Goal: Task Accomplishment & Management: Complete application form

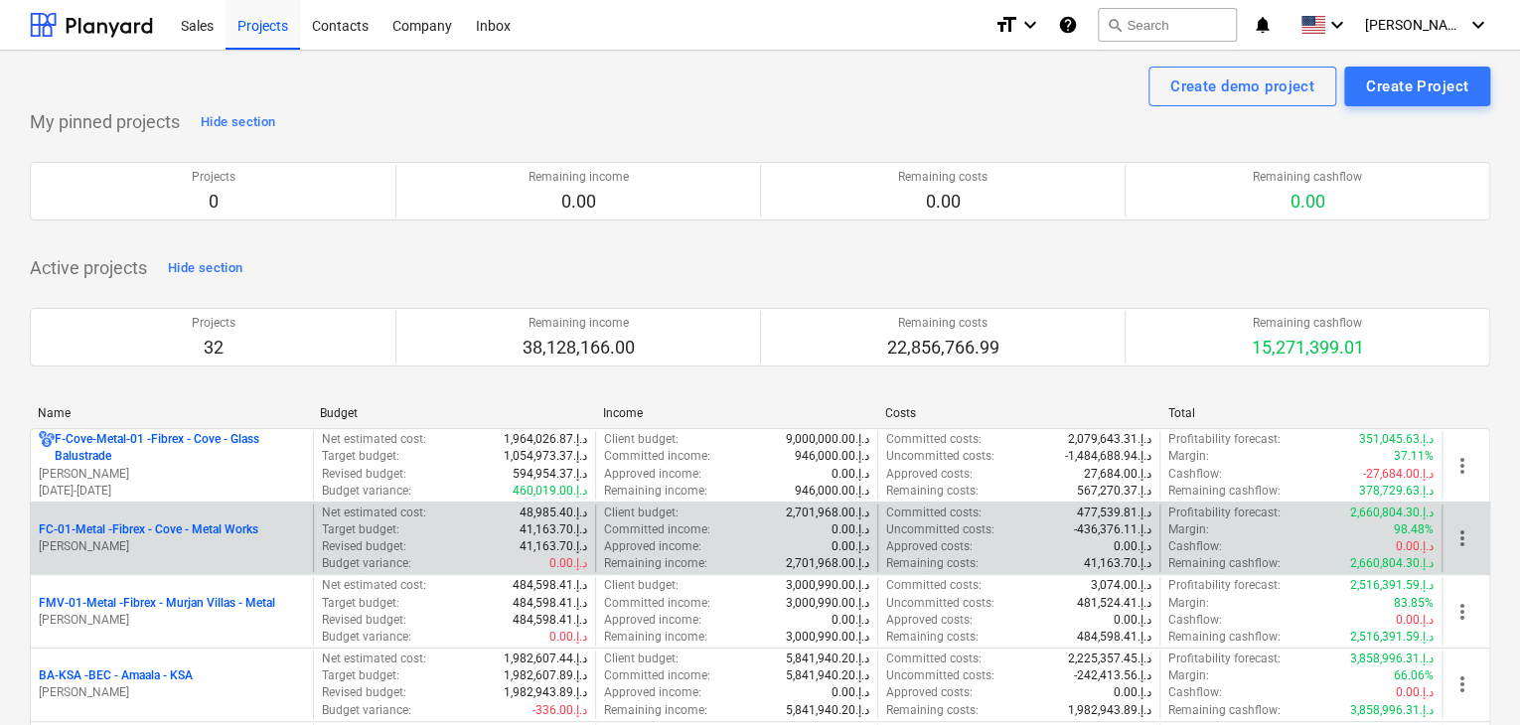
click at [155, 541] on p "[PERSON_NAME]" at bounding box center [172, 547] width 266 height 17
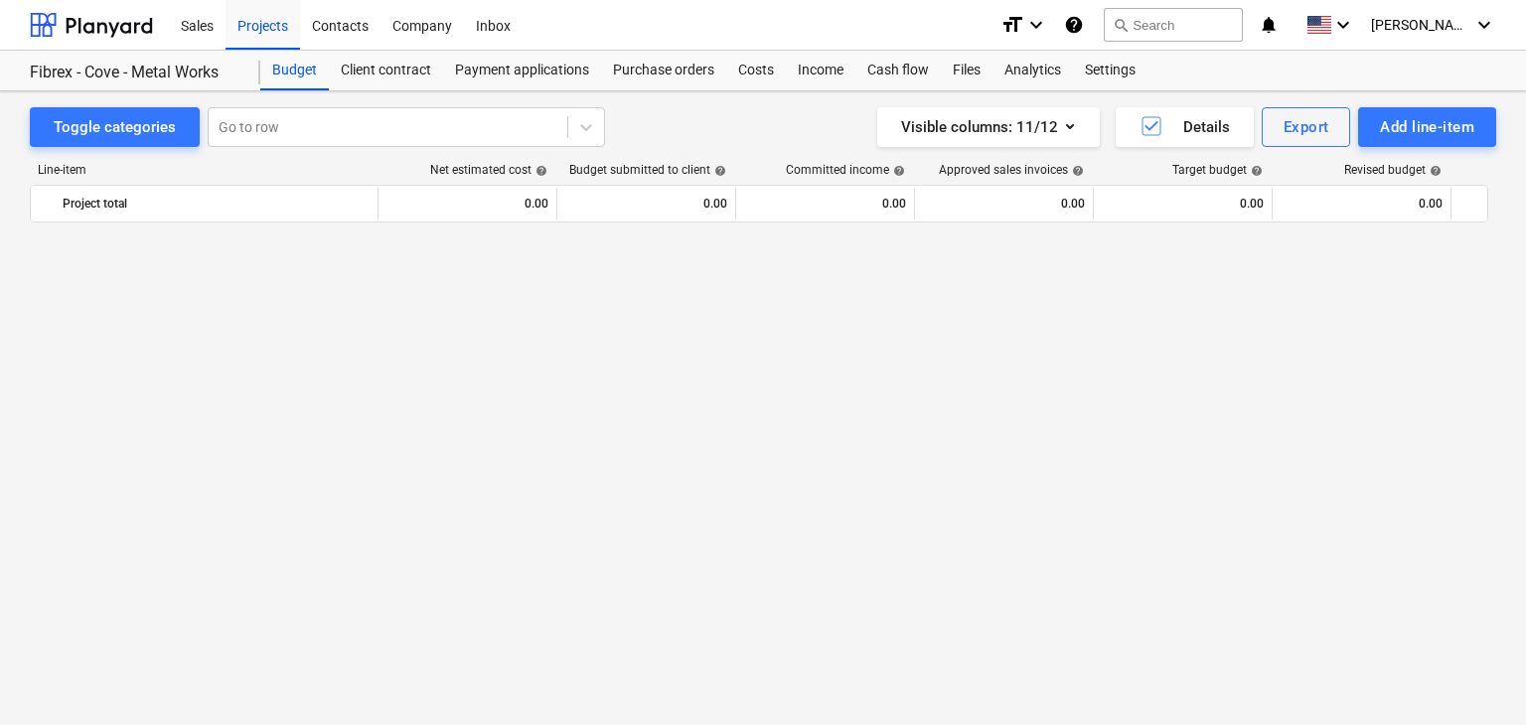
scroll to position [26398, 0]
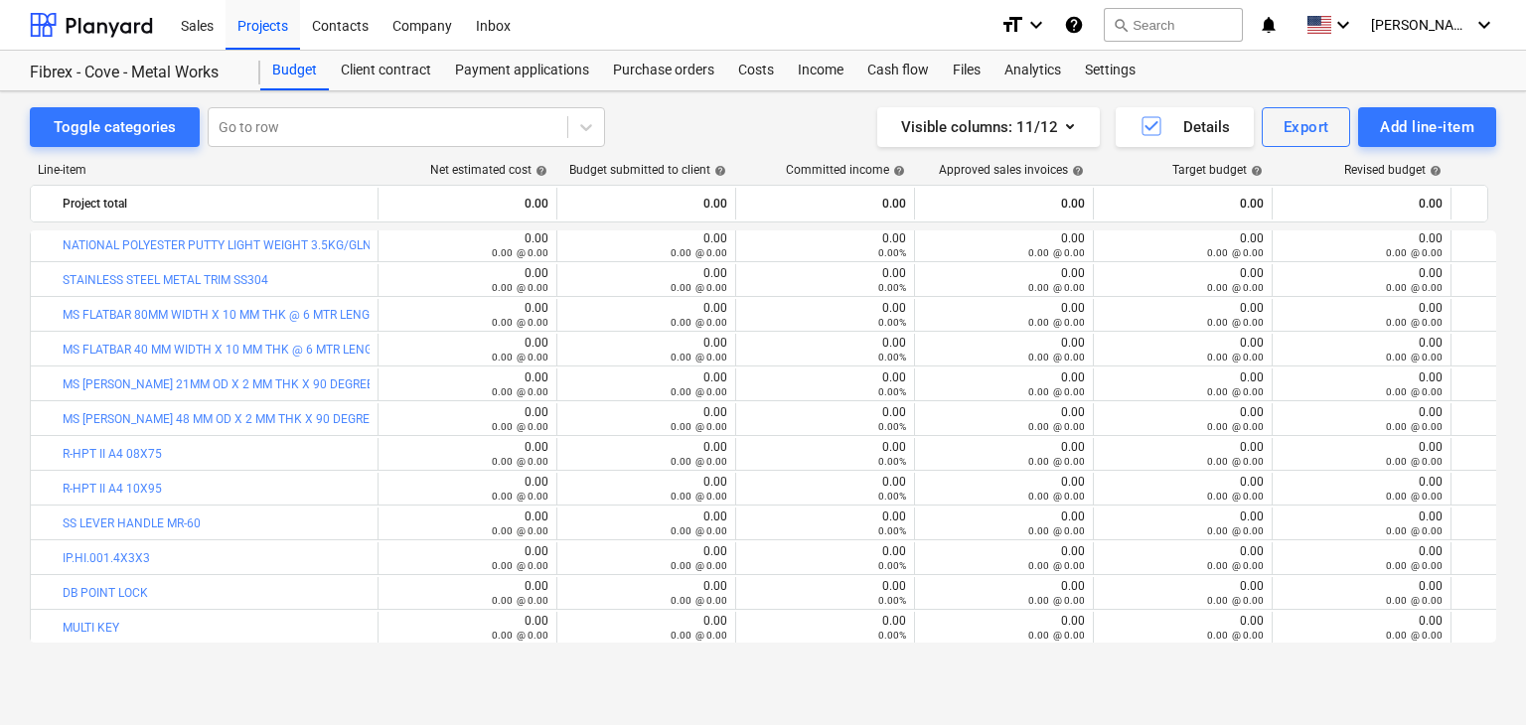
click at [1401, 115] on div "Add line-item" at bounding box center [1427, 127] width 94 height 26
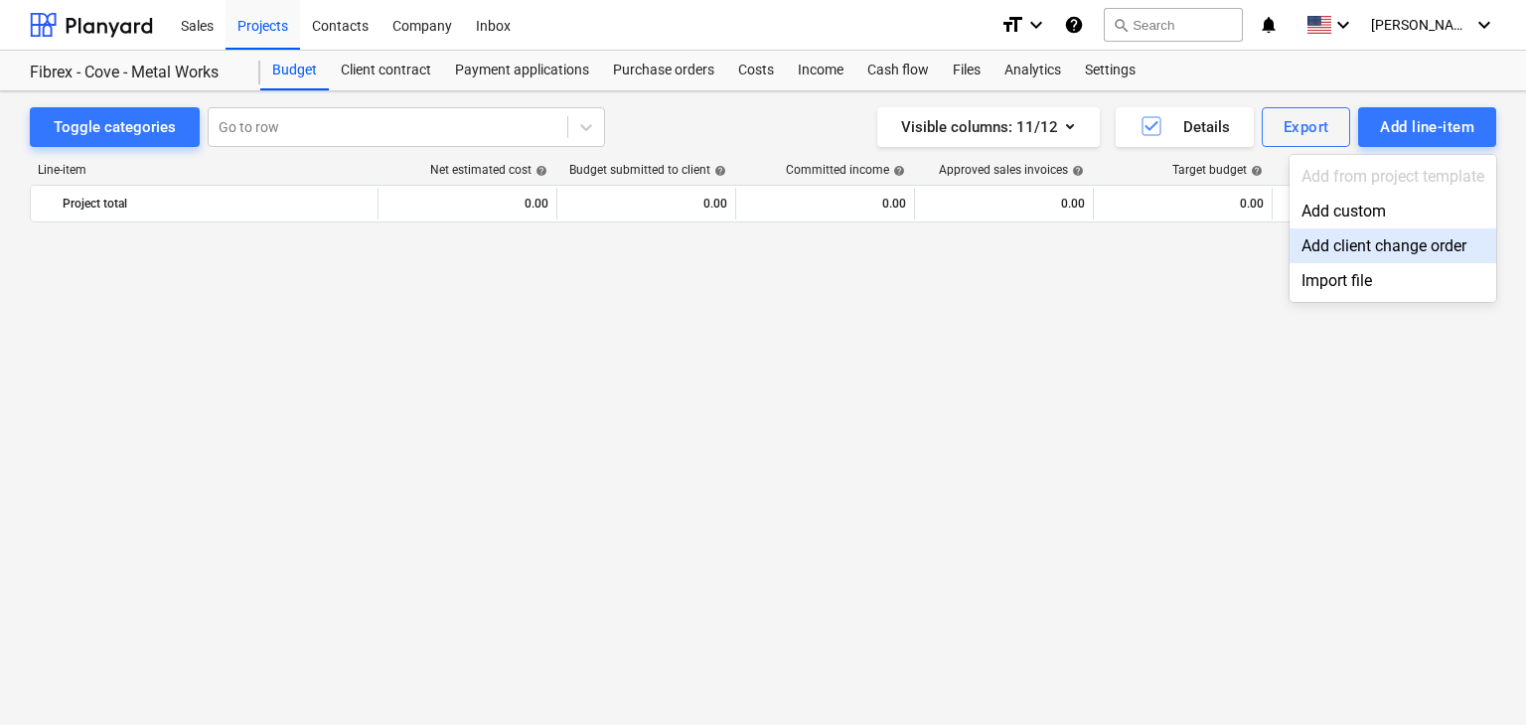
click at [1330, 210] on div "Add custom" at bounding box center [1393, 211] width 207 height 35
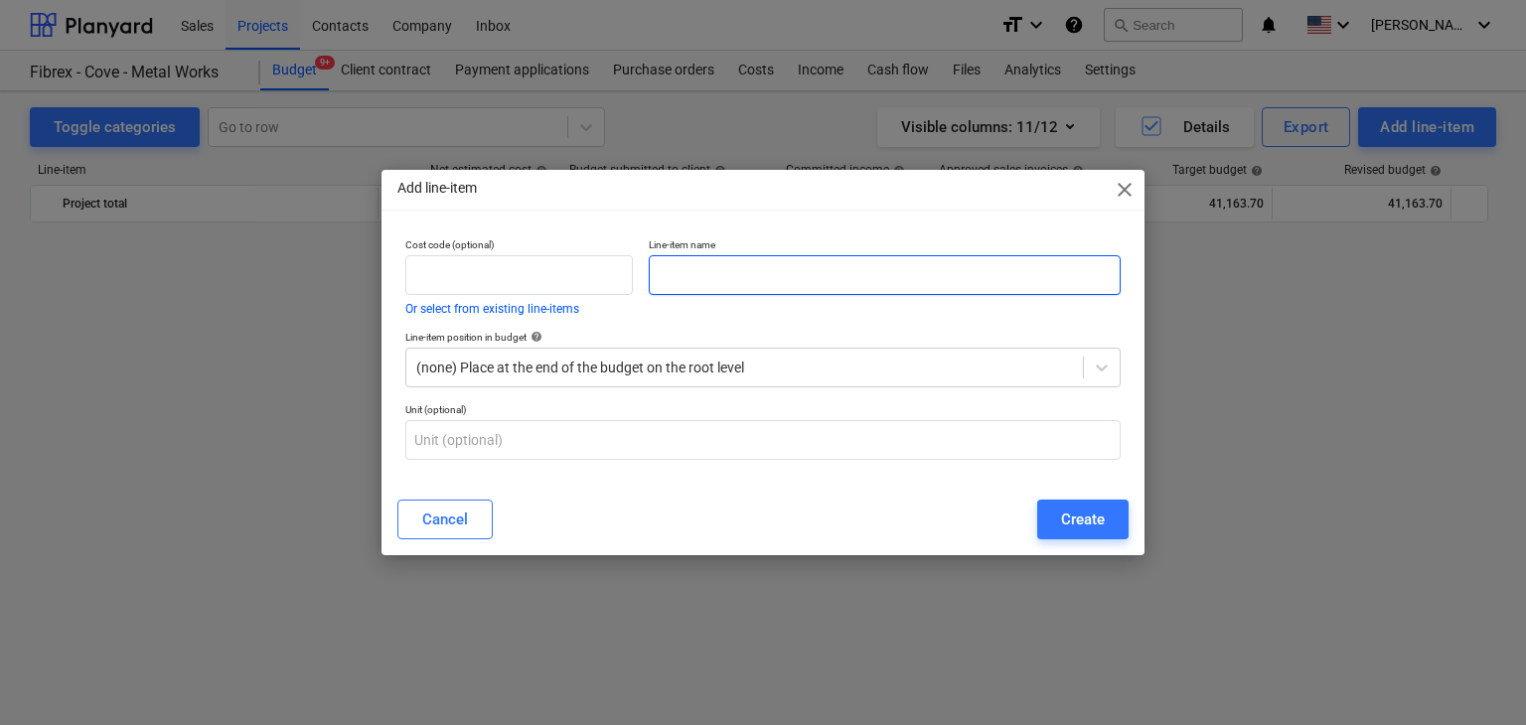
scroll to position [26398, 0]
click at [659, 288] on input "text" at bounding box center [885, 275] width 472 height 40
paste input "METER TAPE 5 MTR"
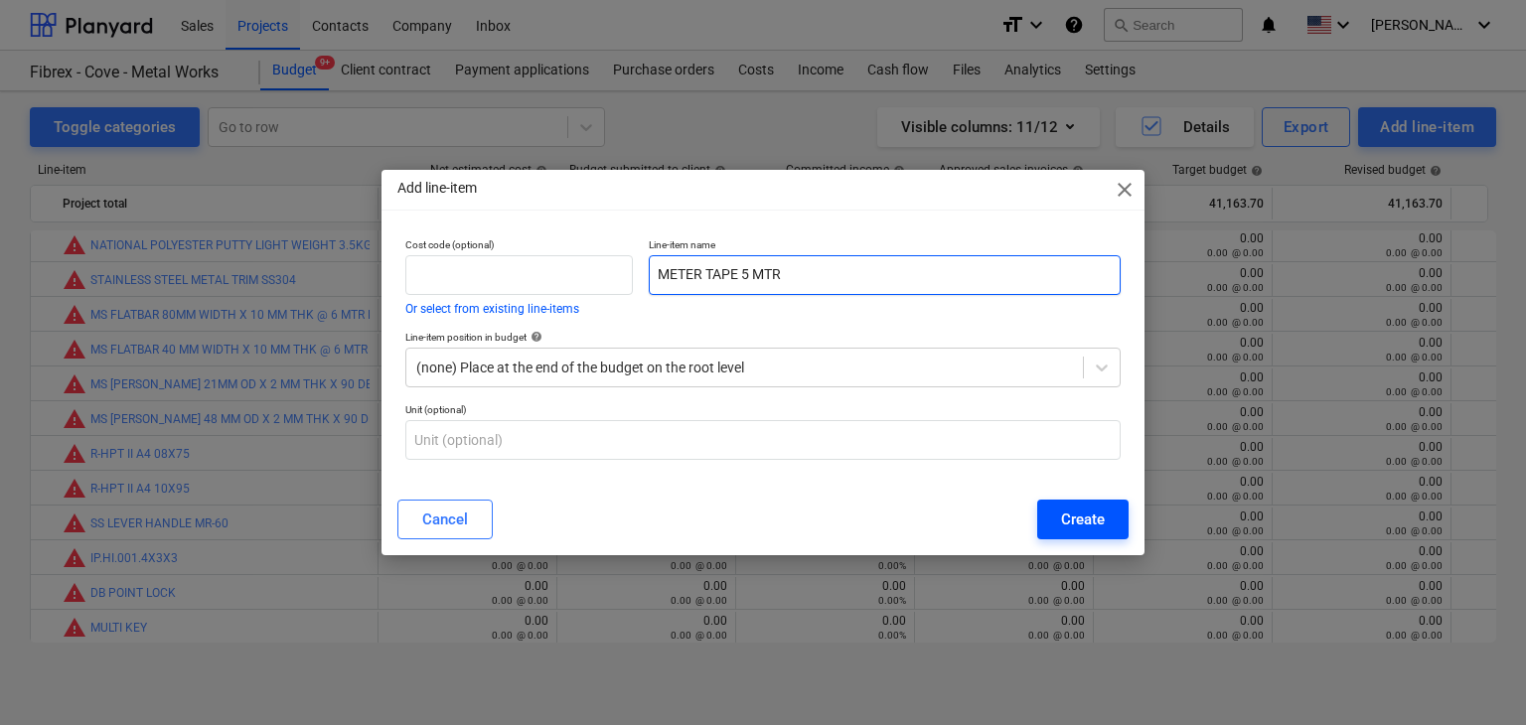
type input "METER TAPE 5 MTR"
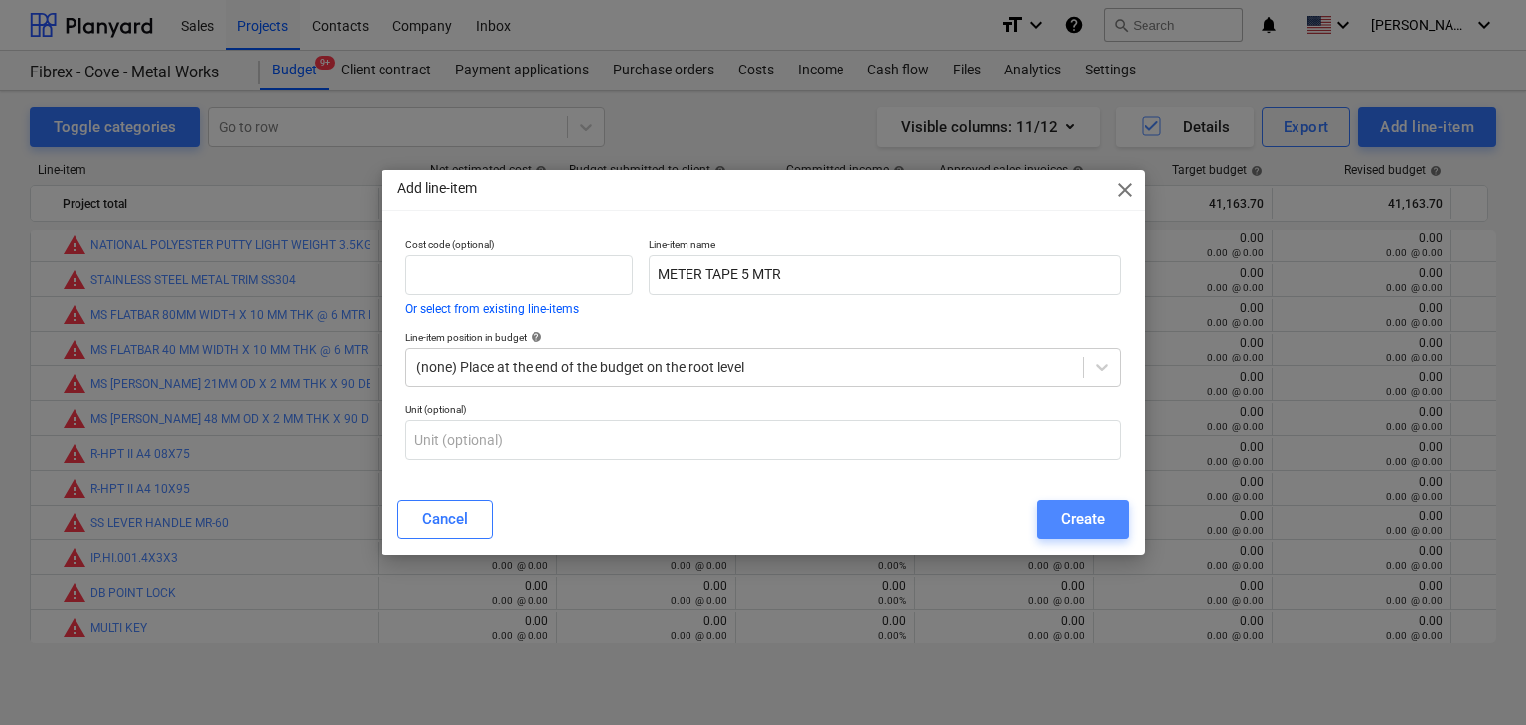
click at [1061, 507] on div "Create" at bounding box center [1083, 520] width 44 height 26
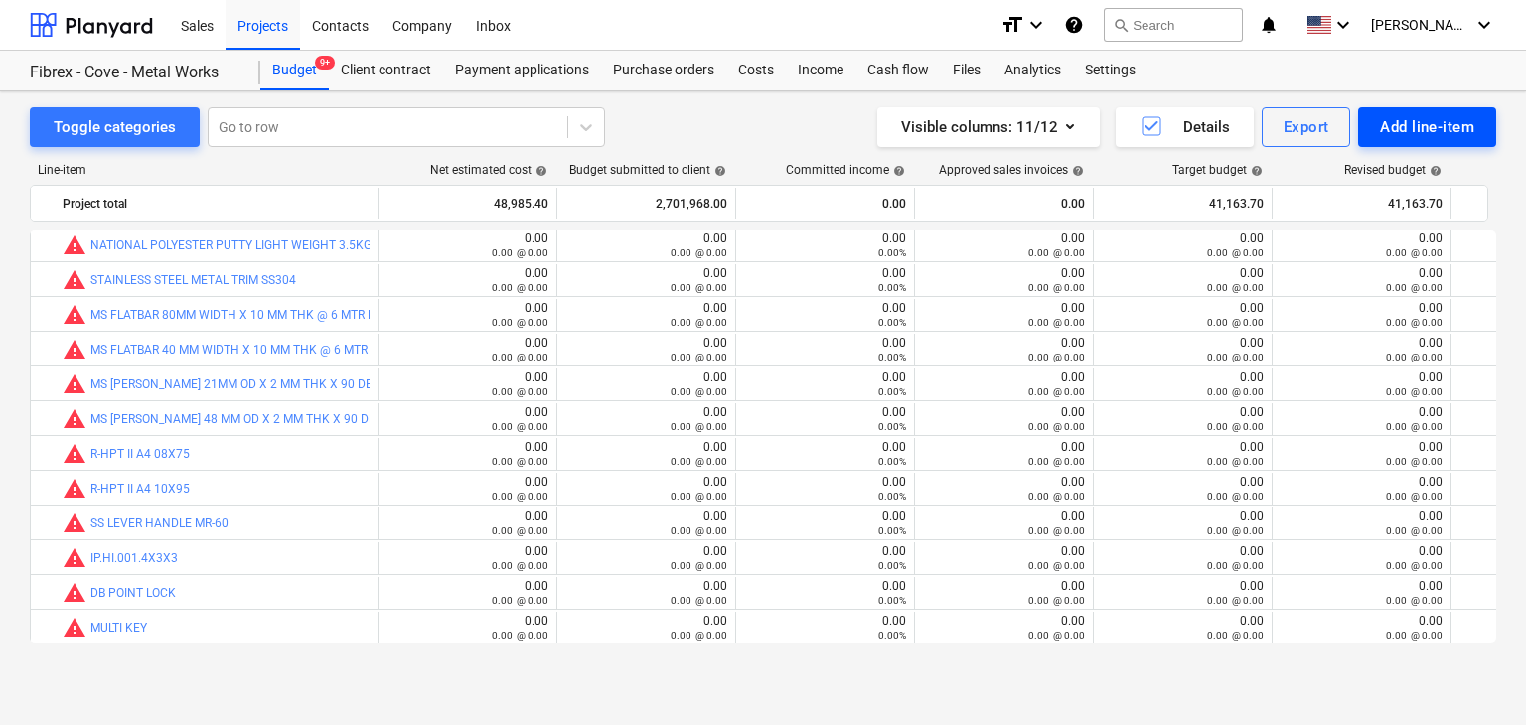
click at [1399, 132] on div "Add line-item" at bounding box center [1427, 127] width 94 height 26
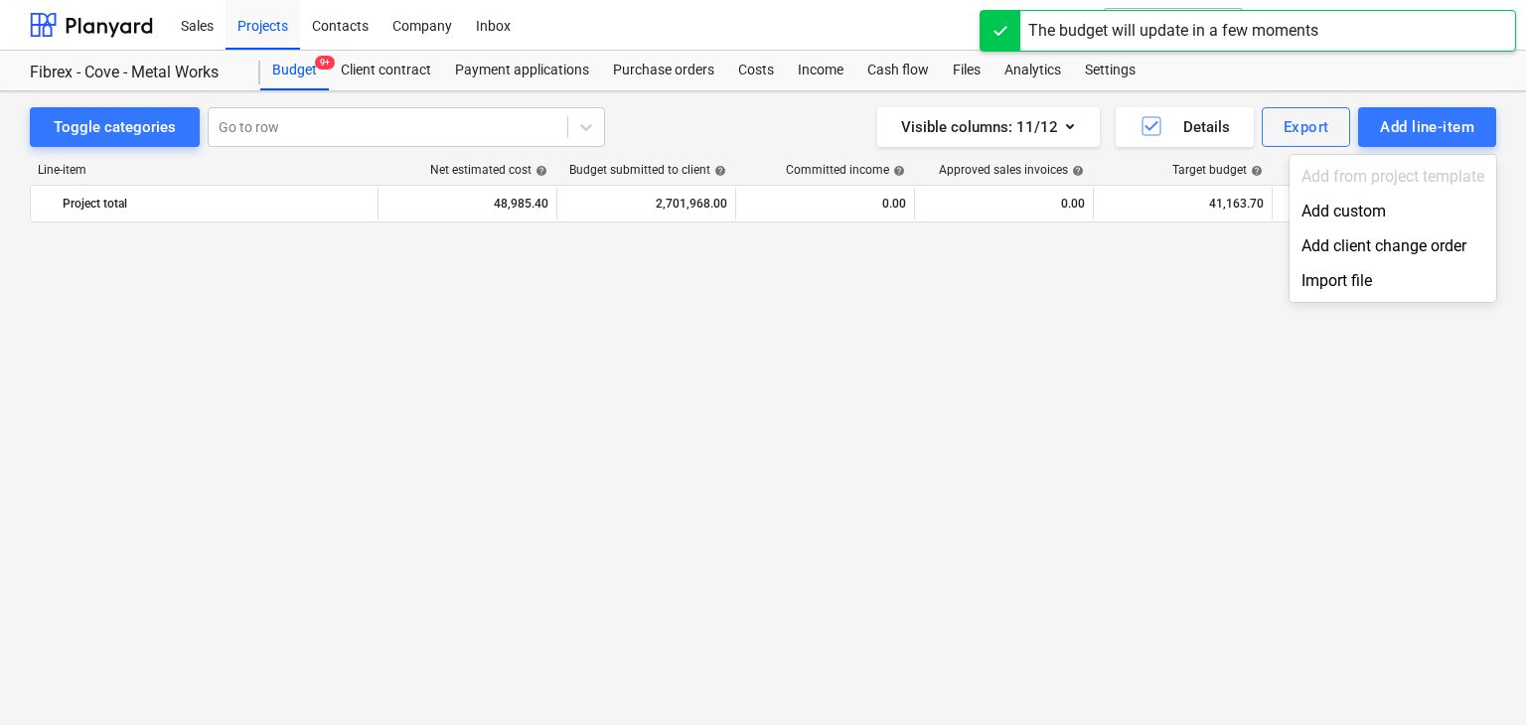
scroll to position [26398, 0]
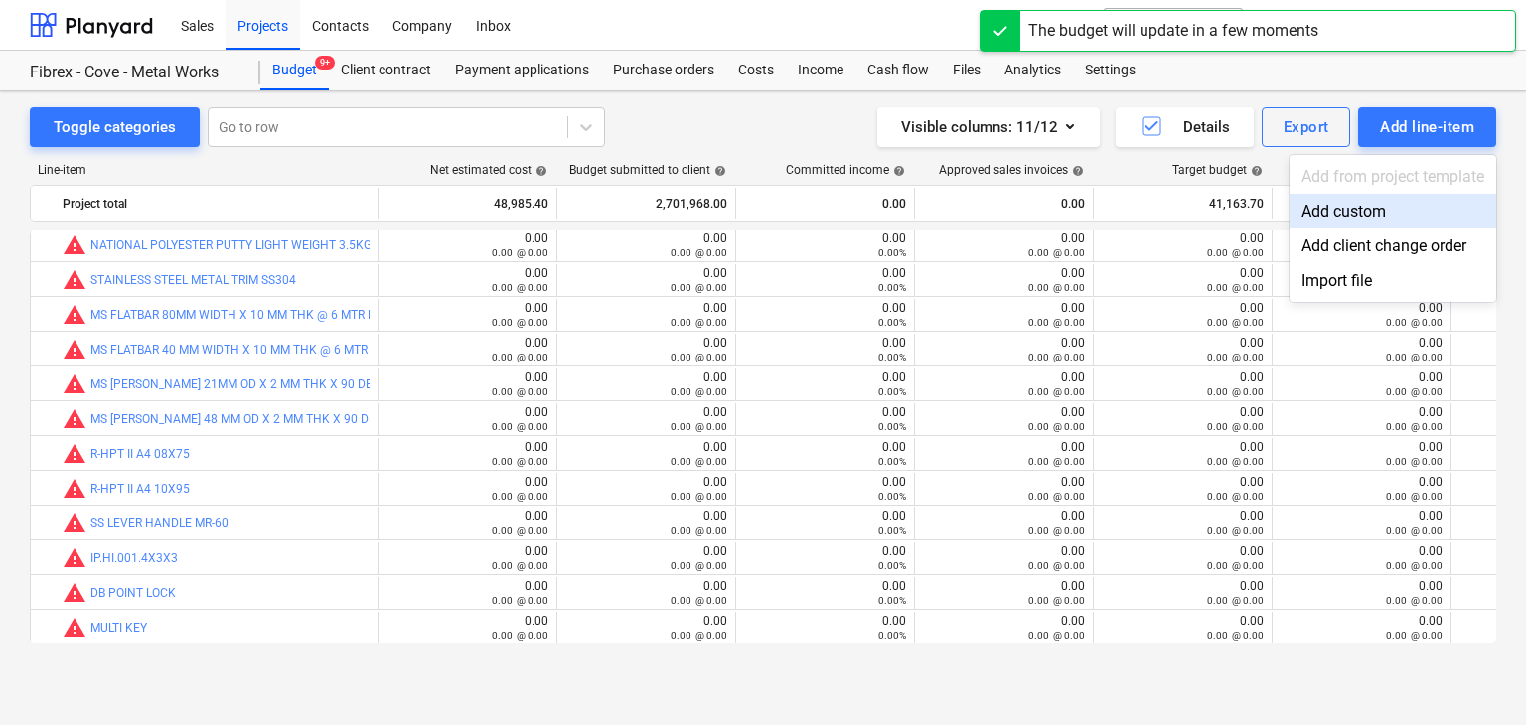
click at [1327, 214] on div "Add custom" at bounding box center [1393, 211] width 207 height 35
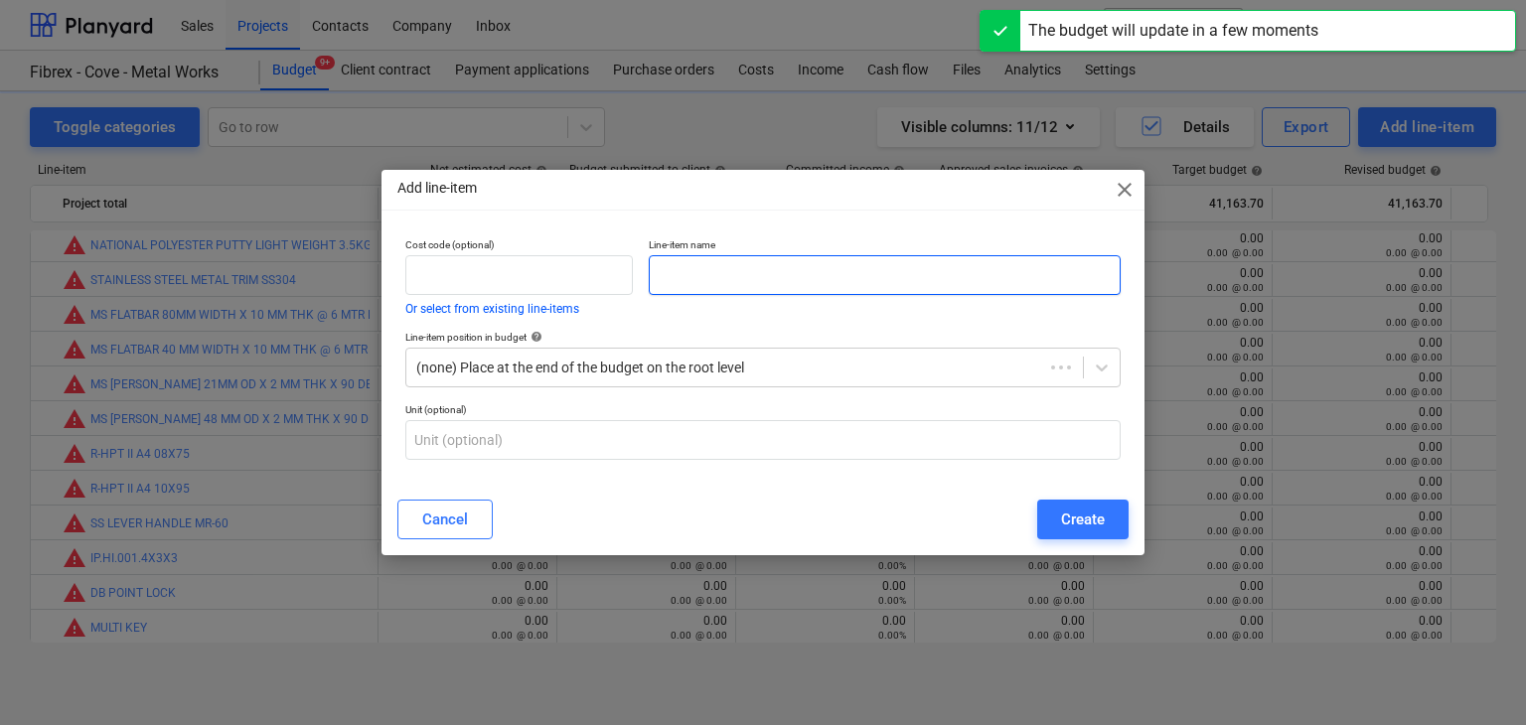
click at [699, 264] on input "text" at bounding box center [885, 275] width 472 height 40
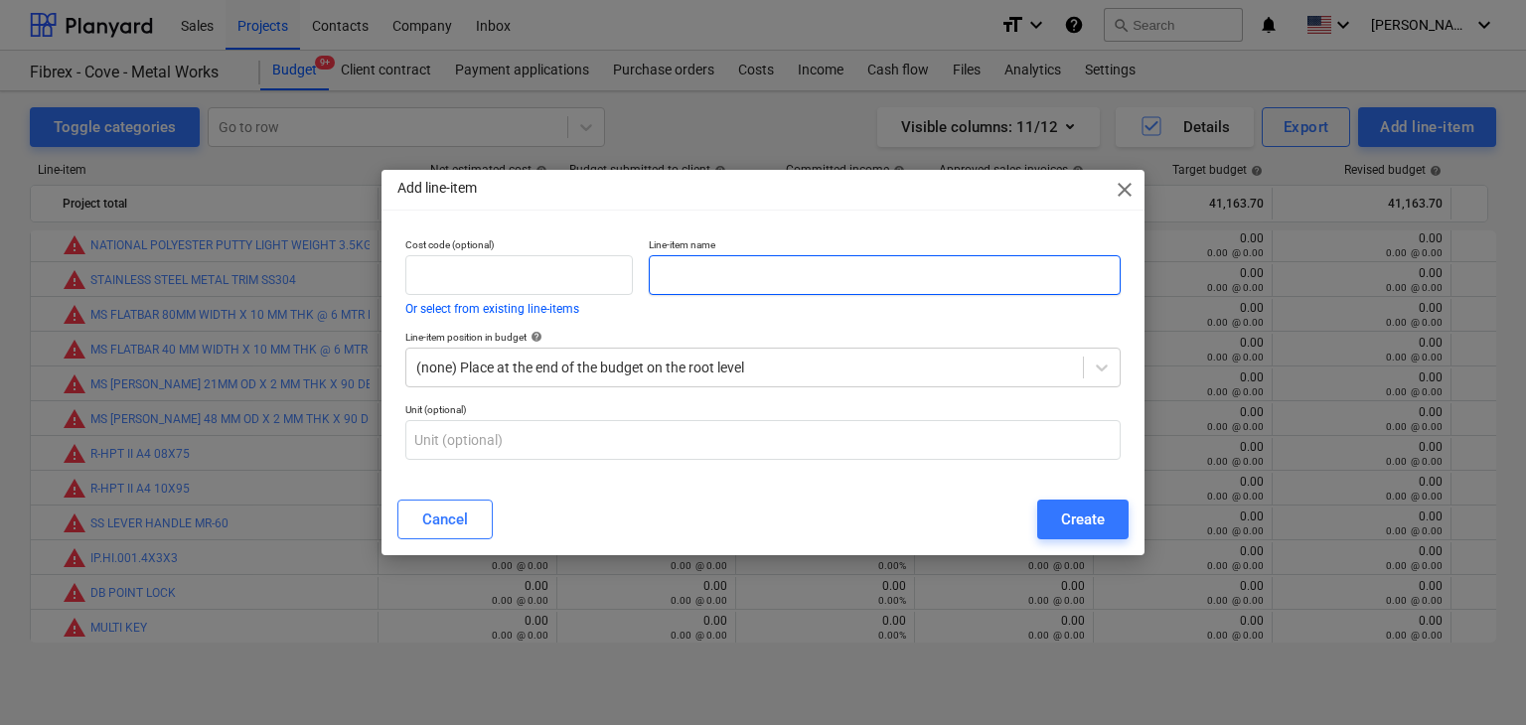
paste input "GLASS CATCHER 3 WAY"
type input "GLASS CATCHER 3 WAY"
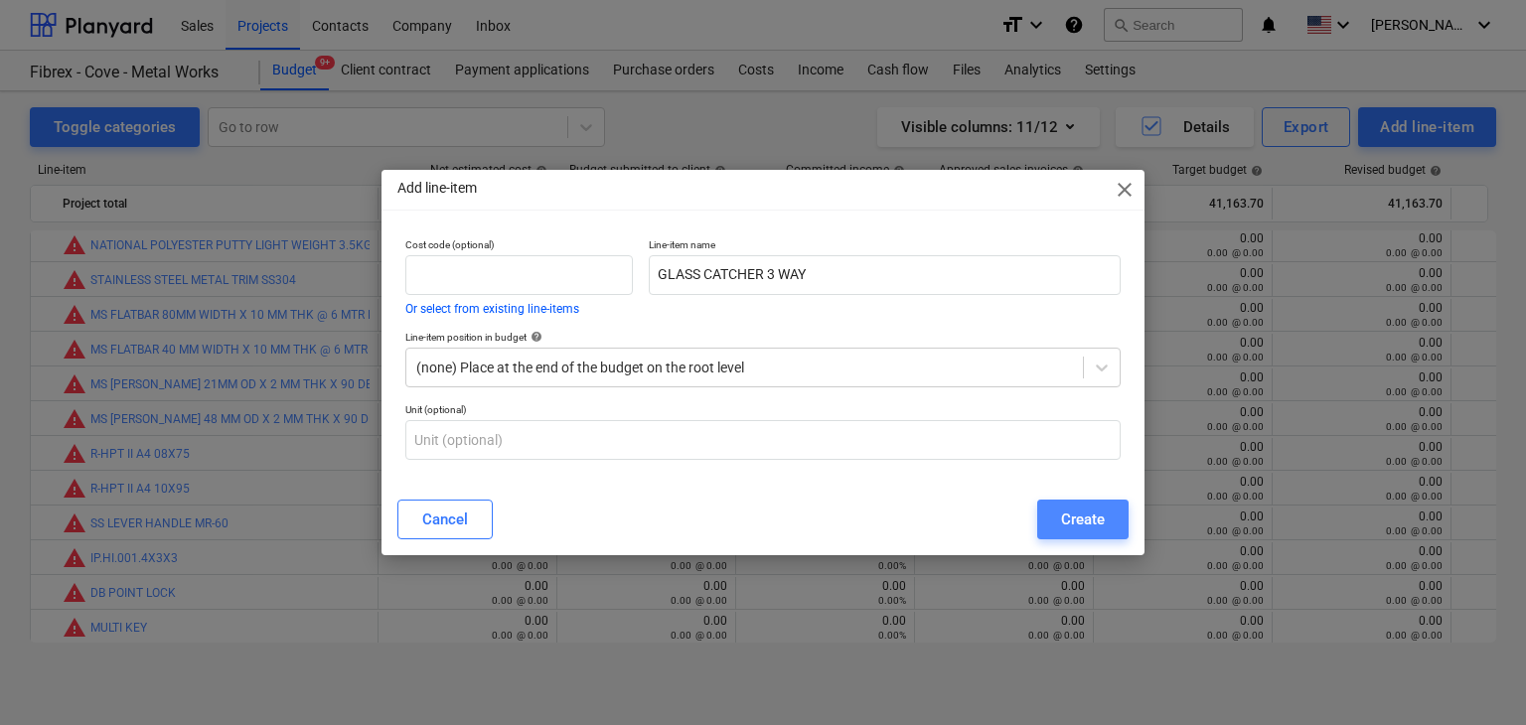
click at [1090, 507] on div "Create" at bounding box center [1083, 520] width 44 height 26
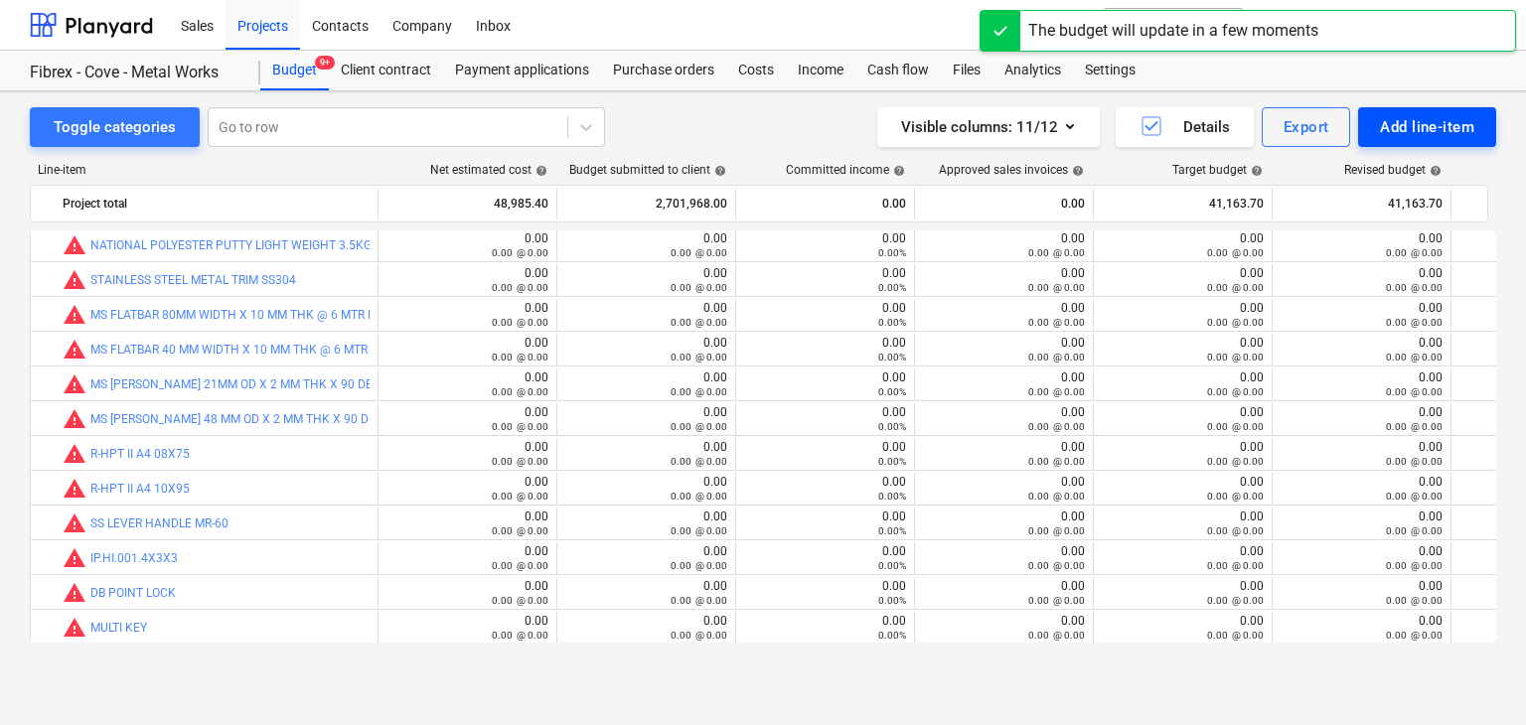
click at [1410, 125] on div "Add line-item" at bounding box center [1427, 127] width 94 height 26
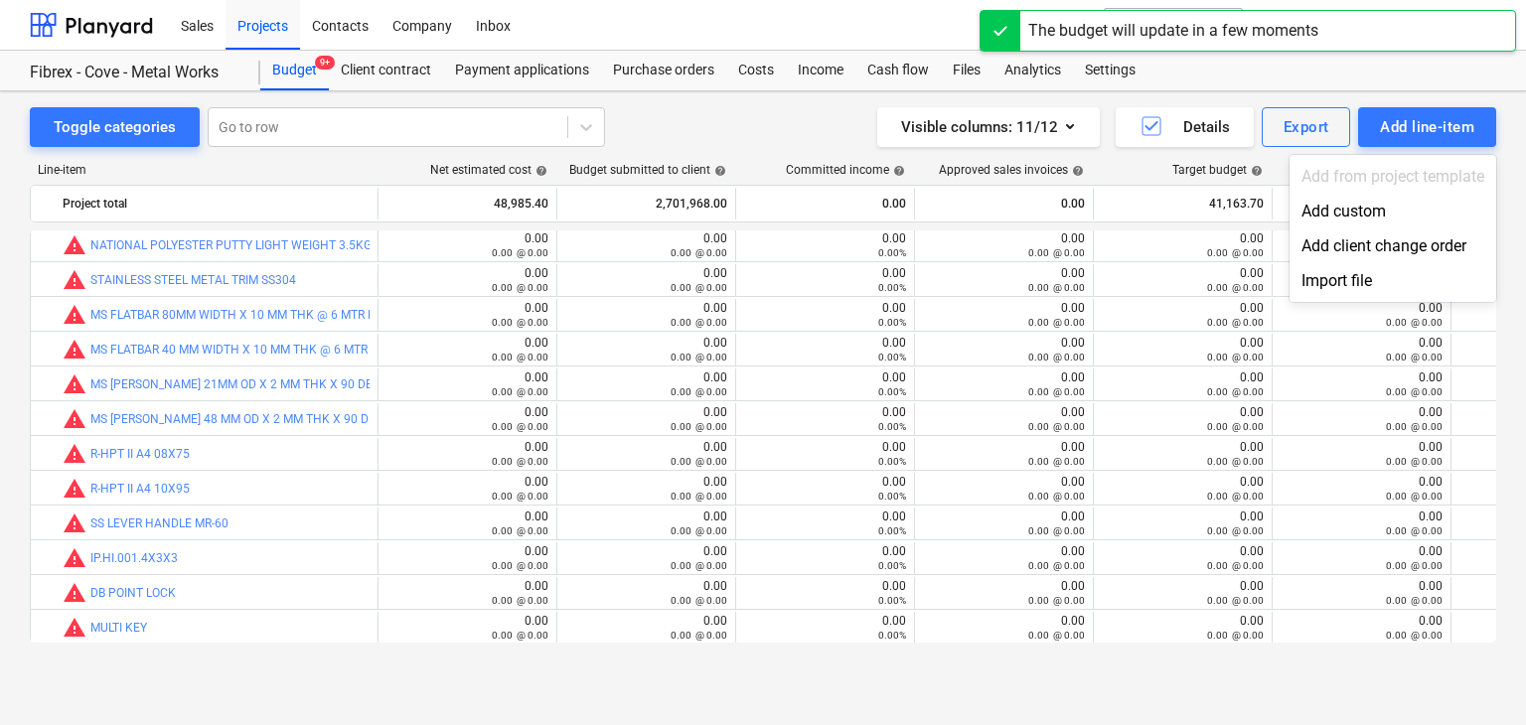
click at [1339, 222] on div "Add custom" at bounding box center [1393, 211] width 207 height 35
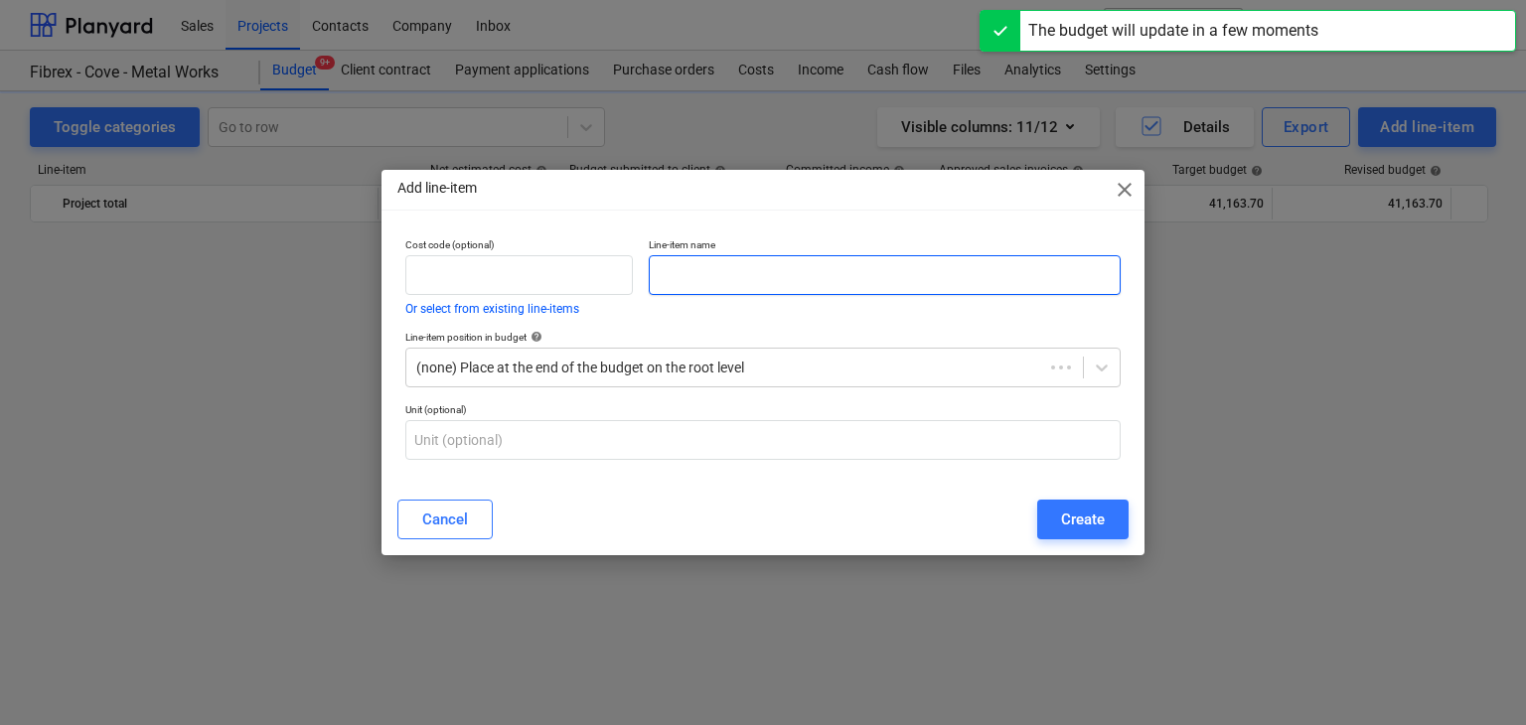
scroll to position [26398, 0]
click at [684, 280] on input "text" at bounding box center [885, 275] width 472 height 40
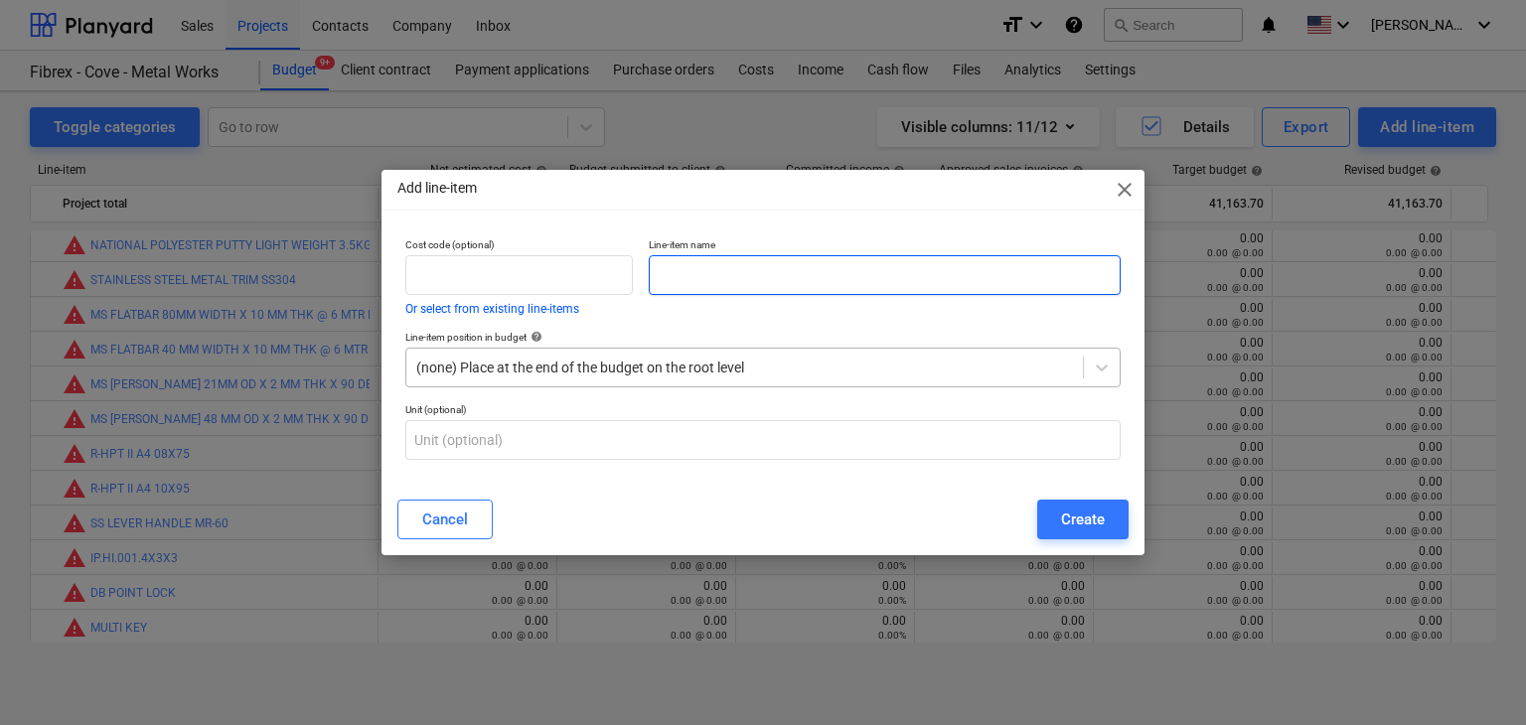
paste input "10MM HILTI BIT X 210 MM"
type input "10MM HILTI BIT X 210 MM"
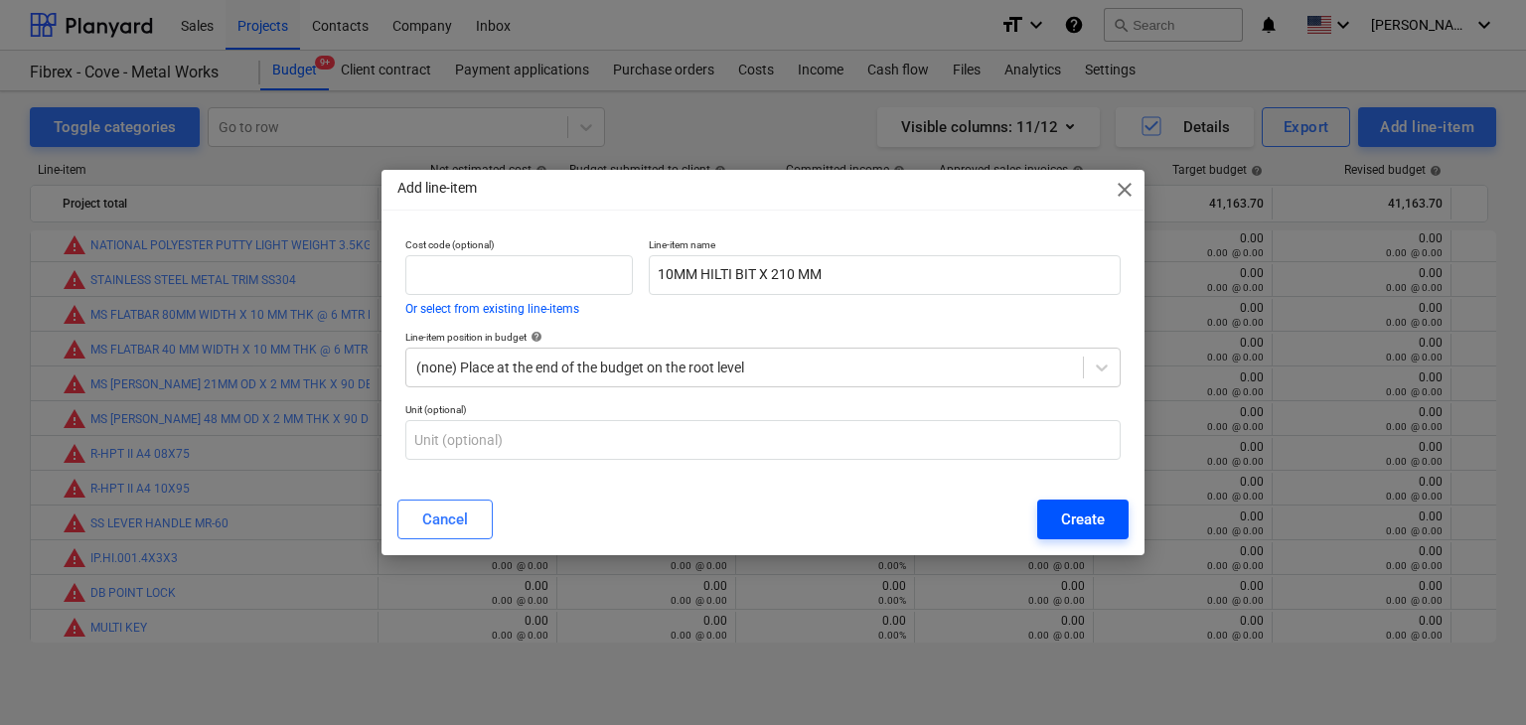
click at [1074, 526] on div "Create" at bounding box center [1083, 520] width 44 height 26
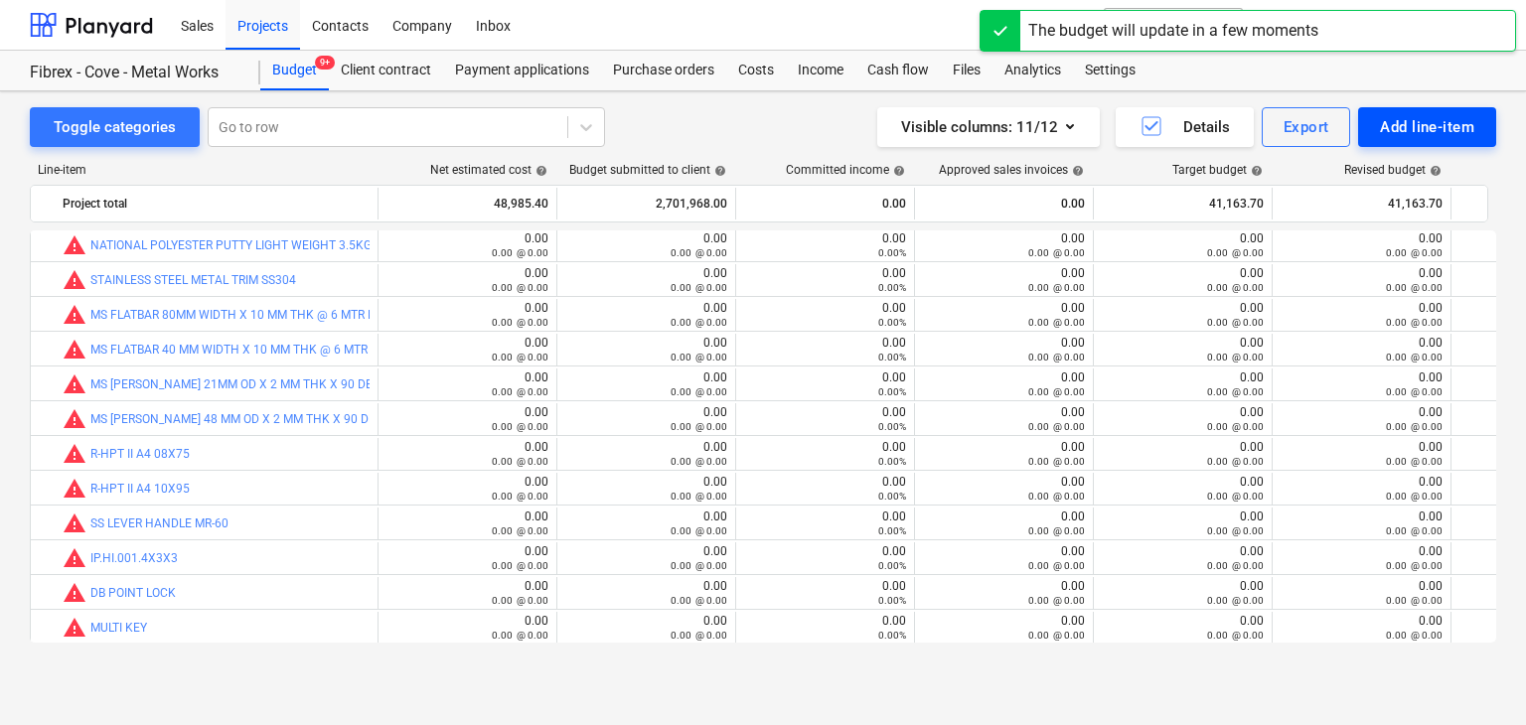
click at [1423, 140] on button "Add line-item" at bounding box center [1427, 127] width 138 height 40
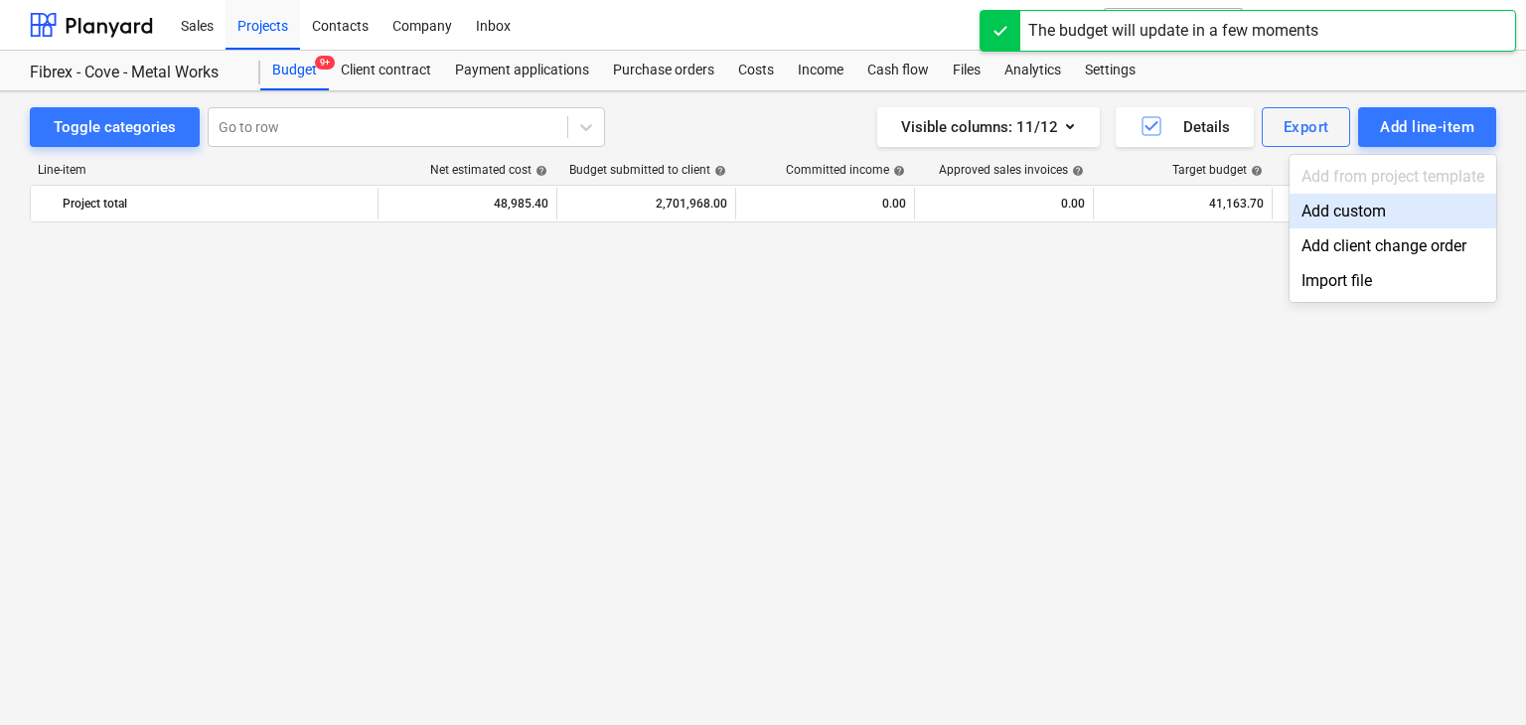
scroll to position [26398, 0]
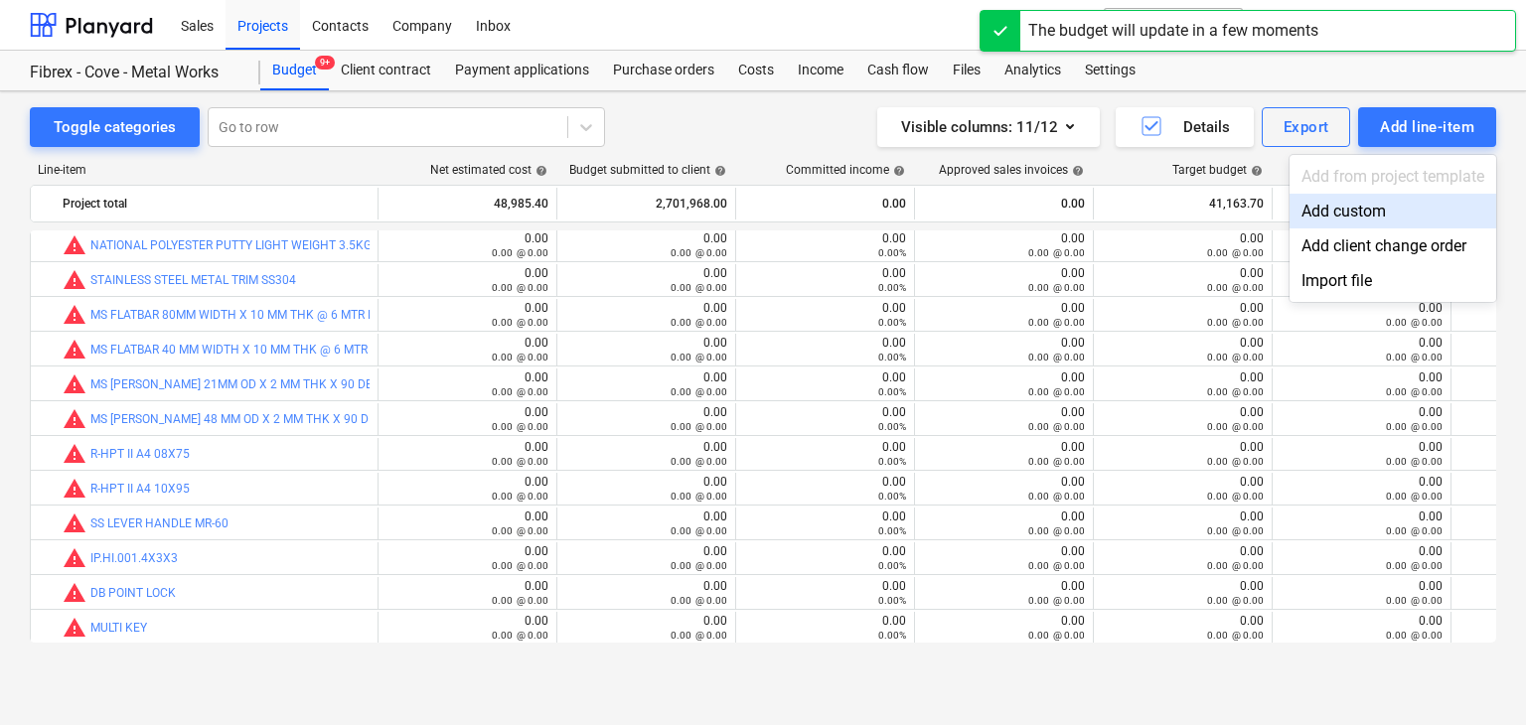
click at [1342, 208] on div "Add custom" at bounding box center [1393, 211] width 207 height 35
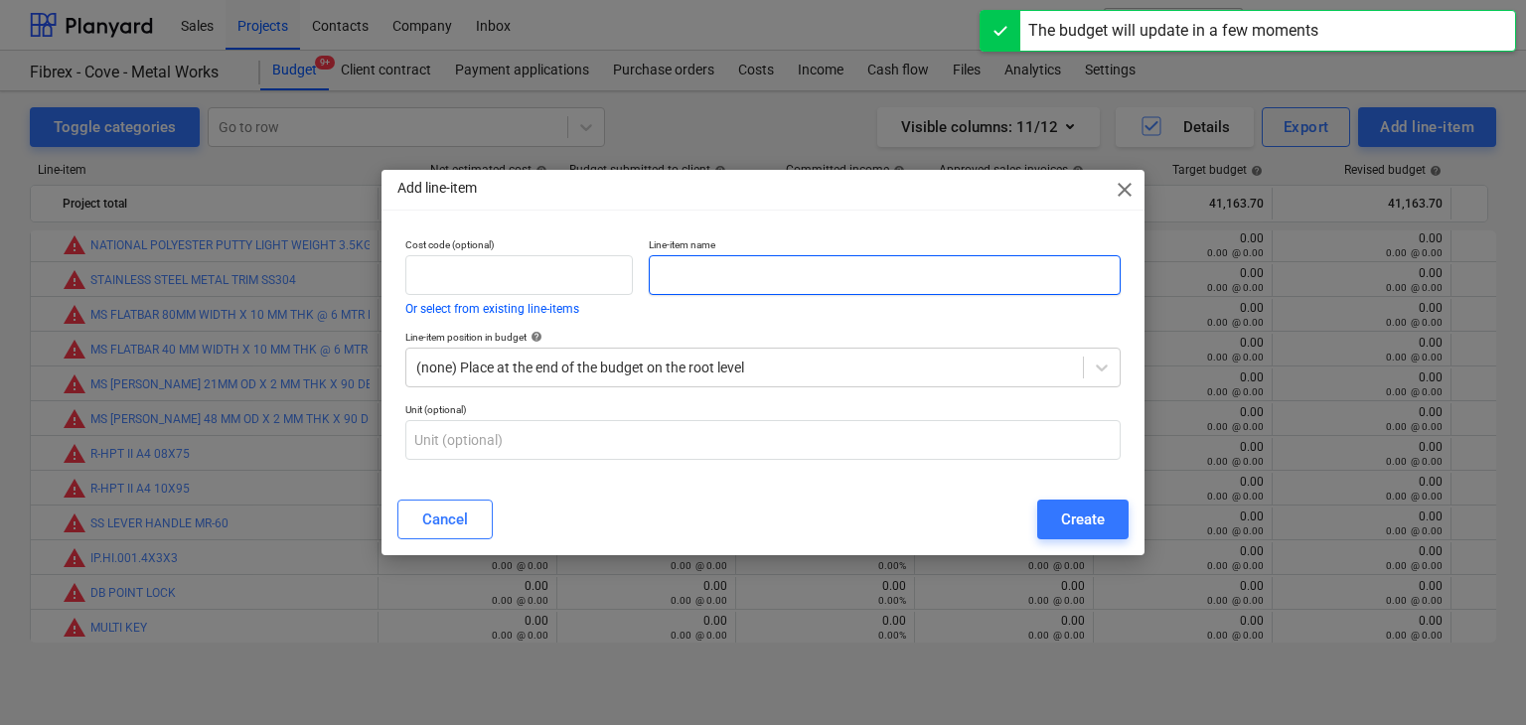
click at [806, 271] on input "text" at bounding box center [885, 275] width 472 height 40
paste input "12MM HILTI BIT X 260 MM"
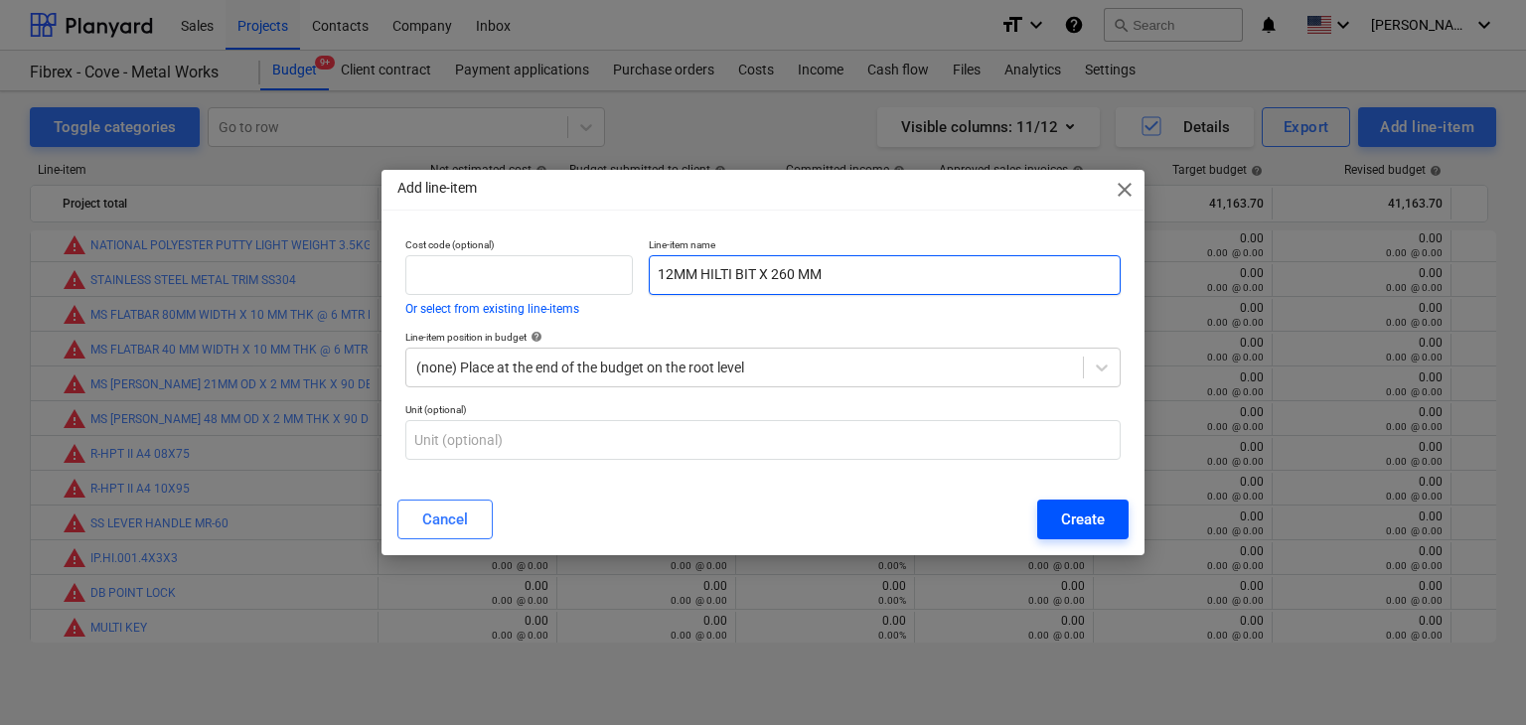
type input "12MM HILTI BIT X 260 MM"
click at [1092, 523] on div "Create" at bounding box center [1083, 520] width 44 height 26
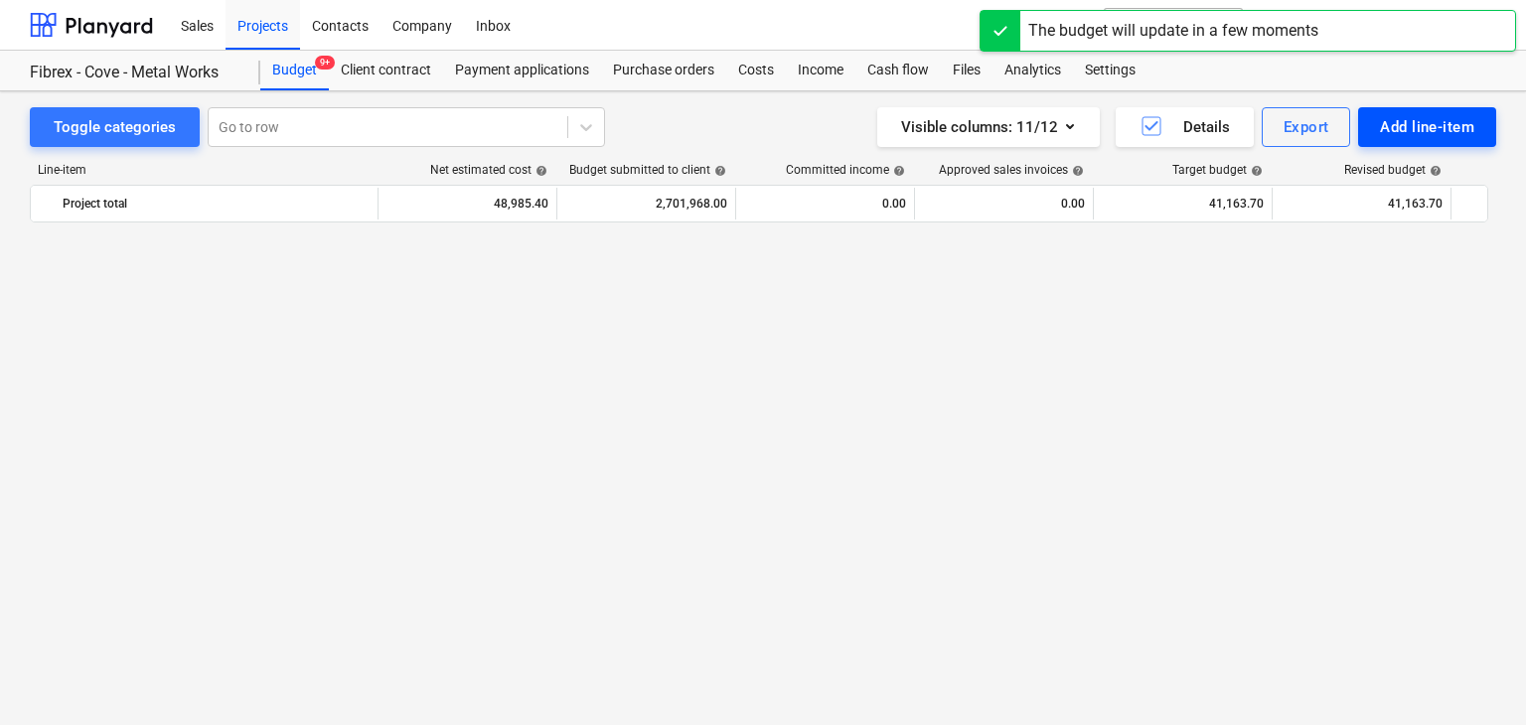
scroll to position [26398, 0]
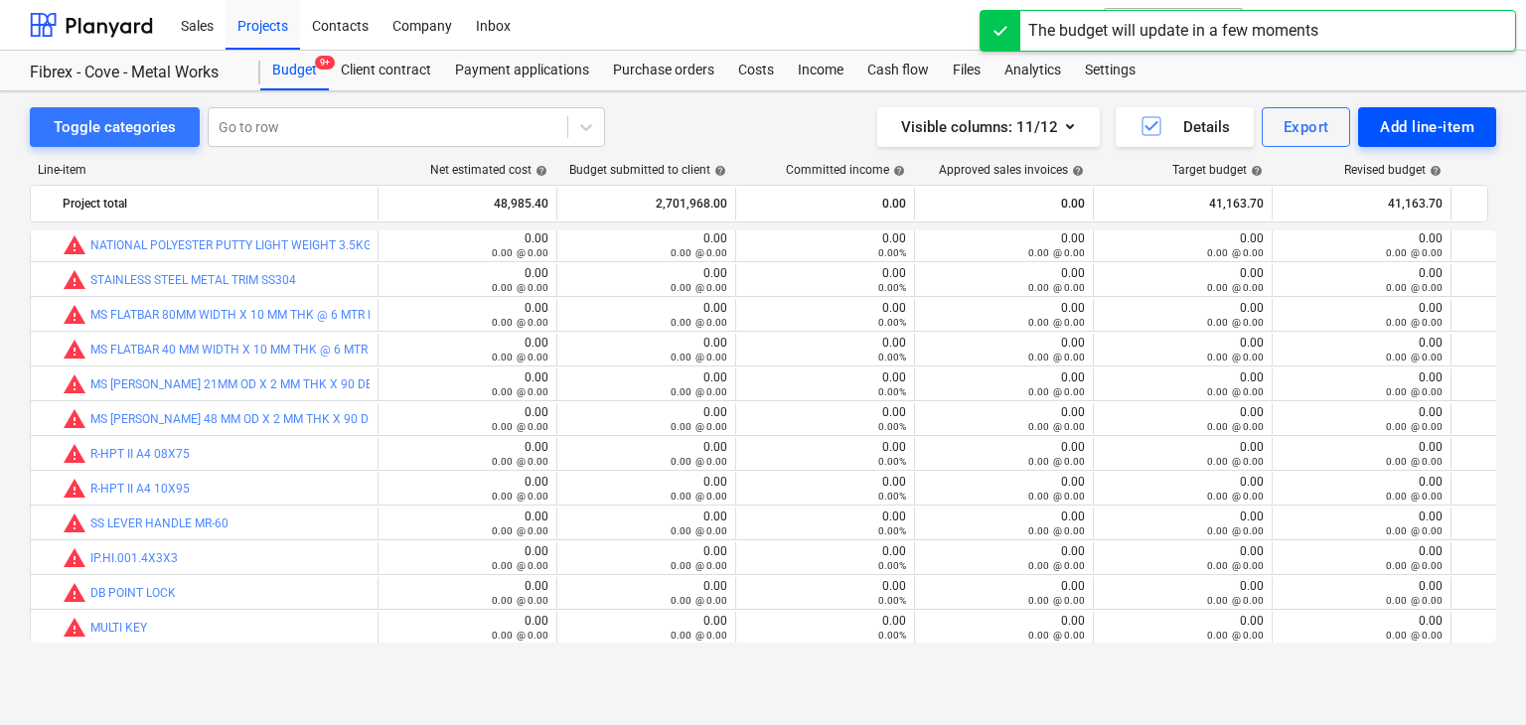
click at [1386, 129] on div "Add line-item" at bounding box center [1427, 127] width 94 height 26
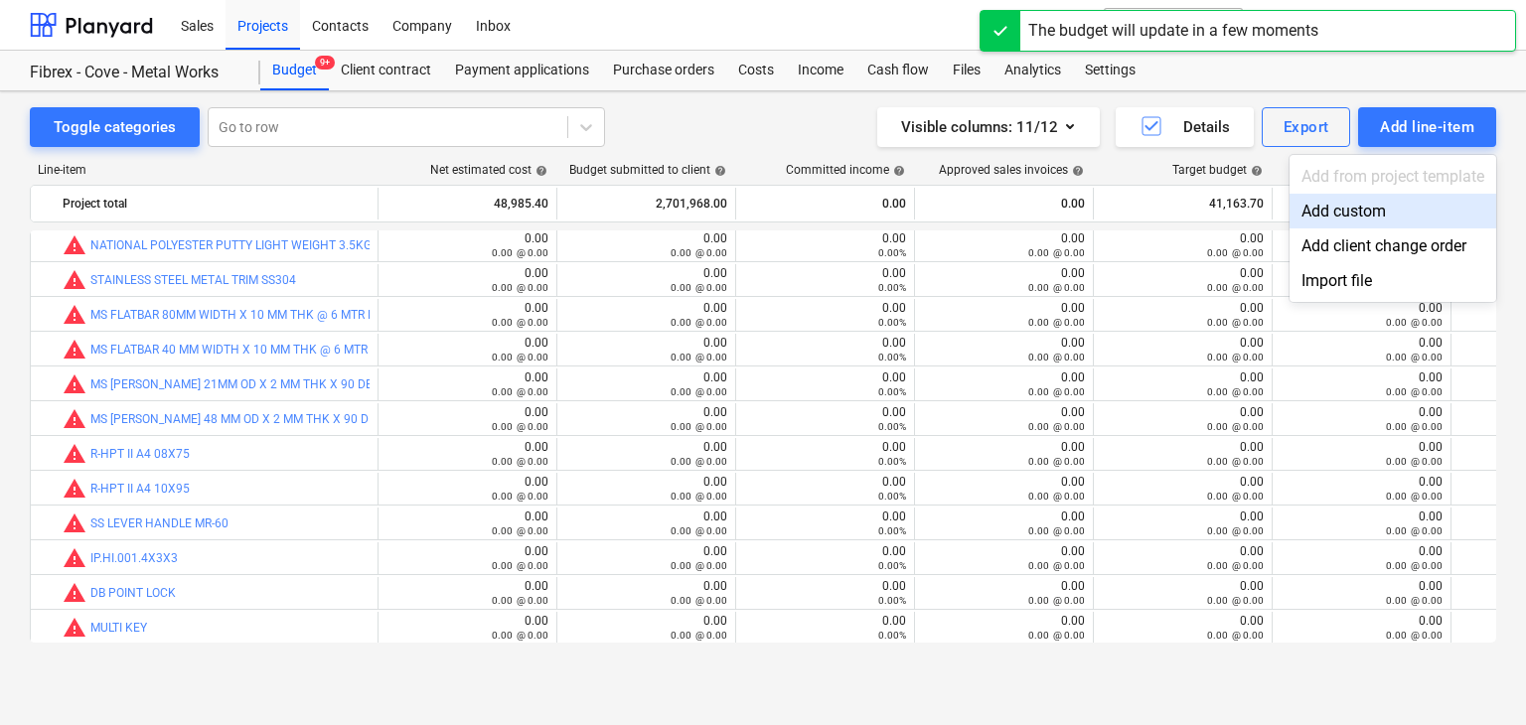
click at [1324, 211] on div "Add custom" at bounding box center [1393, 211] width 207 height 35
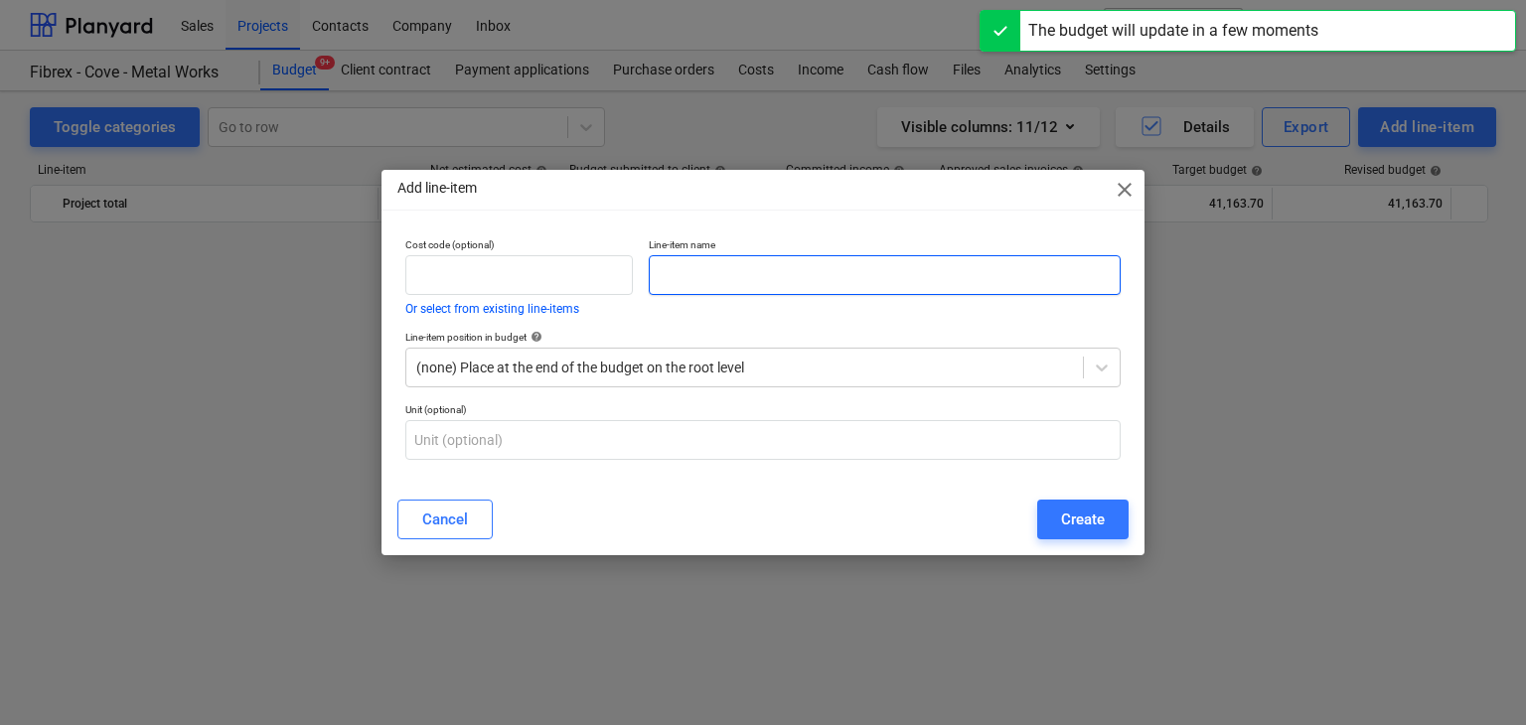
click at [676, 268] on input "text" at bounding box center [885, 275] width 472 height 40
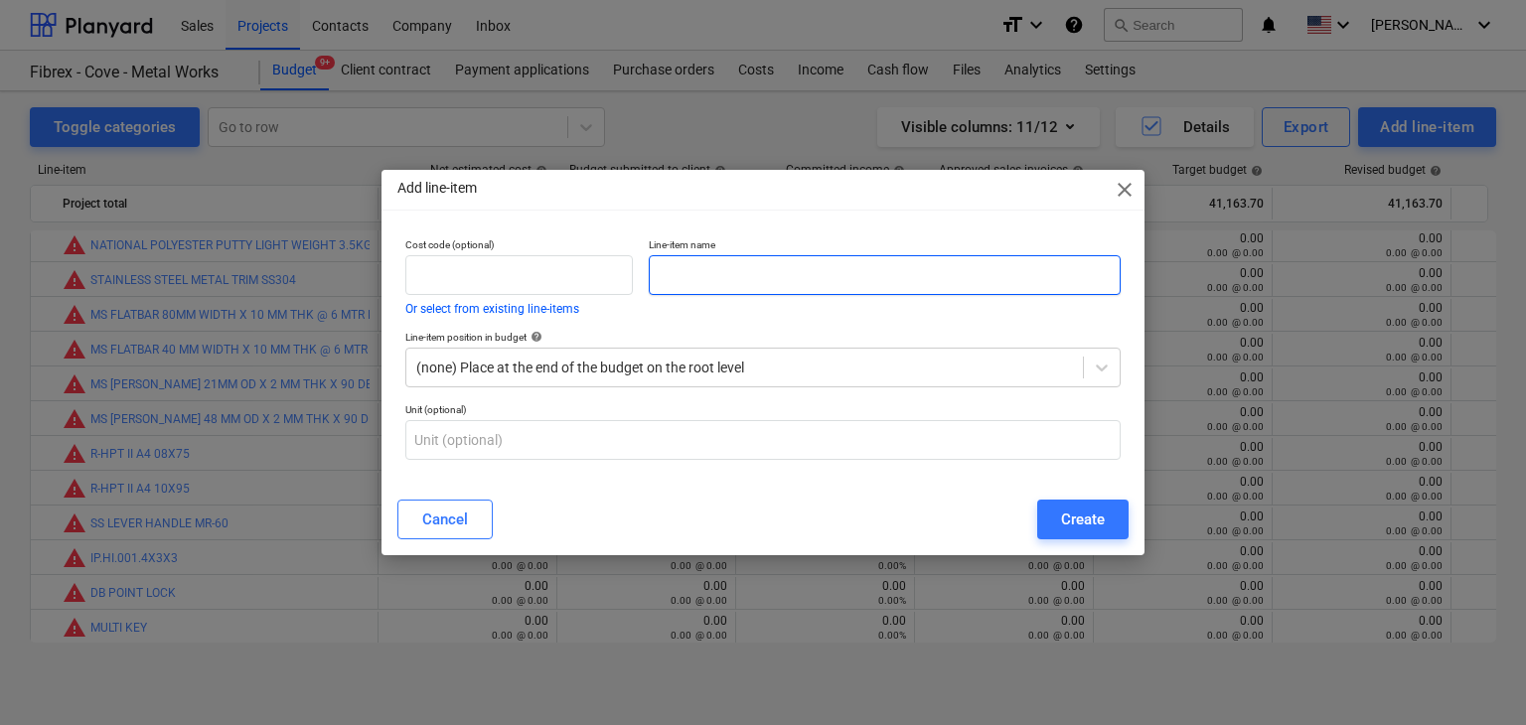
paste input "10MM DRILL BIT"
type input "10MM DRILL BIT"
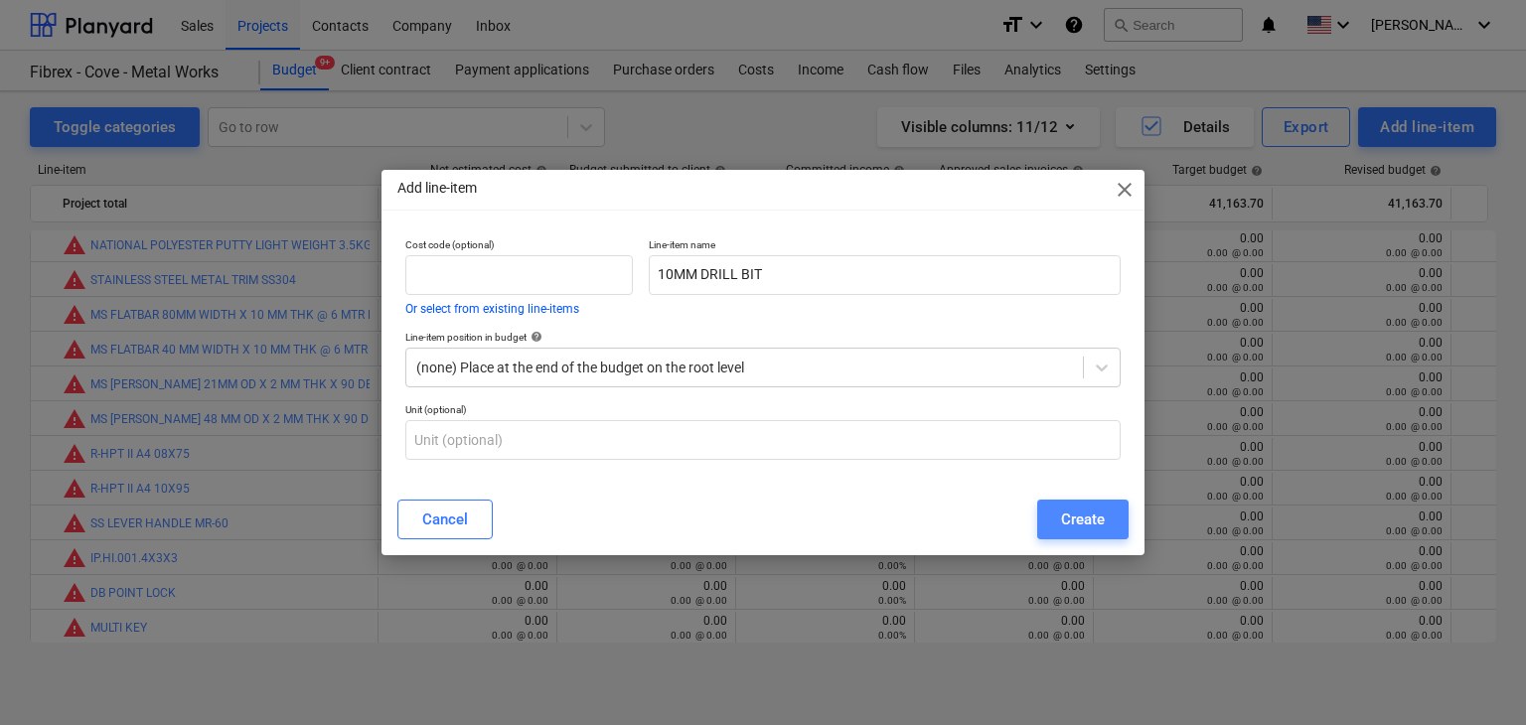
click at [1085, 507] on div "Create" at bounding box center [1083, 520] width 44 height 26
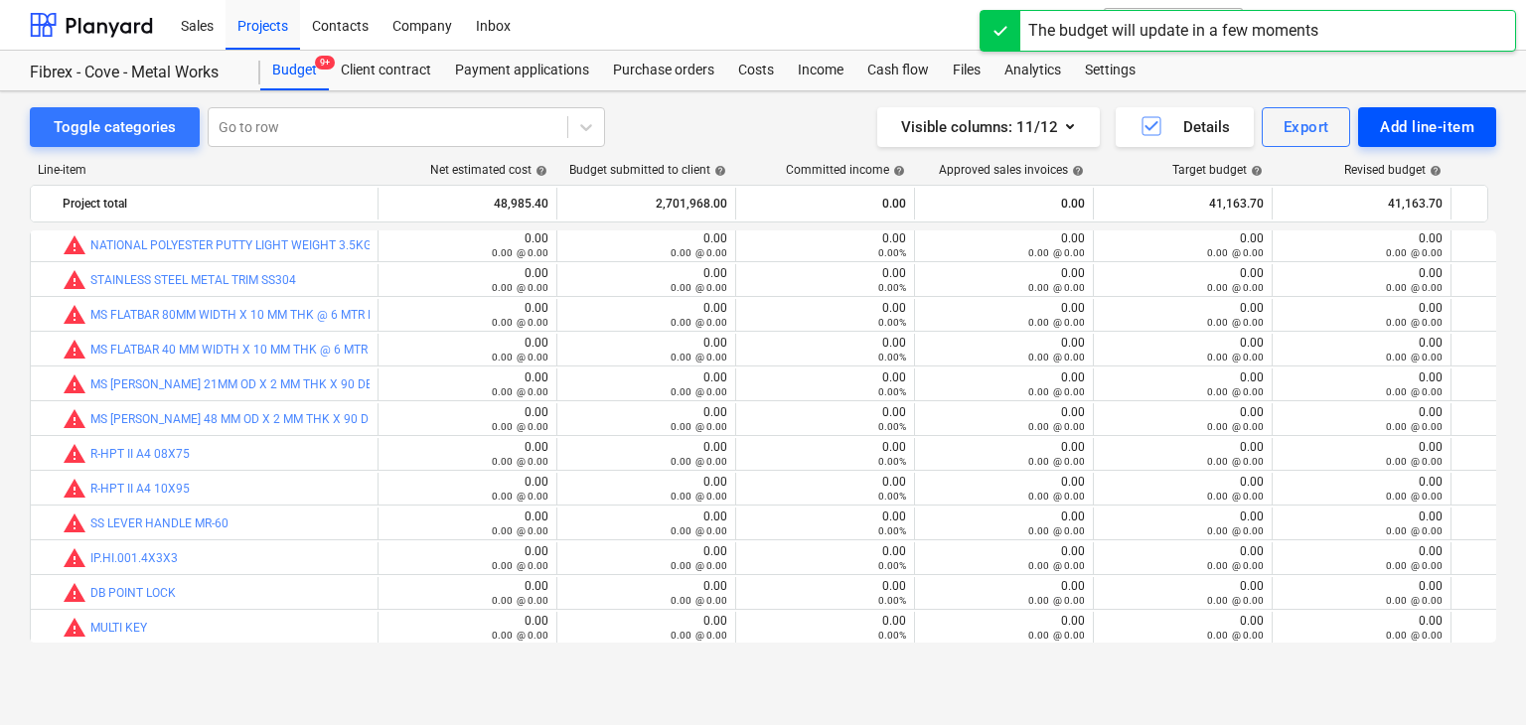
click at [1449, 112] on button "Add line-item" at bounding box center [1427, 127] width 138 height 40
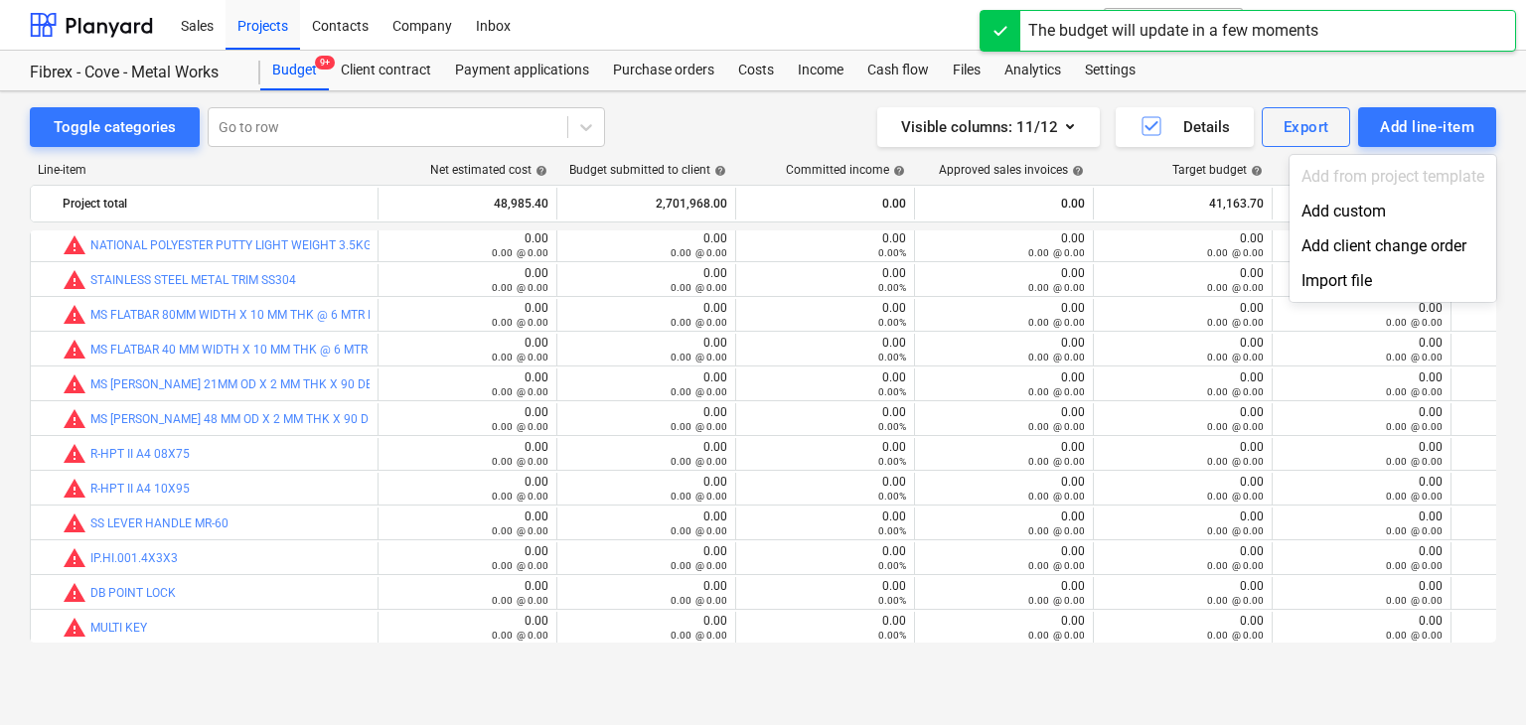
click at [1347, 216] on div "Add custom" at bounding box center [1393, 211] width 207 height 35
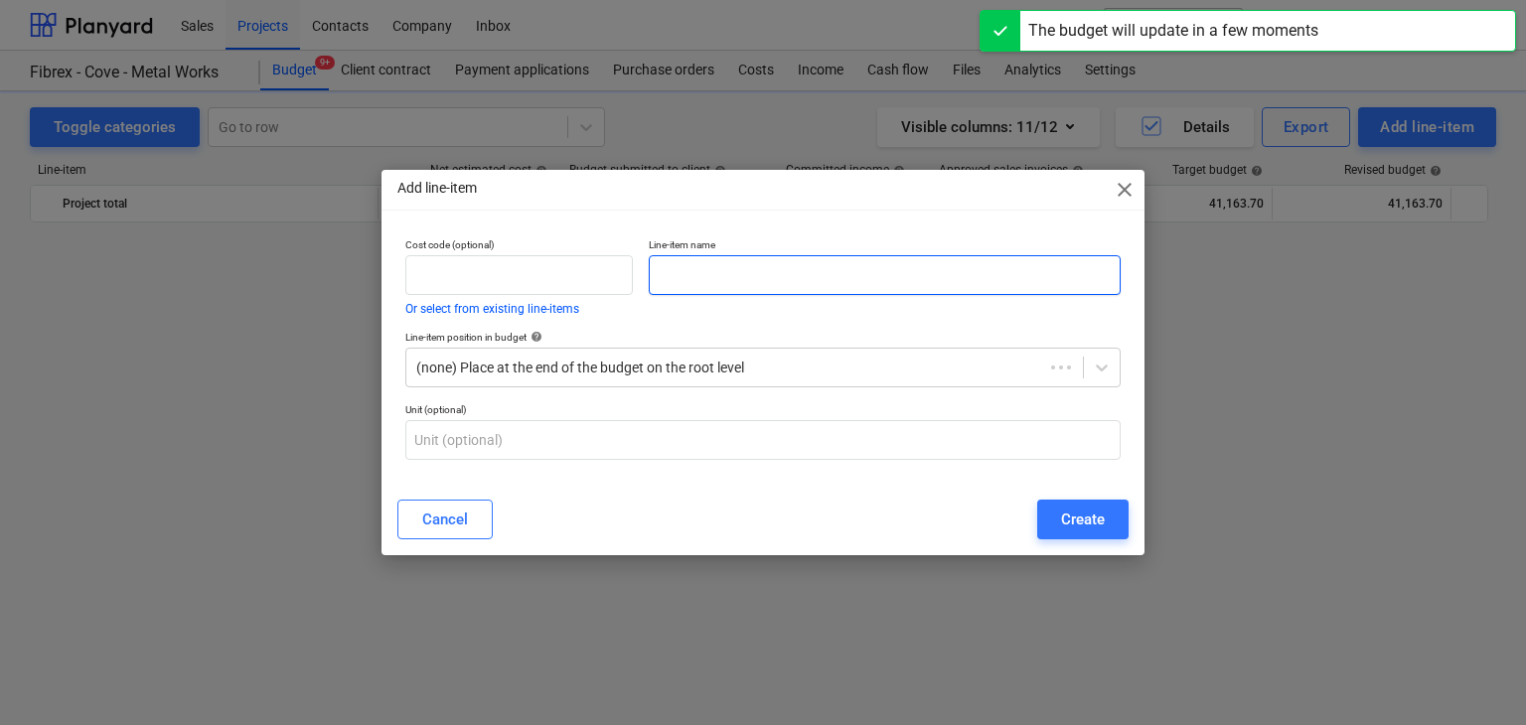
scroll to position [26398, 0]
click at [752, 259] on input "text" at bounding box center [885, 275] width 472 height 40
paste input "6MM DRILL BIT"
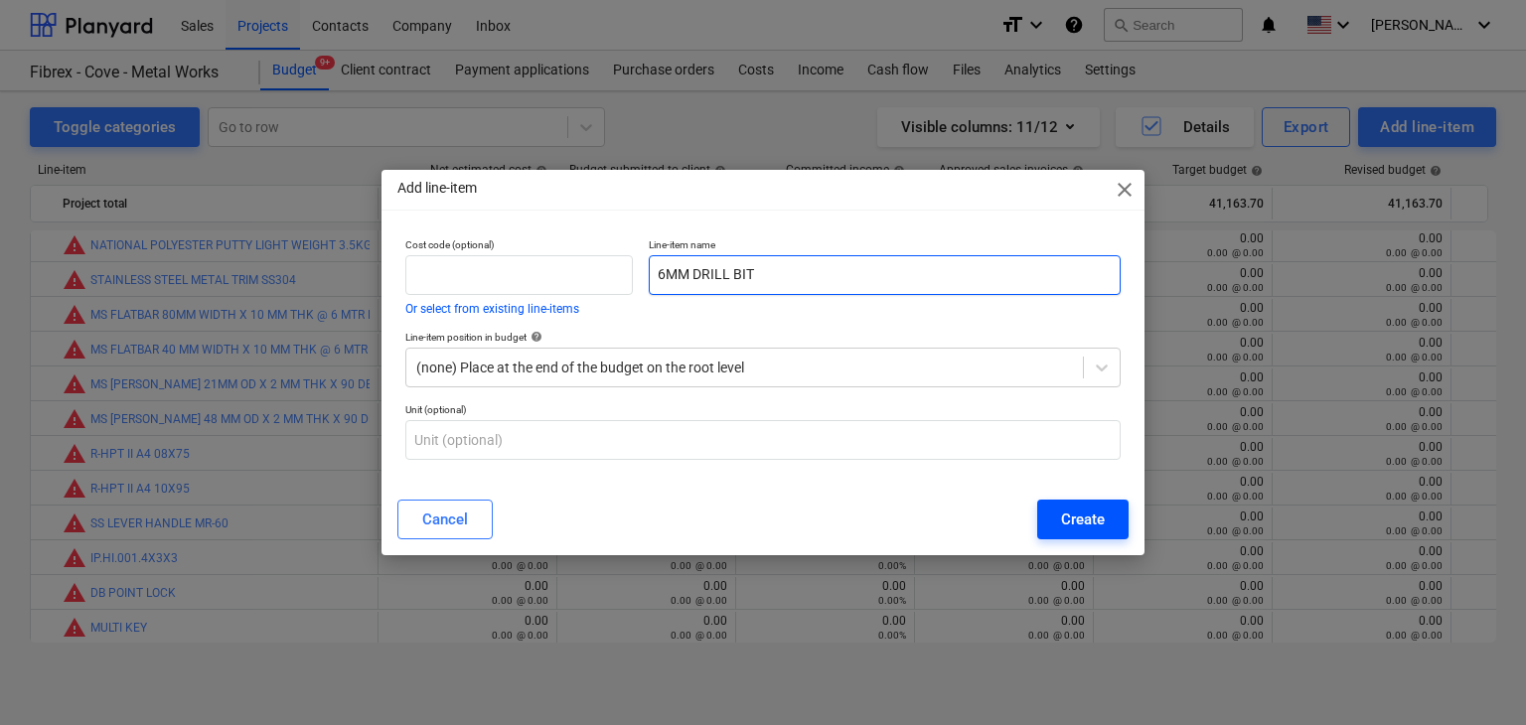
type input "6MM DRILL BIT"
click at [1093, 525] on div "Create" at bounding box center [1083, 520] width 44 height 26
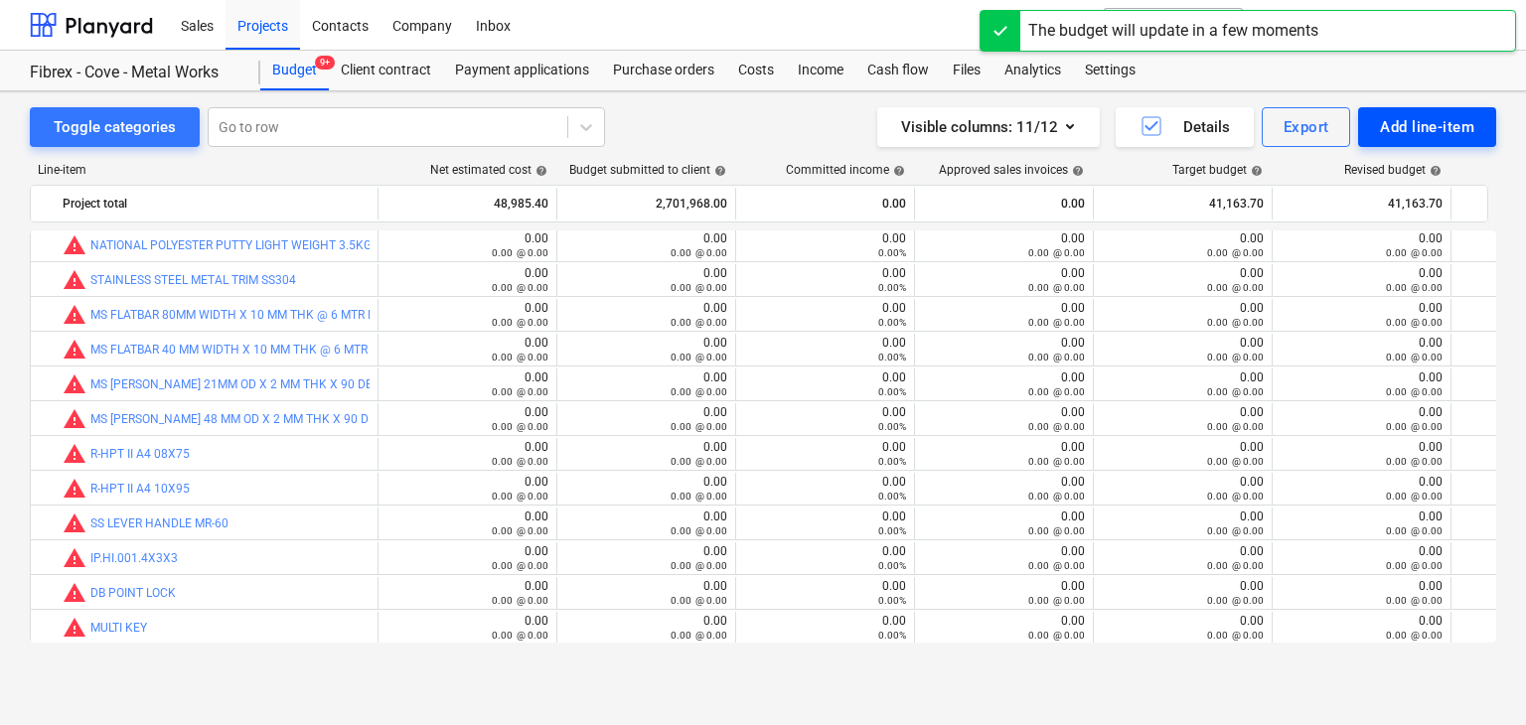
click at [1392, 121] on div "Add line-item" at bounding box center [1427, 127] width 94 height 26
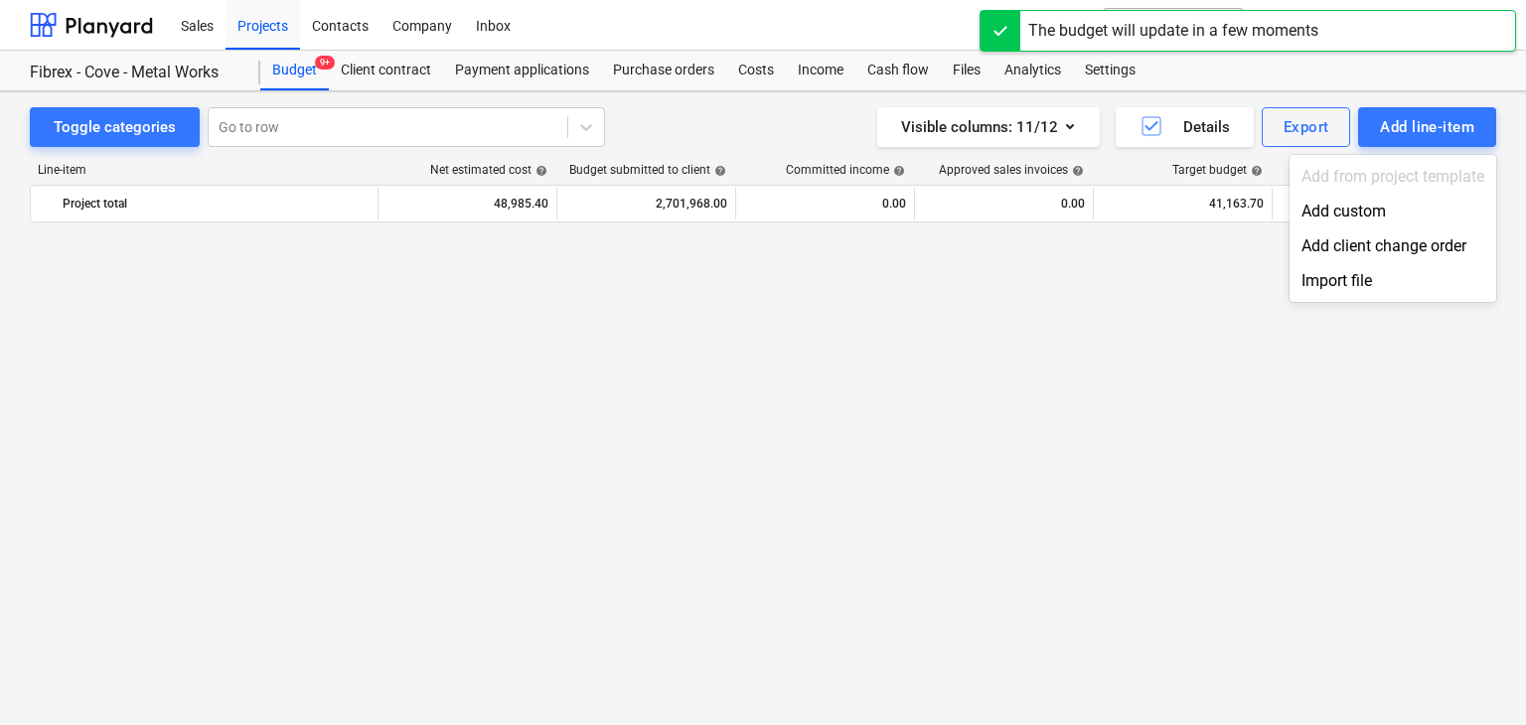
scroll to position [26398, 0]
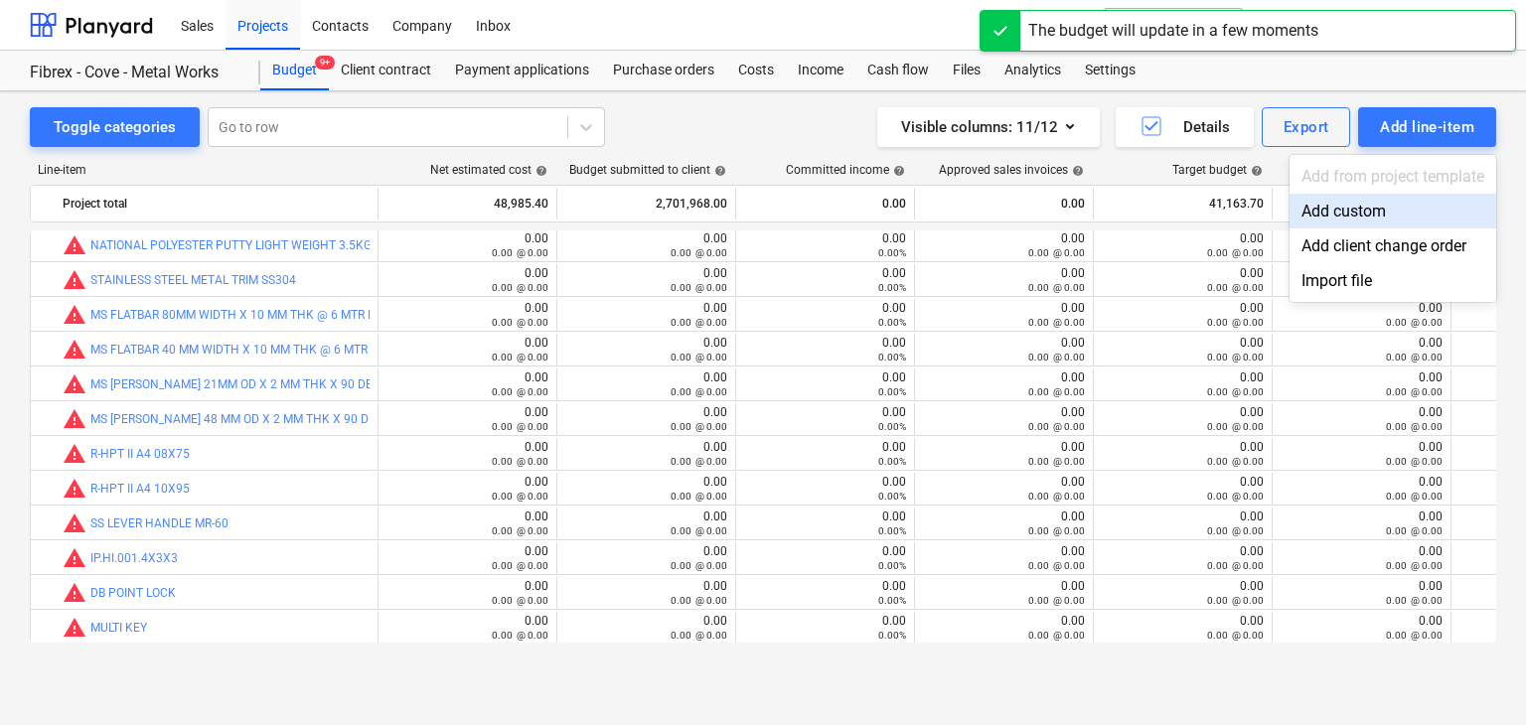
click at [1335, 208] on div "Add custom" at bounding box center [1393, 211] width 207 height 35
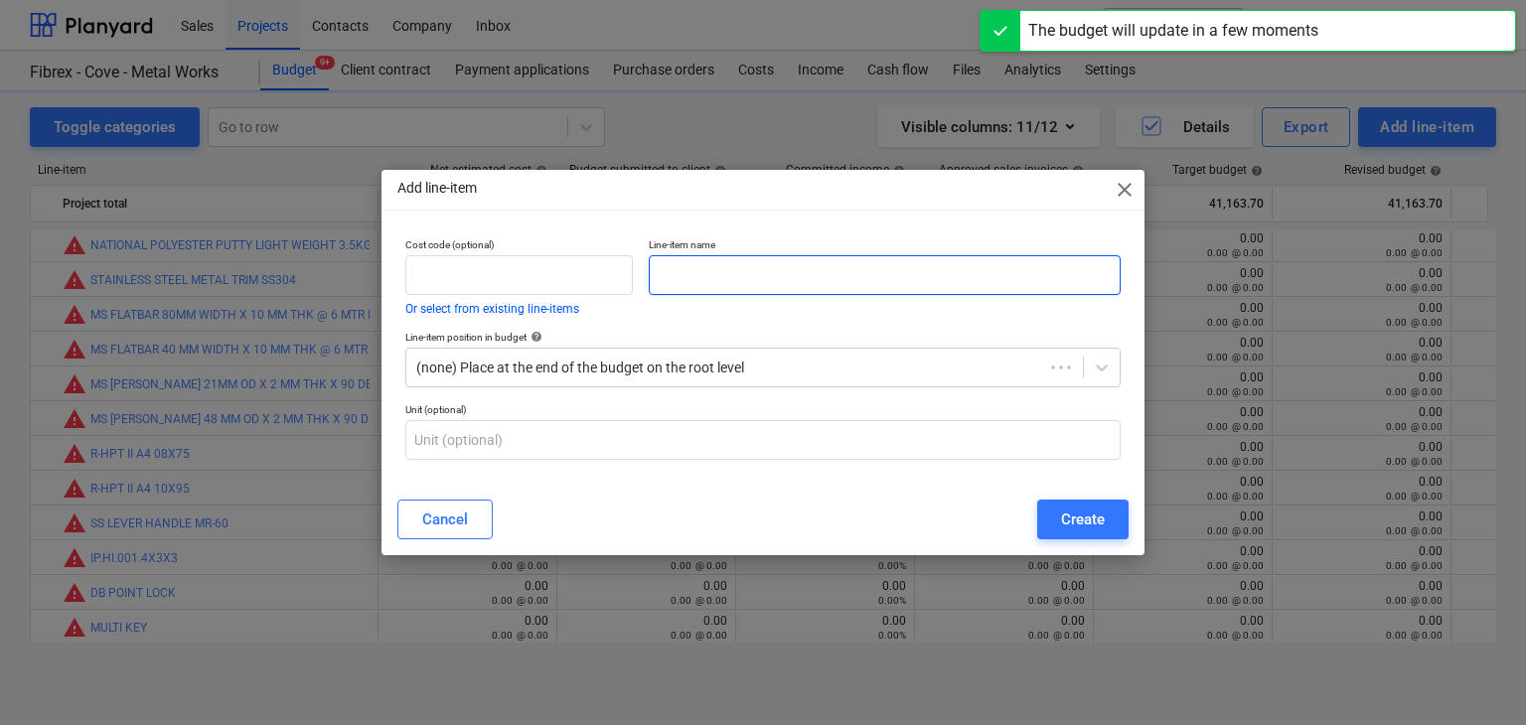
click at [711, 269] on input "text" at bounding box center [885, 275] width 472 height 40
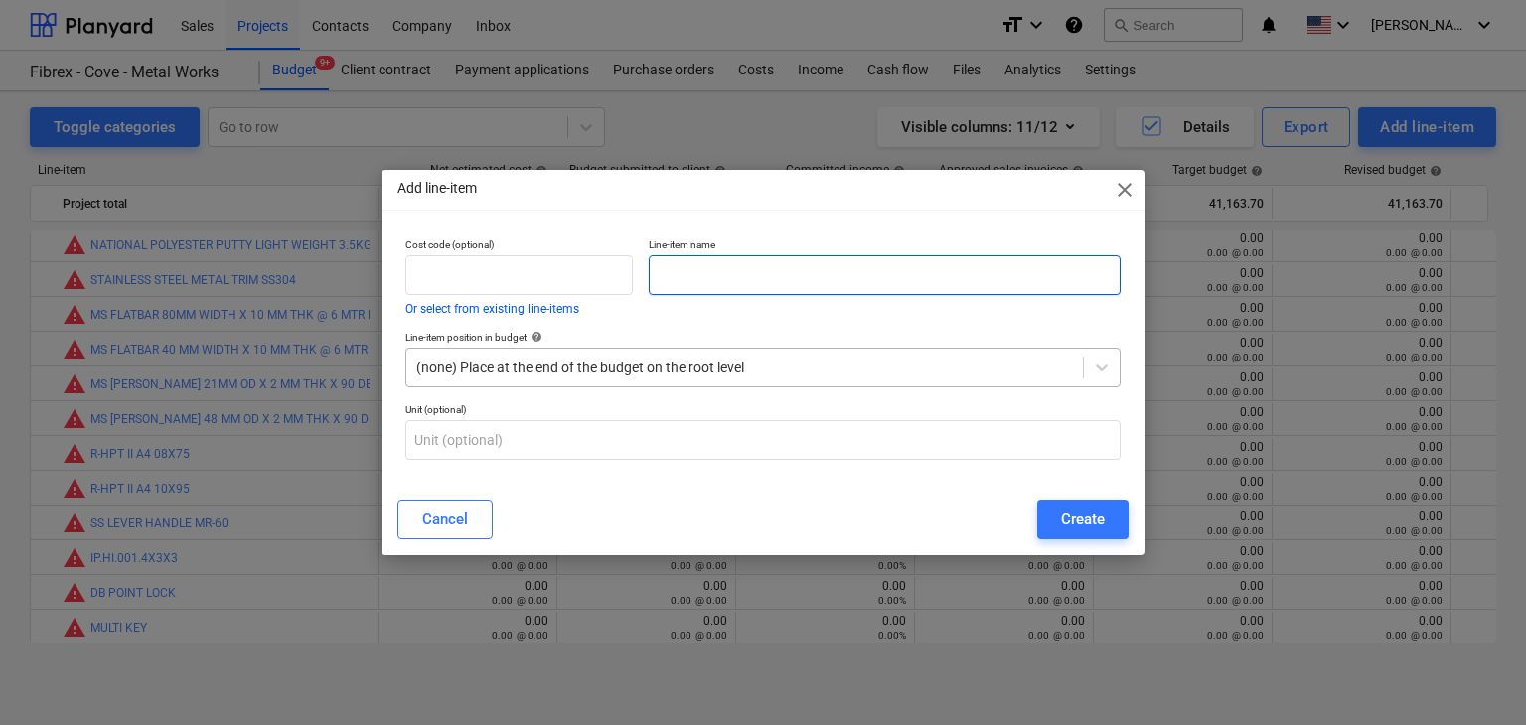
paste input "WELDING [PERSON_NAME] BRIDGE 2.5MM X6013"
type input "WELDING [PERSON_NAME] BRIDGE 2.5MM X6013"
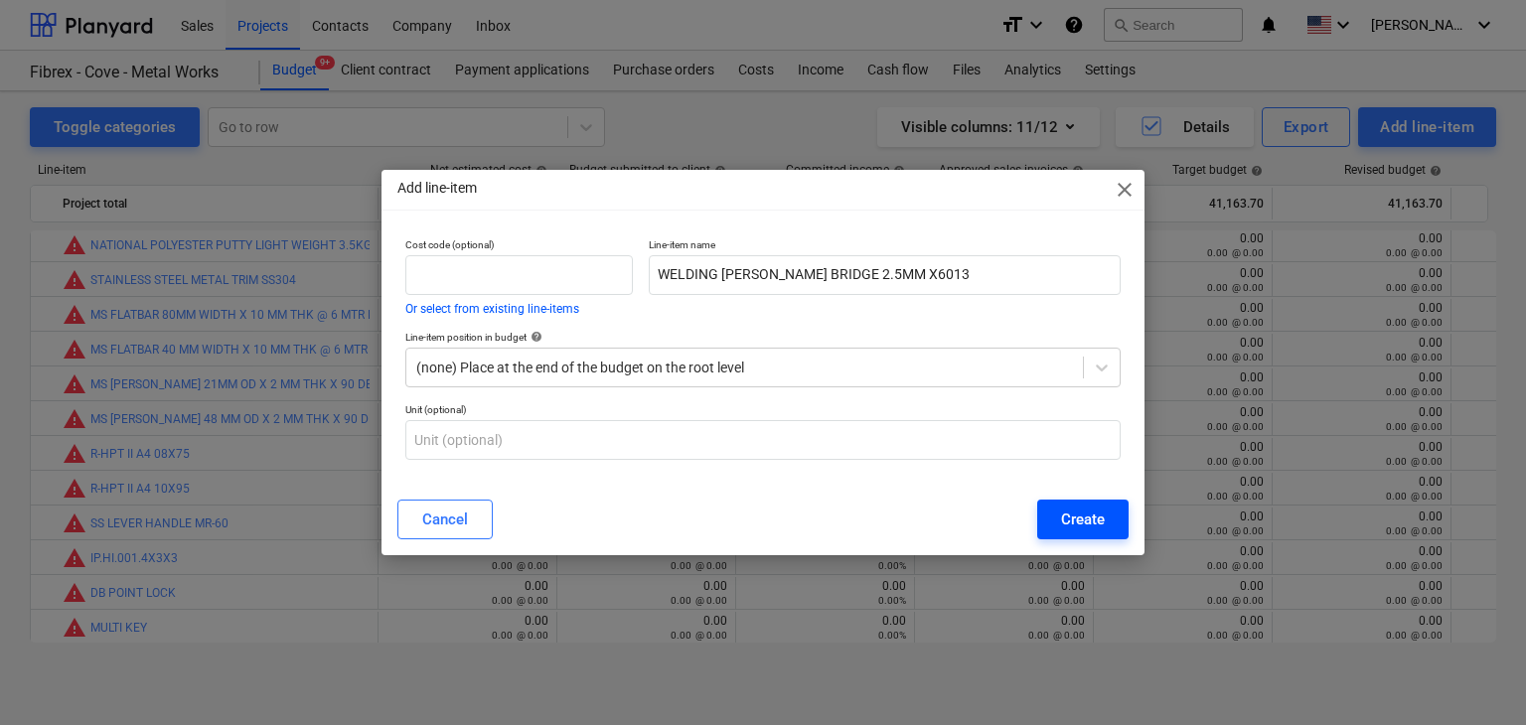
click at [1085, 514] on div "Create" at bounding box center [1083, 520] width 44 height 26
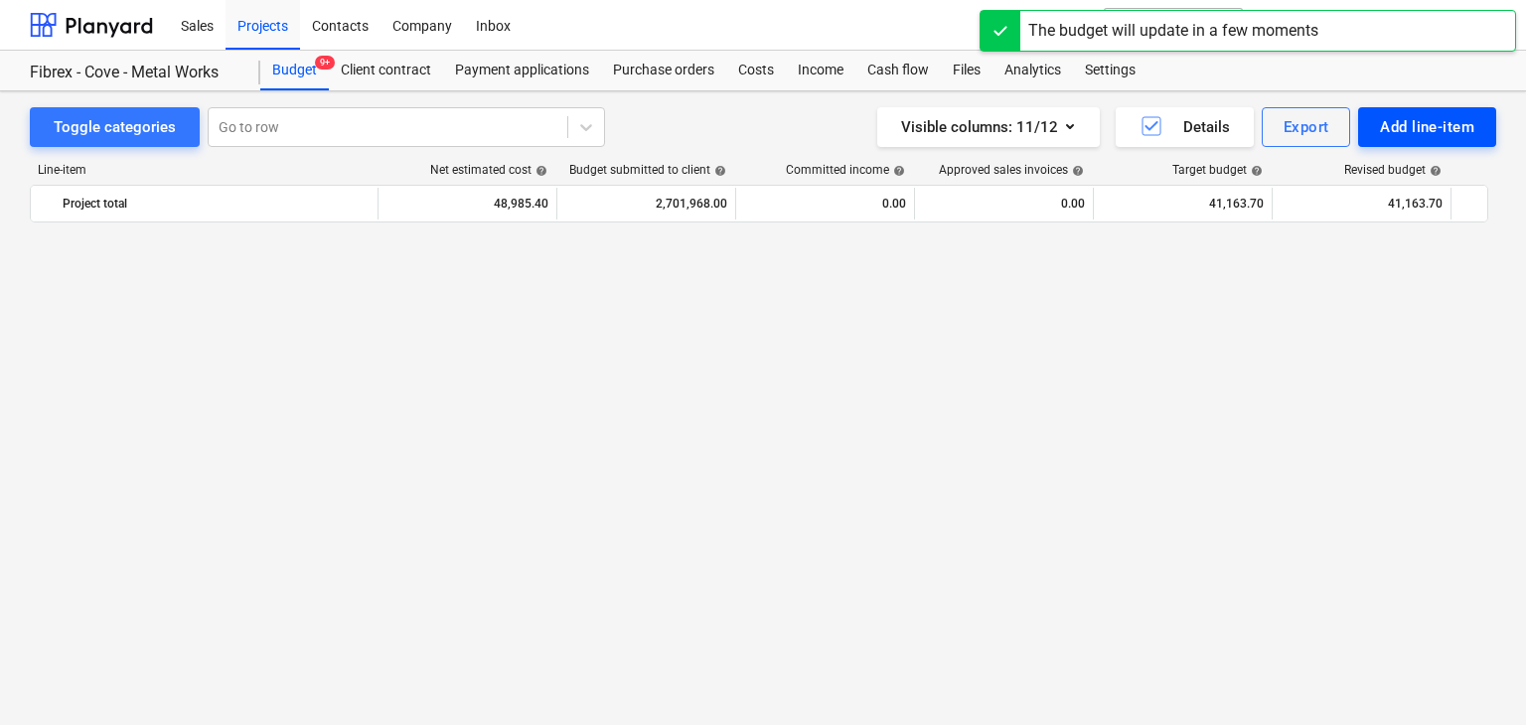
scroll to position [26398, 0]
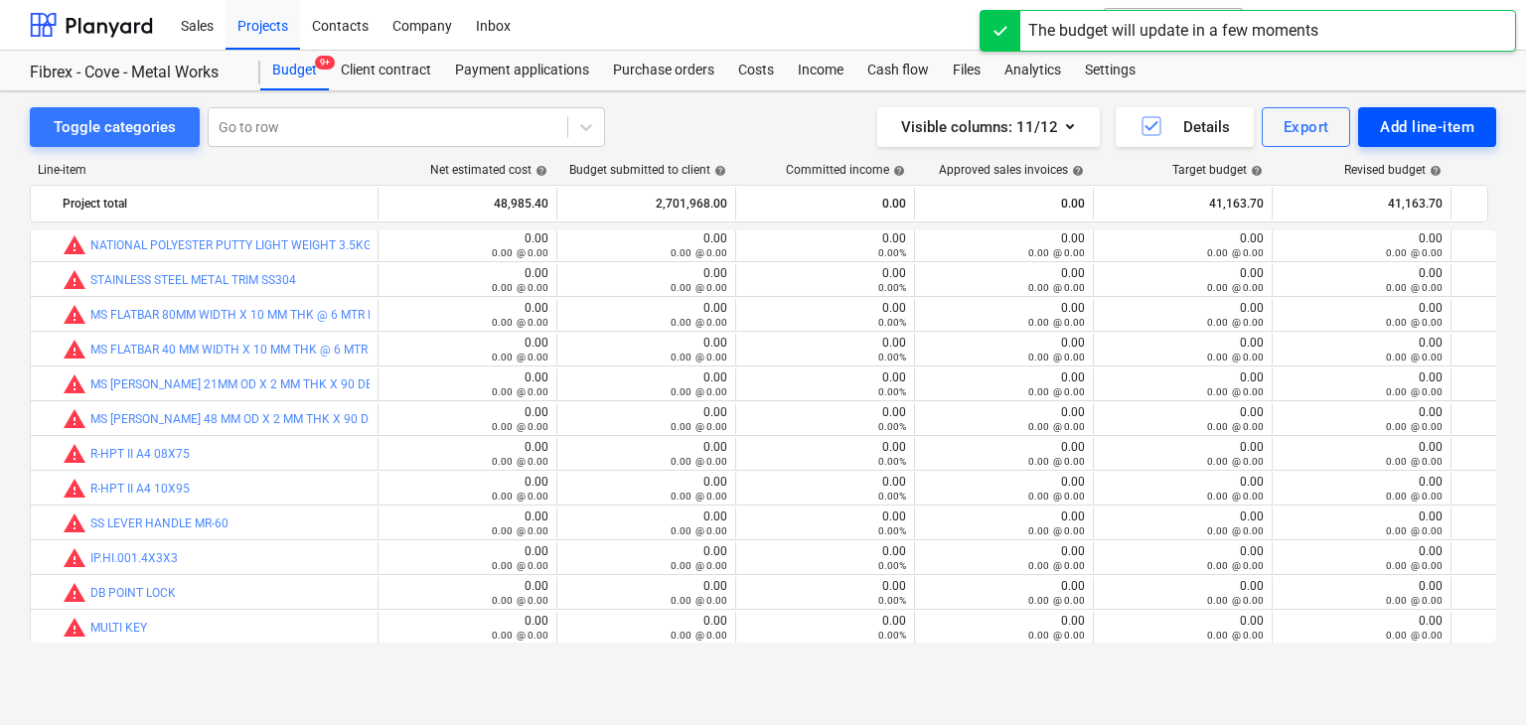
click at [1376, 138] on button "Add line-item" at bounding box center [1427, 127] width 138 height 40
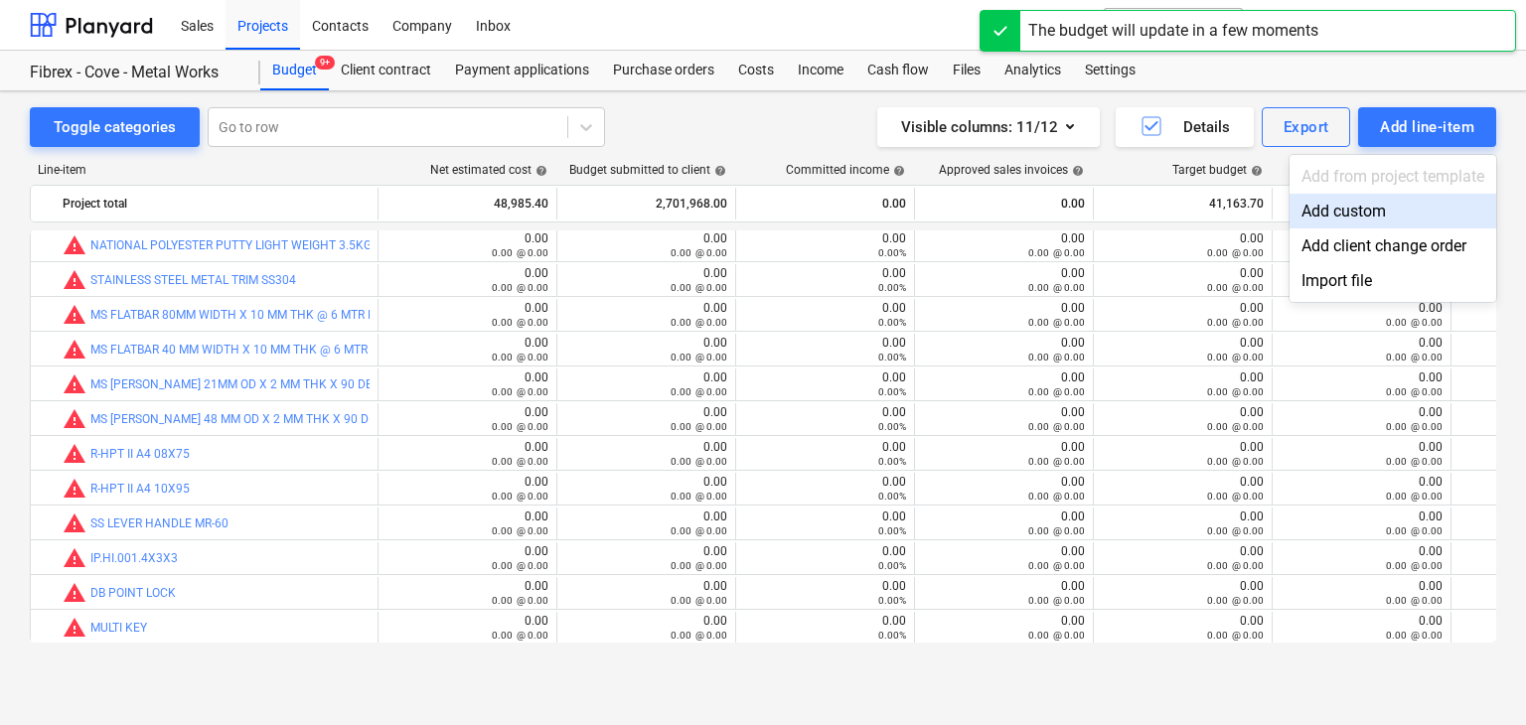
click at [1348, 224] on div "Add custom" at bounding box center [1393, 211] width 207 height 35
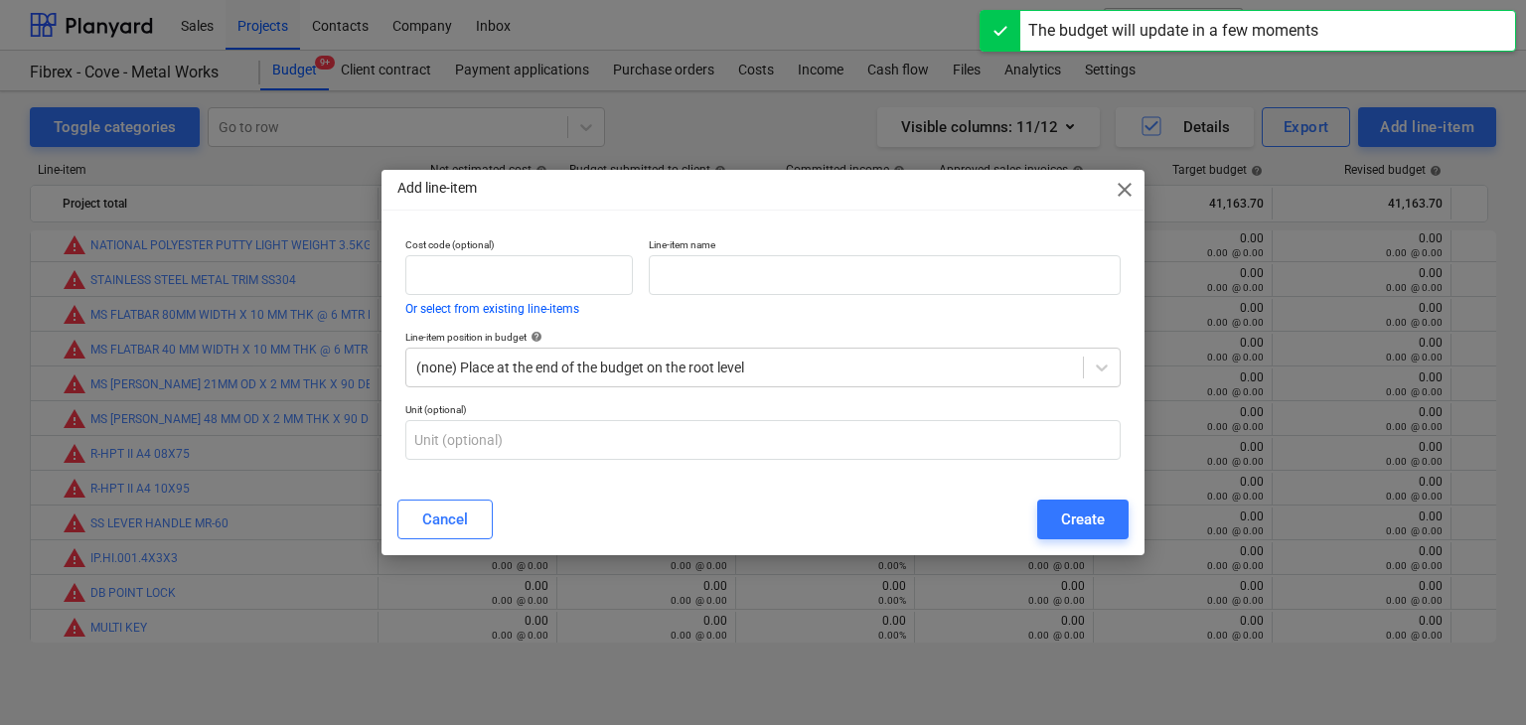
click at [750, 305] on div "Line-item name" at bounding box center [885, 277] width 488 height 92
click at [723, 283] on input "text" at bounding box center [885, 275] width 472 height 40
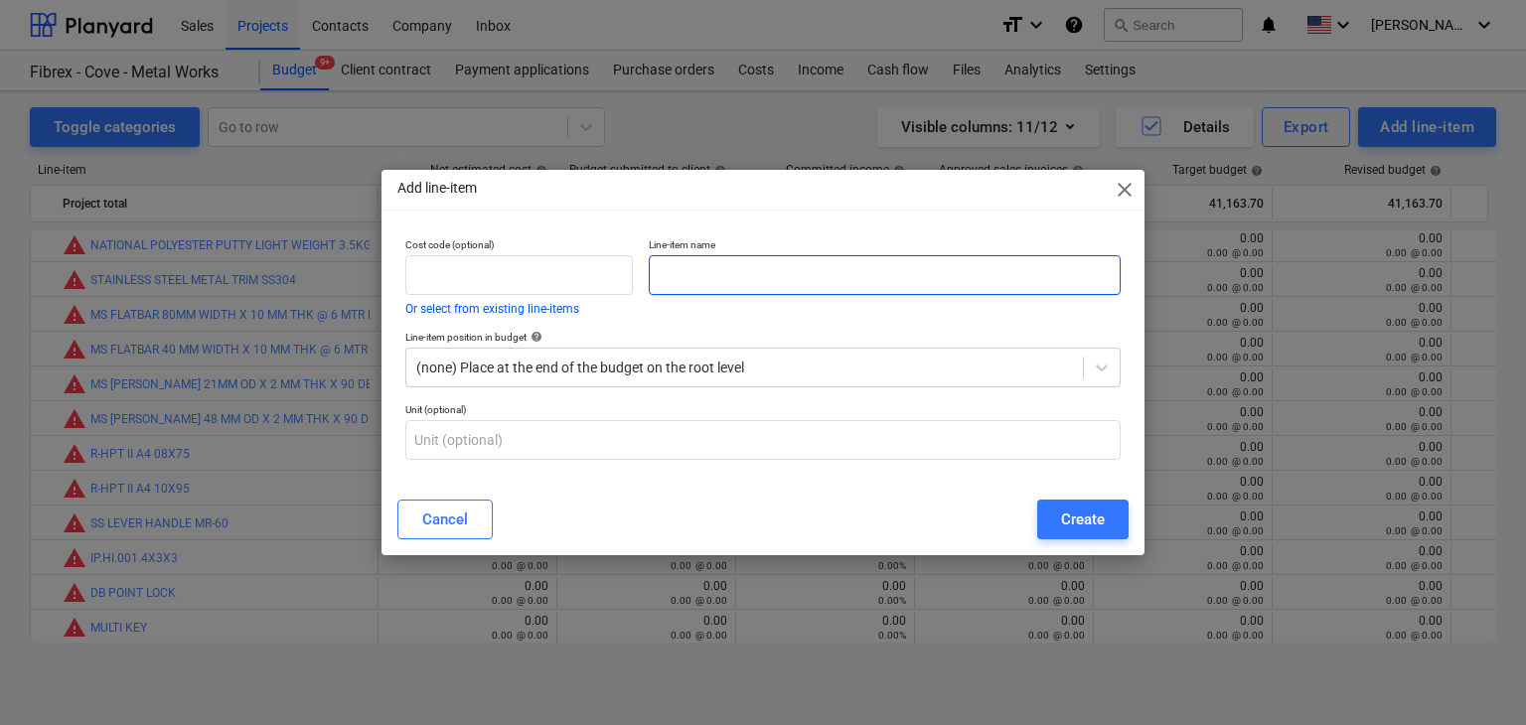
paste input "WELDING HOLDER [DEMOGRAPHIC_DATA] [DEMOGRAPHIC_DATA] CONNCECTOR M12"
type input "WELDING HOLDER [DEMOGRAPHIC_DATA] [DEMOGRAPHIC_DATA] CONNCECTOR M12"
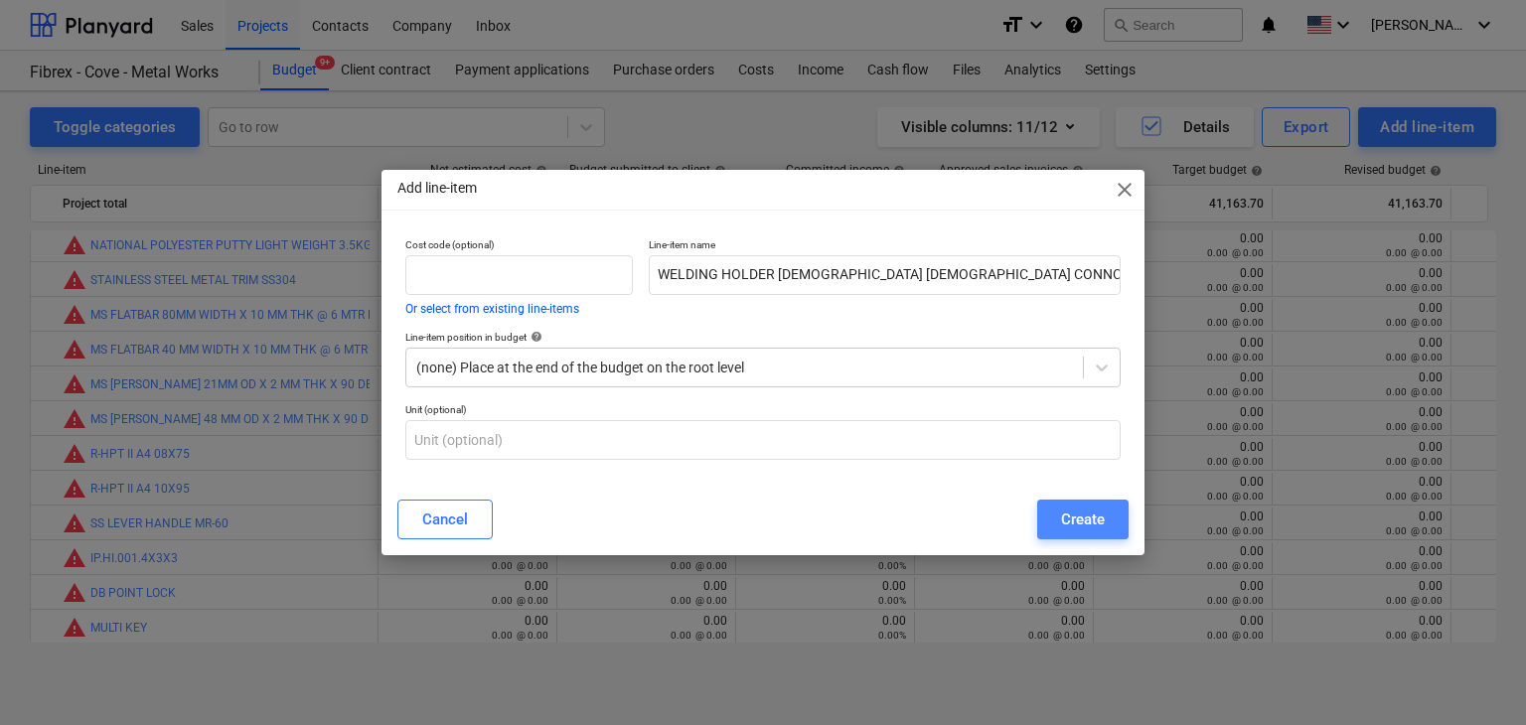
click at [1079, 511] on div "Create" at bounding box center [1083, 520] width 44 height 26
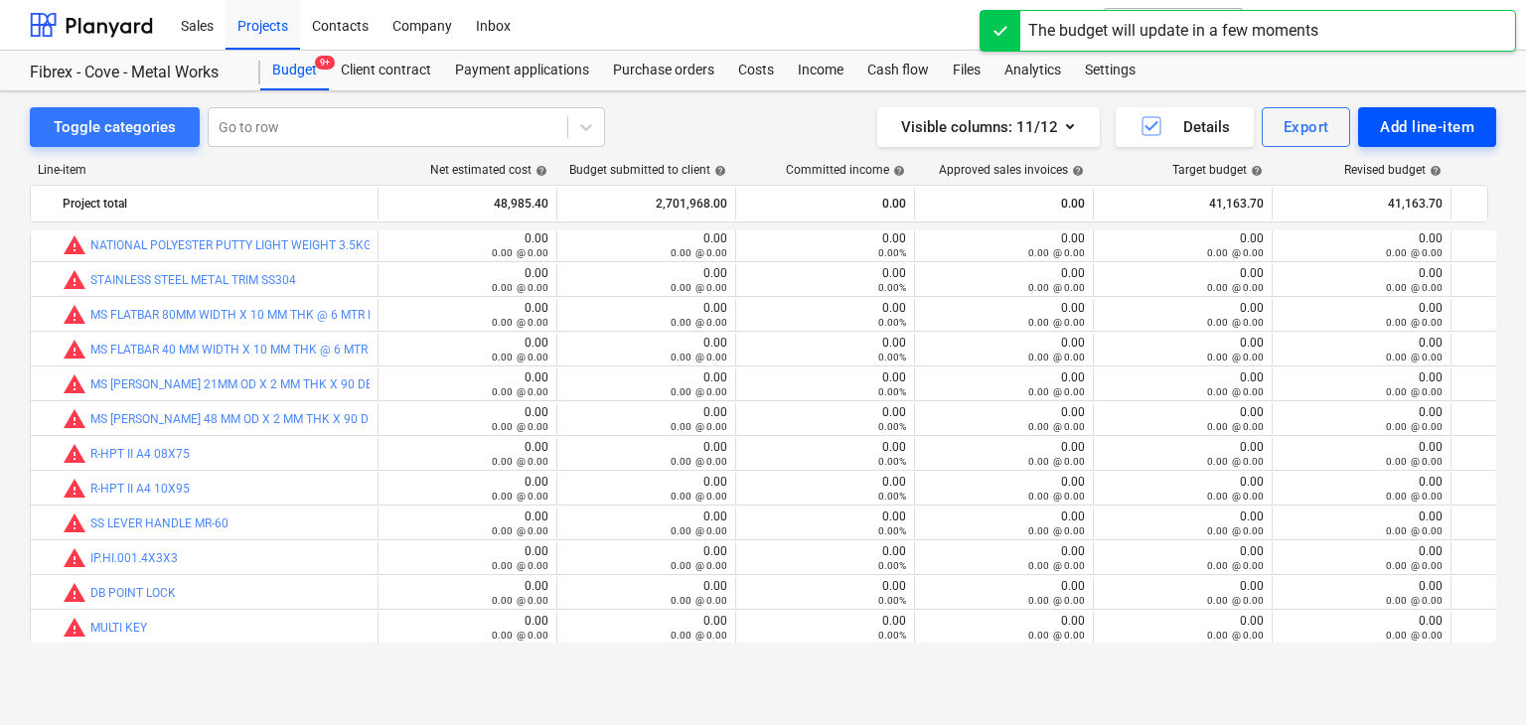
click at [1390, 125] on div "Add line-item" at bounding box center [1427, 127] width 94 height 26
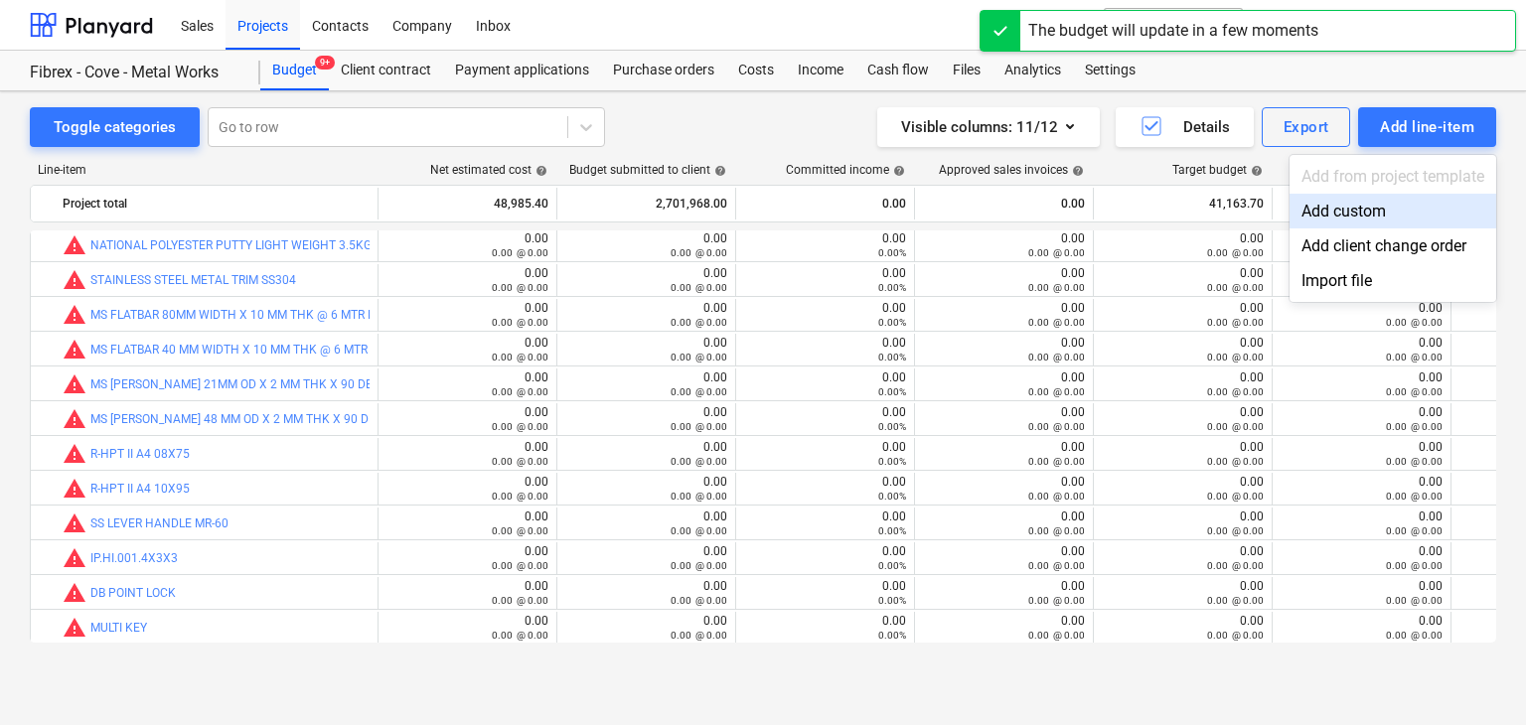
click at [1319, 213] on div "Add custom" at bounding box center [1393, 211] width 207 height 35
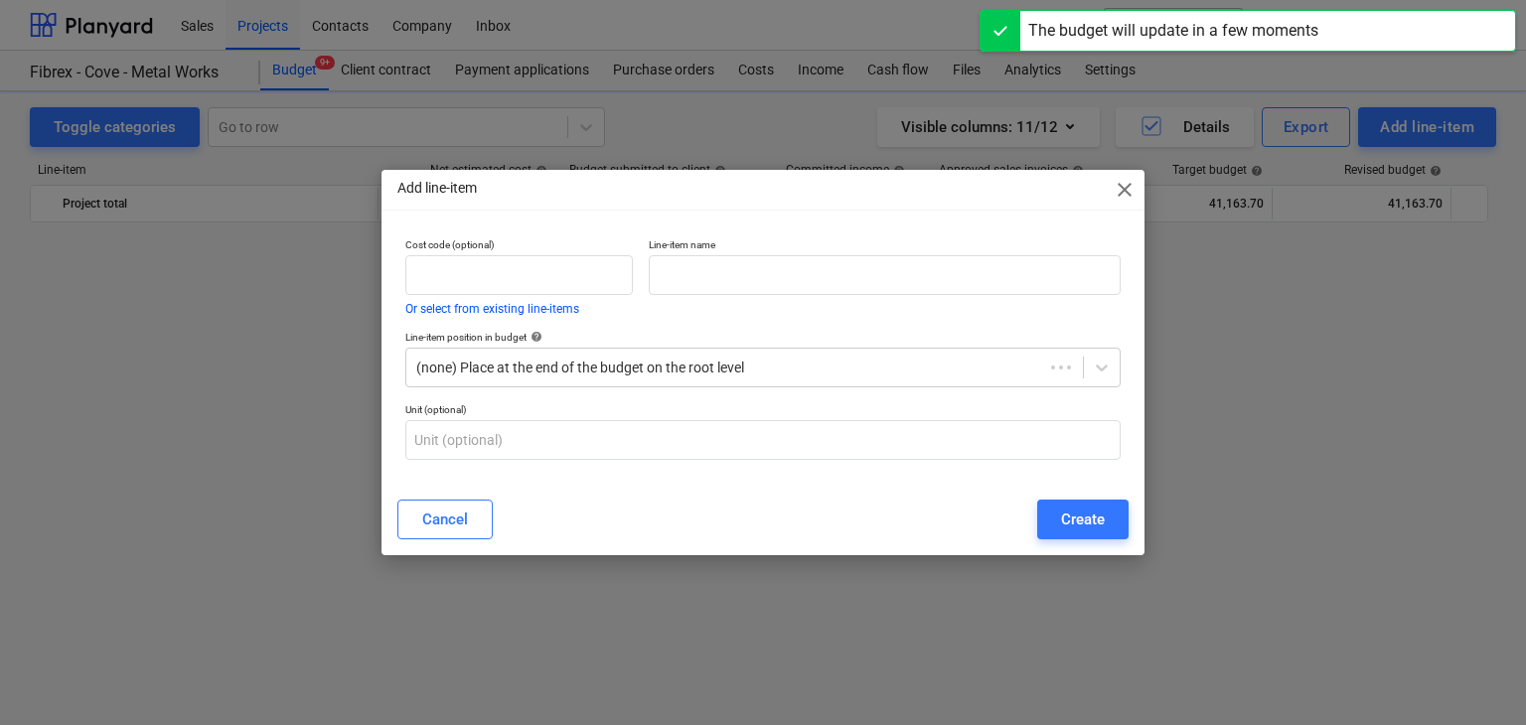
scroll to position [26398, 0]
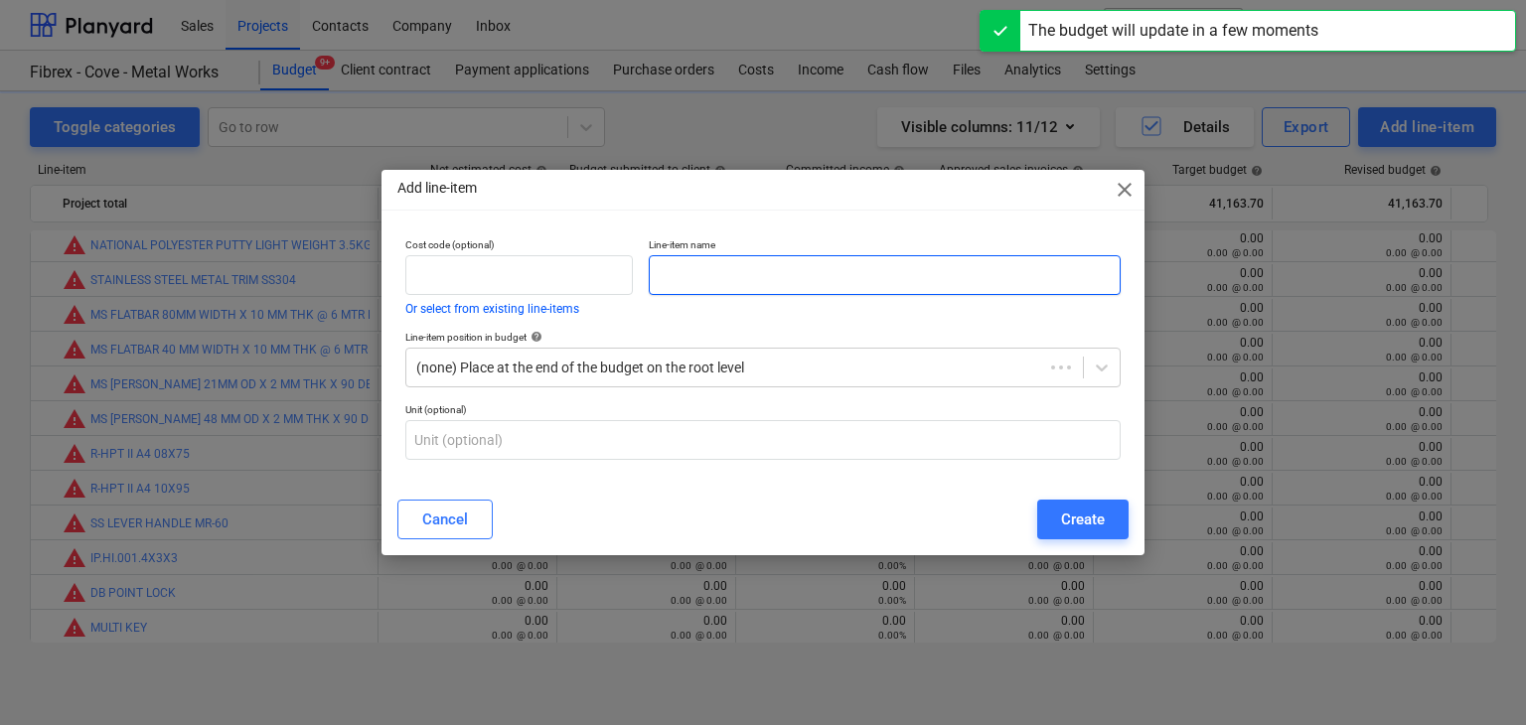
click at [661, 274] on input "text" at bounding box center [885, 275] width 472 height 40
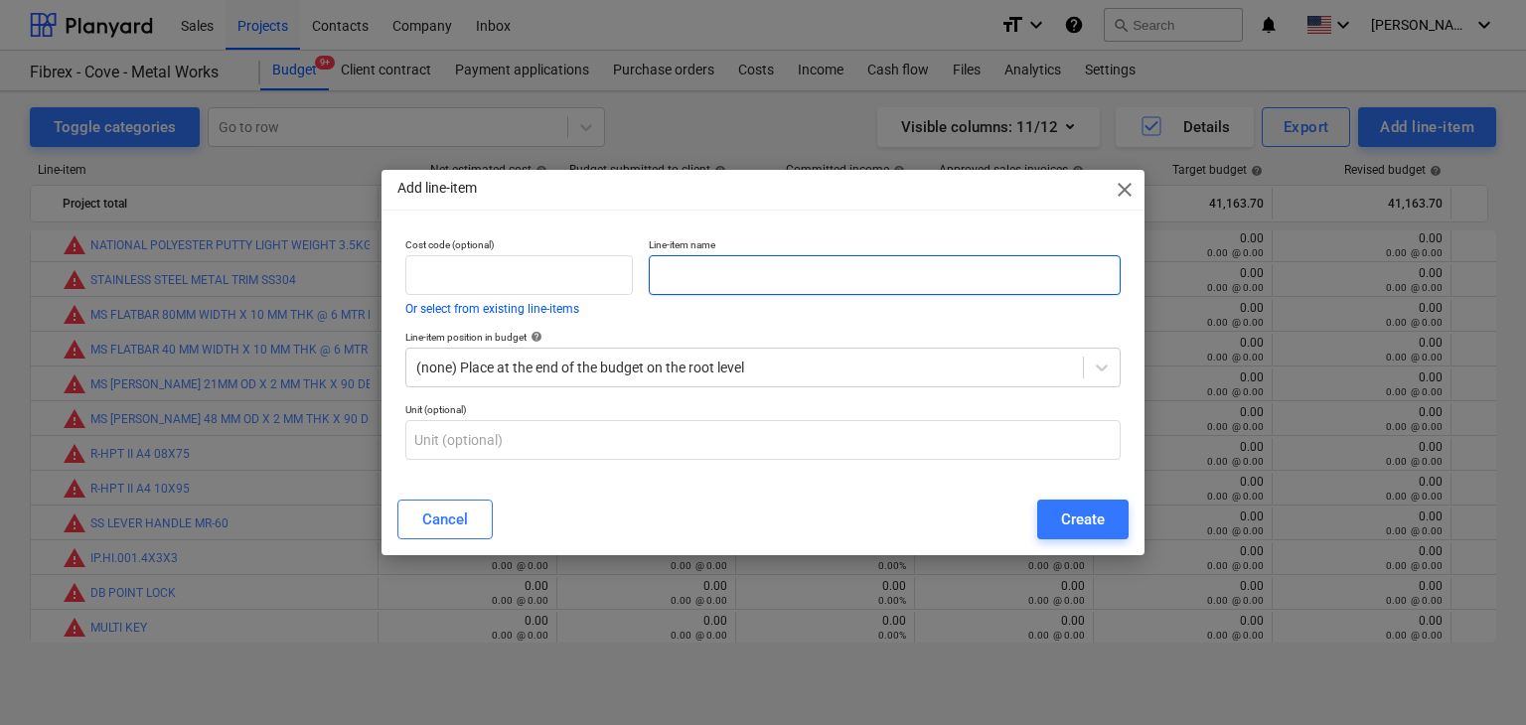
paste input "WELDING HOLDER 600 AMP"
type input "WELDING HOLDER 600 AMP"
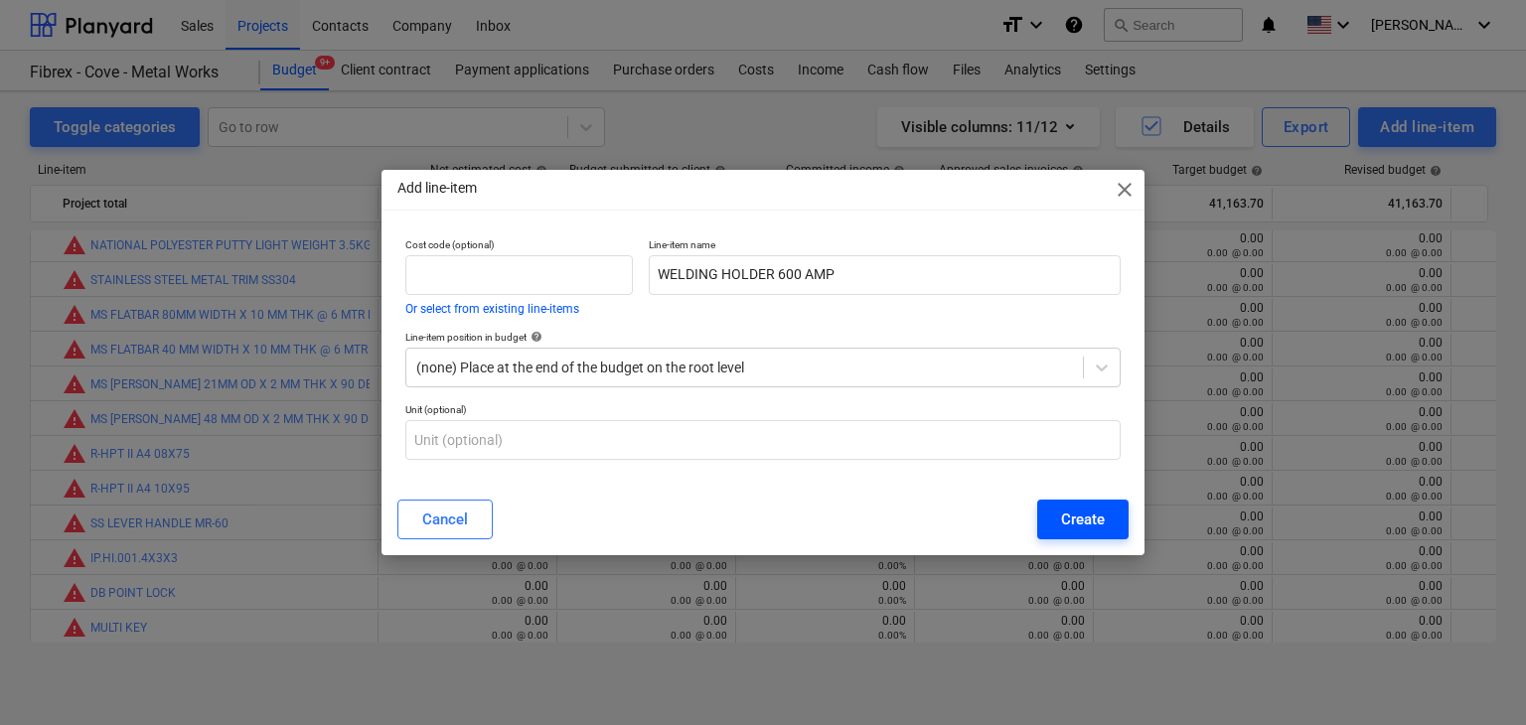
click at [1056, 534] on button "Create" at bounding box center [1082, 520] width 91 height 40
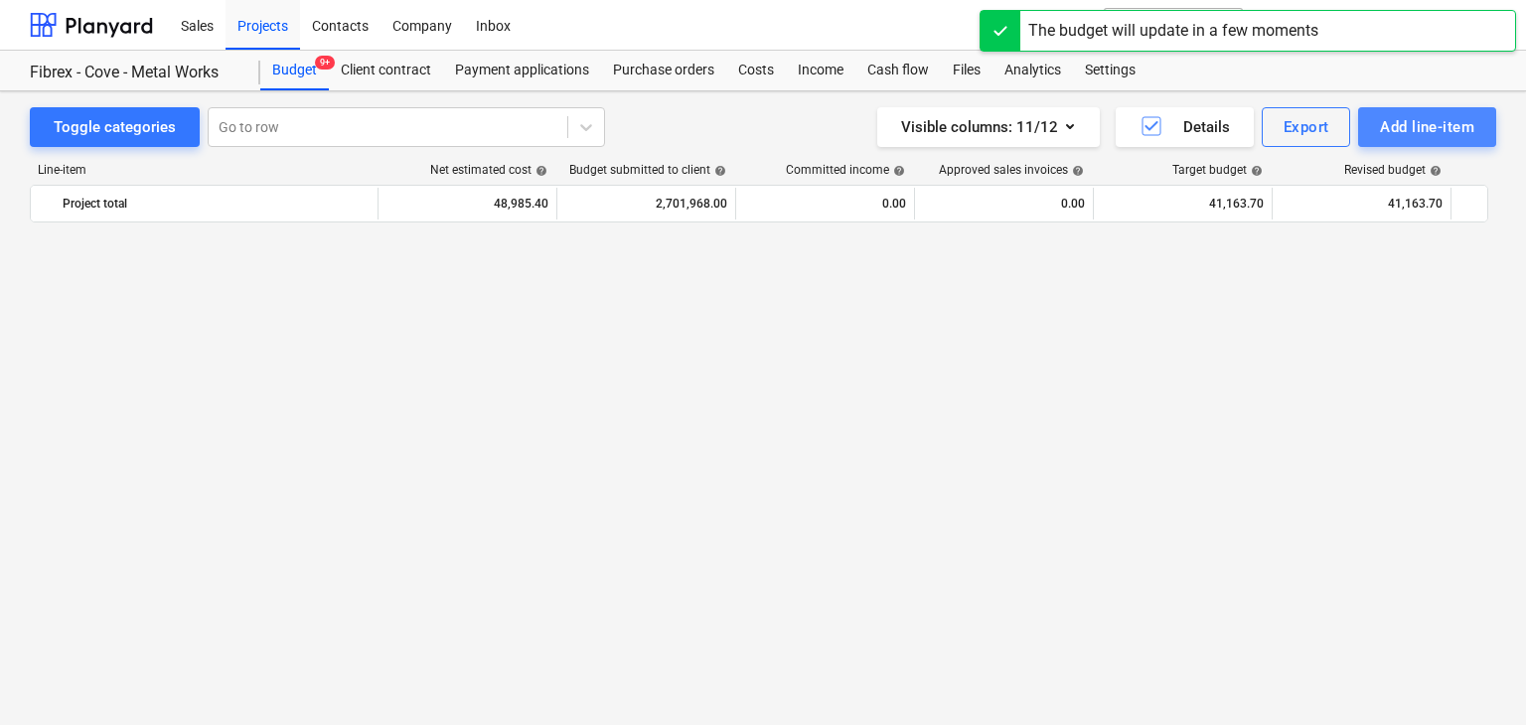
click at [1376, 133] on button "Add line-item" at bounding box center [1427, 127] width 138 height 40
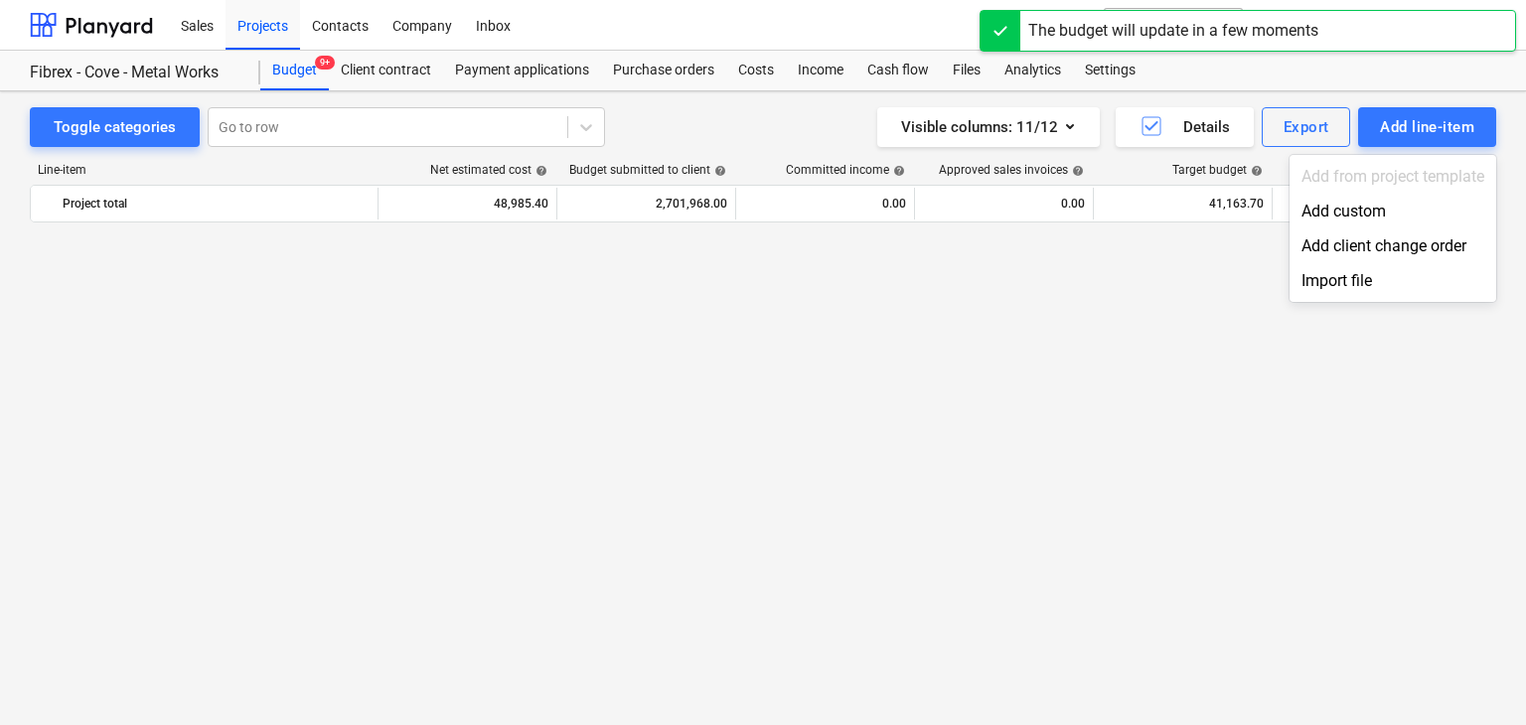
scroll to position [26398, 0]
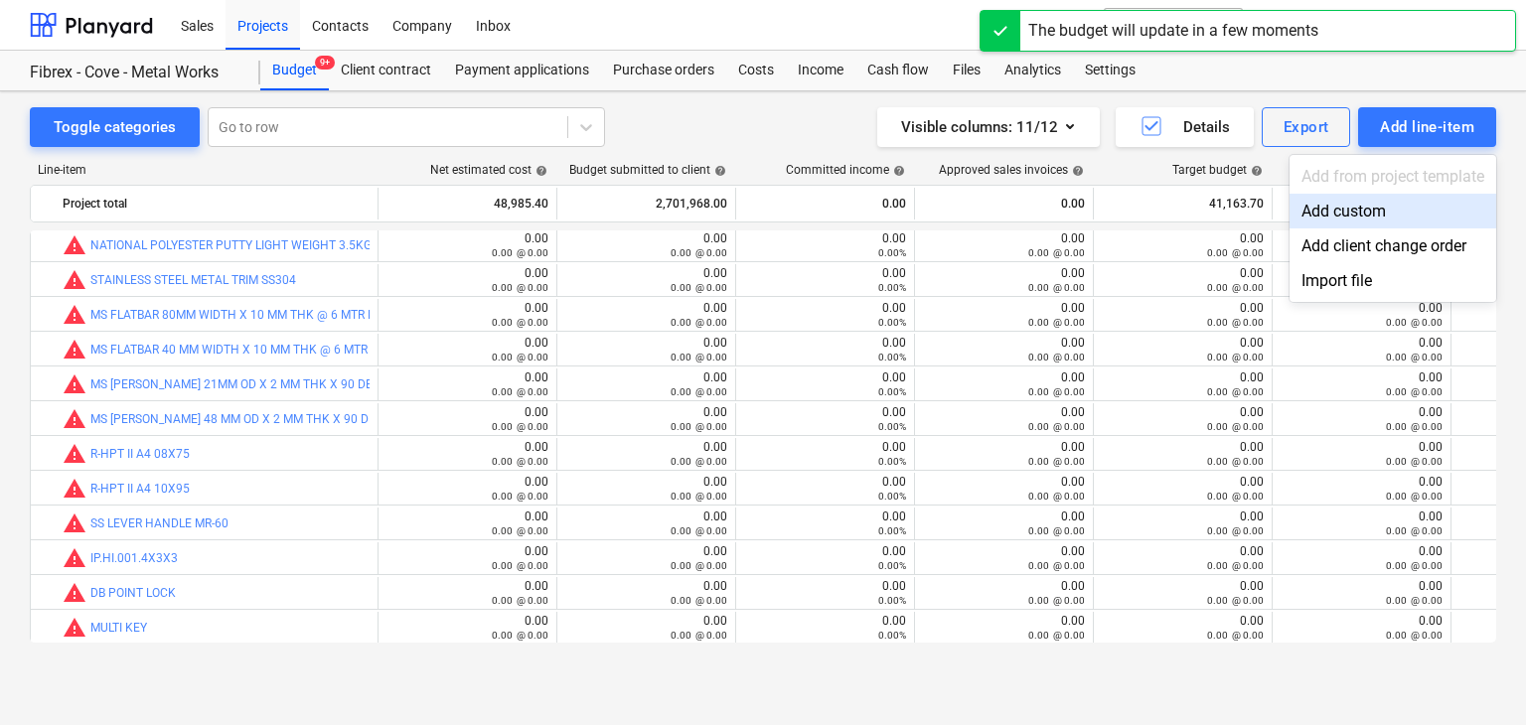
click at [1323, 216] on div "Add custom" at bounding box center [1393, 211] width 207 height 35
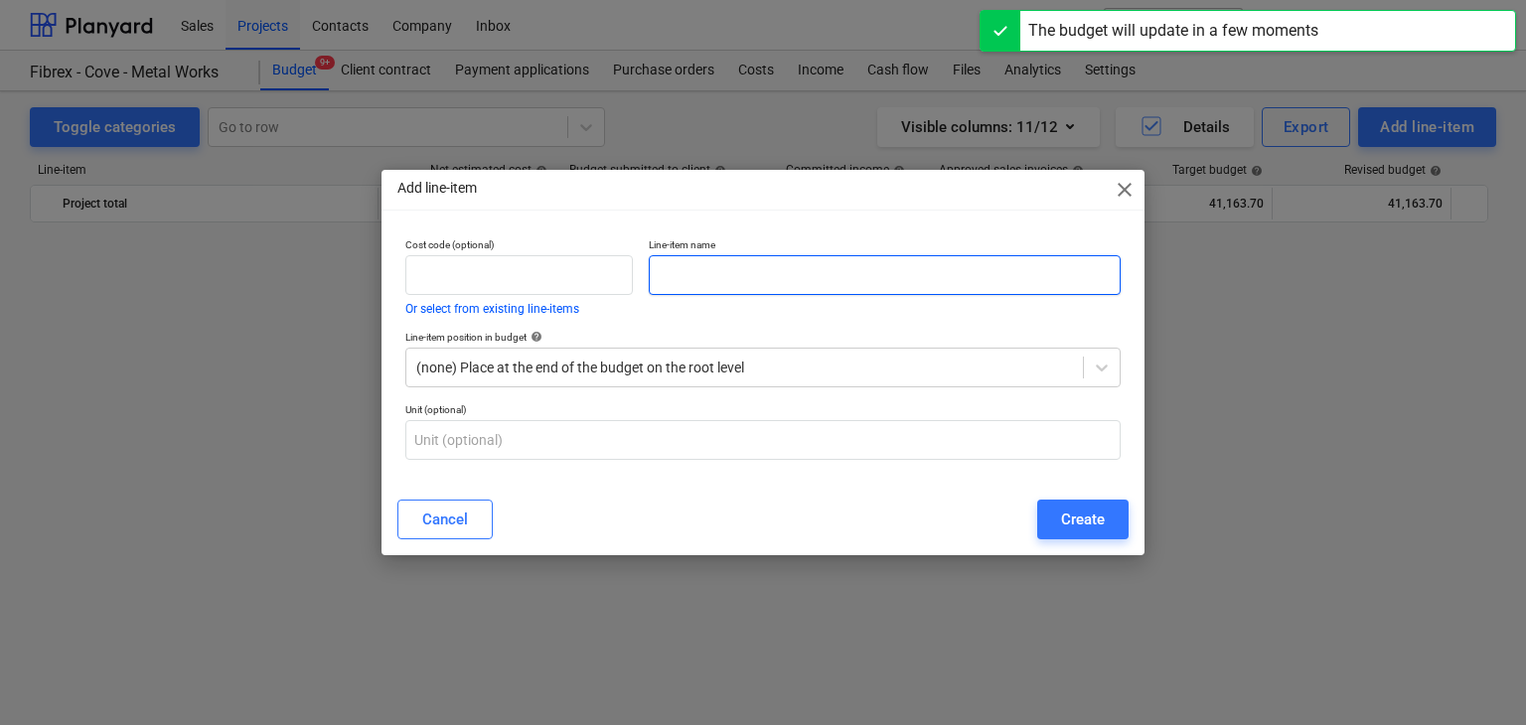
click at [672, 282] on input "text" at bounding box center [885, 275] width 472 height 40
paste input "SANDING PAPER 100 GRT"
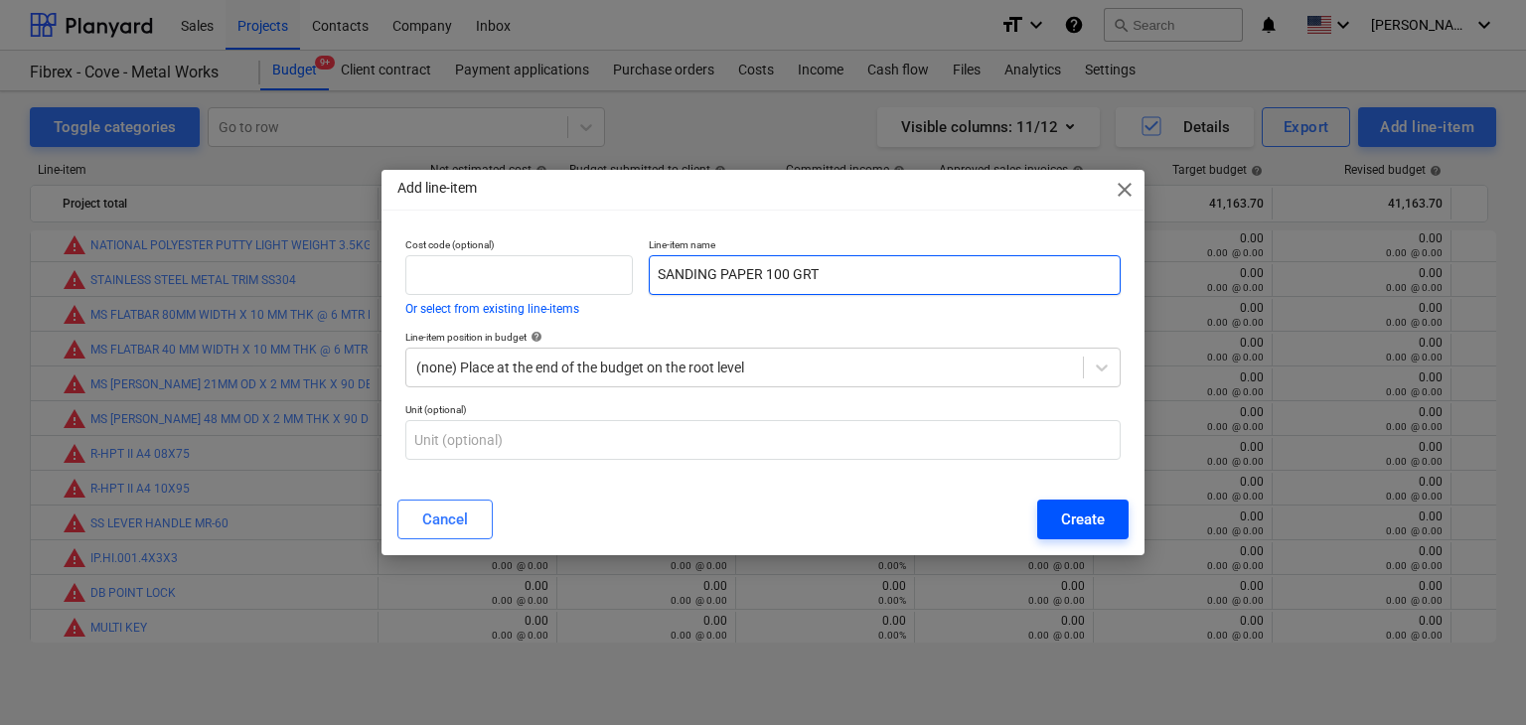
type input "SANDING PAPER 100 GRT"
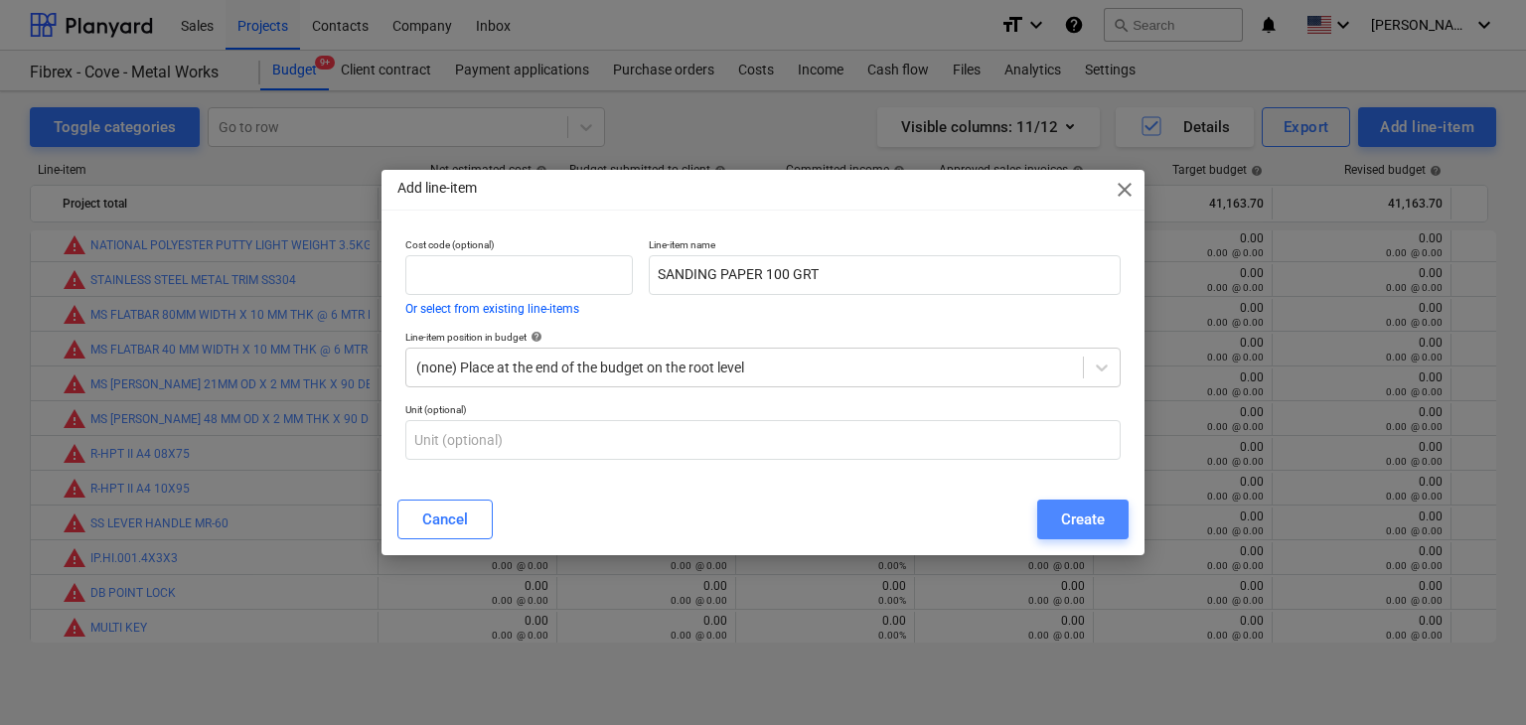
click at [1059, 511] on button "Create" at bounding box center [1082, 520] width 91 height 40
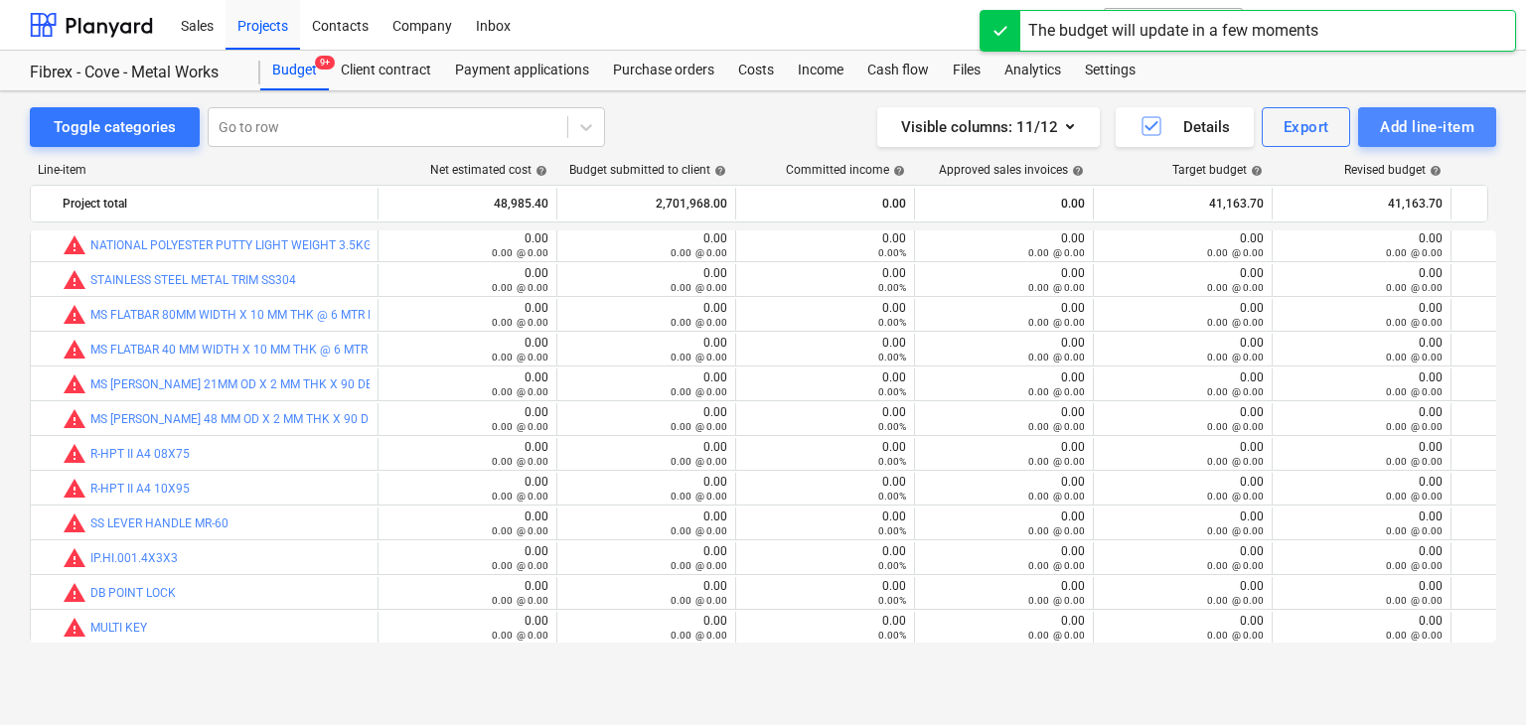
click at [1418, 120] on div "Add line-item" at bounding box center [1427, 127] width 94 height 26
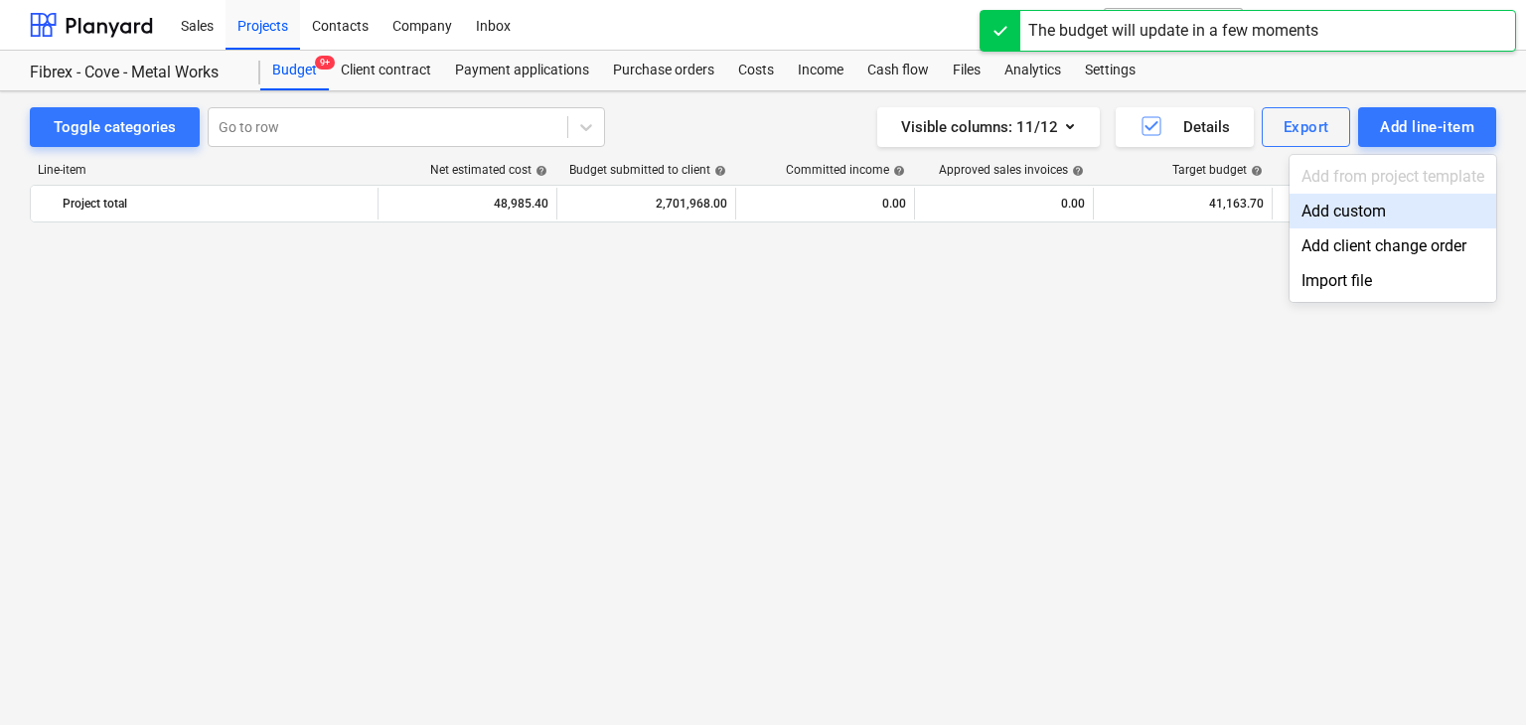
click at [1335, 207] on div "Add custom" at bounding box center [1393, 211] width 207 height 35
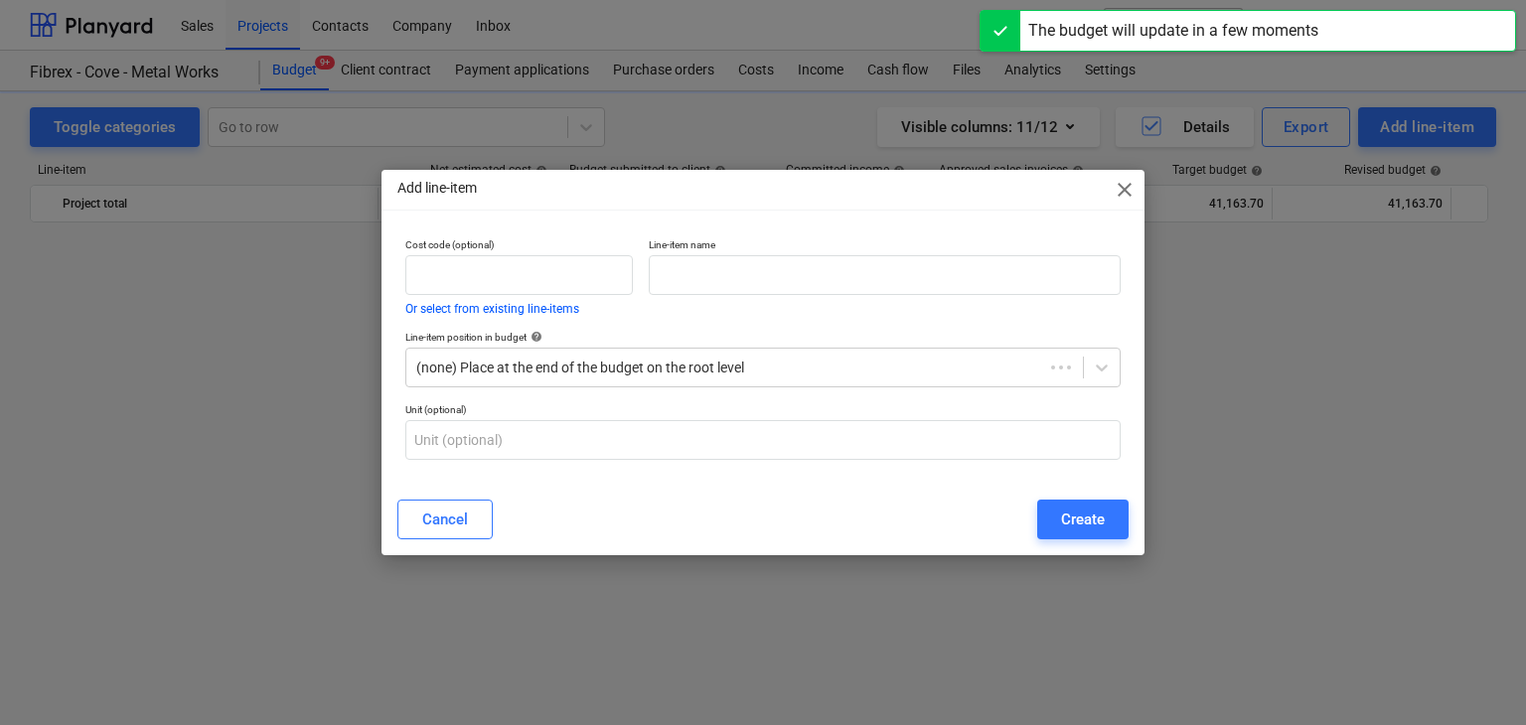
scroll to position [26398, 0]
drag, startPoint x: 726, startPoint y: 276, endPoint x: 580, endPoint y: 404, distance: 194.3
click at [726, 275] on input "text" at bounding box center [885, 275] width 472 height 40
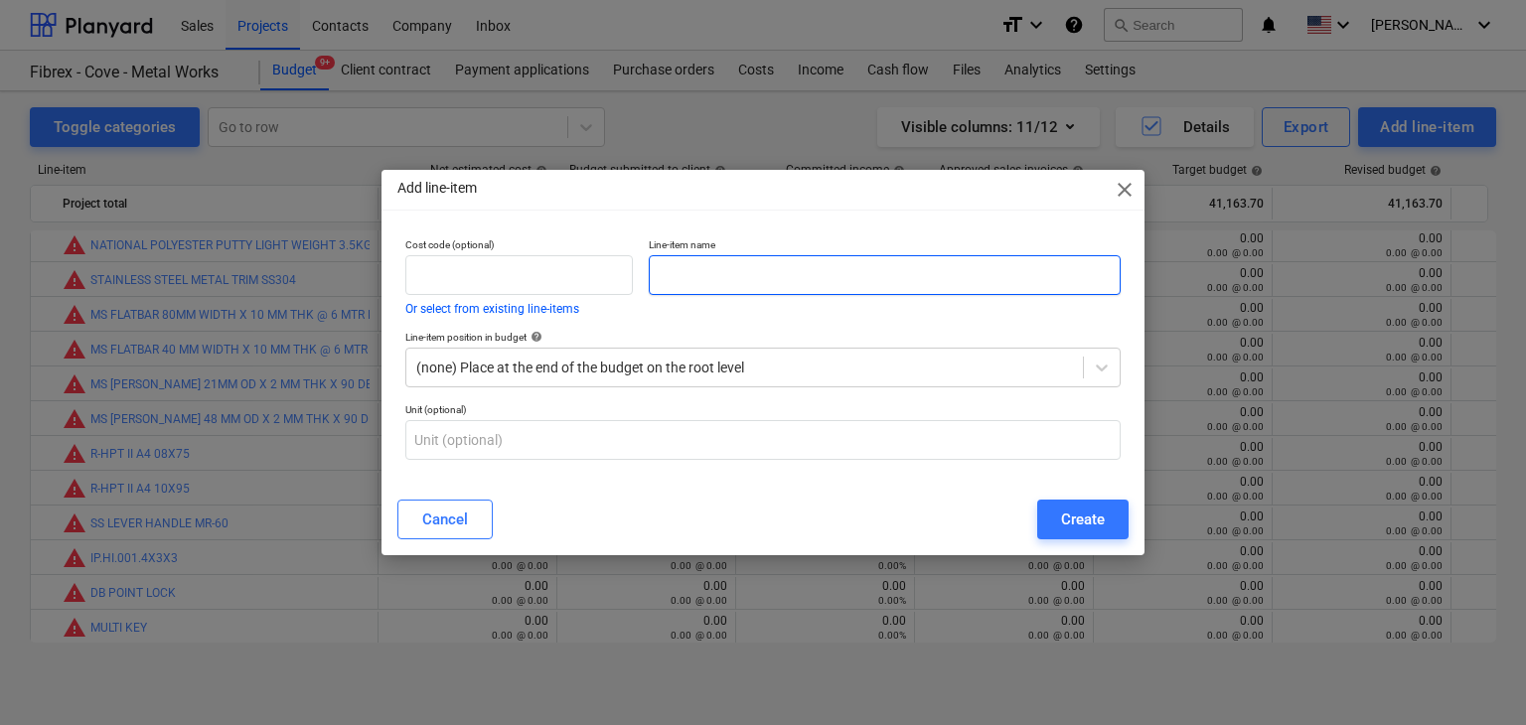
paste input "ELECTRICAL SOCKET"
type input "ELECTRICAL SOCKET"
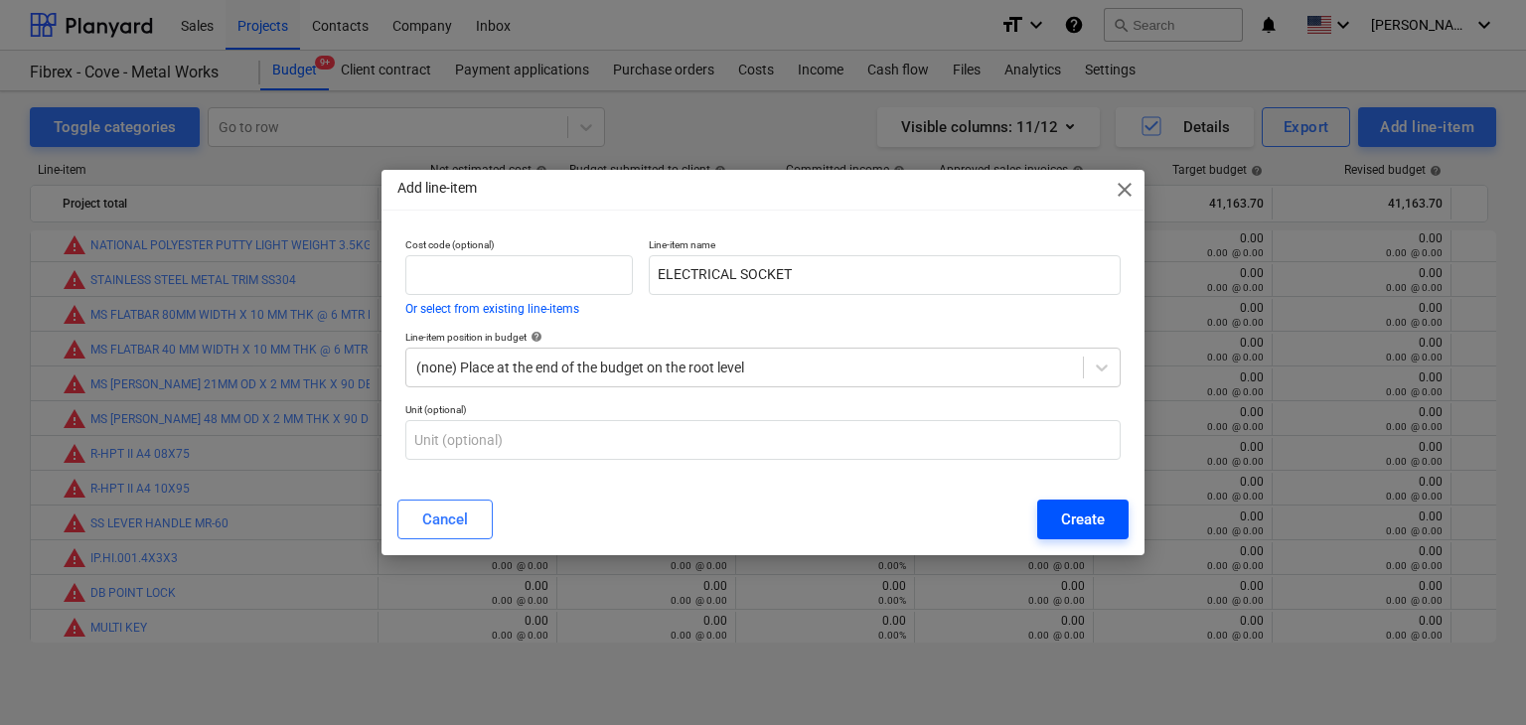
click at [1091, 509] on div "Create" at bounding box center [1083, 520] width 44 height 26
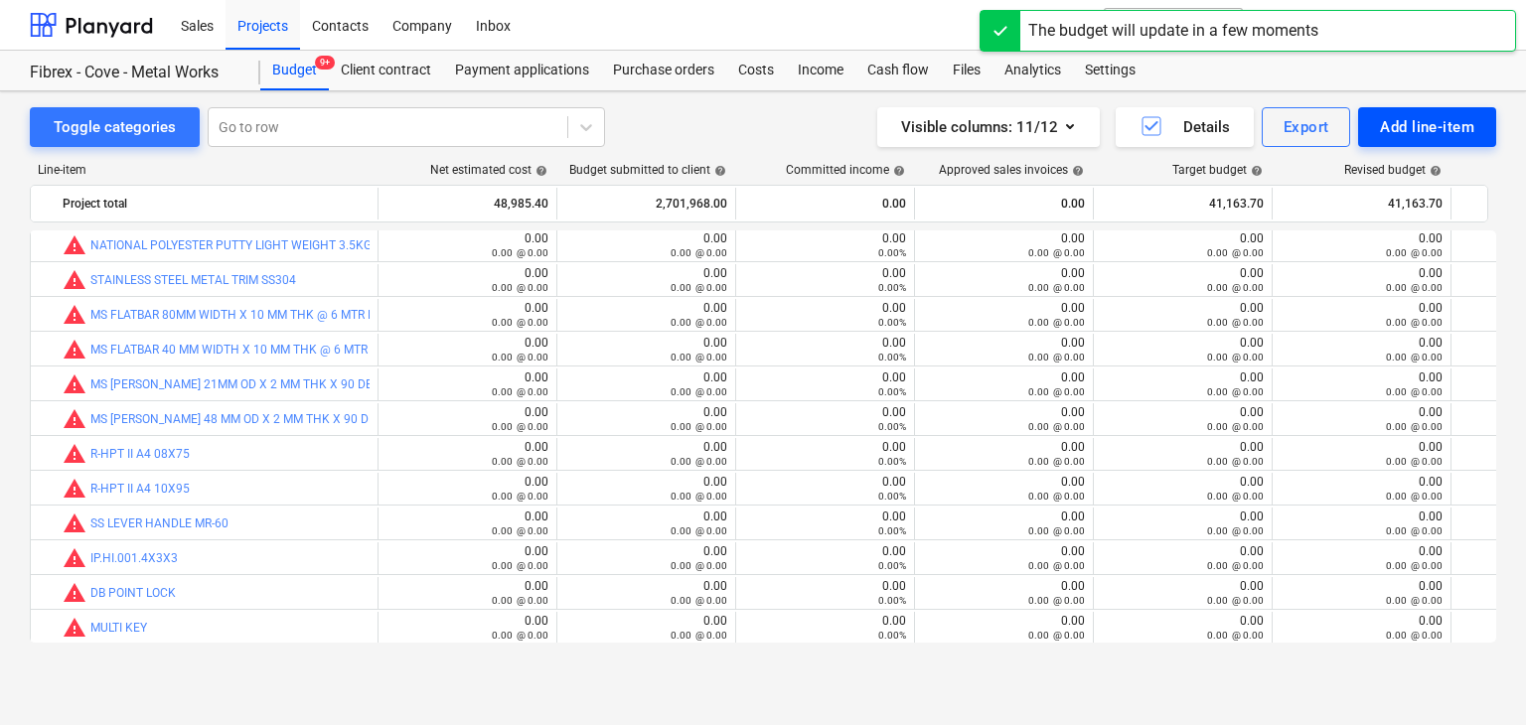
click at [1390, 128] on div "Add line-item" at bounding box center [1427, 127] width 94 height 26
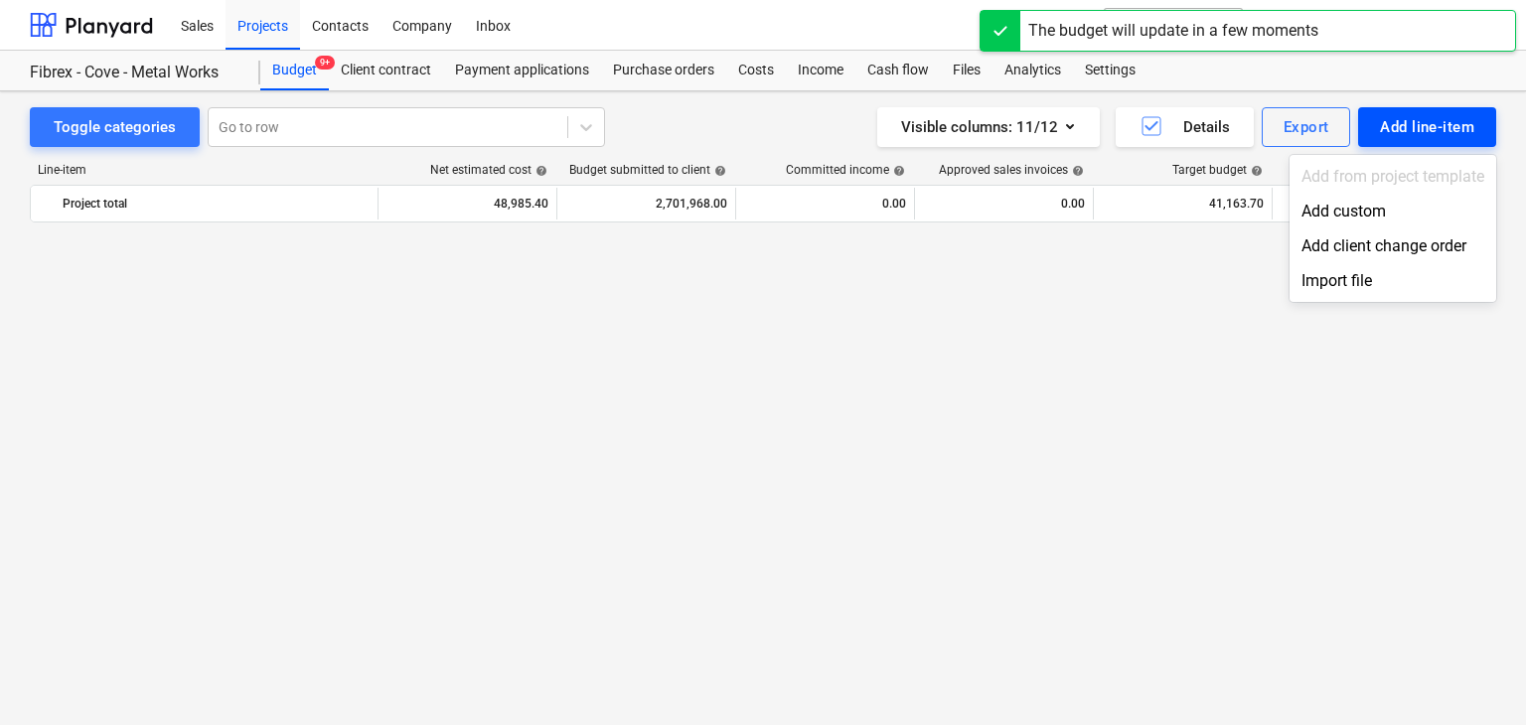
scroll to position [26398, 0]
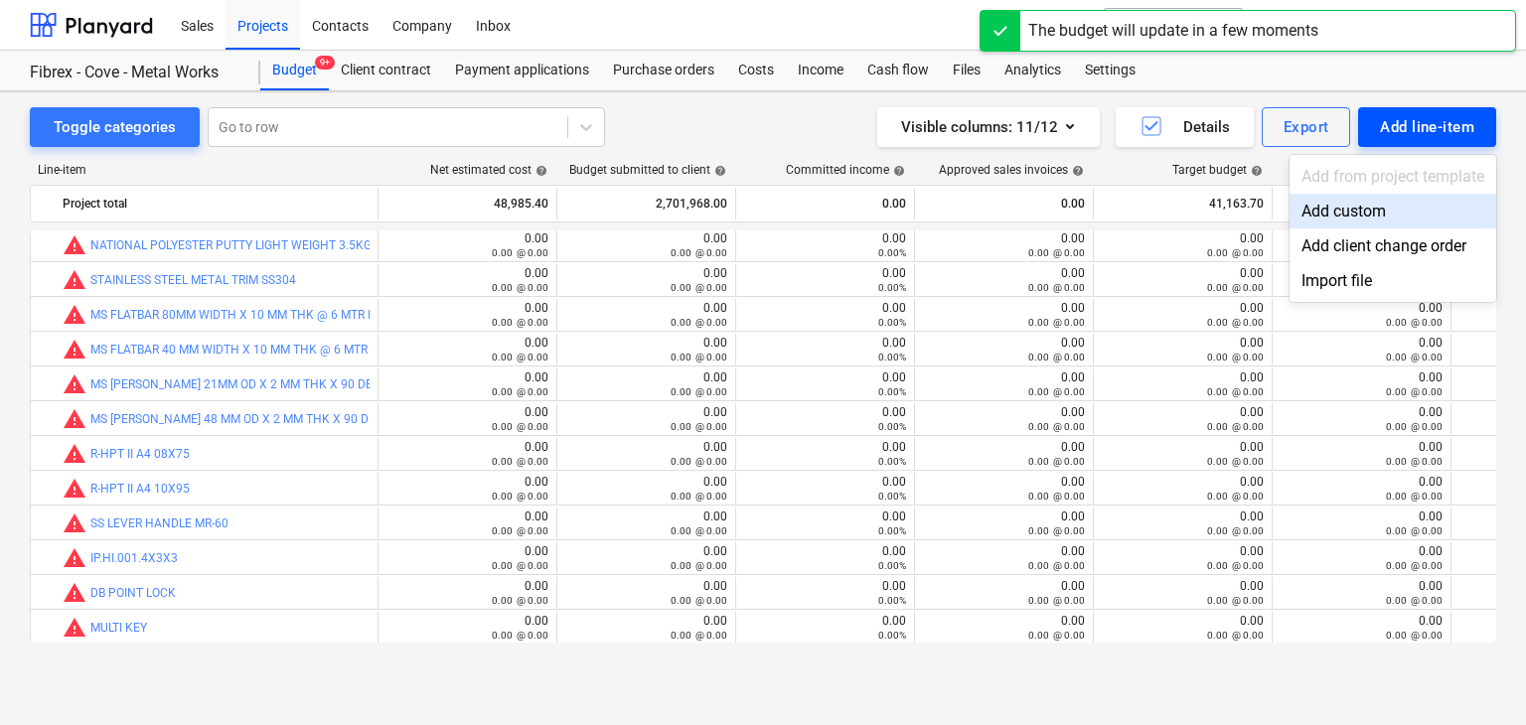
click at [1312, 220] on div "Add custom" at bounding box center [1393, 211] width 207 height 35
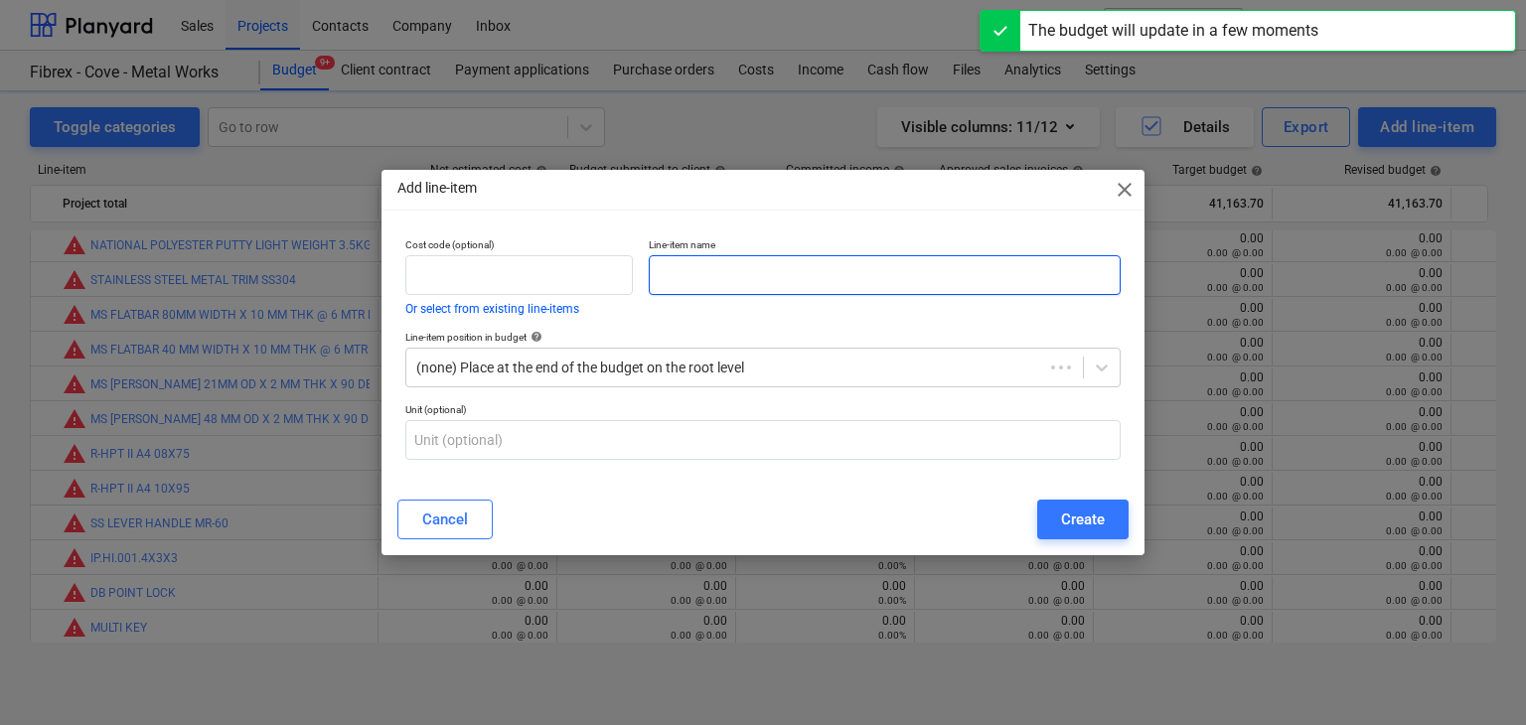
drag, startPoint x: 704, startPoint y: 284, endPoint x: 446, endPoint y: 565, distance: 381.8
click at [699, 287] on input "text" at bounding box center [885, 275] width 472 height 40
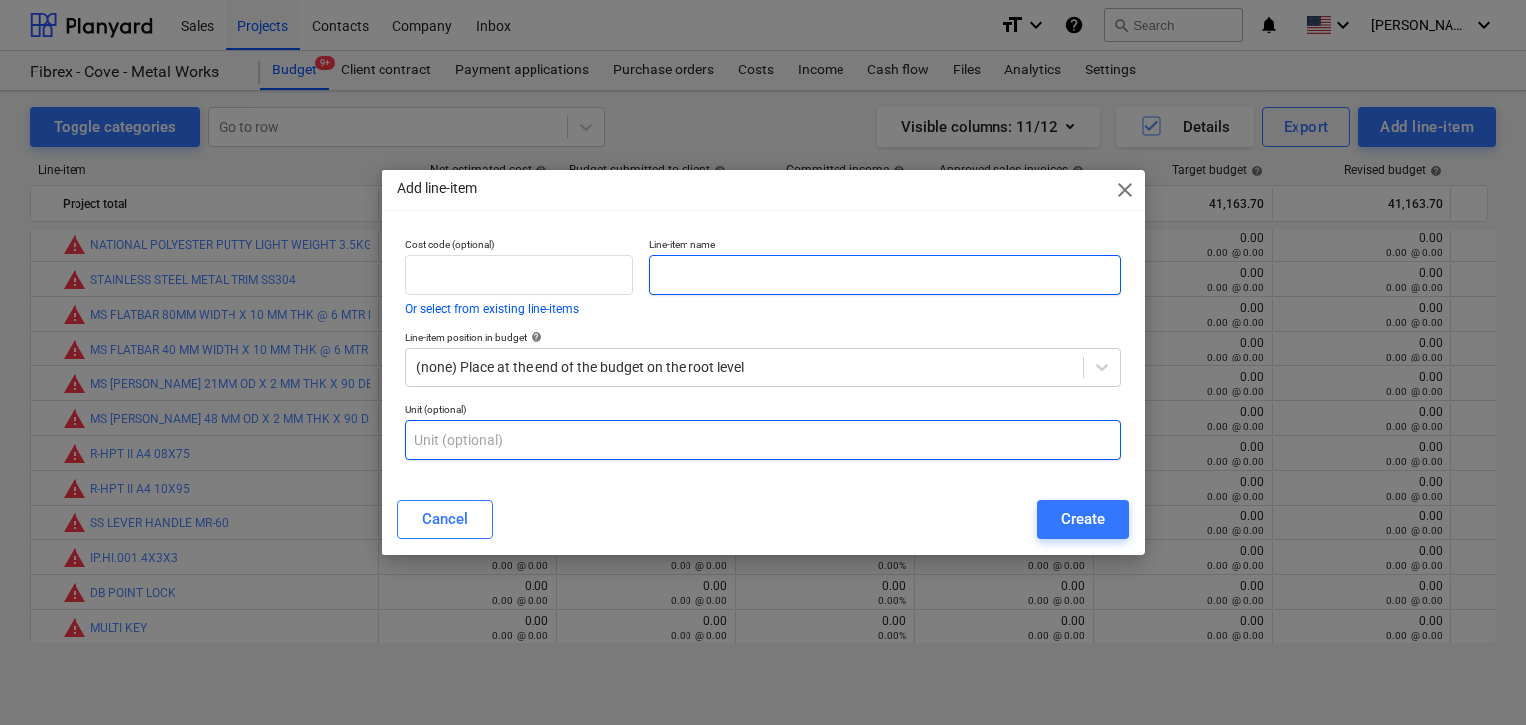
paste input "WELDING EARTH HOLDER"
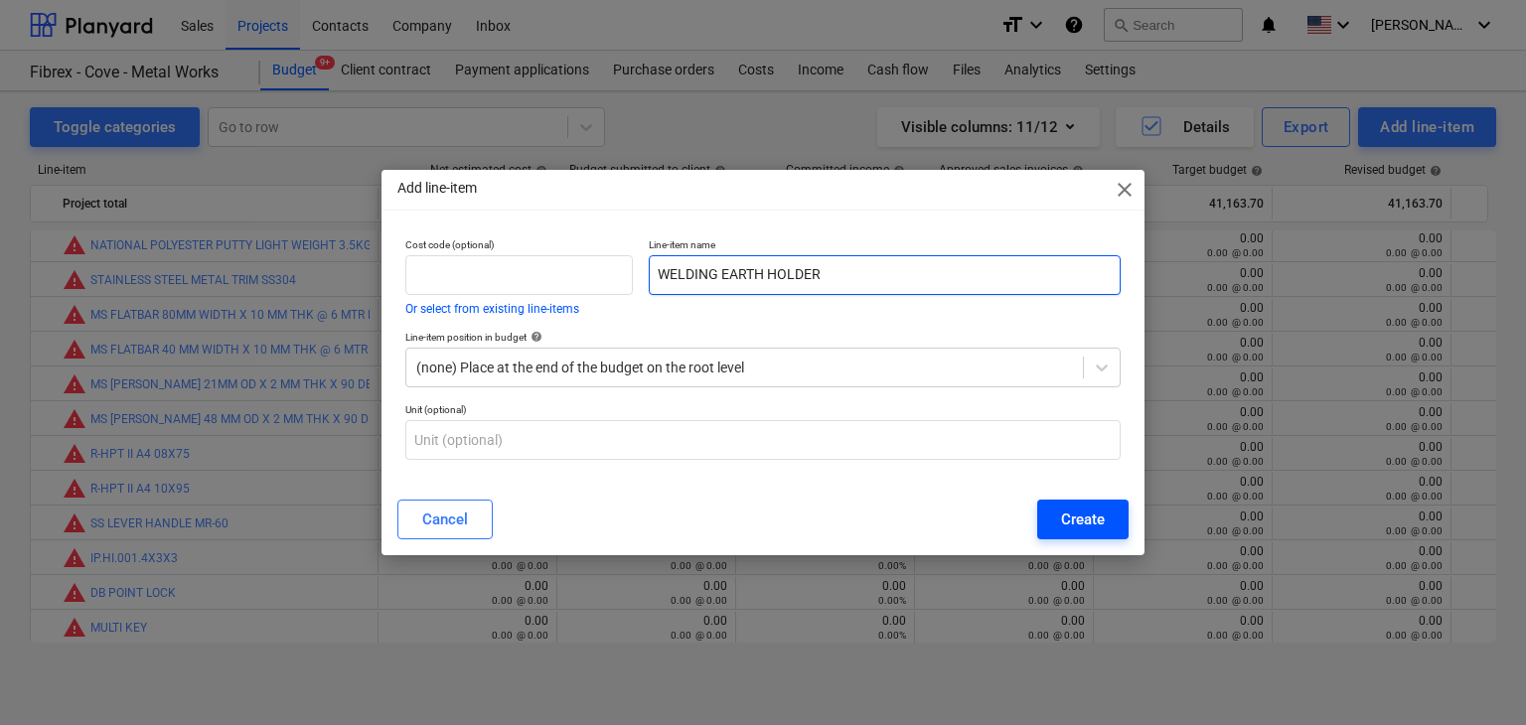
type input "WELDING EARTH HOLDER"
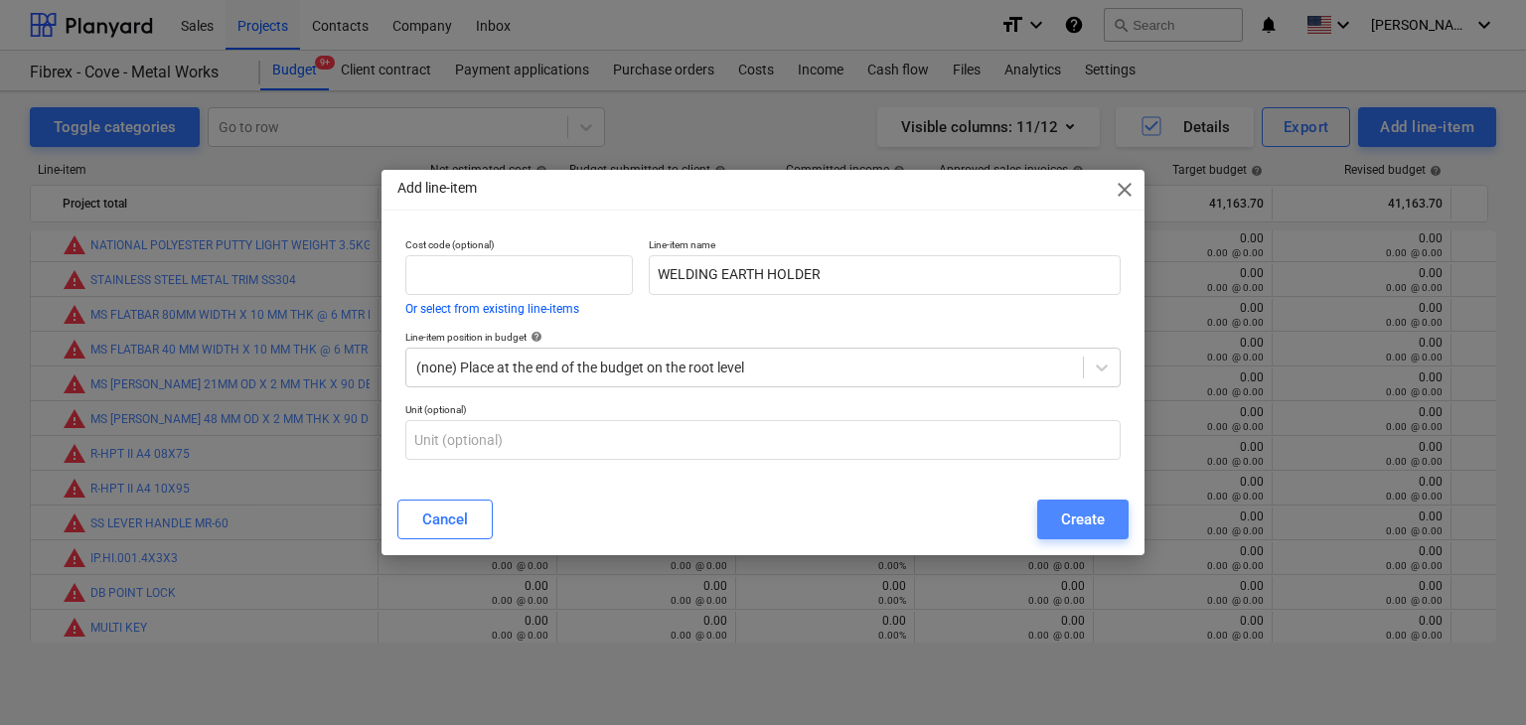
click at [1105, 522] on button "Create" at bounding box center [1082, 520] width 91 height 40
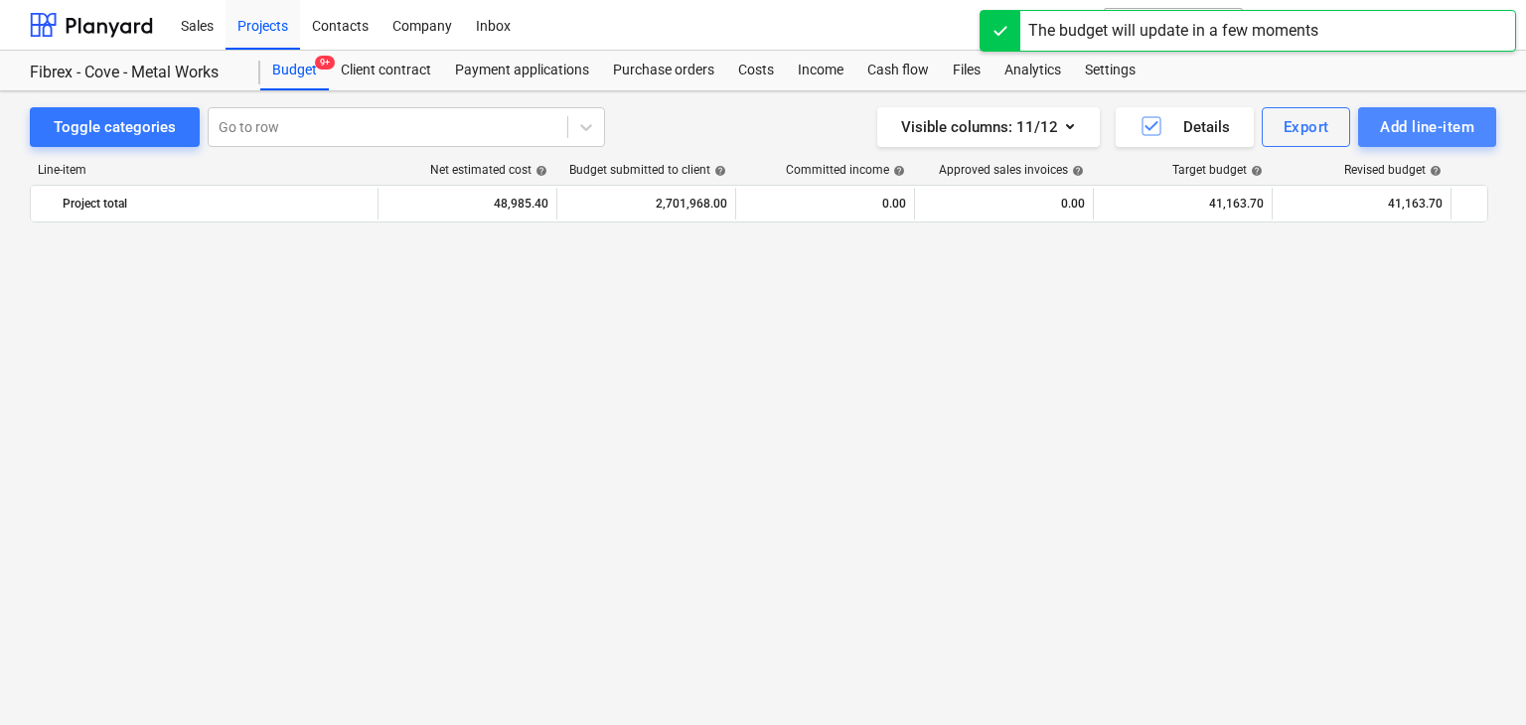
click at [1417, 115] on div "Add line-item" at bounding box center [1427, 127] width 94 height 26
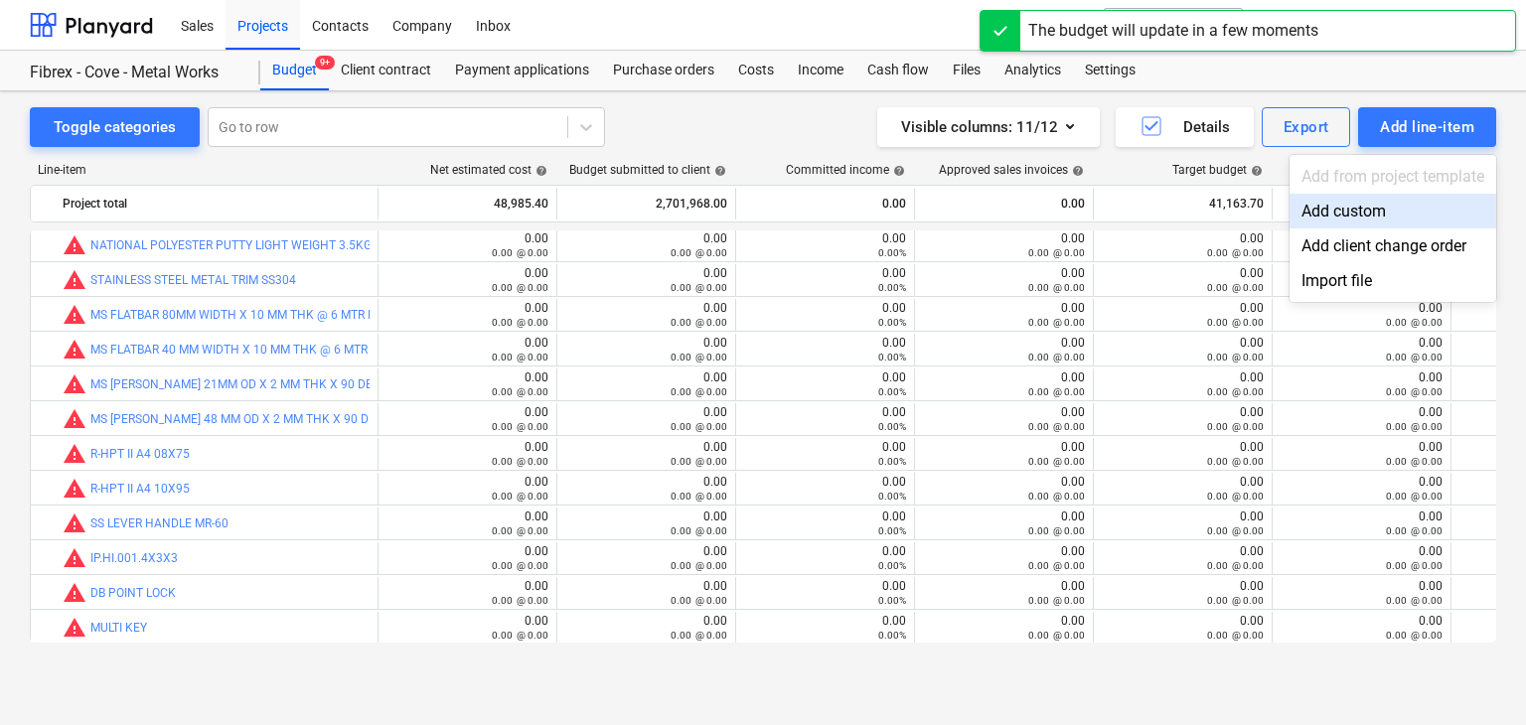
click at [1315, 217] on div "Add custom" at bounding box center [1393, 211] width 207 height 35
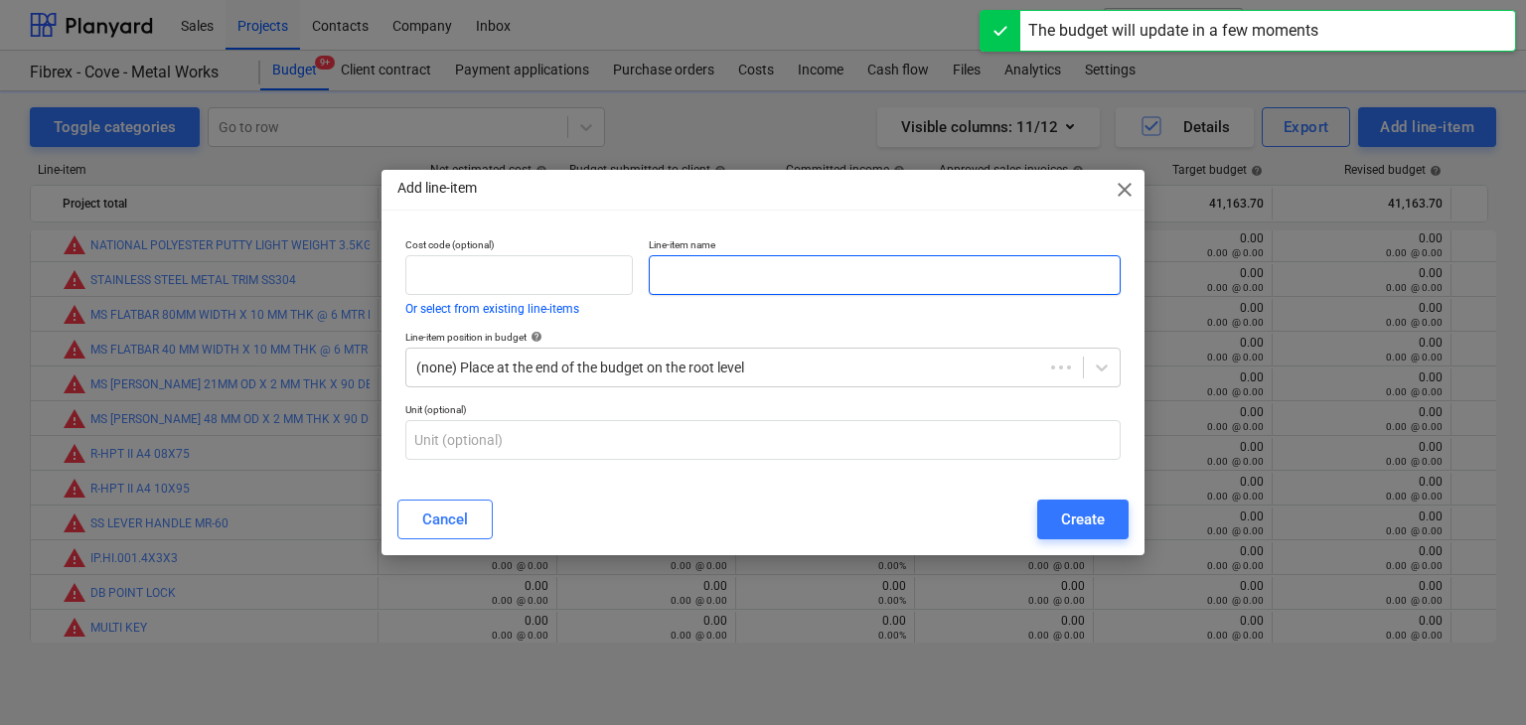
click at [765, 250] on p "Line-item name" at bounding box center [885, 246] width 472 height 17
click at [692, 288] on input "text" at bounding box center [885, 275] width 472 height 40
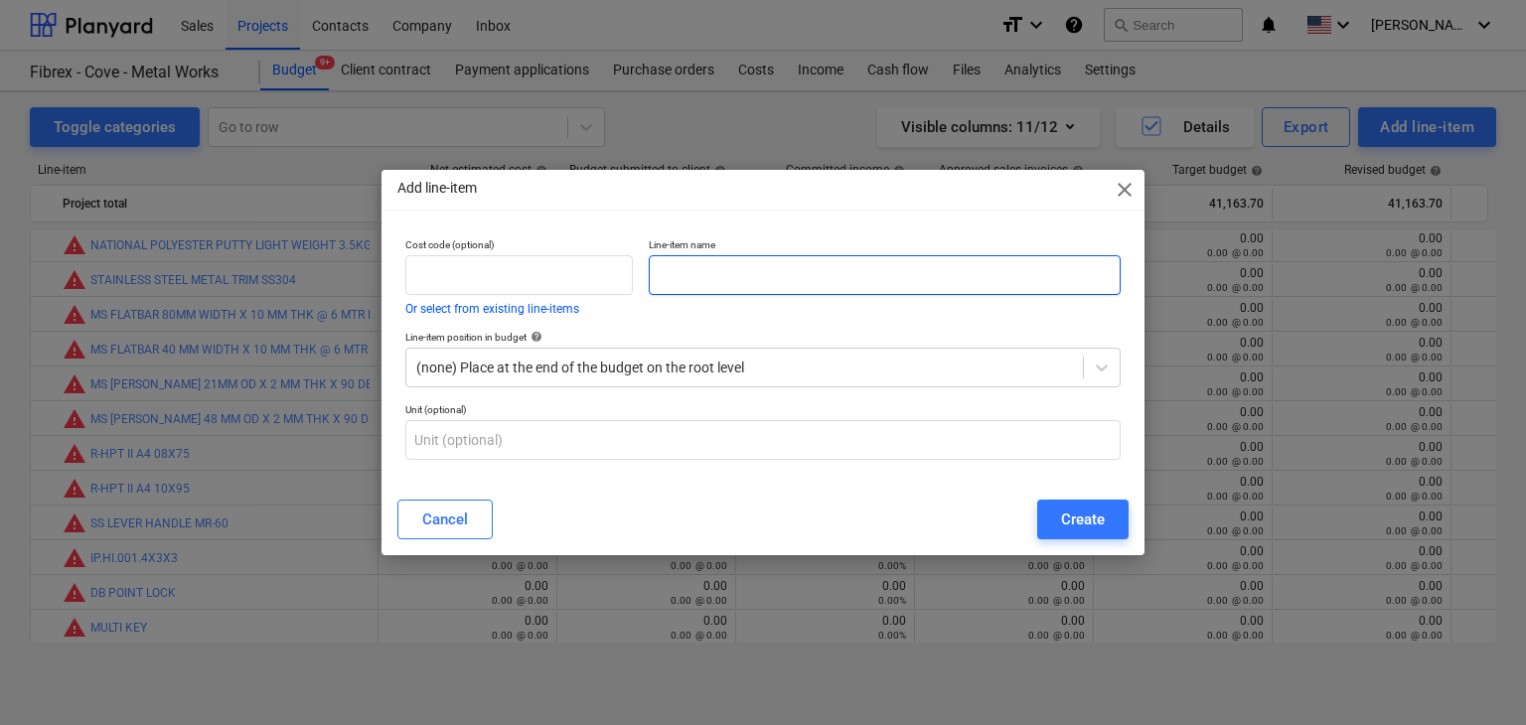
paste input "EARTH CLAMP"
type input "EARTH CLAMP"
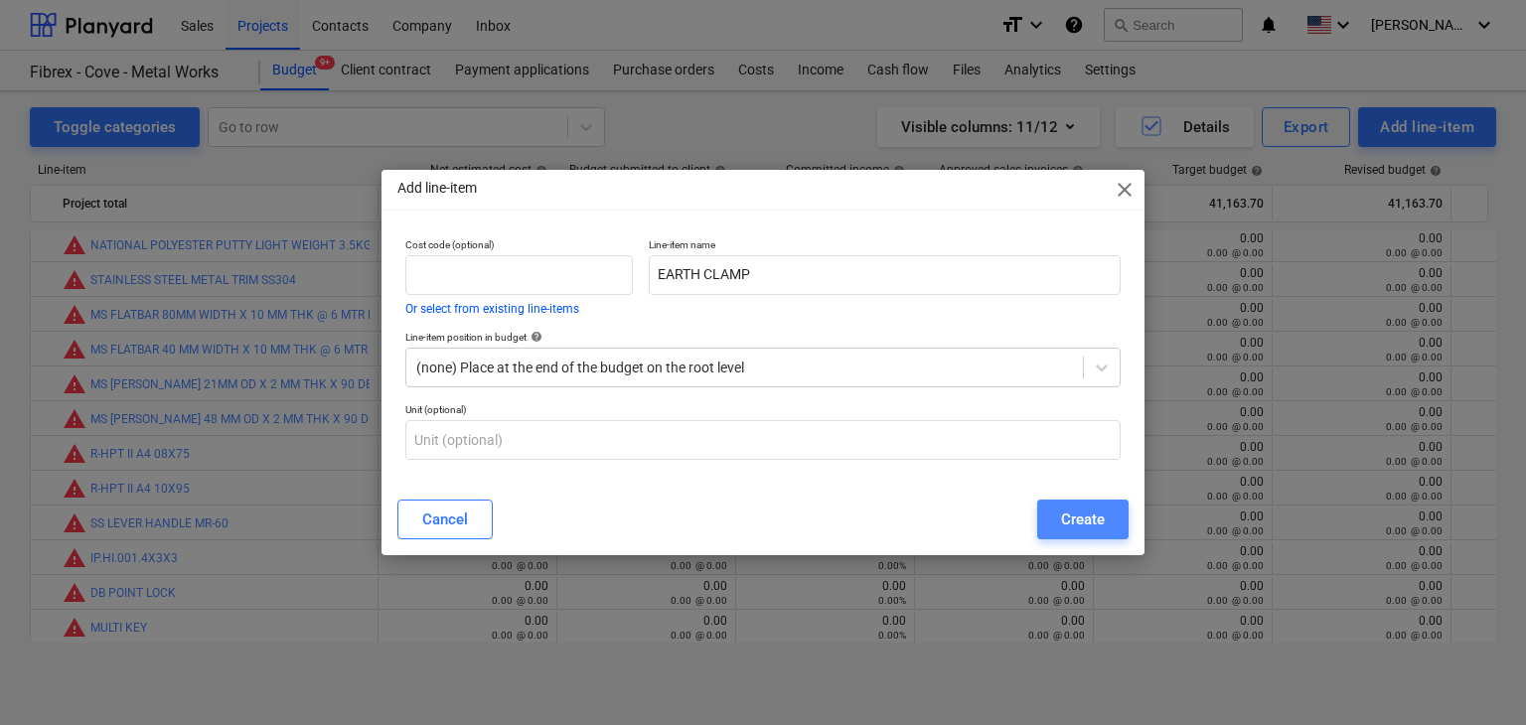
click at [1096, 521] on div "Create" at bounding box center [1083, 520] width 44 height 26
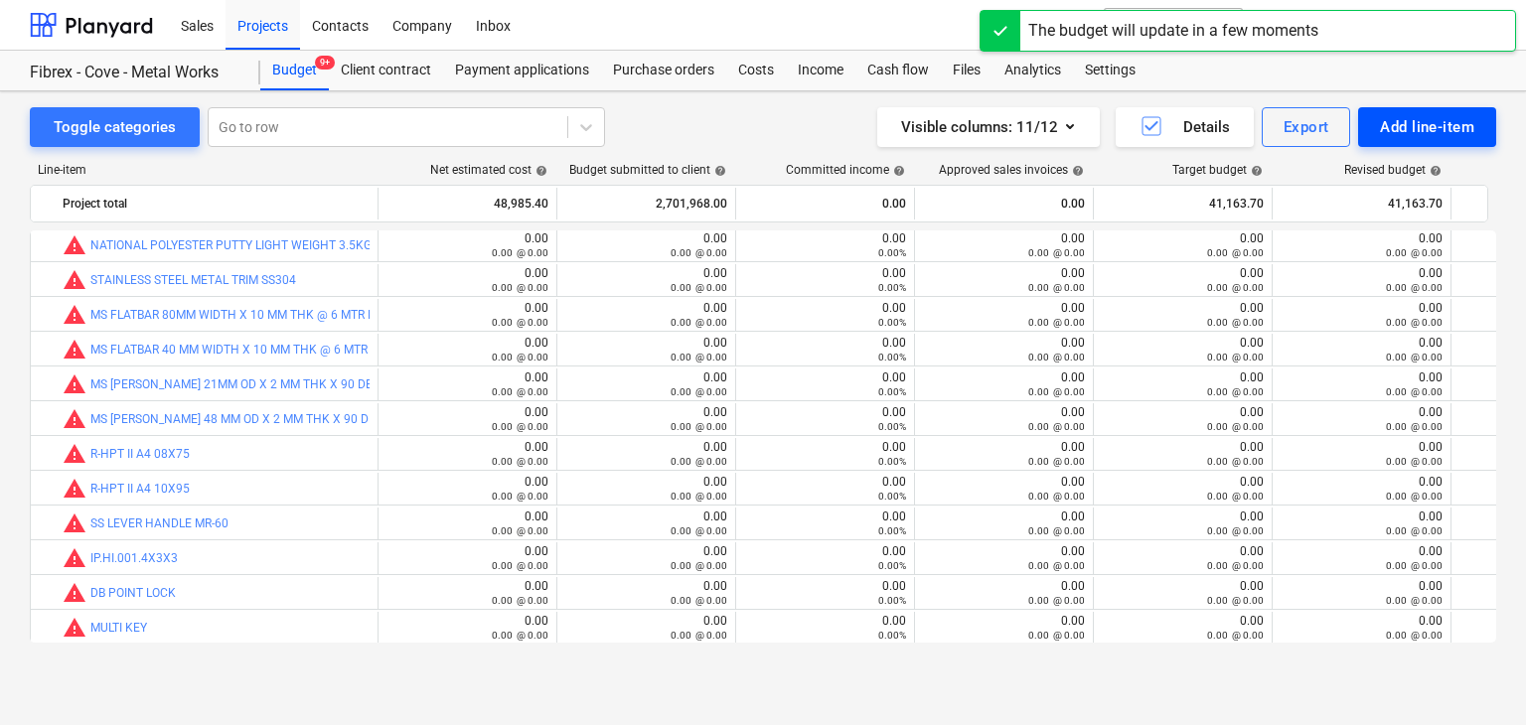
click at [1425, 130] on div "Add line-item" at bounding box center [1427, 127] width 94 height 26
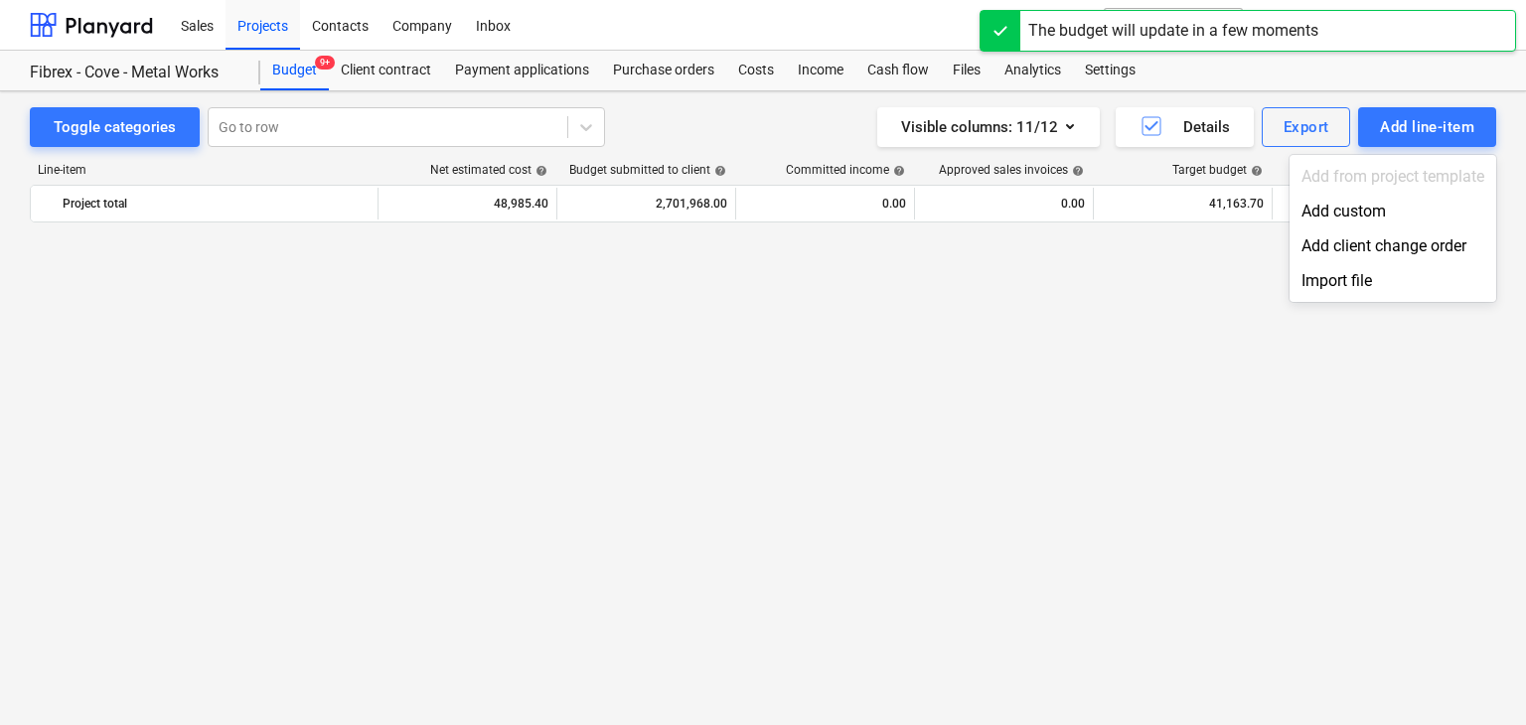
scroll to position [26398, 0]
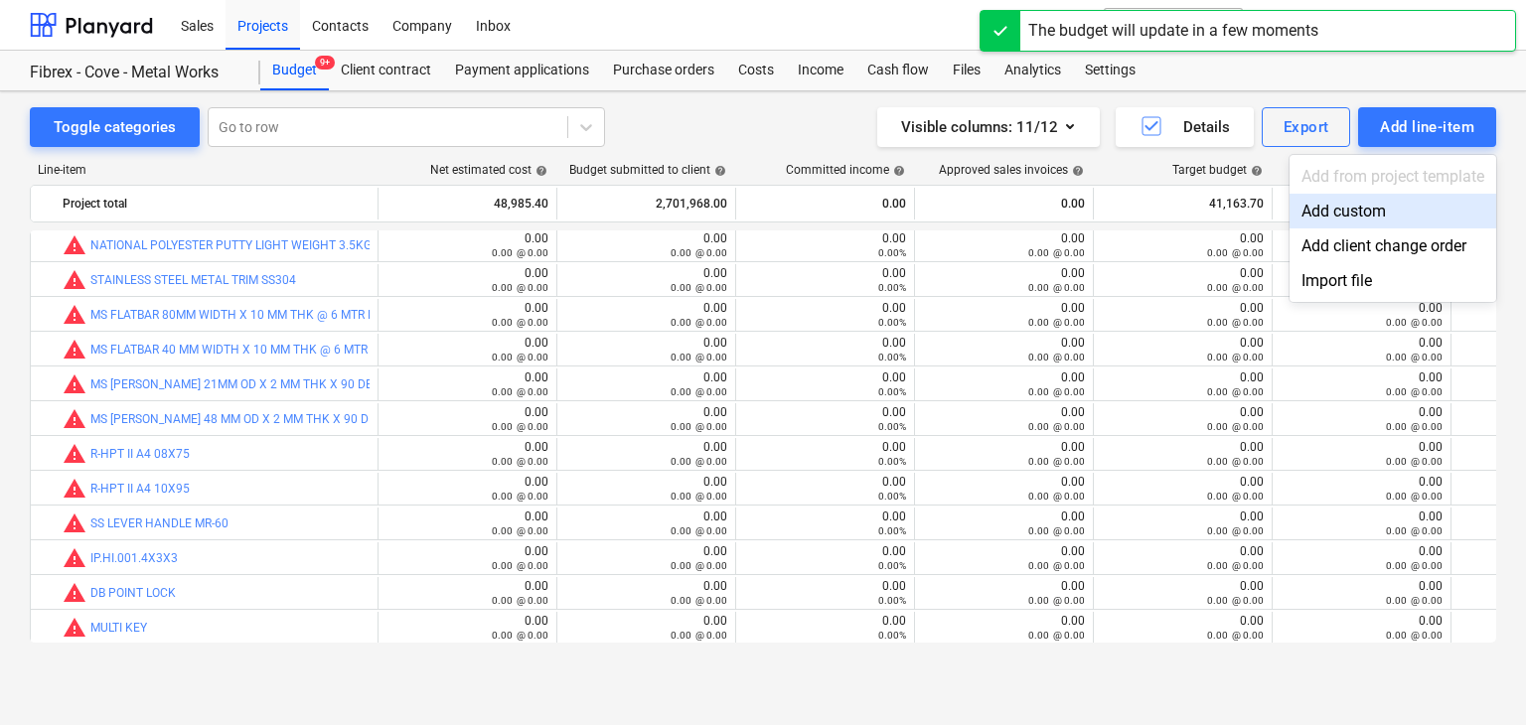
click at [1310, 205] on div "Add custom" at bounding box center [1393, 211] width 207 height 35
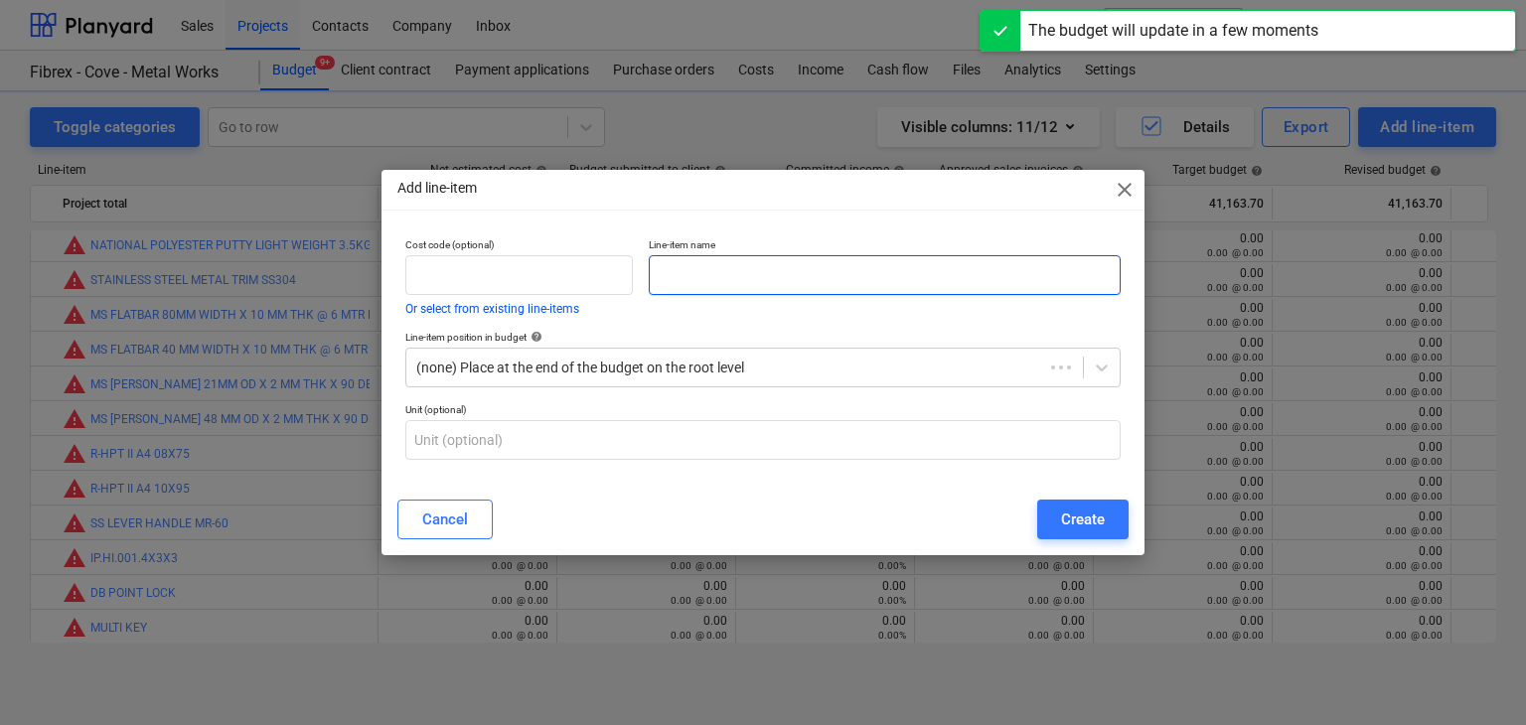
click at [699, 280] on input "text" at bounding box center [885, 275] width 472 height 40
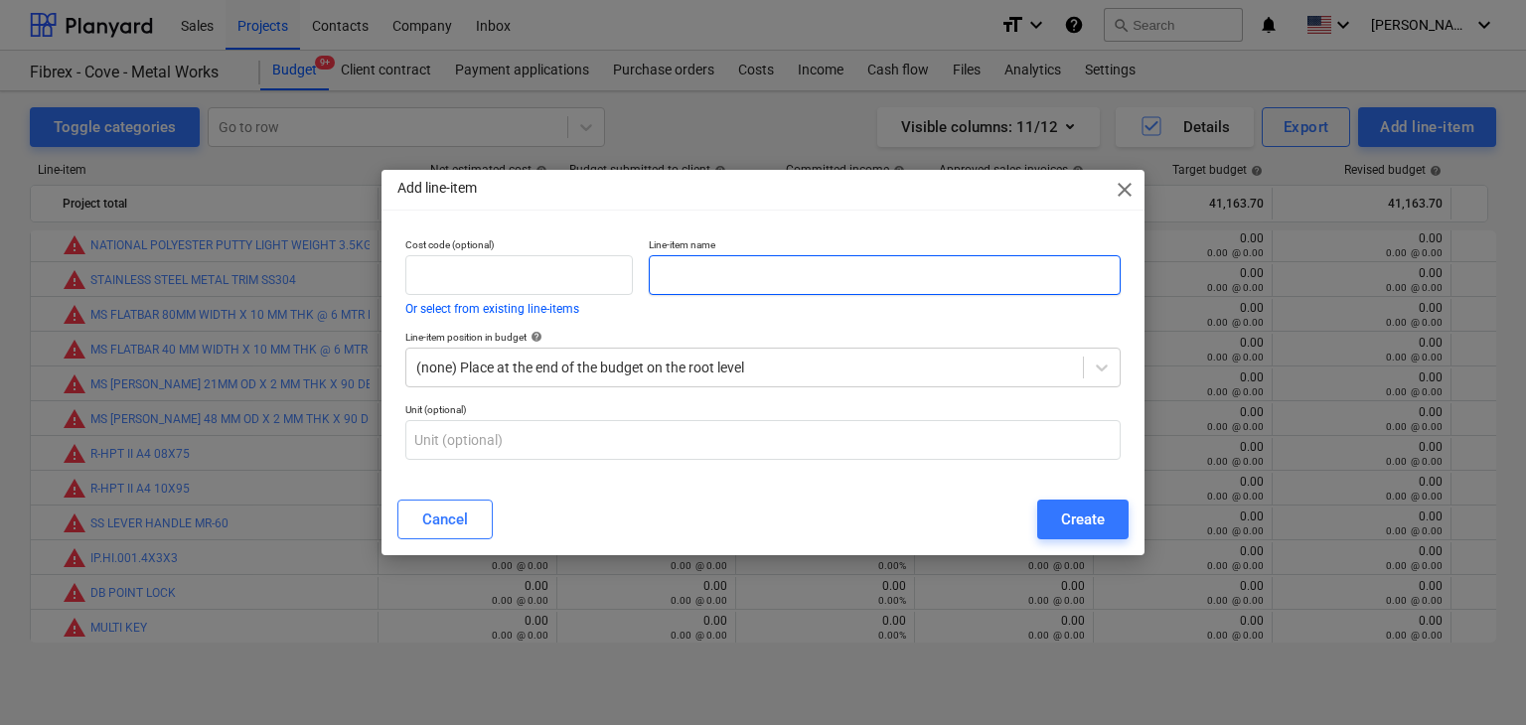
paste input "MARKER"
type input "MARKER"
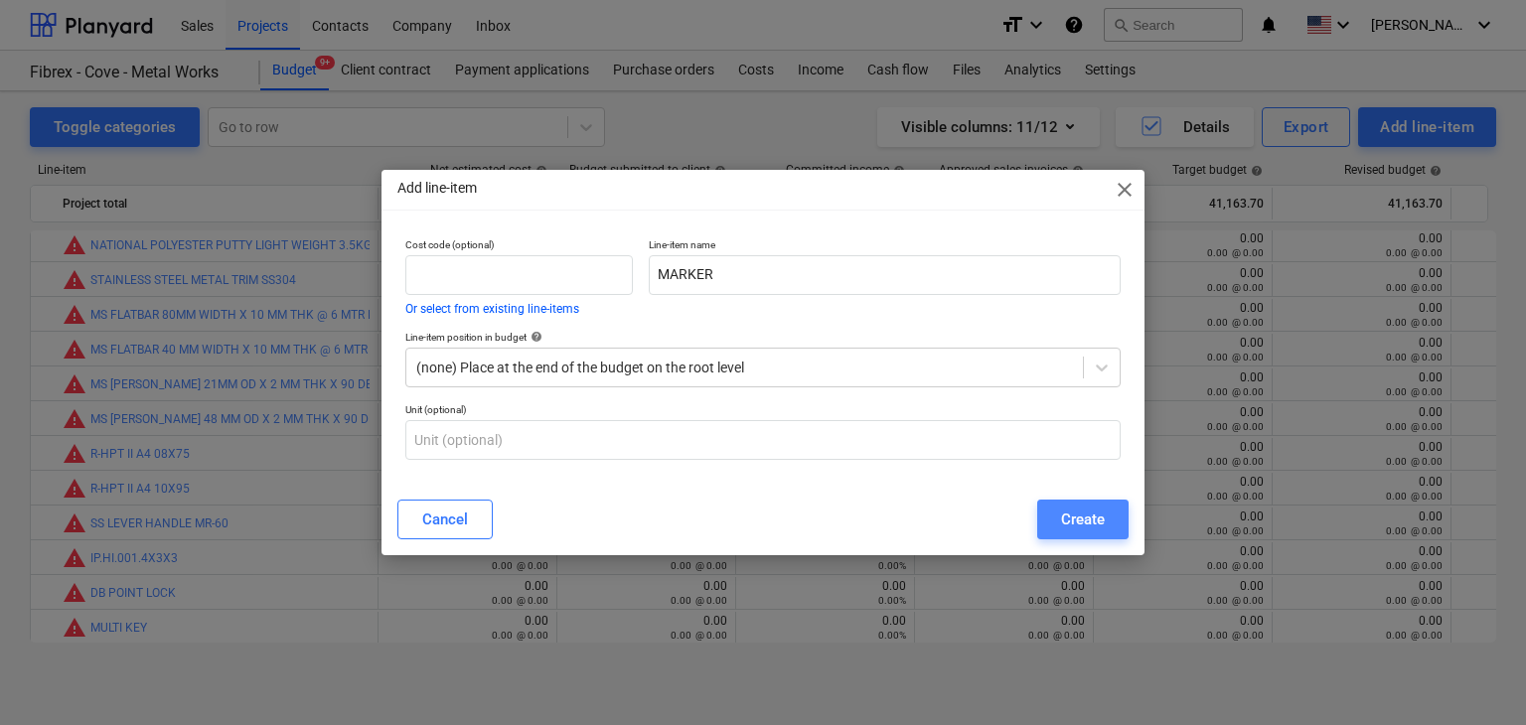
click at [1045, 514] on button "Create" at bounding box center [1082, 520] width 91 height 40
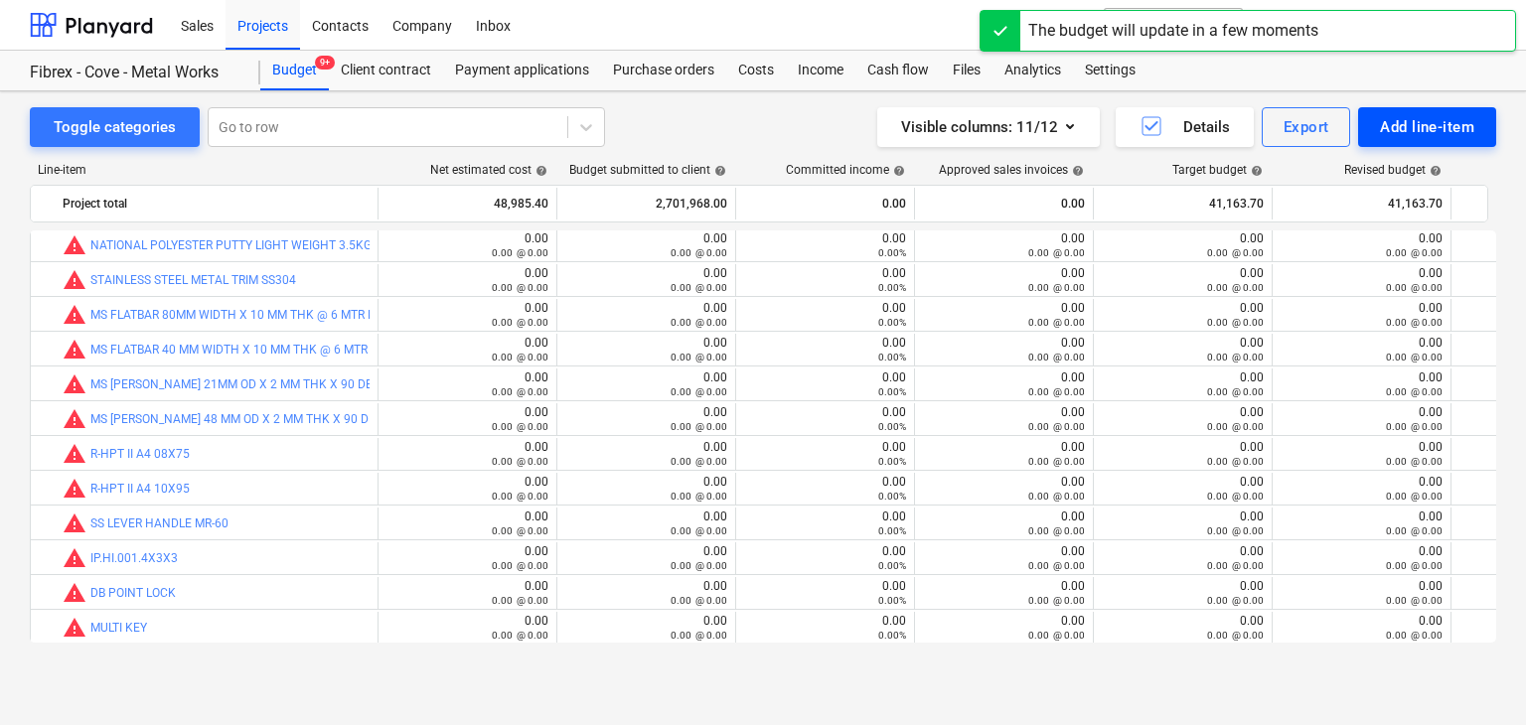
click at [1421, 122] on div "Add line-item" at bounding box center [1427, 127] width 94 height 26
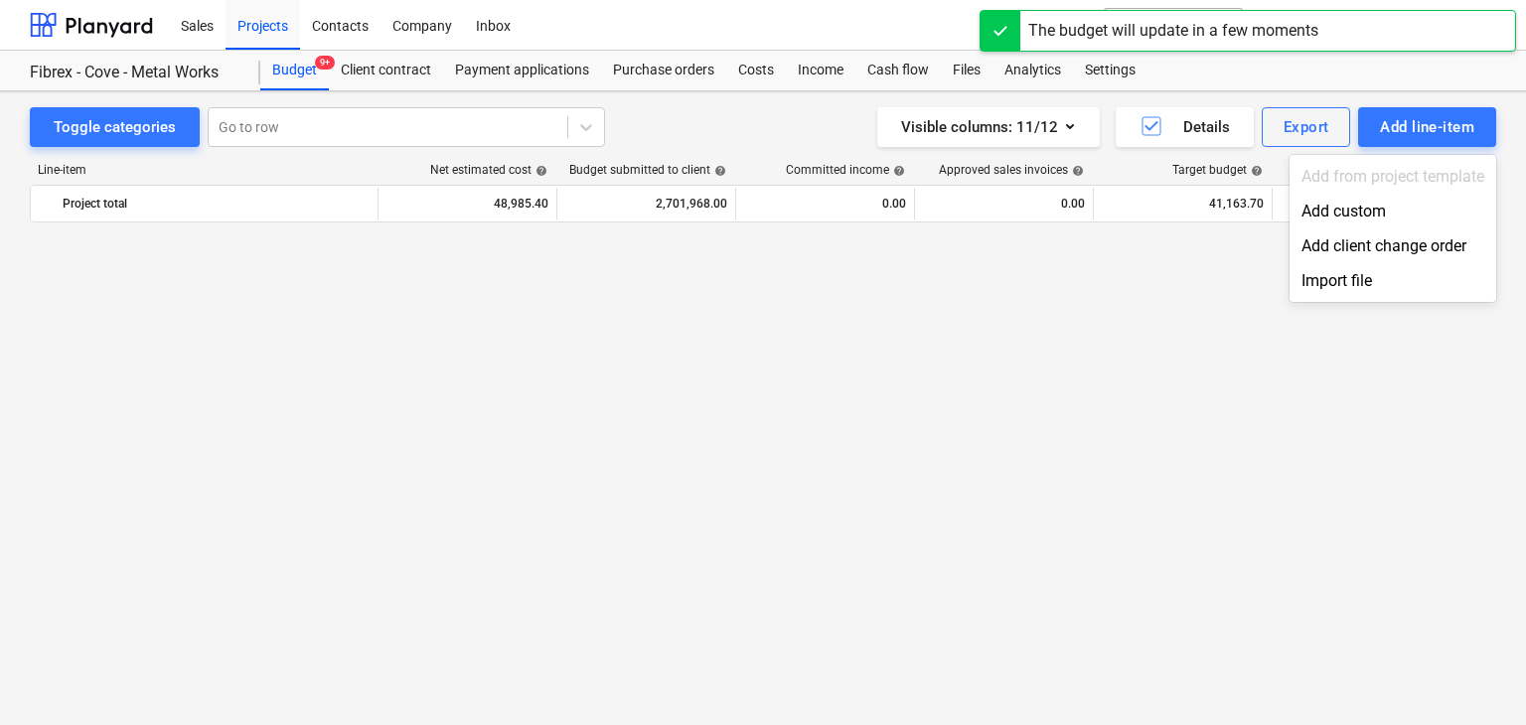
scroll to position [26398, 0]
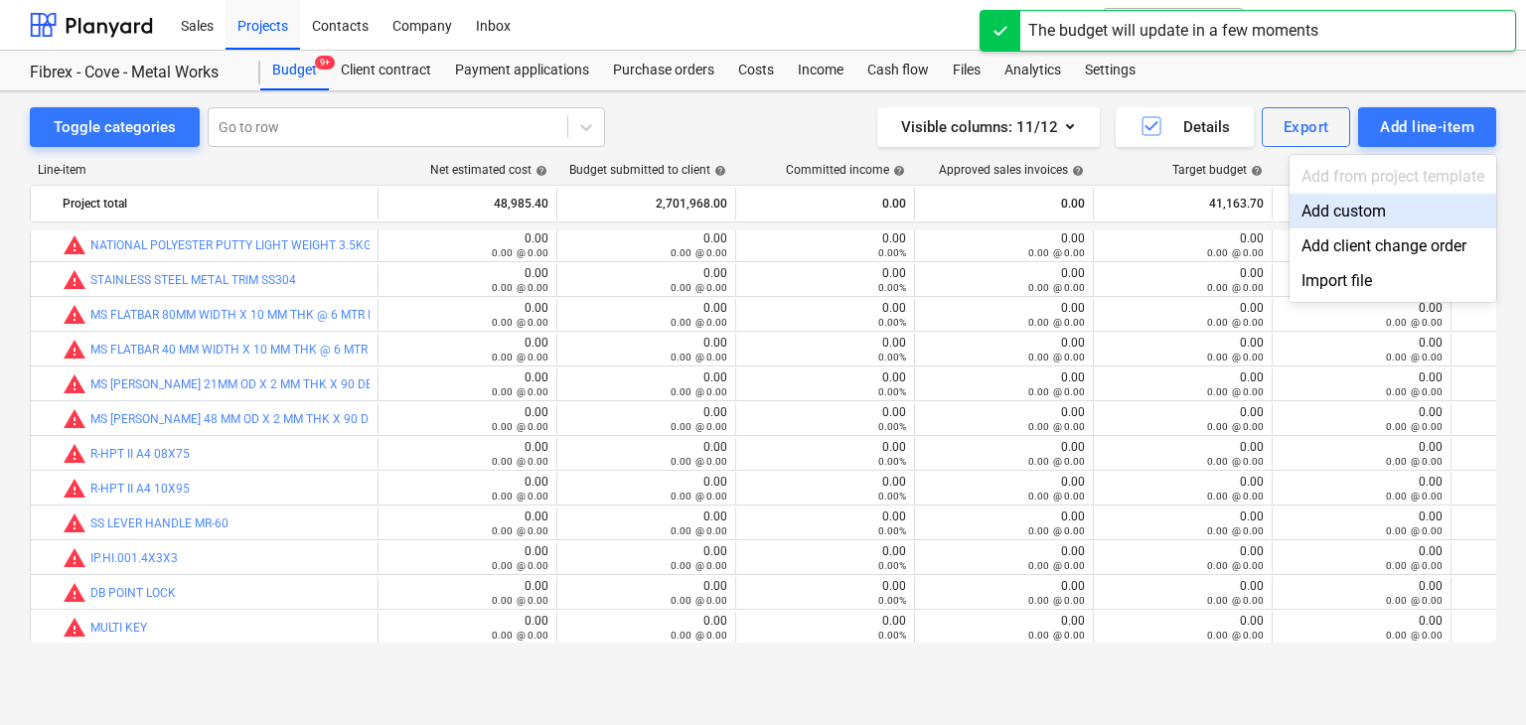
click at [1324, 208] on div "Add custom" at bounding box center [1393, 211] width 207 height 35
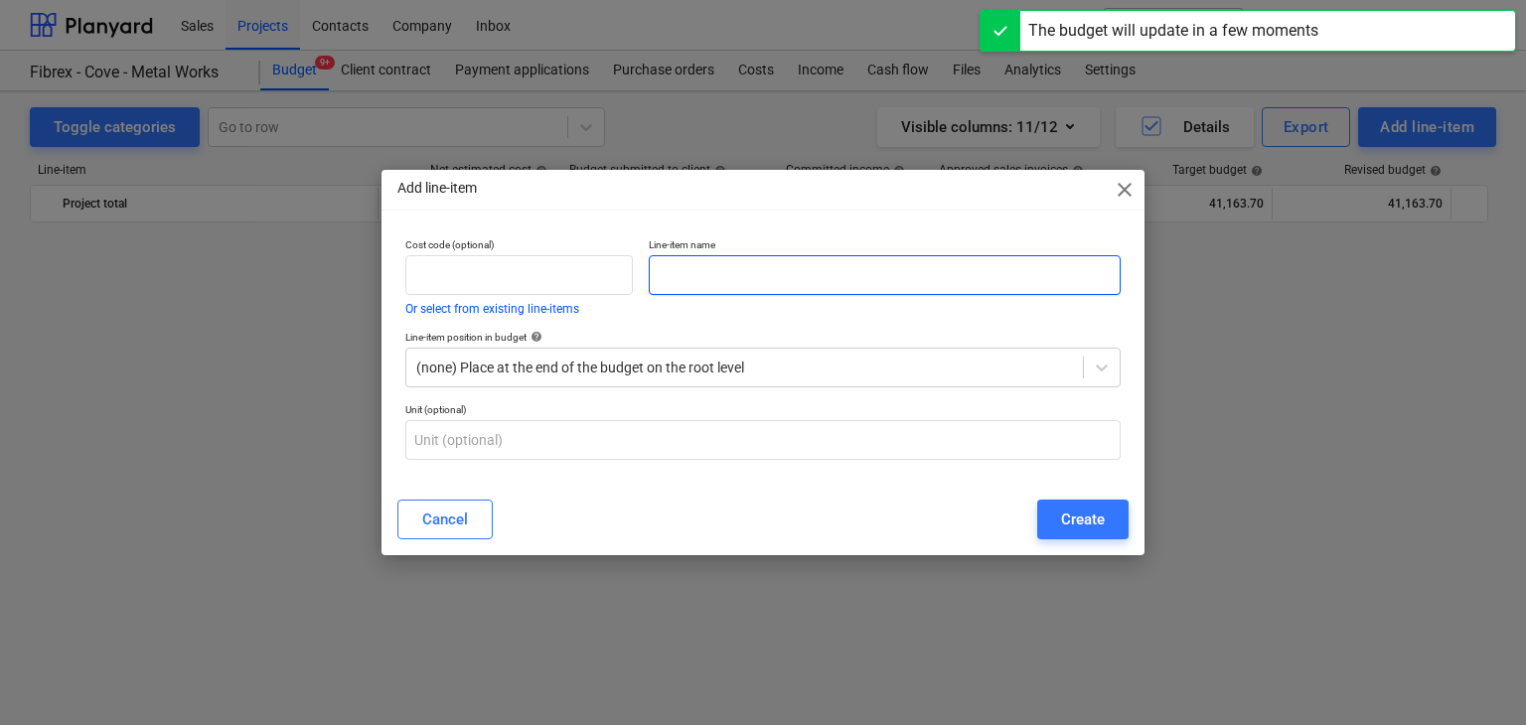
drag, startPoint x: 694, startPoint y: 275, endPoint x: 649, endPoint y: 307, distance: 54.9
click at [693, 275] on input "text" at bounding box center [885, 275] width 472 height 40
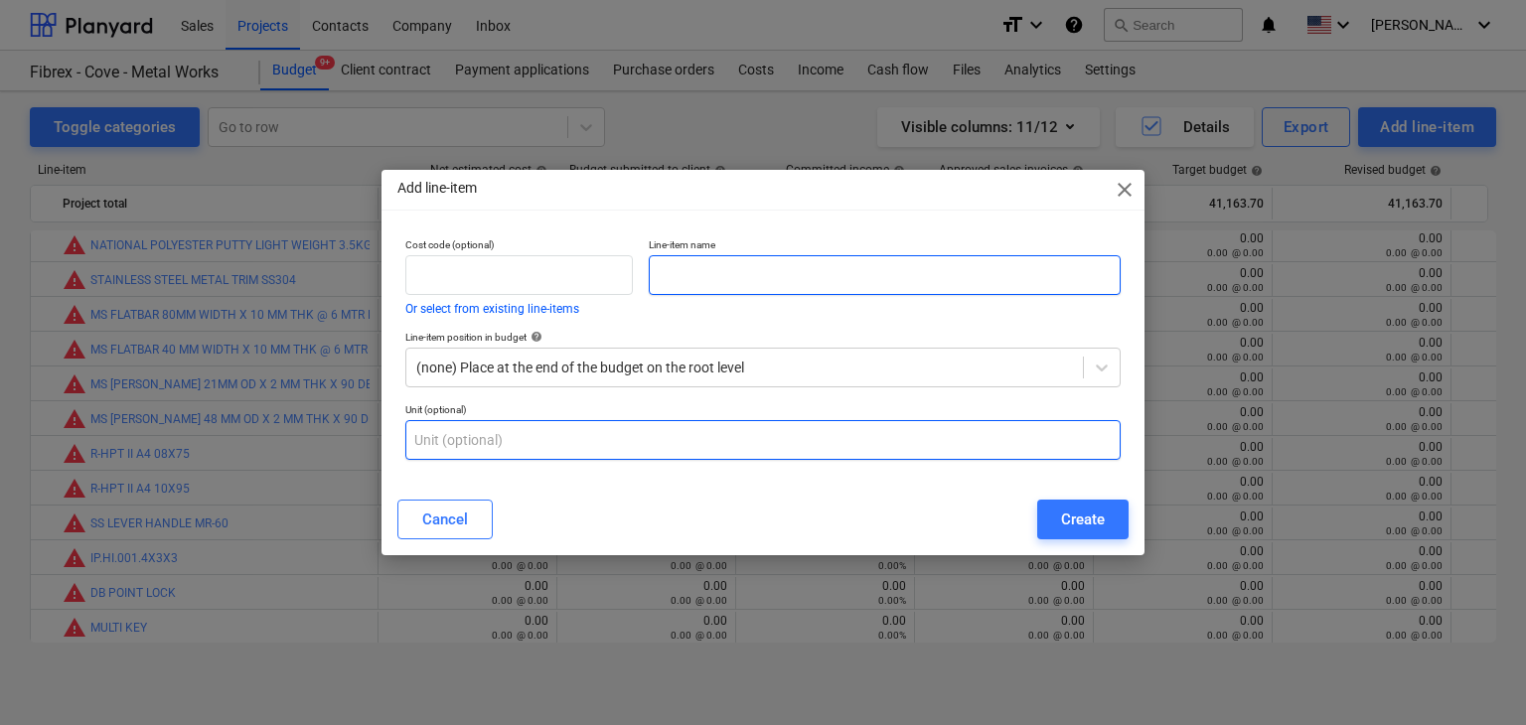
paste input "PENCIL"
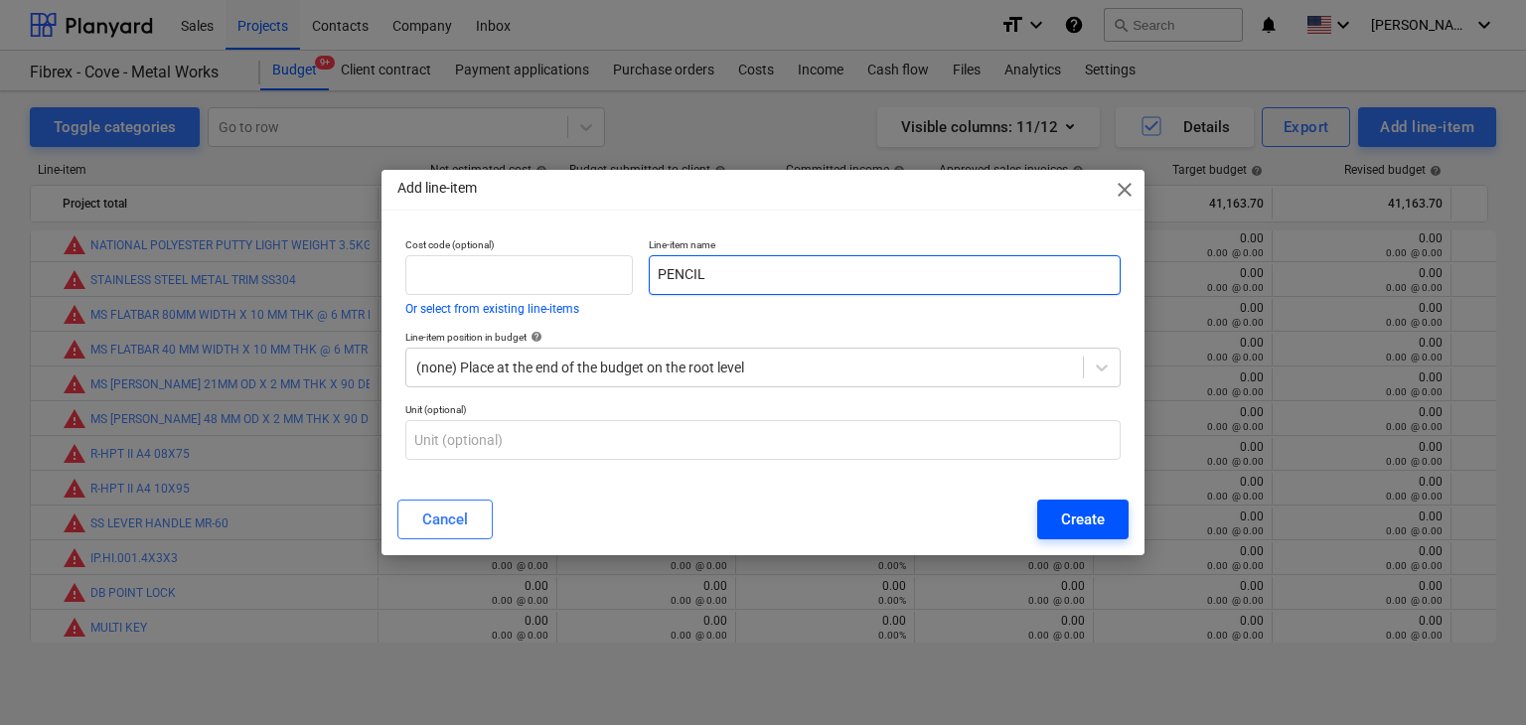
type input "PENCIL"
click at [1073, 509] on div "Create" at bounding box center [1083, 520] width 44 height 26
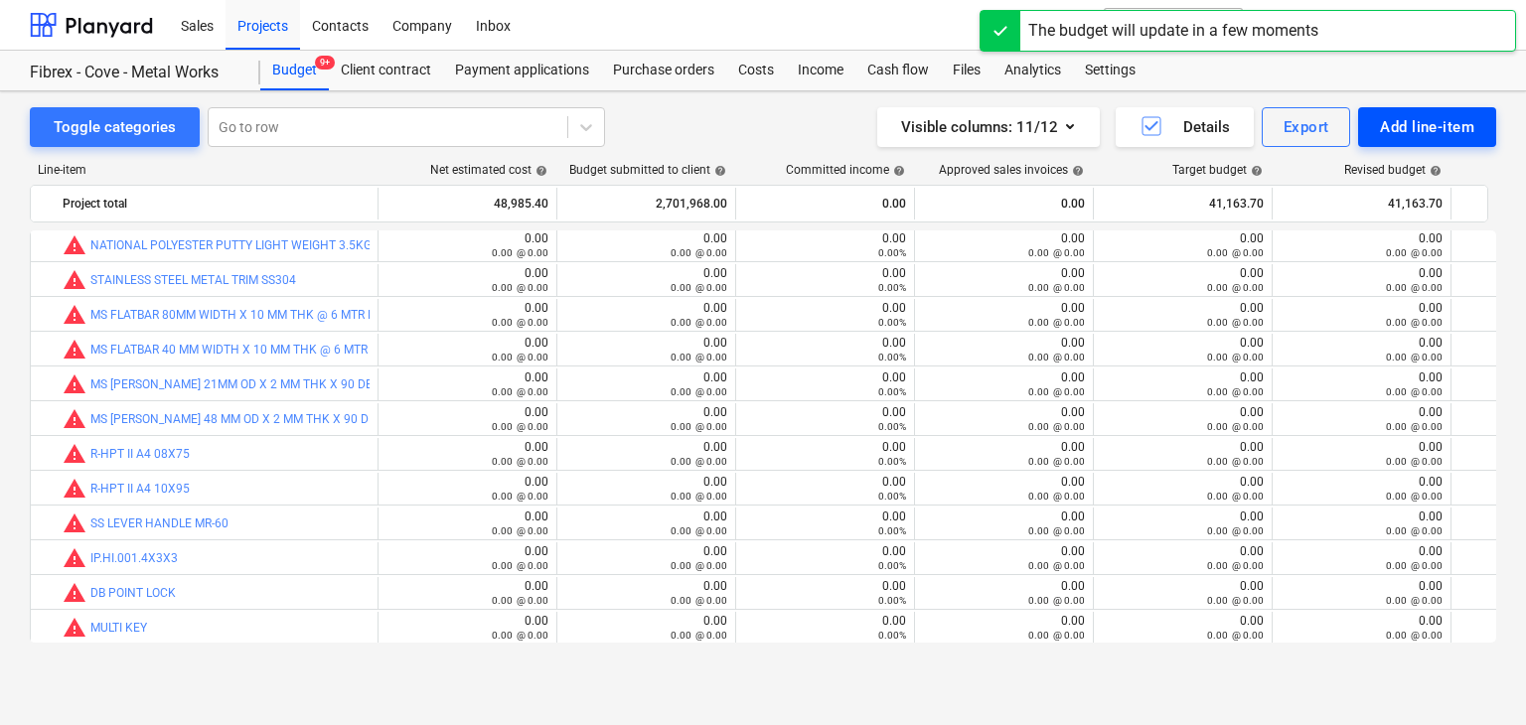
click at [1380, 135] on div "Add line-item" at bounding box center [1427, 127] width 94 height 26
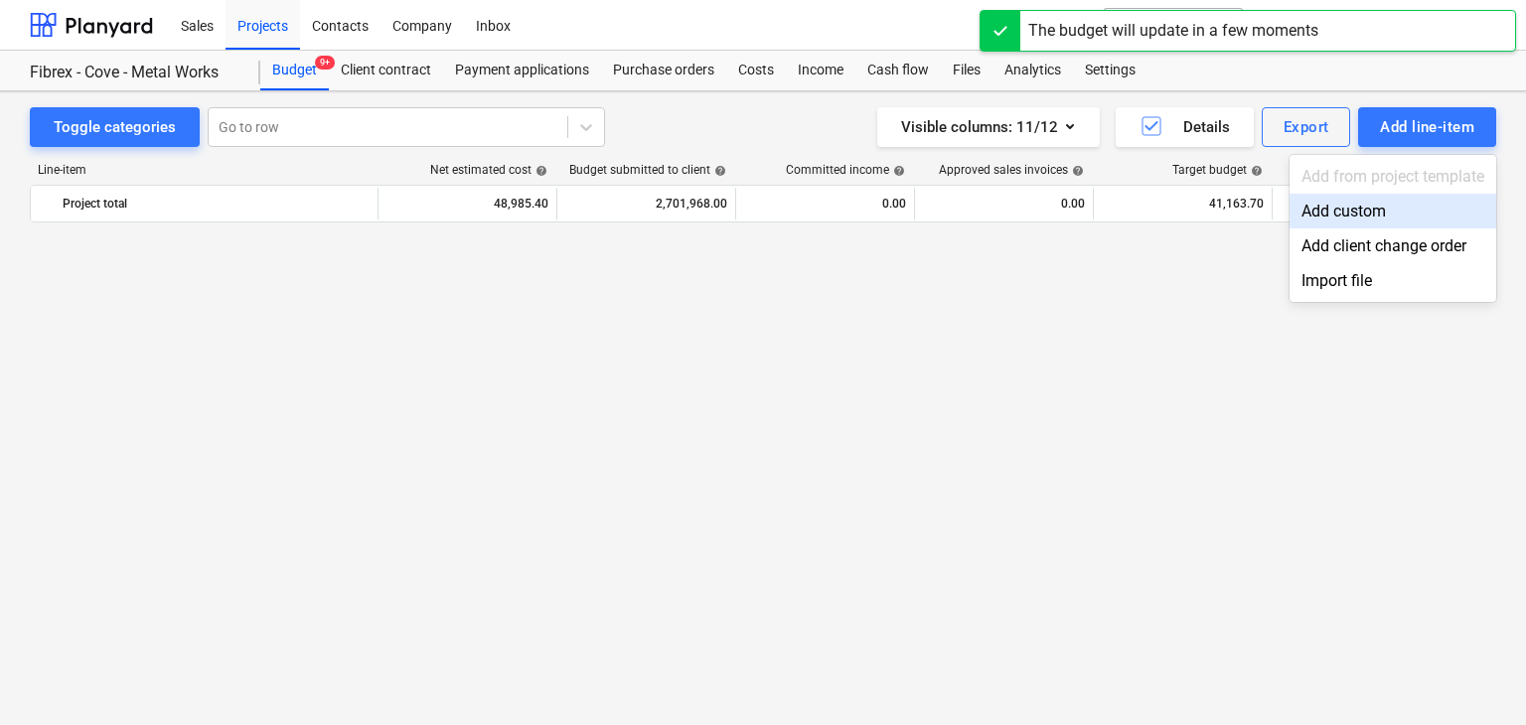
scroll to position [26398, 0]
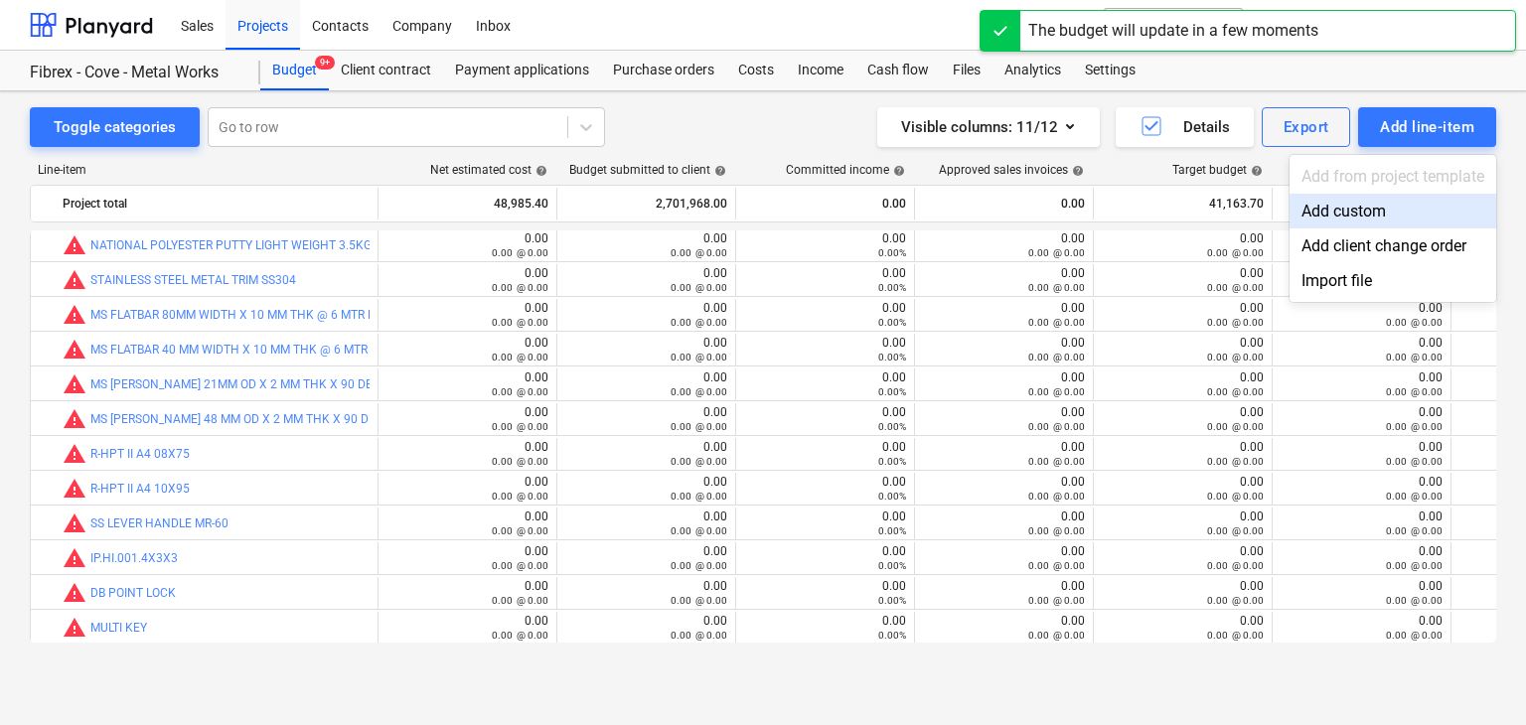
click at [1314, 214] on div "Add custom" at bounding box center [1393, 211] width 207 height 35
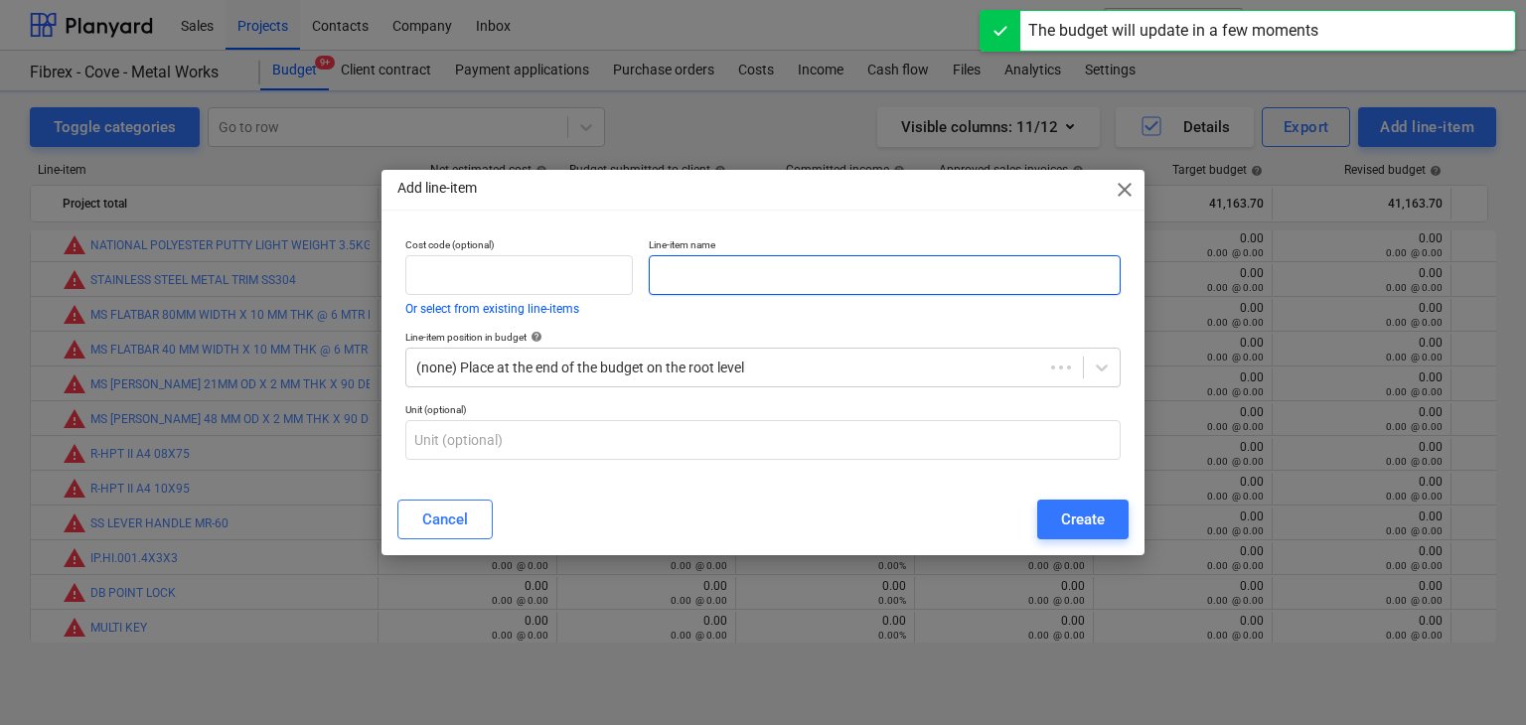
click at [736, 267] on input "text" at bounding box center [885, 275] width 472 height 40
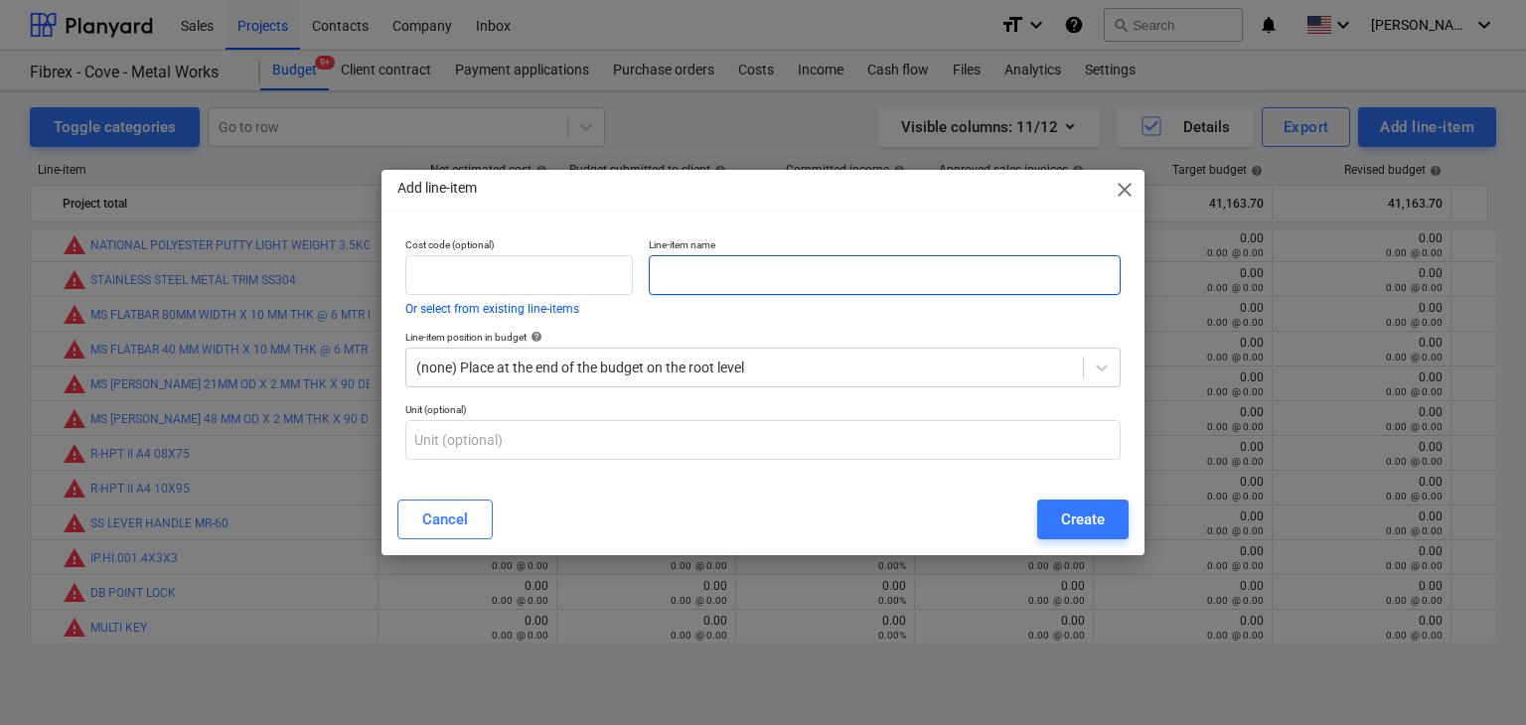
paste input "L & KEY"
type input "L & KEY"
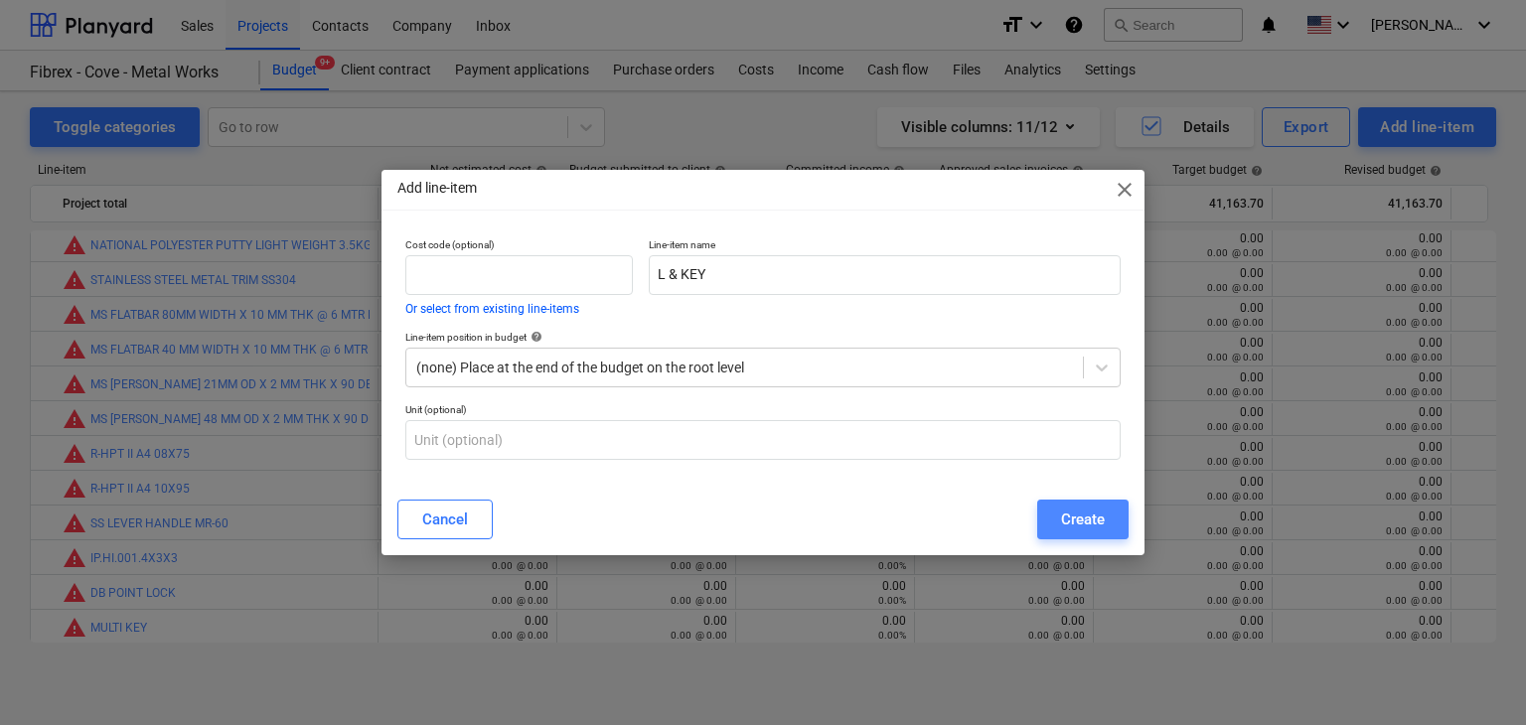
click at [1086, 509] on div "Create" at bounding box center [1083, 520] width 44 height 26
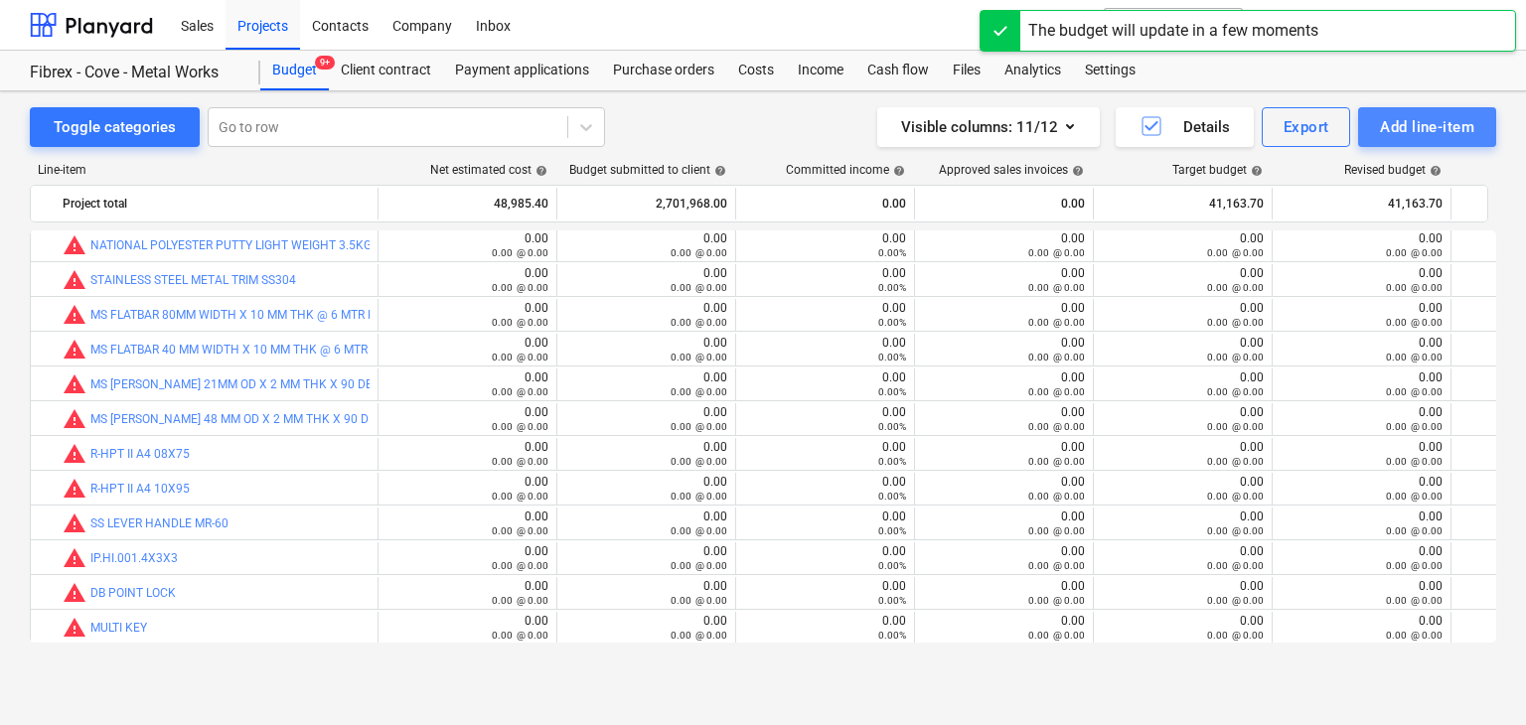
click at [1404, 112] on button "Add line-item" at bounding box center [1427, 127] width 138 height 40
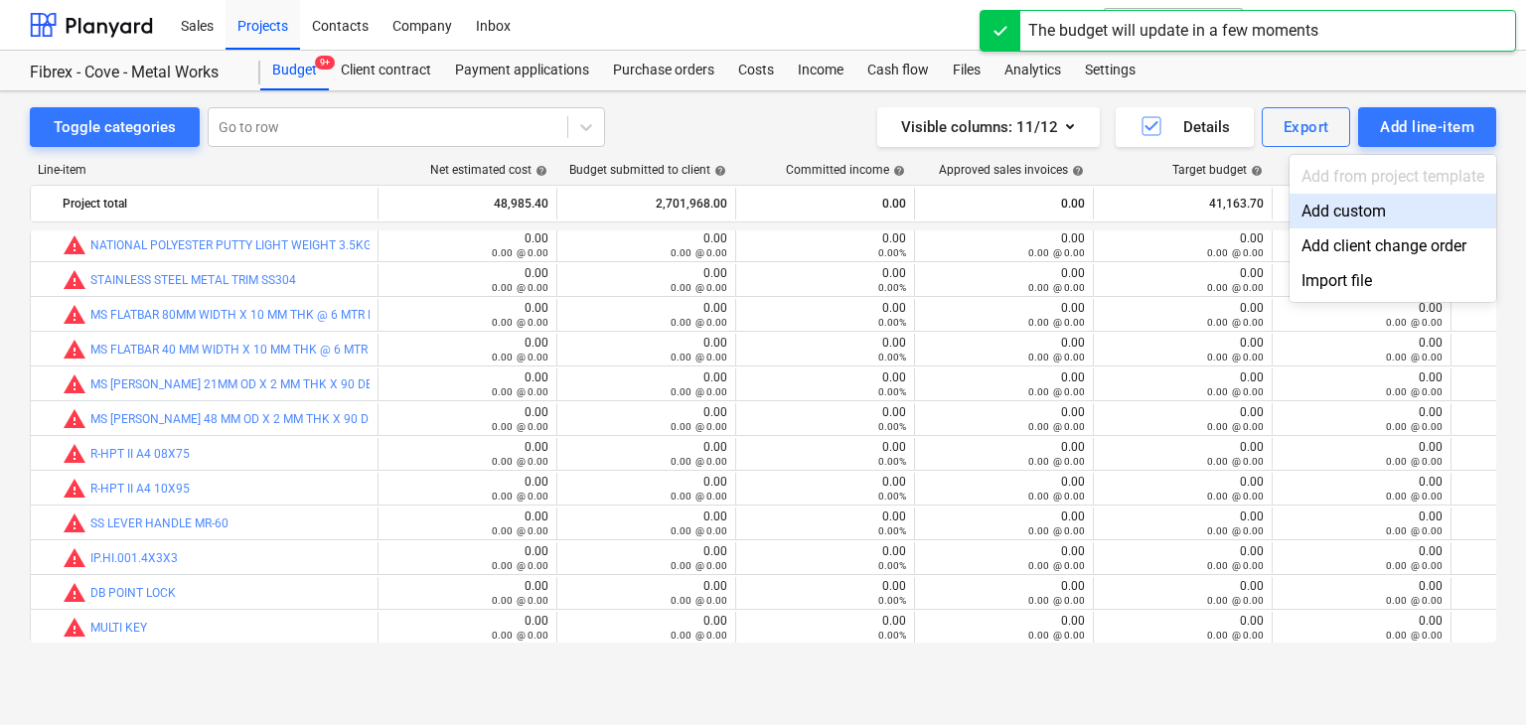
click at [1329, 210] on div "Add custom" at bounding box center [1393, 211] width 207 height 35
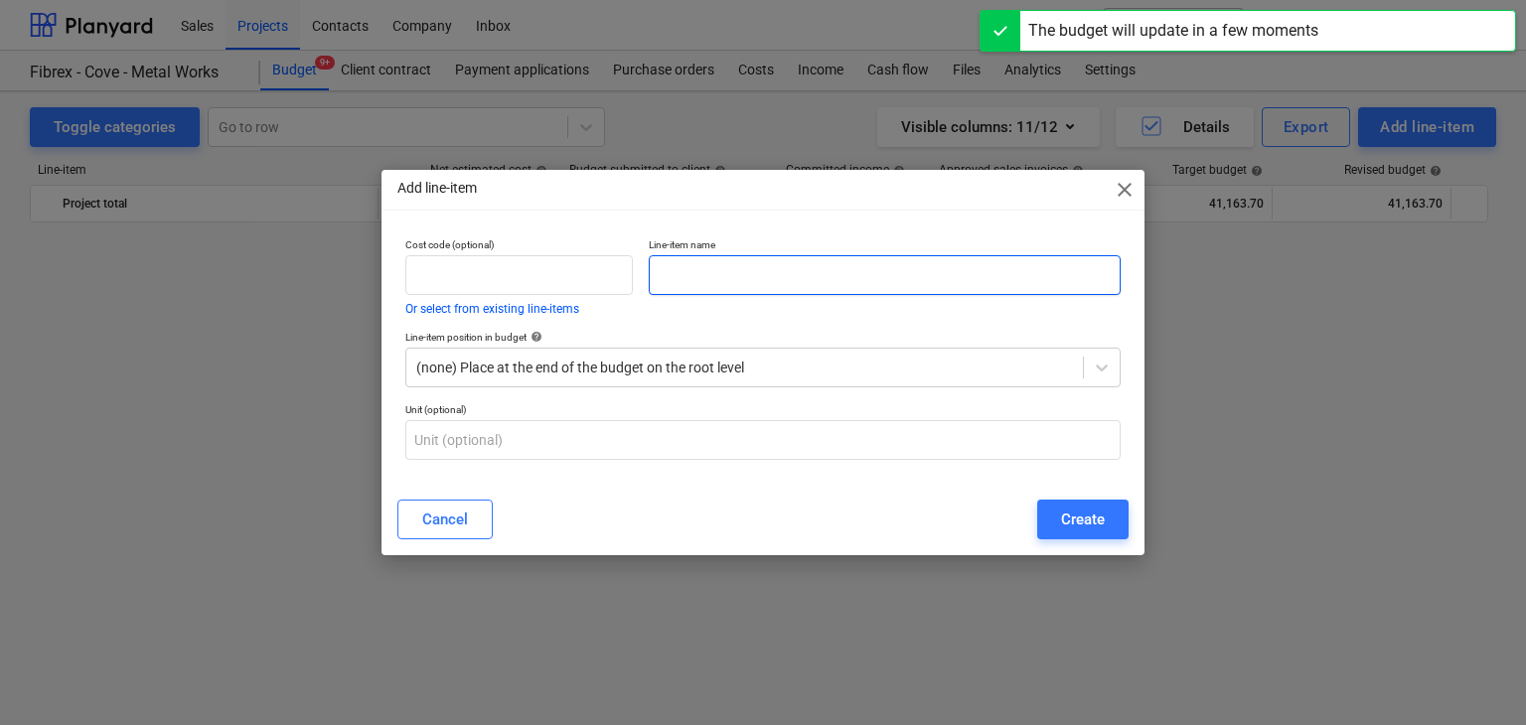
click at [681, 281] on input "text" at bounding box center [885, 275] width 472 height 40
paste input "SPIRIT LEVEL 350MM"
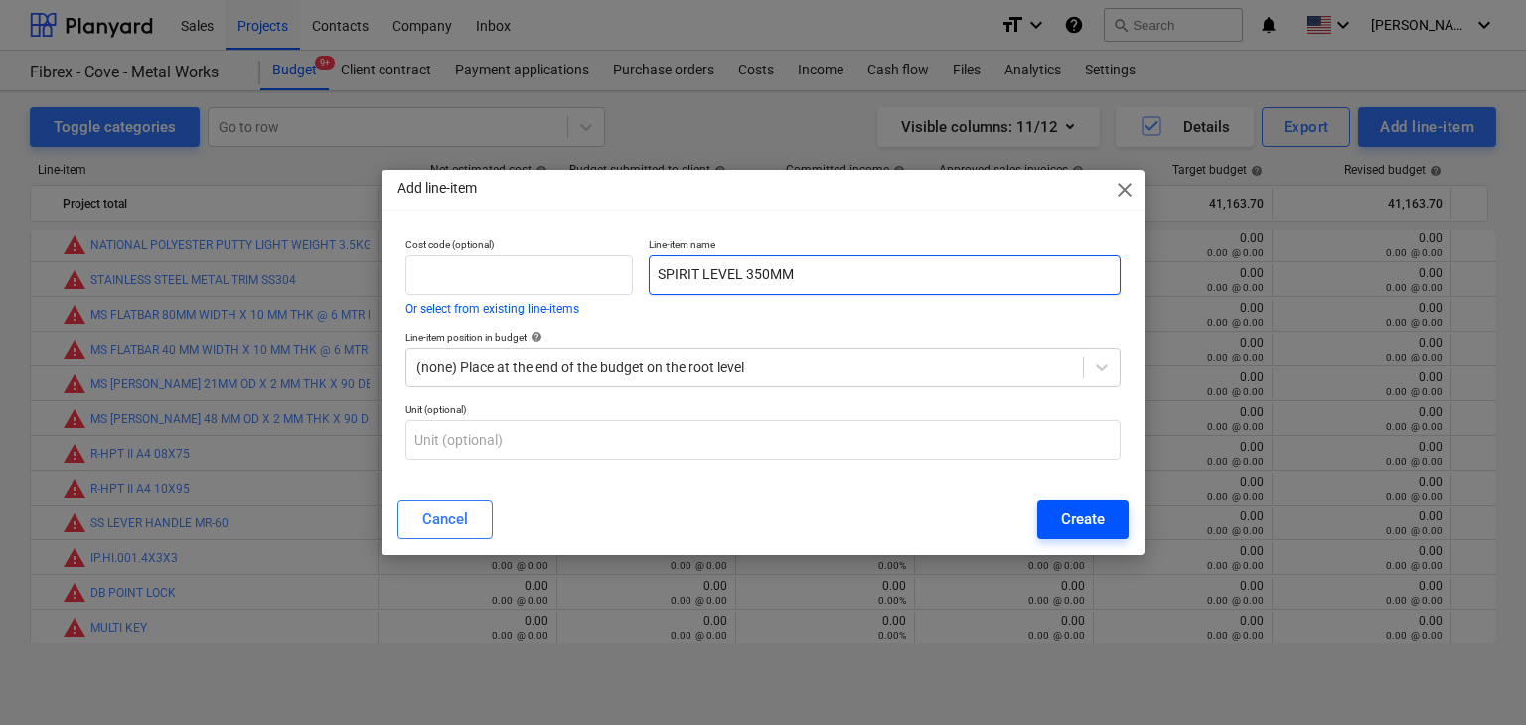
type input "SPIRIT LEVEL 350MM"
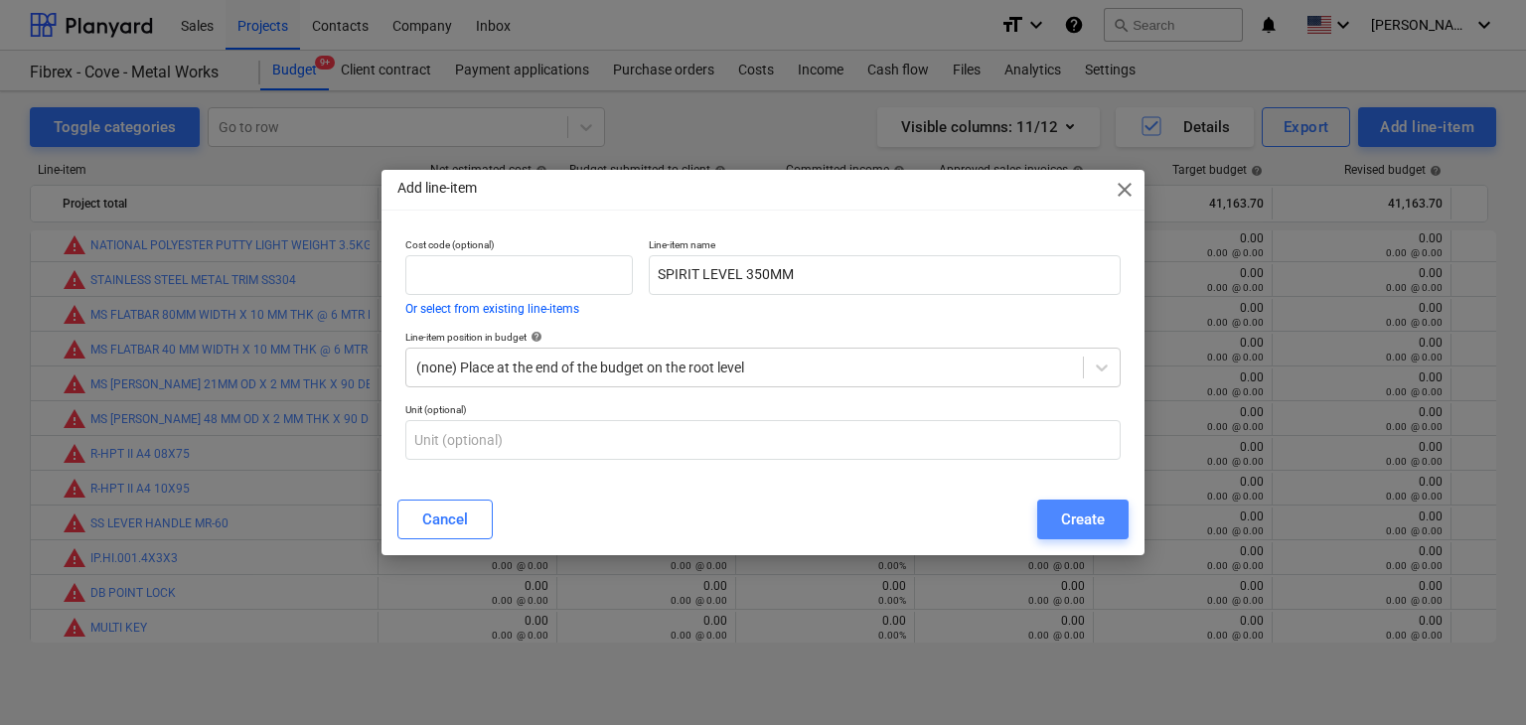
click at [1113, 502] on button "Create" at bounding box center [1082, 520] width 91 height 40
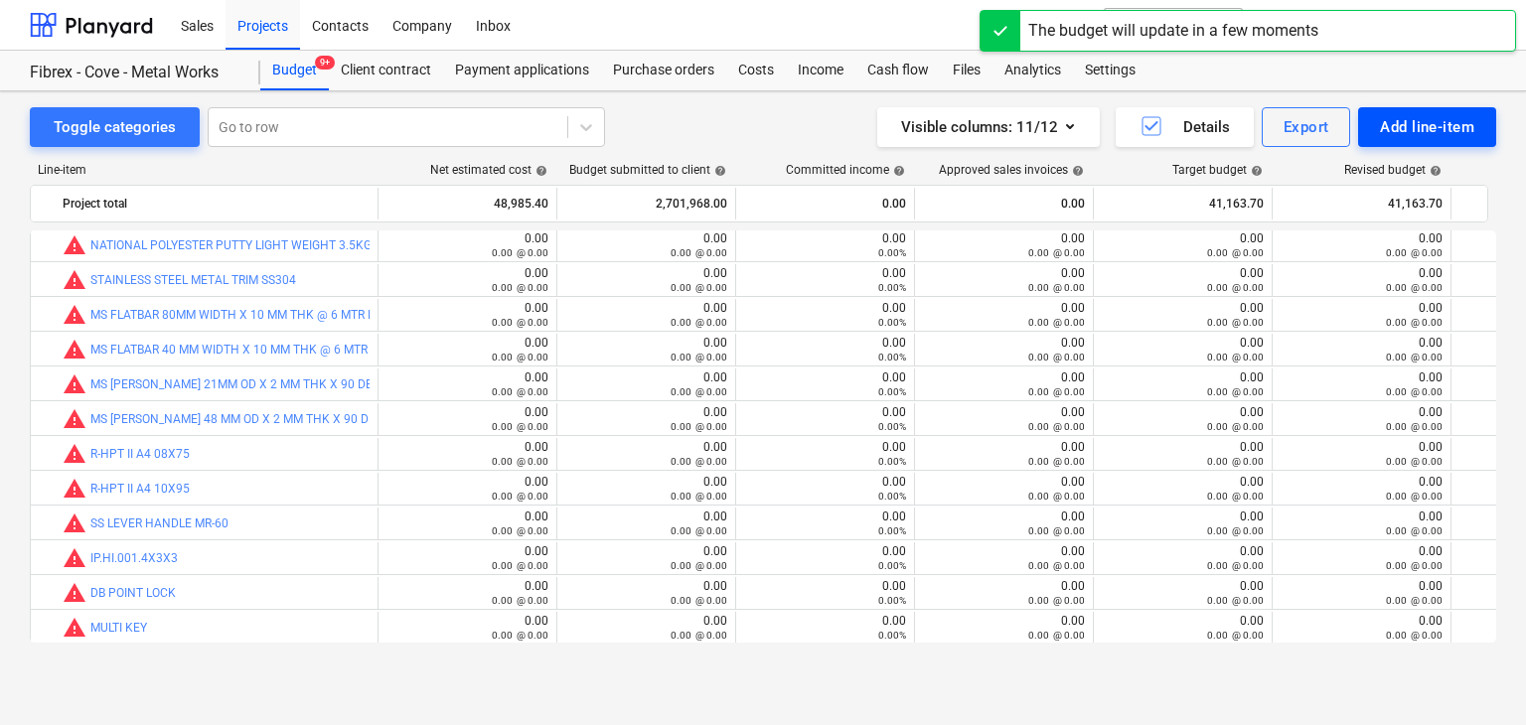
click at [1404, 132] on div "Add line-item" at bounding box center [1427, 127] width 94 height 26
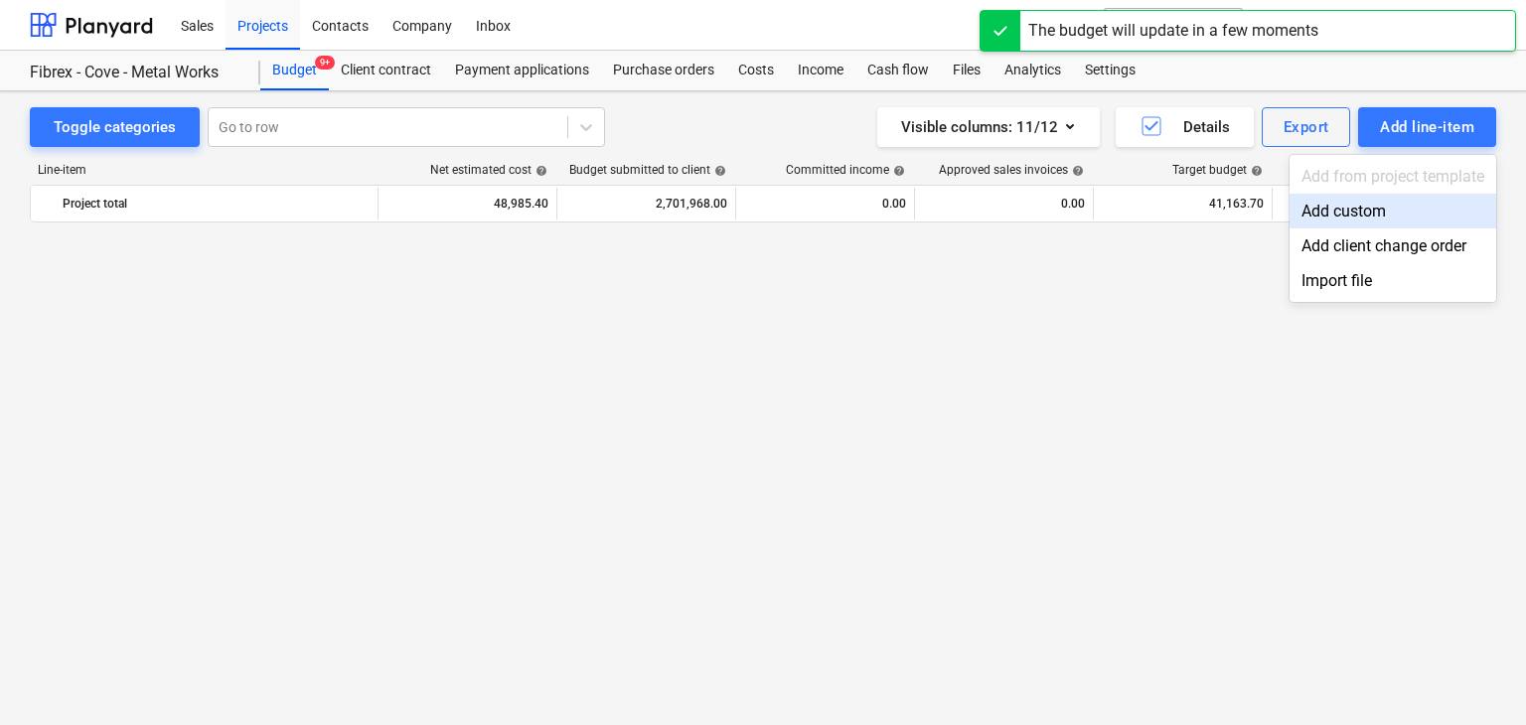
scroll to position [26398, 0]
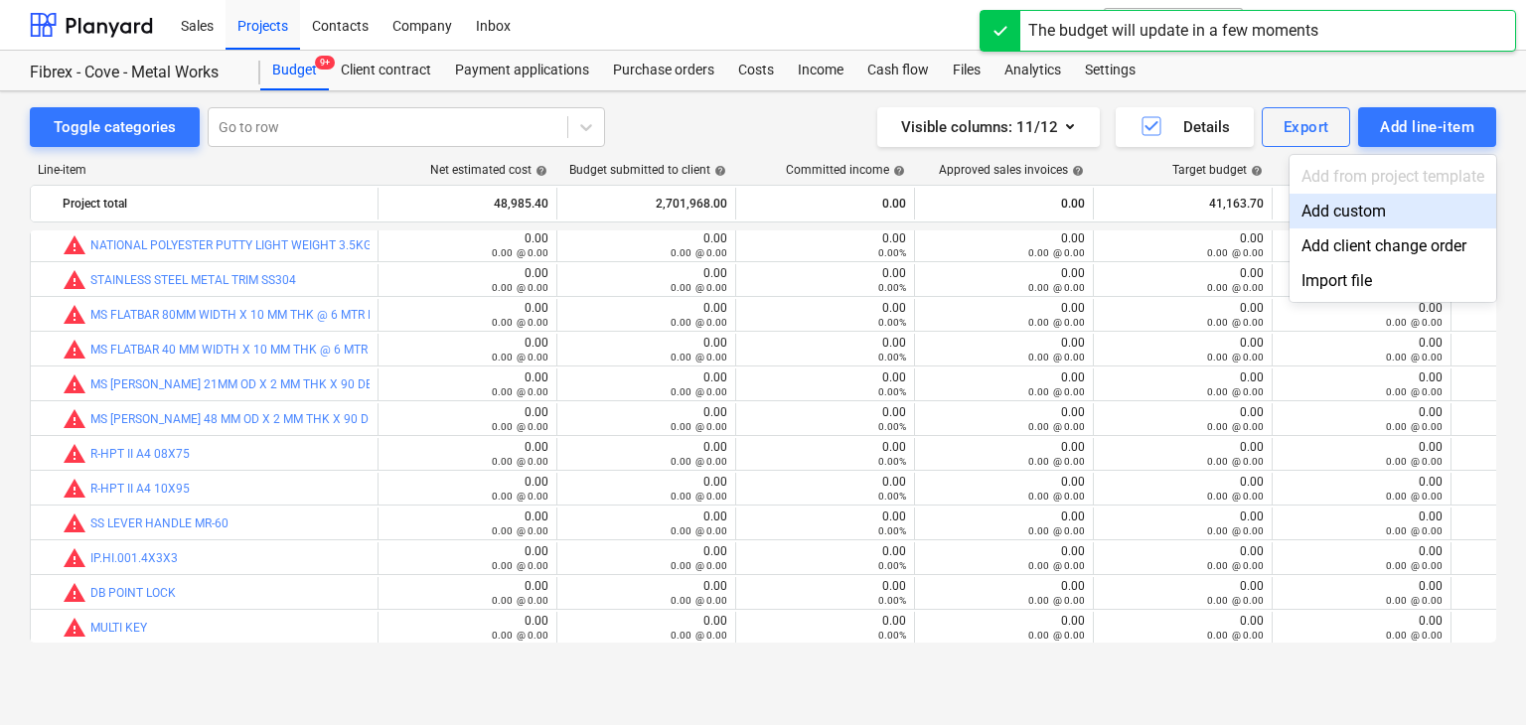
click at [1322, 202] on div "Add custom" at bounding box center [1393, 211] width 207 height 35
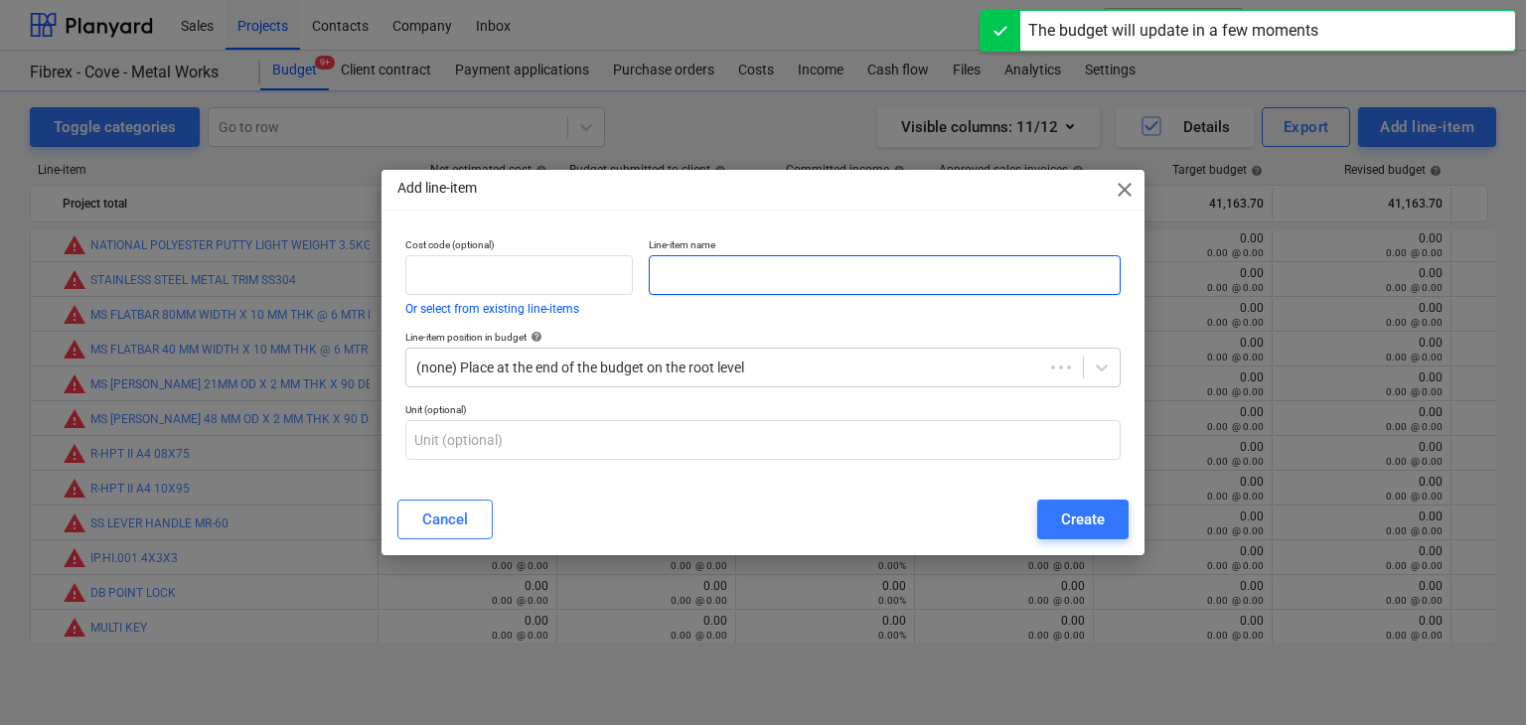
click at [737, 283] on input "text" at bounding box center [885, 275] width 472 height 40
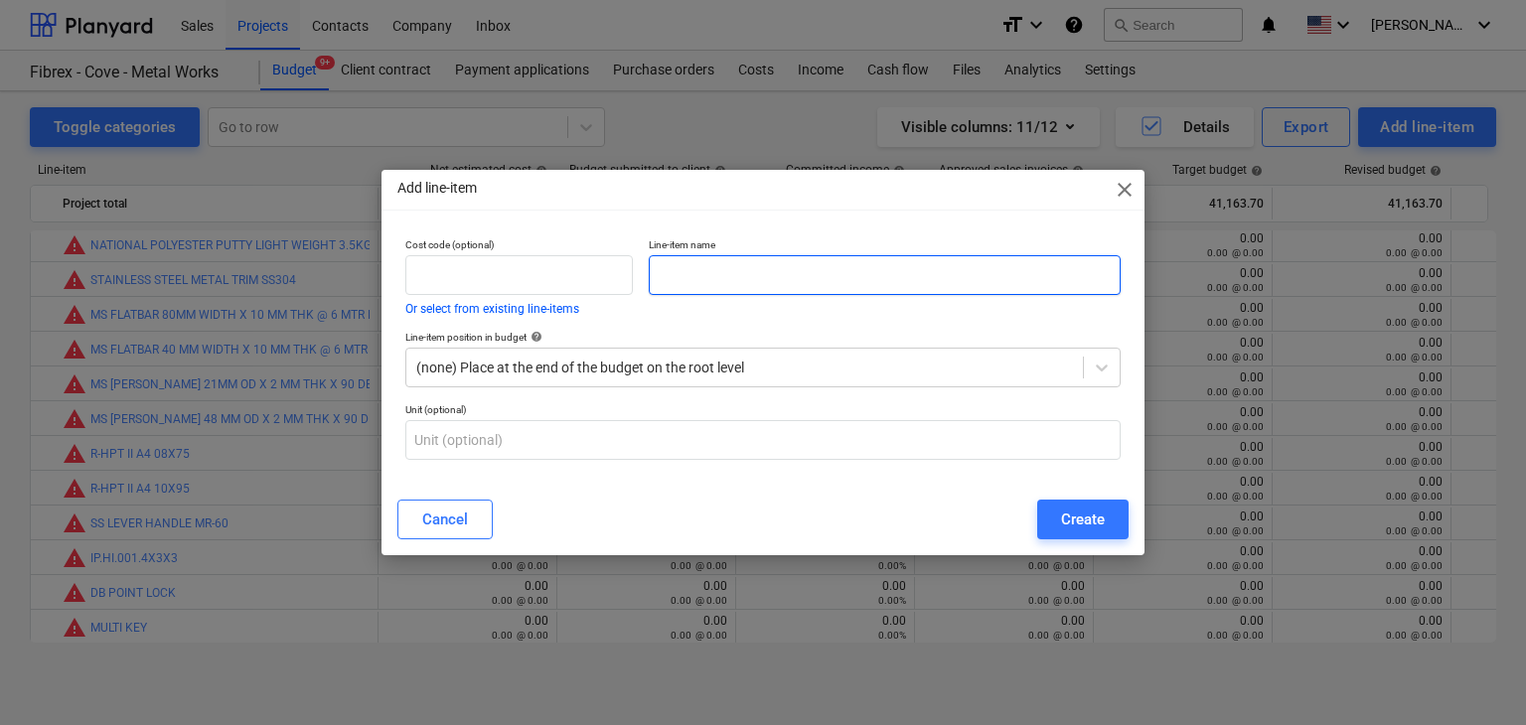
paste input "SPIRIT LEVEL 1 MTR"
type input "SPIRIT LEVEL 1 MTR"
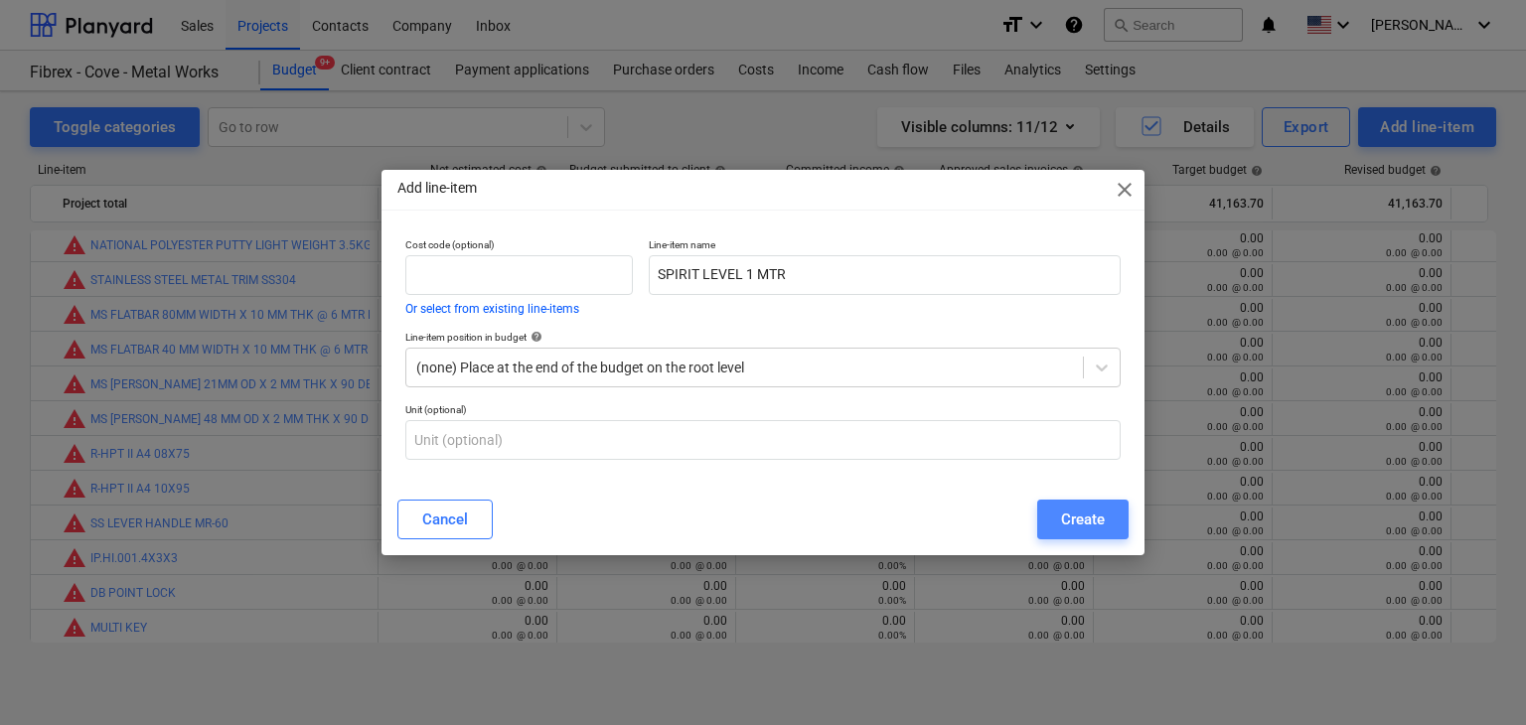
click at [1073, 510] on div "Create" at bounding box center [1083, 520] width 44 height 26
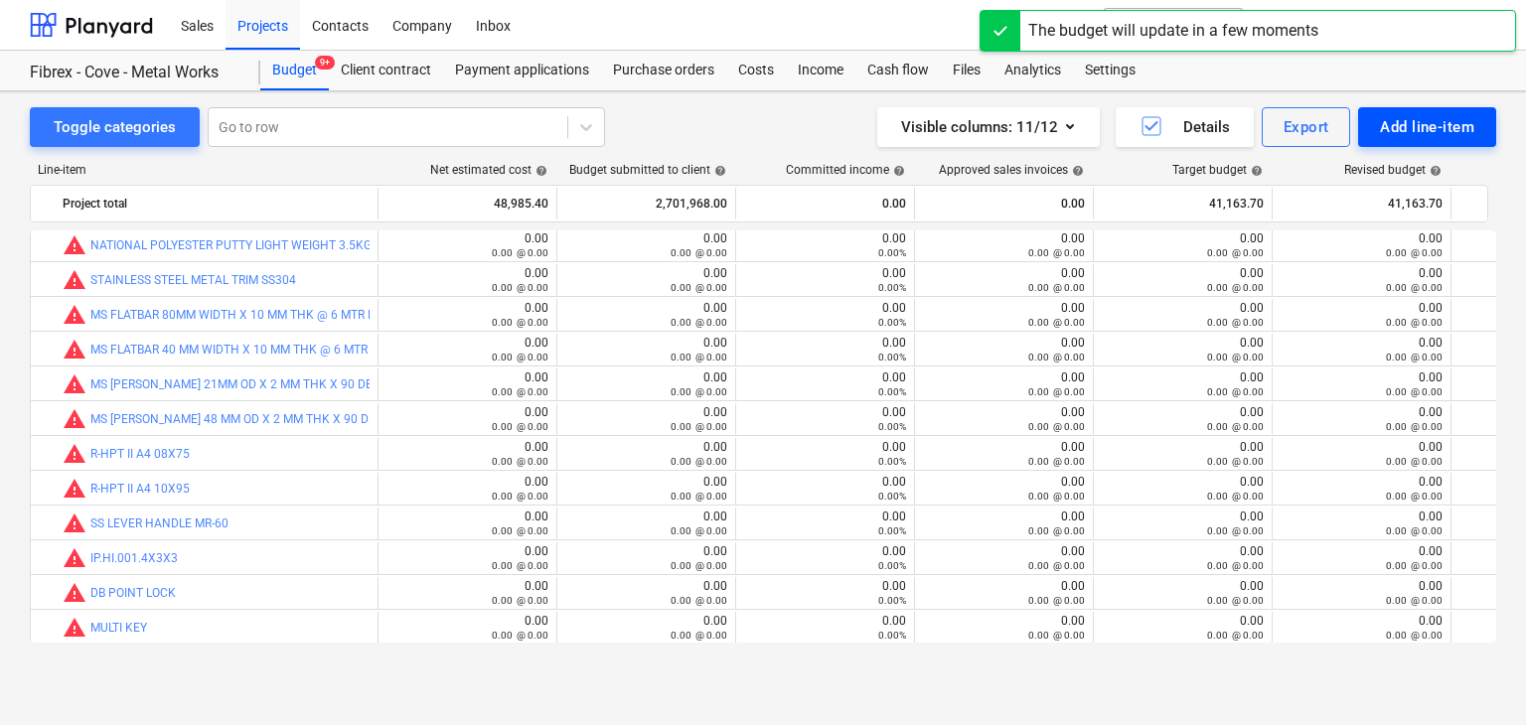
click at [1404, 125] on div "Add line-item" at bounding box center [1427, 127] width 94 height 26
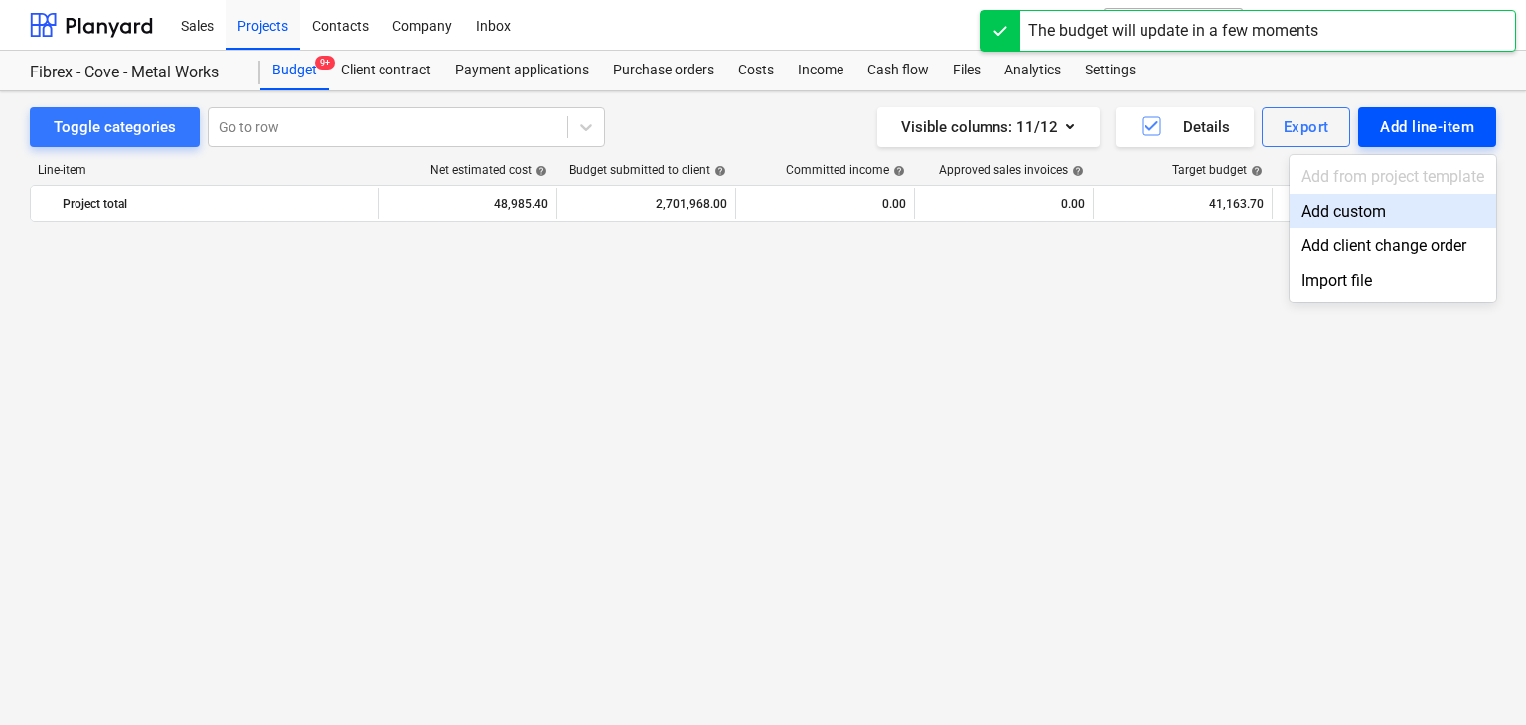
click at [1338, 210] on div "Add custom" at bounding box center [1393, 211] width 207 height 35
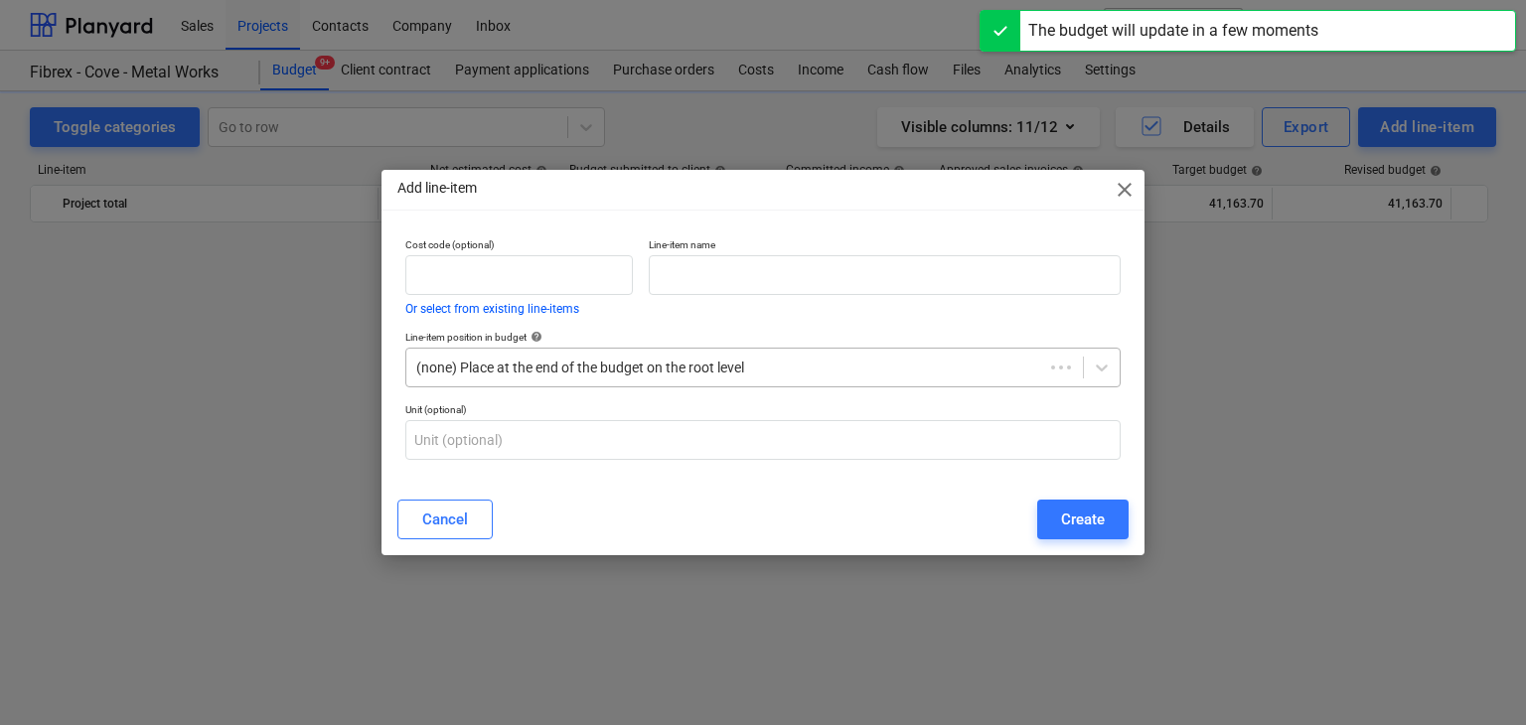
scroll to position [26398, 0]
click at [667, 251] on p "Line-item name" at bounding box center [885, 246] width 472 height 17
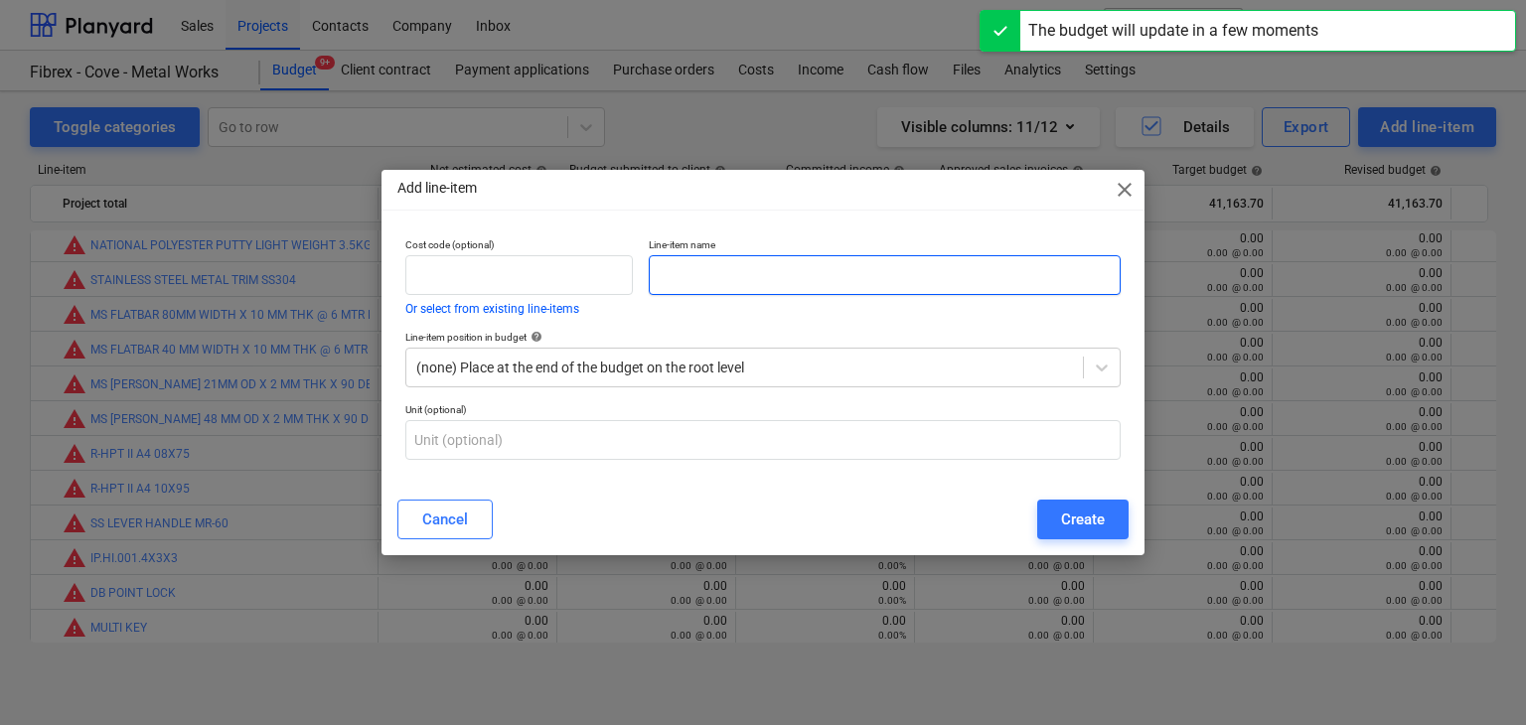
click at [662, 261] on input "text" at bounding box center [885, 275] width 472 height 40
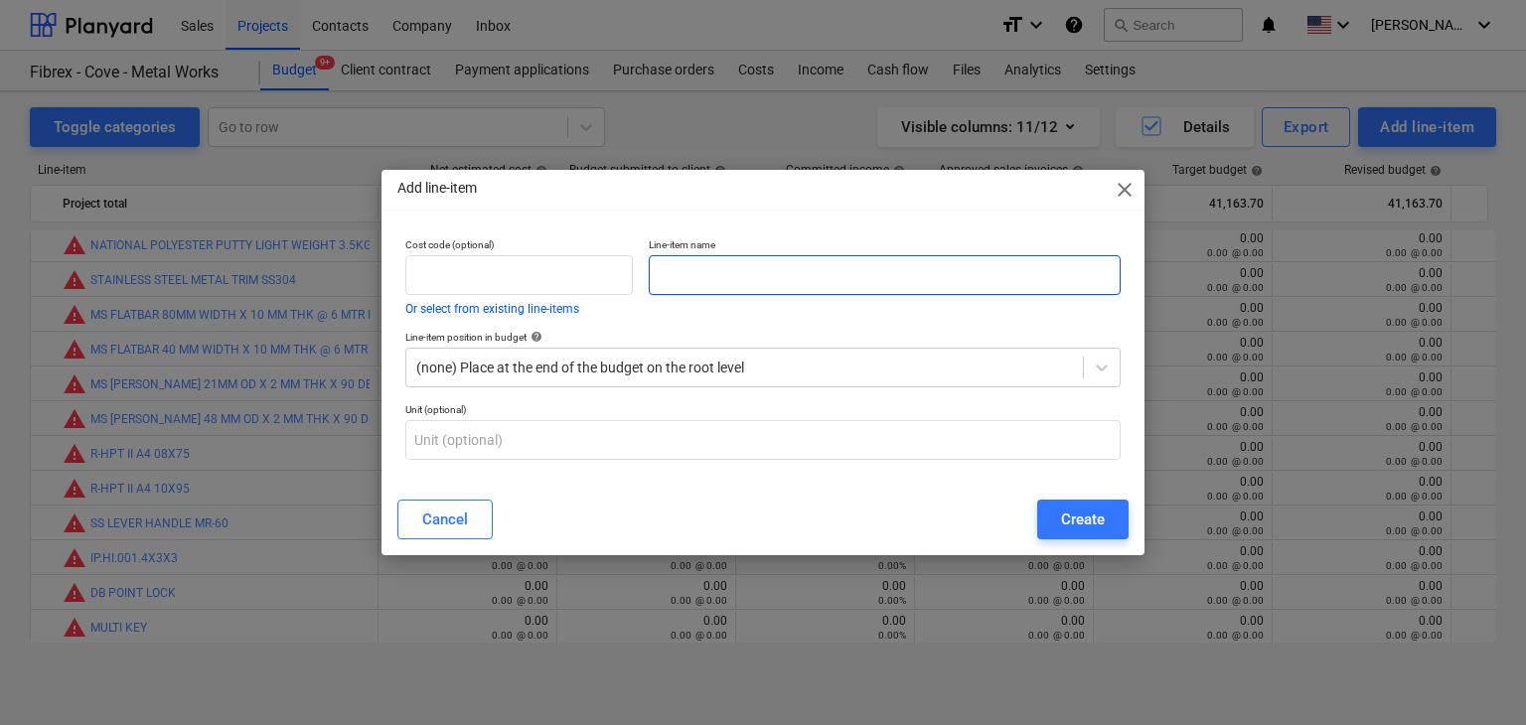
paste input "HAND GLOVES"
type input "HAND GLOVES"
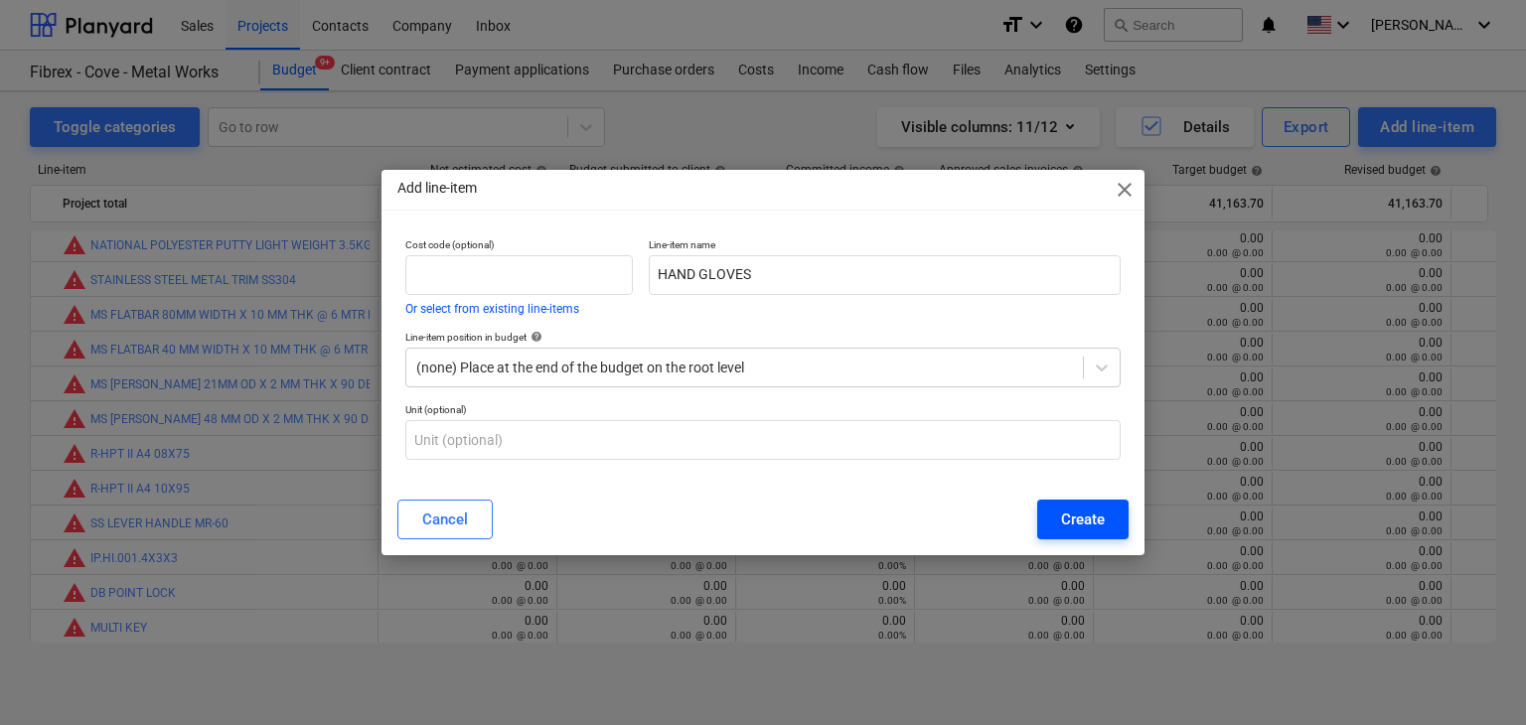
click at [1121, 515] on button "Create" at bounding box center [1082, 520] width 91 height 40
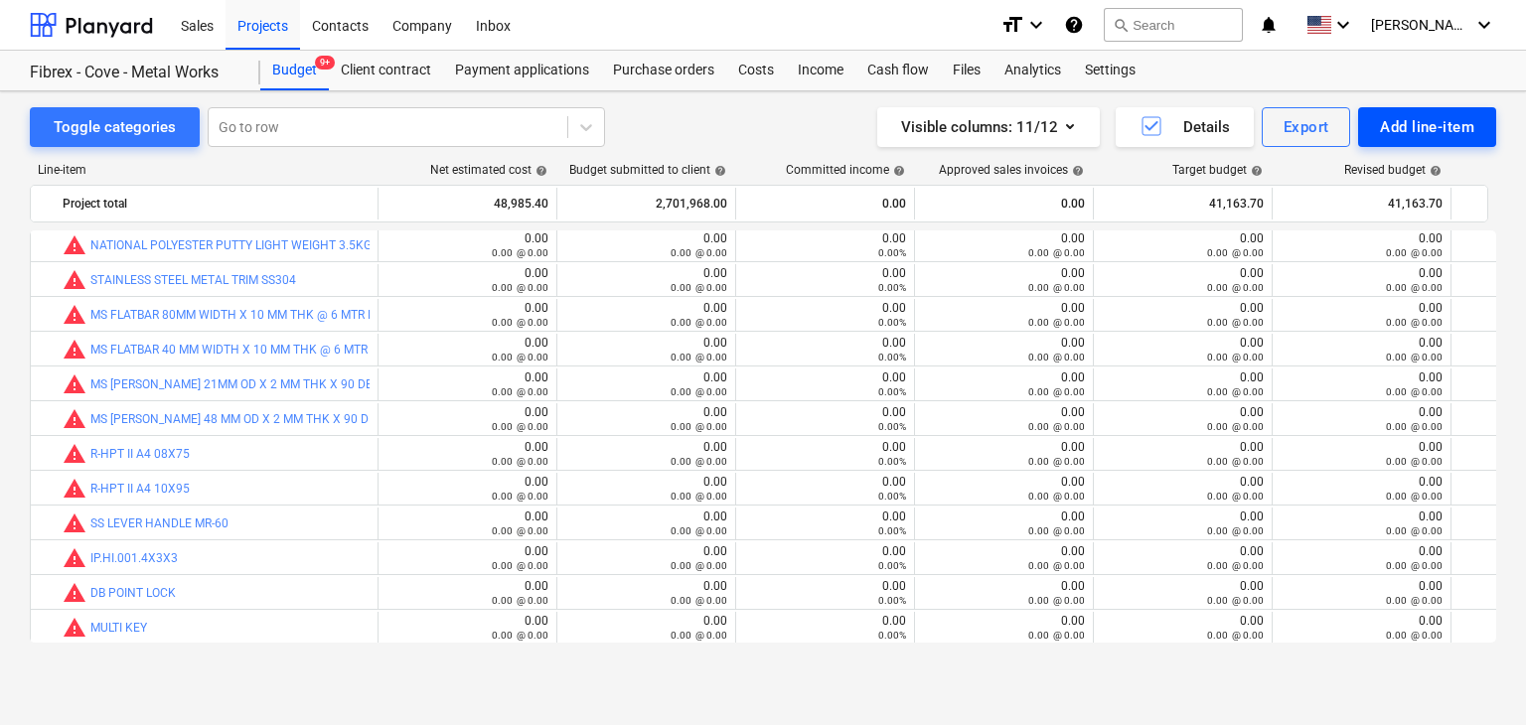
click at [1407, 131] on div "Add line-item" at bounding box center [1427, 127] width 94 height 26
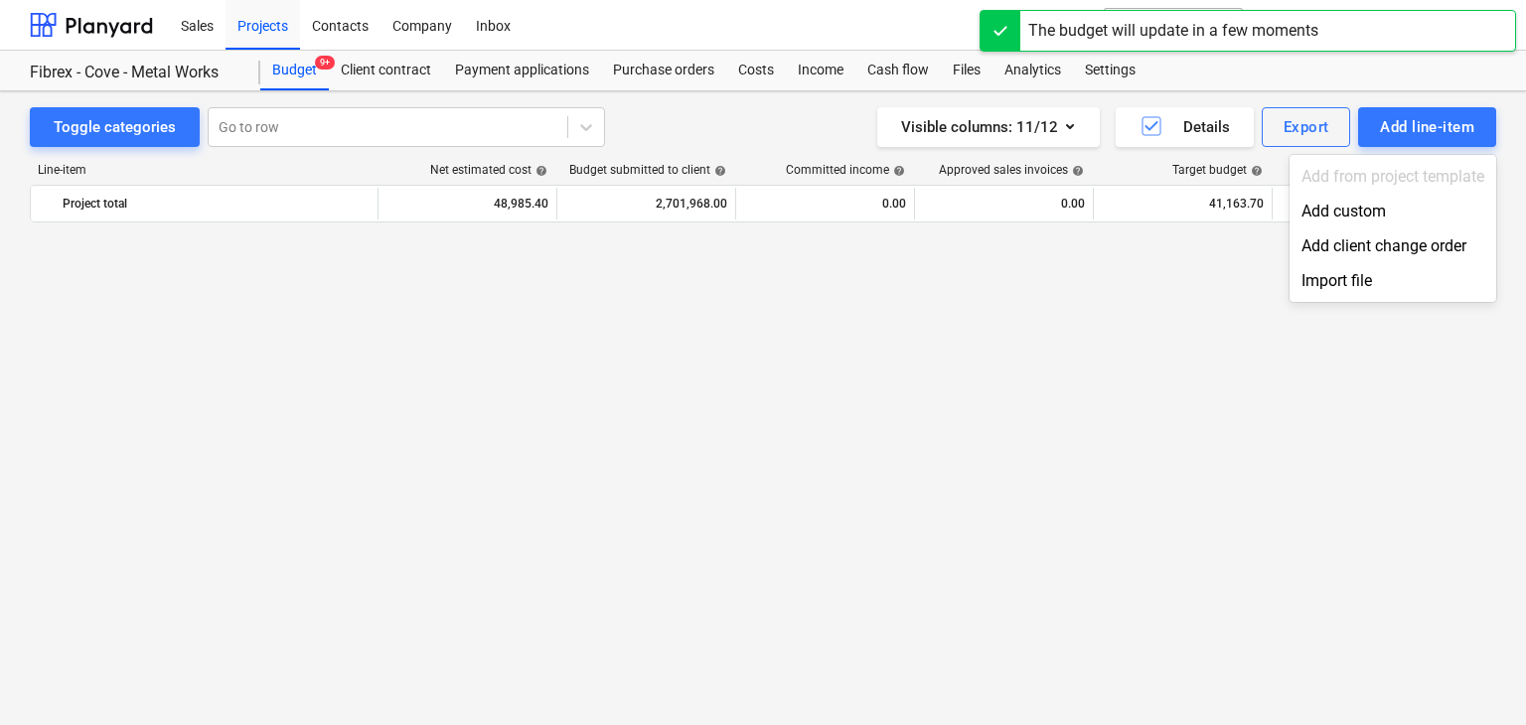
scroll to position [26398, 0]
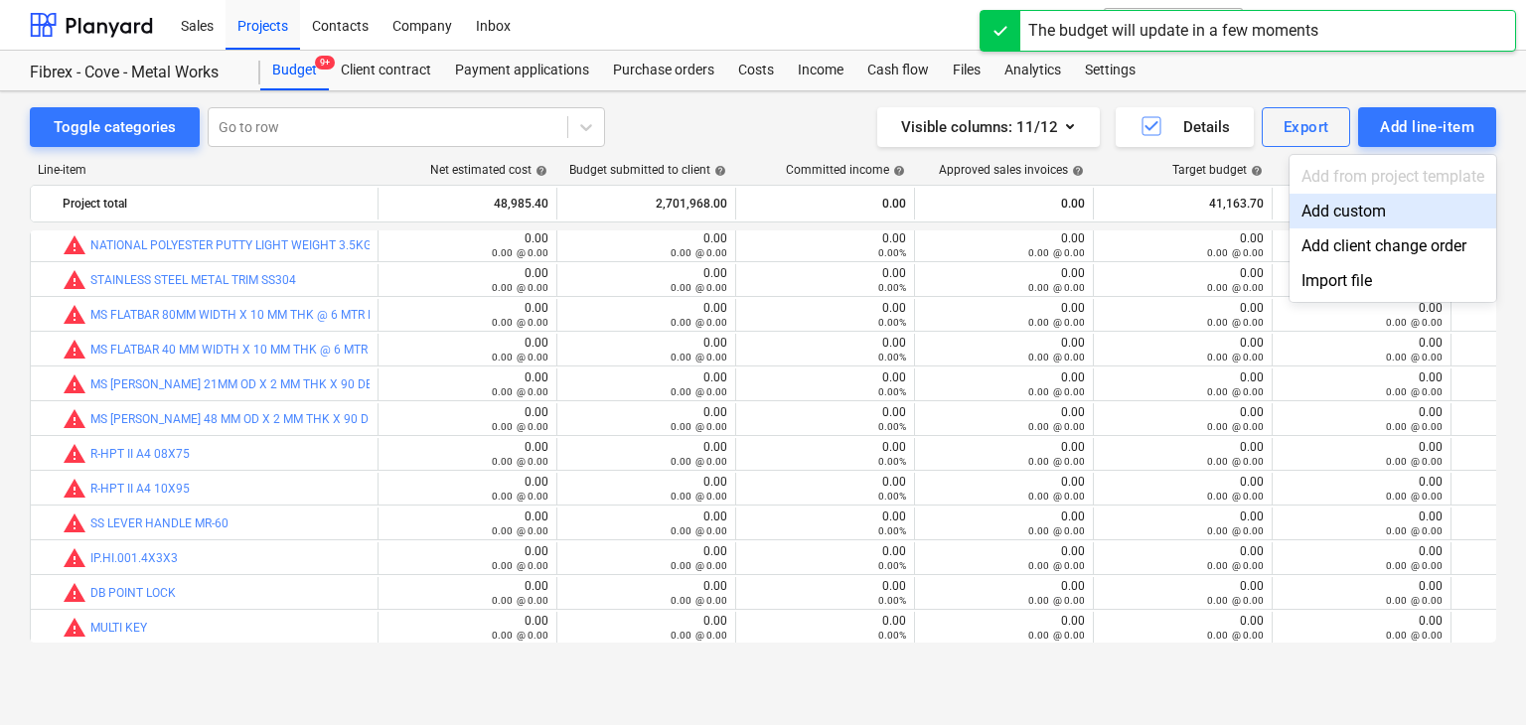
click at [1323, 205] on div "Add custom" at bounding box center [1393, 211] width 207 height 35
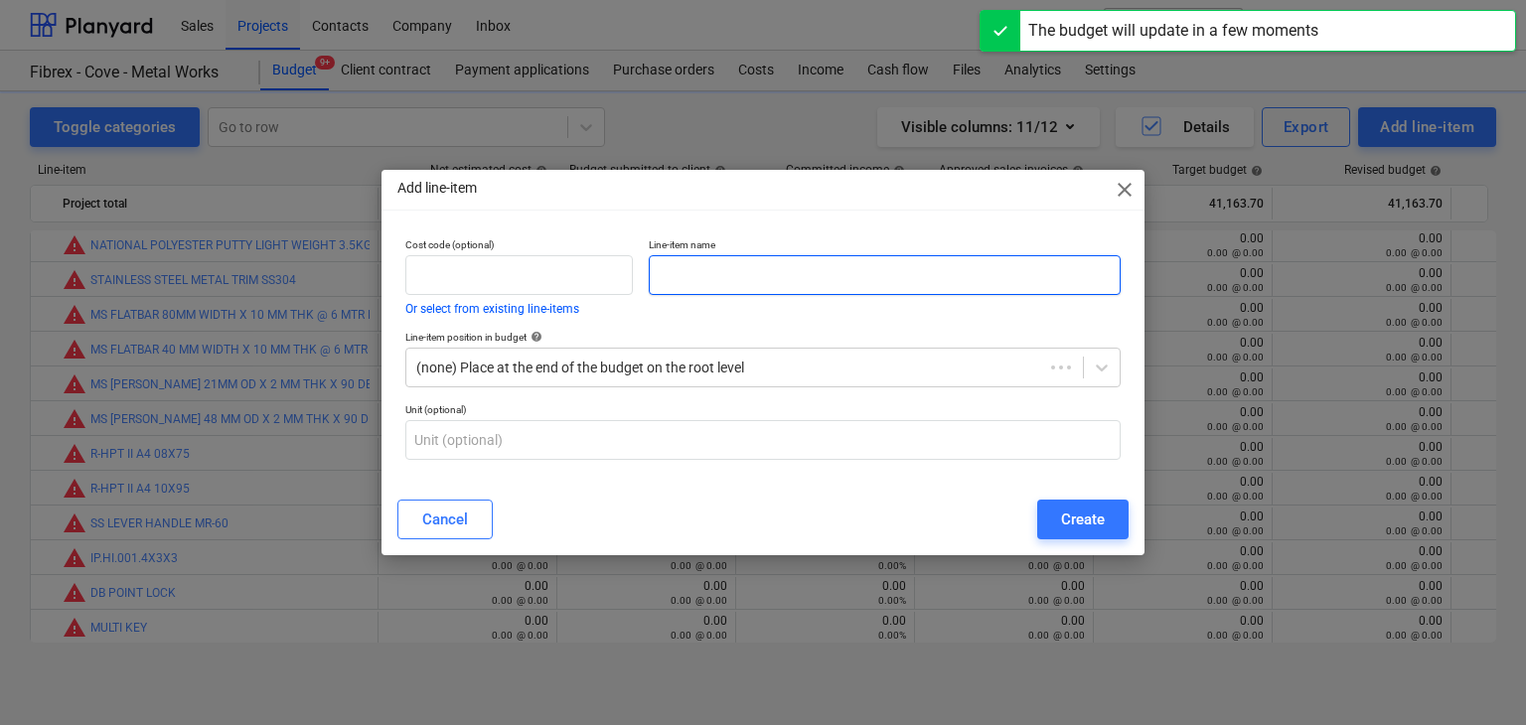
click at [684, 272] on input "text" at bounding box center [885, 275] width 472 height 40
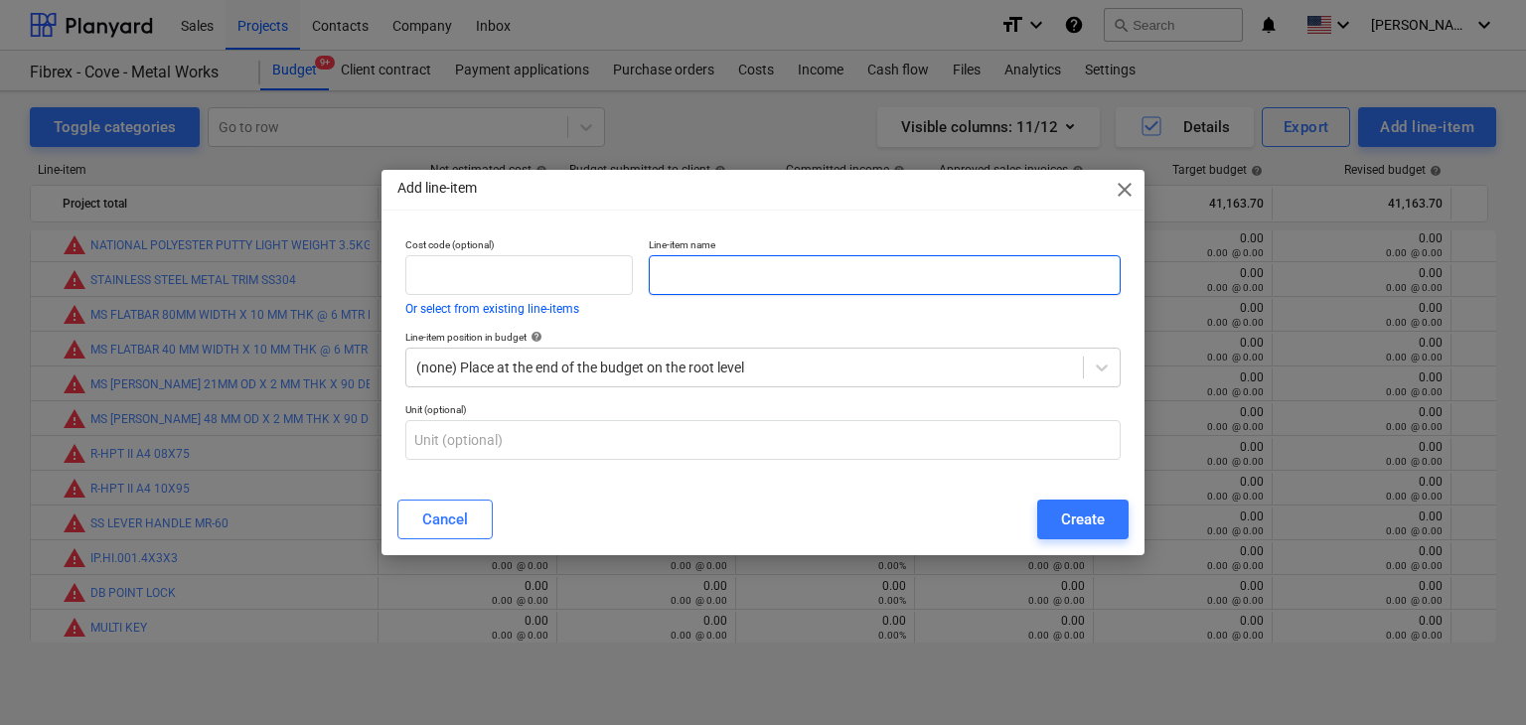
paste input "SAFETY GOOGLES BLACK"
type input "SAFETY GOOGLES BLACK"
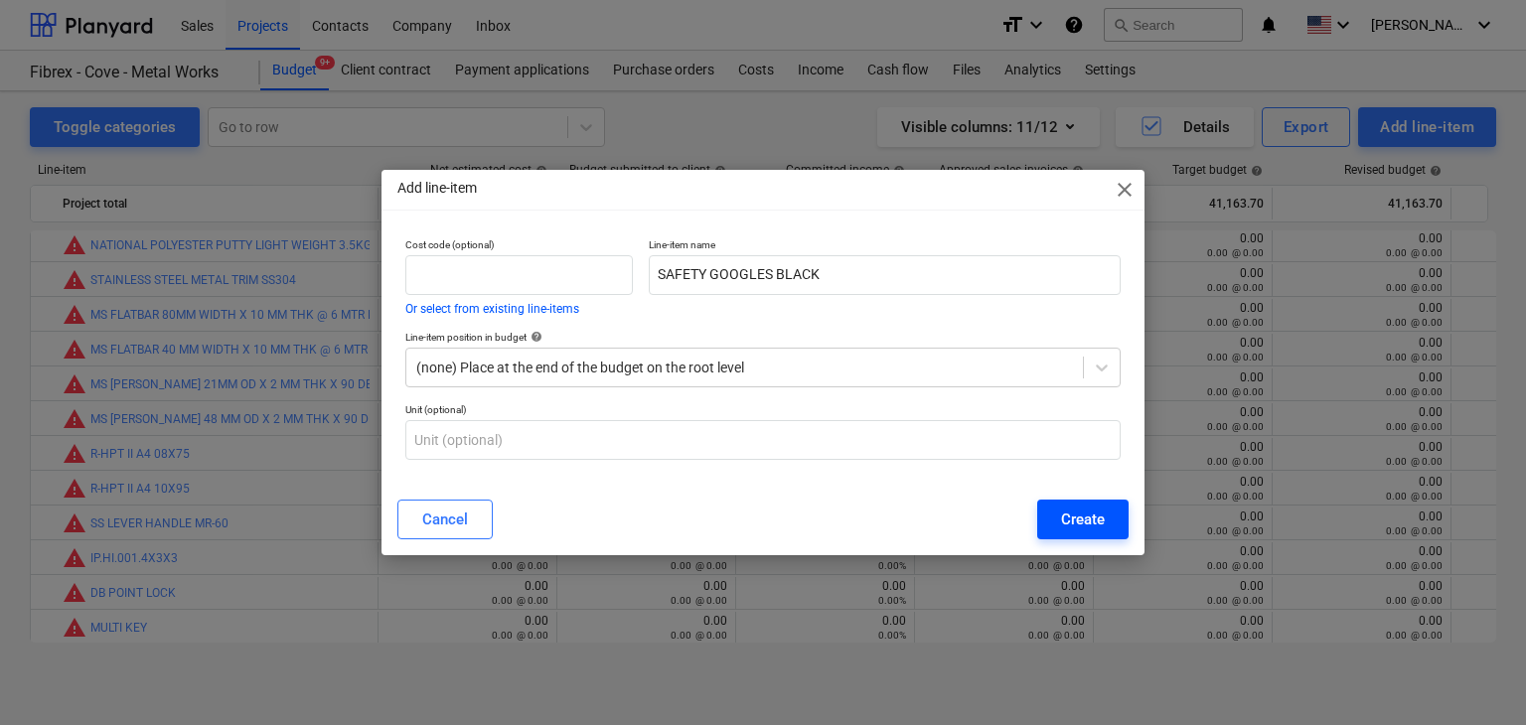
click at [1067, 525] on div "Create" at bounding box center [1083, 520] width 44 height 26
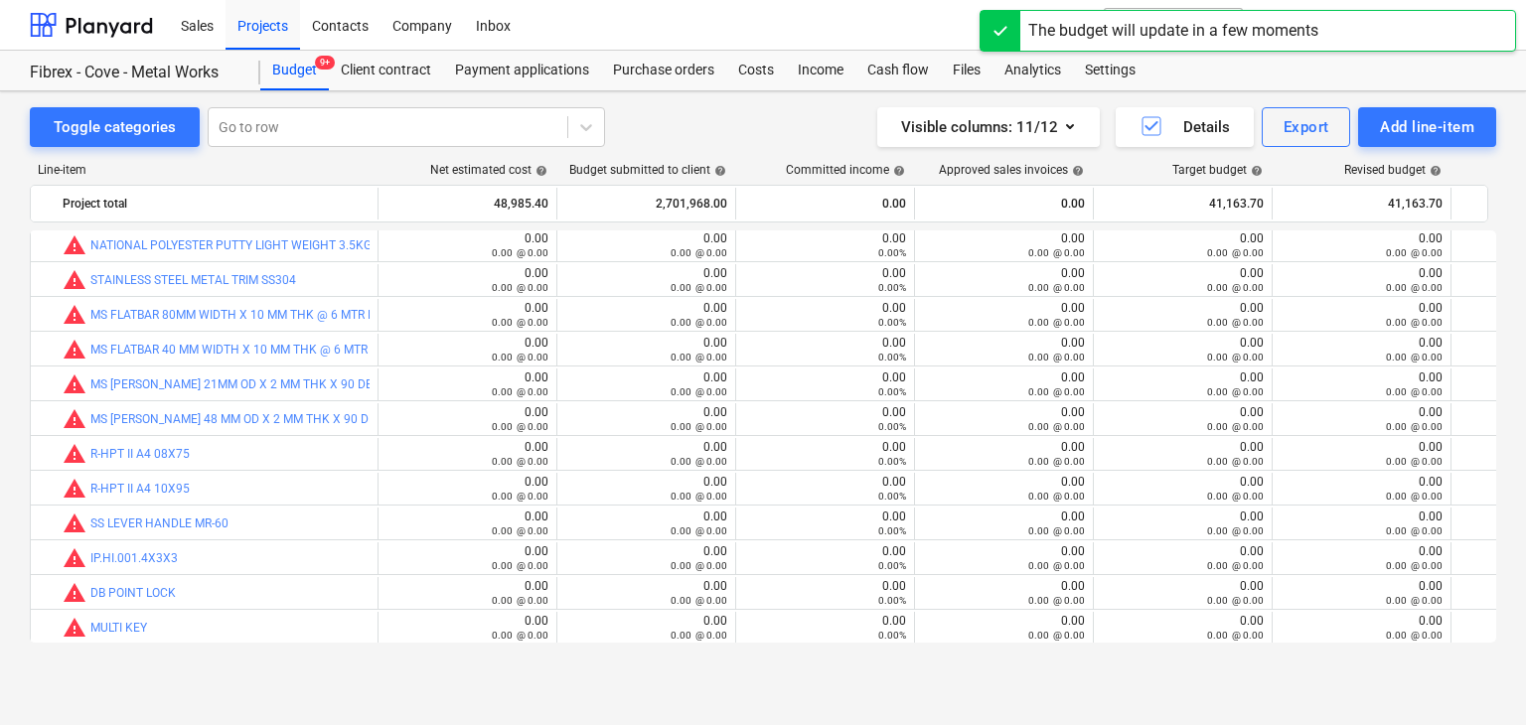
click at [1422, 127] on div "Add line-item" at bounding box center [1427, 127] width 94 height 26
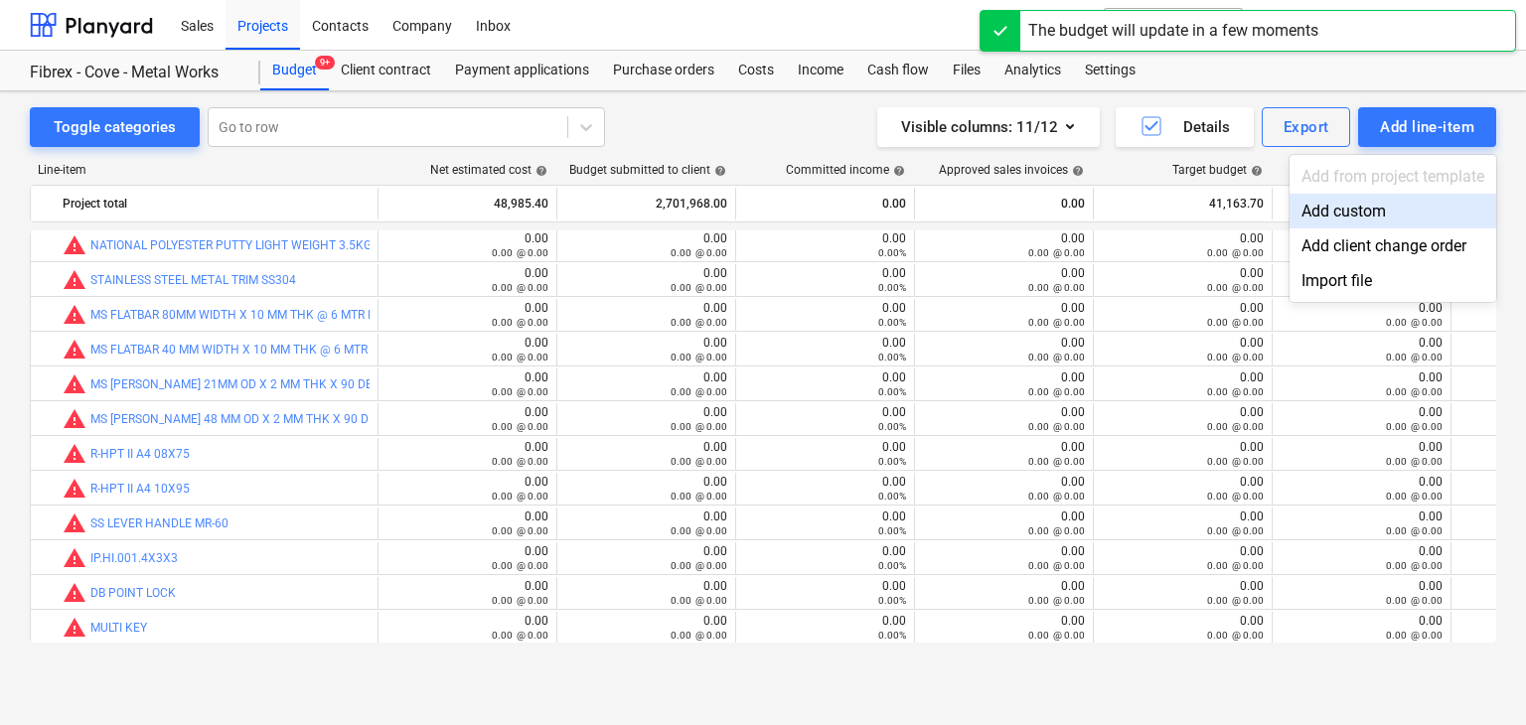
click at [1325, 213] on div "Add custom" at bounding box center [1393, 211] width 207 height 35
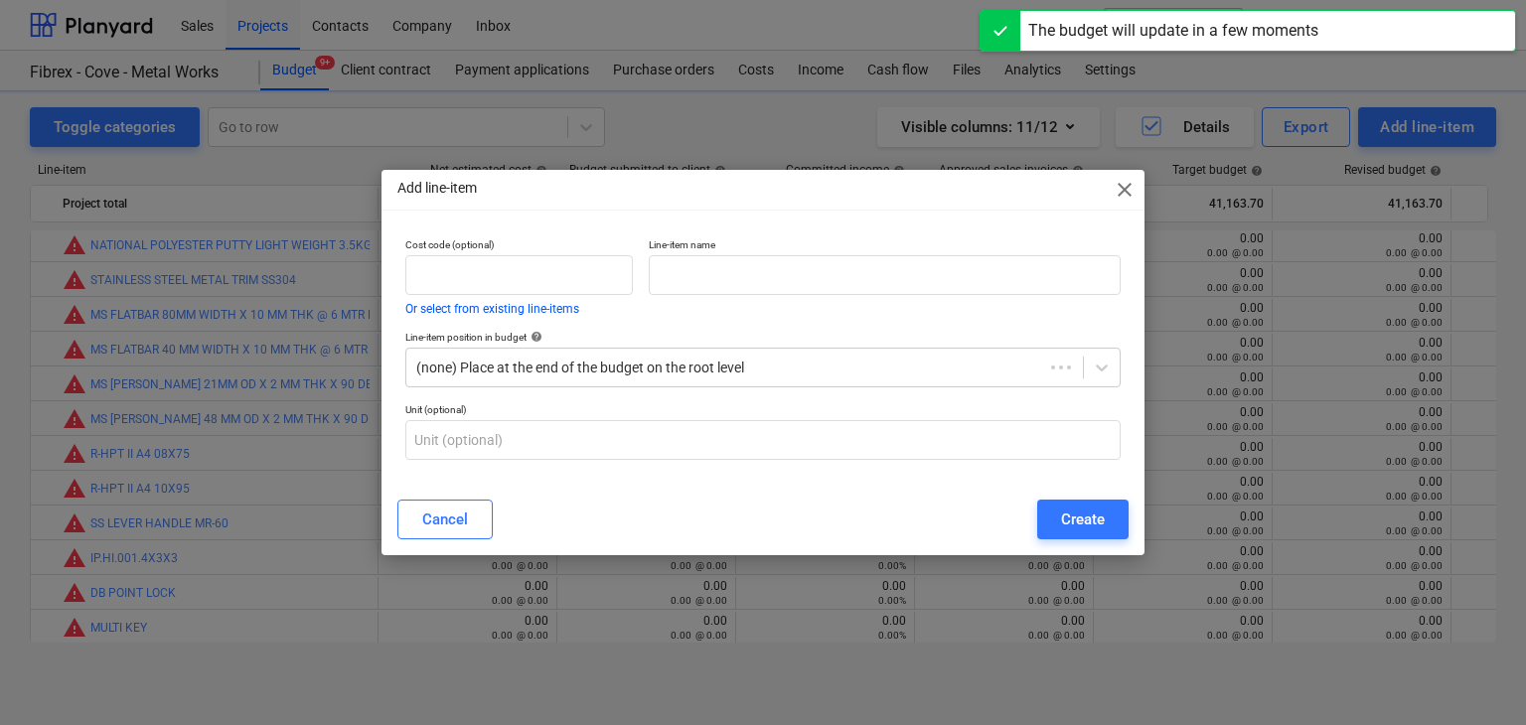
click at [779, 250] on p "Line-item name" at bounding box center [885, 246] width 472 height 17
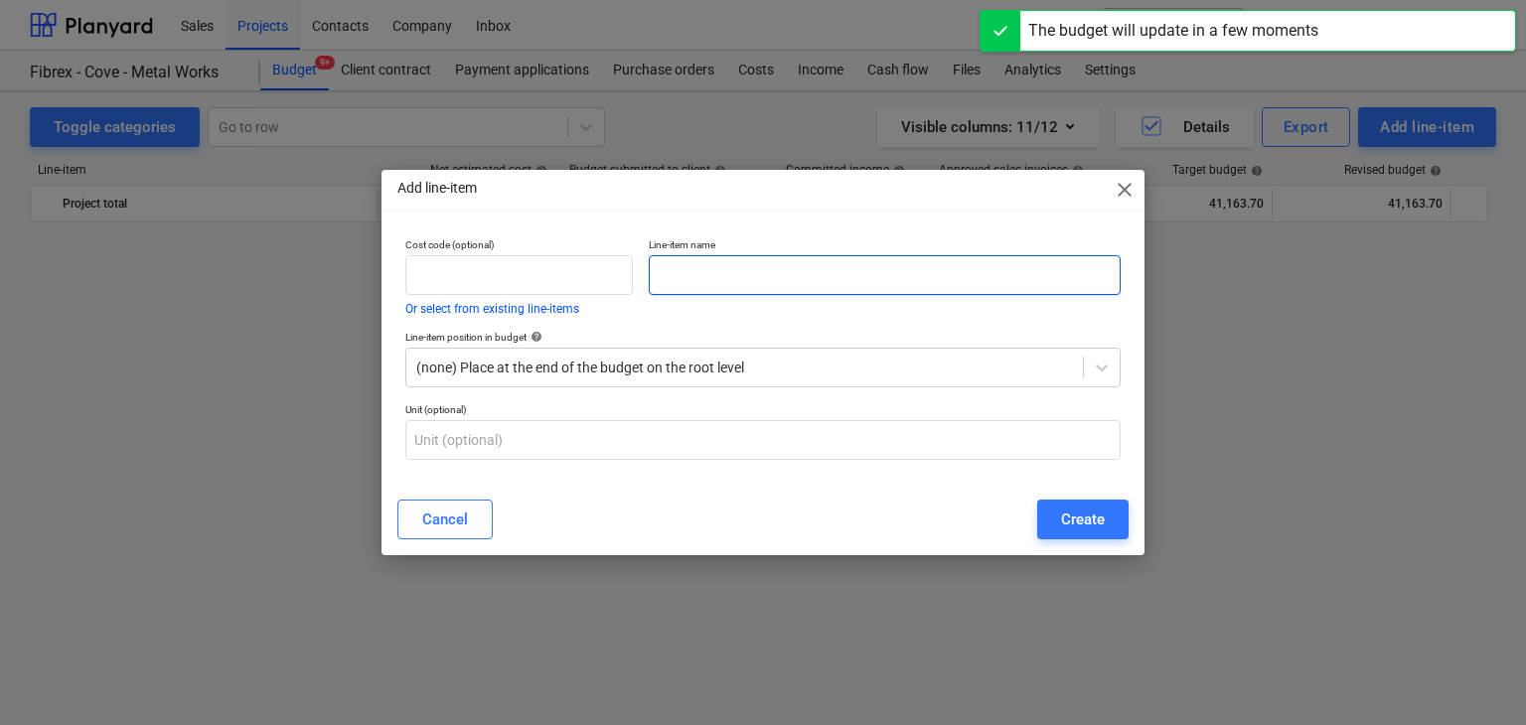
click at [741, 291] on input "text" at bounding box center [885, 275] width 472 height 40
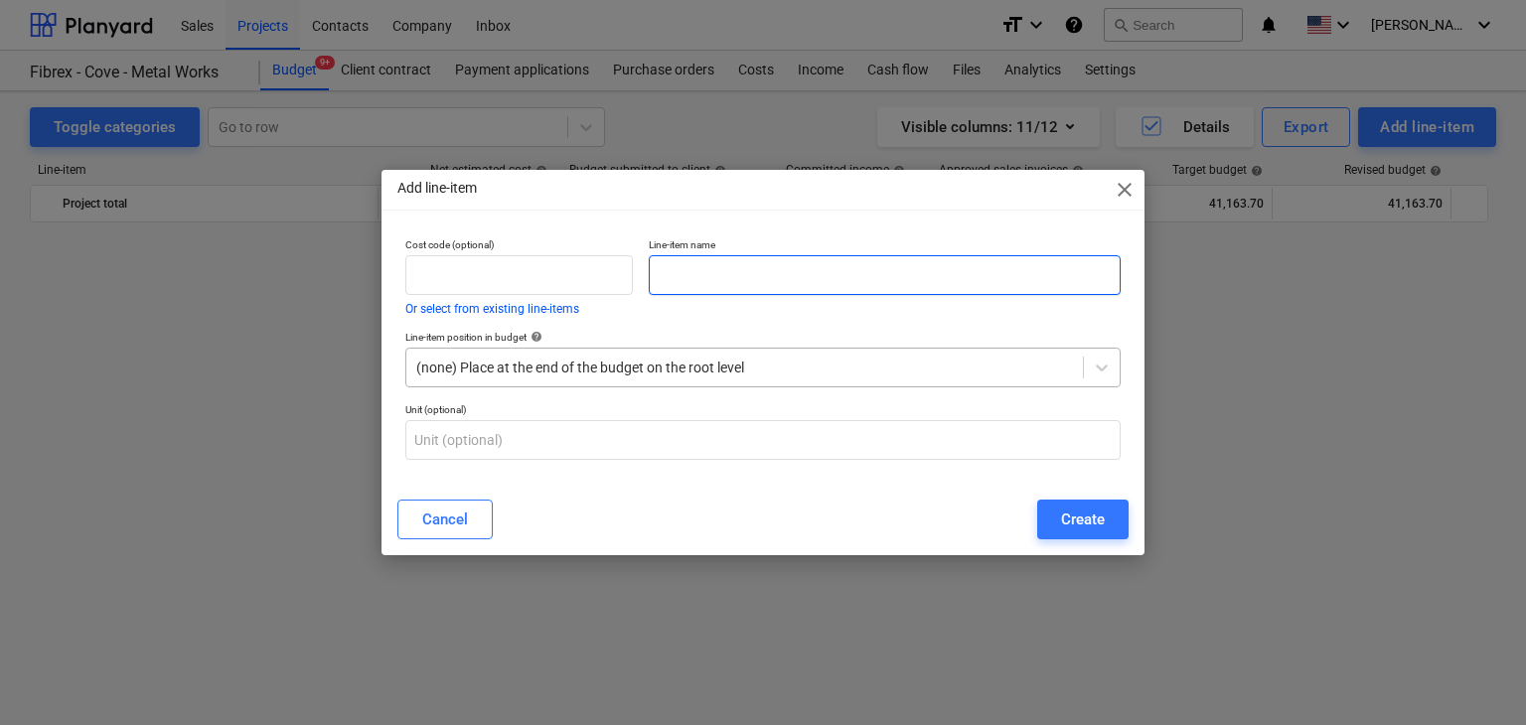
scroll to position [26398, 0]
paste input "SAFETY GOOGLES CLEAR"
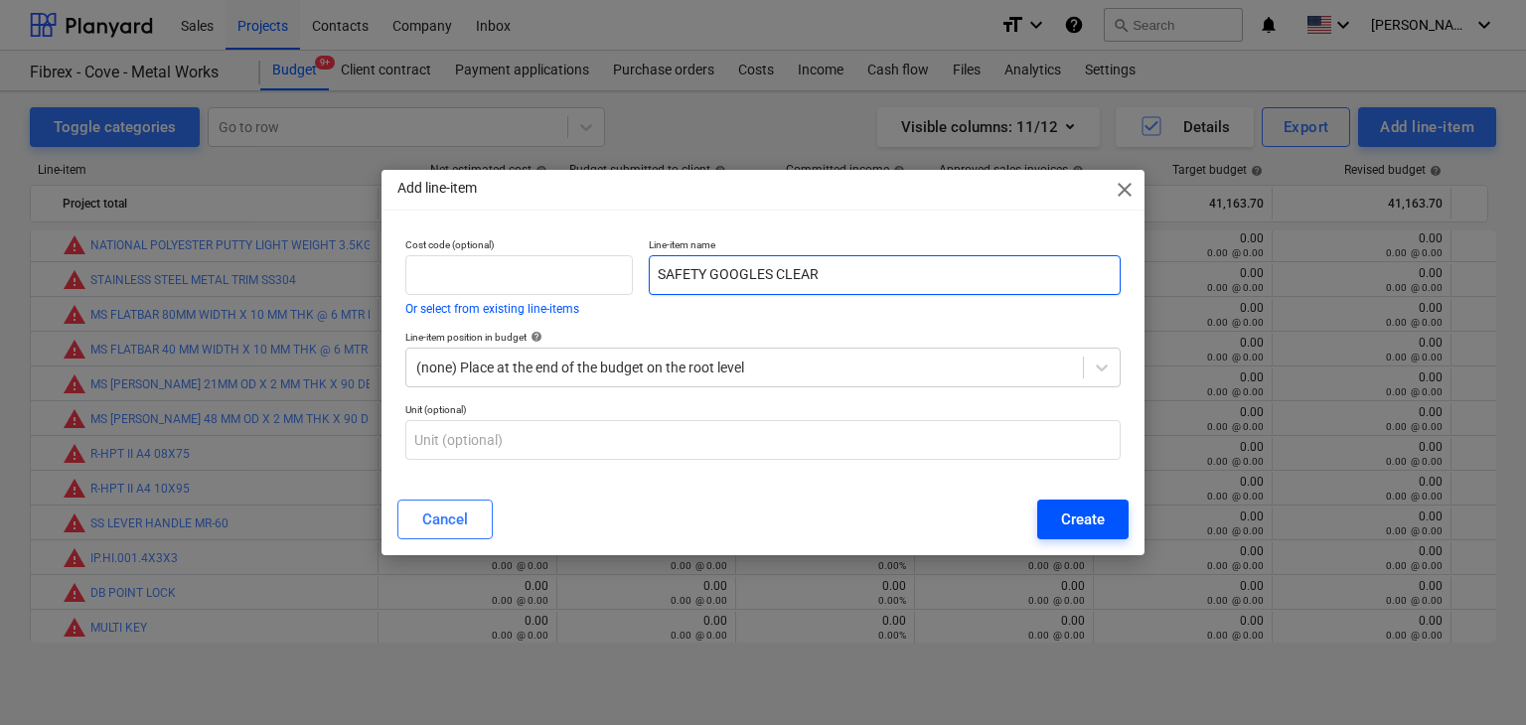
type input "SAFETY GOOGLES CLEAR"
click at [1078, 504] on button "Create" at bounding box center [1082, 520] width 91 height 40
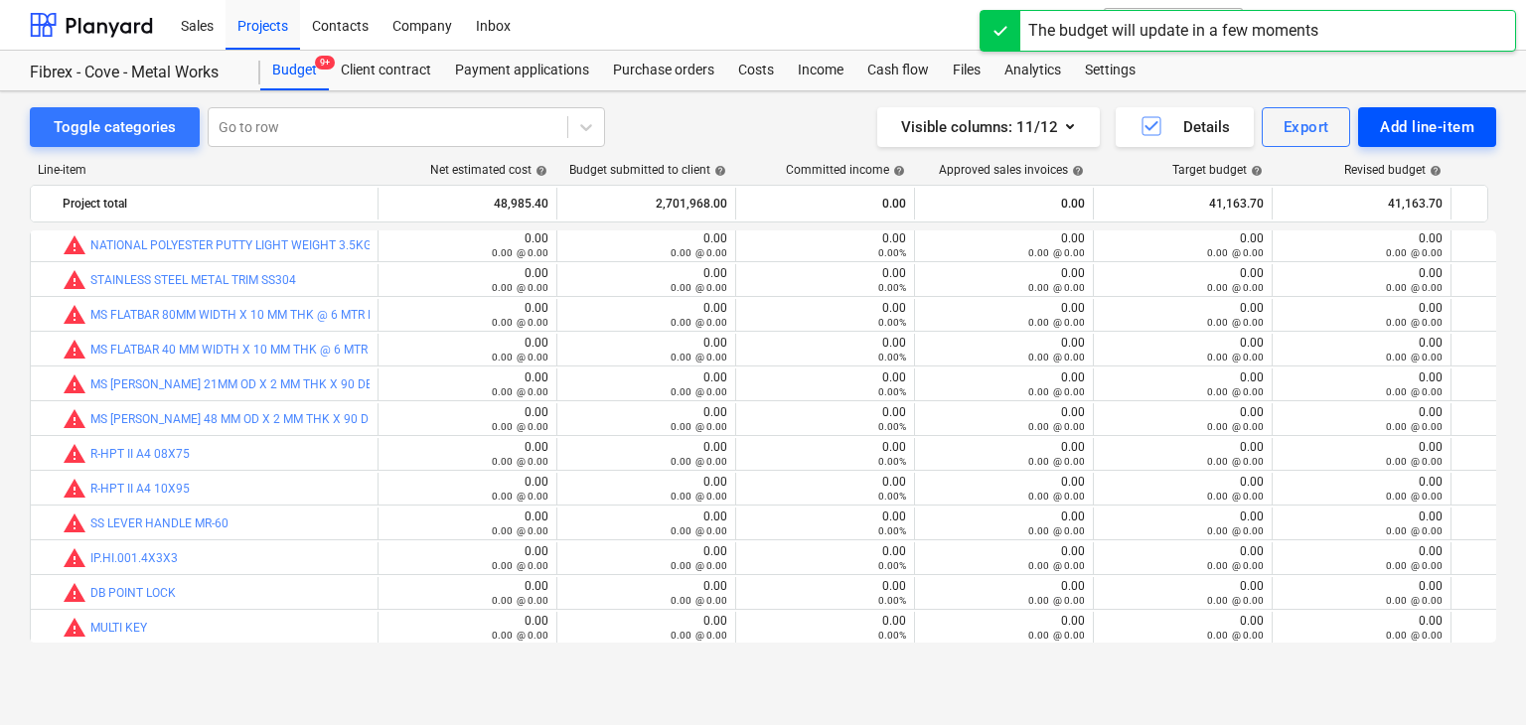
click at [1426, 129] on div "Add line-item" at bounding box center [1427, 127] width 94 height 26
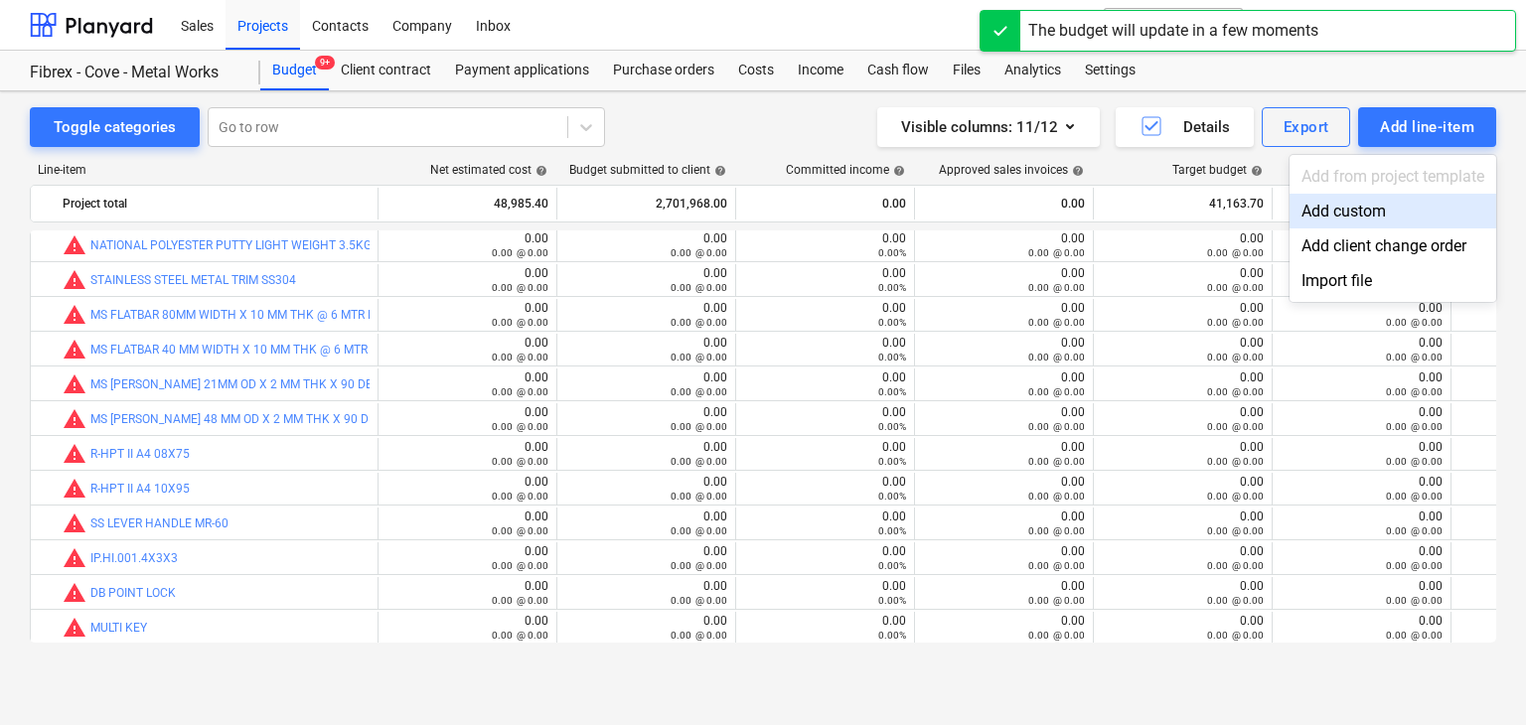
click at [1355, 206] on div "Add custom" at bounding box center [1393, 211] width 207 height 35
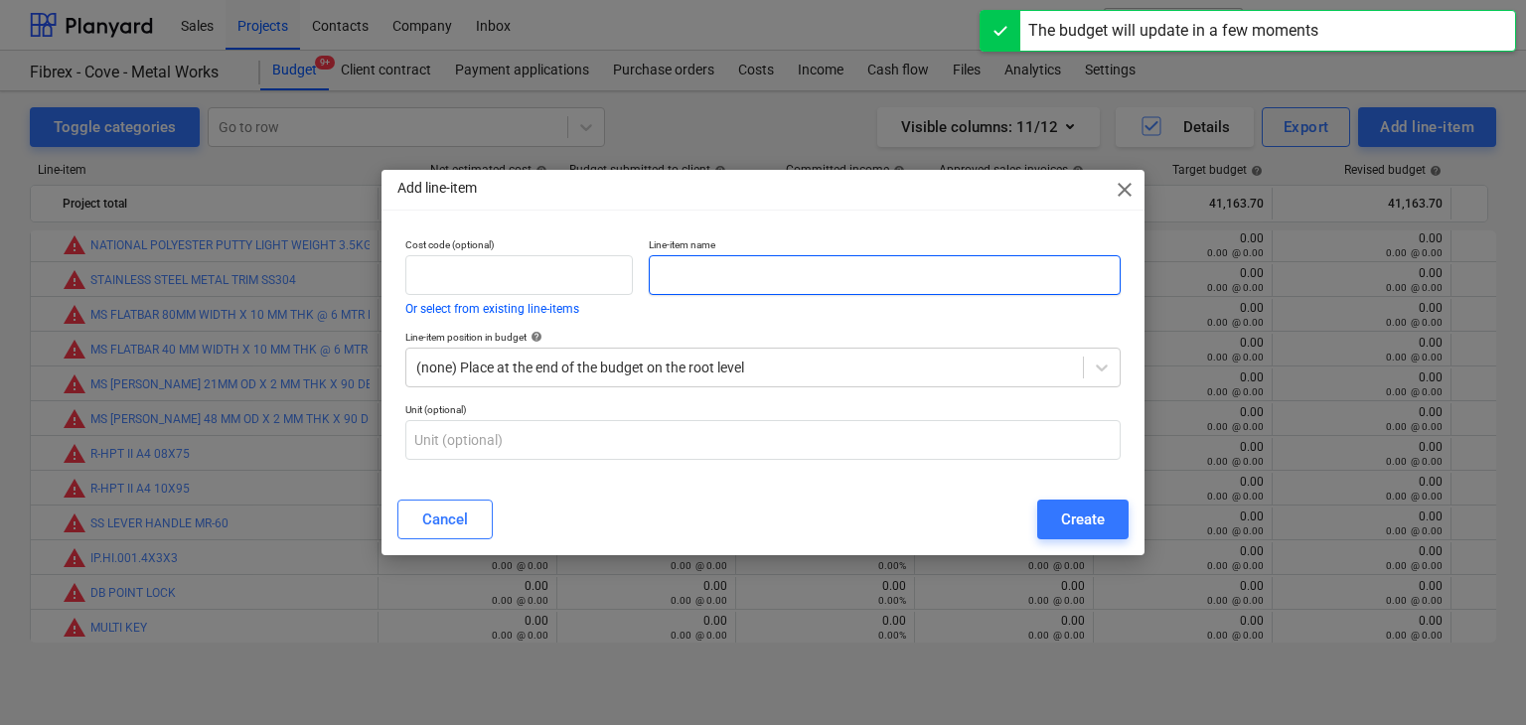
click at [701, 282] on input "text" at bounding box center [885, 275] width 472 height 40
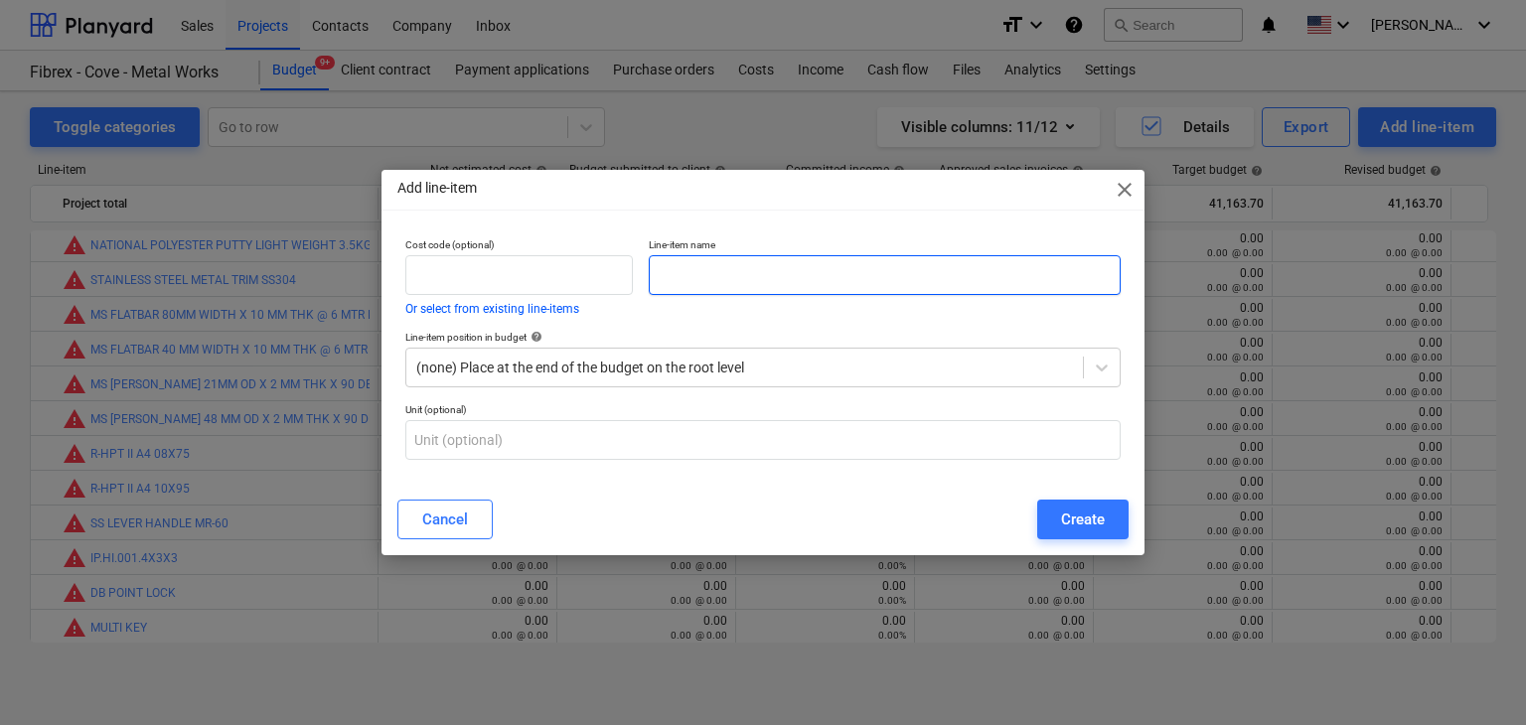
paste input "DISHWASHER FAIRY"
type input "DISHWASHER FAIRY"
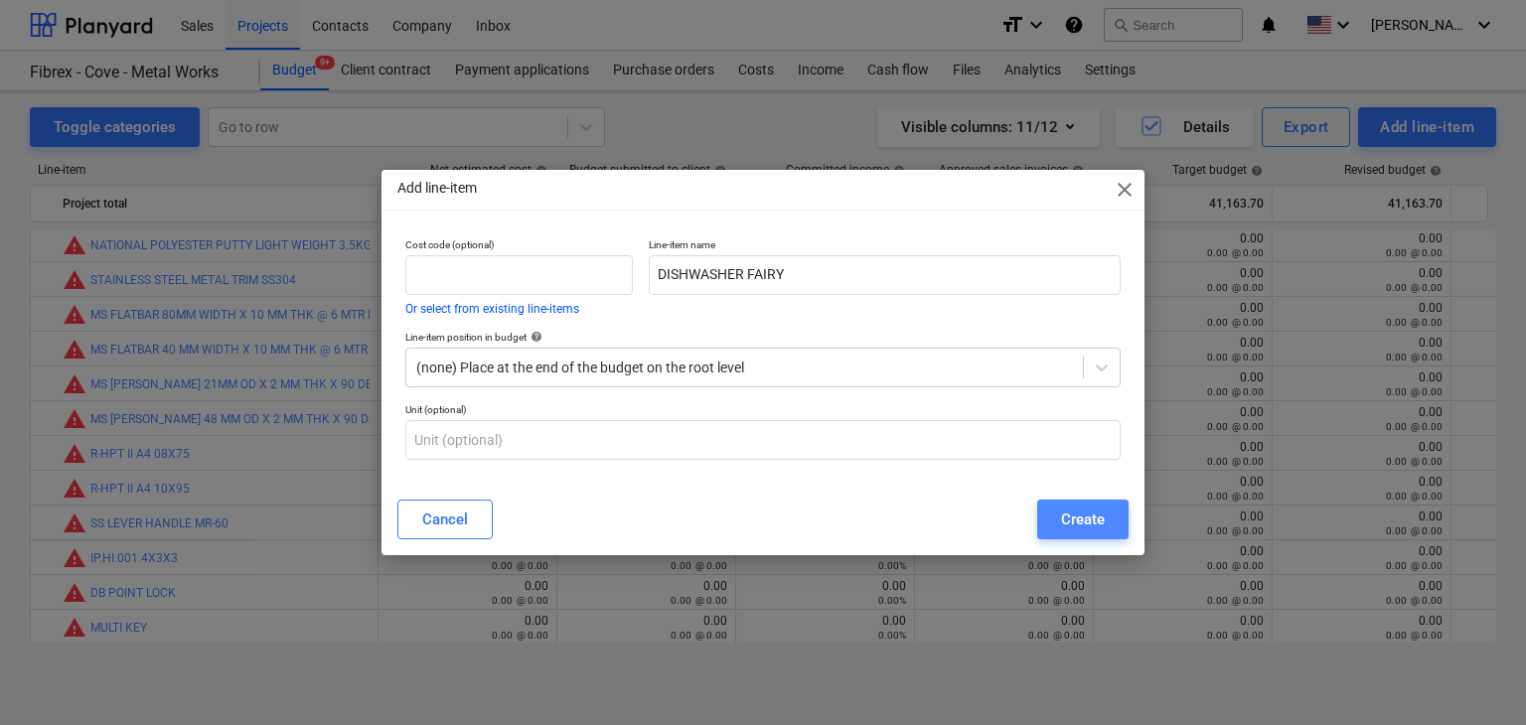
click at [1117, 512] on button "Create" at bounding box center [1082, 520] width 91 height 40
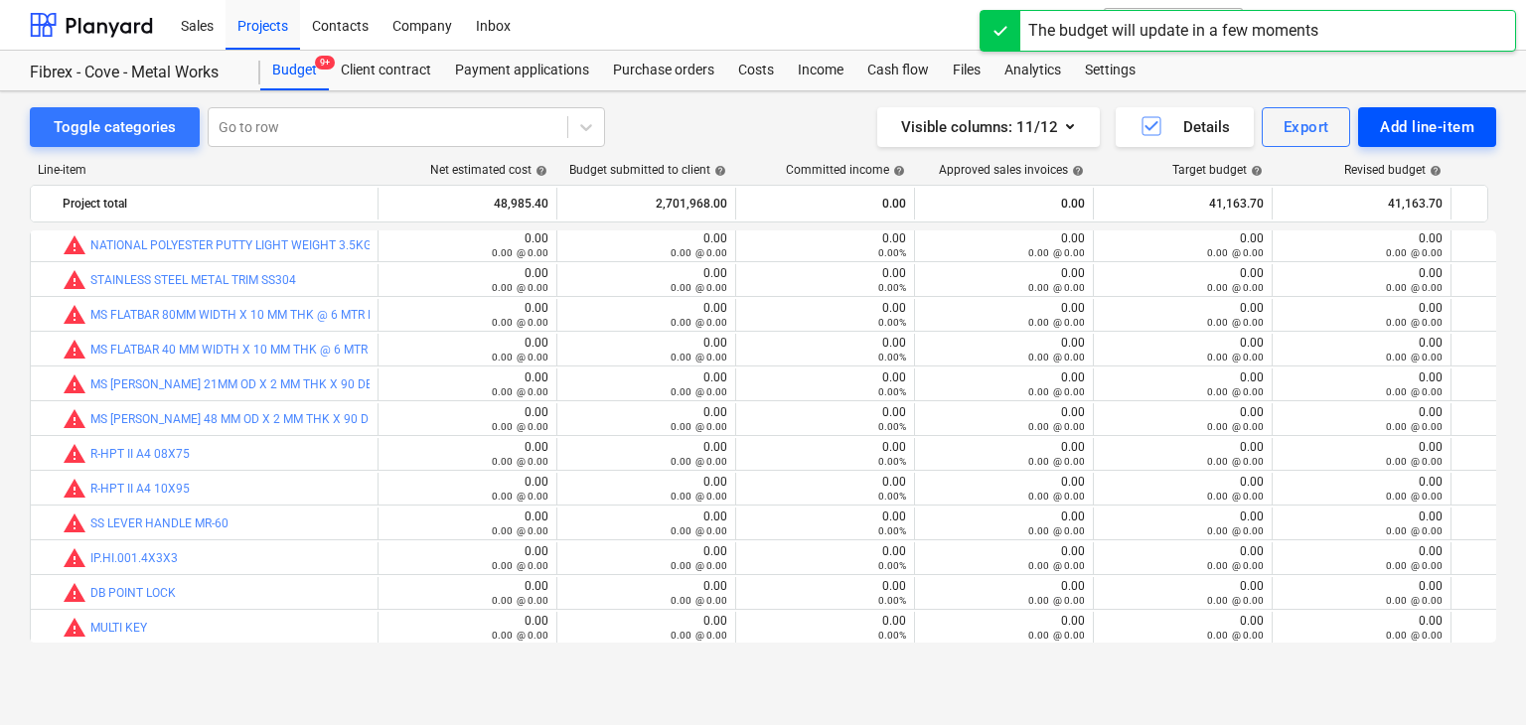
click at [1416, 131] on div "Add line-item" at bounding box center [1427, 127] width 94 height 26
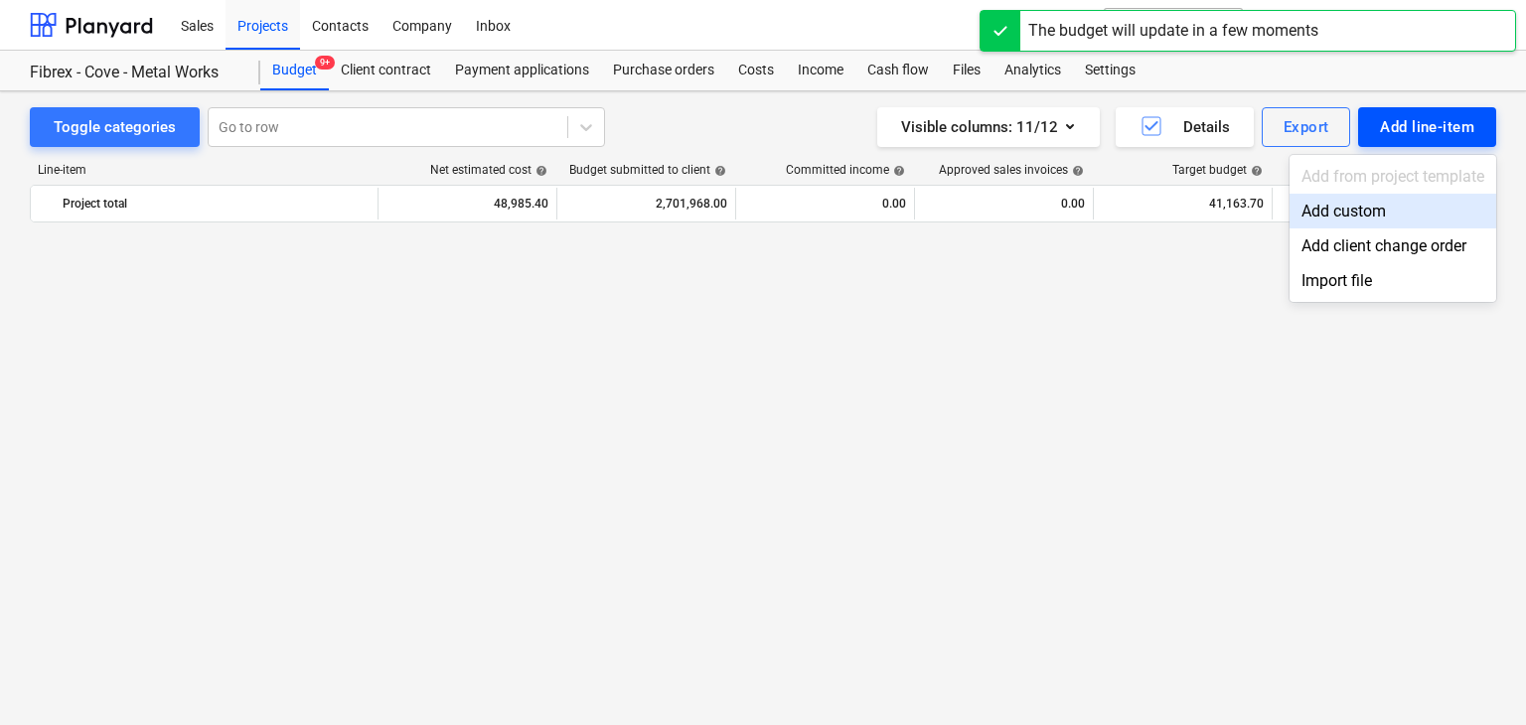
scroll to position [26398, 0]
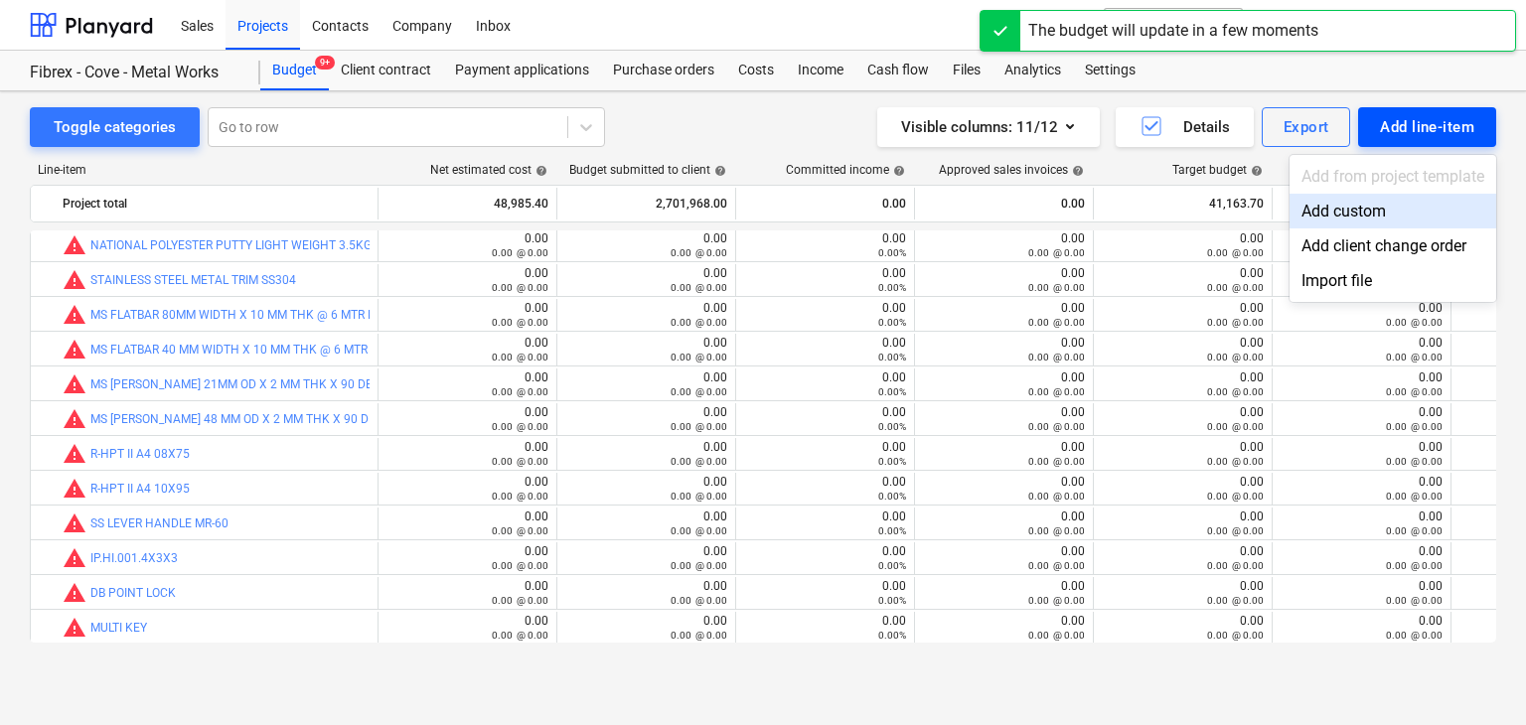
click at [1345, 211] on div "Add custom" at bounding box center [1393, 211] width 207 height 35
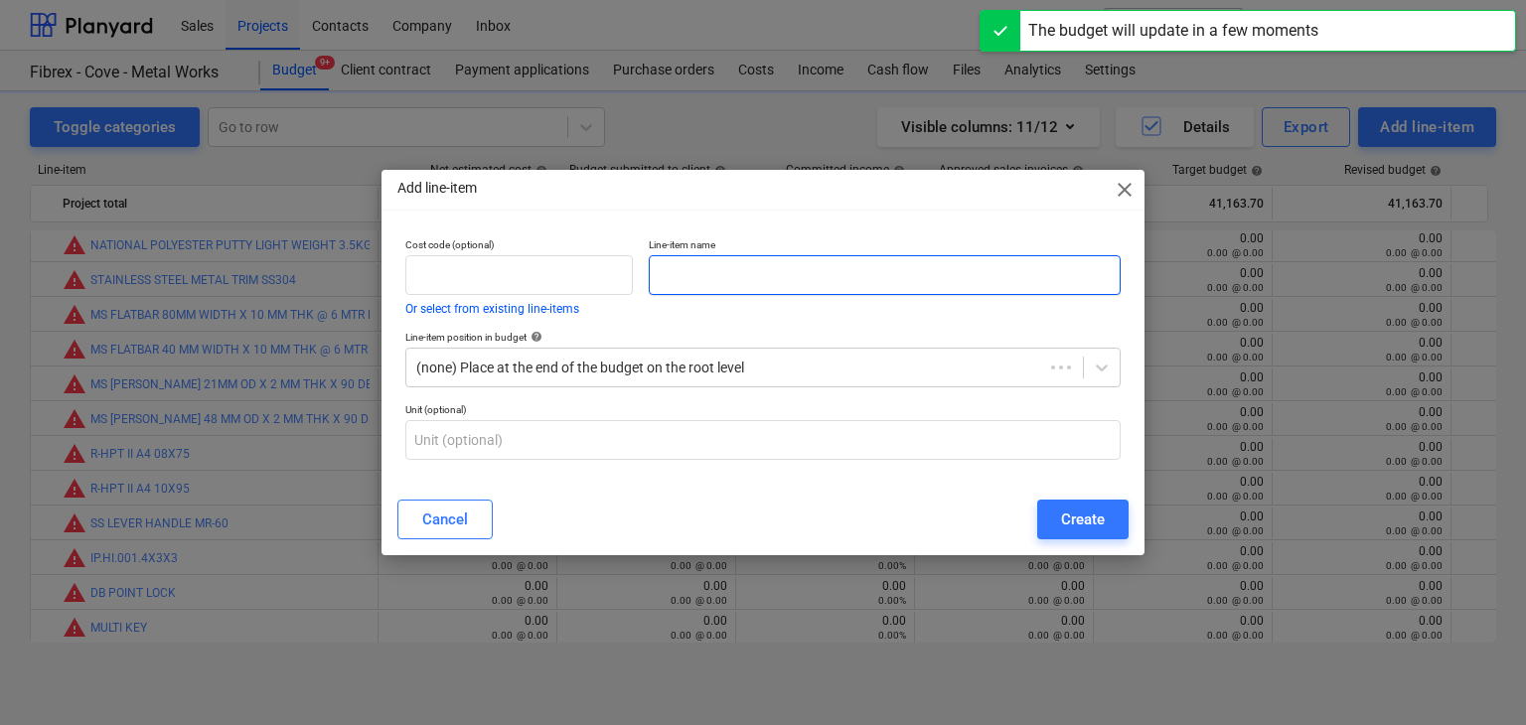
click at [716, 260] on input "text" at bounding box center [885, 275] width 472 height 40
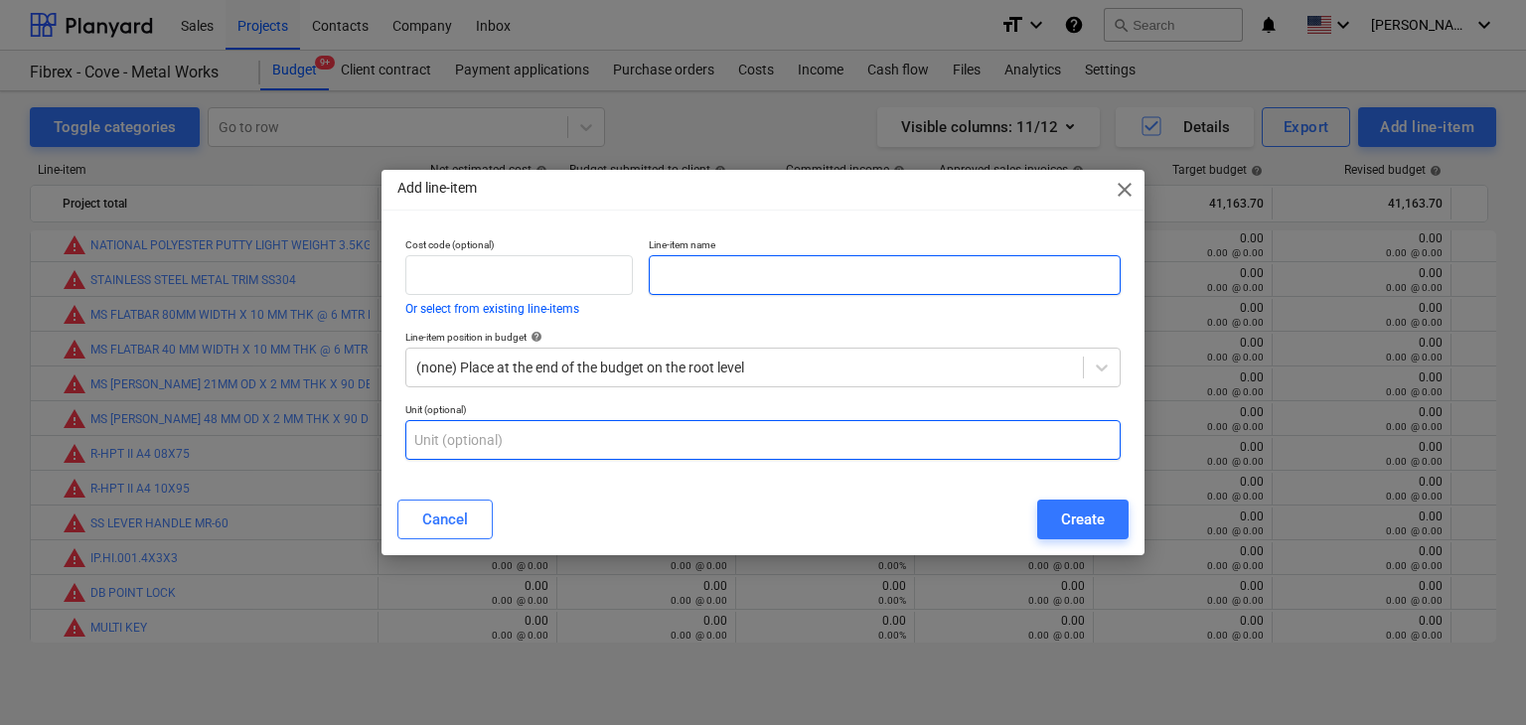
paste input "WELDING GLOVES"
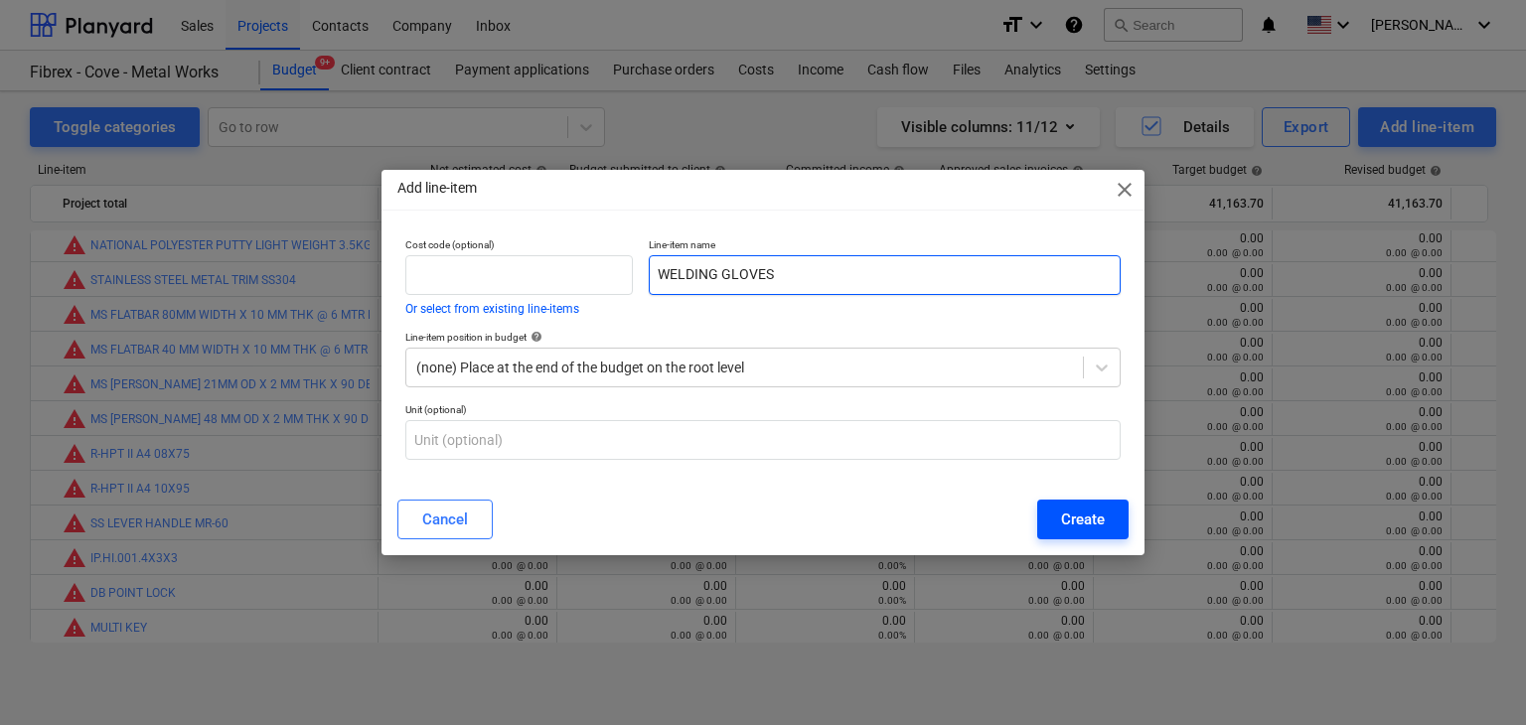
type input "WELDING GLOVES"
click at [1076, 525] on div "Create" at bounding box center [1083, 520] width 44 height 26
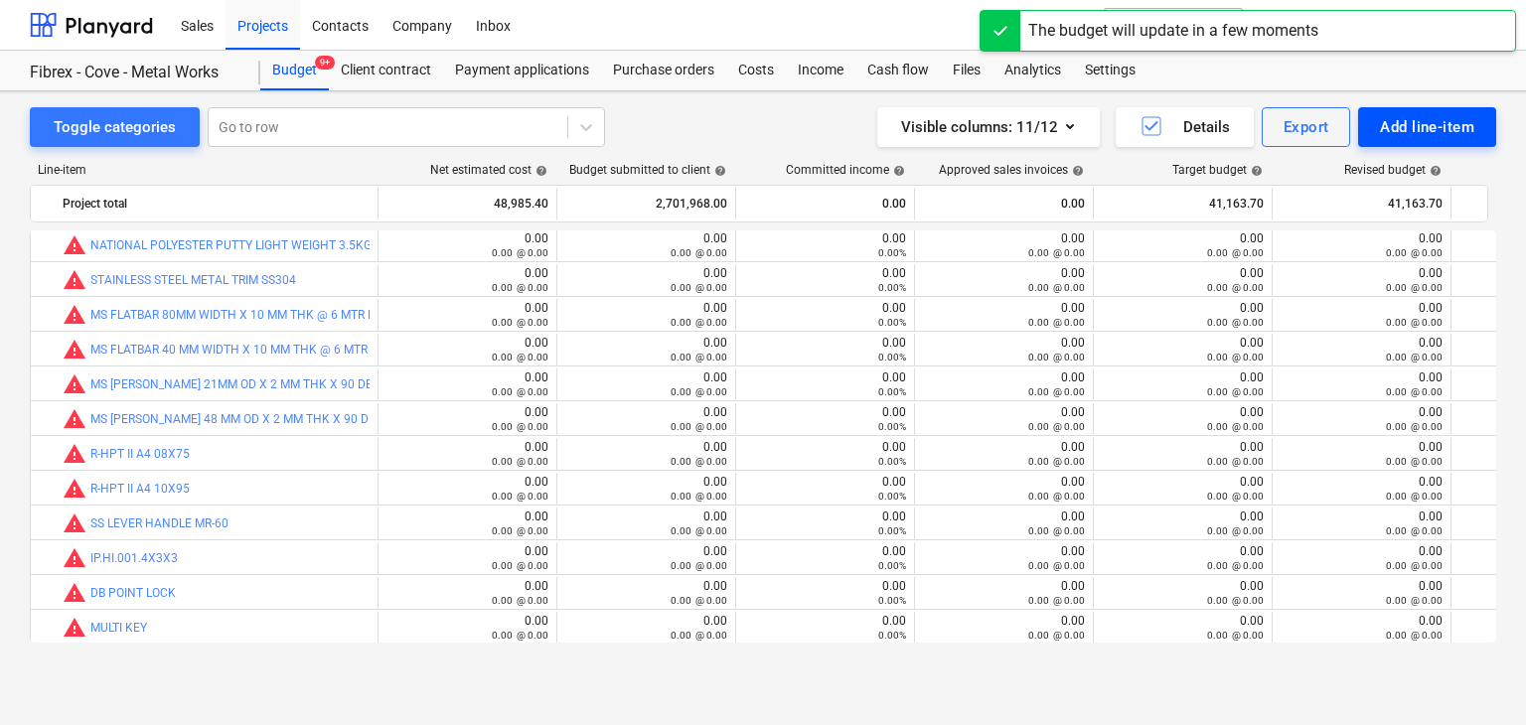
click at [1426, 115] on div "Add line-item" at bounding box center [1427, 127] width 94 height 26
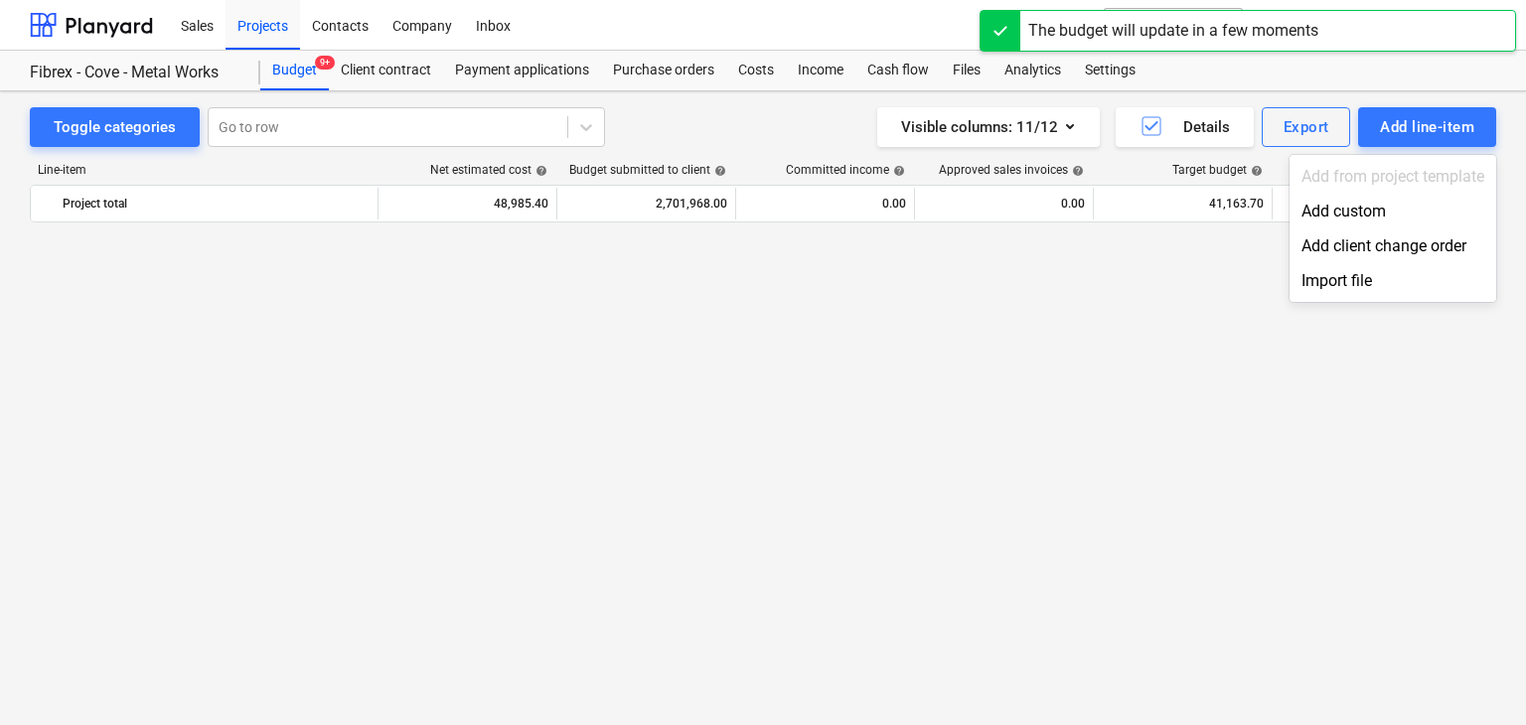
scroll to position [26398, 0]
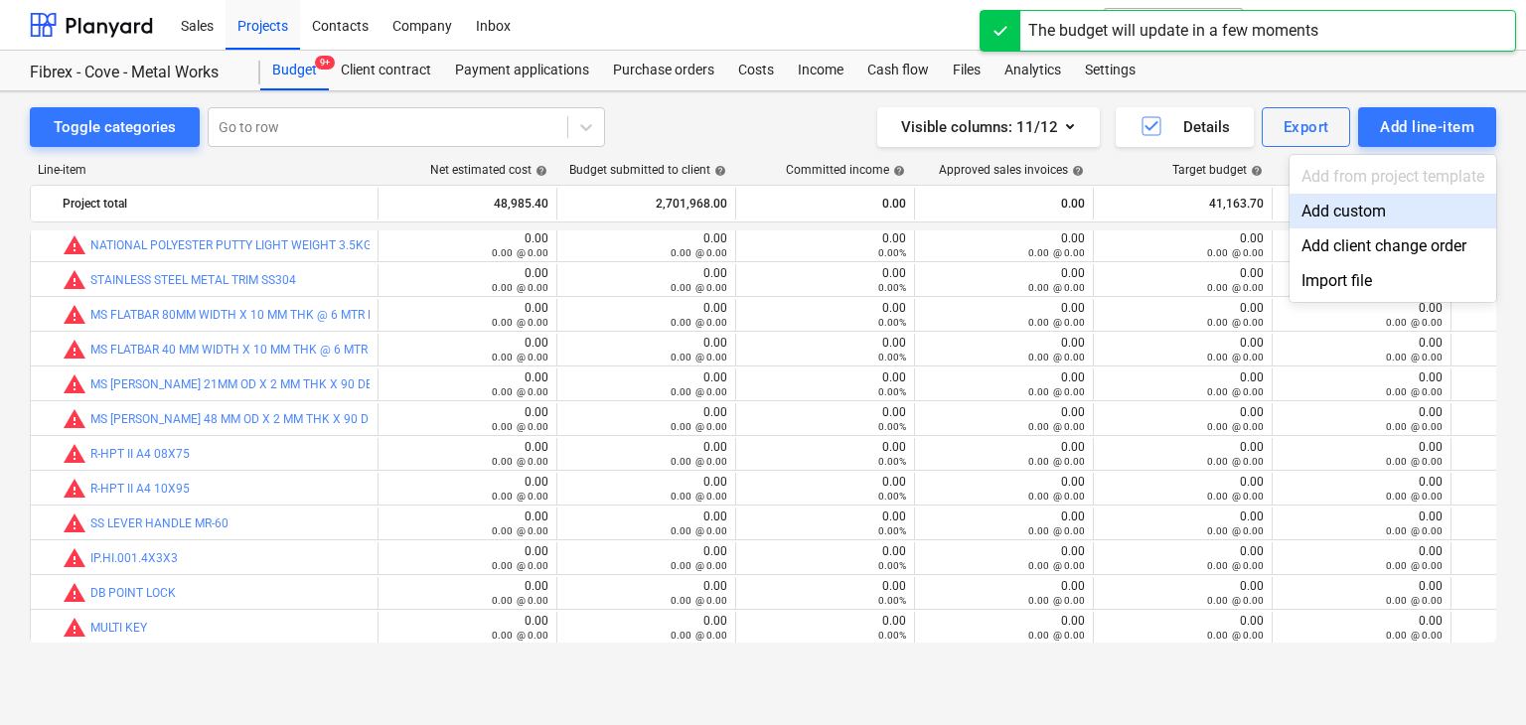
click at [1349, 199] on div "Add custom" at bounding box center [1393, 211] width 207 height 35
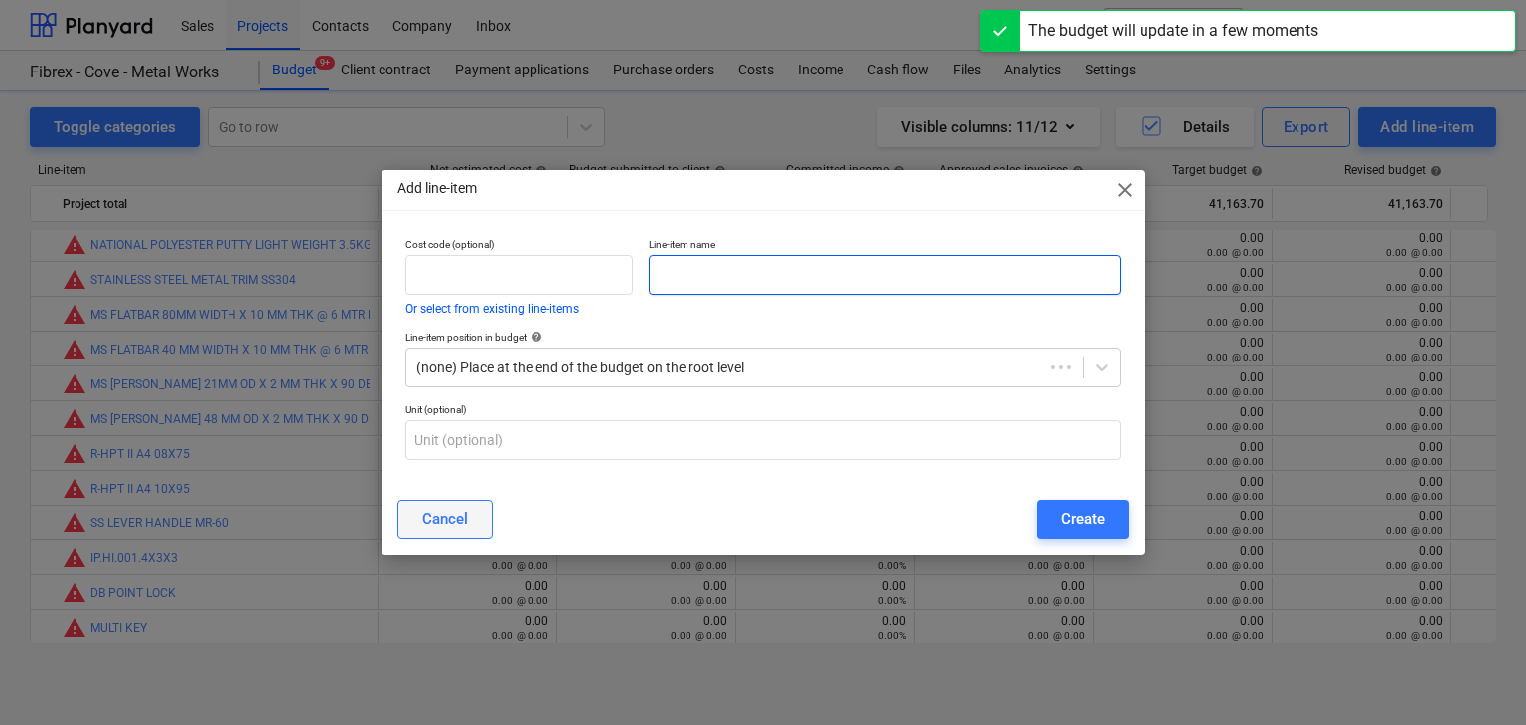
drag, startPoint x: 696, startPoint y: 287, endPoint x: 485, endPoint y: 528, distance: 320.3
click at [691, 291] on input "text" at bounding box center [885, 275] width 472 height 40
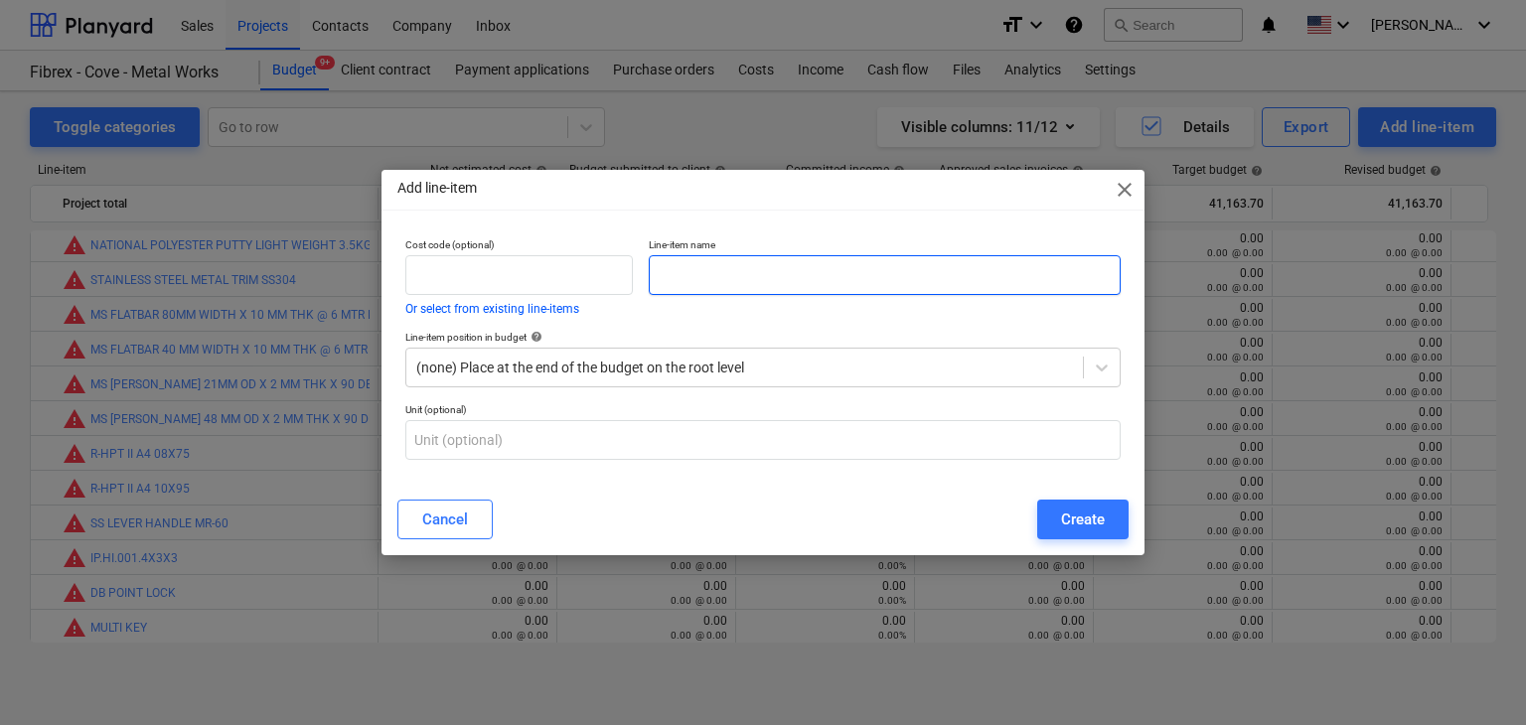
paste input "GLASS CLEANER"
type input "GLASS CLEANER"
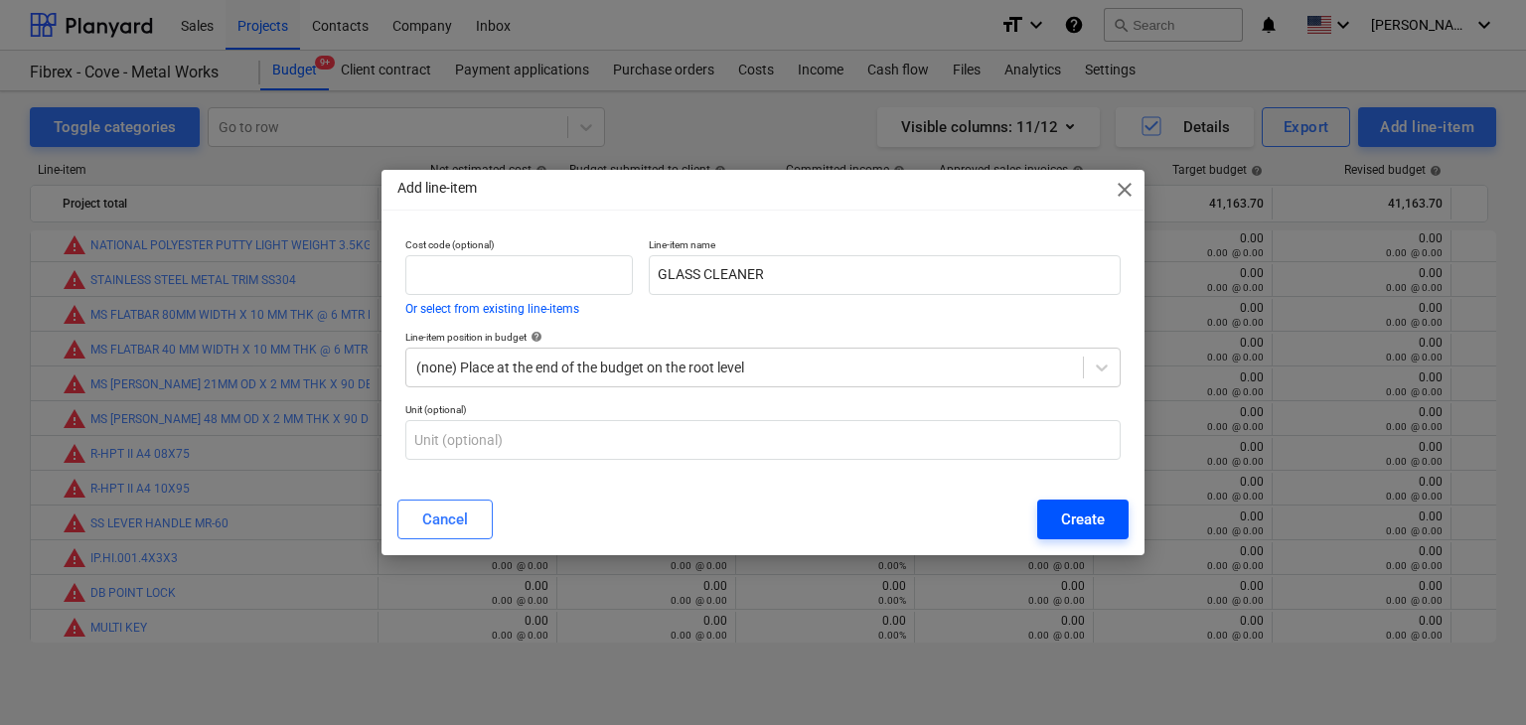
click at [1047, 518] on button "Create" at bounding box center [1082, 520] width 91 height 40
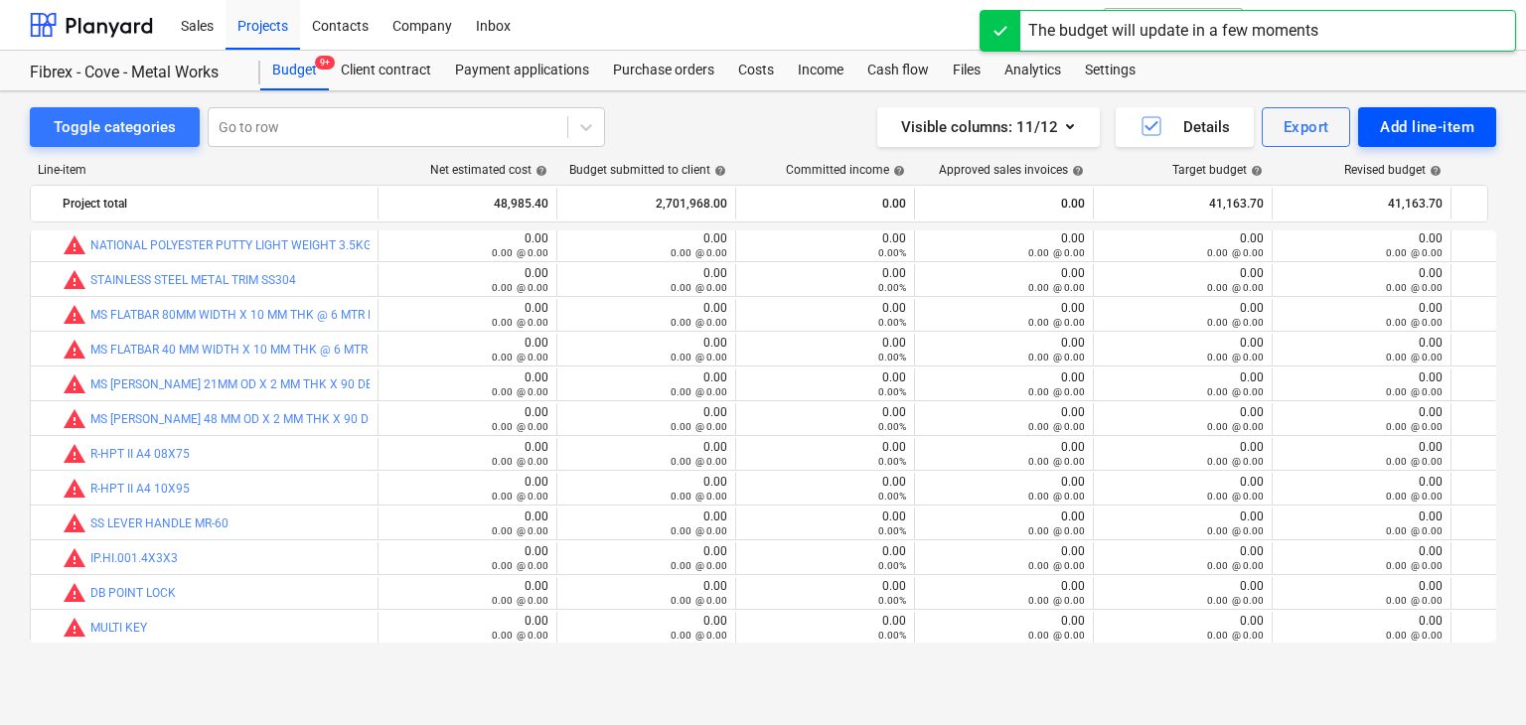
click at [1399, 136] on div "Add line-item" at bounding box center [1427, 127] width 94 height 26
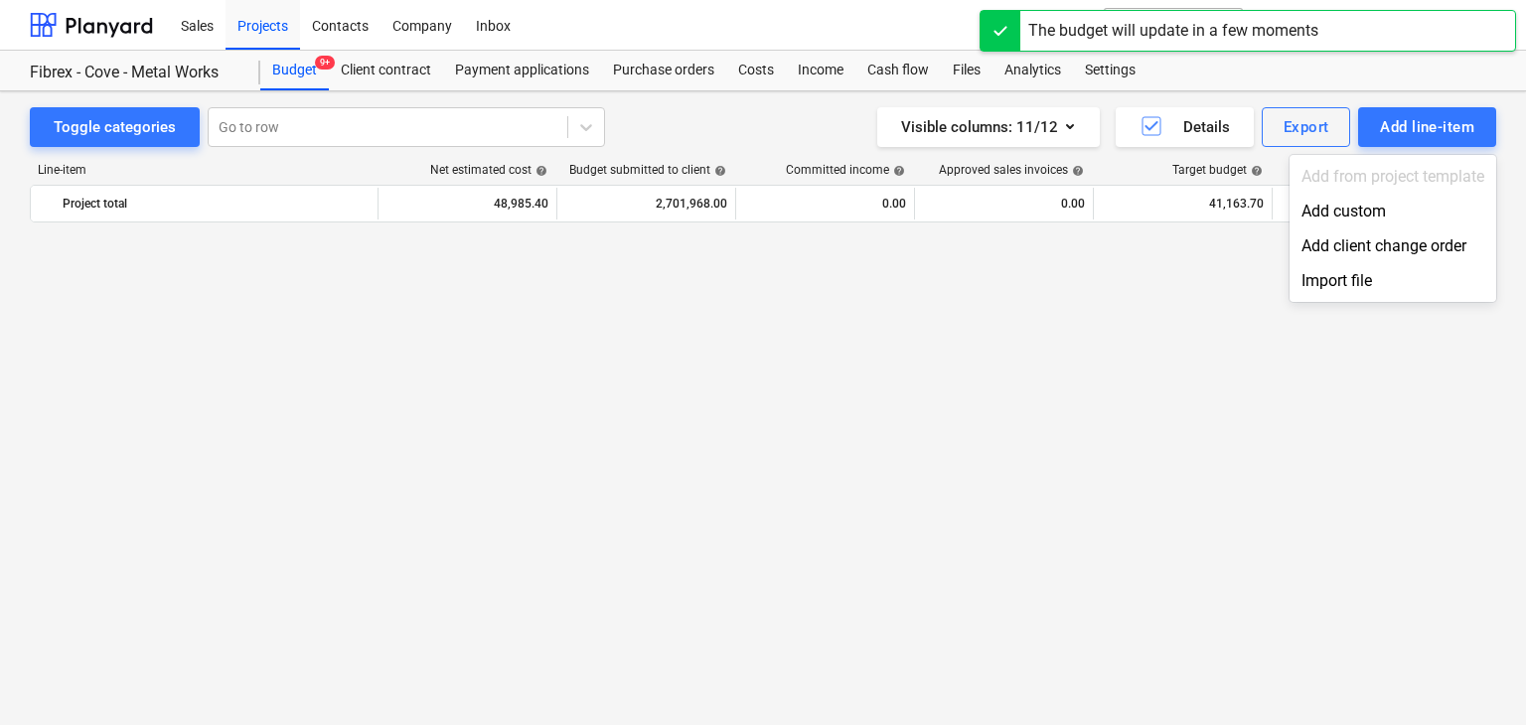
scroll to position [26398, 0]
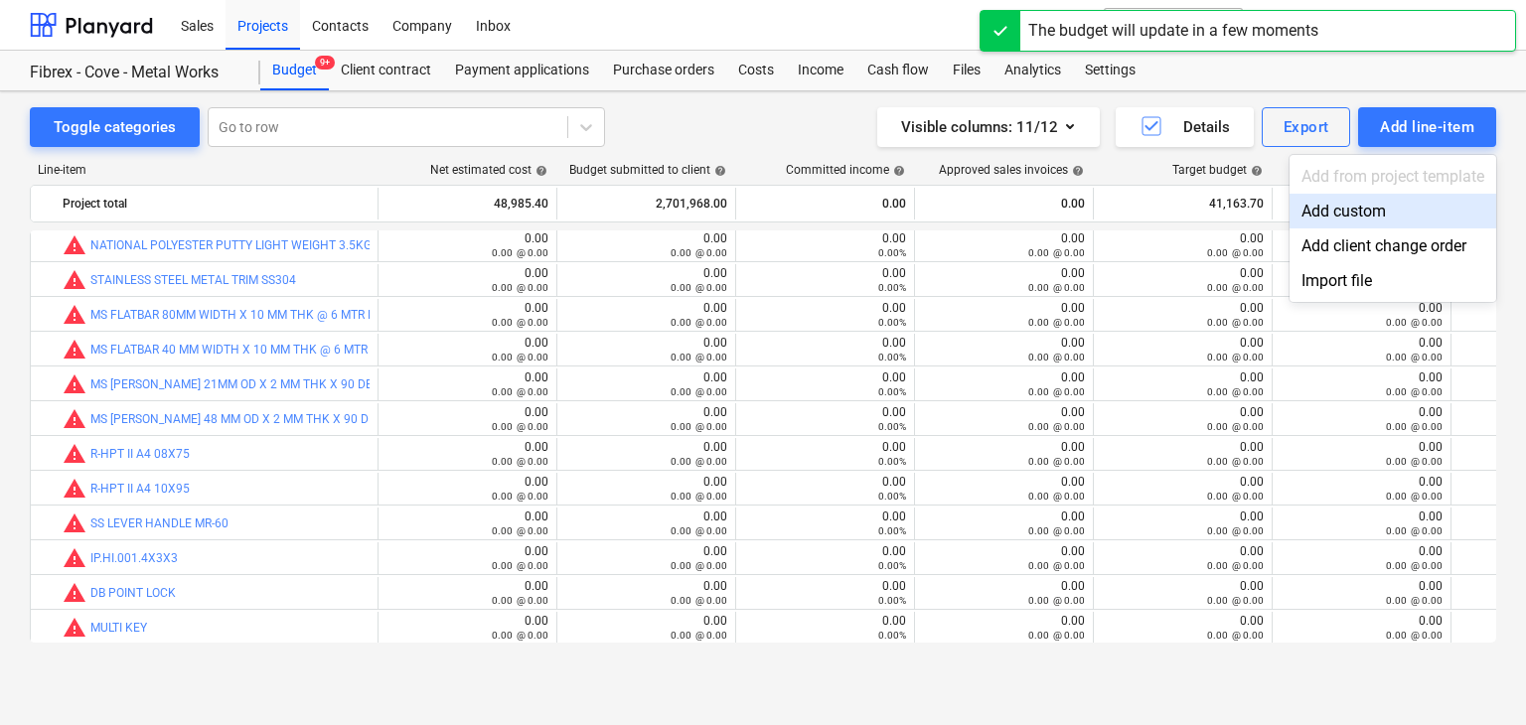
click at [1347, 203] on div "Add custom" at bounding box center [1393, 211] width 207 height 35
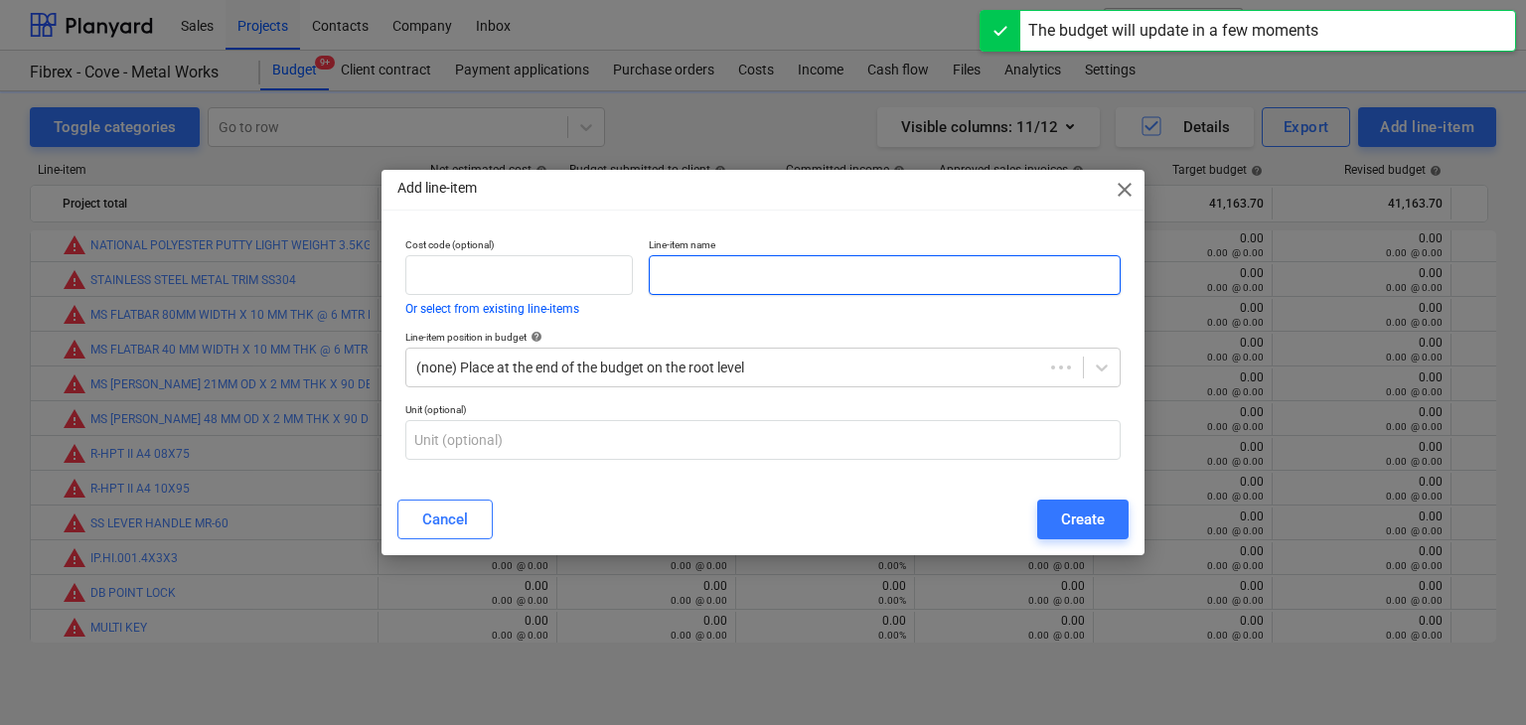
click at [724, 291] on input "text" at bounding box center [885, 275] width 472 height 40
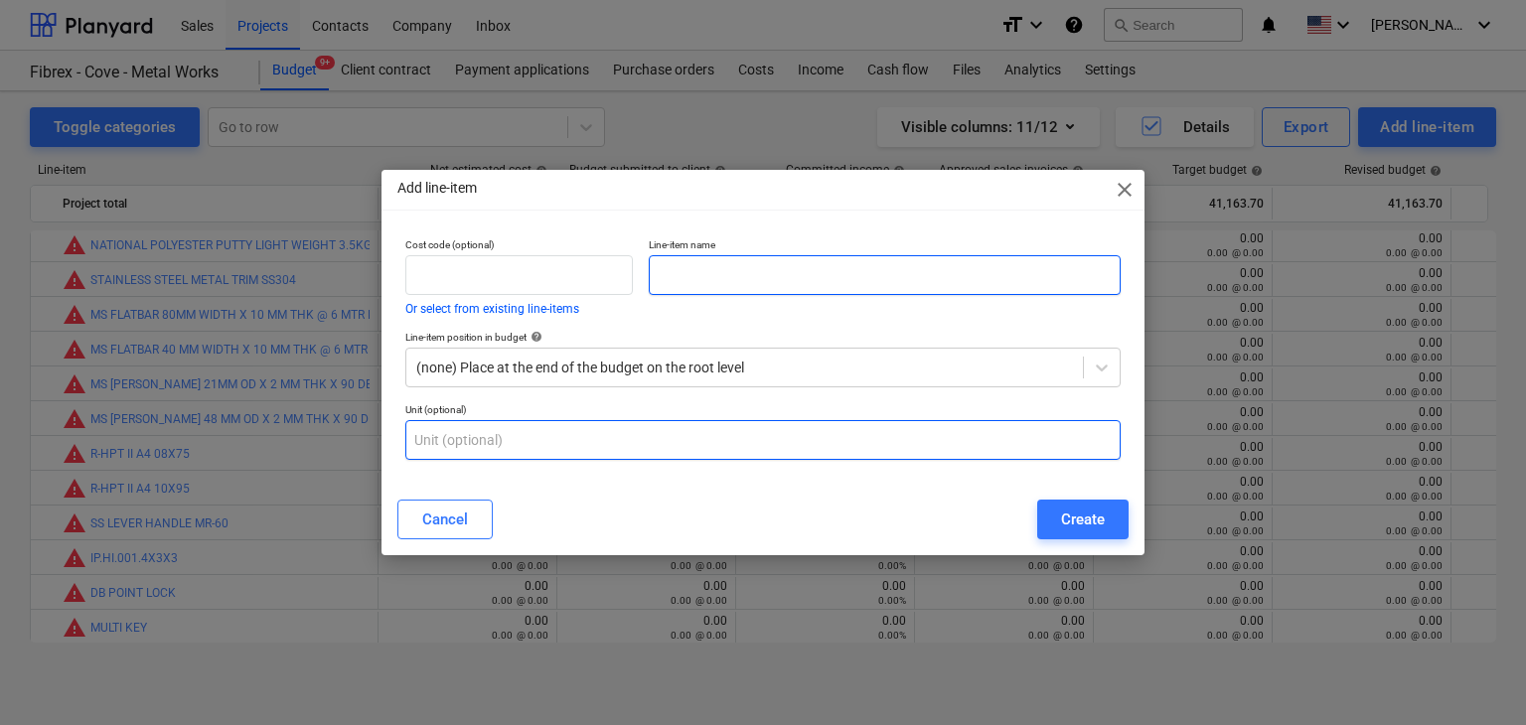
paste input "GROUTING SIKA 10 KG BAG"
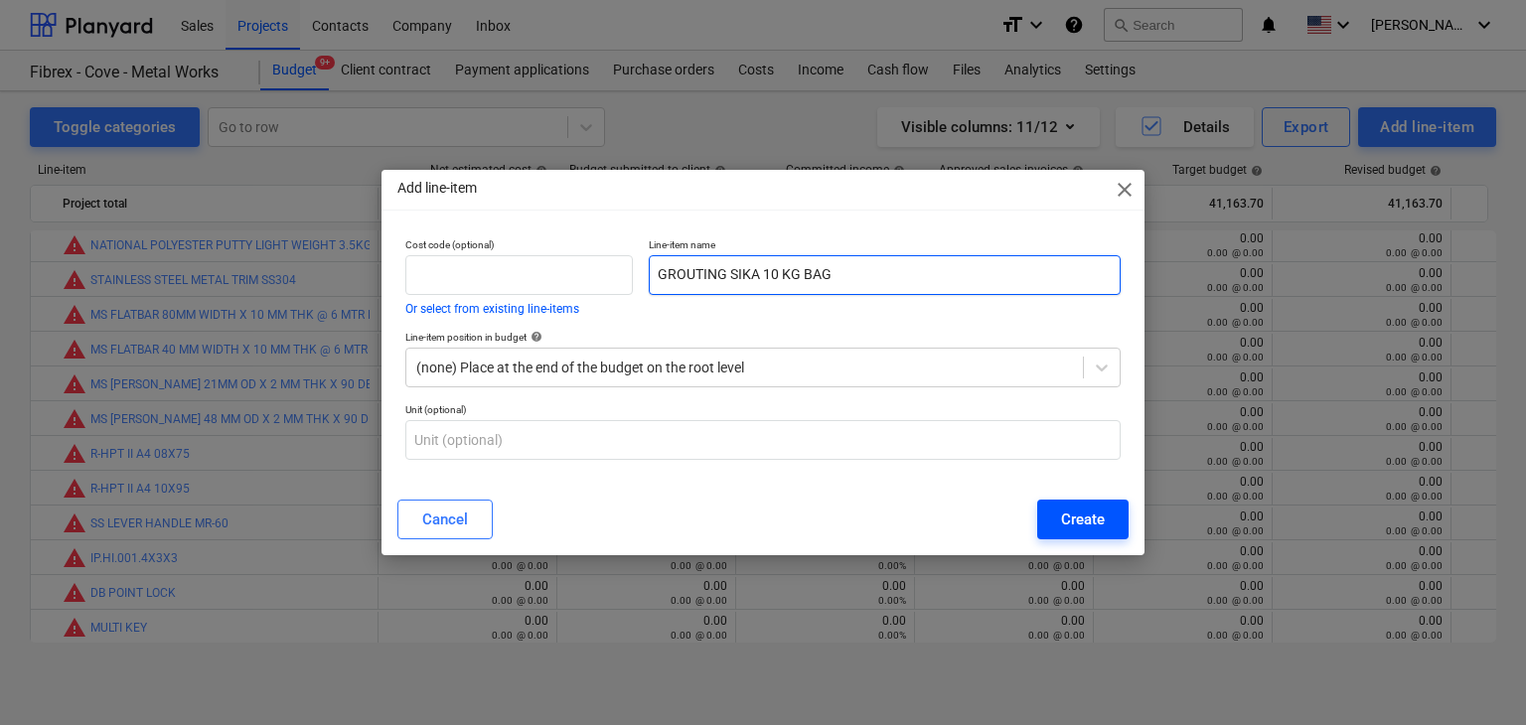
type input "GROUTING SIKA 10 KG BAG"
click at [1076, 530] on div "Create" at bounding box center [1083, 520] width 44 height 26
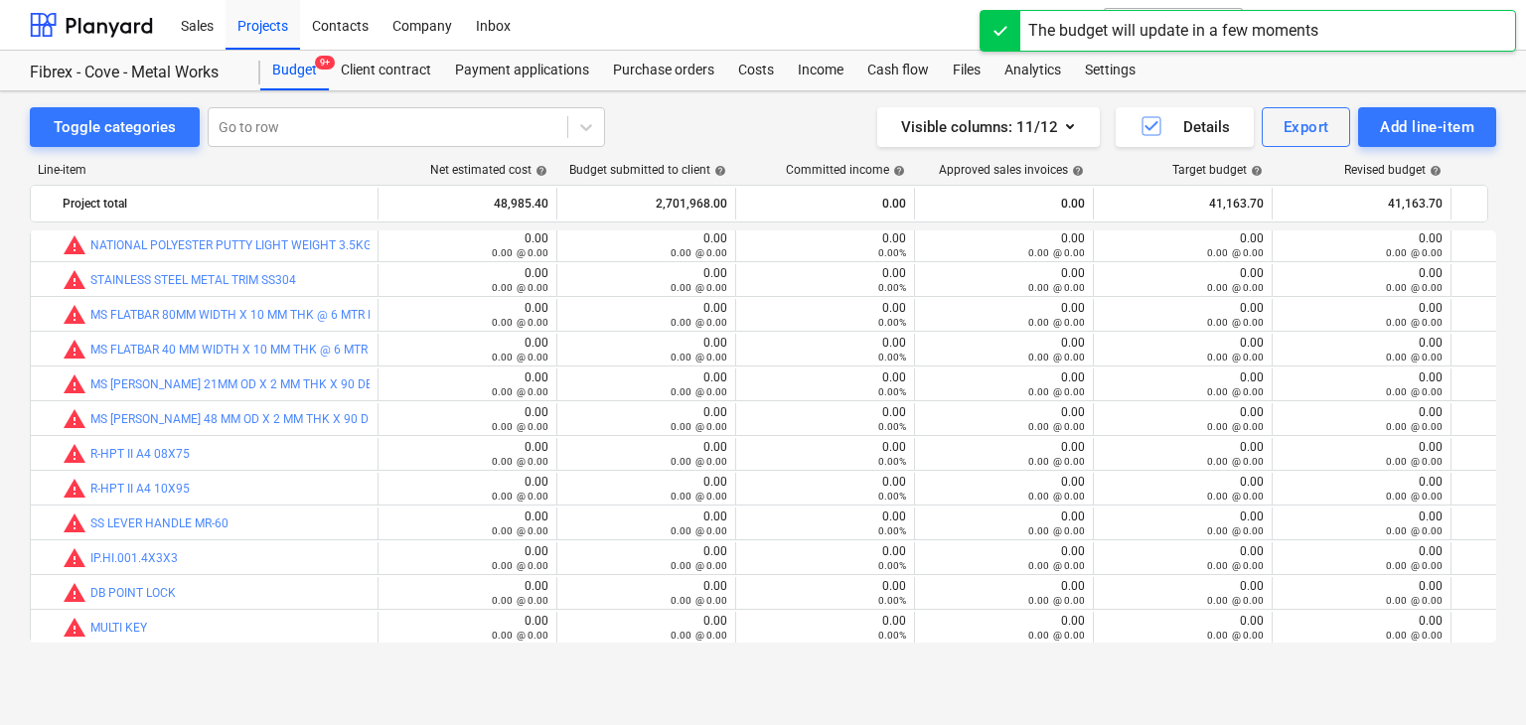
click at [1411, 131] on div "Add line-item" at bounding box center [1427, 127] width 94 height 26
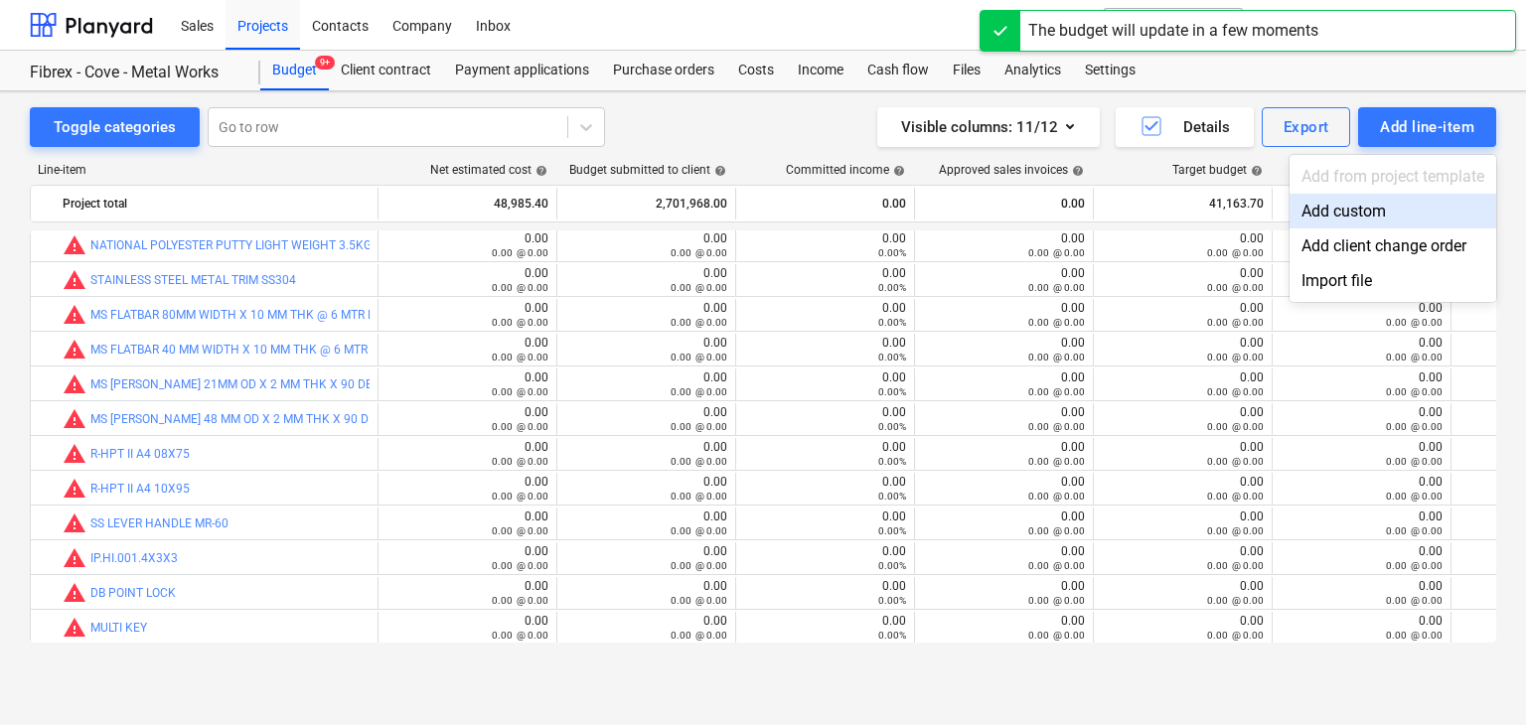
click at [1350, 204] on div "Add custom" at bounding box center [1393, 211] width 207 height 35
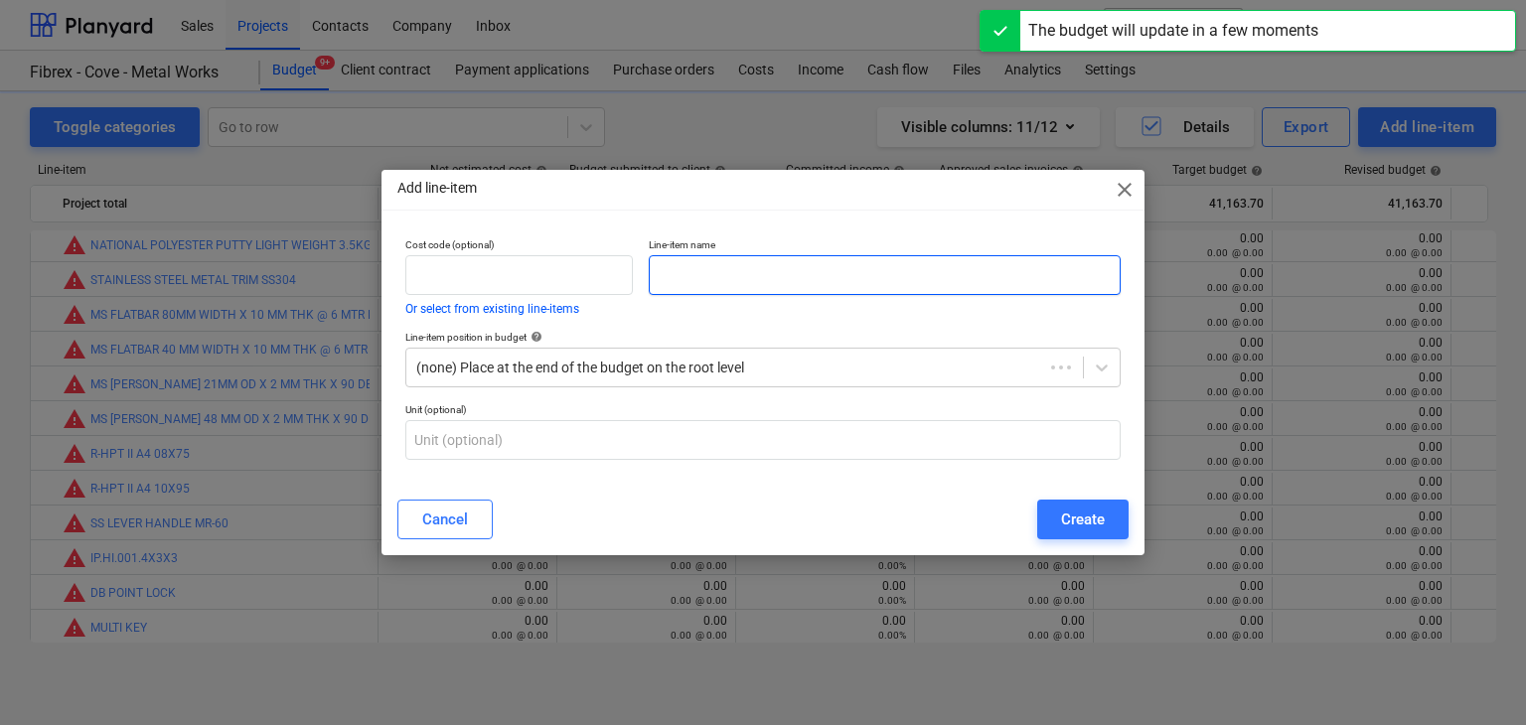
drag, startPoint x: 709, startPoint y: 256, endPoint x: 355, endPoint y: 632, distance: 516.6
click at [708, 256] on input "text" at bounding box center [885, 275] width 472 height 40
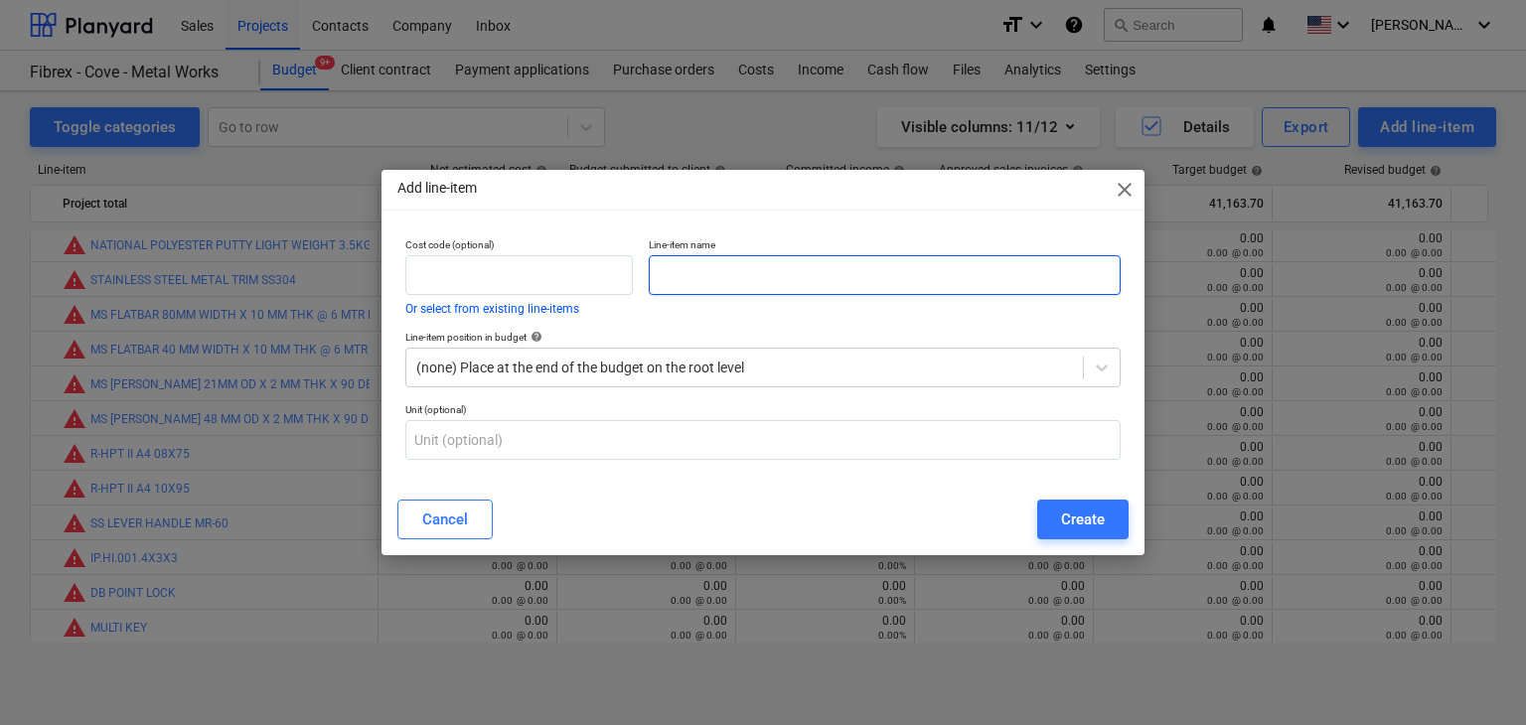
paste input "SILICON CLEAR"
type input "SILICON CLEAR"
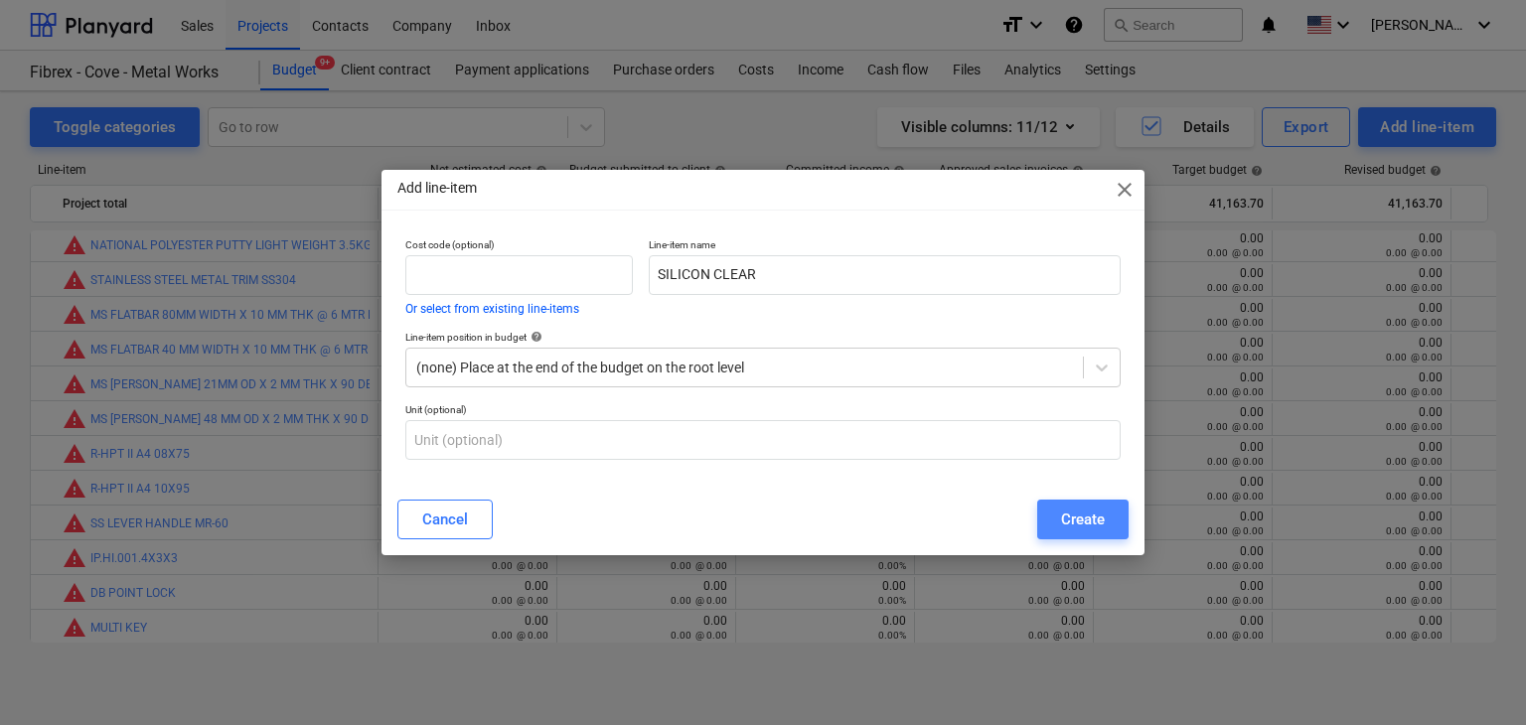
click at [1063, 513] on div "Create" at bounding box center [1083, 520] width 44 height 26
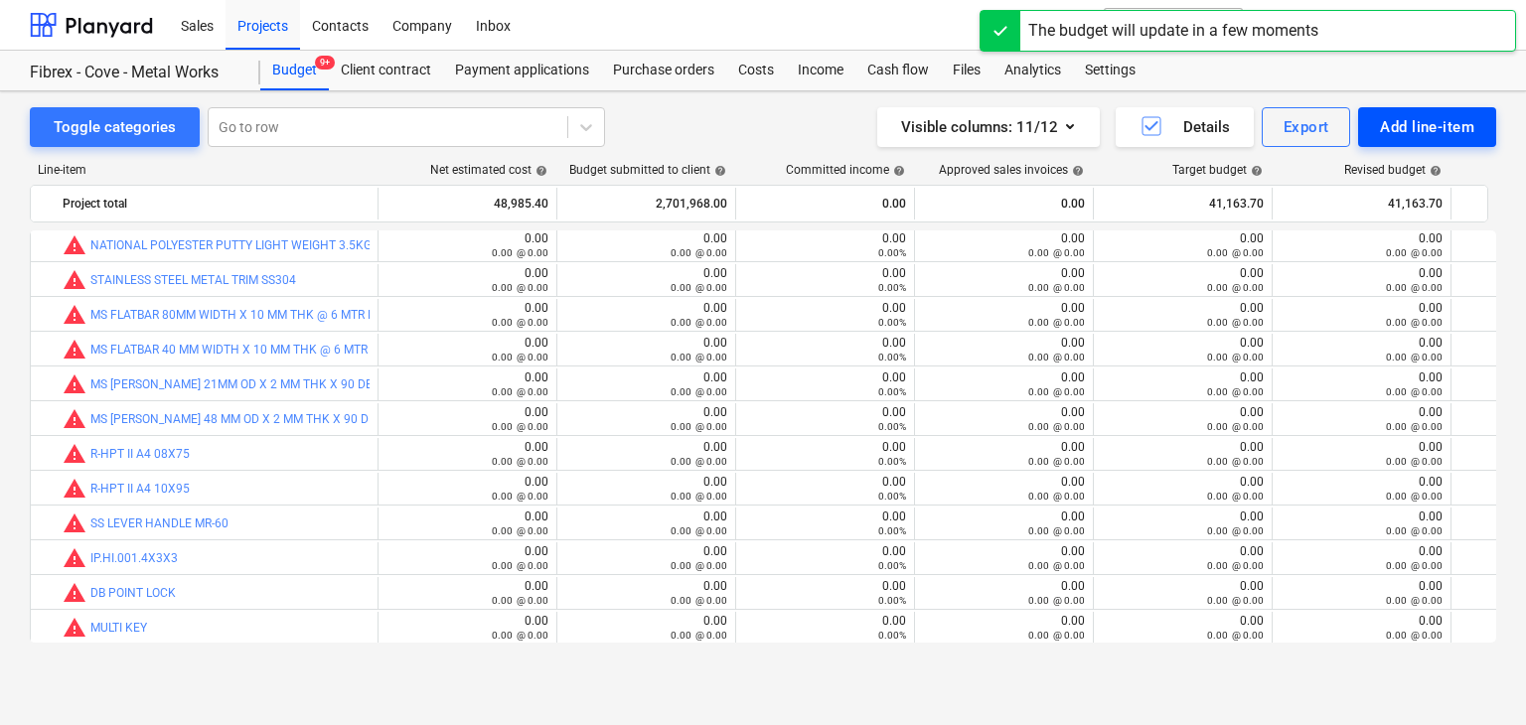
click at [1402, 124] on div "Add line-item" at bounding box center [1427, 127] width 94 height 26
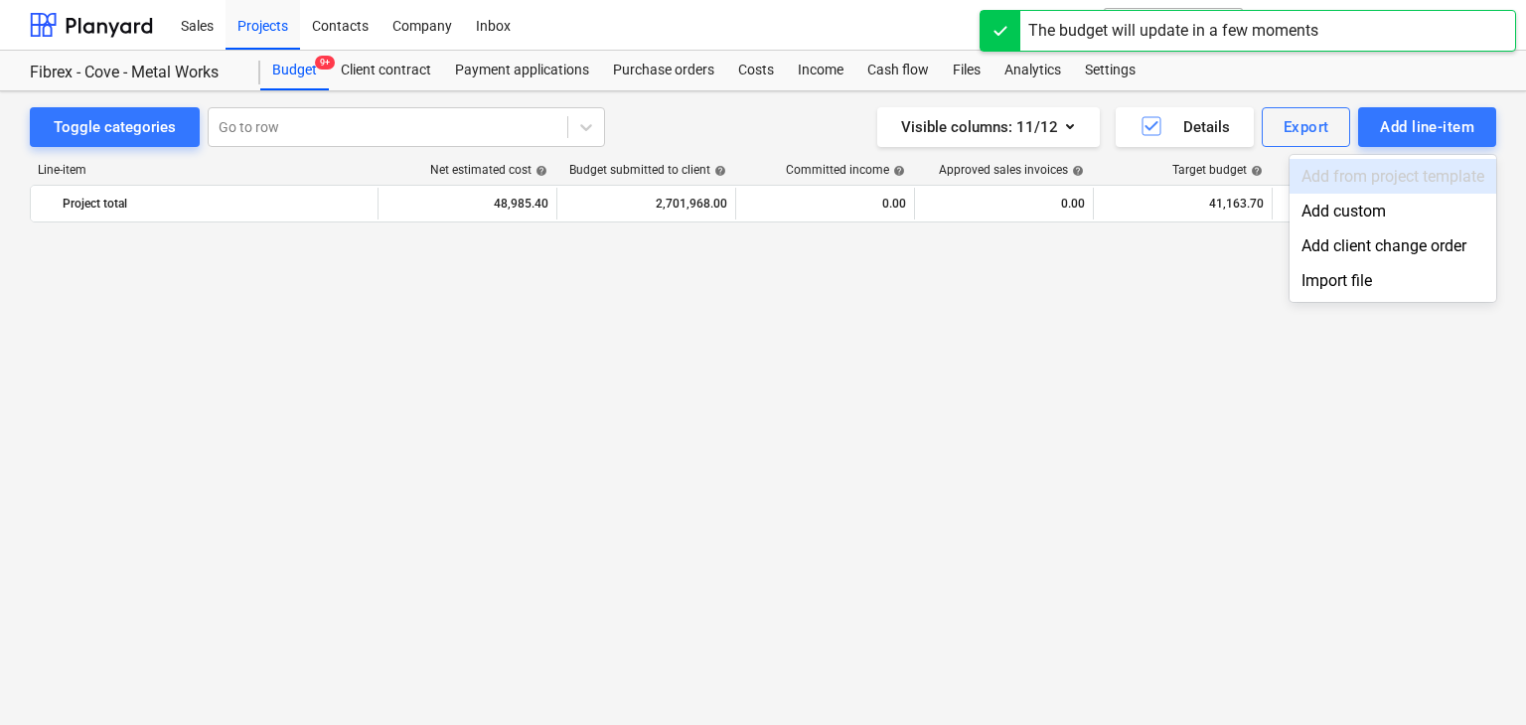
scroll to position [26398, 0]
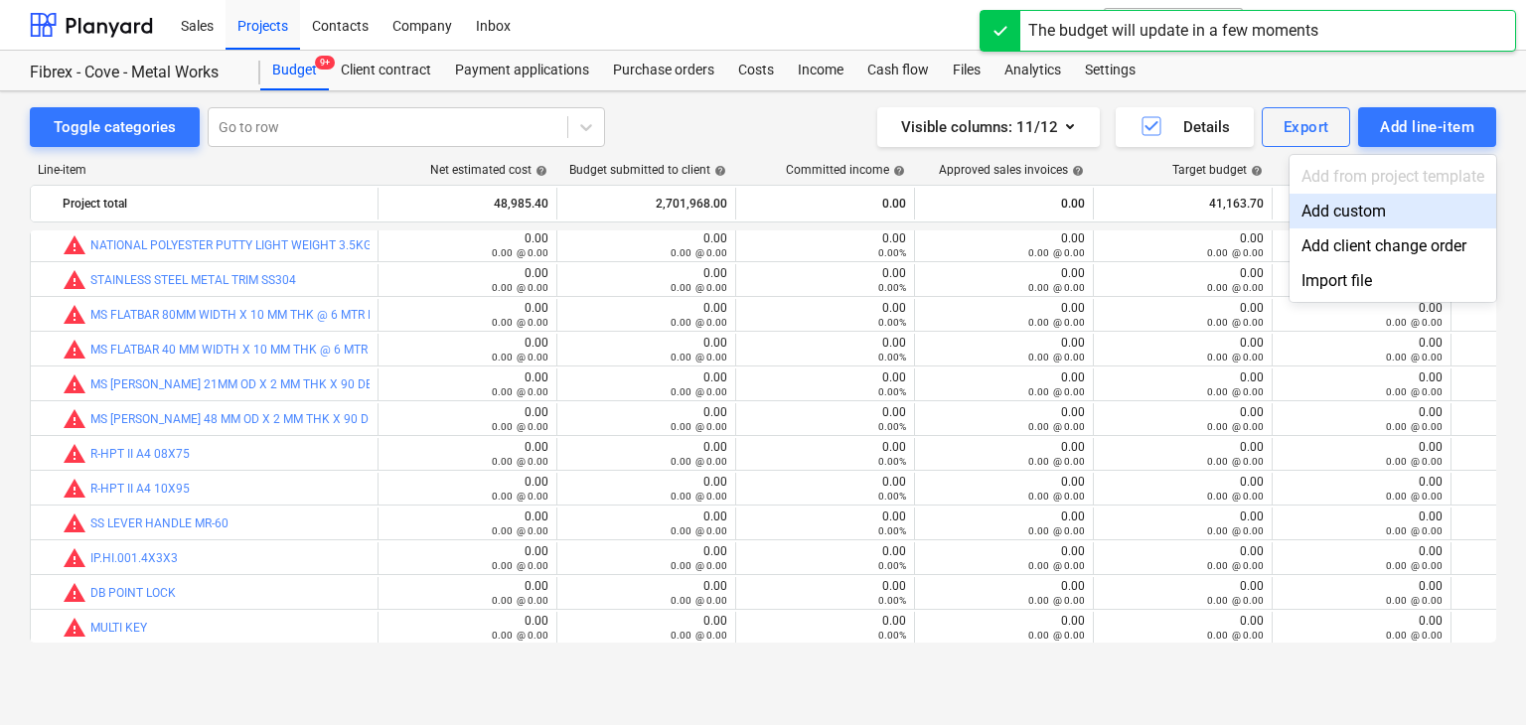
click at [1335, 224] on div "Add custom" at bounding box center [1393, 211] width 207 height 35
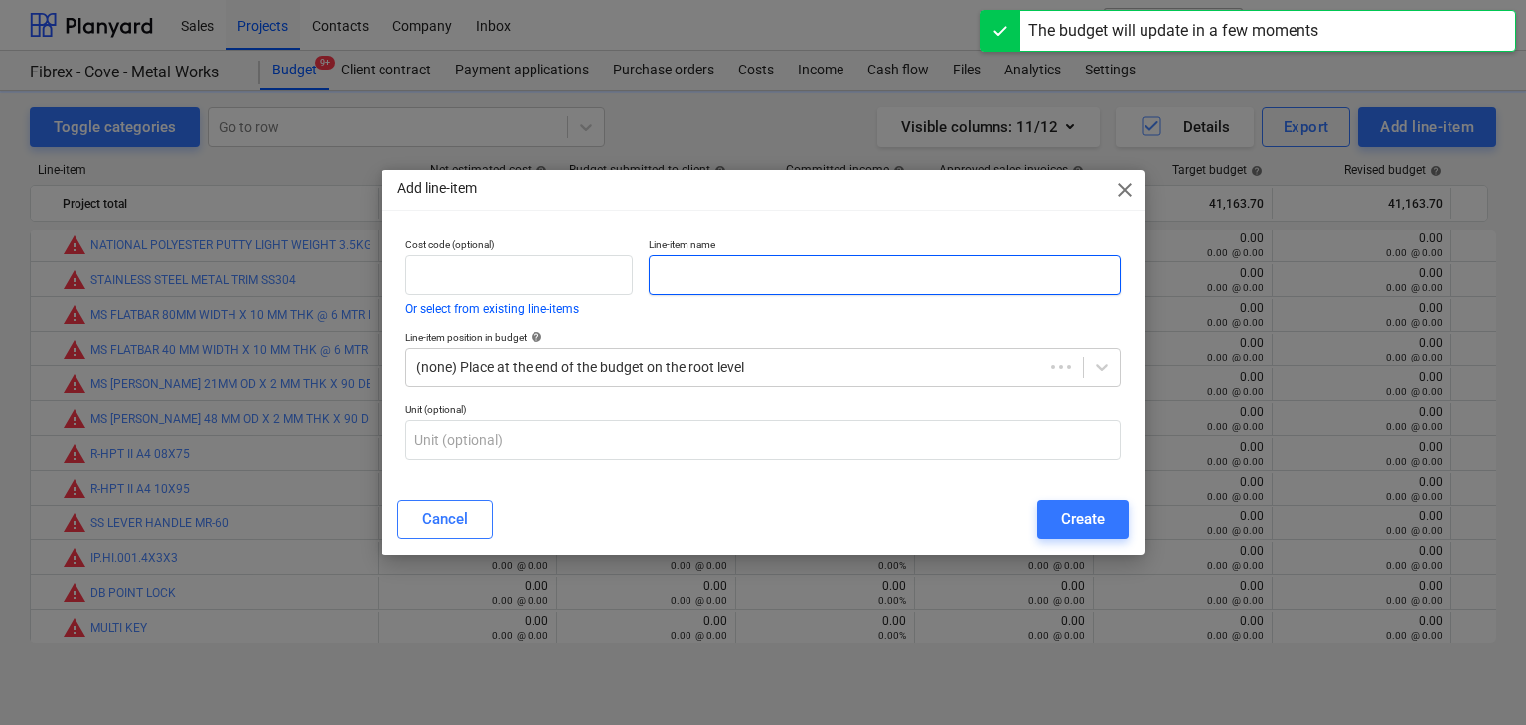
click at [719, 279] on input "text" at bounding box center [885, 275] width 472 height 40
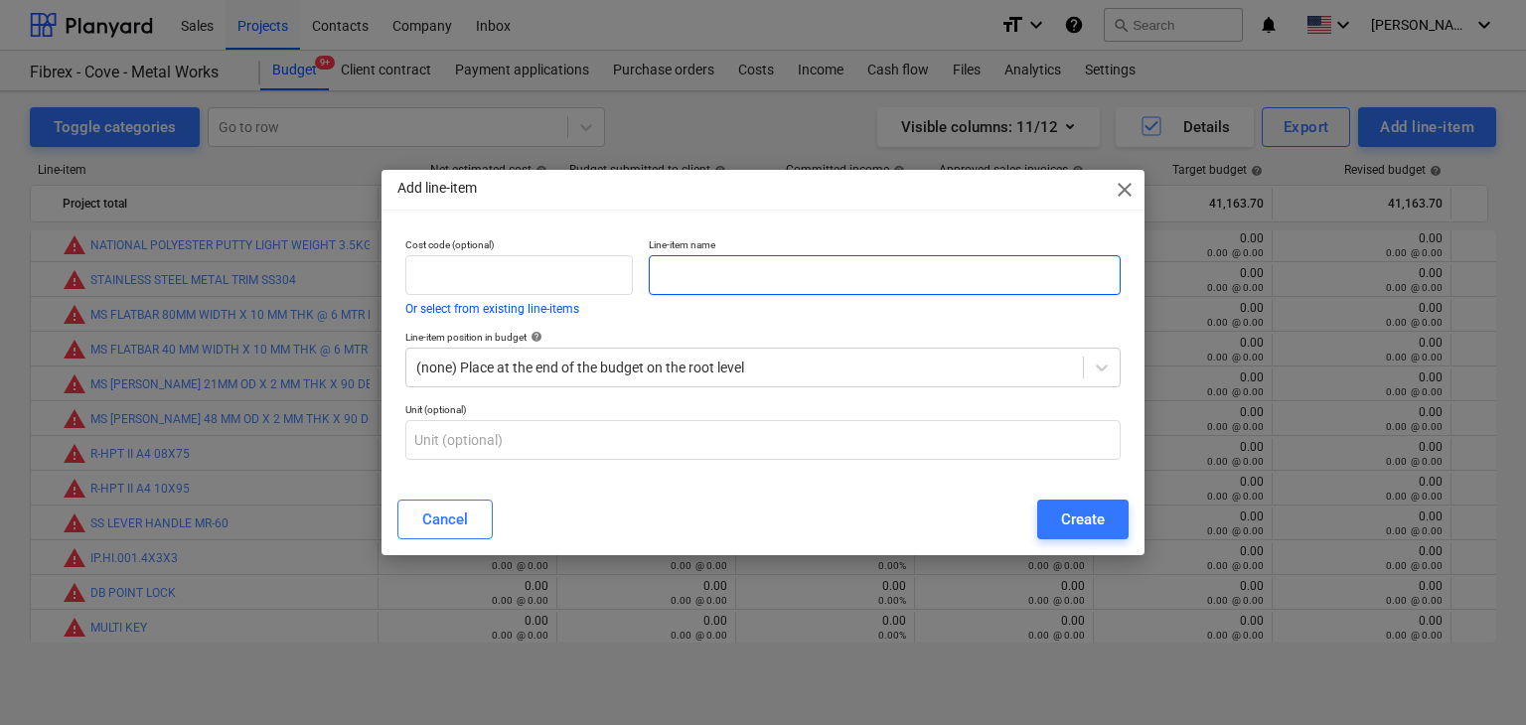
paste input "KINFE CUTTER BLADE"
type input "KINFE CUTTER BLADE"
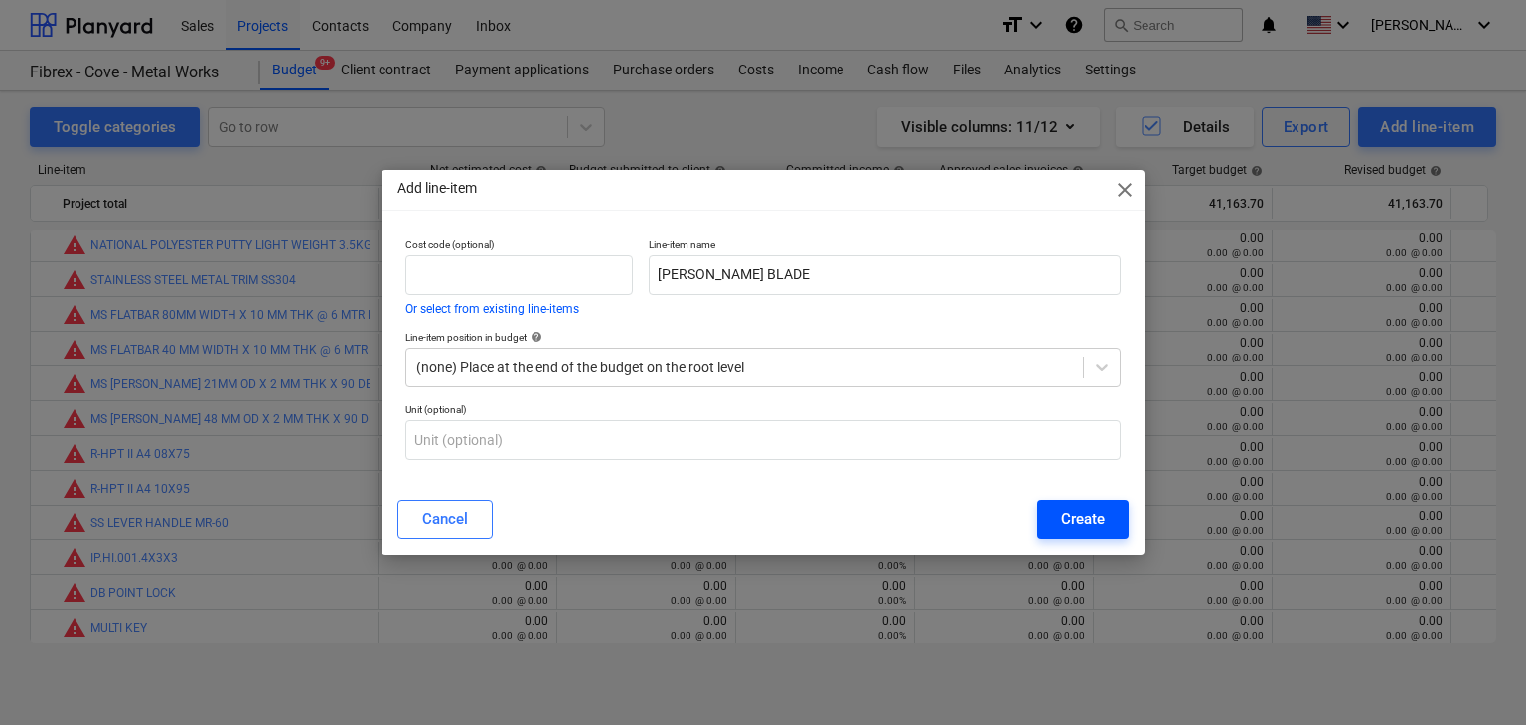
drag, startPoint x: 1100, startPoint y: 518, endPoint x: 698, endPoint y: 459, distance: 405.7
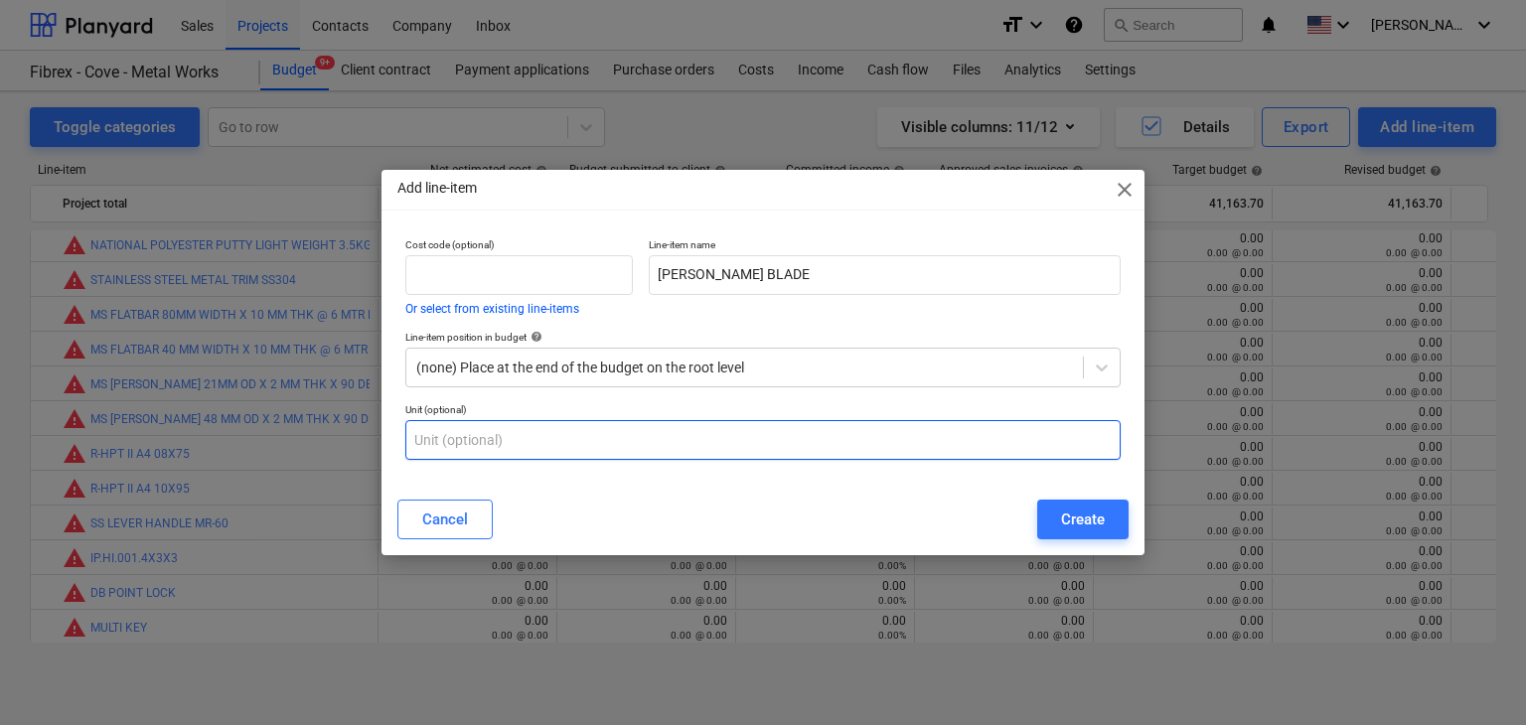
click at [1097, 518] on div "Create" at bounding box center [1083, 520] width 44 height 26
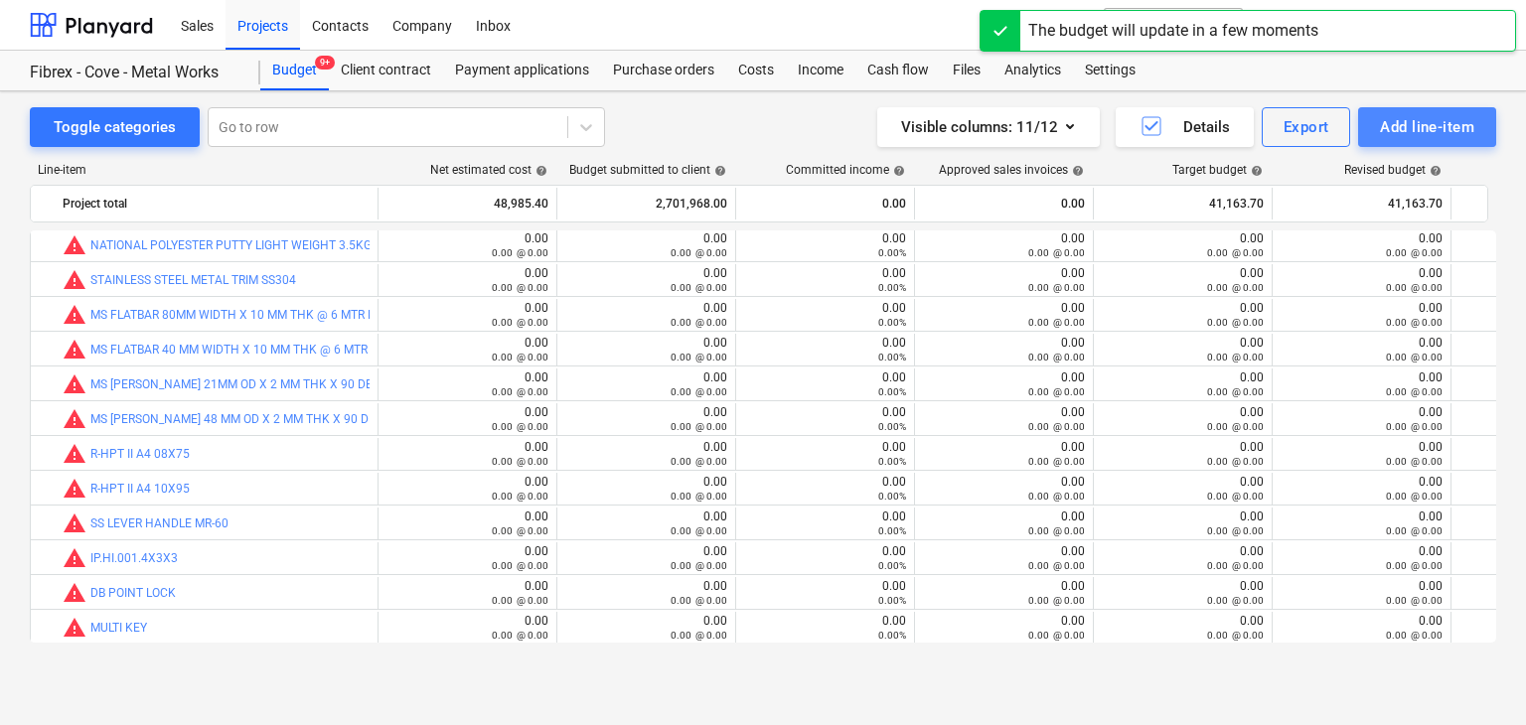
click at [1432, 128] on div "Add line-item" at bounding box center [1427, 127] width 94 height 26
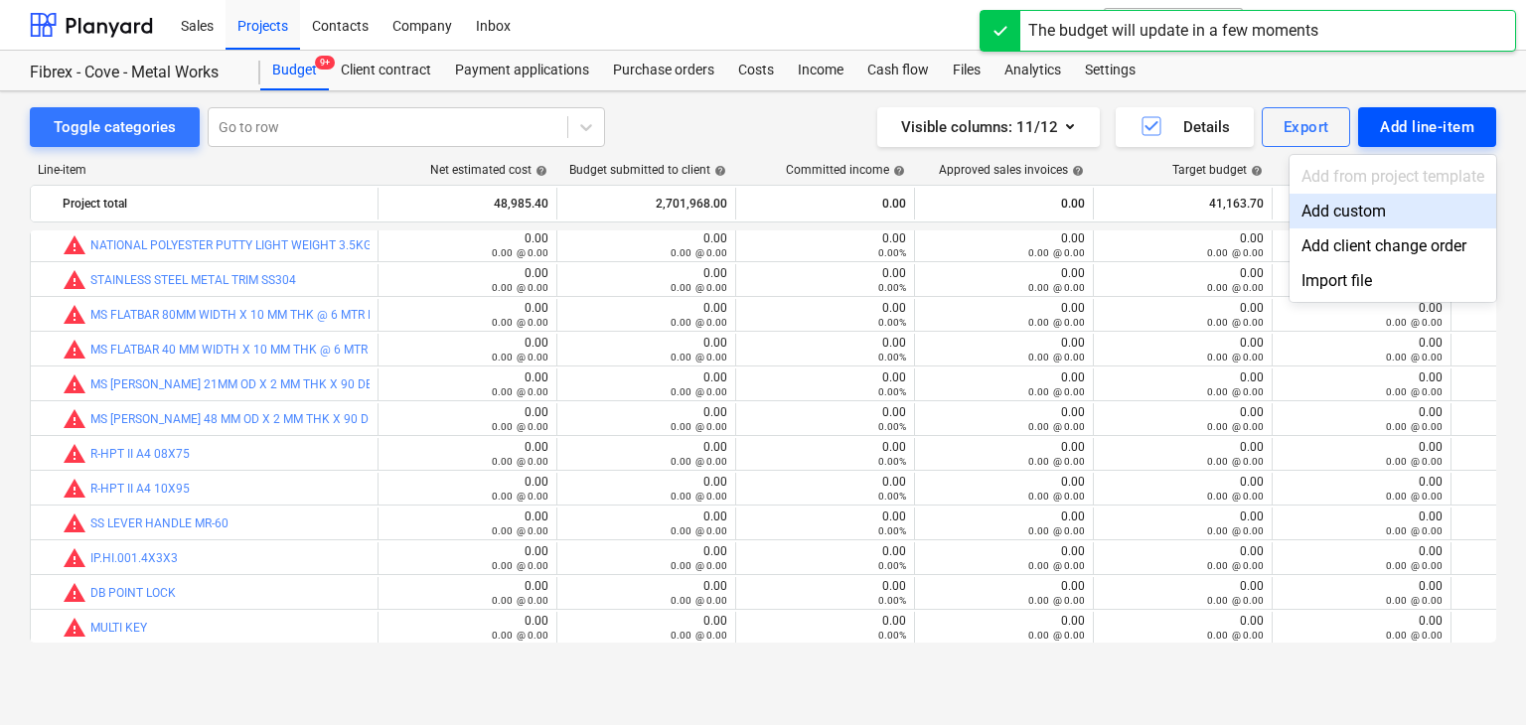
click at [1339, 212] on div "Add custom" at bounding box center [1393, 211] width 207 height 35
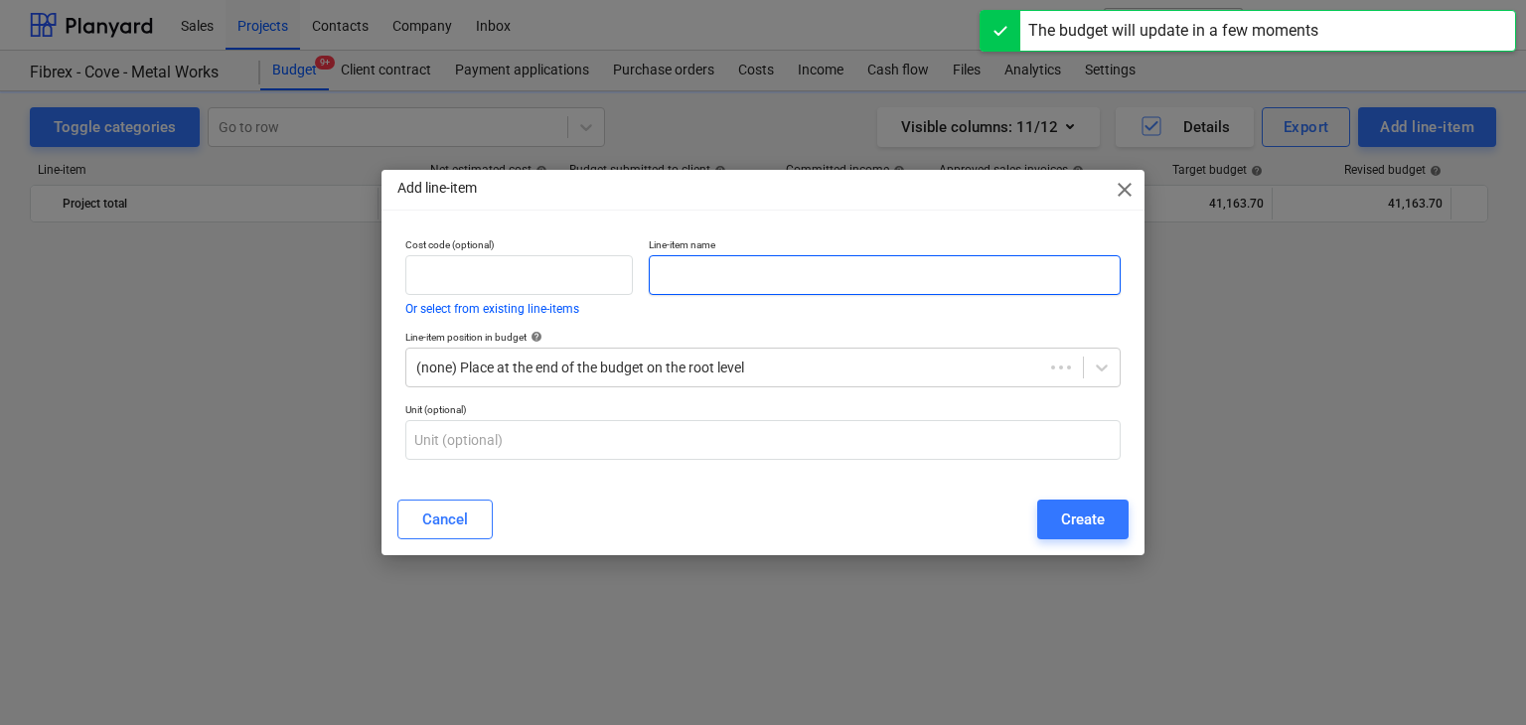
scroll to position [26398, 0]
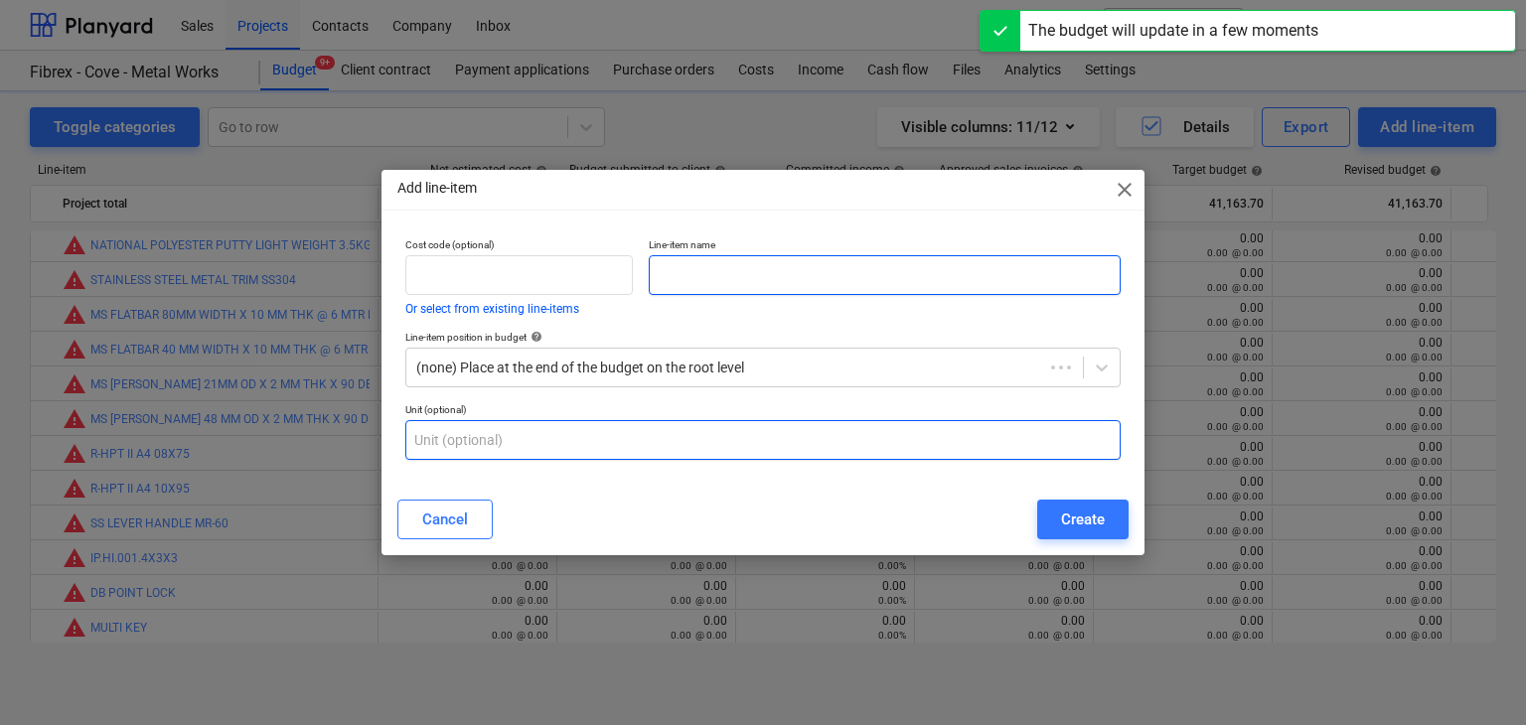
click at [660, 270] on input "text" at bounding box center [885, 275] width 472 height 40
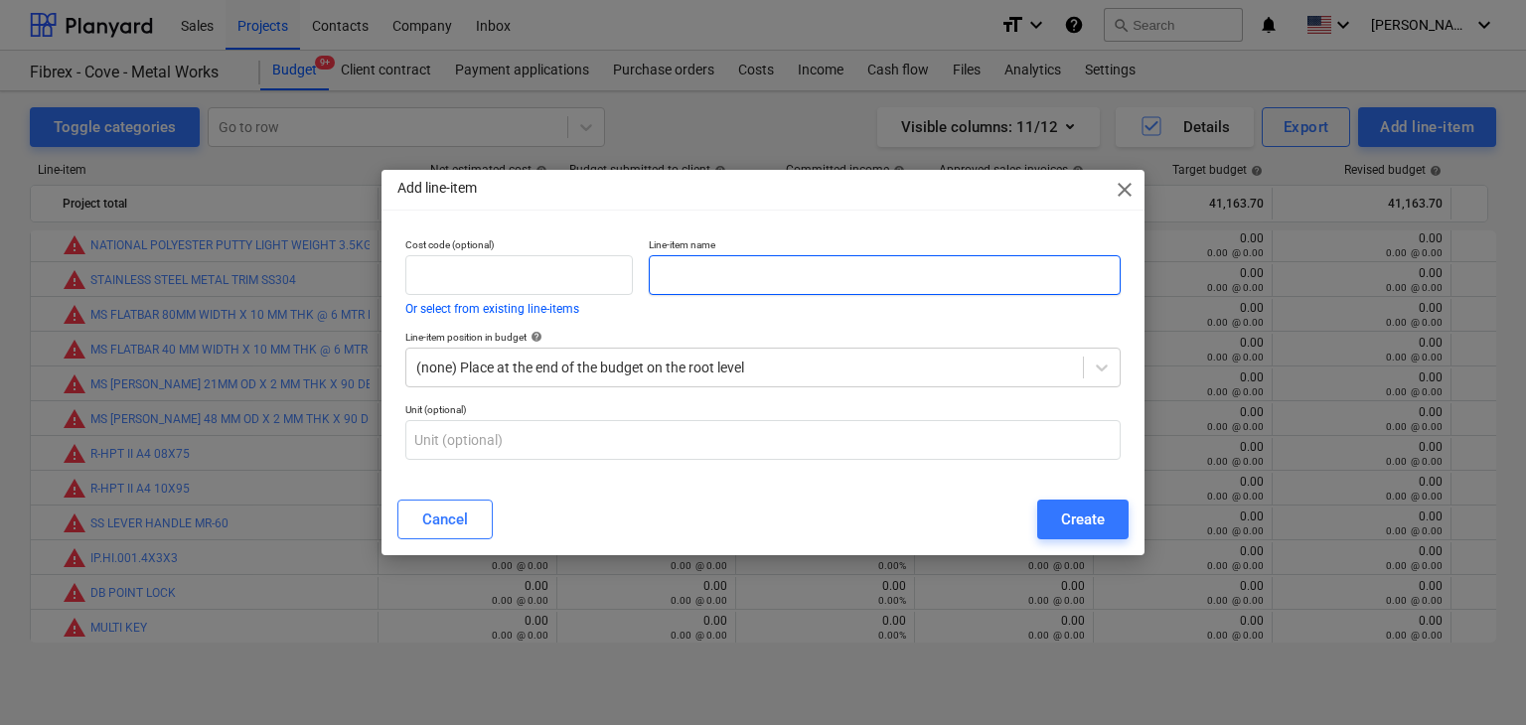
paste input "BLOWER FAN 12 INCH"
type input "BLOWER FAN 12 INCH"
click at [1108, 540] on div "Cancel Create" at bounding box center [763, 520] width 755 height 56
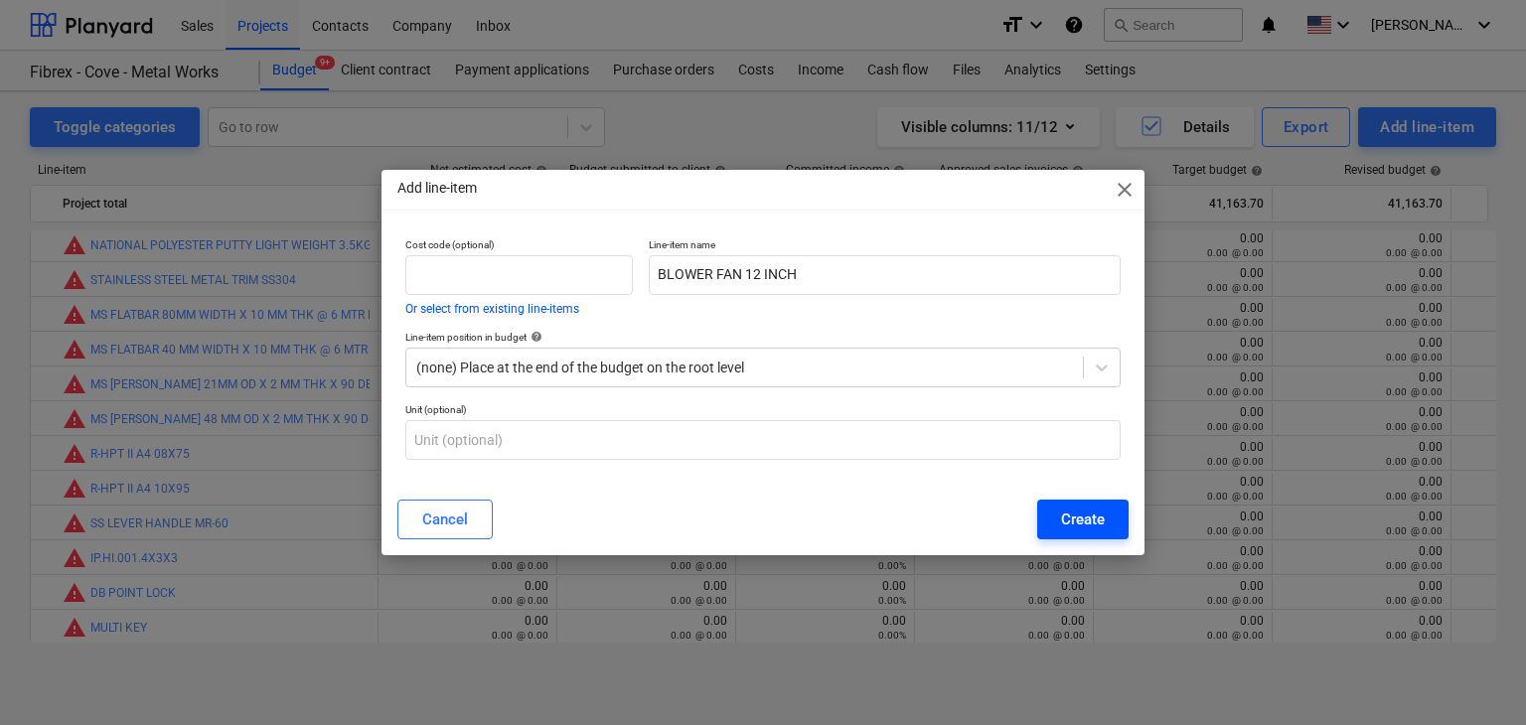
click at [1102, 521] on div "Create" at bounding box center [1083, 520] width 44 height 26
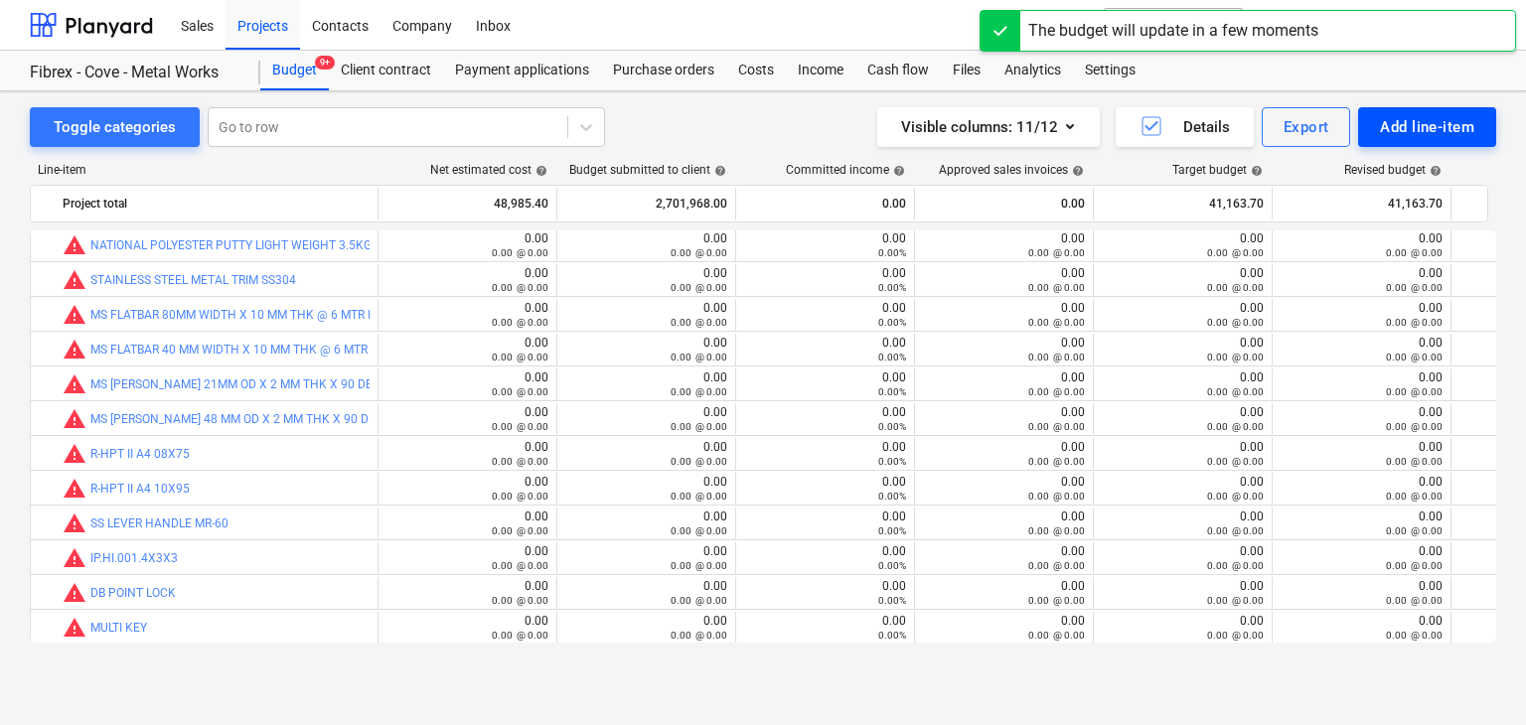
click at [1403, 131] on div "Add line-item" at bounding box center [1427, 127] width 94 height 26
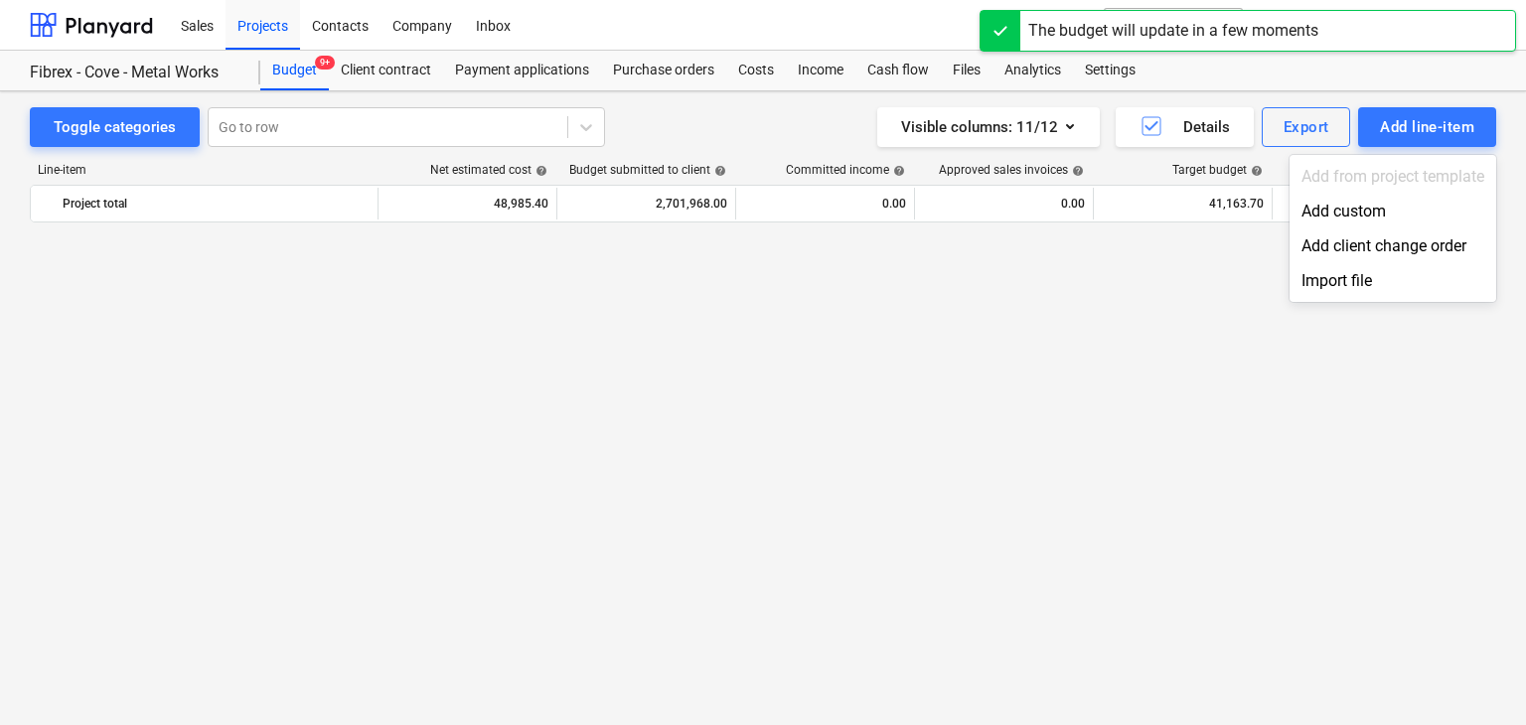
scroll to position [26398, 0]
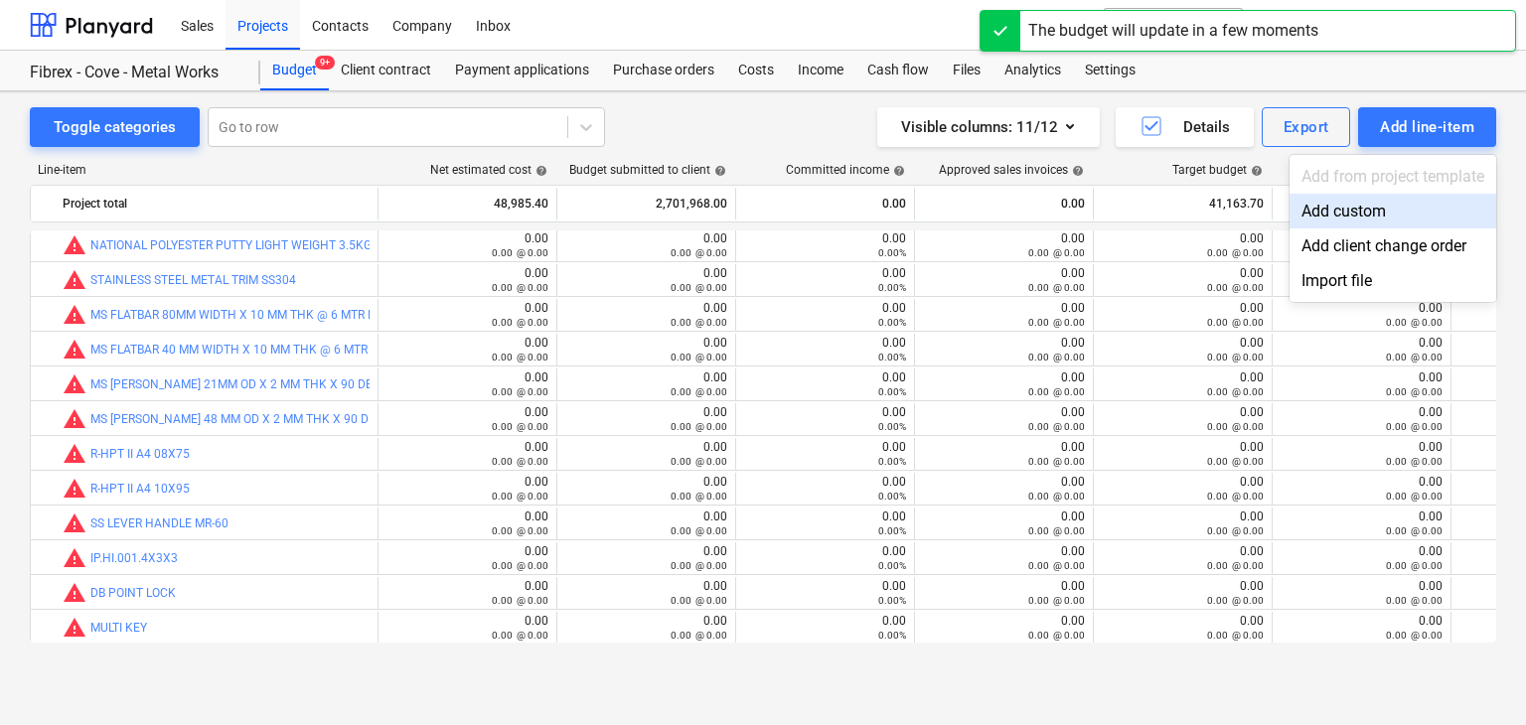
click at [1343, 224] on div "Add custom" at bounding box center [1393, 211] width 207 height 35
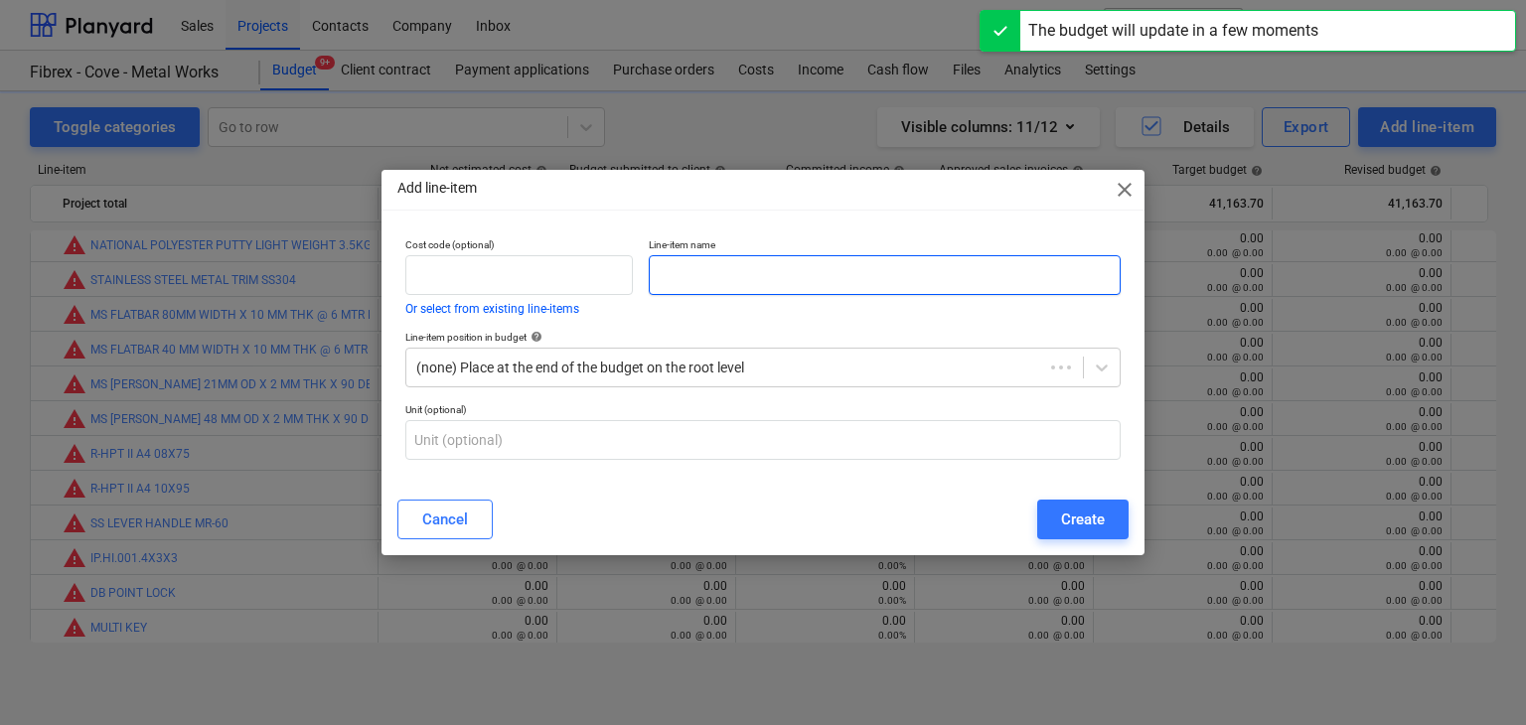
click at [770, 272] on input "text" at bounding box center [885, 275] width 472 height 40
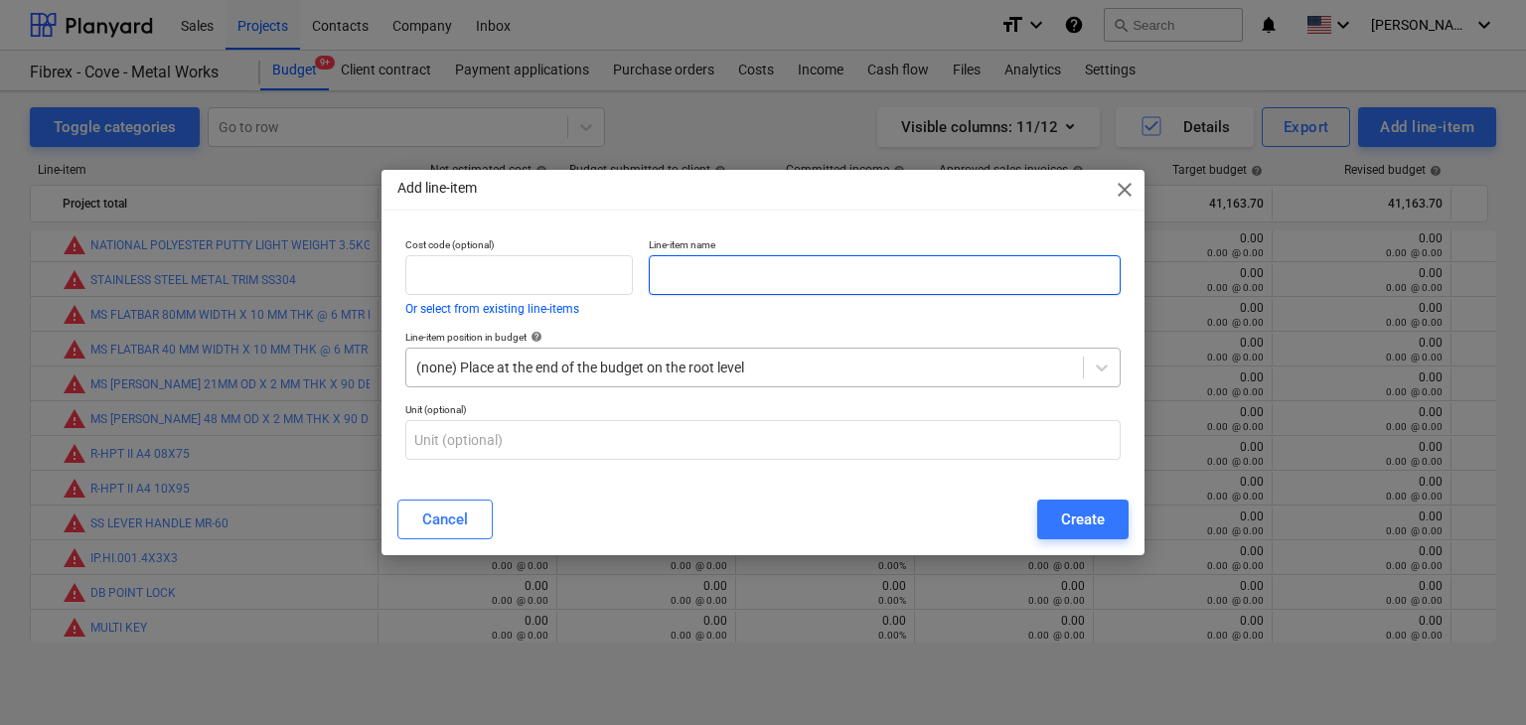
paste input "SCREW DRIVER FLAT"
type input "SCREW DRIVER FLAT"
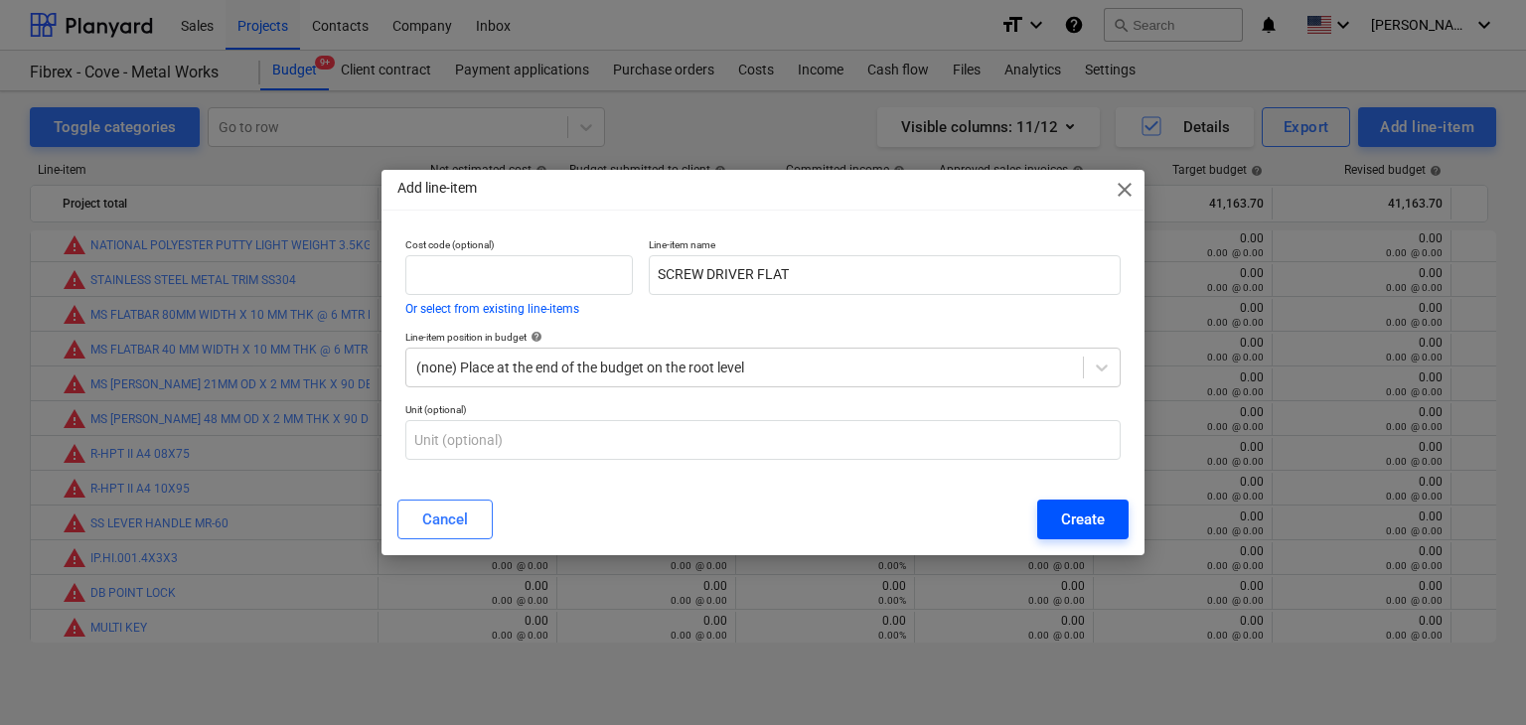
click at [1067, 523] on div "Create" at bounding box center [1083, 520] width 44 height 26
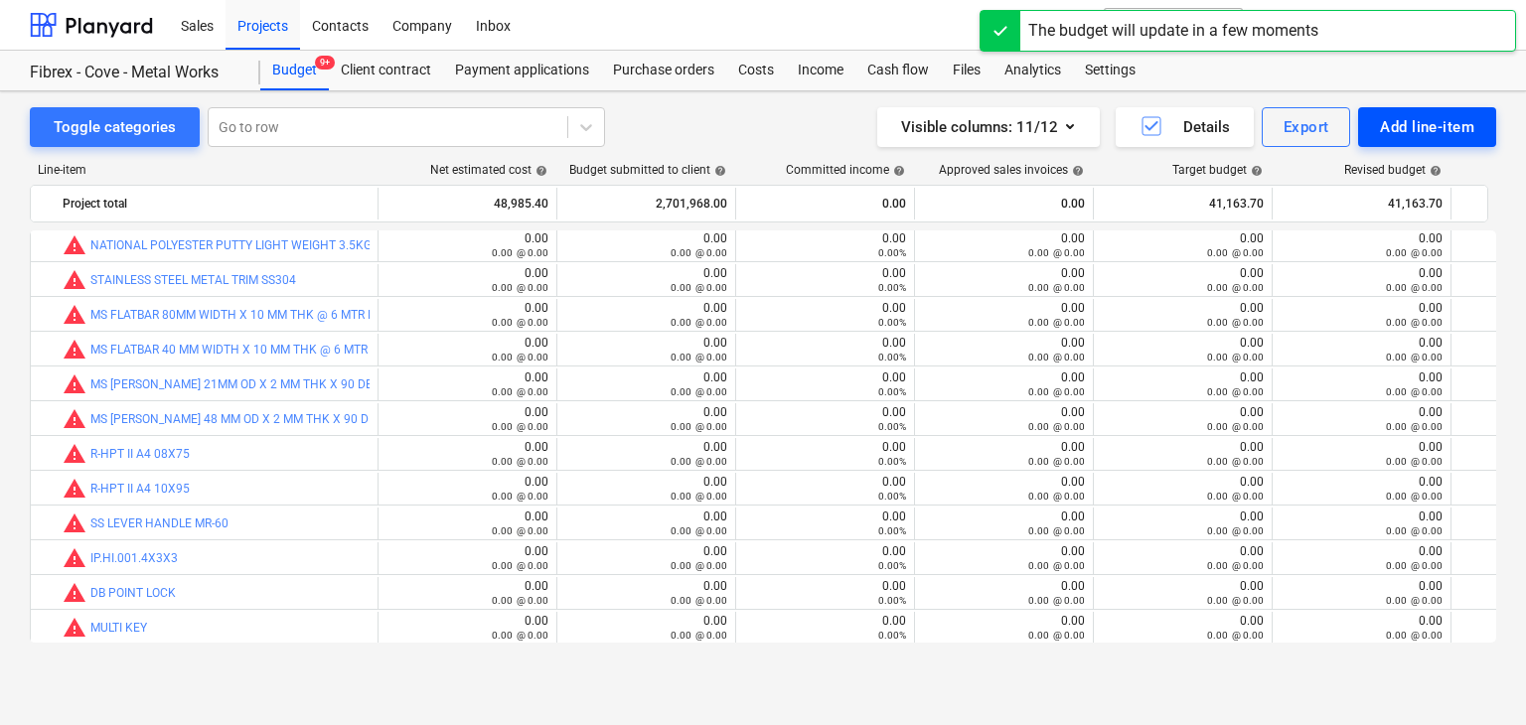
click at [1427, 122] on div "Add line-item" at bounding box center [1427, 127] width 94 height 26
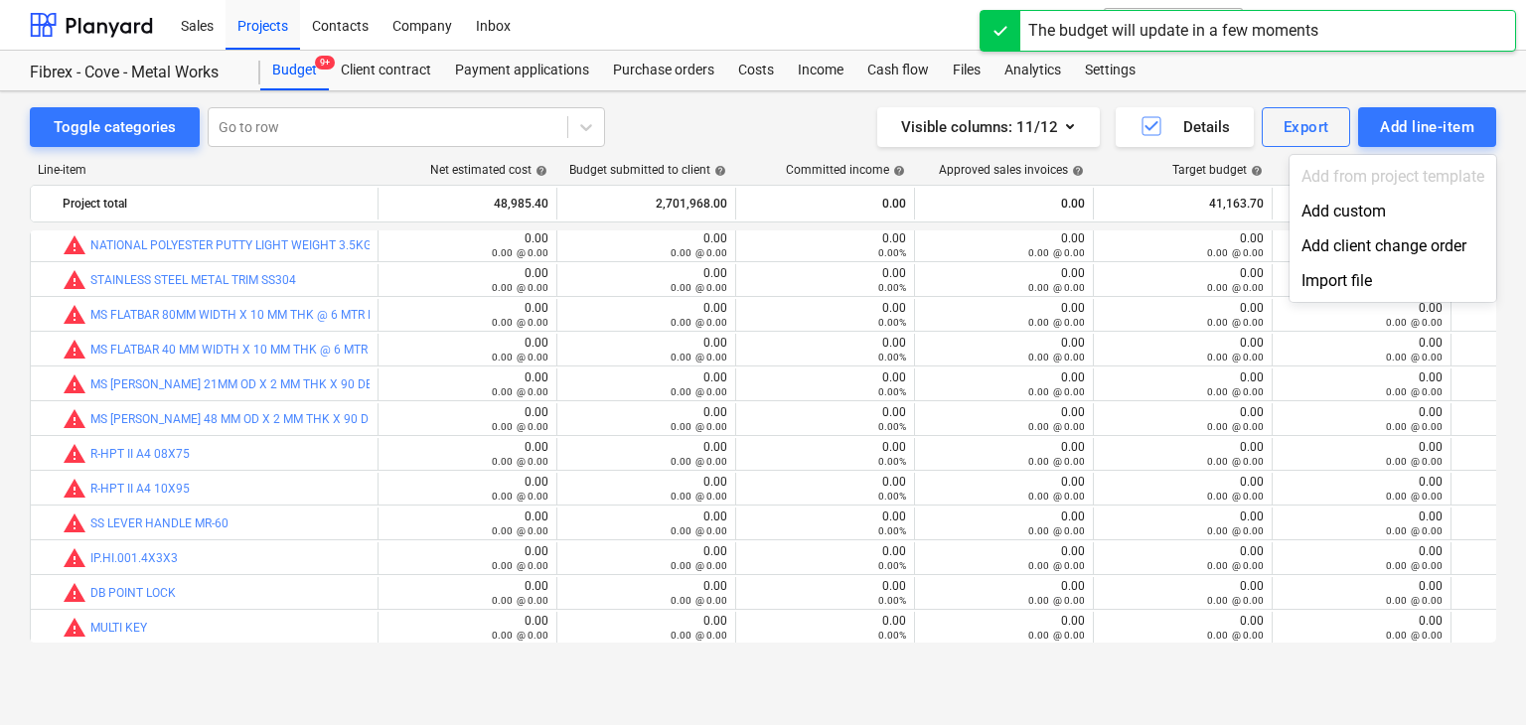
click at [1346, 208] on div "Add custom" at bounding box center [1393, 211] width 207 height 35
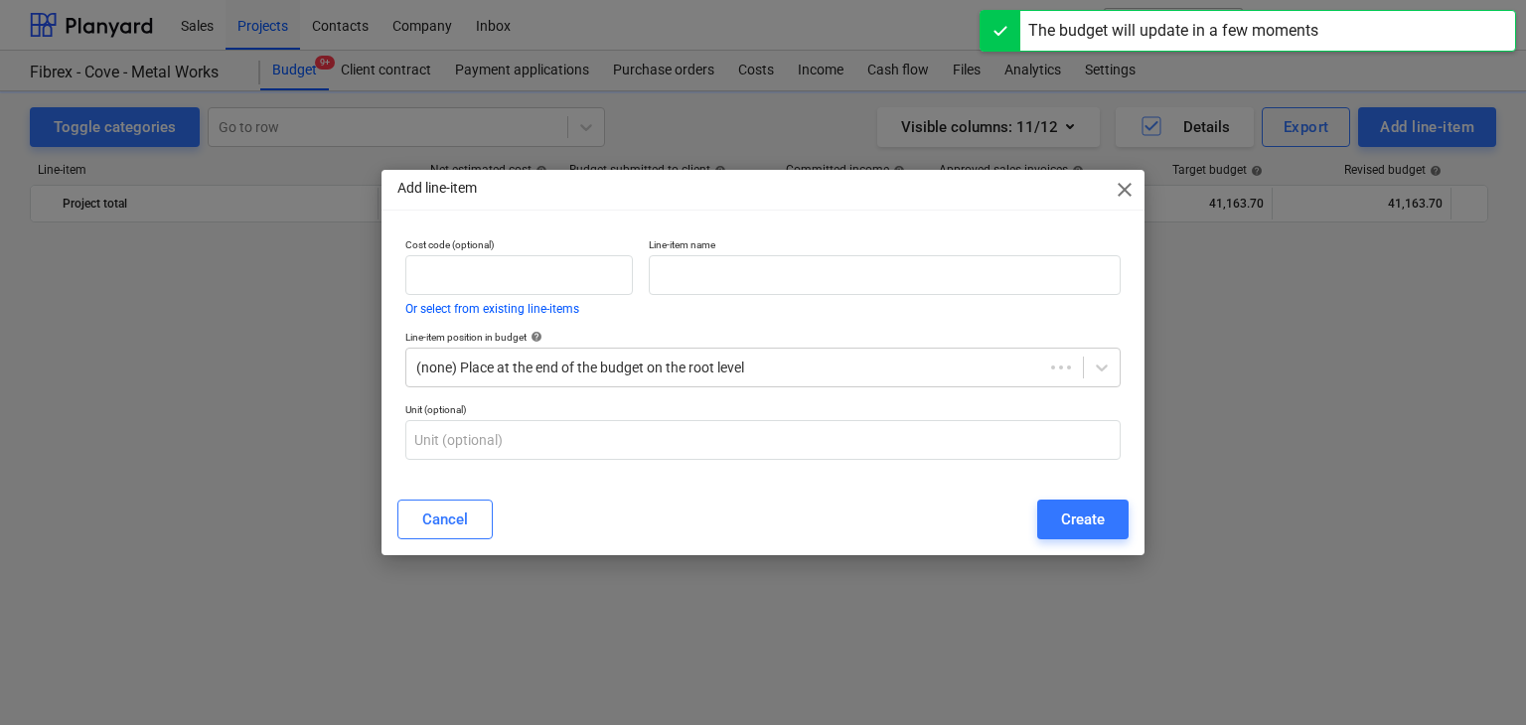
scroll to position [26398, 0]
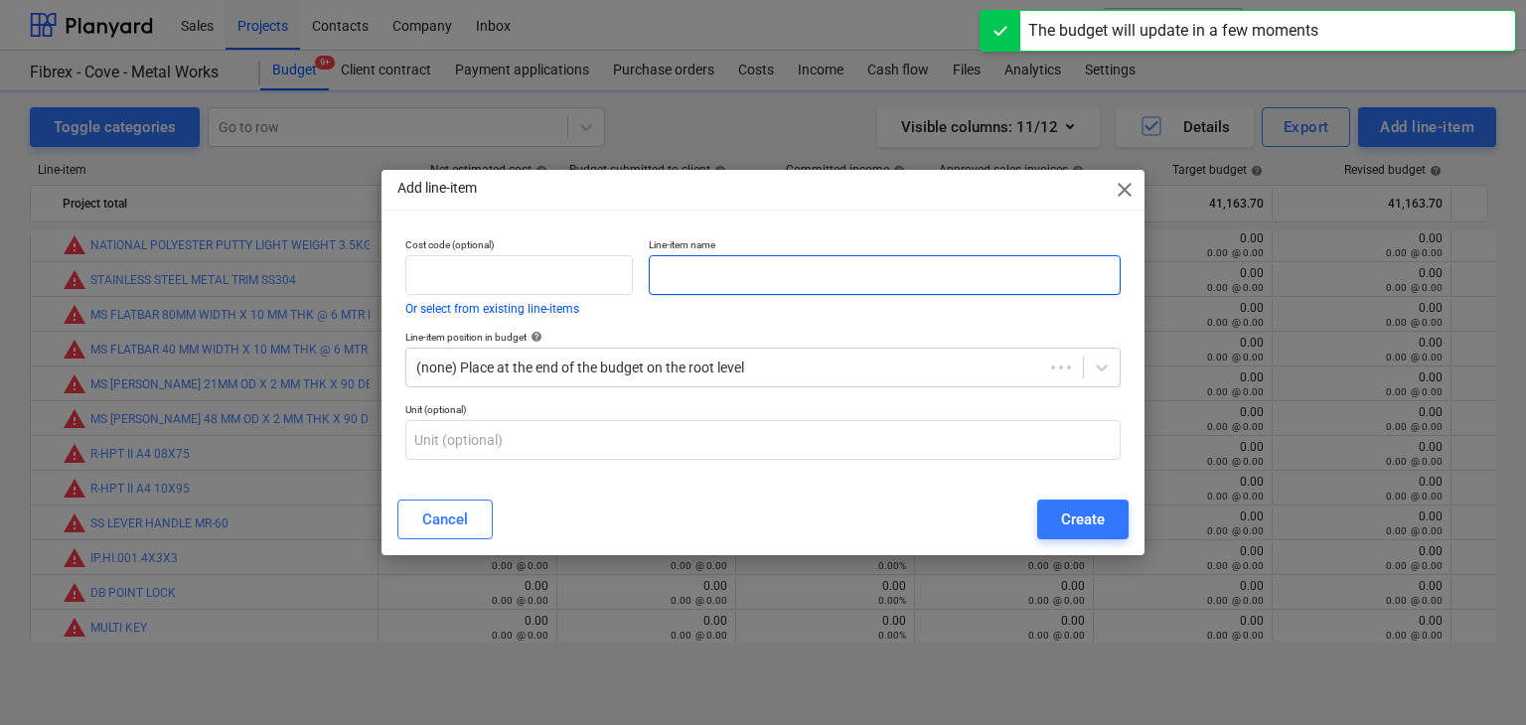
click at [660, 271] on input "text" at bounding box center [885, 275] width 472 height 40
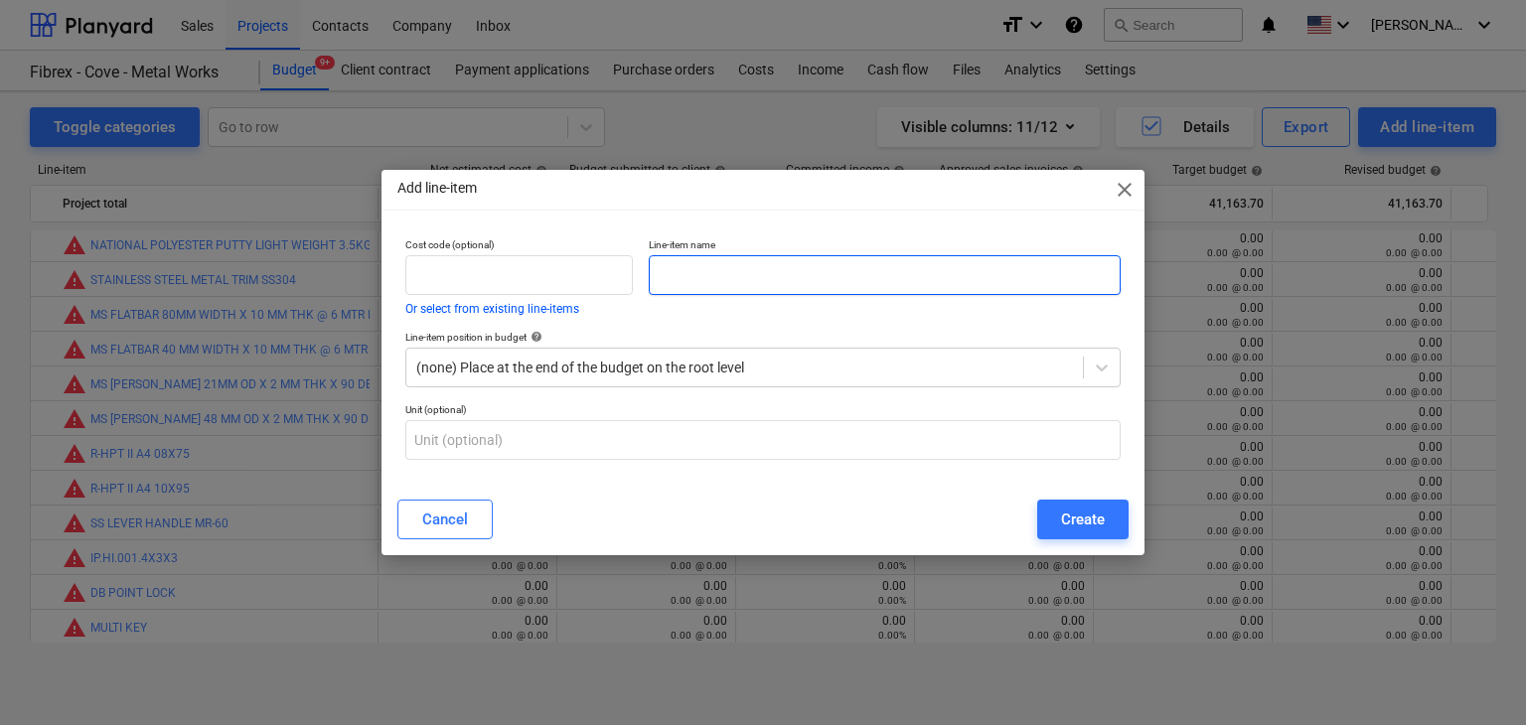
paste input "RUBBER HAMMER"
type input "RUBBER HAMMER"
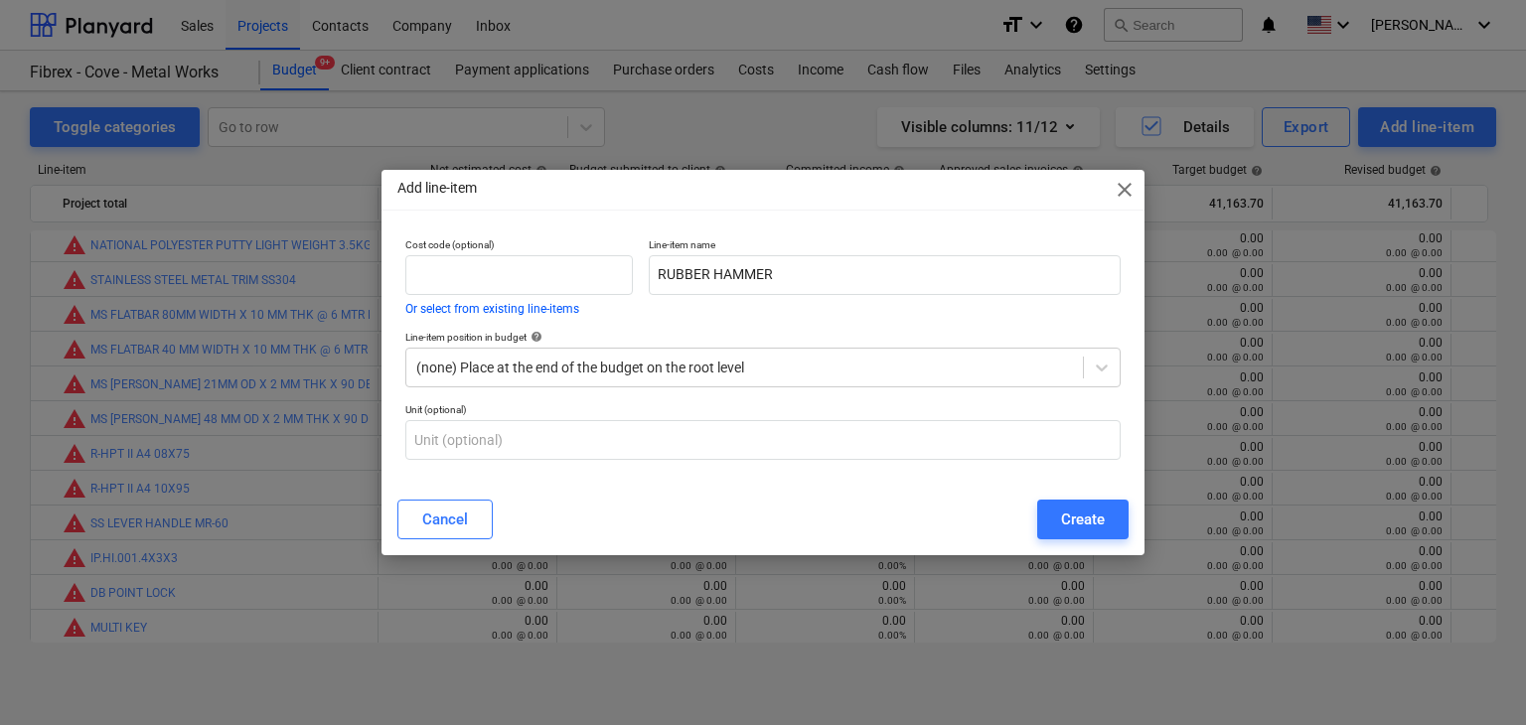
click at [1072, 511] on div "Create" at bounding box center [1083, 520] width 44 height 26
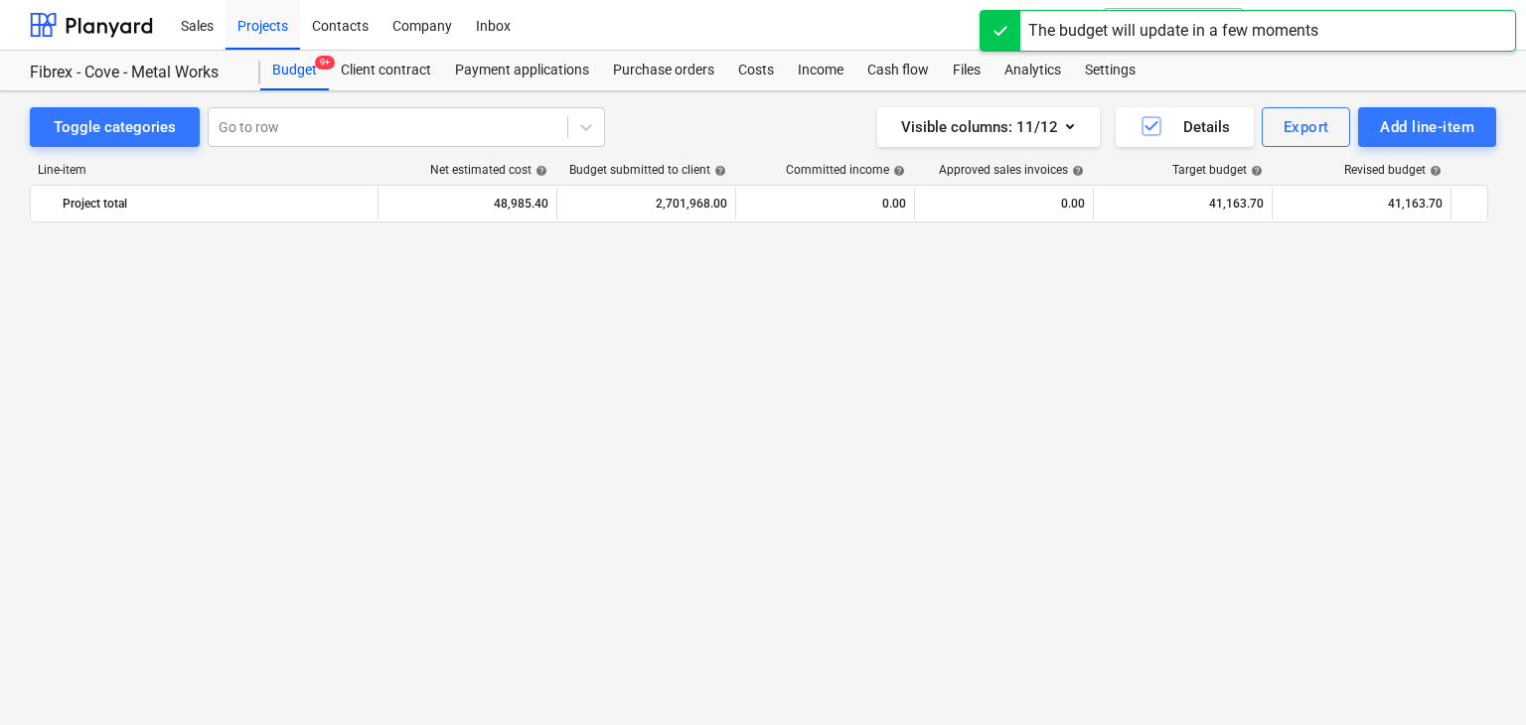
scroll to position [26398, 0]
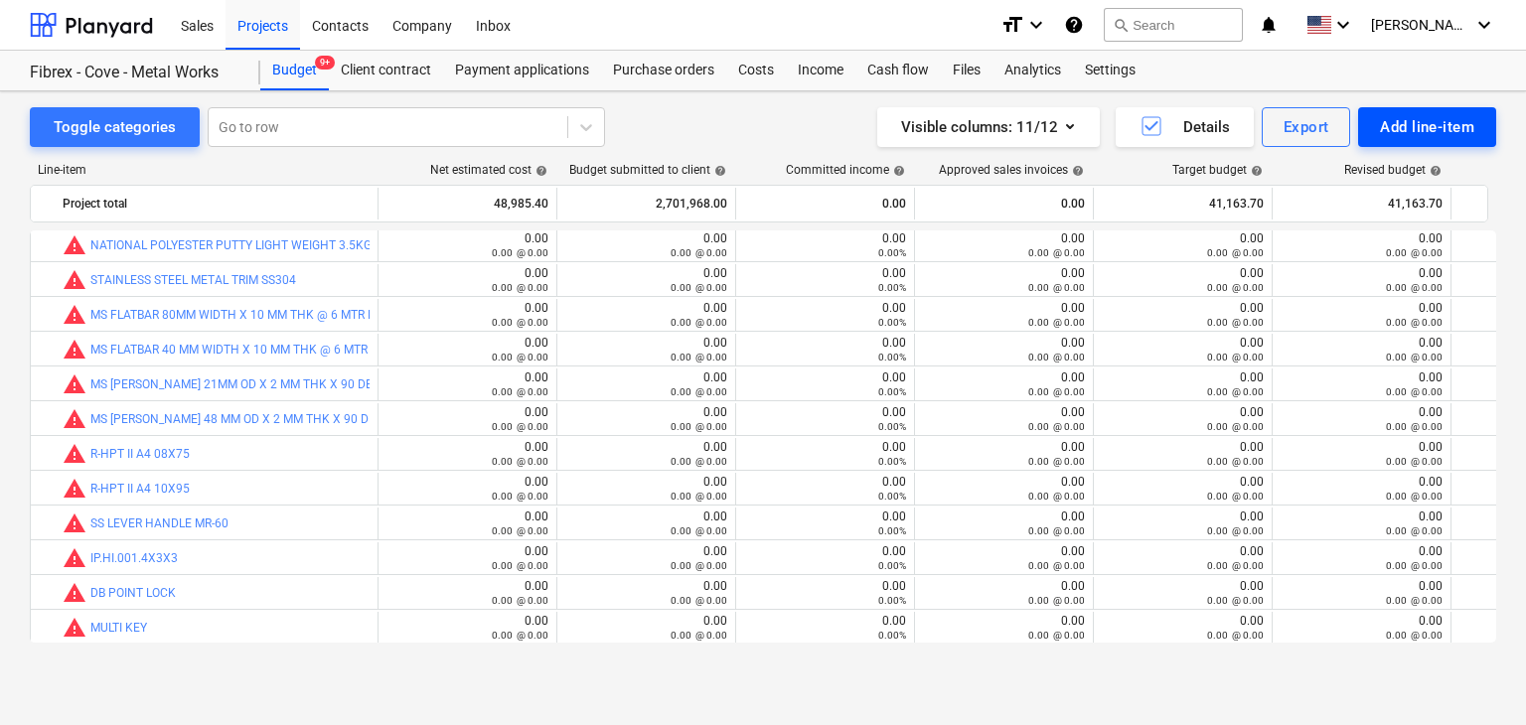
click at [1407, 127] on div "Add line-item" at bounding box center [1427, 127] width 94 height 26
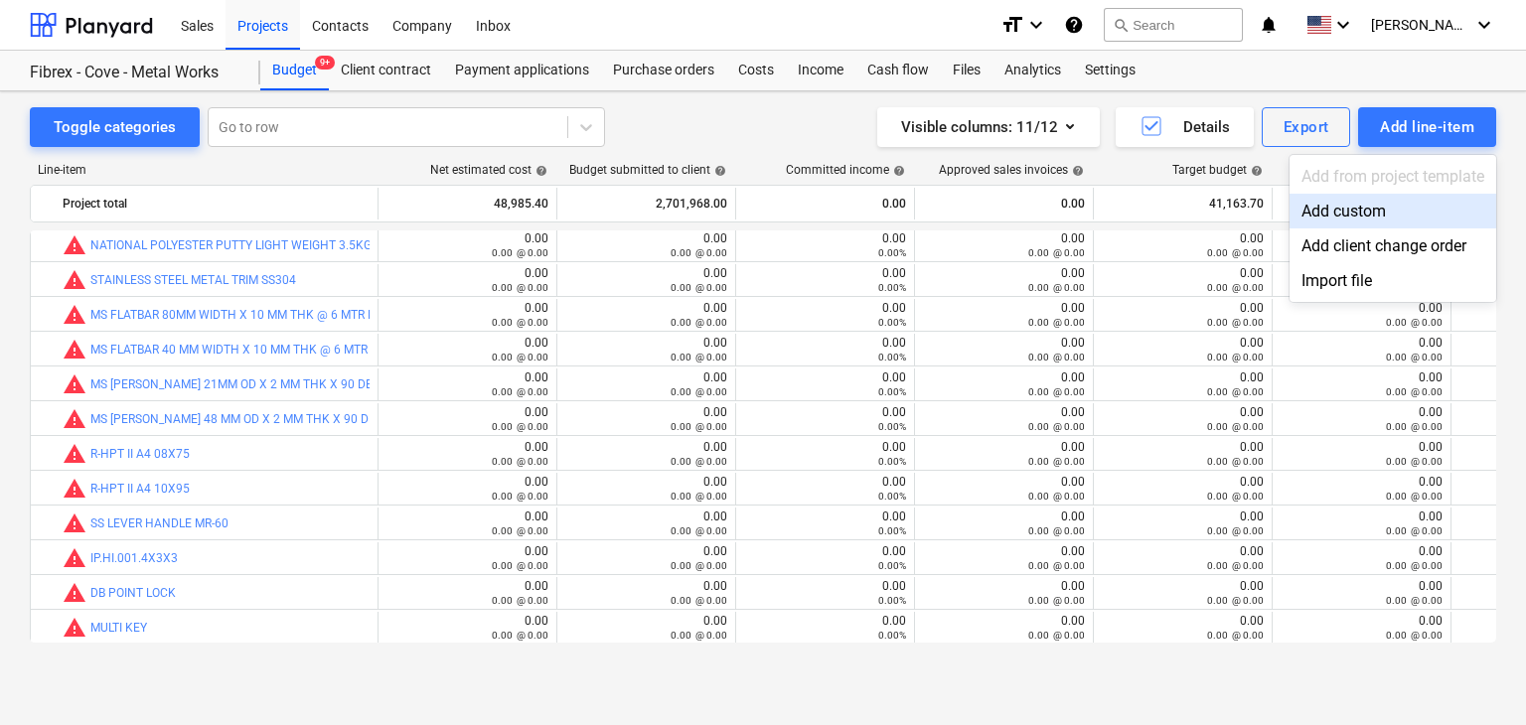
click at [1340, 208] on div "Add custom" at bounding box center [1393, 211] width 207 height 35
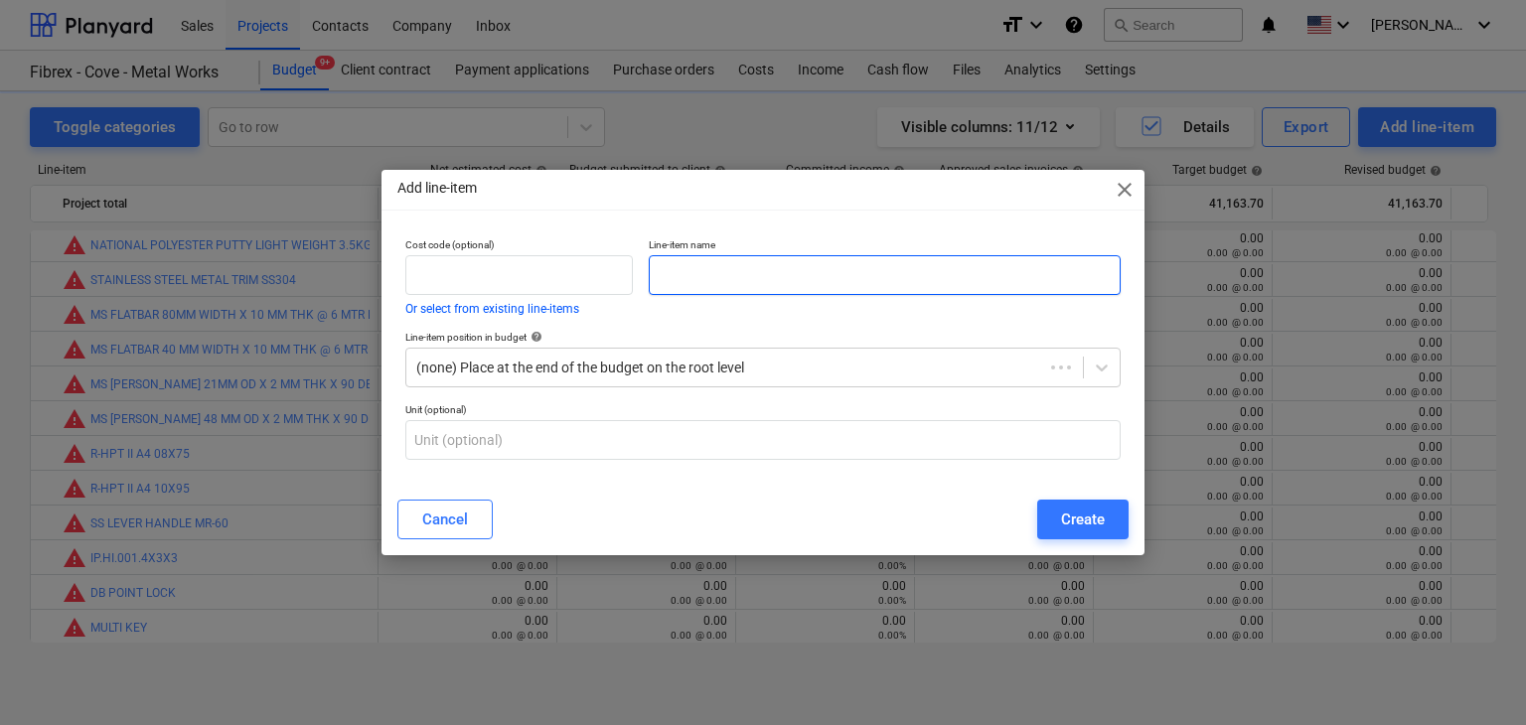
click at [766, 284] on input "text" at bounding box center [885, 275] width 472 height 40
paste input "RIGHT ANGLE 300X100MM"
type input "RIGHT ANGLE 300X100MM"
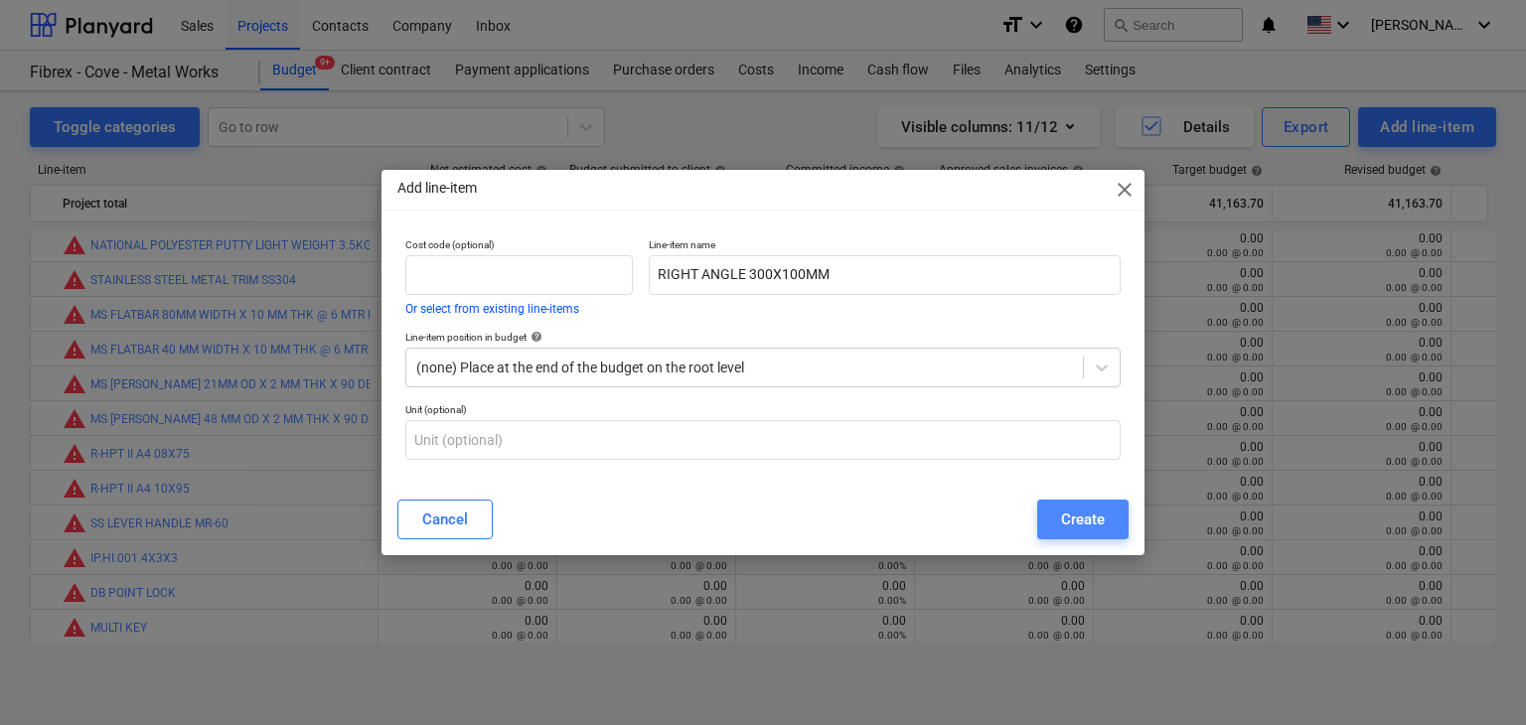
click at [1089, 534] on button "Create" at bounding box center [1082, 520] width 91 height 40
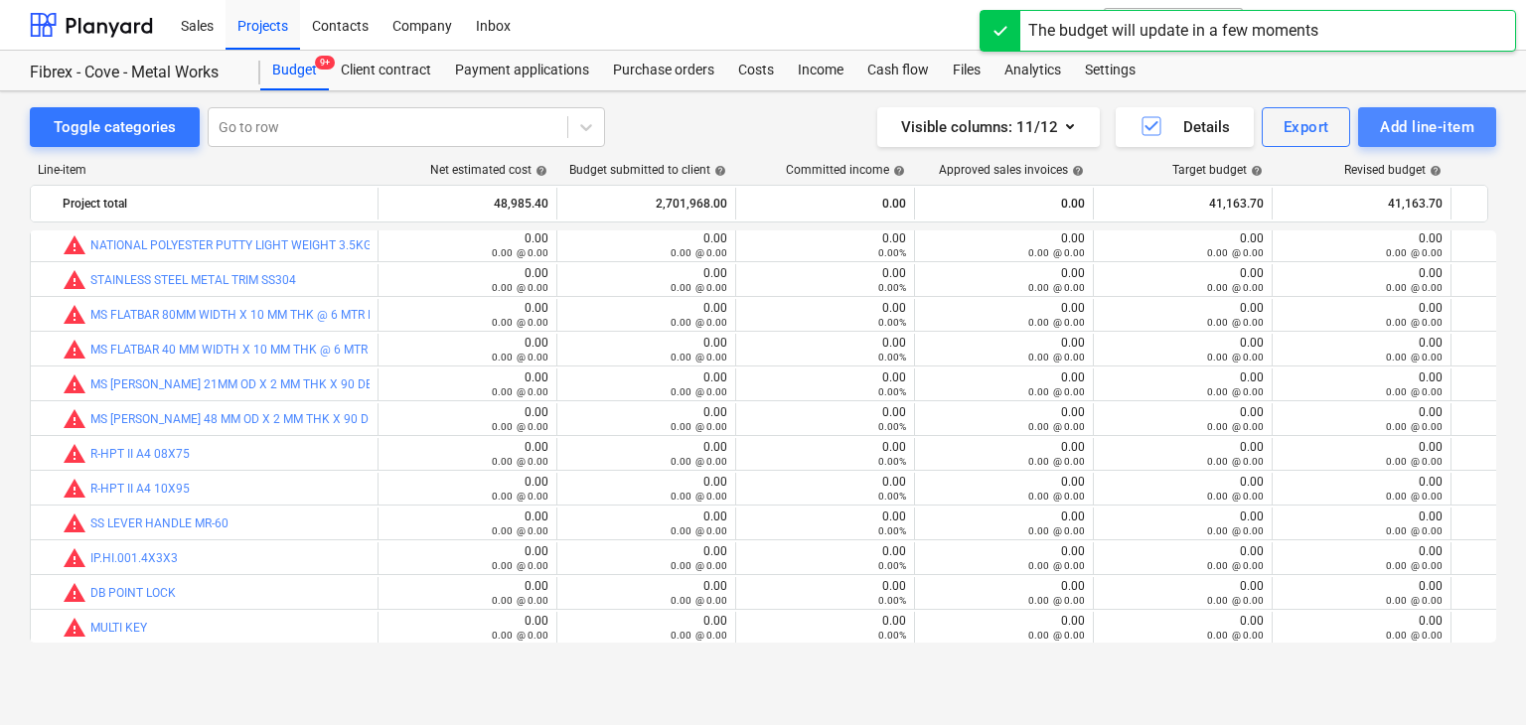
click at [1399, 136] on div "Add line-item" at bounding box center [1427, 127] width 94 height 26
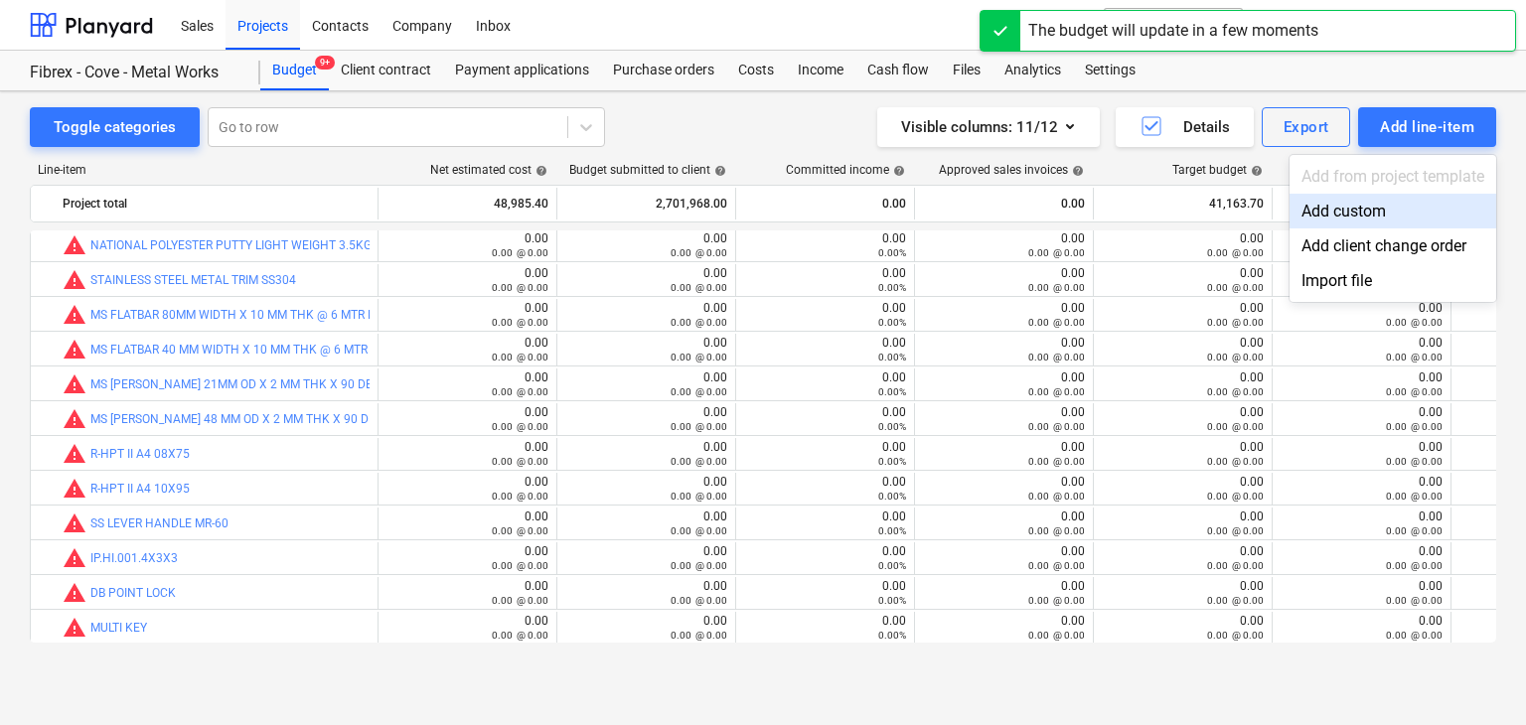
click at [1331, 205] on div "Add custom" at bounding box center [1393, 211] width 207 height 35
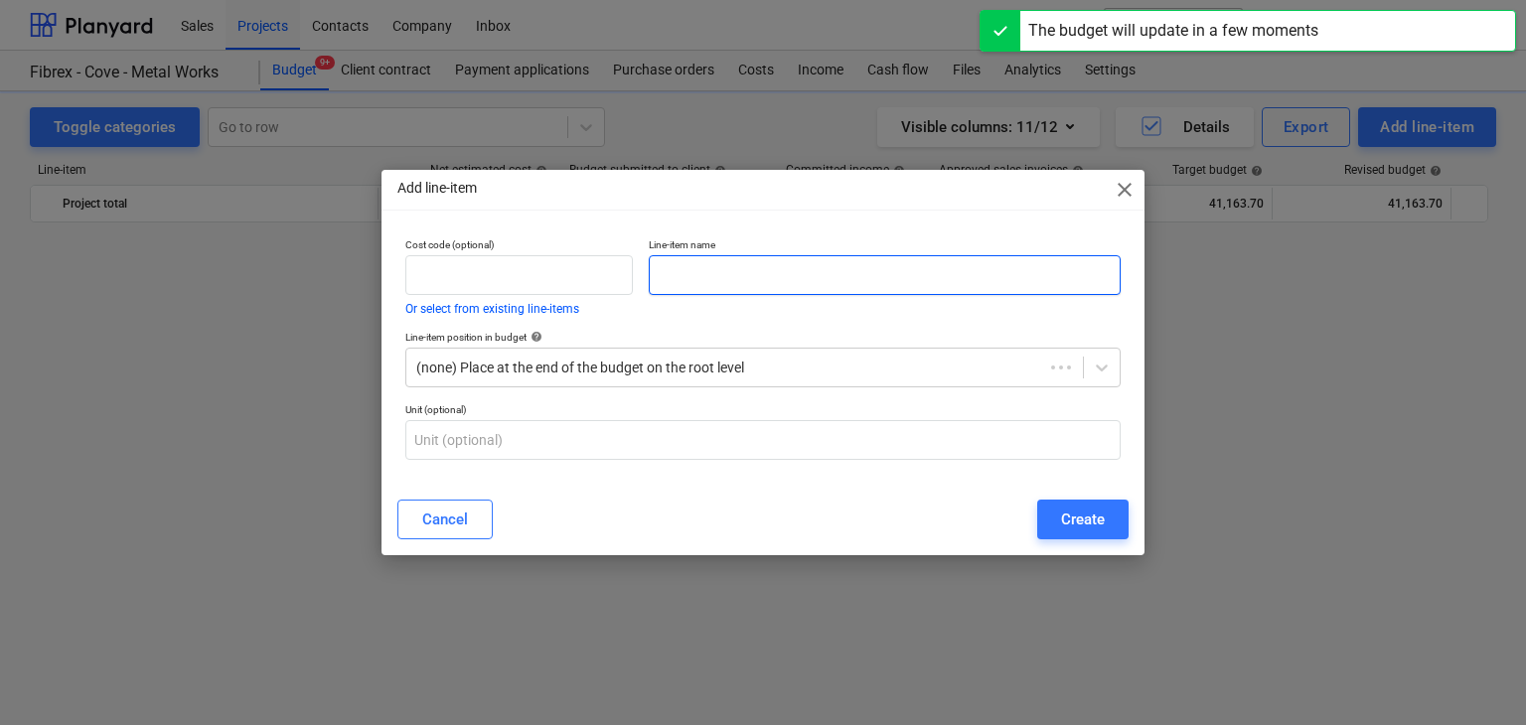
click at [676, 264] on input "text" at bounding box center [885, 275] width 472 height 40
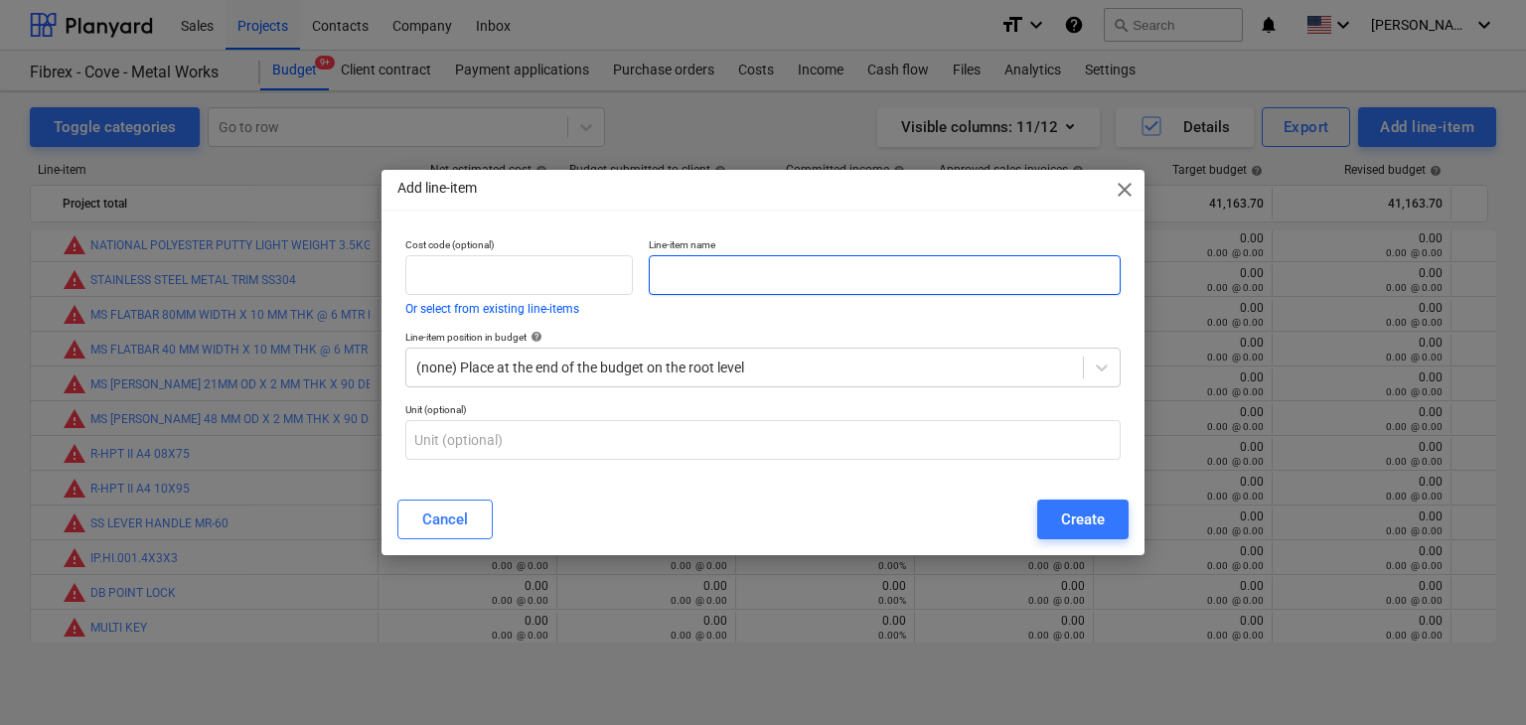
paste input "HAX SAW BLADES"
type input "HAX SAW BLADES"
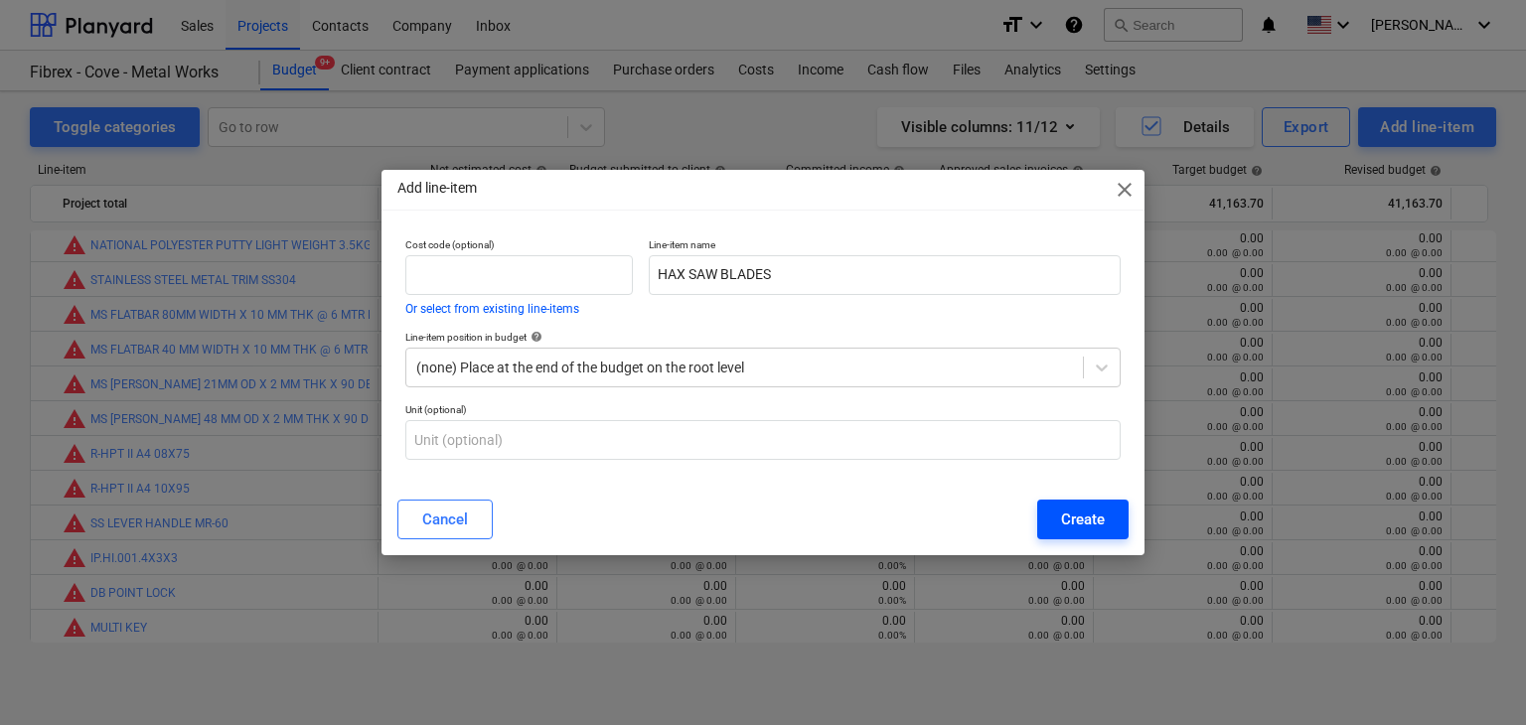
click at [1078, 534] on button "Create" at bounding box center [1082, 520] width 91 height 40
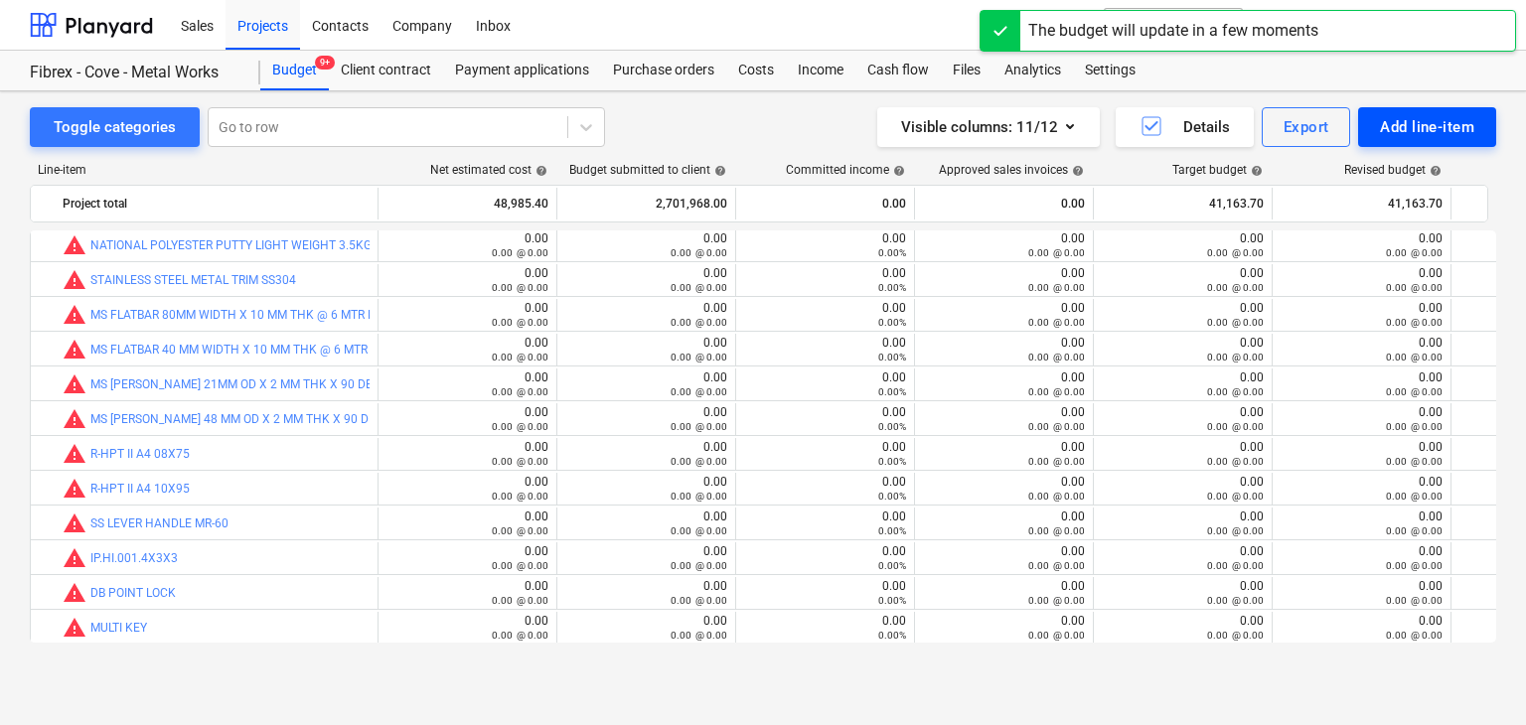
click at [1384, 136] on div "Add line-item" at bounding box center [1427, 127] width 94 height 26
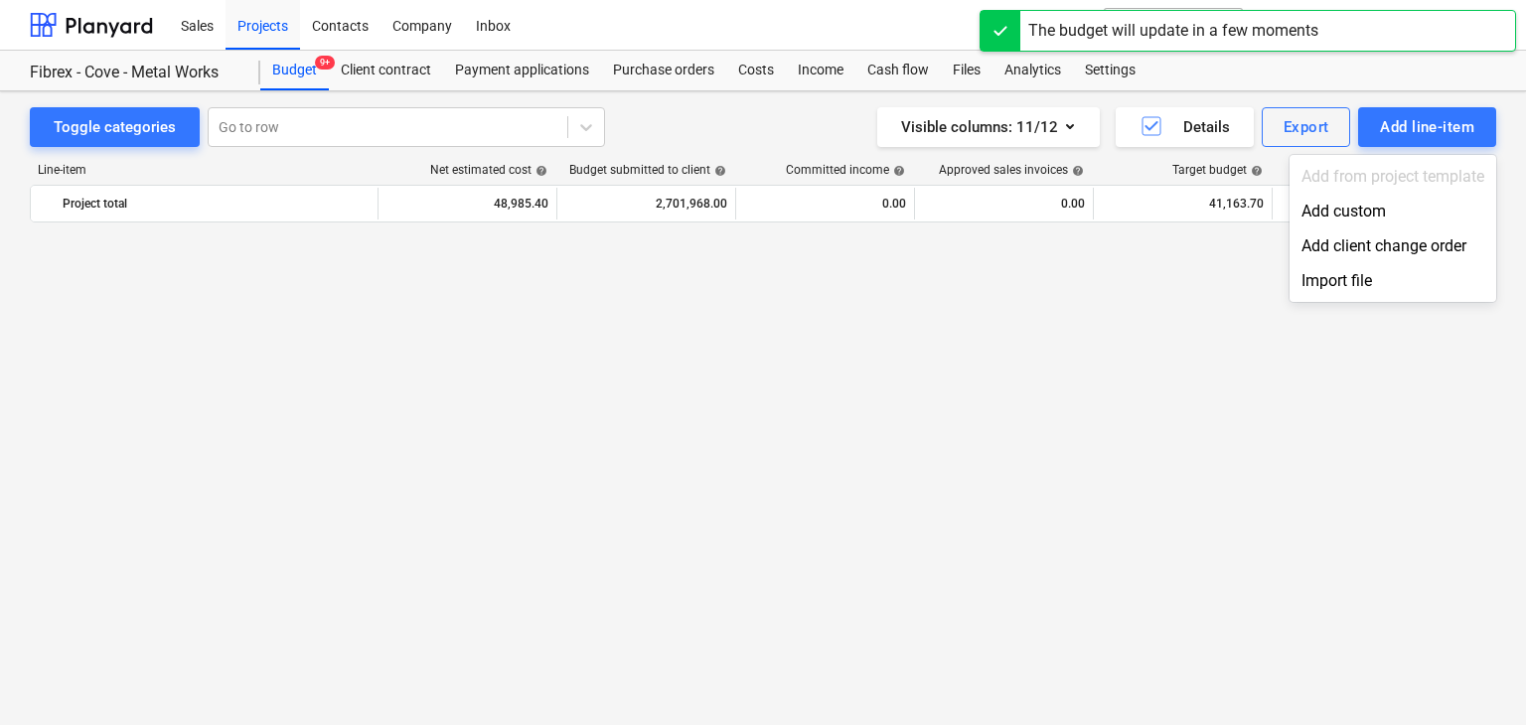
scroll to position [26398, 0]
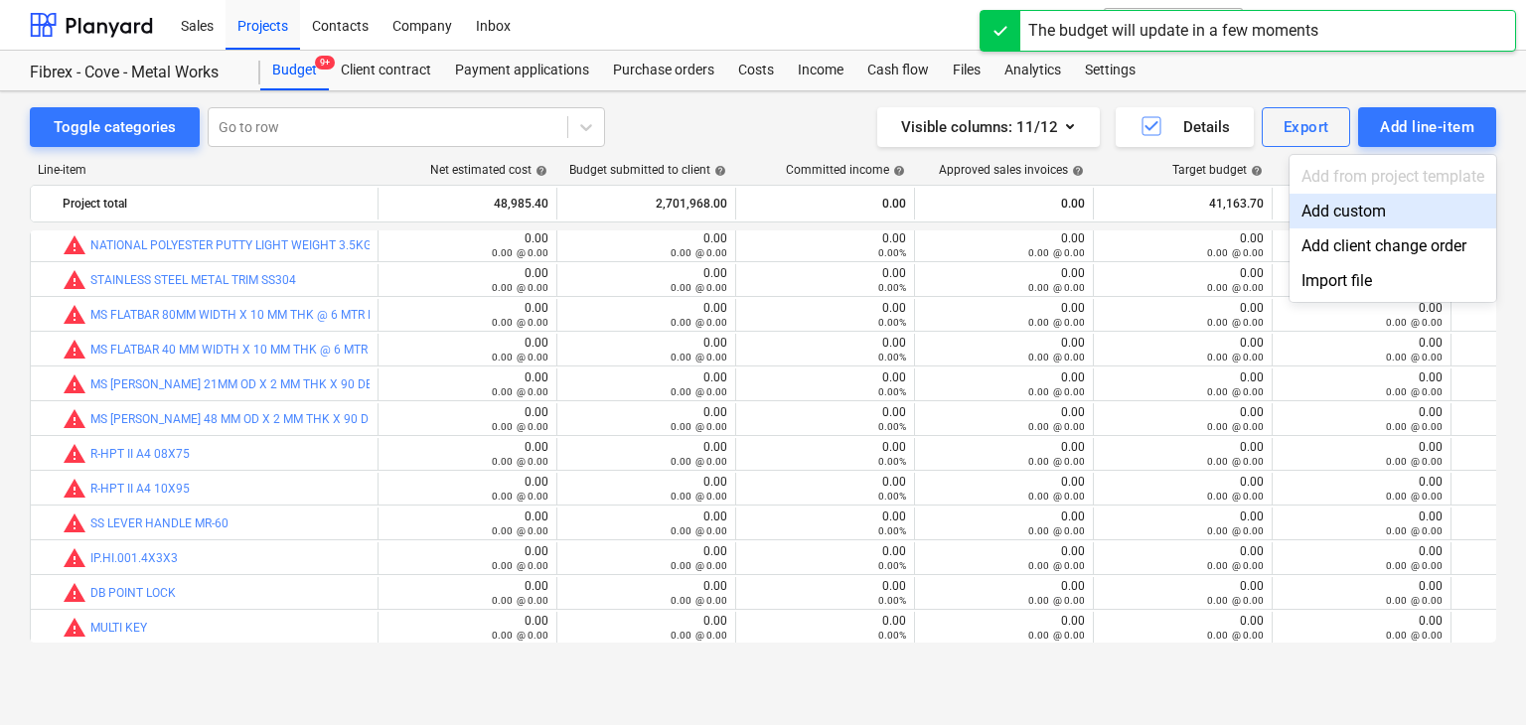
click at [1338, 212] on div "Add custom" at bounding box center [1393, 211] width 207 height 35
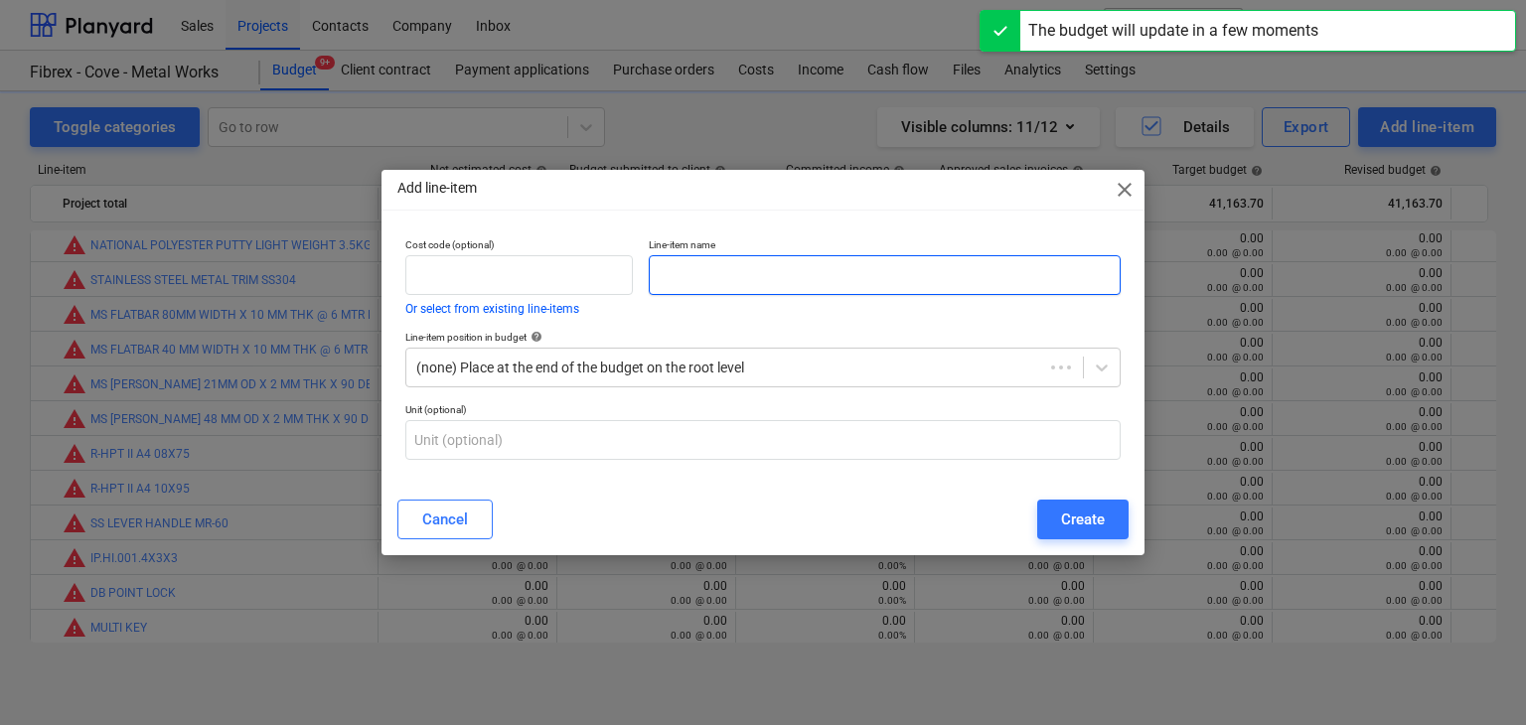
click at [737, 267] on input "text" at bounding box center [885, 275] width 472 height 40
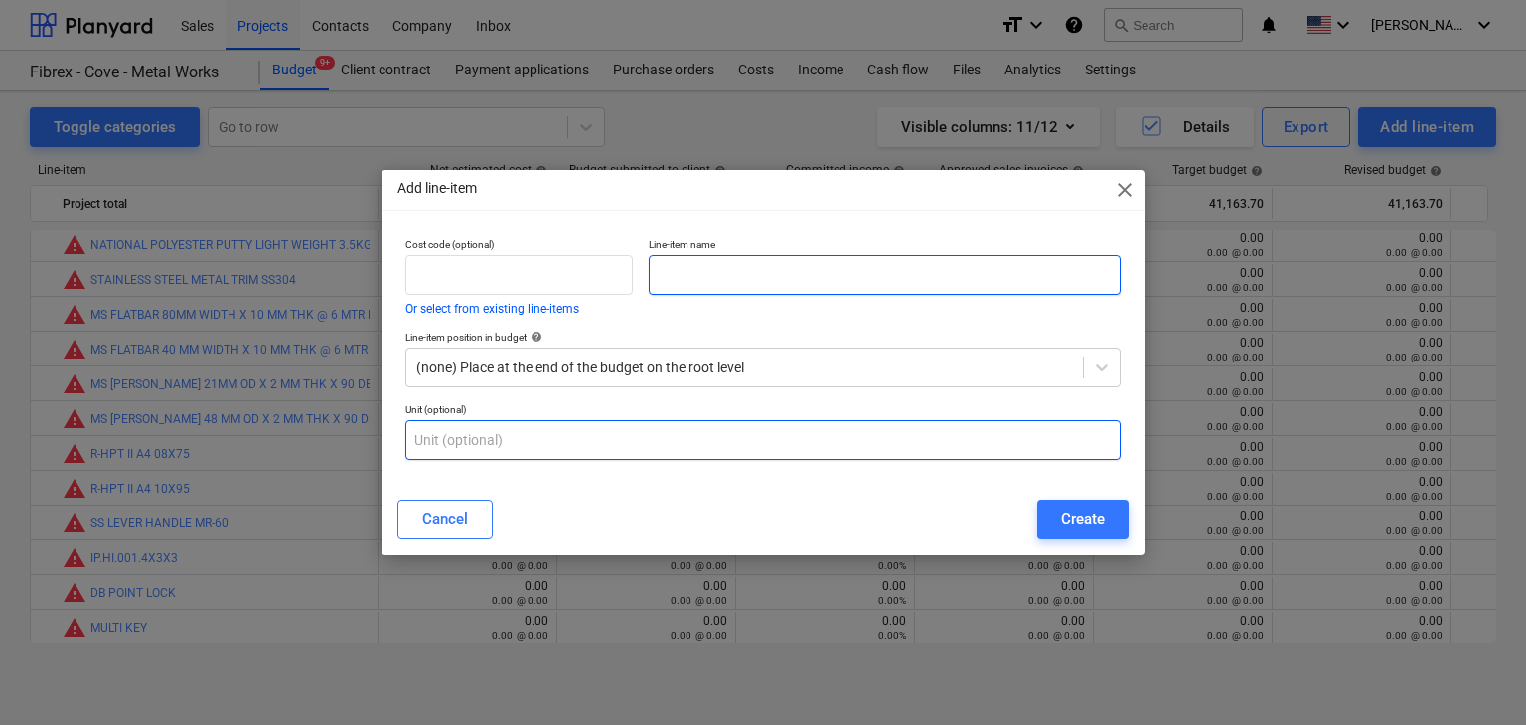
paste input "U TYPE PVC SHIM BLACK TYPE 100X75X4MM"
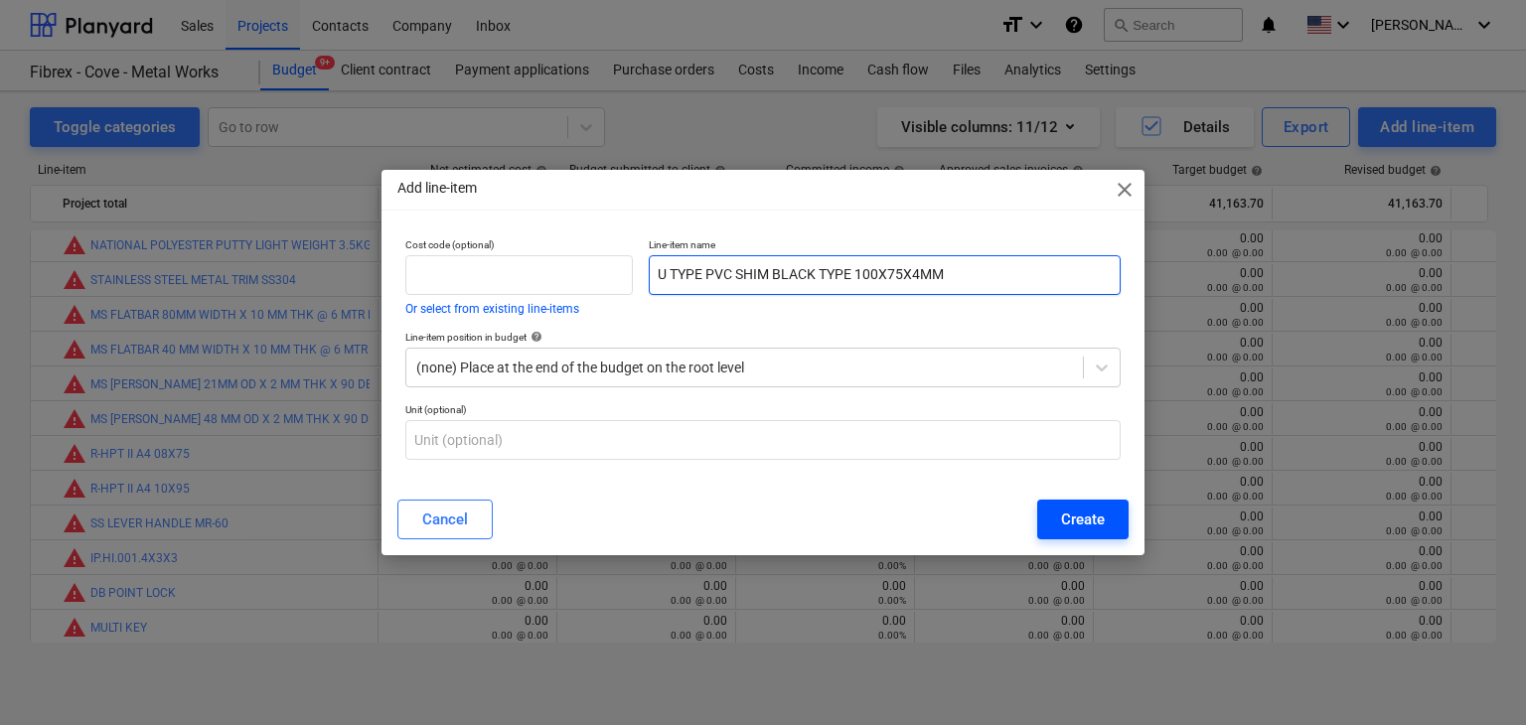
type input "U TYPE PVC SHIM BLACK TYPE 100X75X4MM"
click at [1114, 534] on button "Create" at bounding box center [1082, 520] width 91 height 40
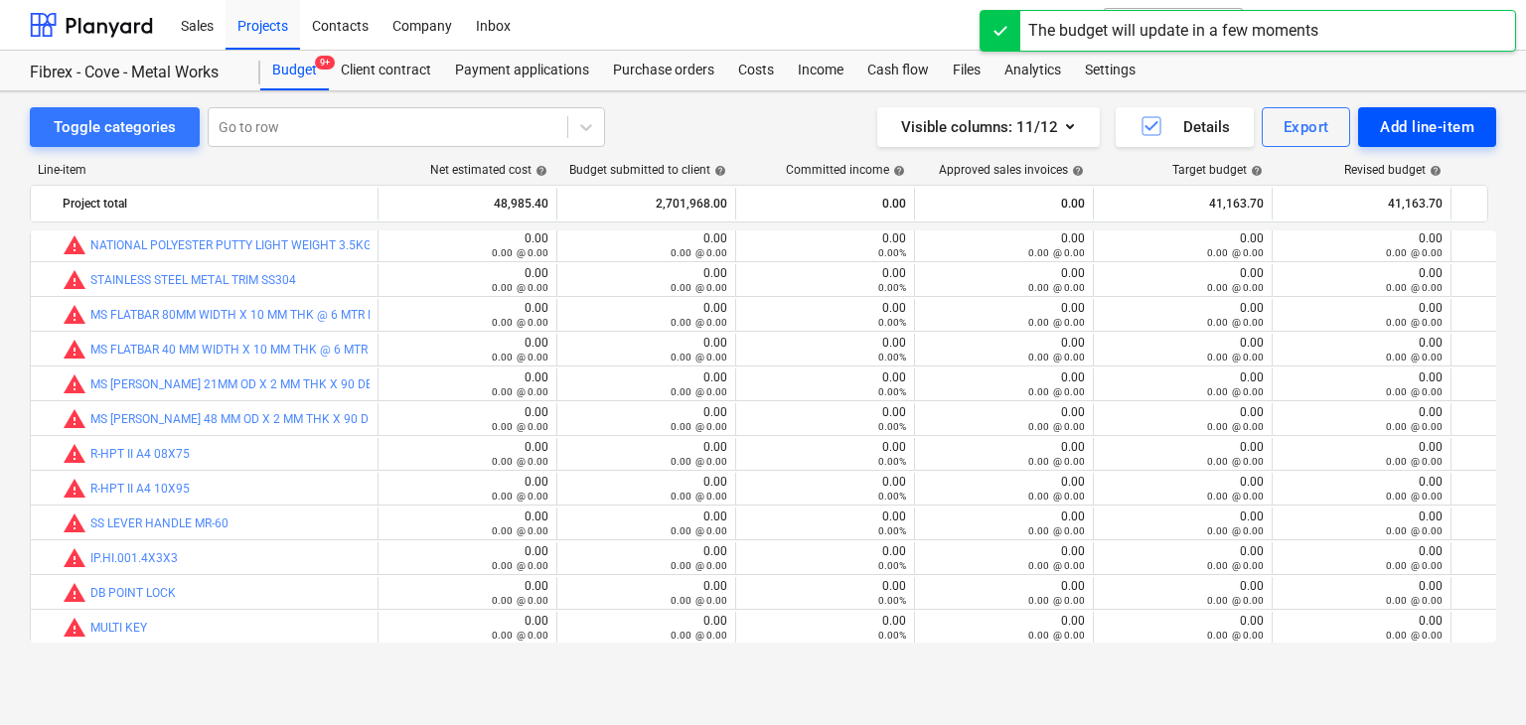
click at [1402, 135] on div "Add line-item" at bounding box center [1427, 127] width 94 height 26
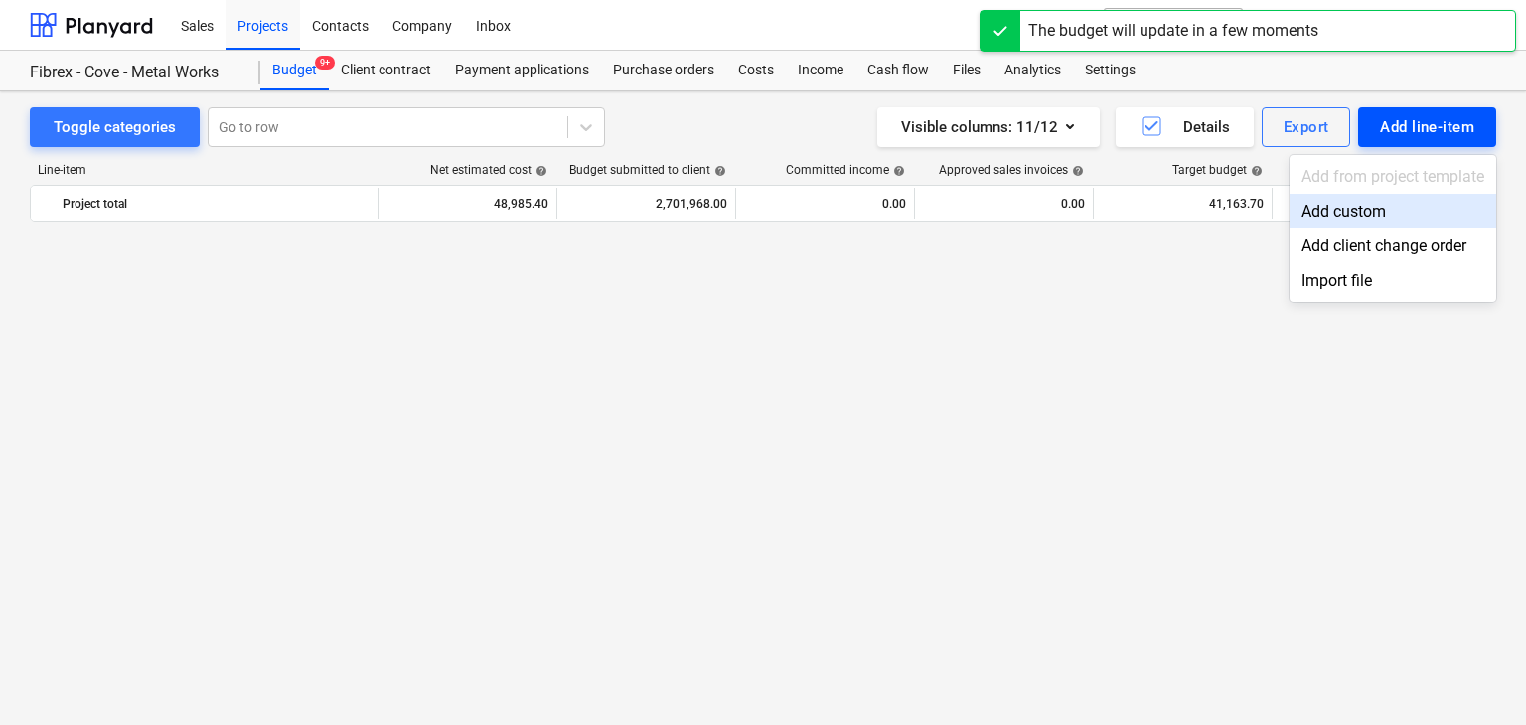
click at [1346, 208] on div "Add custom" at bounding box center [1393, 211] width 207 height 35
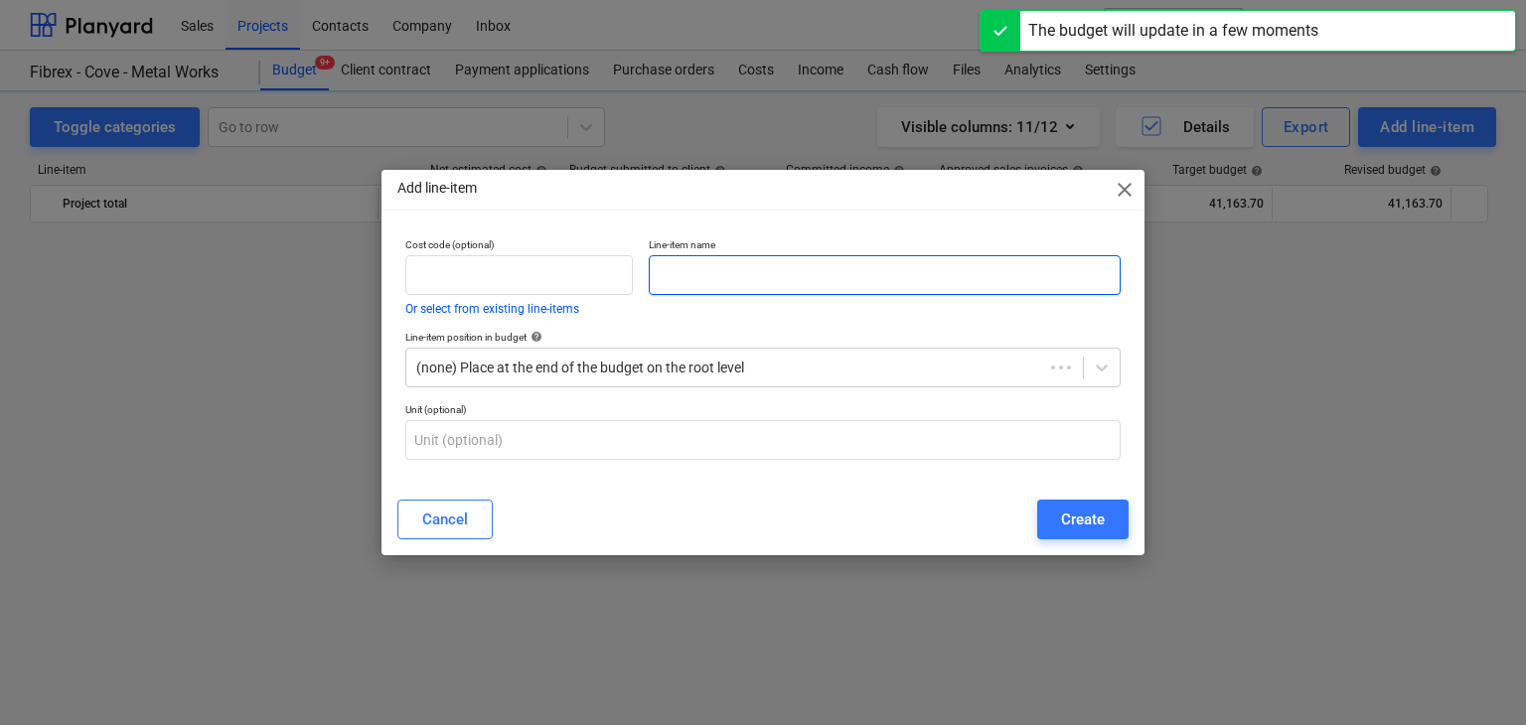
scroll to position [26398, 0]
click at [656, 276] on input "text" at bounding box center [885, 275] width 472 height 40
paste input "U TYPE PVC SHIM BLACK TYPE 100X75X5MM"
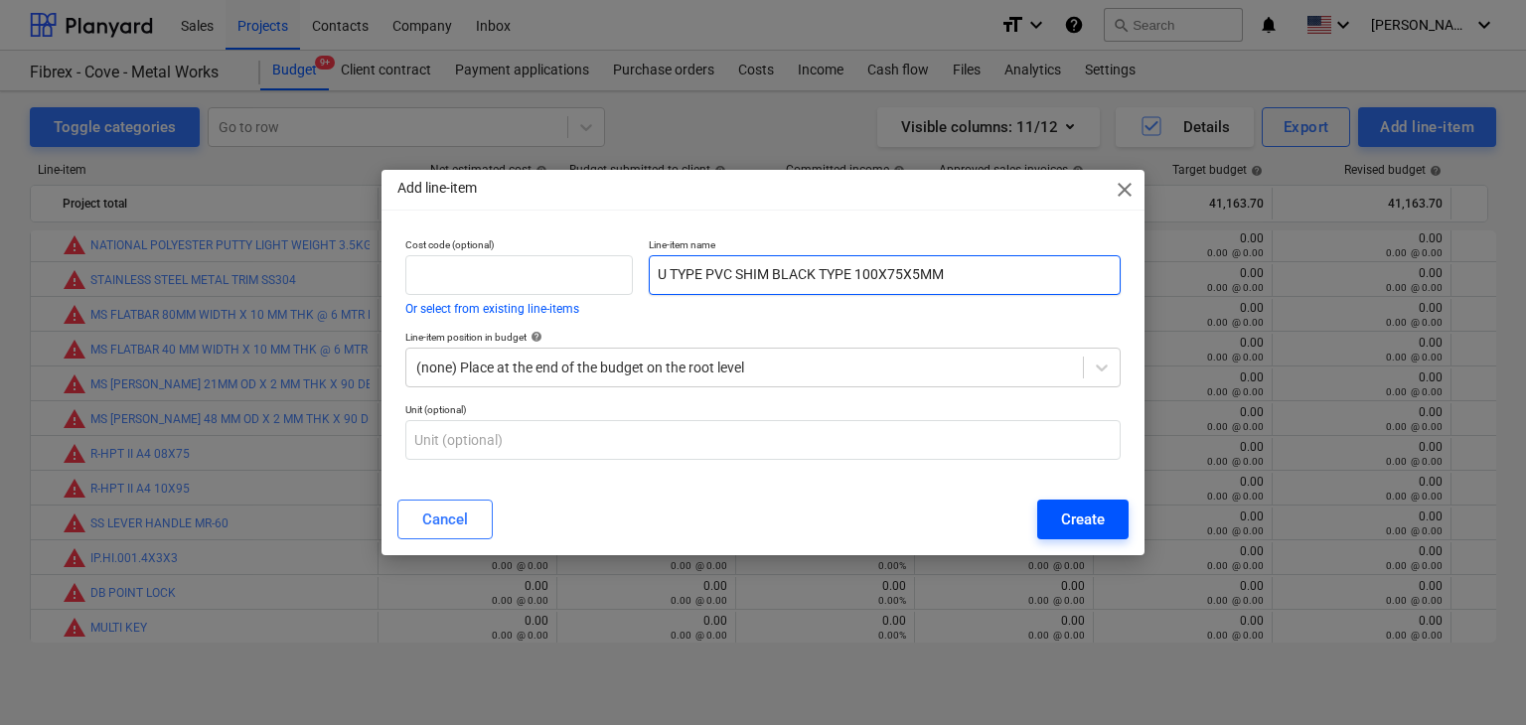
type input "U TYPE PVC SHIM BLACK TYPE 100X75X5MM"
click at [1114, 514] on button "Create" at bounding box center [1082, 520] width 91 height 40
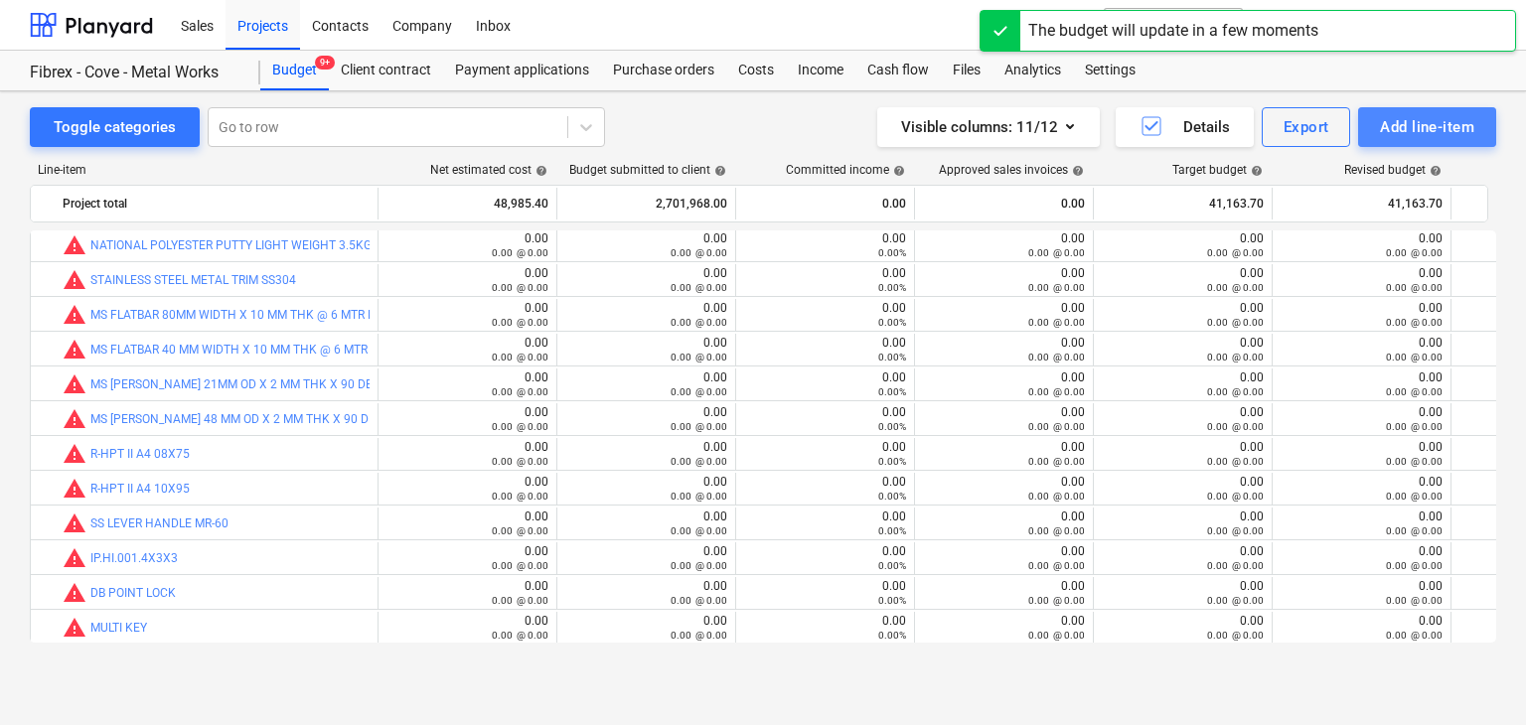
click at [1394, 133] on div "Add line-item" at bounding box center [1427, 127] width 94 height 26
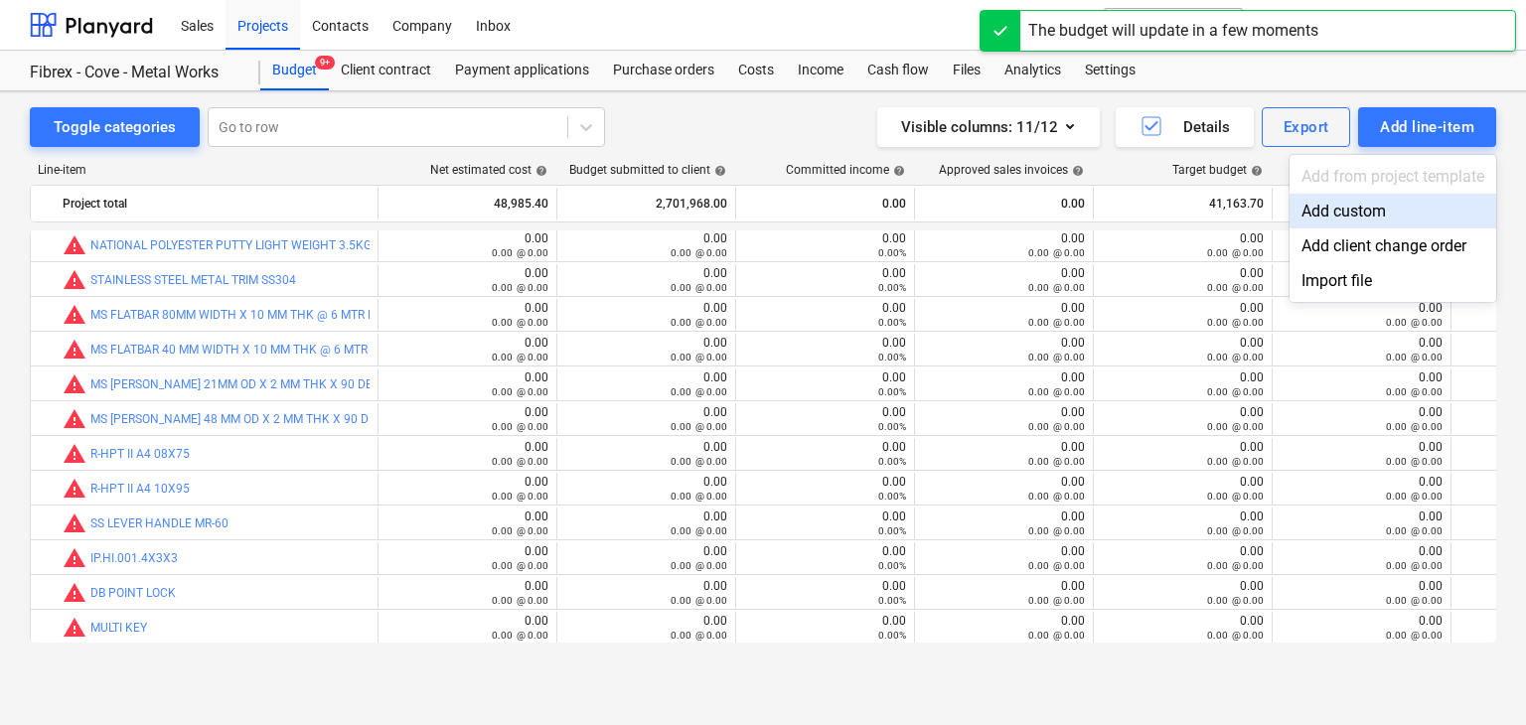
click at [1325, 215] on div "Add custom" at bounding box center [1393, 211] width 207 height 35
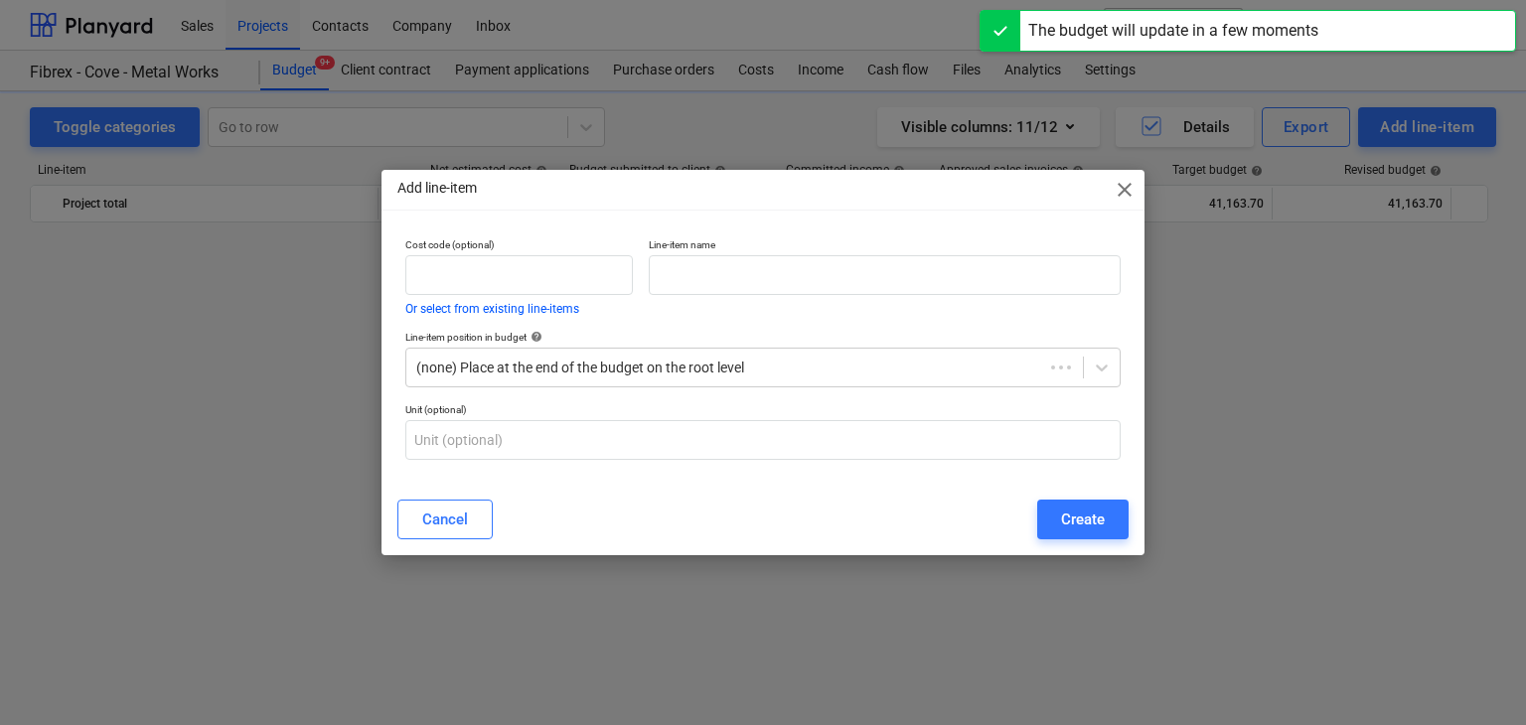
scroll to position [26398, 0]
click at [1331, 204] on div "Add line-item close Cost code (optional) Or select from existing line-items Lin…" at bounding box center [763, 362] width 1526 height 725
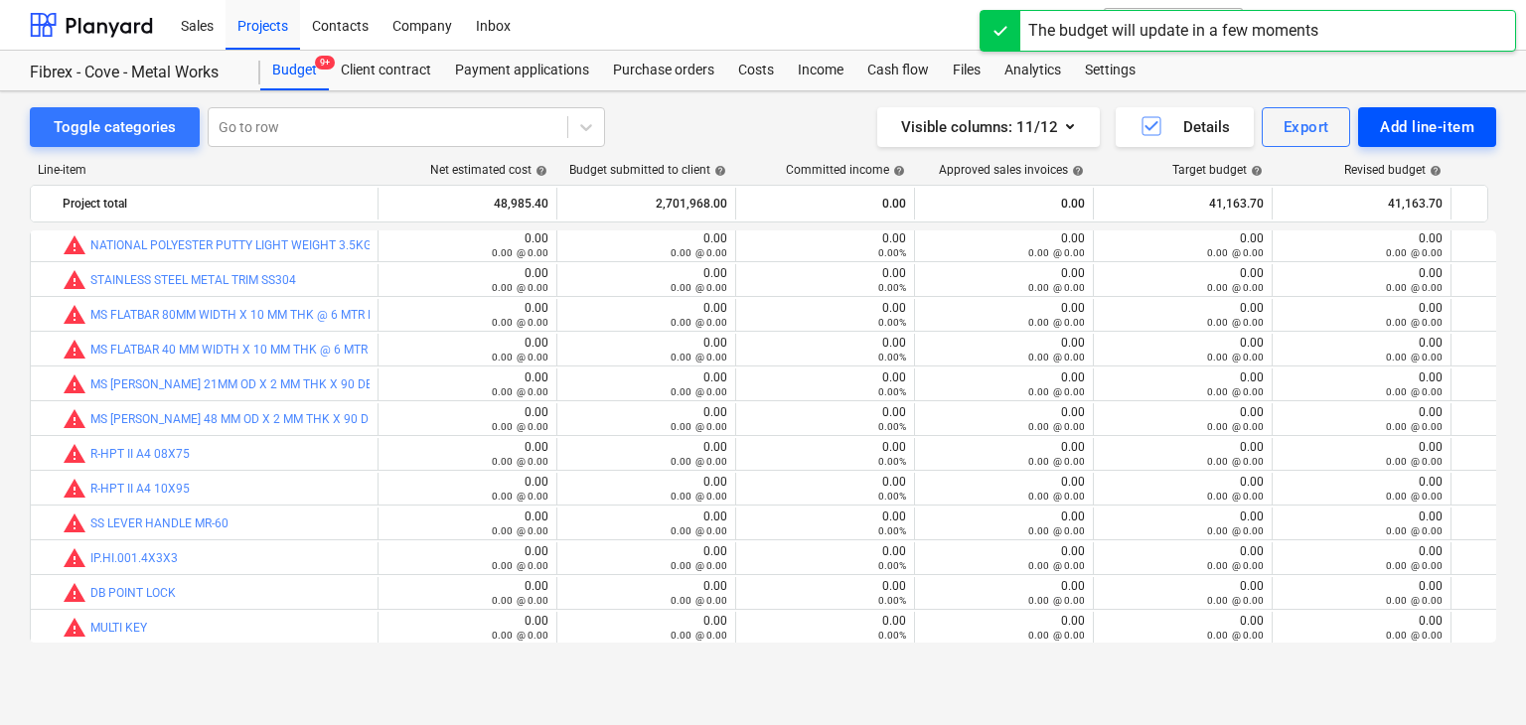
click at [1467, 120] on div "Add line-item" at bounding box center [1427, 127] width 94 height 26
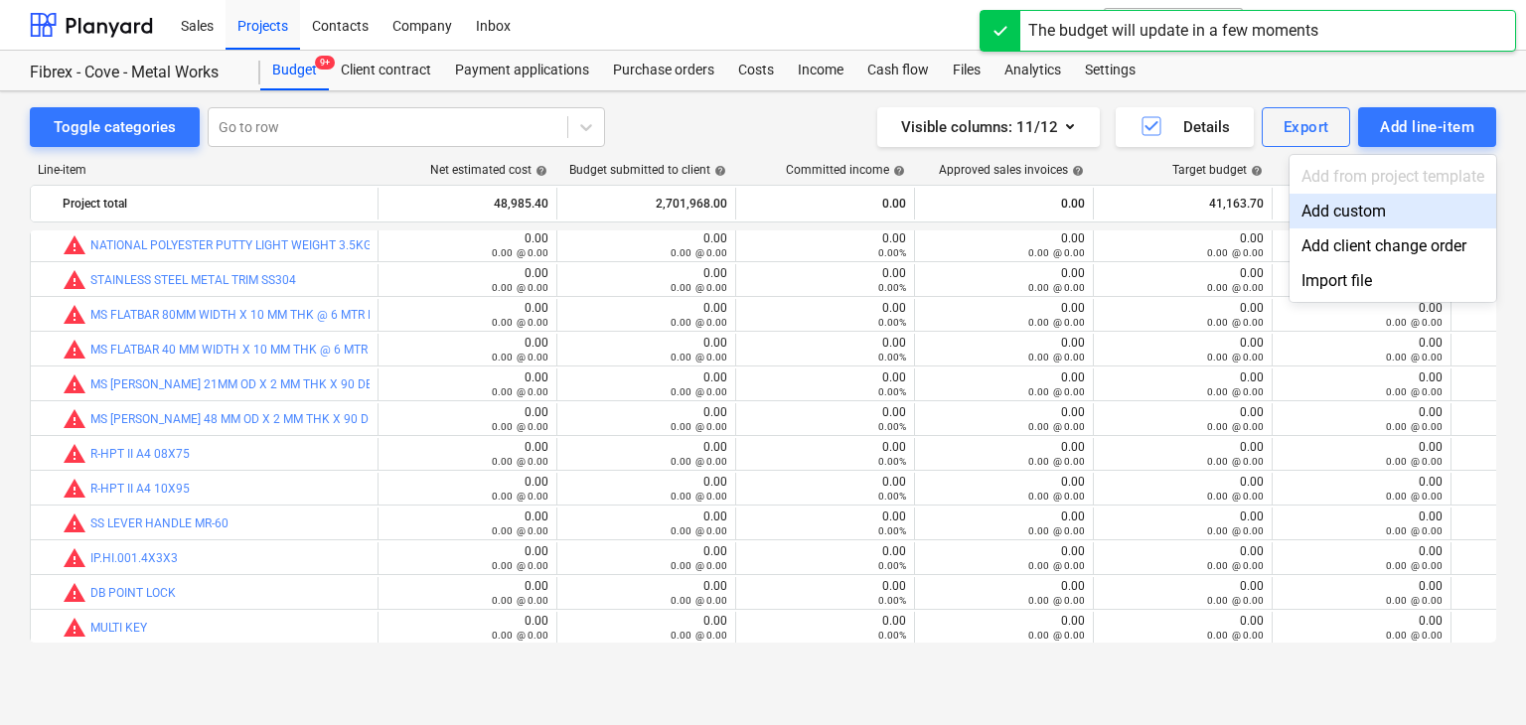
click at [1344, 212] on div "Add custom" at bounding box center [1393, 211] width 207 height 35
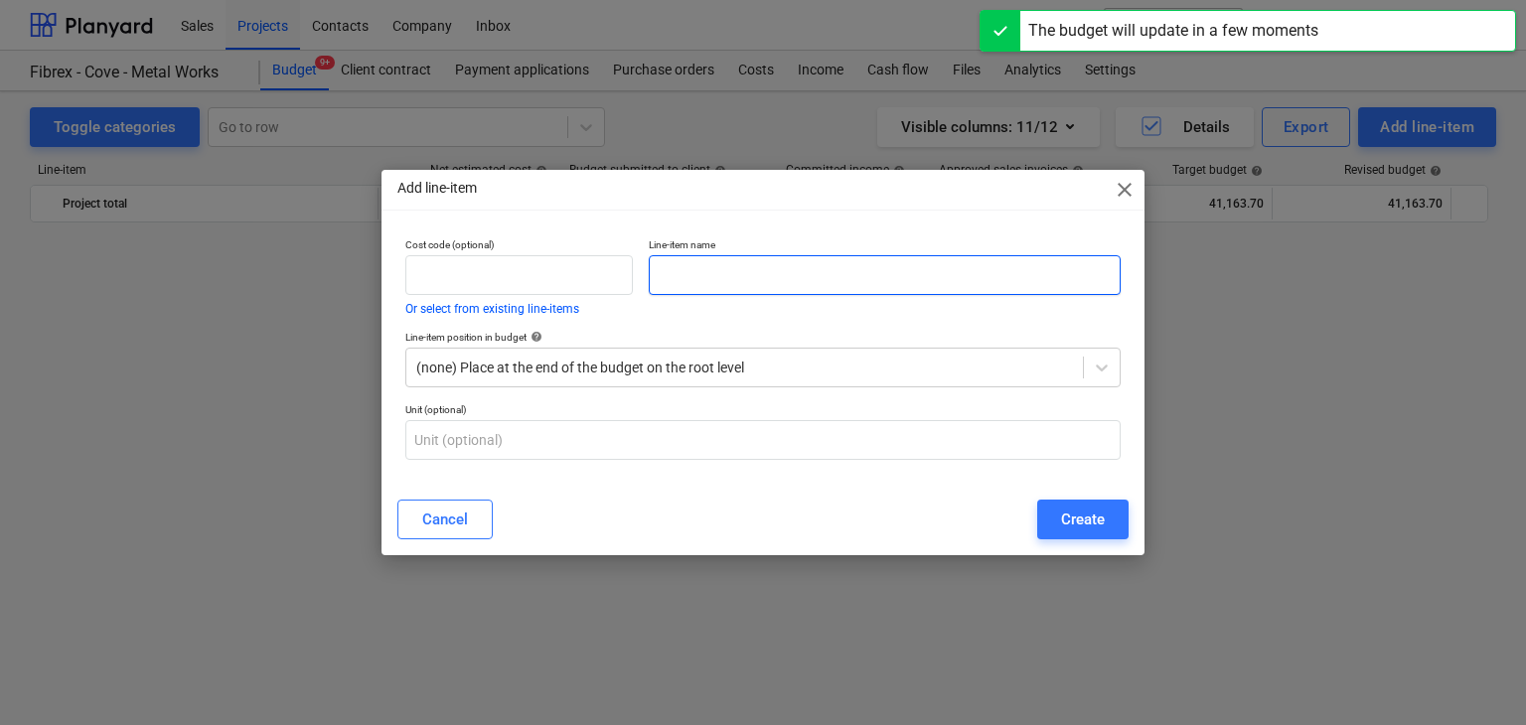
drag, startPoint x: 688, startPoint y: 275, endPoint x: 494, endPoint y: 501, distance: 297.3
click at [687, 275] on input "text" at bounding box center [885, 275] width 472 height 40
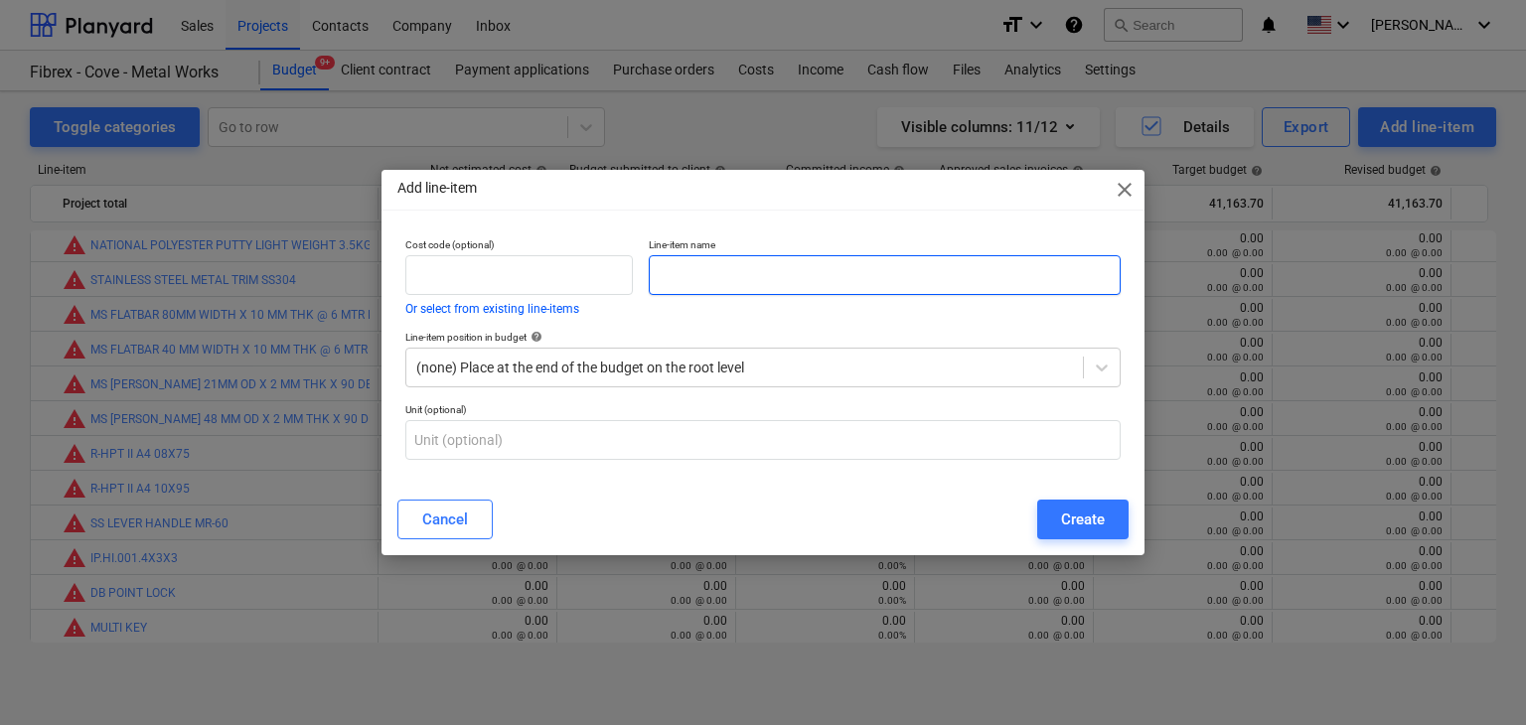
paste input "PVC BLACK 1MM"
type input "PVC BLACK 1MM"
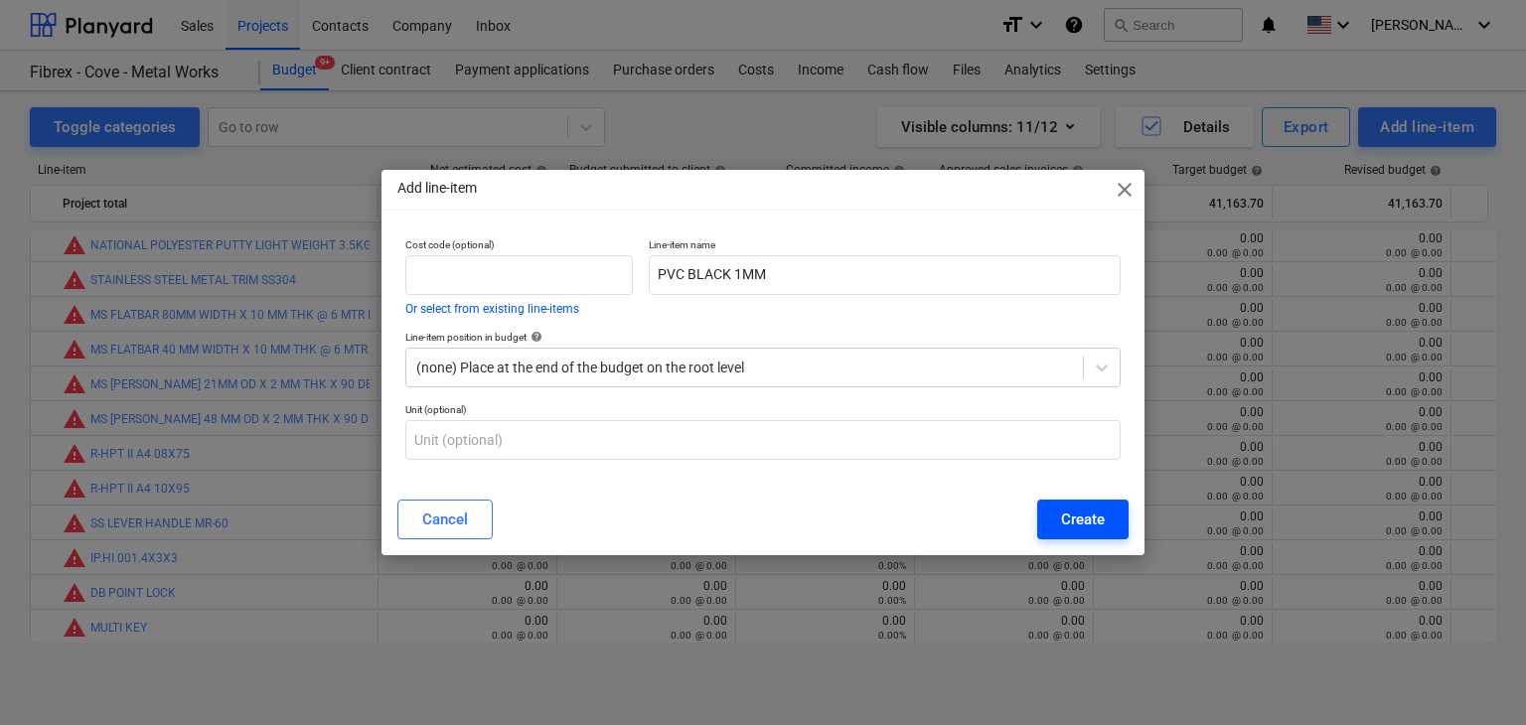
click at [1063, 530] on div "Create" at bounding box center [1083, 520] width 44 height 26
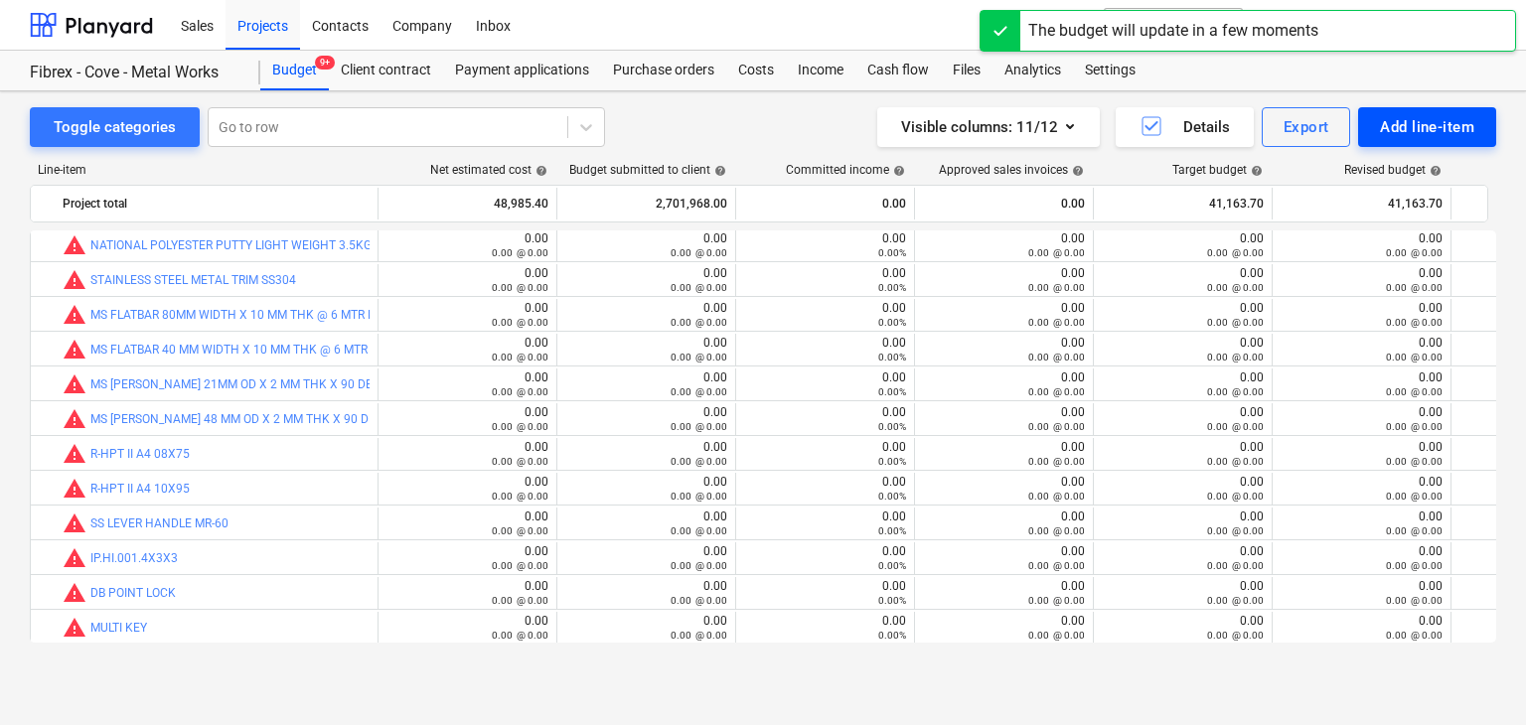
click at [1405, 135] on div "Add line-item" at bounding box center [1427, 127] width 94 height 26
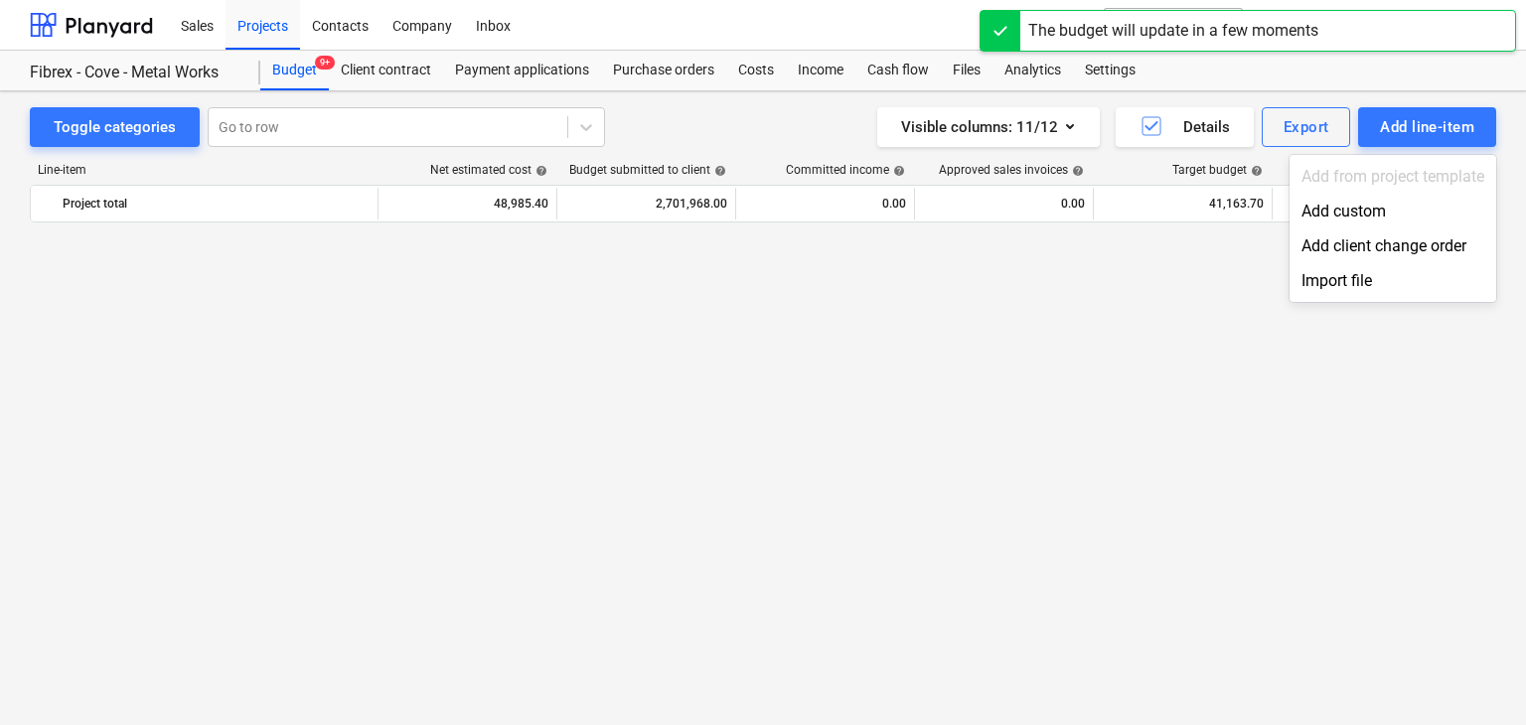
scroll to position [26398, 0]
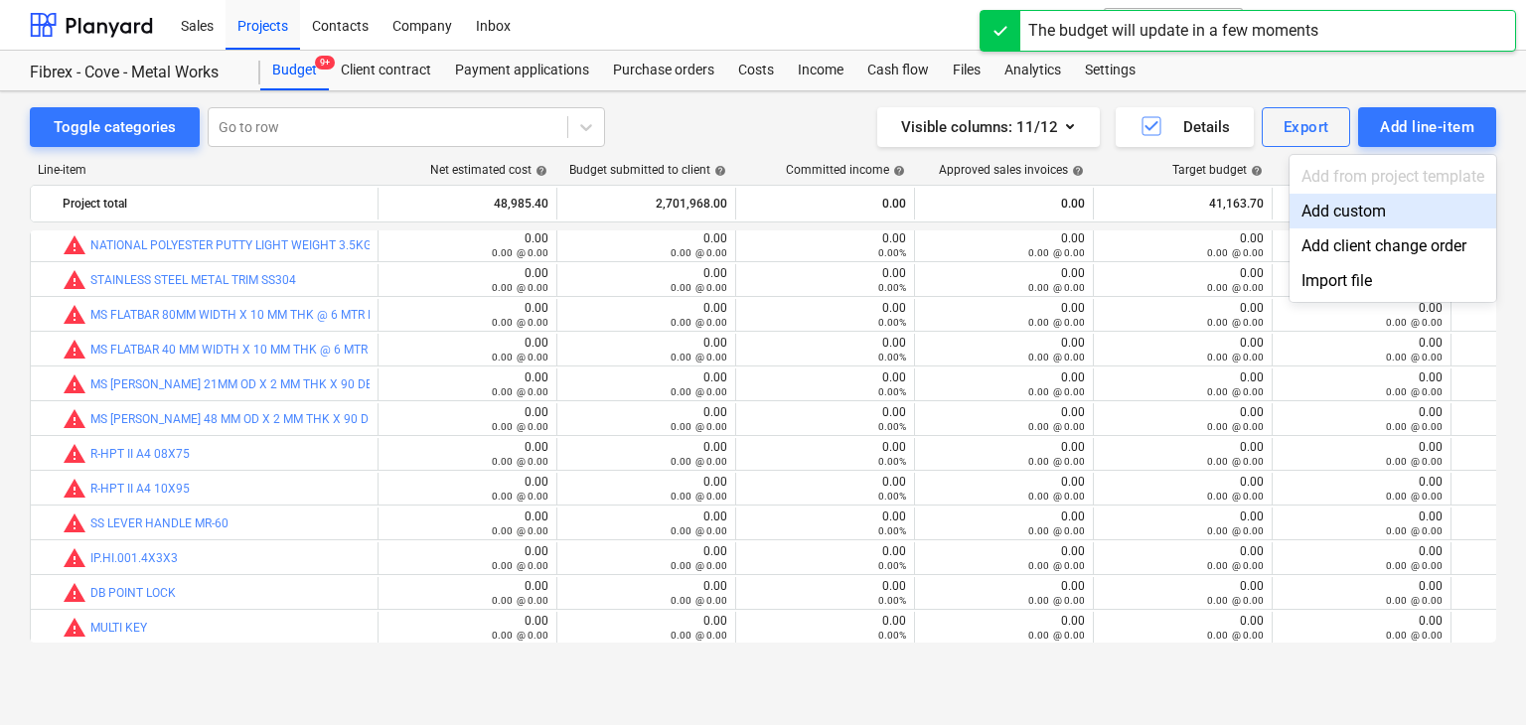
click at [1378, 208] on div "Add custom" at bounding box center [1393, 211] width 207 height 35
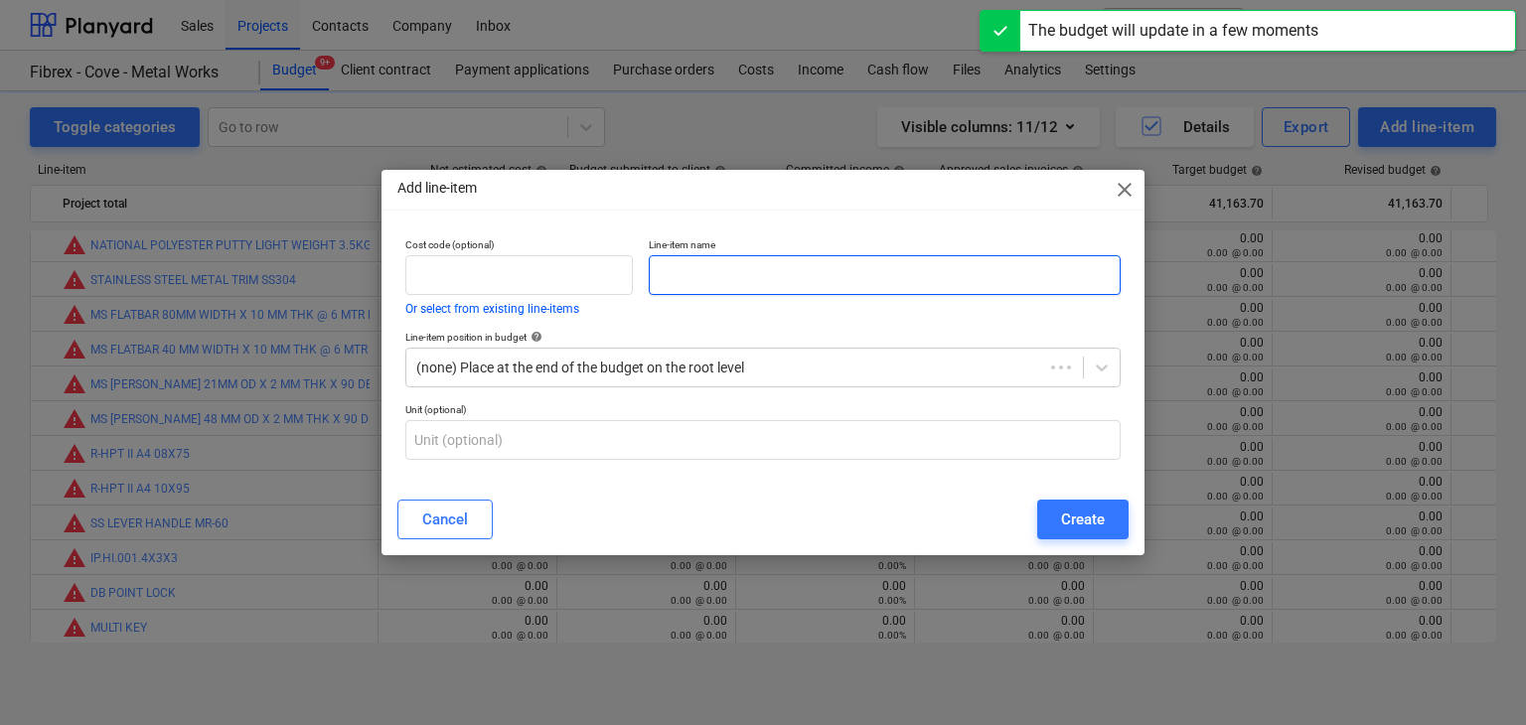
click at [693, 255] on input "text" at bounding box center [885, 275] width 472 height 40
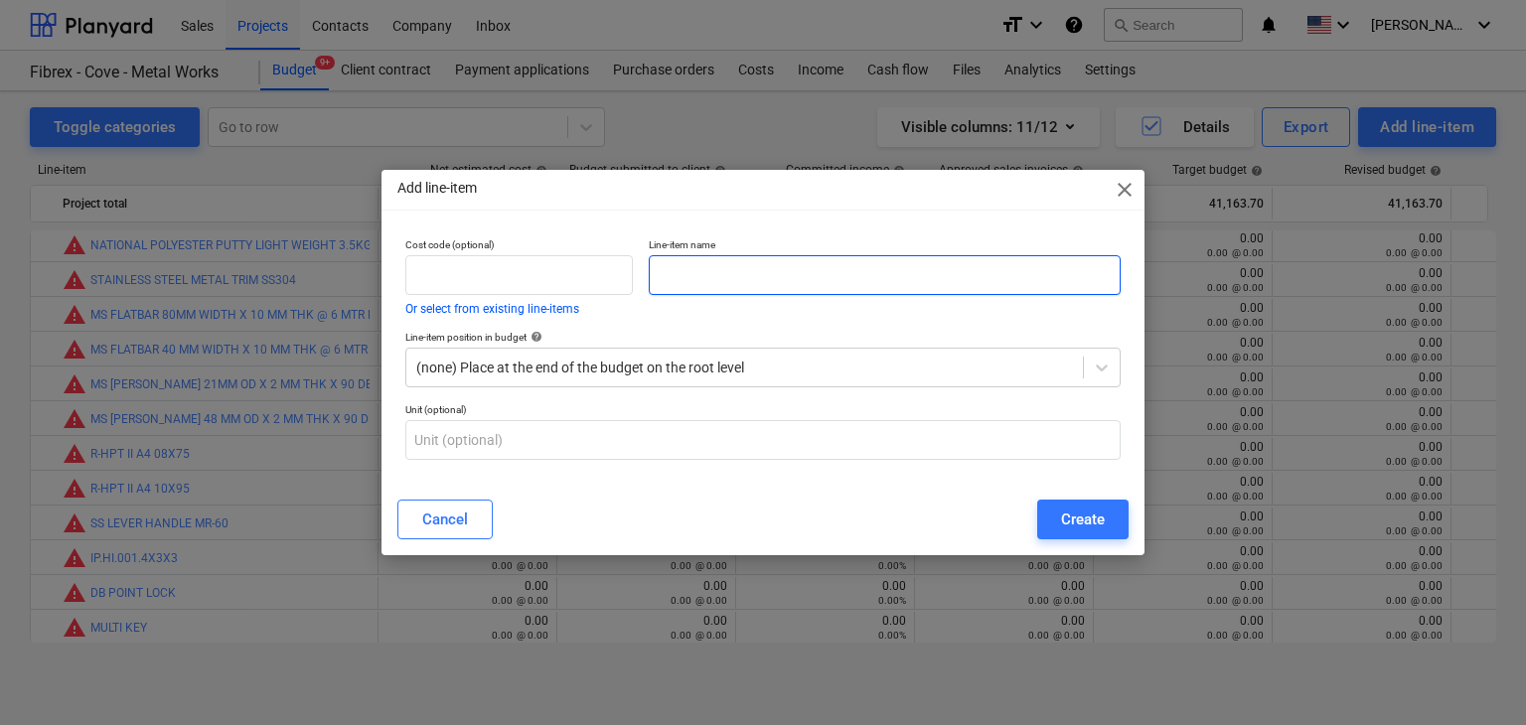
paste input "PVC BLACK 2MM"
type input "PVC BLACK 2MM"
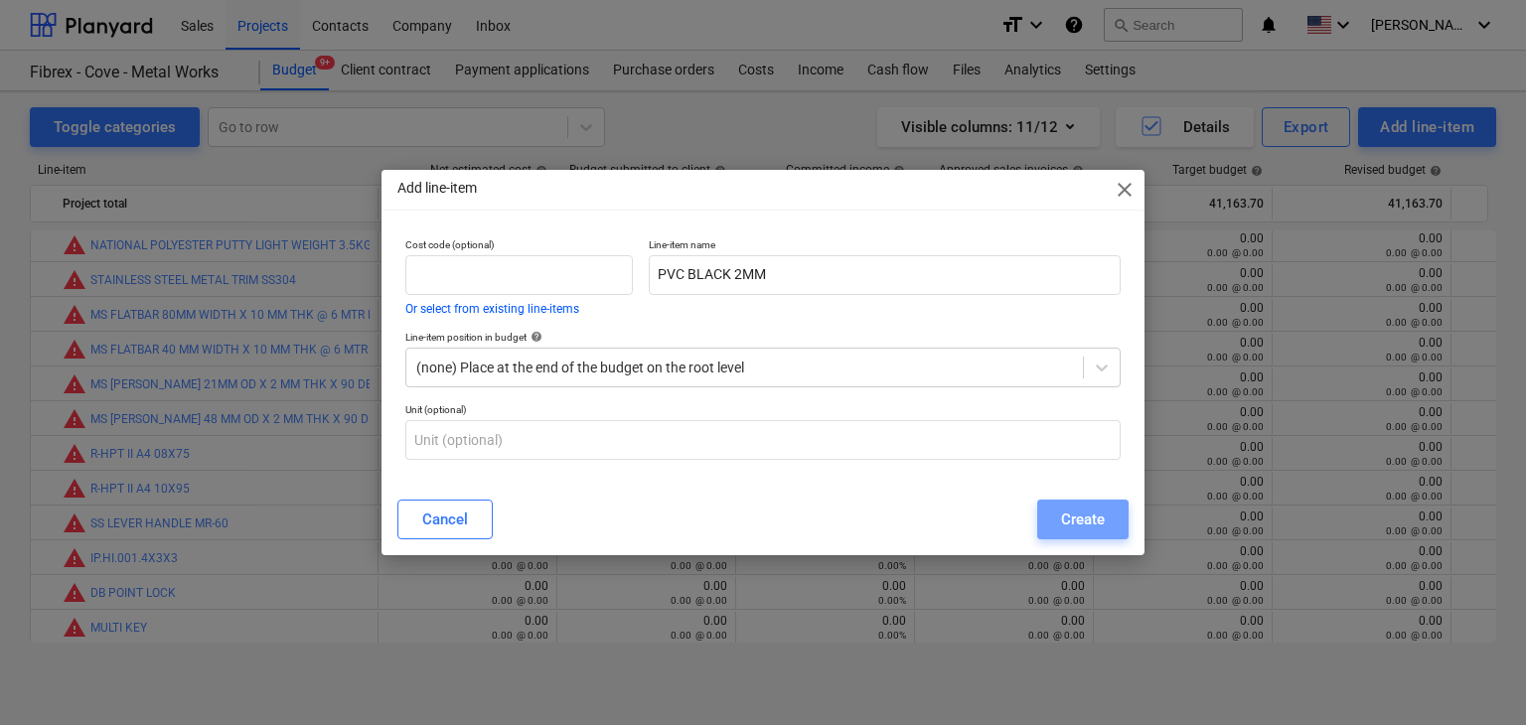
click at [1076, 532] on div "Create" at bounding box center [1083, 520] width 44 height 26
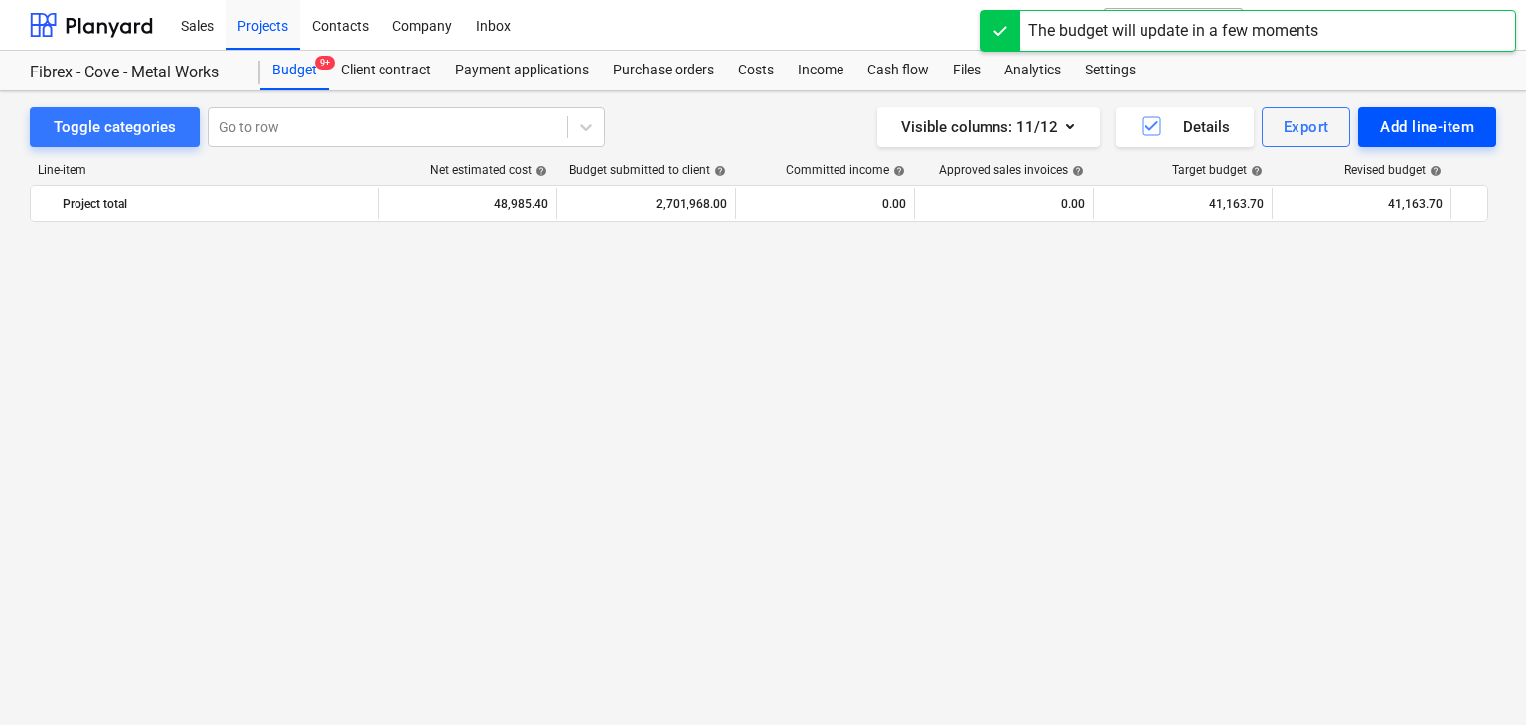
scroll to position [26398, 0]
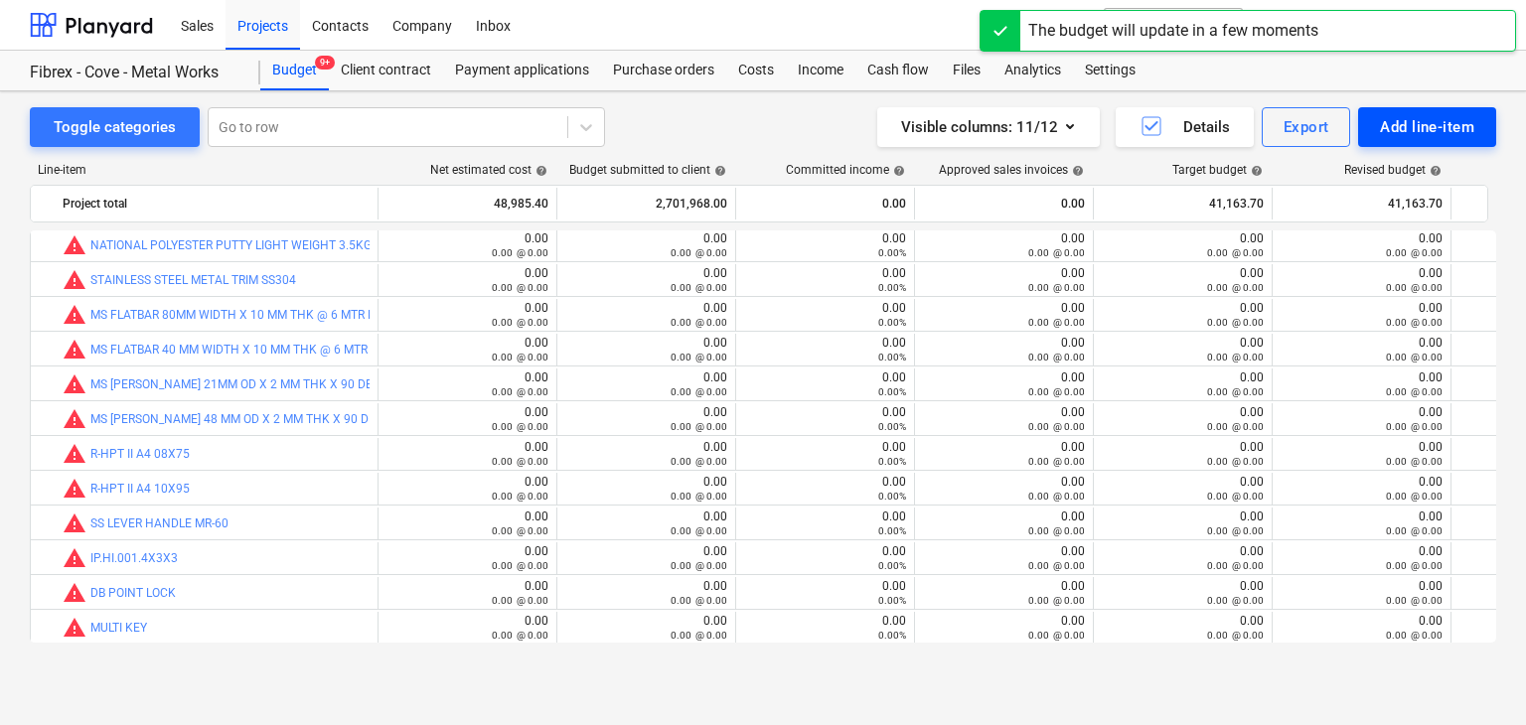
click at [1399, 130] on div "Add line-item" at bounding box center [1427, 127] width 94 height 26
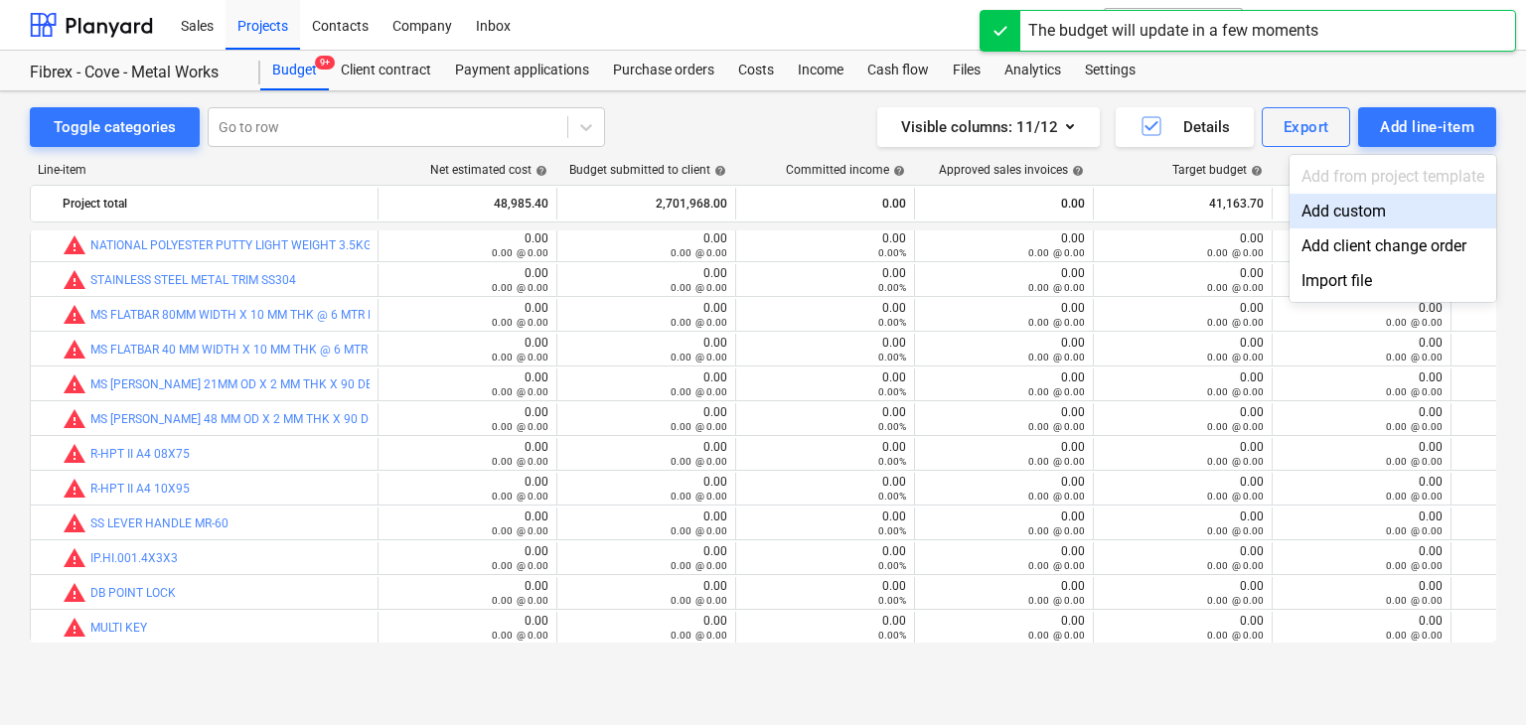
click at [1346, 203] on div "Add custom" at bounding box center [1393, 211] width 207 height 35
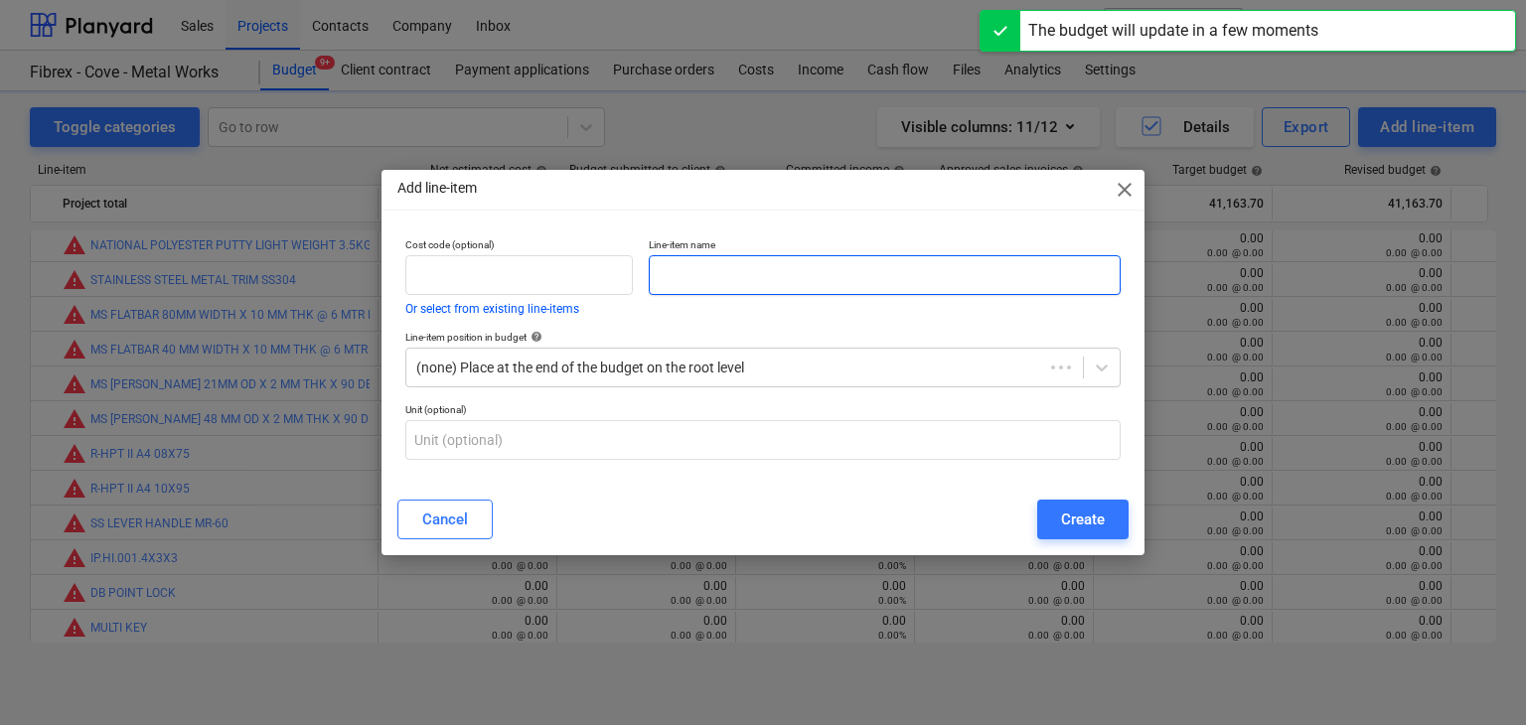
click at [695, 292] on input "text" at bounding box center [885, 275] width 472 height 40
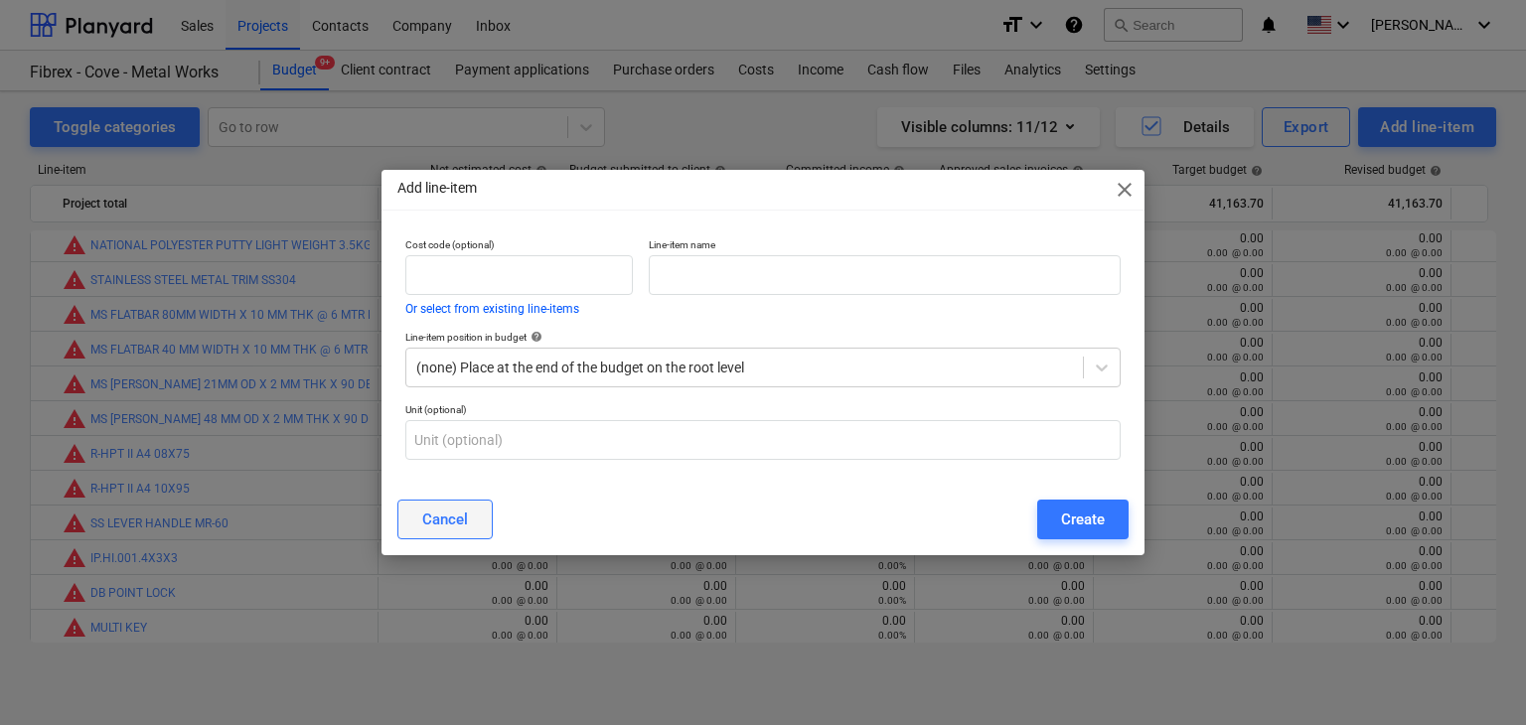
click at [487, 509] on button "Cancel" at bounding box center [444, 520] width 95 height 40
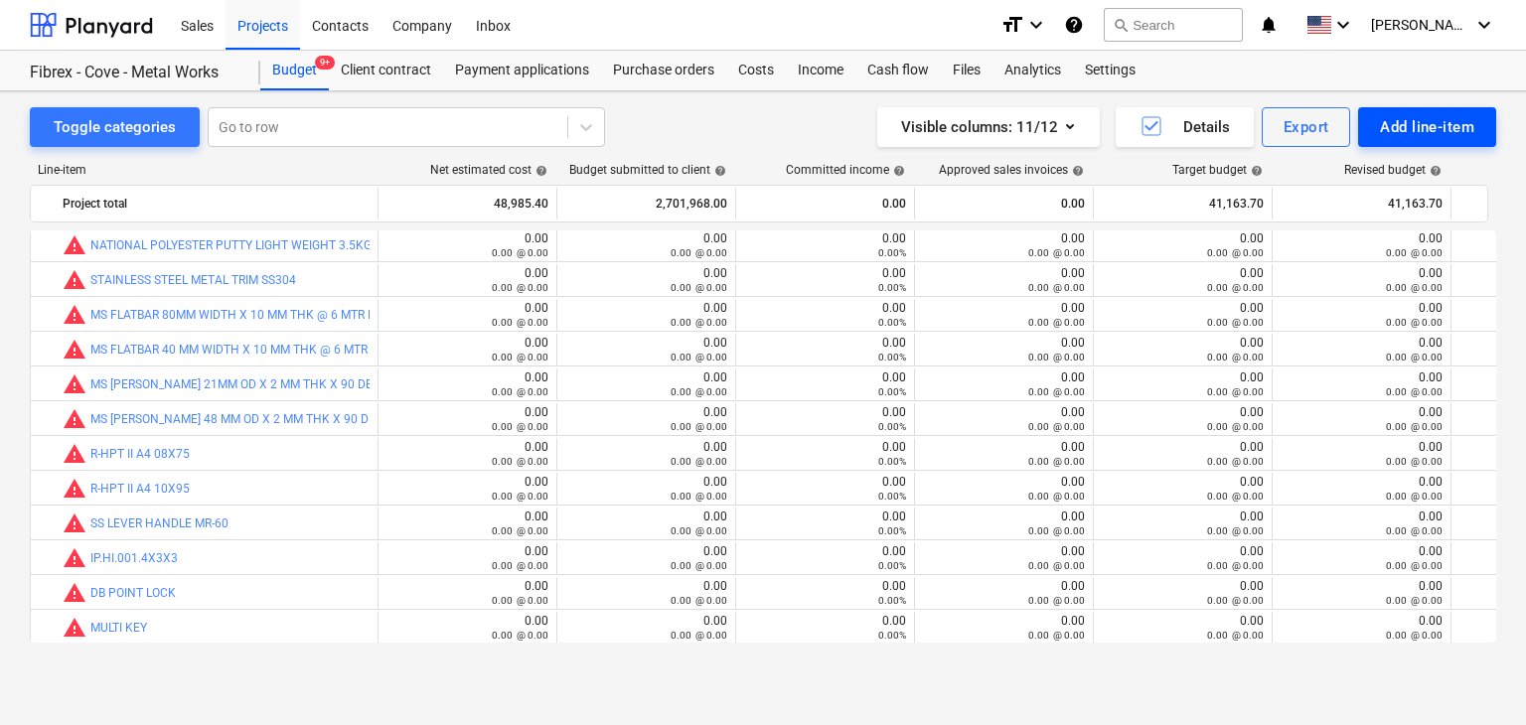
click at [1409, 134] on div "Add line-item" at bounding box center [1427, 127] width 94 height 26
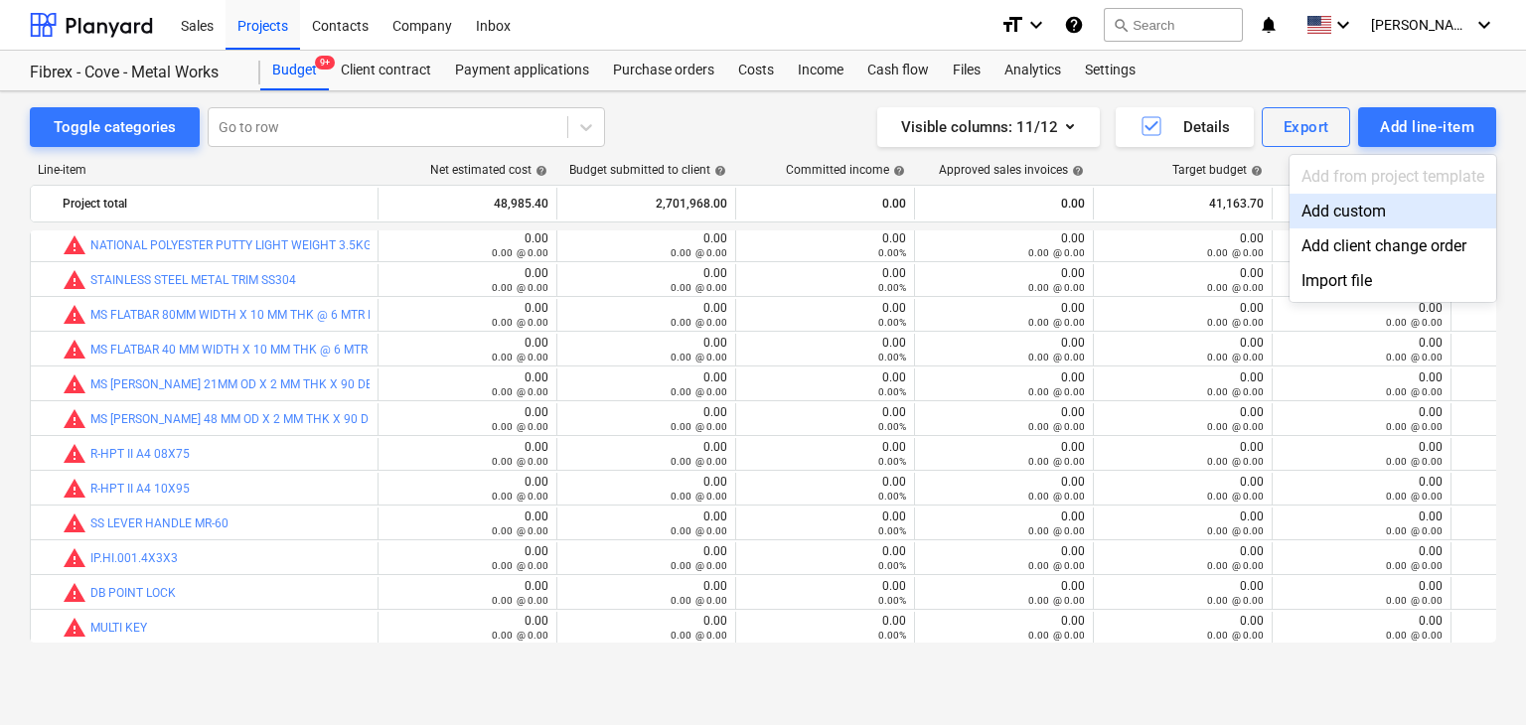
click at [1317, 221] on div "Add custom" at bounding box center [1393, 211] width 207 height 35
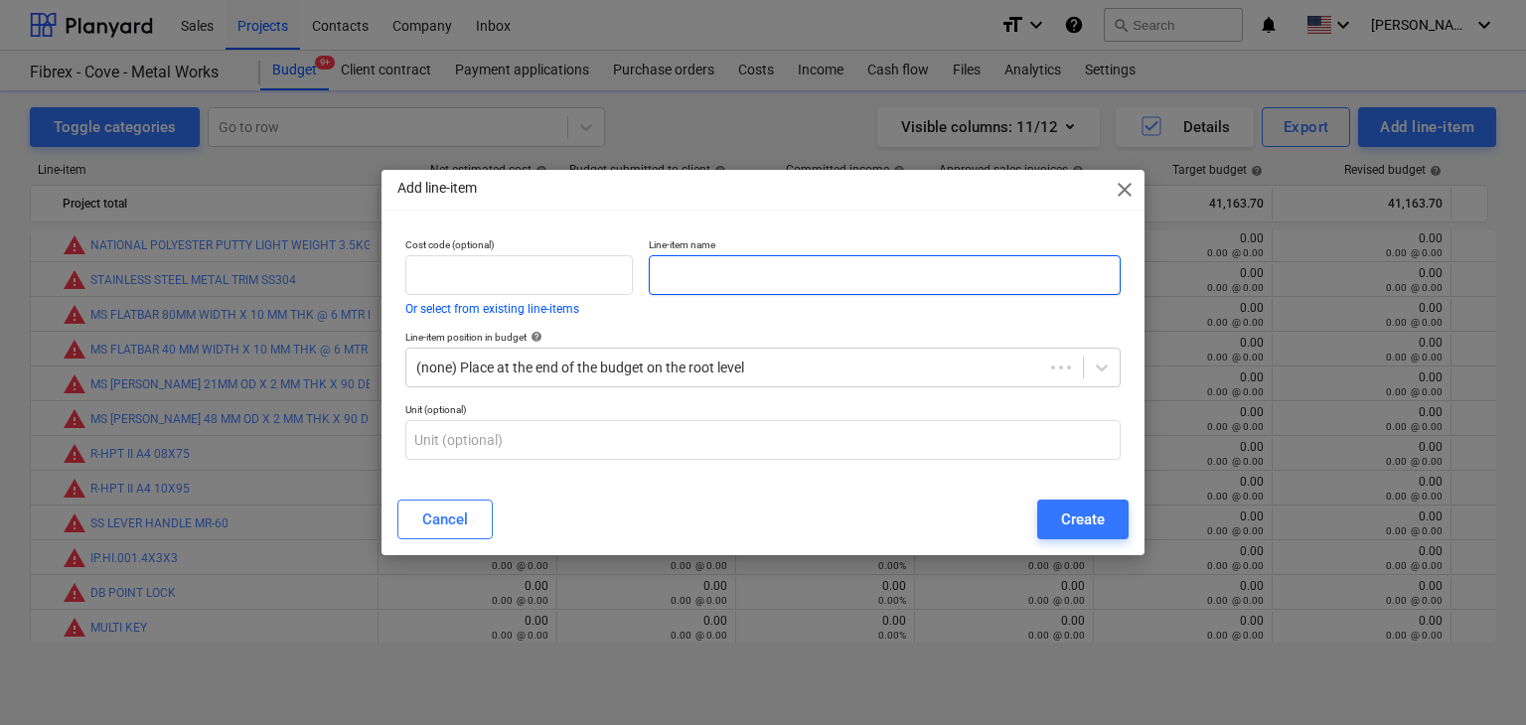
click at [660, 265] on input "text" at bounding box center [885, 275] width 472 height 40
paste input "PVC BLACK 3MM"
type input "PVC BLACK 3MM"
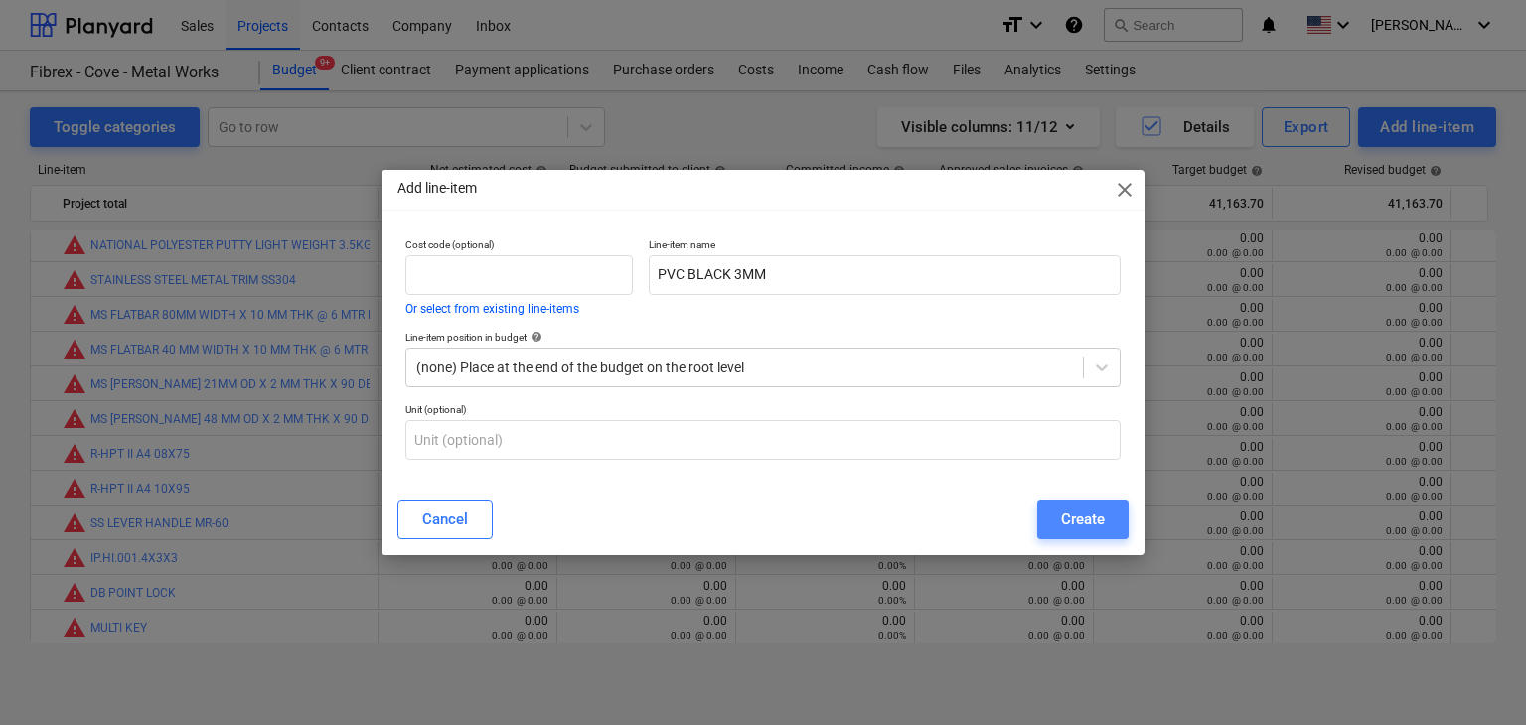
click at [1065, 517] on div "Create" at bounding box center [1083, 520] width 44 height 26
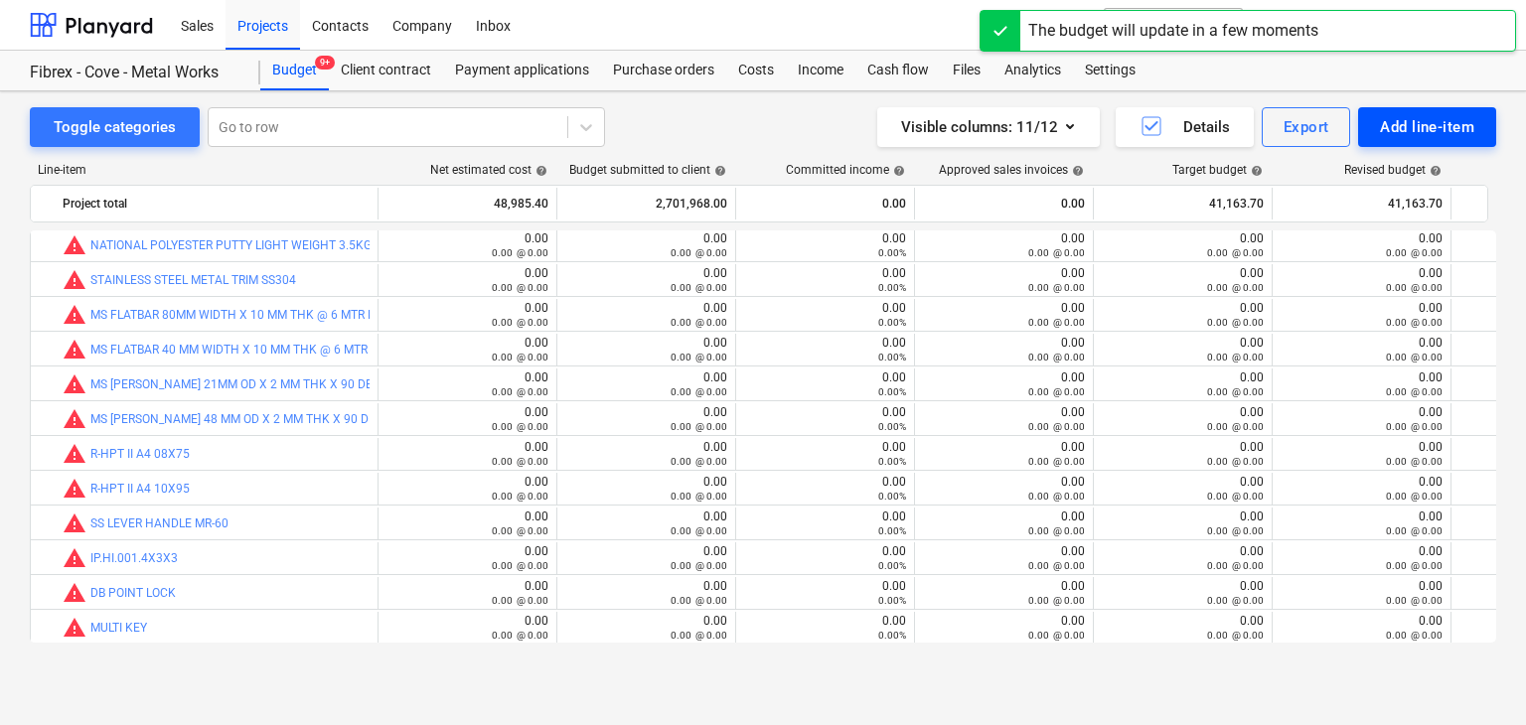
click at [1395, 139] on div "Add line-item" at bounding box center [1427, 127] width 94 height 26
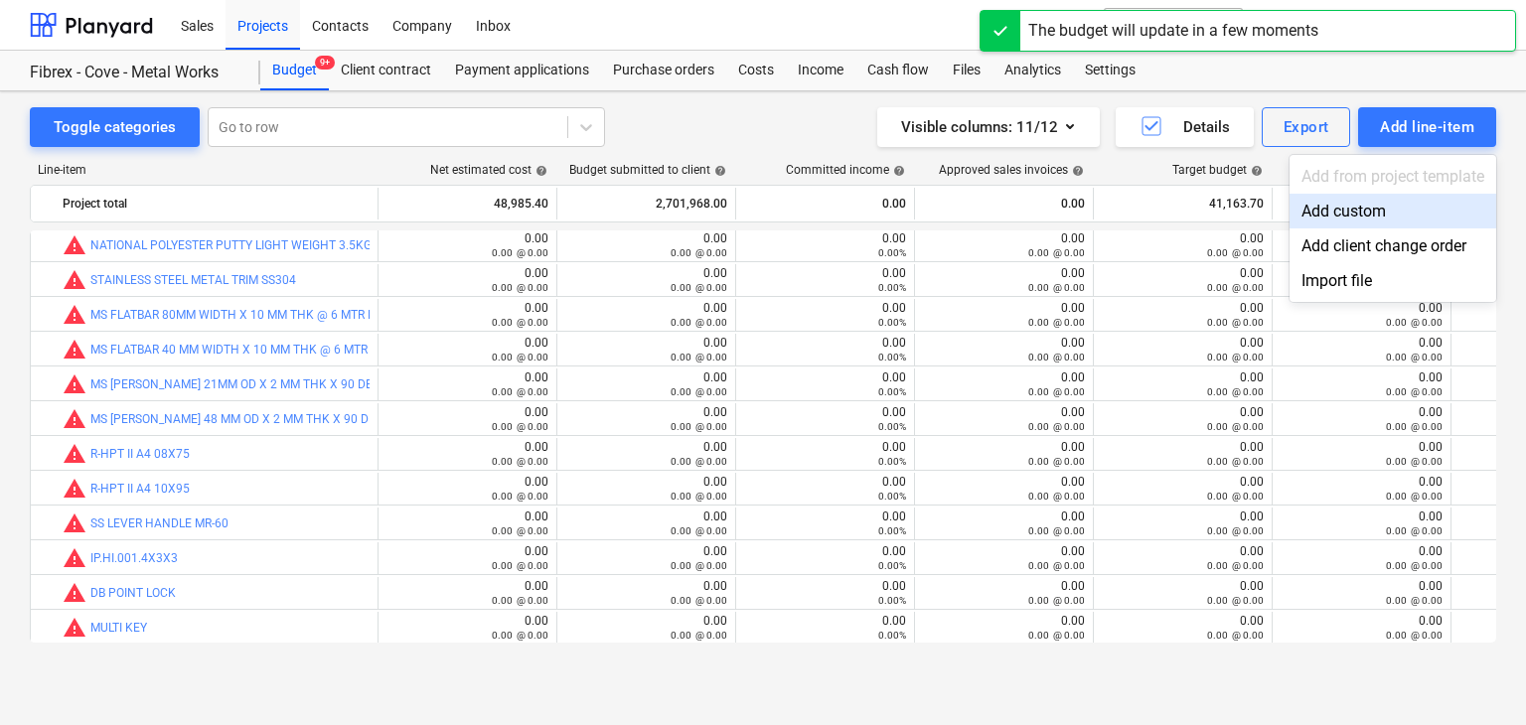
click at [1322, 221] on div "Add custom" at bounding box center [1393, 211] width 207 height 35
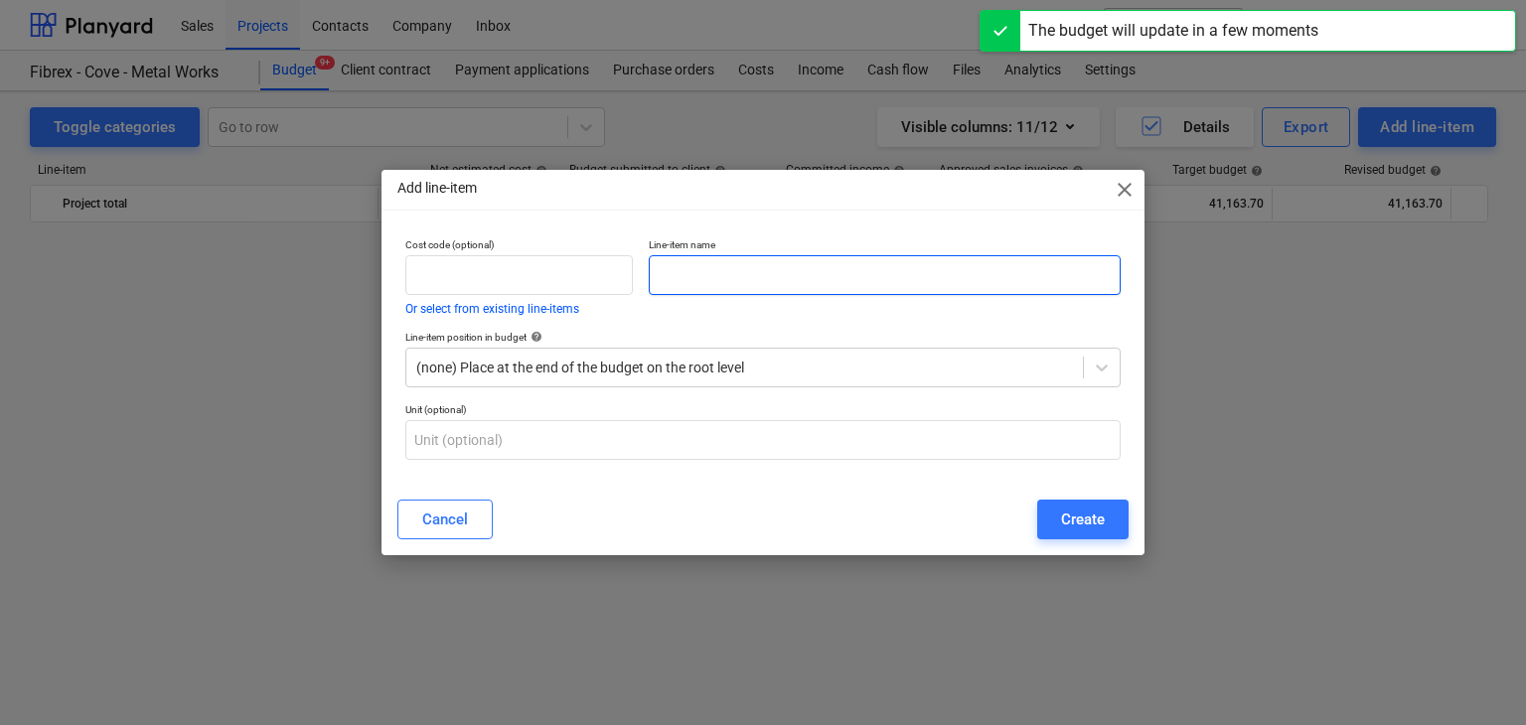
scroll to position [26398, 0]
click at [688, 263] on input "text" at bounding box center [885, 275] width 472 height 40
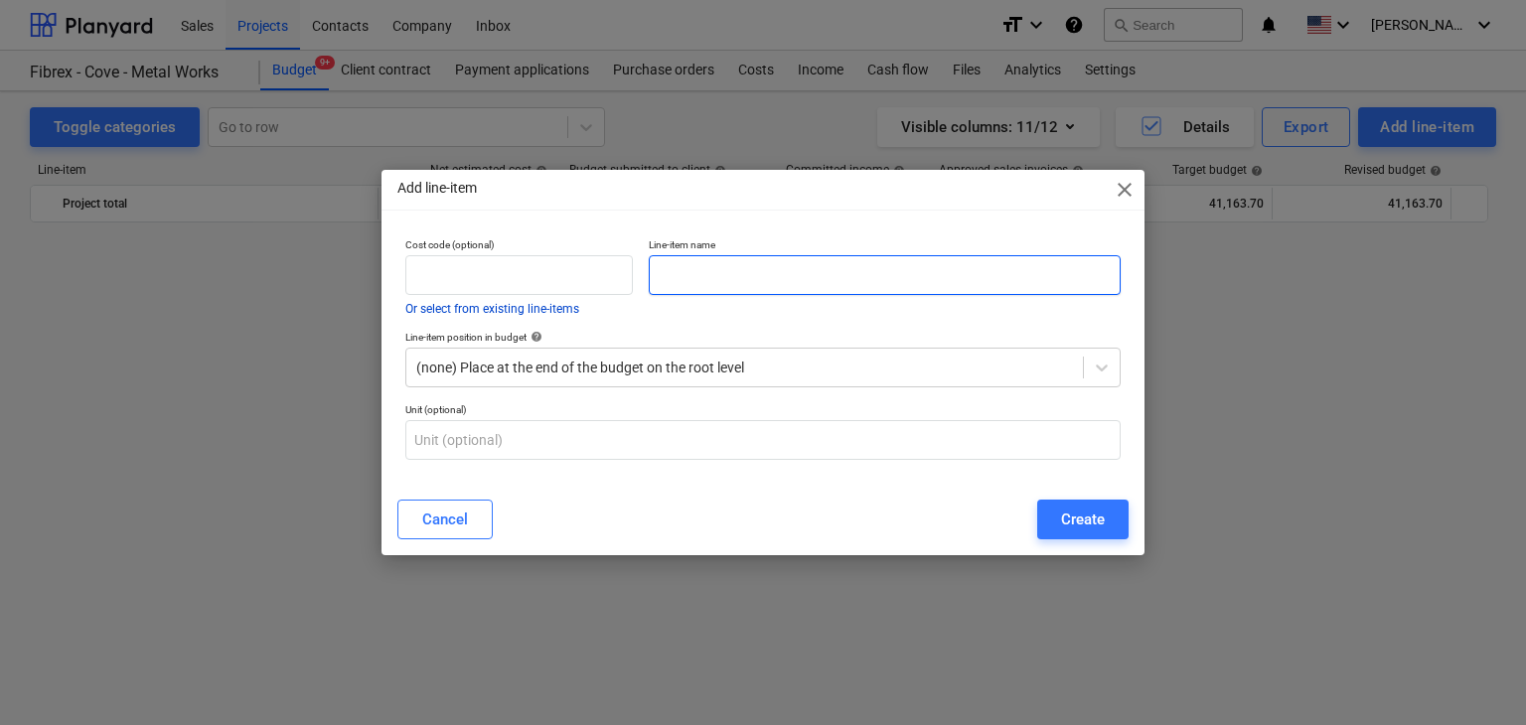
paste input "PVC BLACK 5MM"
type input "PVC BLACK 5MM"
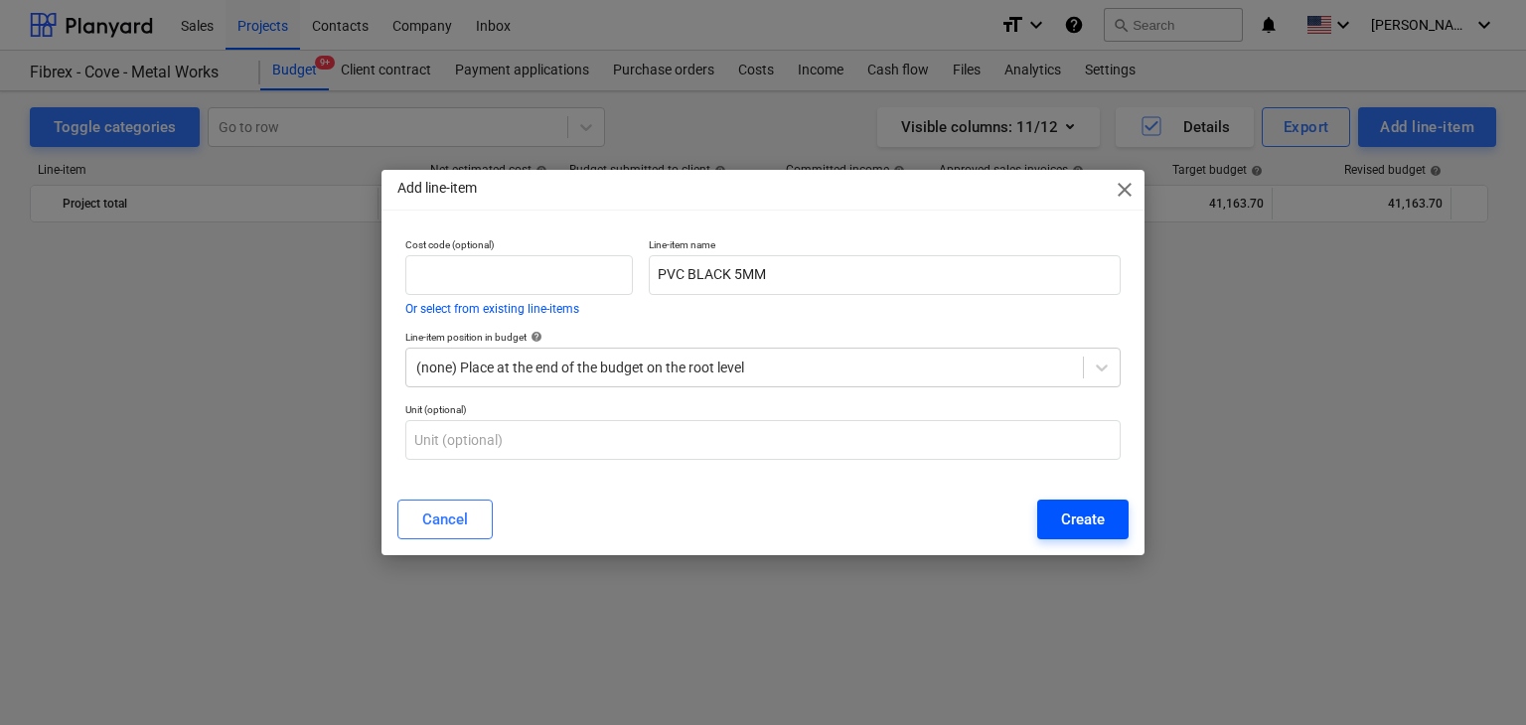
click at [1101, 522] on div "Create" at bounding box center [1083, 520] width 44 height 26
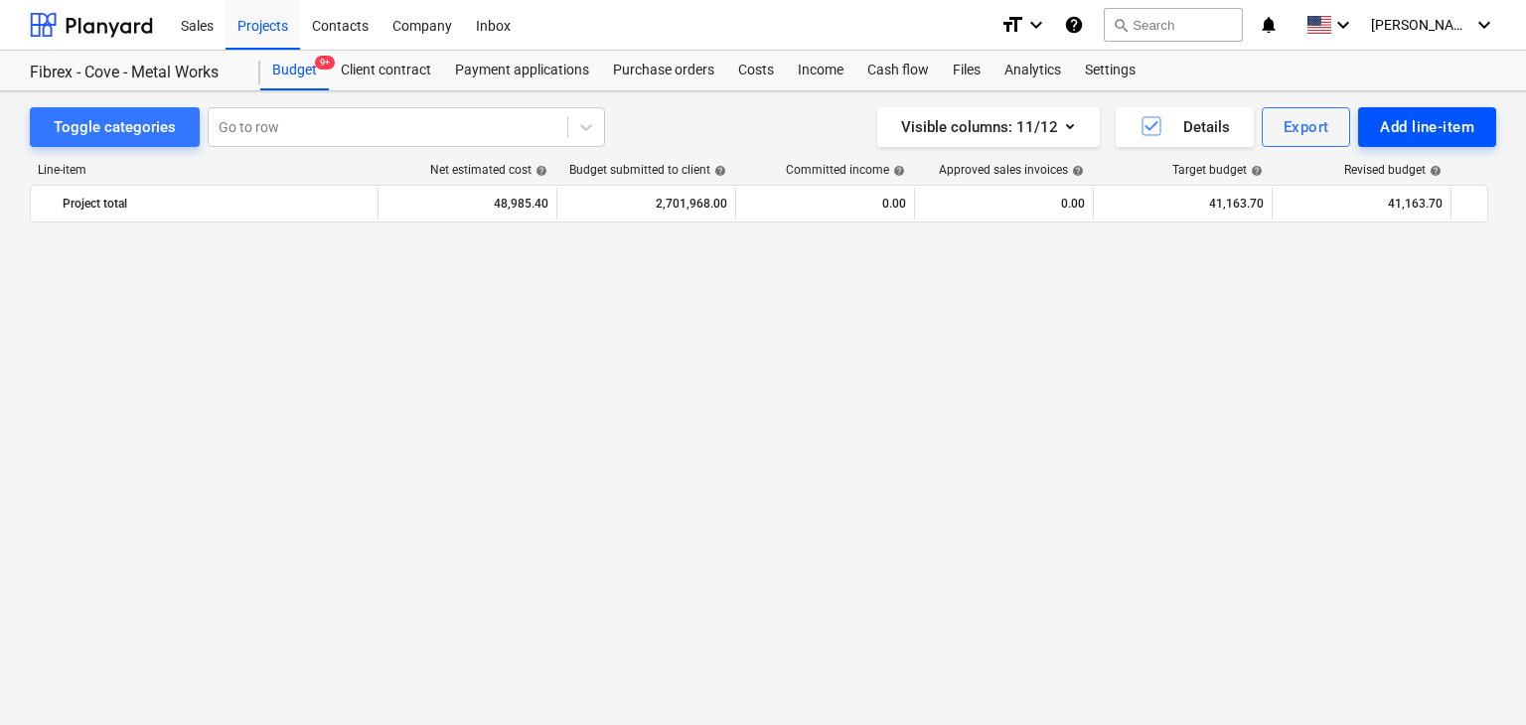
click at [1404, 143] on button "Add line-item" at bounding box center [1427, 127] width 138 height 40
click div "Add custom"
click input "text"
paste input "FIRE BLANKET 1.2MTRX1.2MTR"
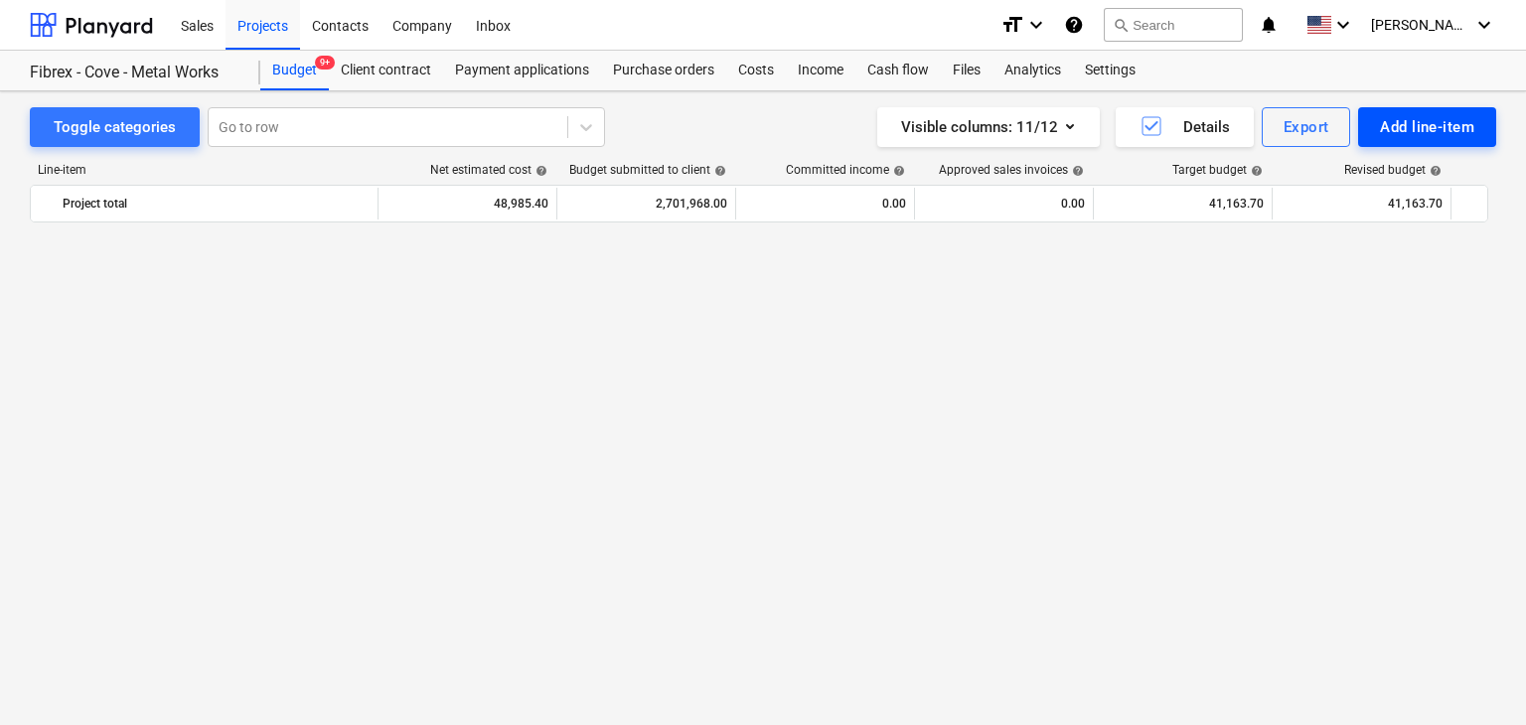
type input "FIRE BLANKET 1.2MTRX1.2MTR"
click div "Create"
click at [1423, 132] on div "Add line-item" at bounding box center [1427, 127] width 94 height 26
click div "Add custom"
click input "text"
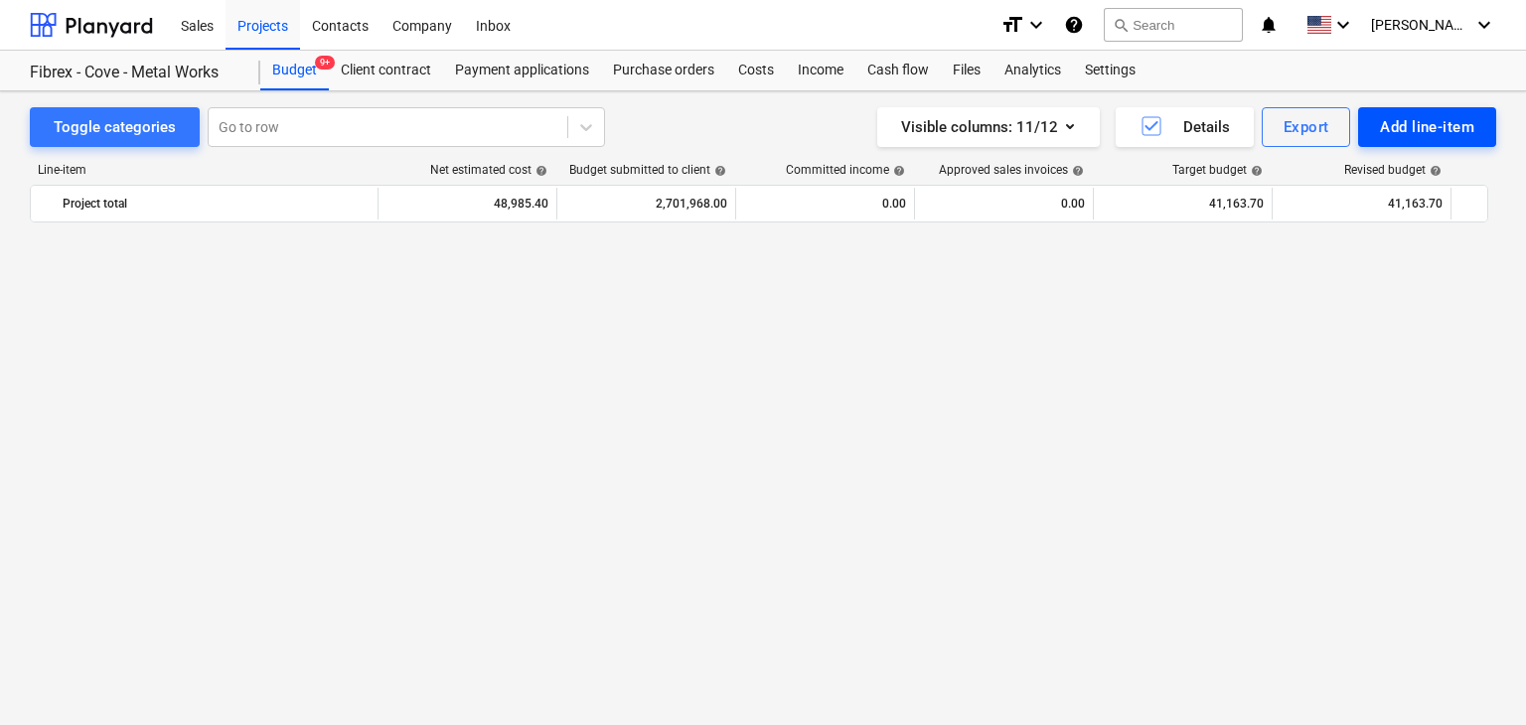
scroll to position [26398, 0]
paste input "DRILL BIT M10X260"
type input "DRILL BIT M10X260"
click div "Create"
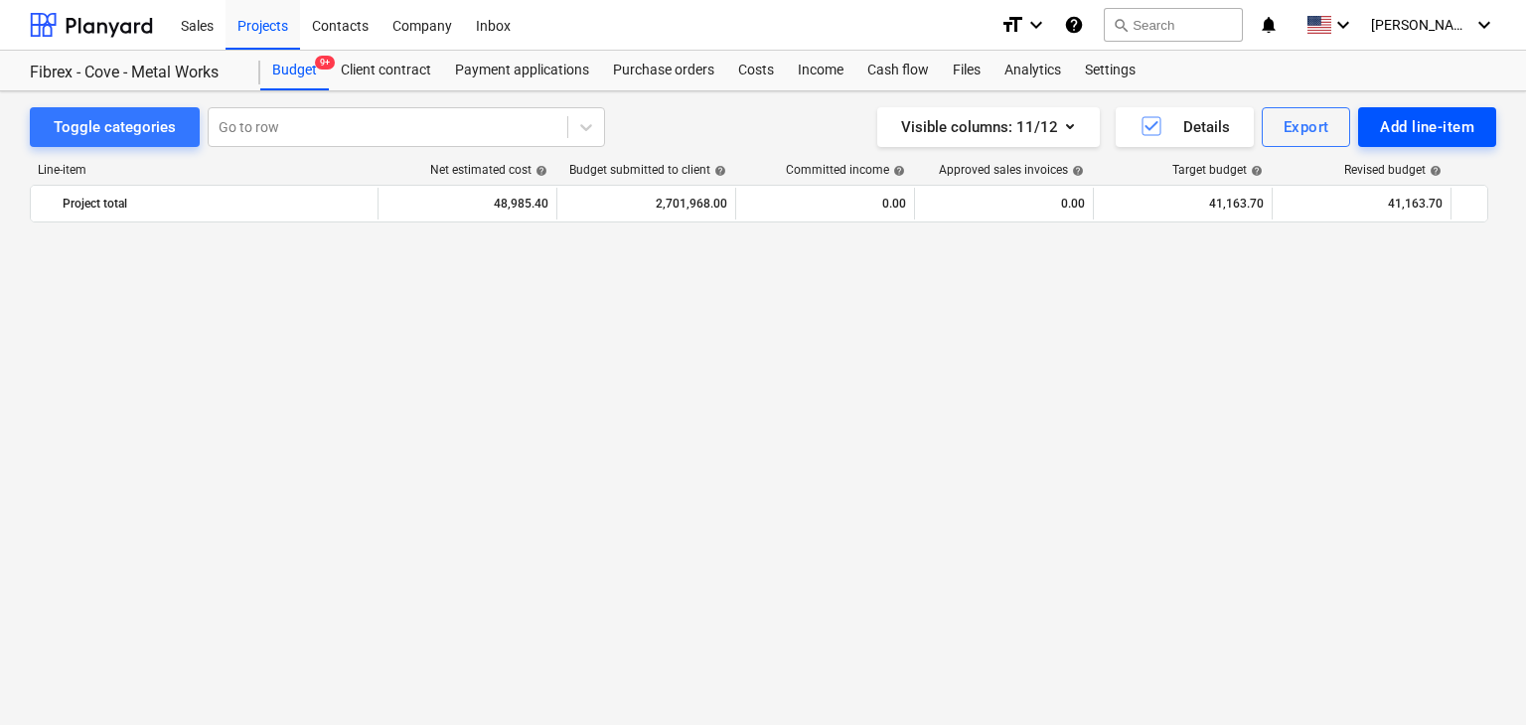
click at [1423, 128] on div "Add line-item" at bounding box center [1427, 127] width 94 height 26
click div "Add custom"
click input "text"
paste input "GI SELF DRILLING SCREW 3.8X38MM(450PCS/PKT)"
type input "GI SELF DRILLING SCREW 3.8X38MM(450PCS/PKT)"
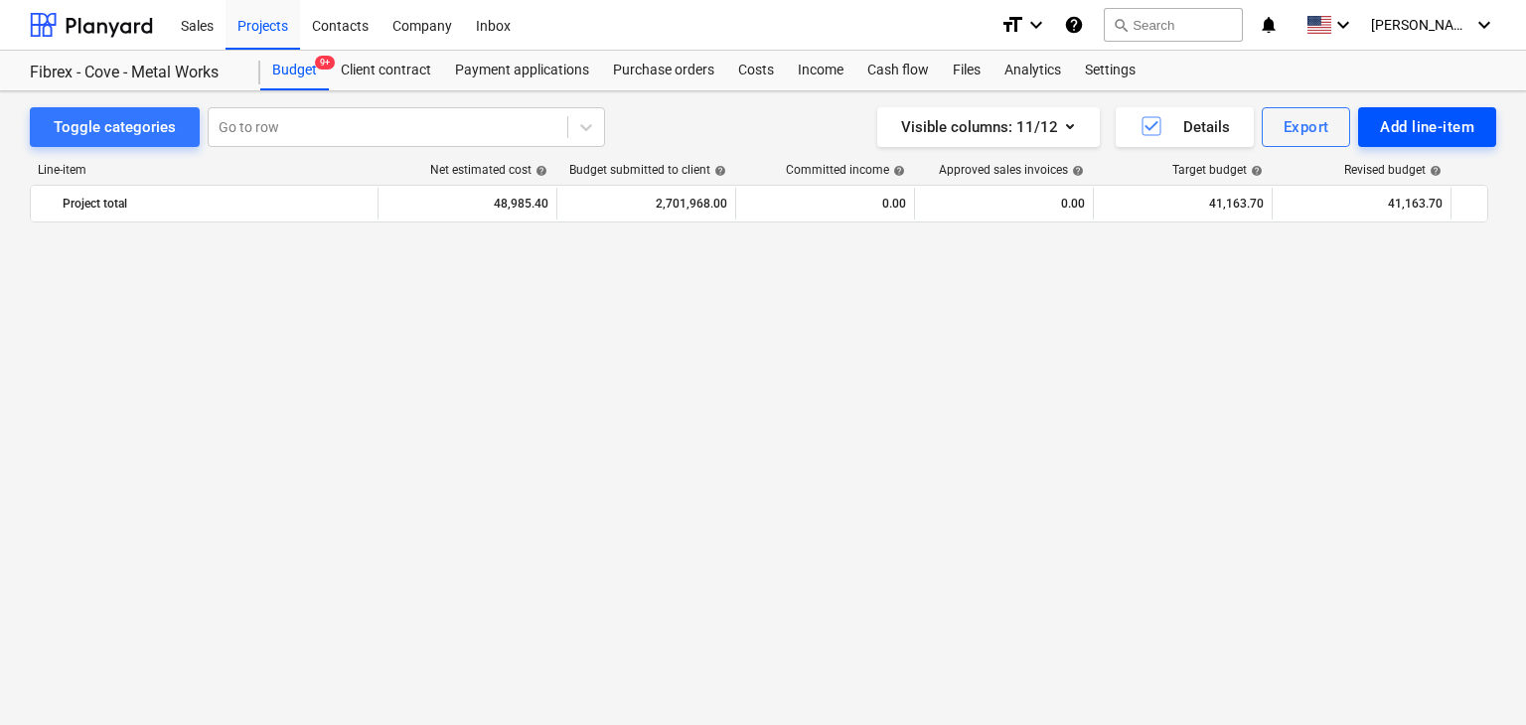
click button "Create"
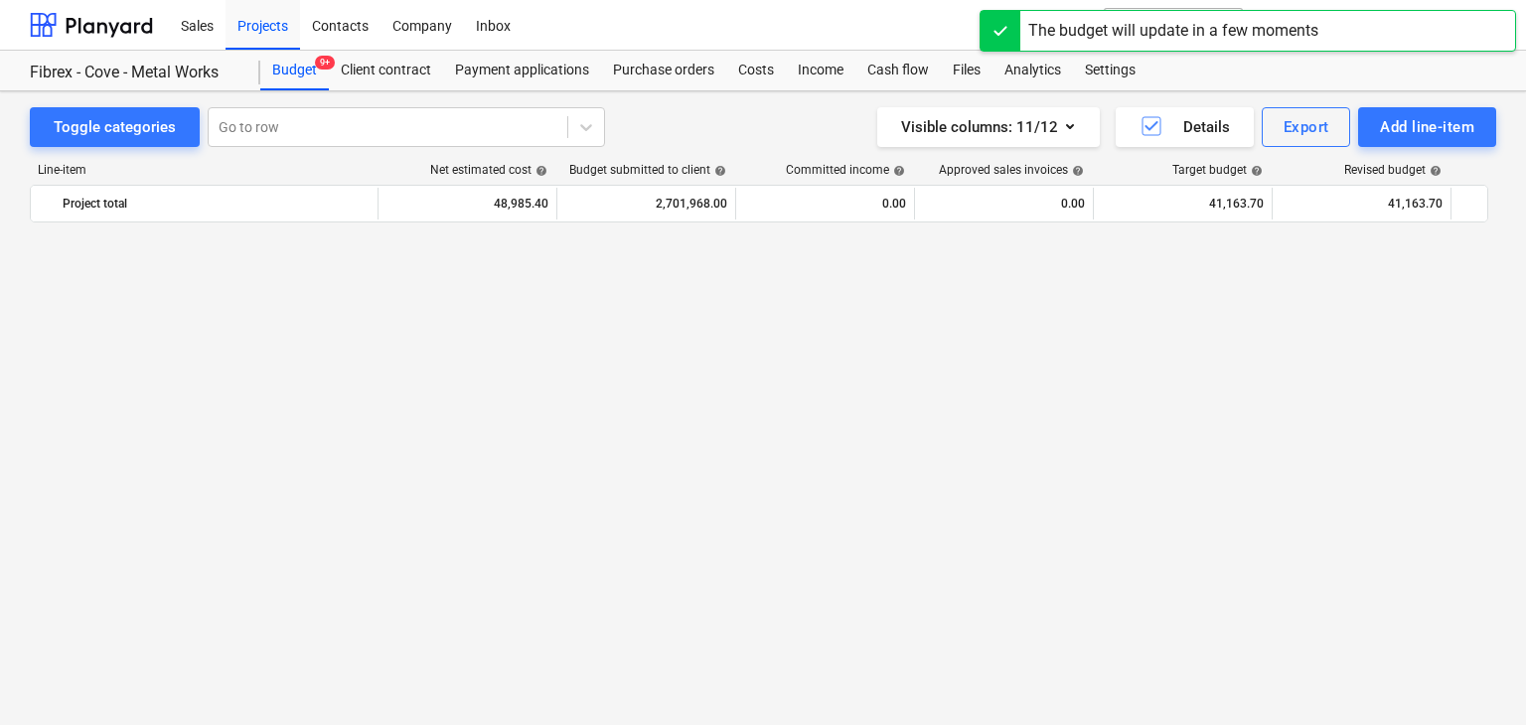
scroll to position [26398, 0]
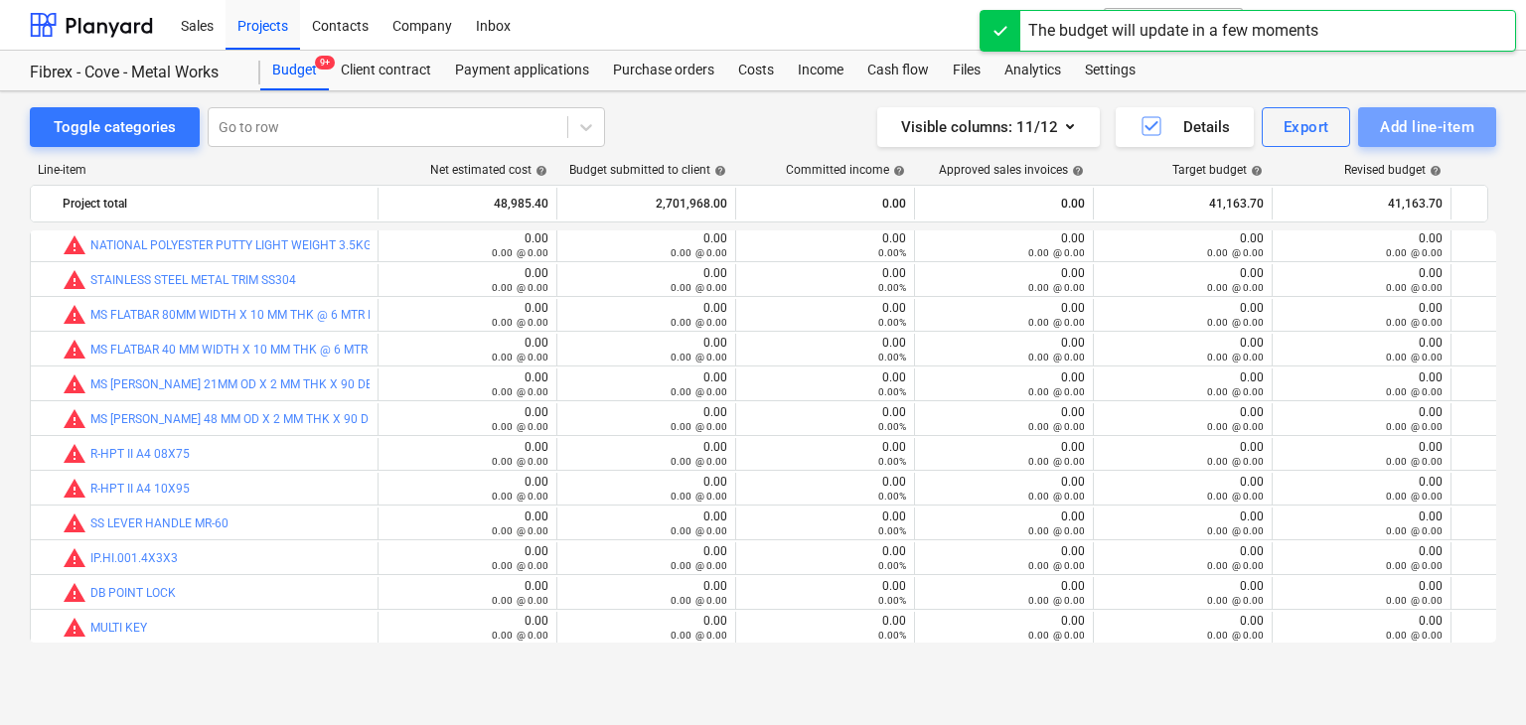
click at [1404, 130] on div "Add line-item" at bounding box center [1427, 127] width 94 height 26
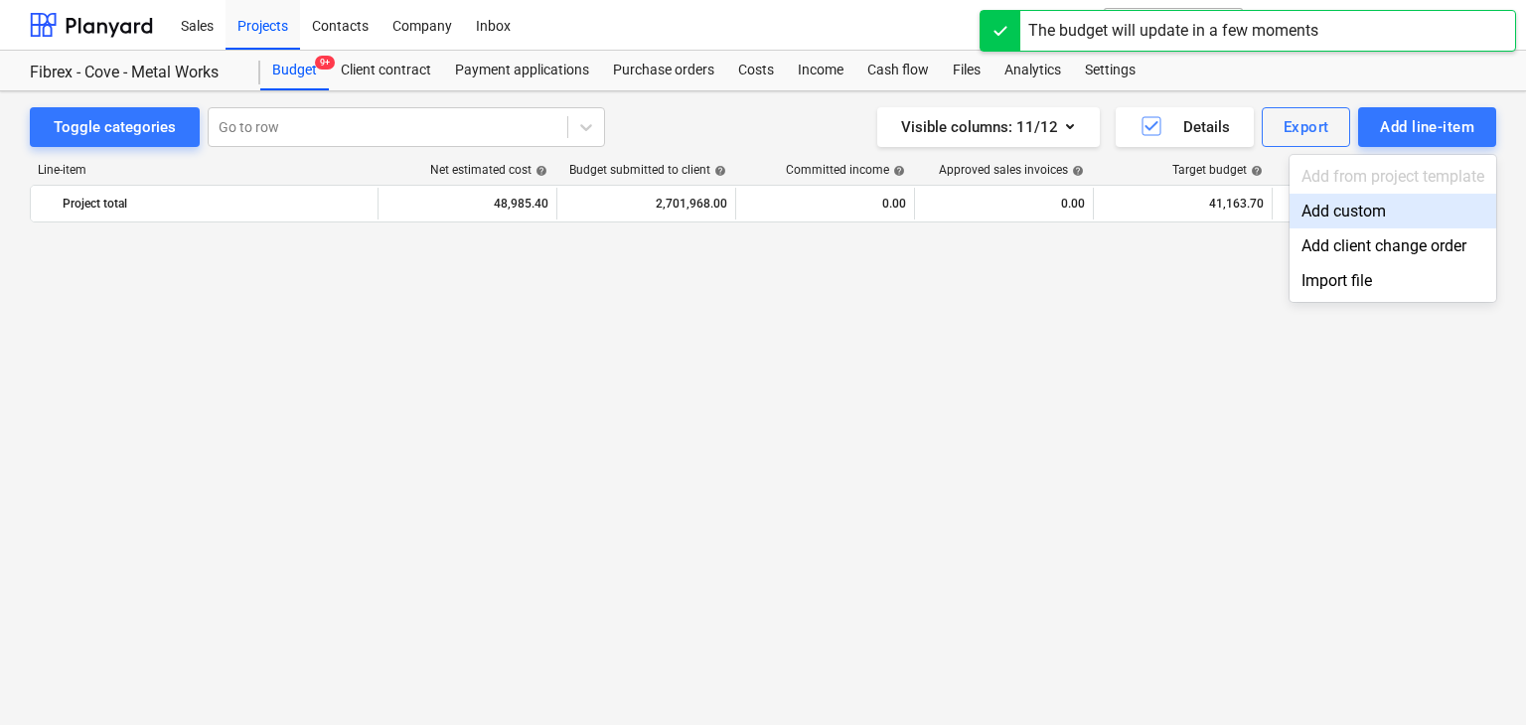
click at [1356, 208] on div "Add custom" at bounding box center [1393, 211] width 207 height 35
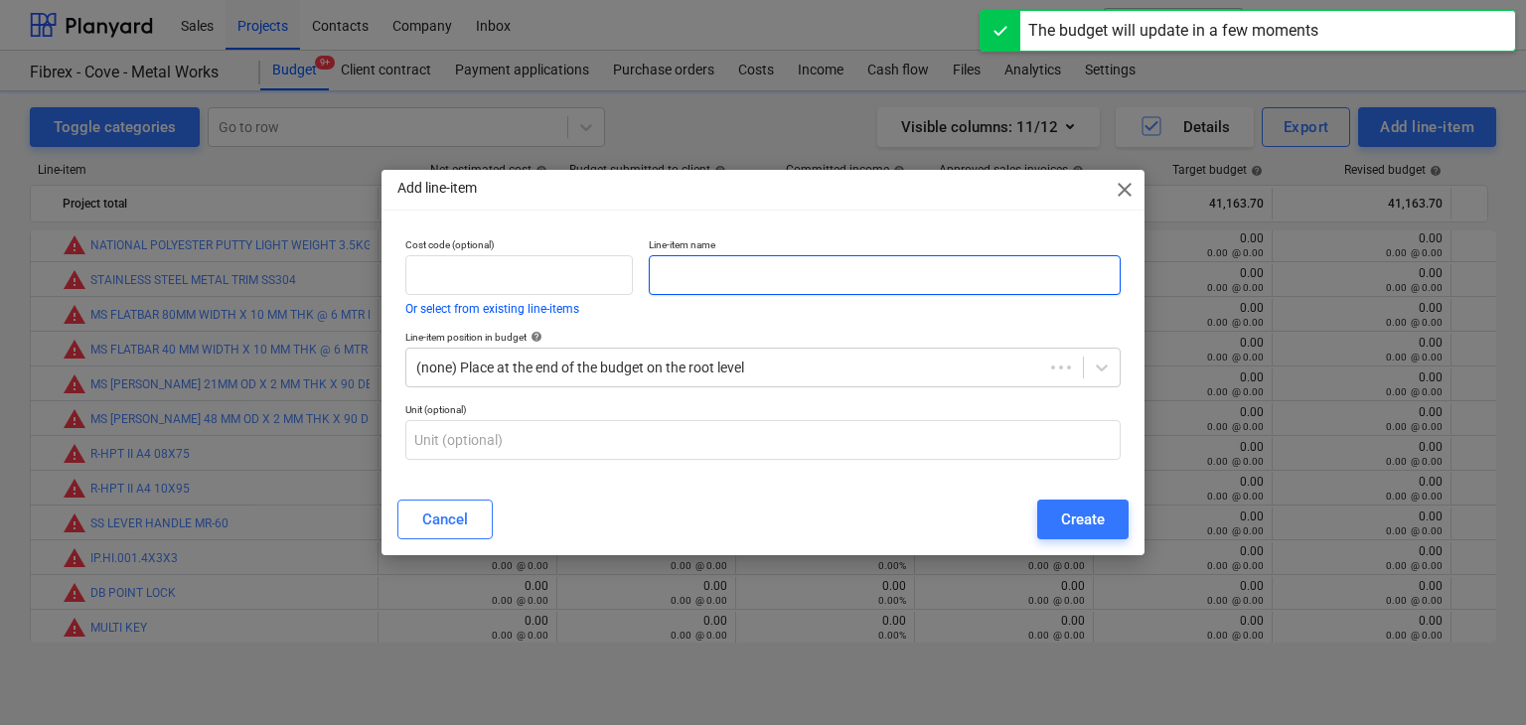
click at [781, 283] on input "text" at bounding box center [885, 275] width 472 height 40
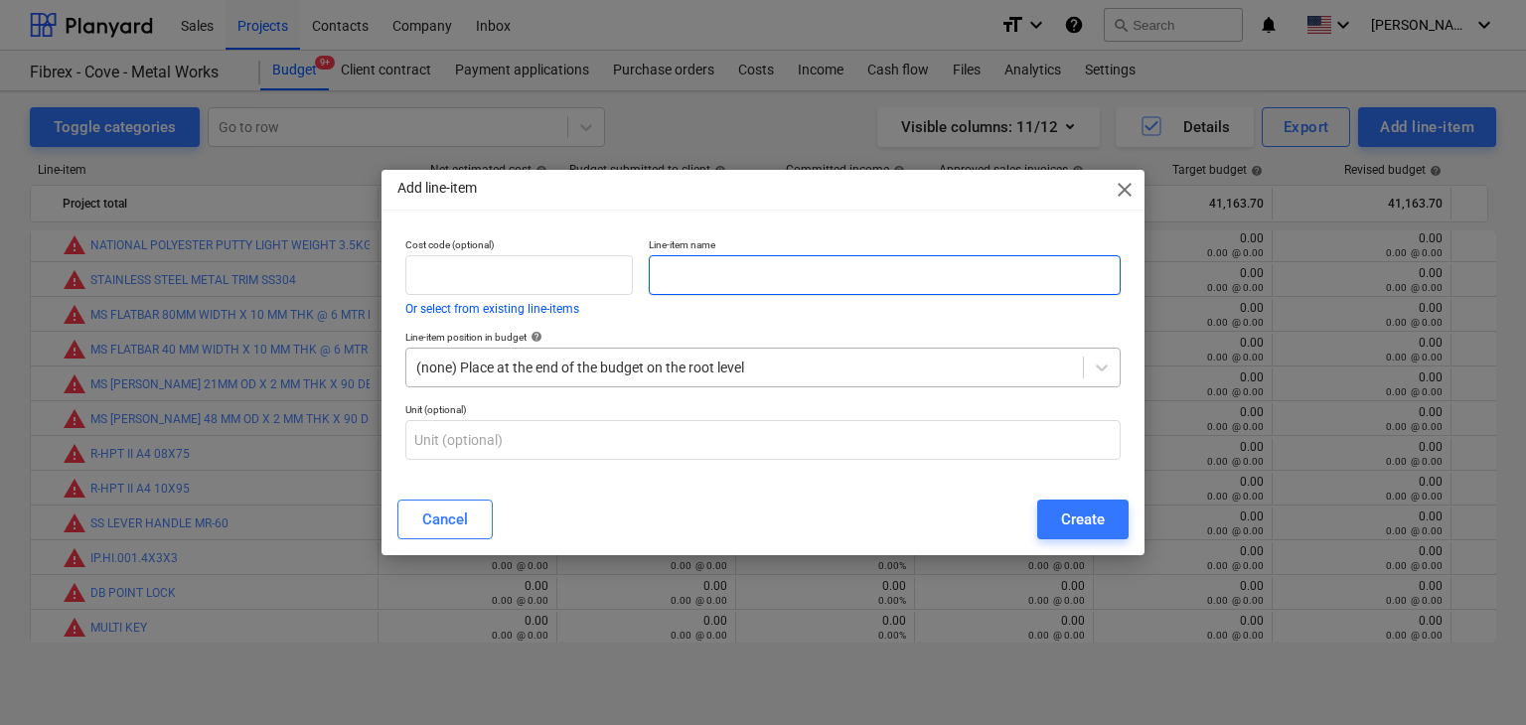
paste input "[PERSON_NAME] FOR SUITABLE SELF DRILLING SCREW 3.8X38MM(100PCS/PKT)"
type input "[PERSON_NAME] FOR SUITABLE SELF DRILLING SCREW 3.8X38MM(100PCS/PKT)"
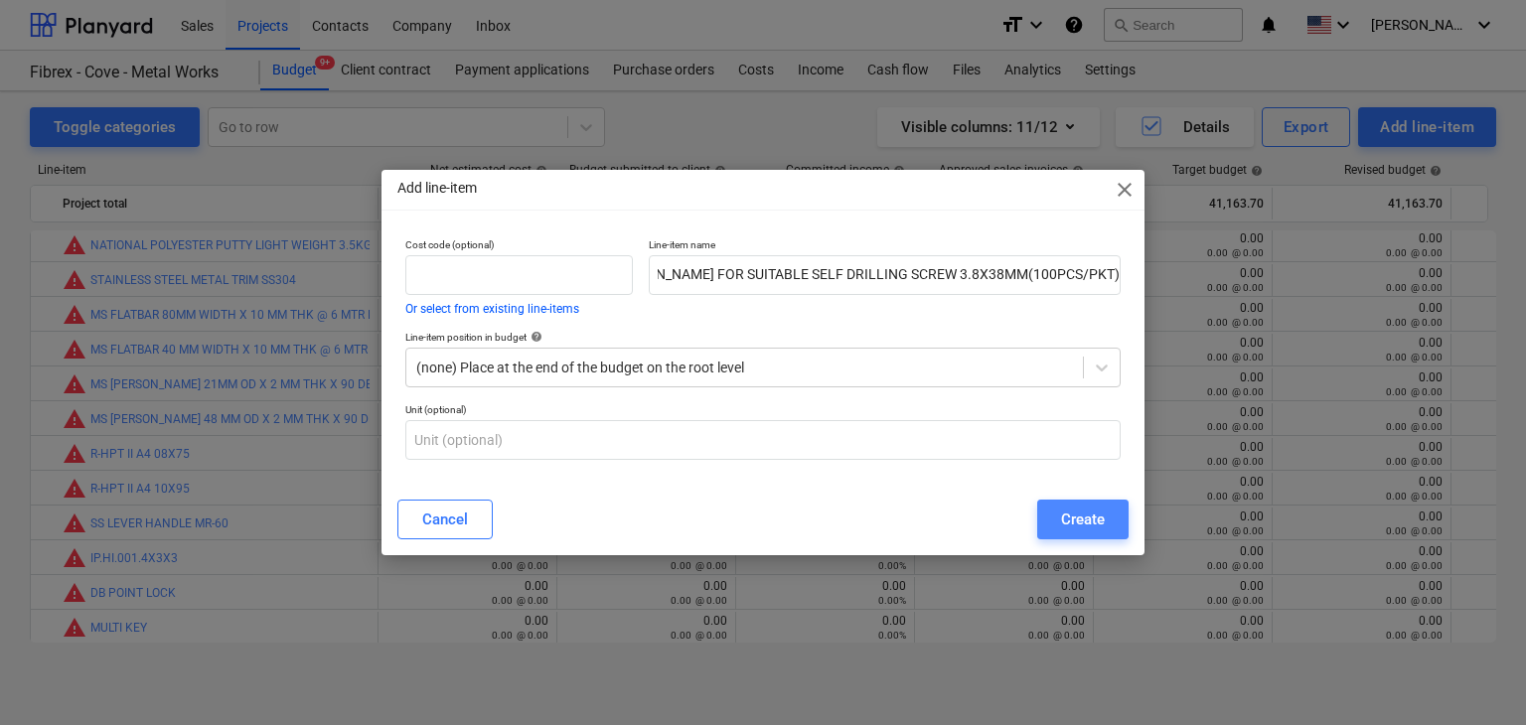
click at [1073, 517] on div "Create" at bounding box center [1083, 520] width 44 height 26
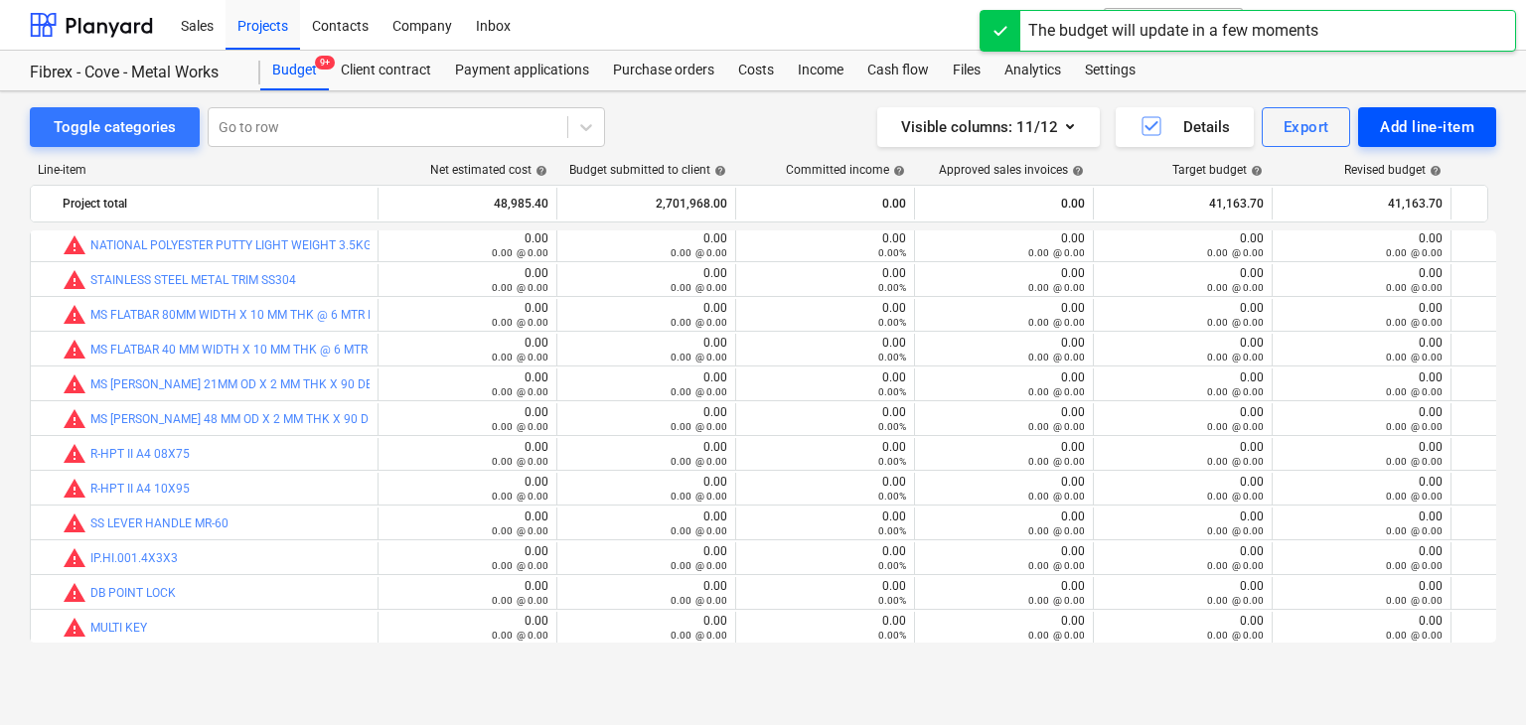
click at [1428, 114] on div "Add line-item" at bounding box center [1427, 127] width 94 height 26
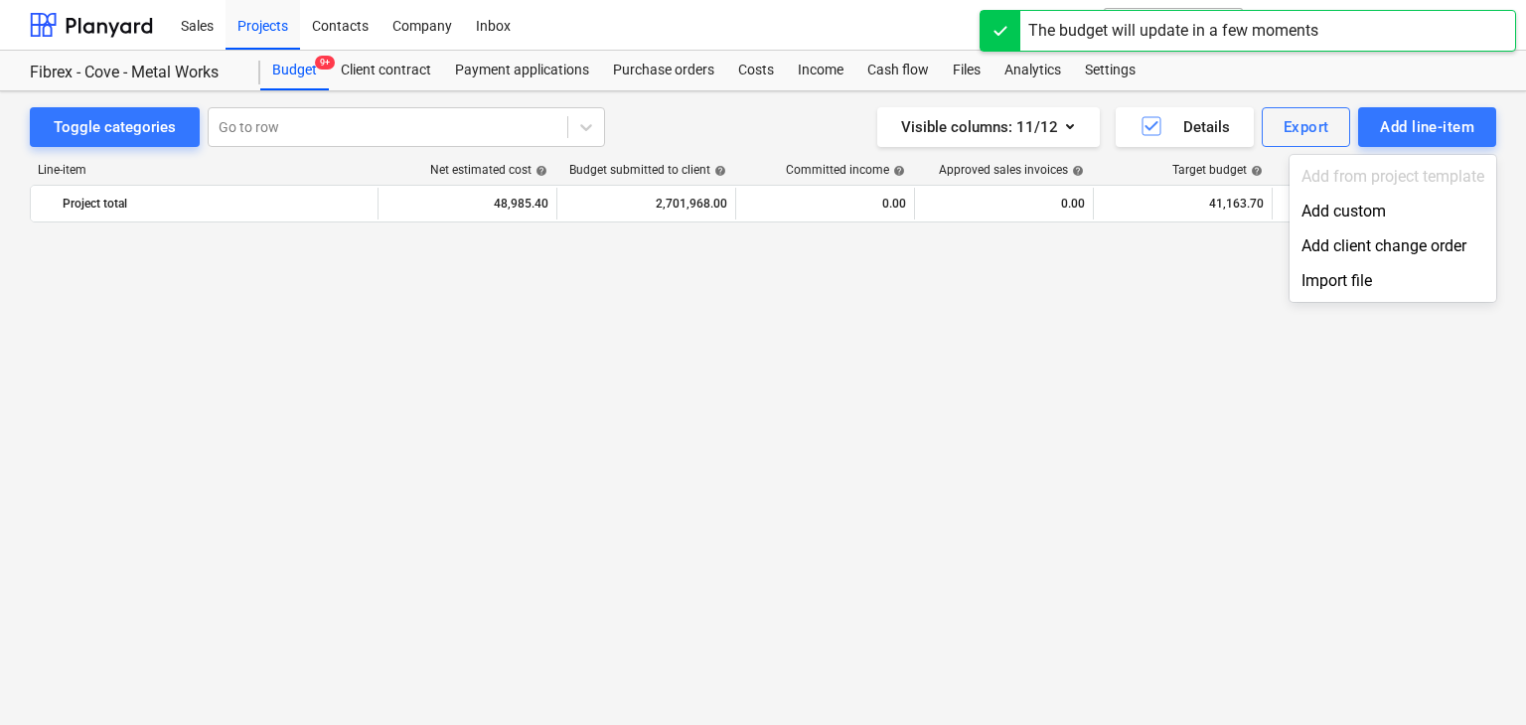
scroll to position [26398, 0]
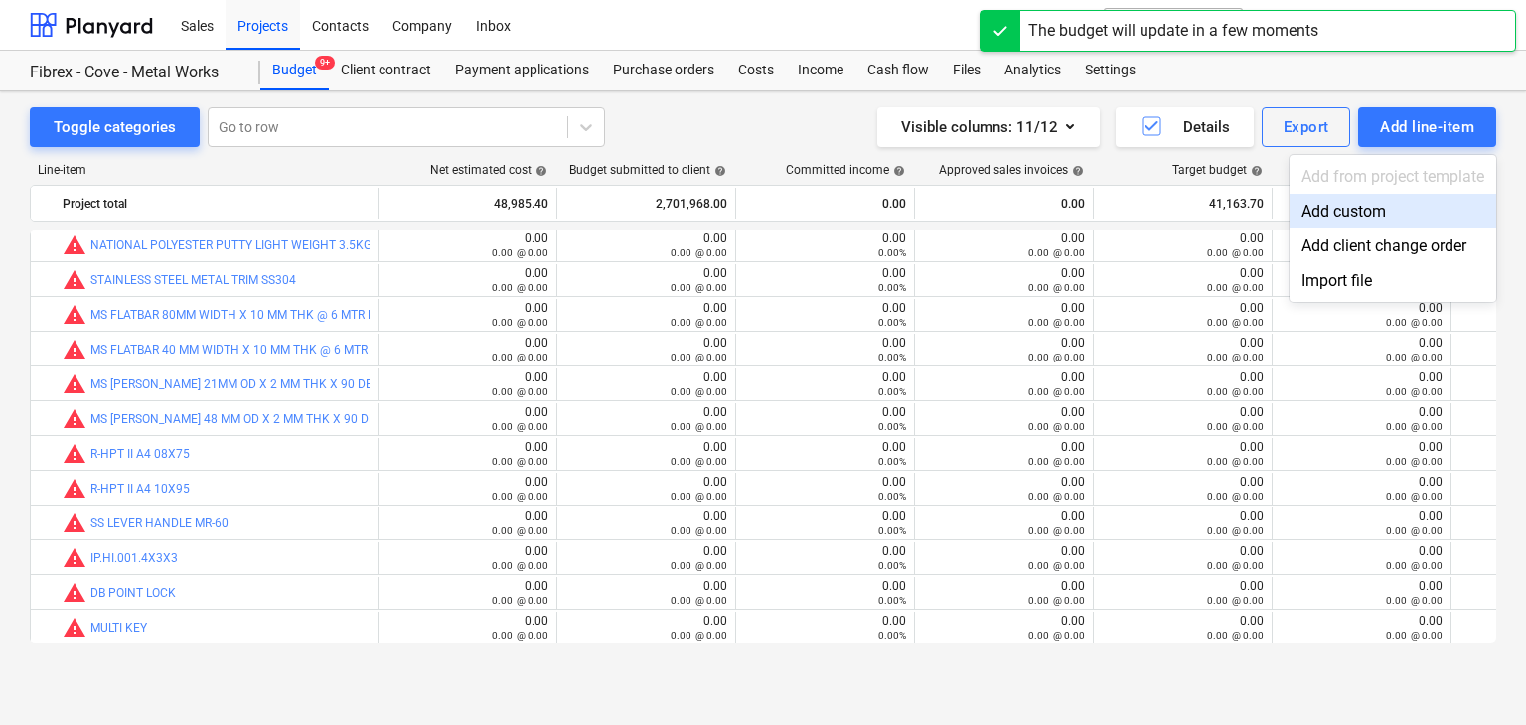
click at [1325, 204] on div "Add custom" at bounding box center [1393, 211] width 207 height 35
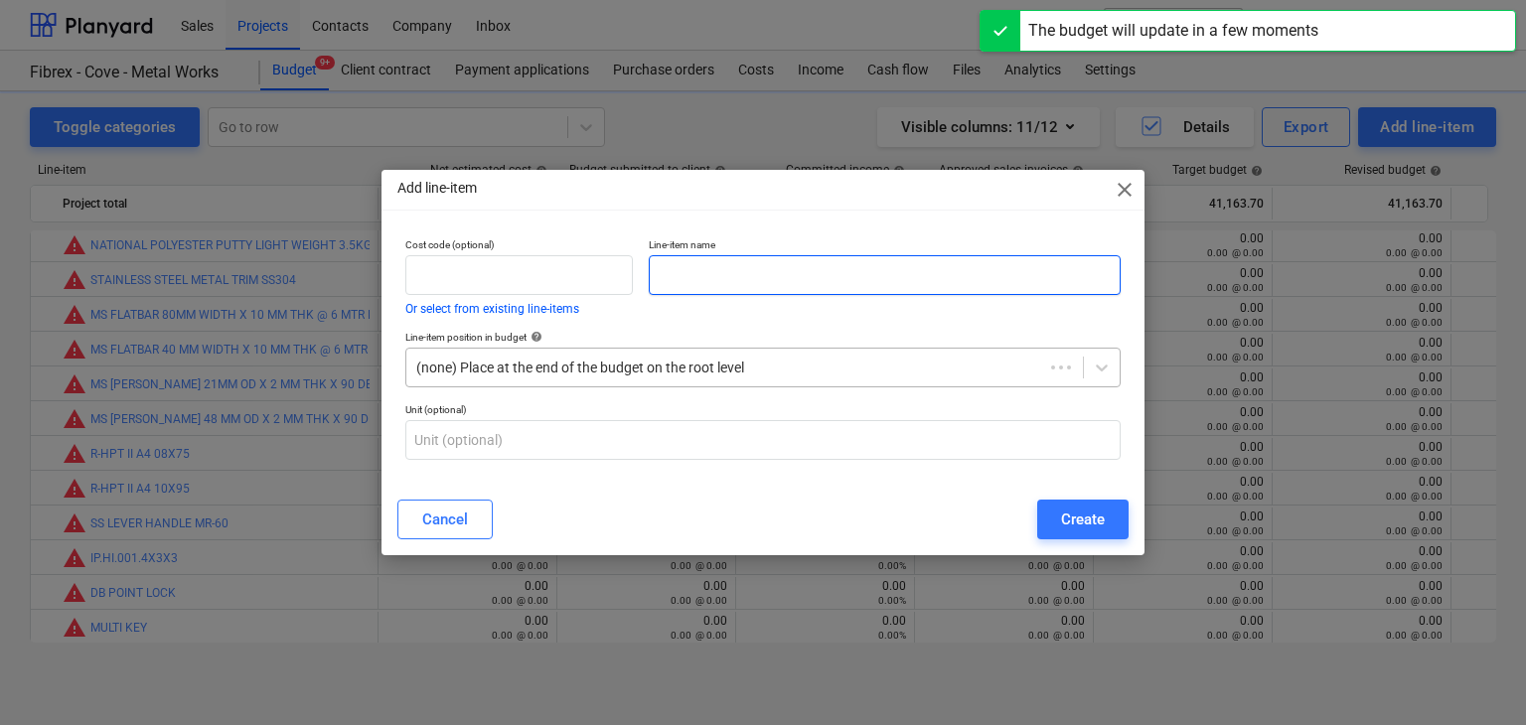
click at [692, 267] on input "text" at bounding box center [885, 275] width 472 height 40
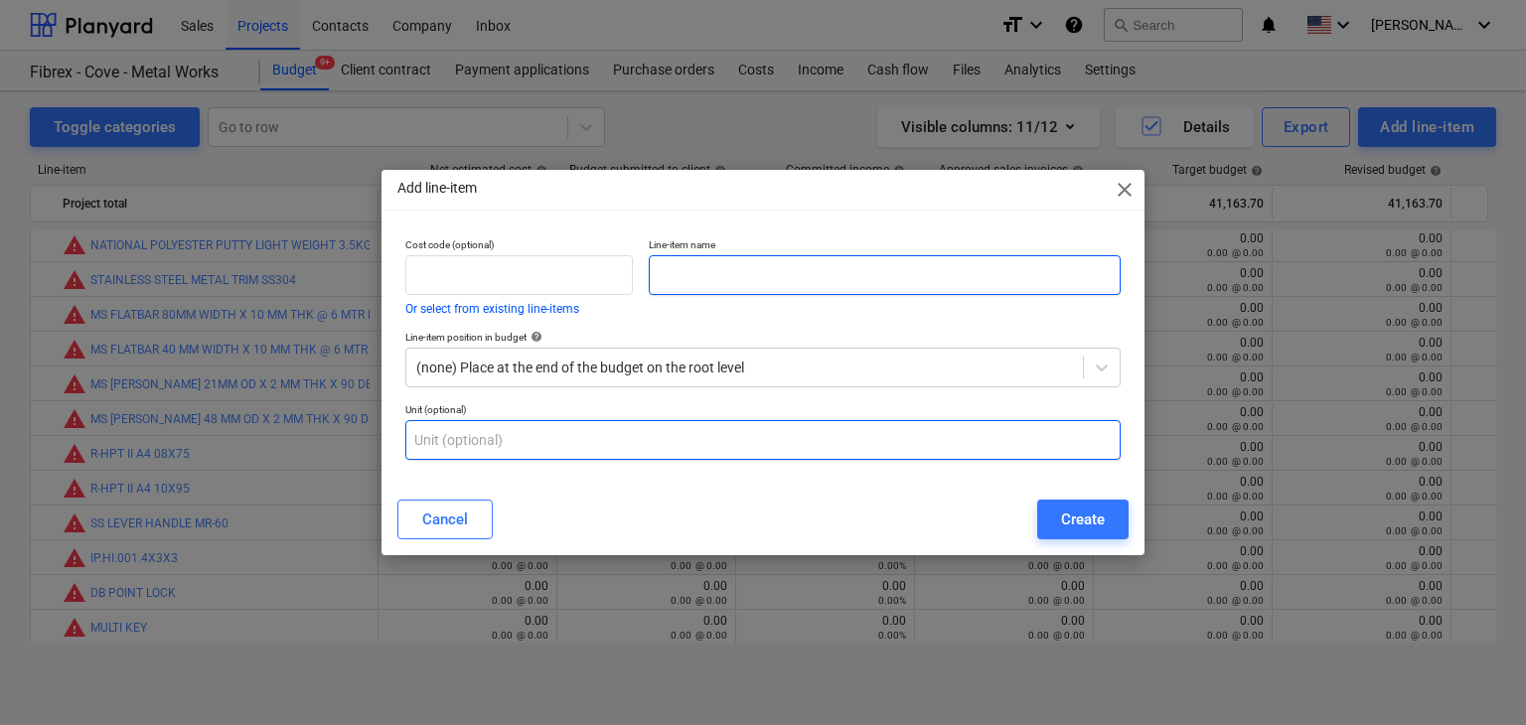
paste input "GI SELF DRILLING SCREW 3.8X12MM(700PCS/PKT)"
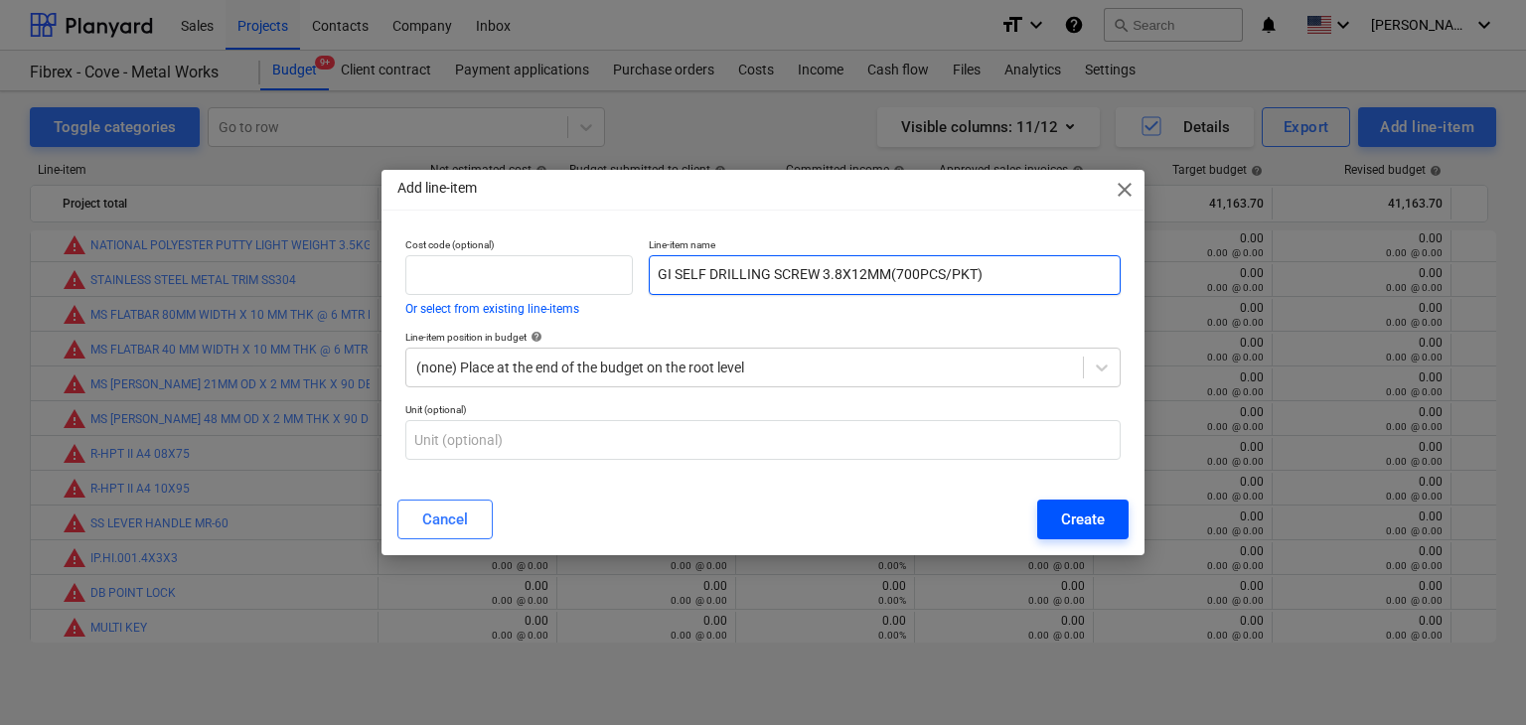
type input "GI SELF DRILLING SCREW 3.8X12MM(700PCS/PKT)"
click at [1090, 523] on div "Create" at bounding box center [1083, 520] width 44 height 26
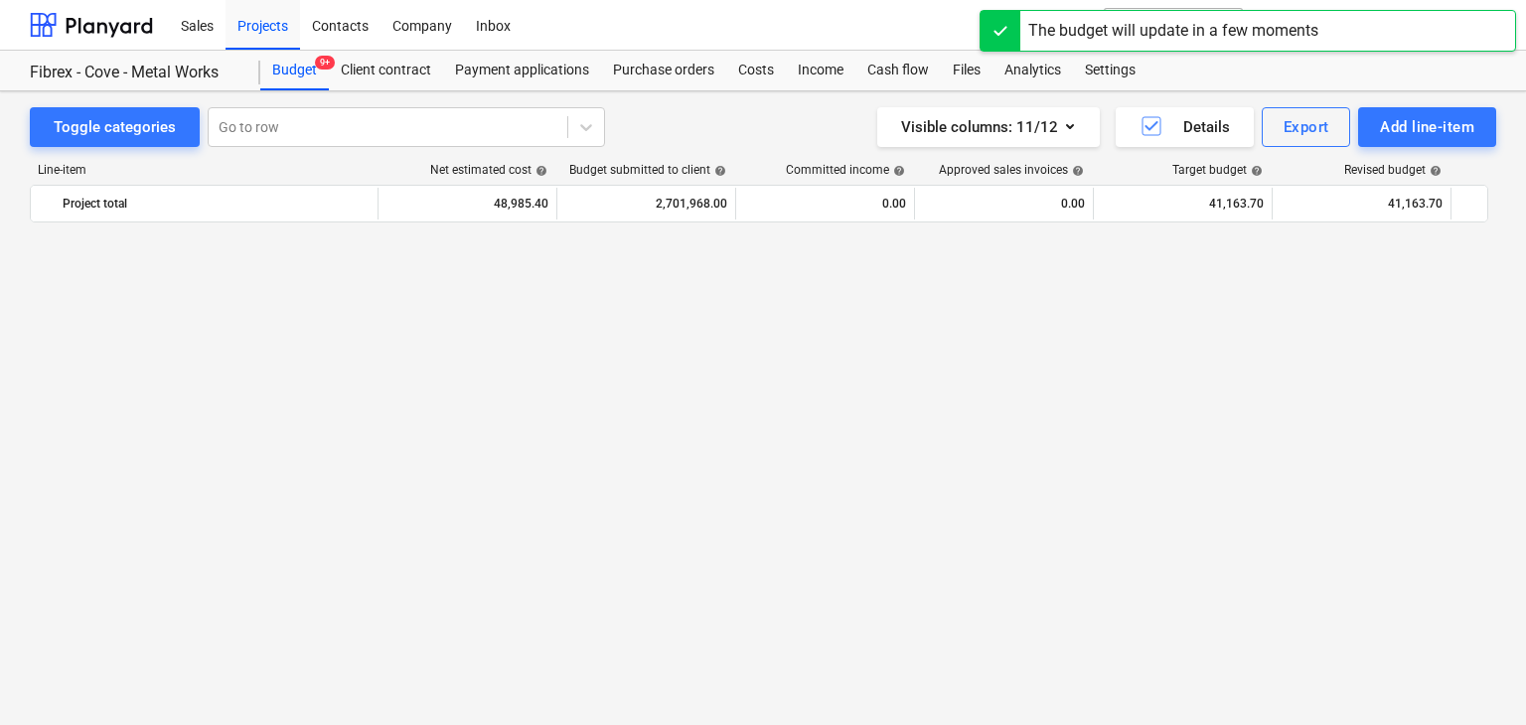
scroll to position [26398, 0]
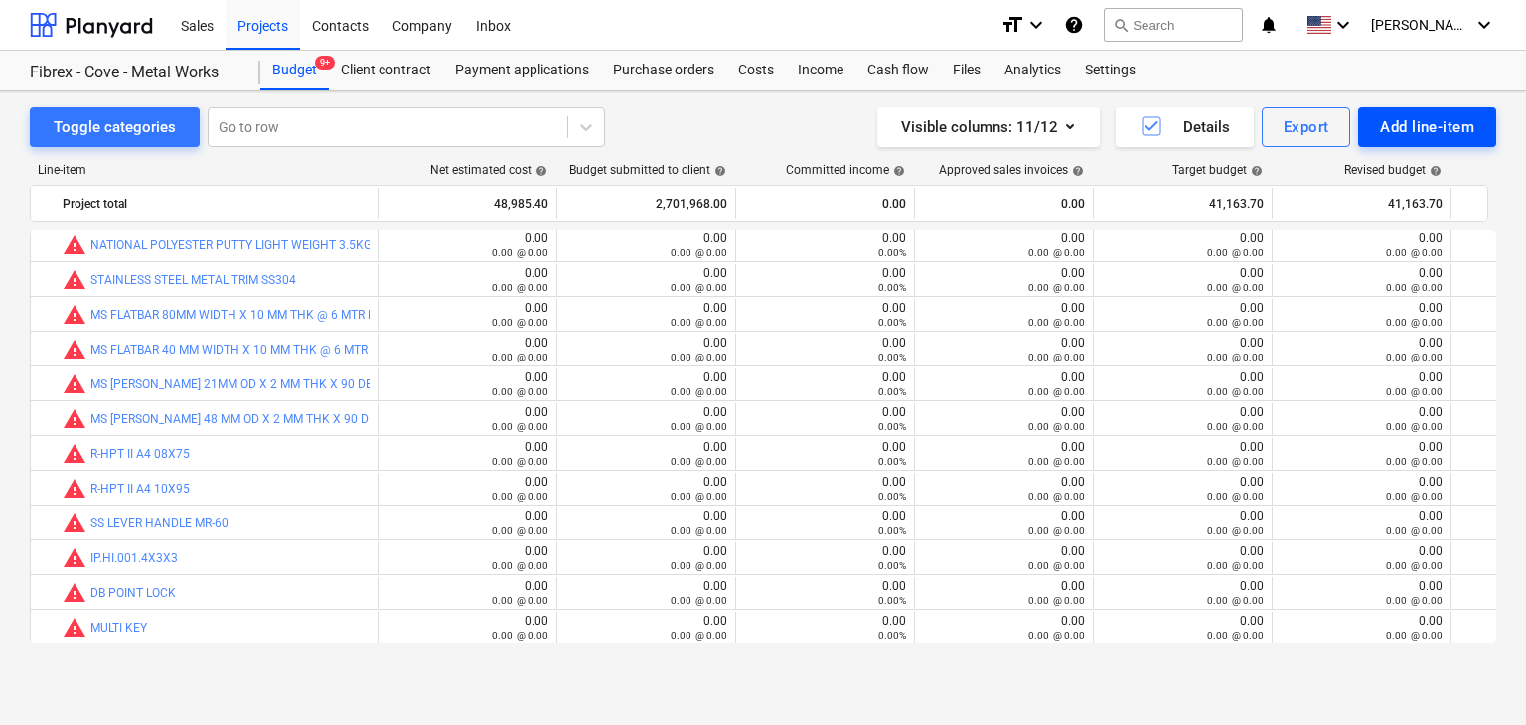
click at [1411, 140] on button "Add line-item" at bounding box center [1427, 127] width 138 height 40
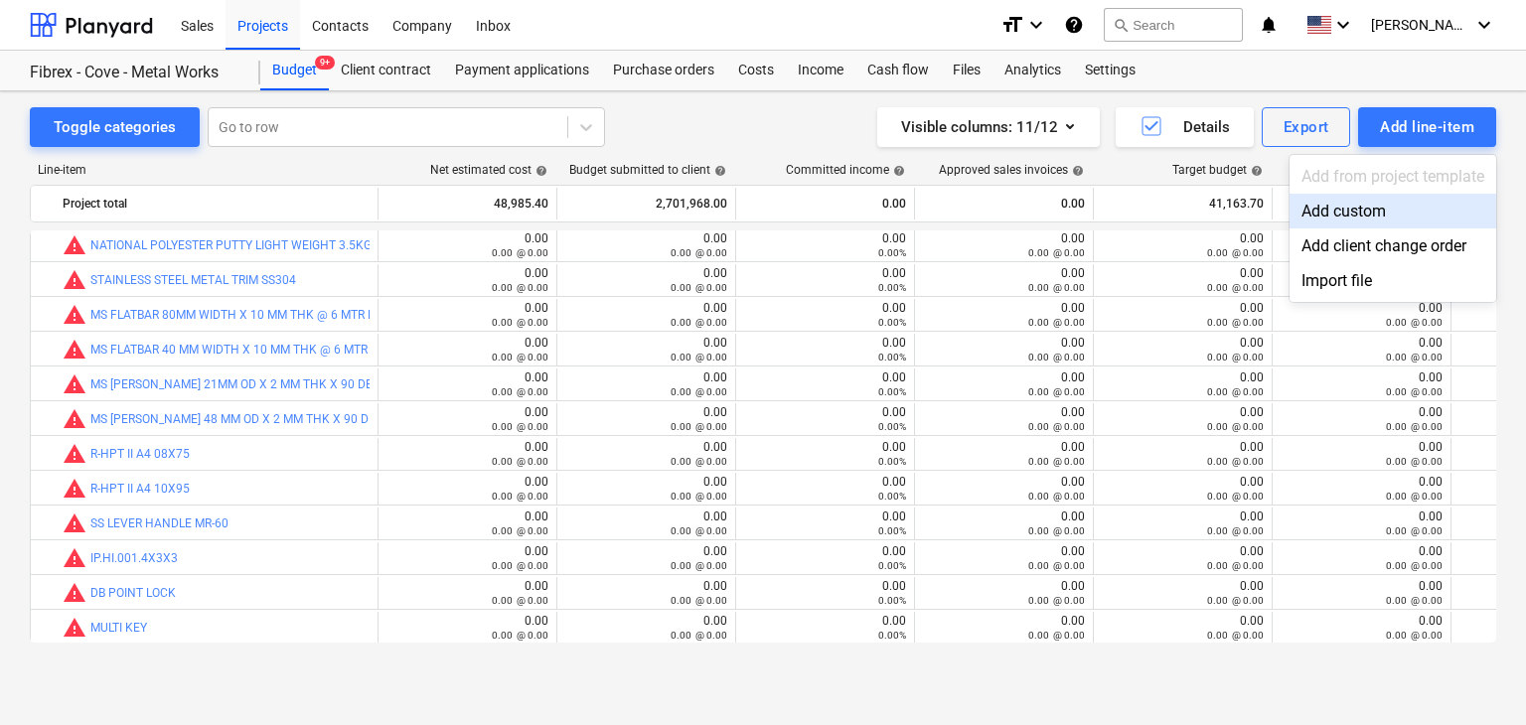
click at [1353, 212] on div "Add custom" at bounding box center [1393, 211] width 207 height 35
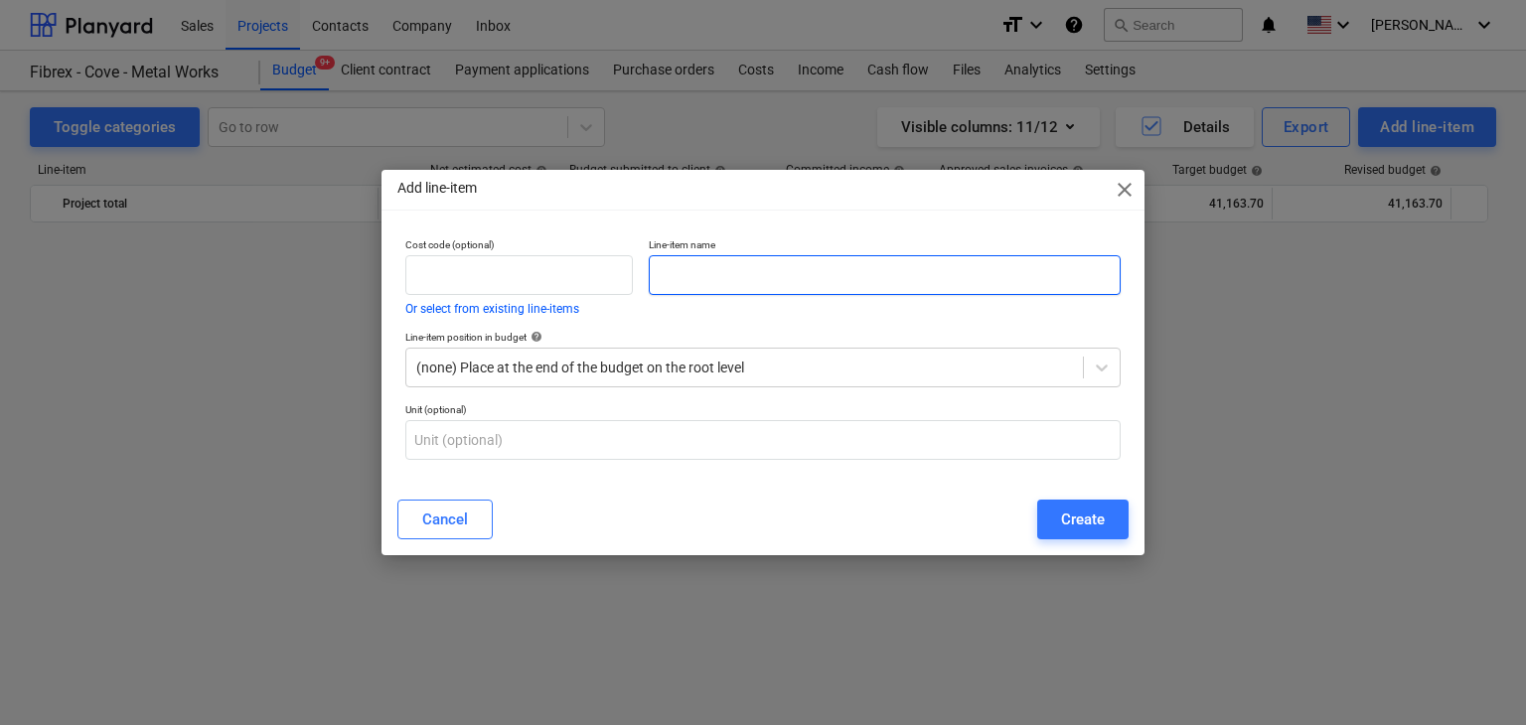
click at [765, 271] on input "text" at bounding box center [885, 275] width 472 height 40
paste input "NATIONAL POLYESTER PUTTY LIGHT WEIGHT 3.5 KG/GLN"
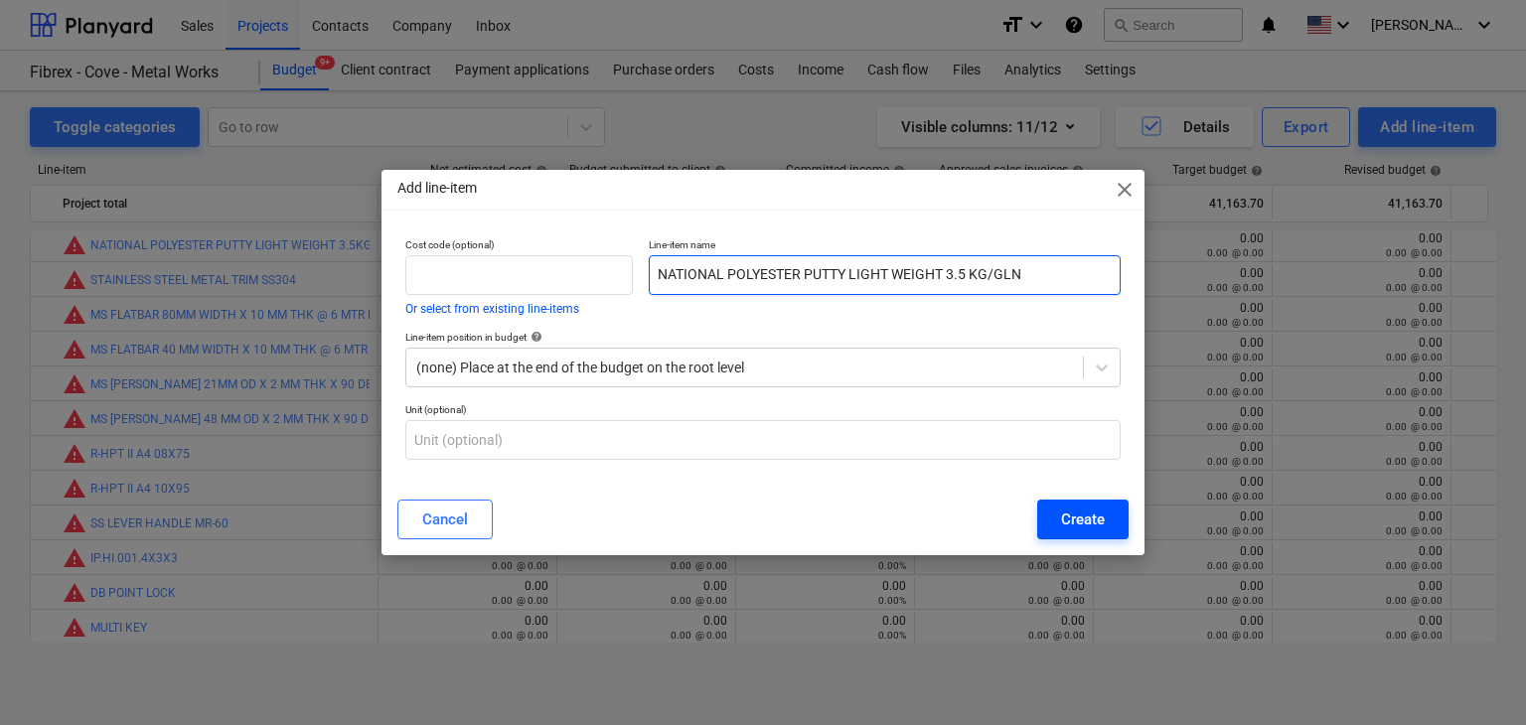
type input "NATIONAL POLYESTER PUTTY LIGHT WEIGHT 3.5 KG/GLN"
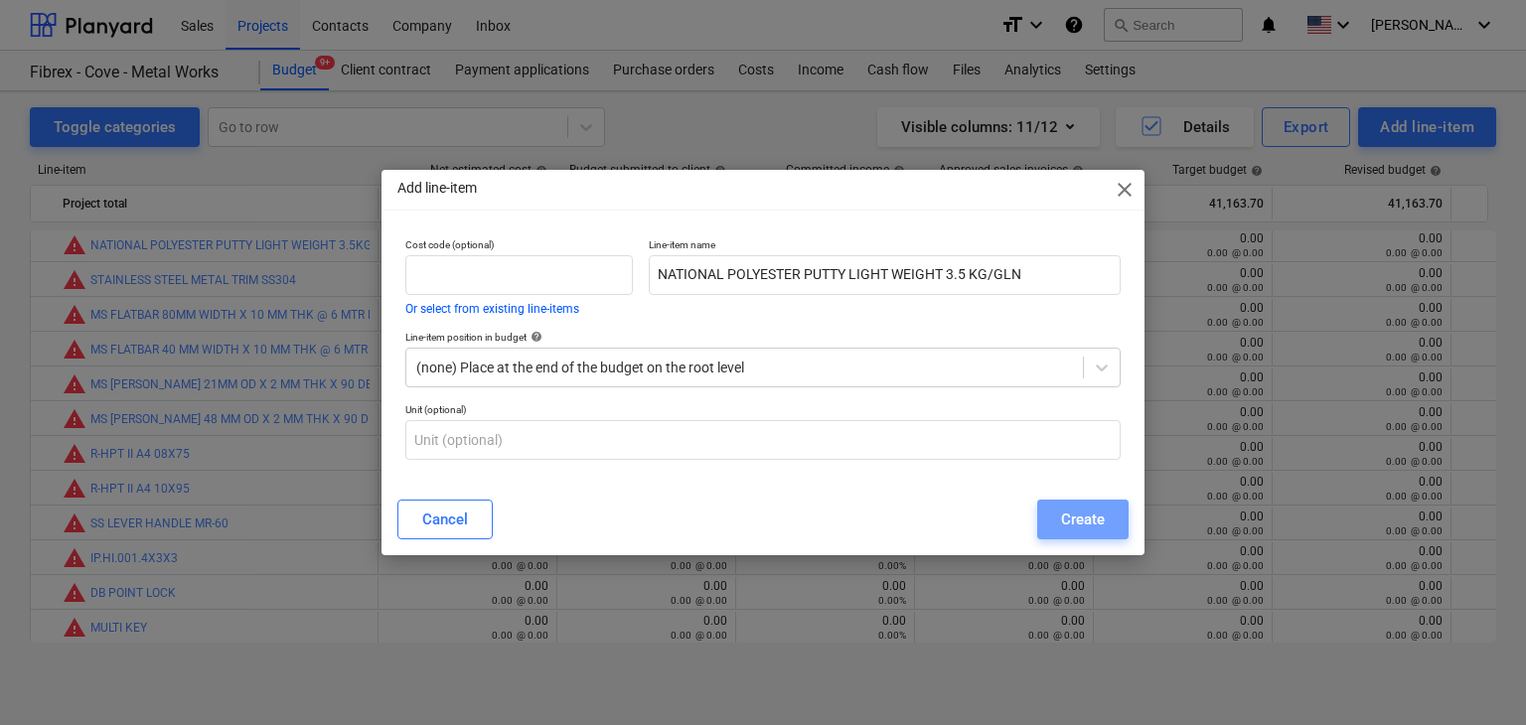
click at [1109, 523] on button "Create" at bounding box center [1082, 520] width 91 height 40
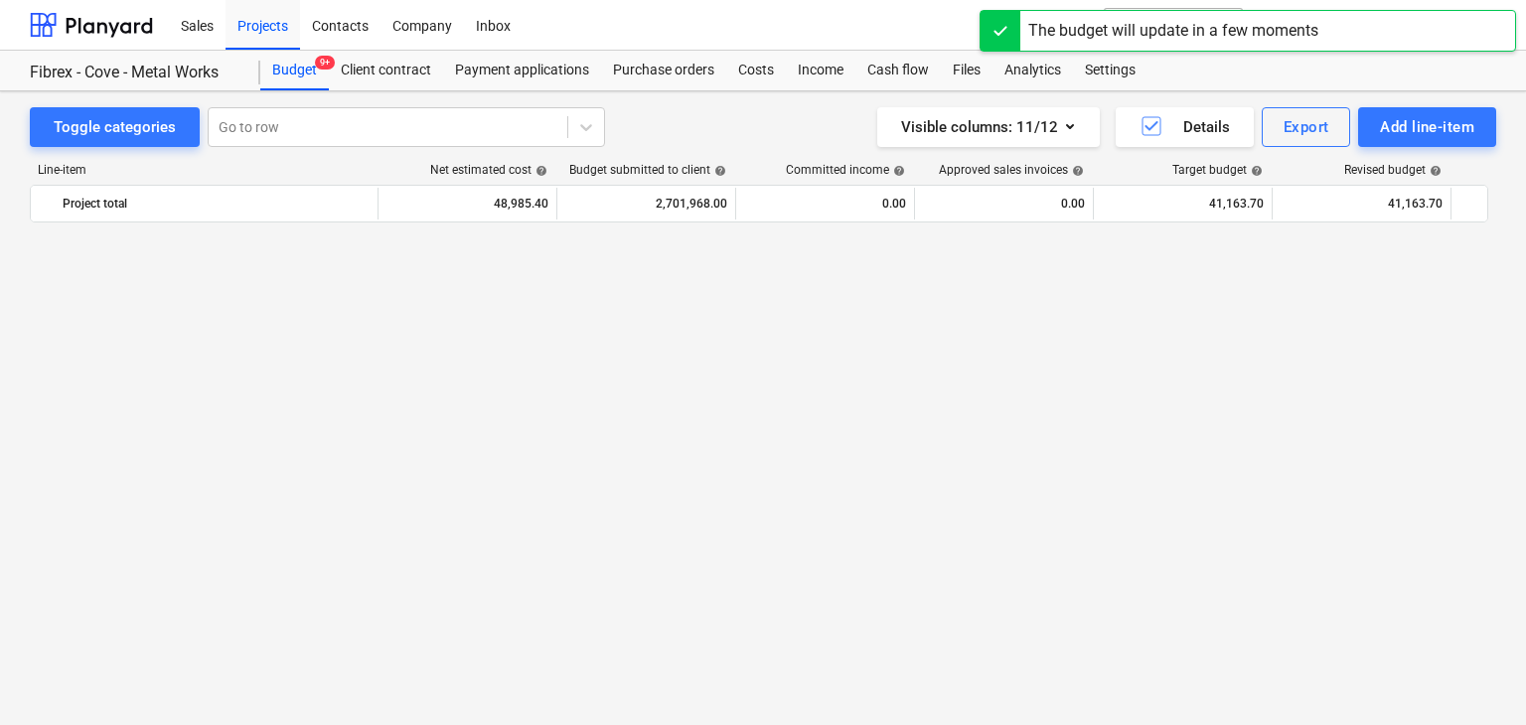
scroll to position [26398, 0]
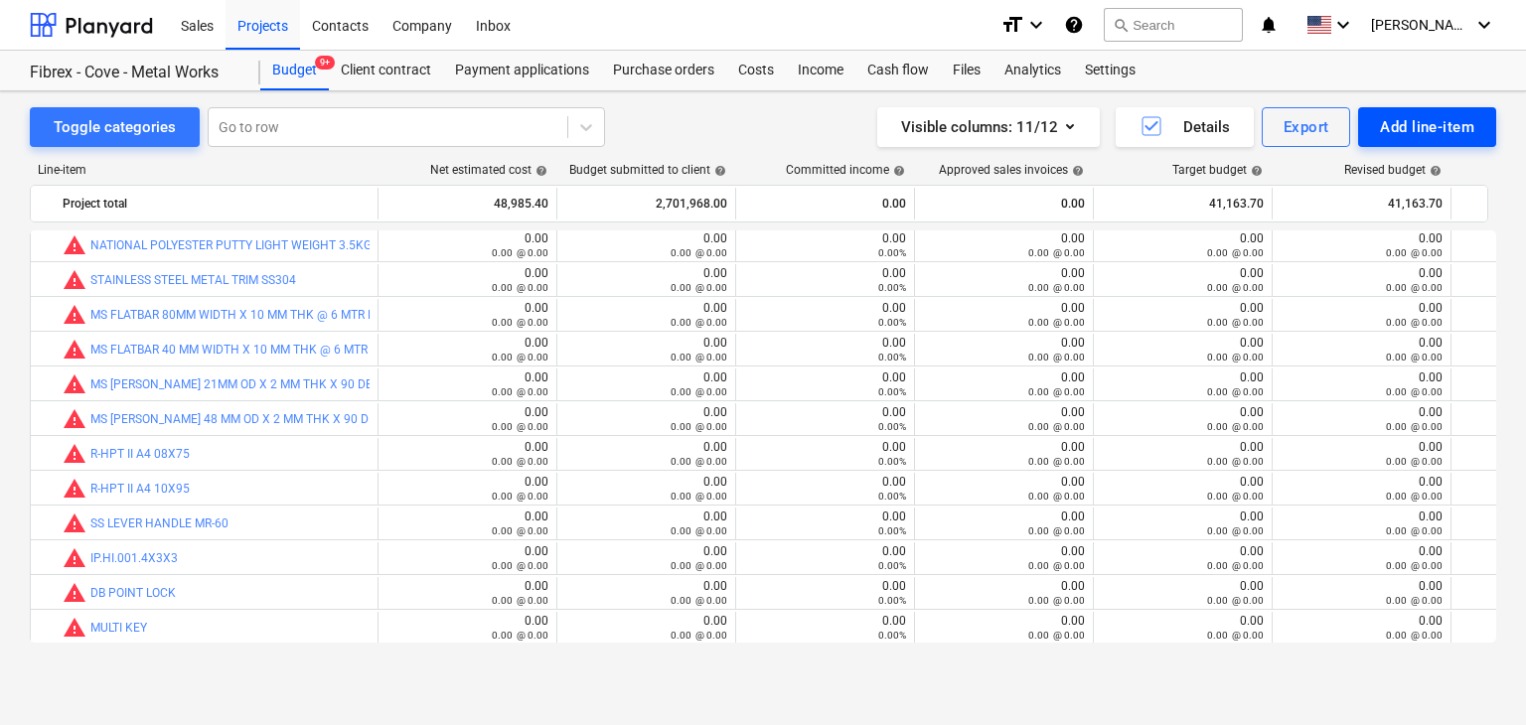
click at [1440, 131] on div "Add line-item" at bounding box center [1427, 127] width 94 height 26
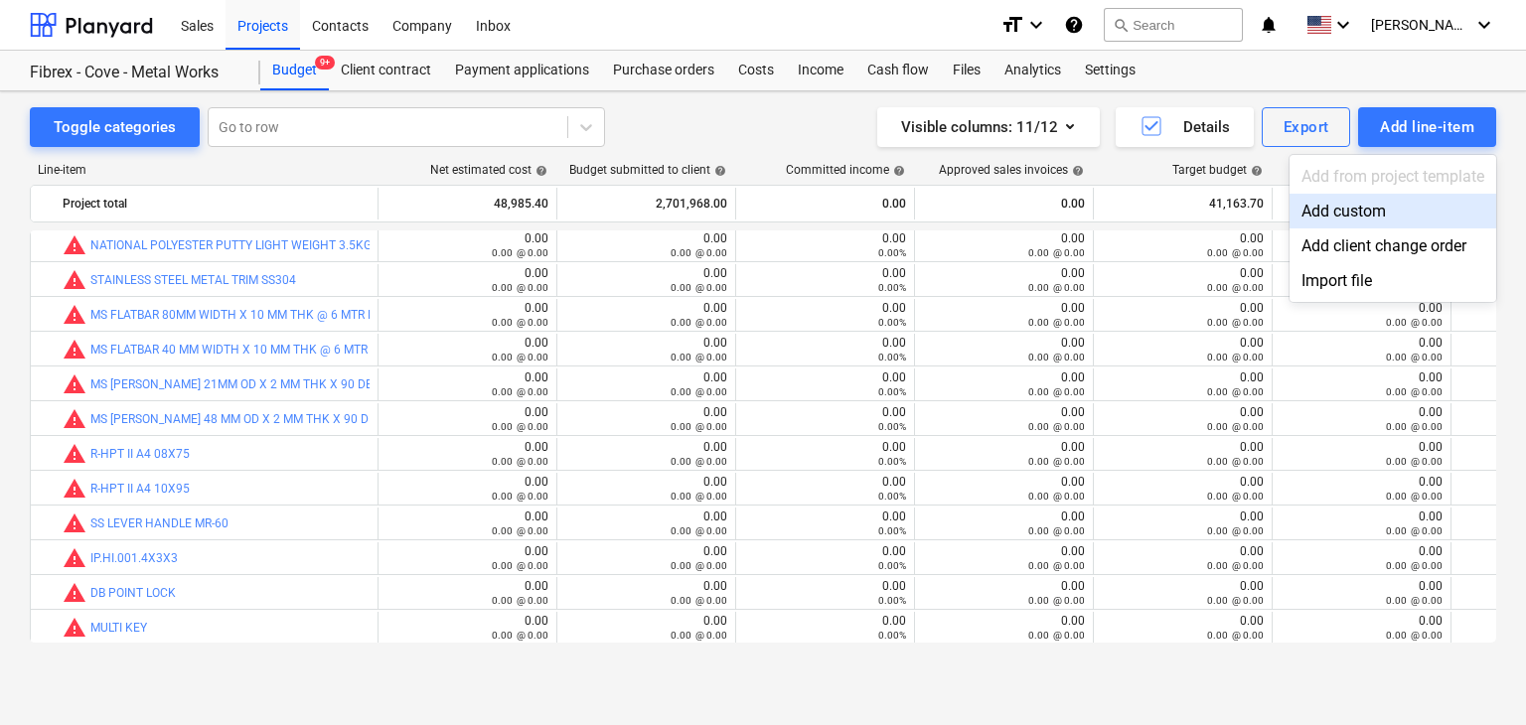
click at [1390, 197] on div "Add custom" at bounding box center [1393, 211] width 207 height 35
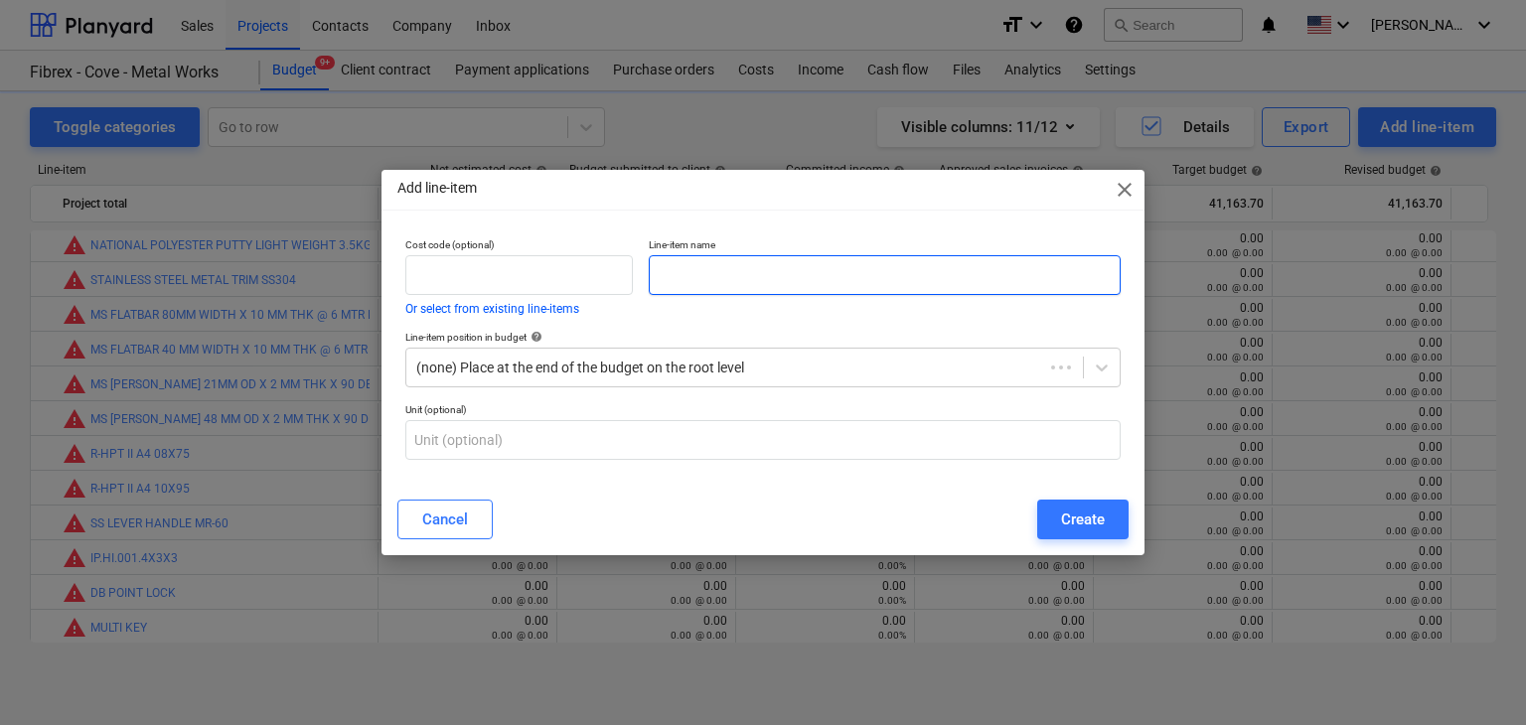
click at [752, 277] on input "text" at bounding box center [885, 275] width 472 height 40
paste input ""NEUTRAL CURE WEATHER SEALANT PROTEC WS519 WHITE 600ML 20PCS/BOX""
type input ""NEUTRAL CURE WEATHER SEALANT PROTEC WS519 WHITE 600ML 20PCS/BOX""
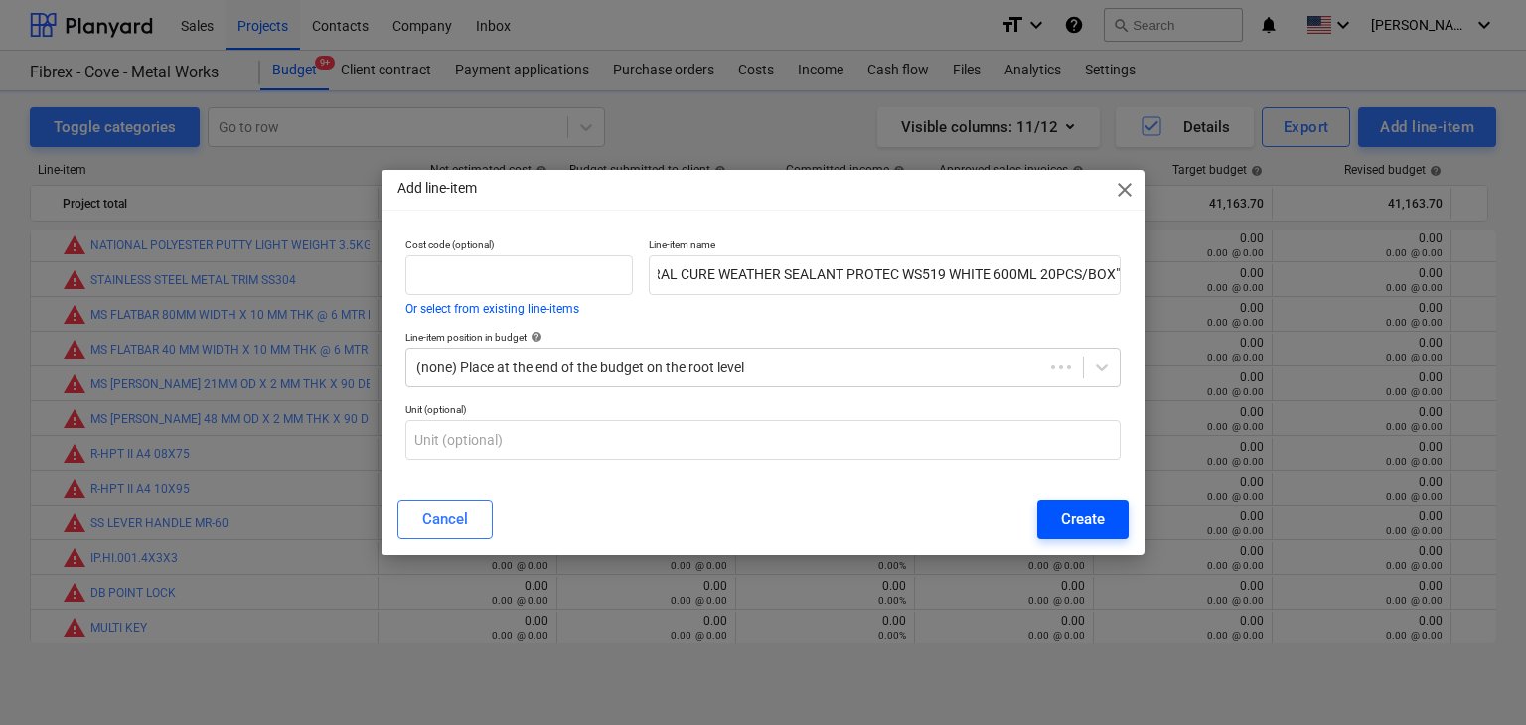
click at [1081, 533] on div "Create" at bounding box center [1083, 520] width 44 height 26
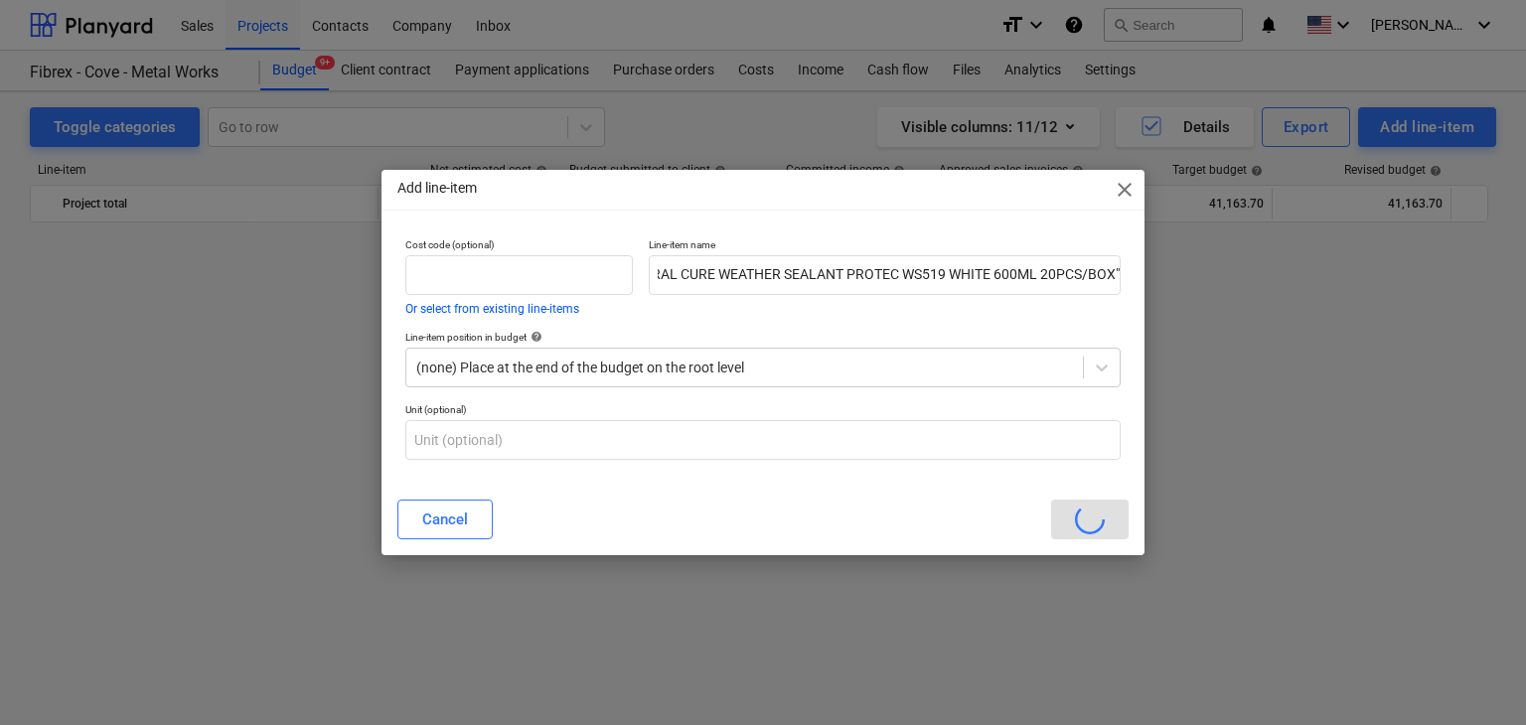
scroll to position [0, 0]
click at [1092, 520] on div "Cancel" at bounding box center [762, 520] width 731 height 40
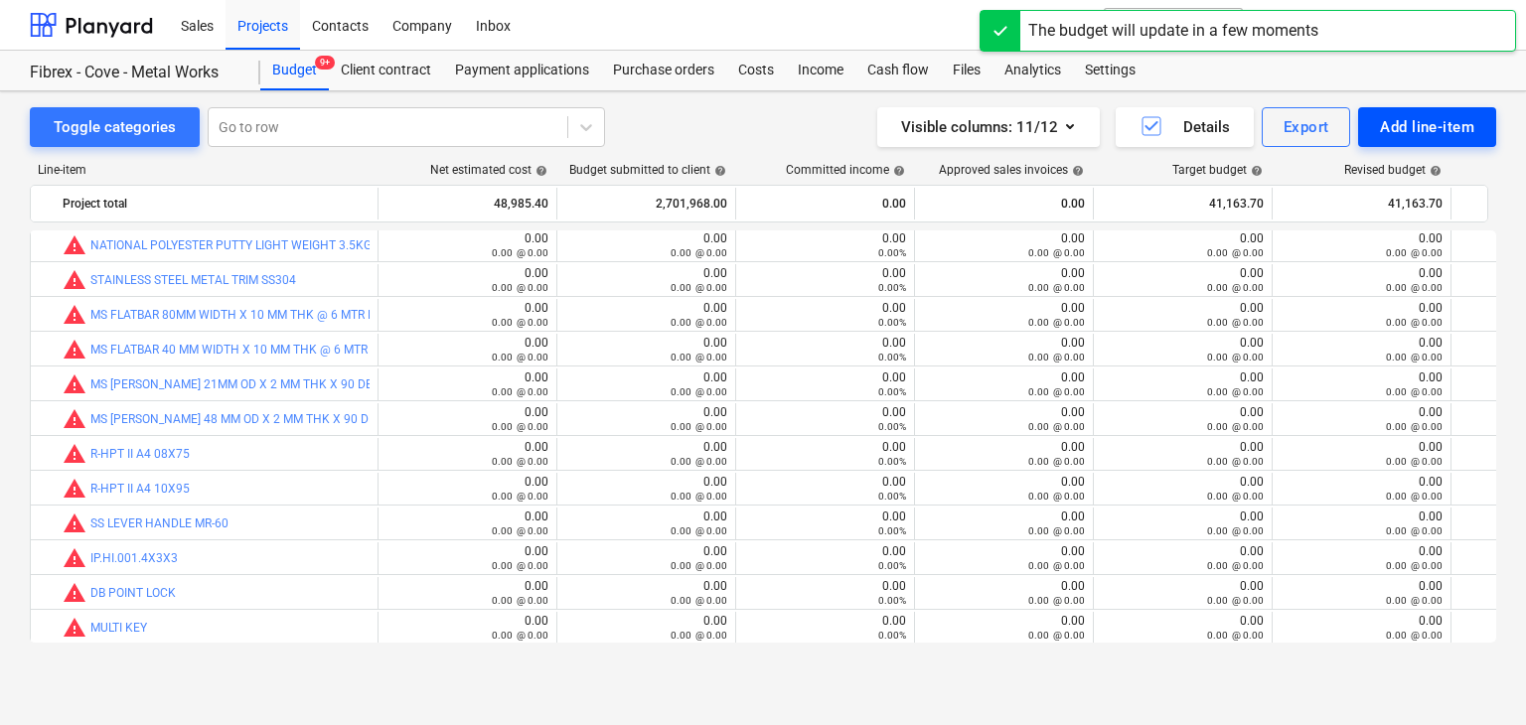
click at [1399, 118] on div "Add line-item" at bounding box center [1427, 127] width 94 height 26
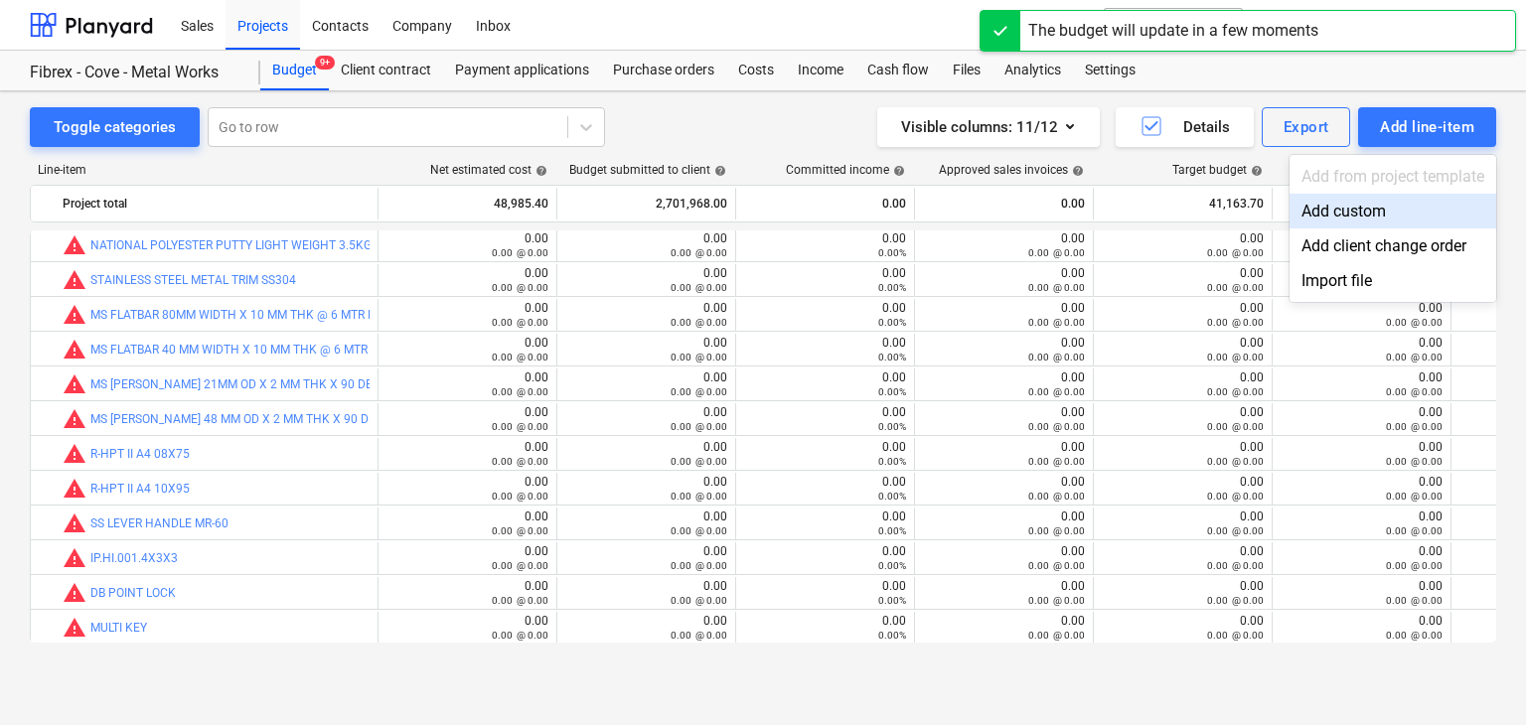
click at [1335, 206] on div "Add custom" at bounding box center [1393, 211] width 207 height 35
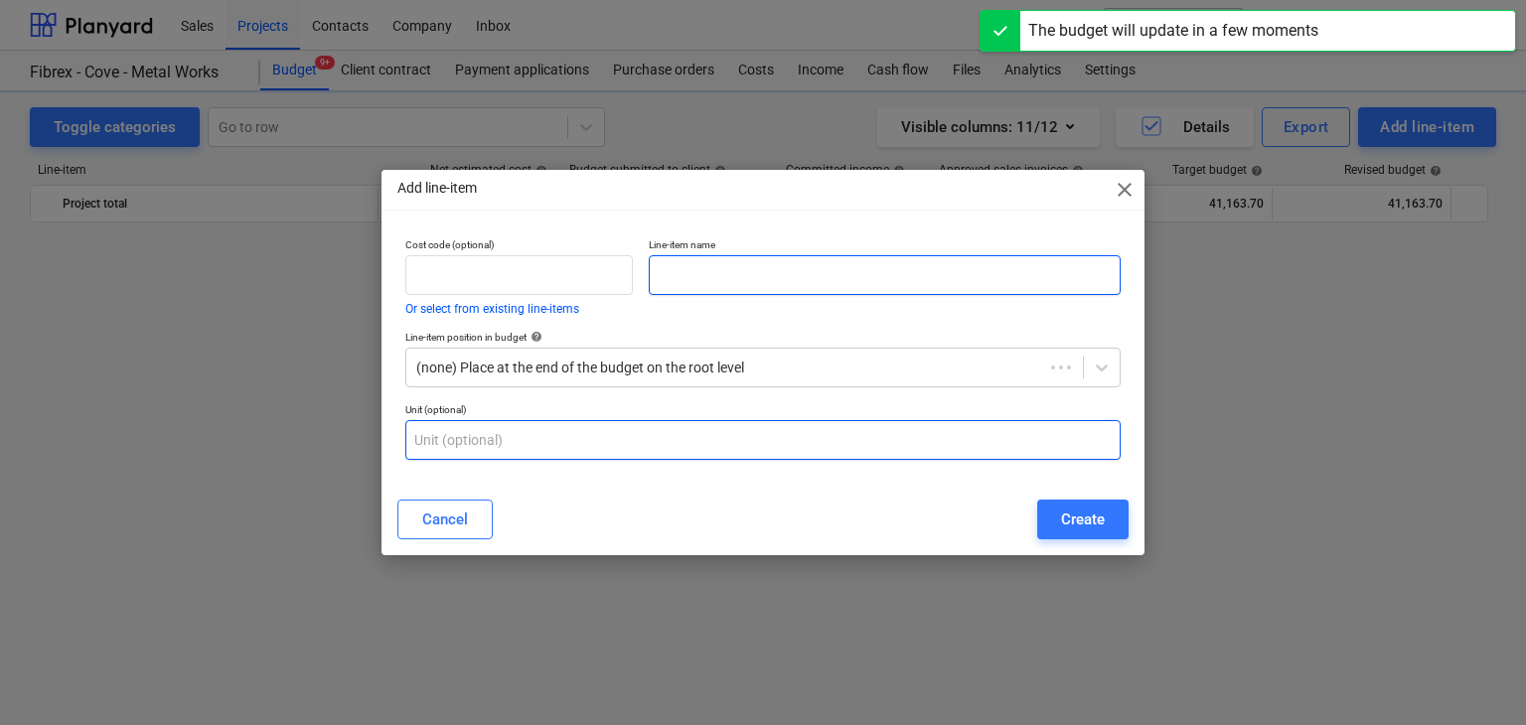
click at [750, 272] on input "text" at bounding box center [885, 275] width 472 height 40
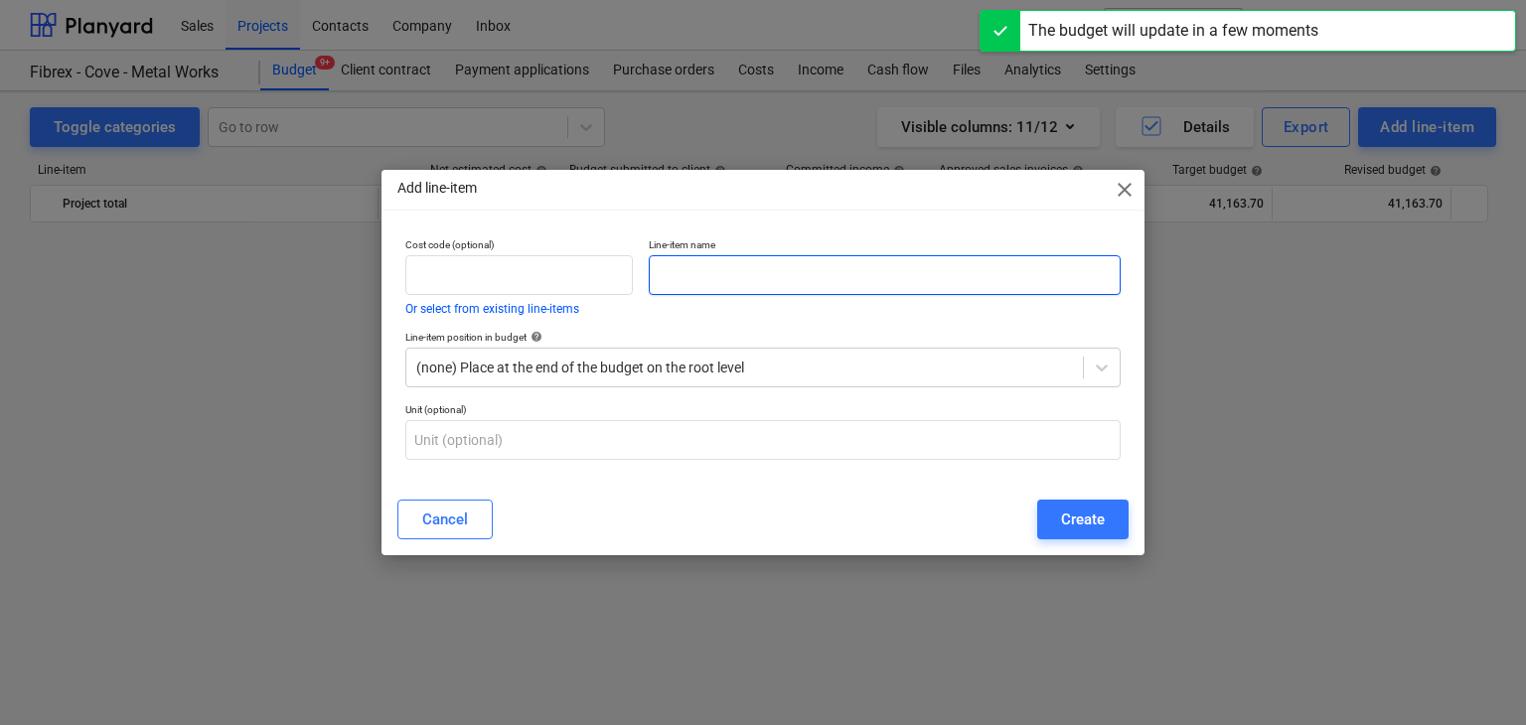
scroll to position [26398, 0]
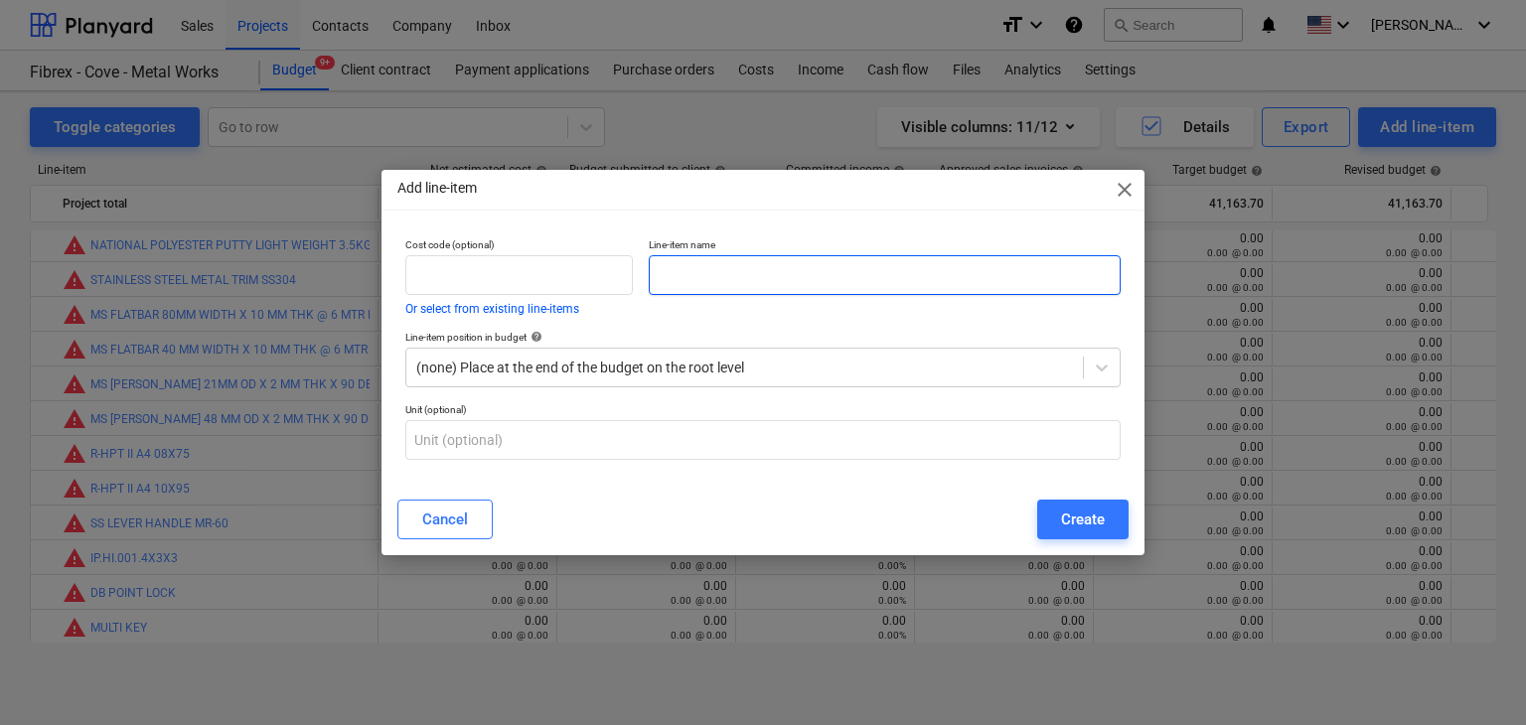
paste input ""NEUTRAL CURE WEATHER SEALANT PROTEC WS519 BLACK 600ML 20PCS/BOX""
type input ""NEUTRAL CURE WEATHER SEALANT PROTEC WS519 BLACK 600ML 20PCS/BOX""
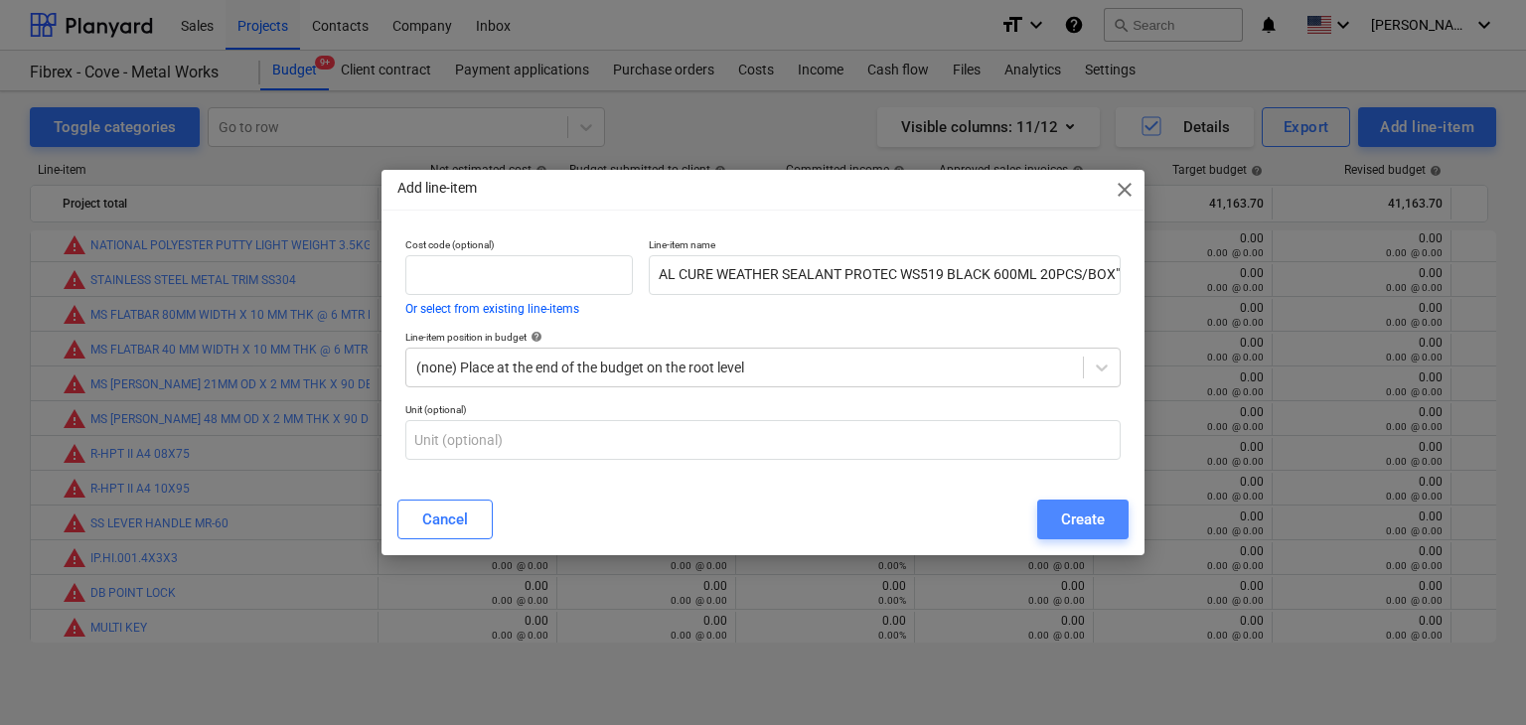
click at [1108, 510] on button "Create" at bounding box center [1082, 520] width 91 height 40
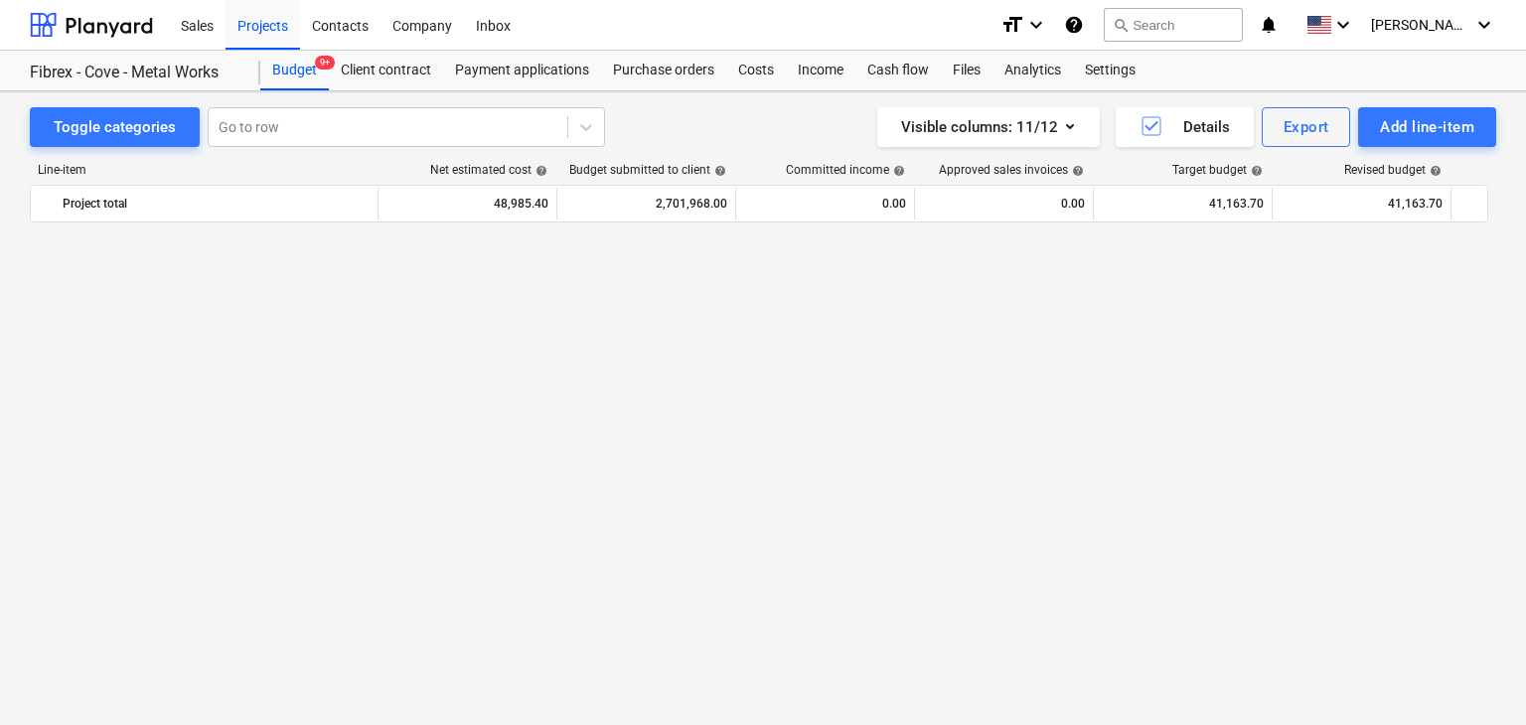
scroll to position [26398, 0]
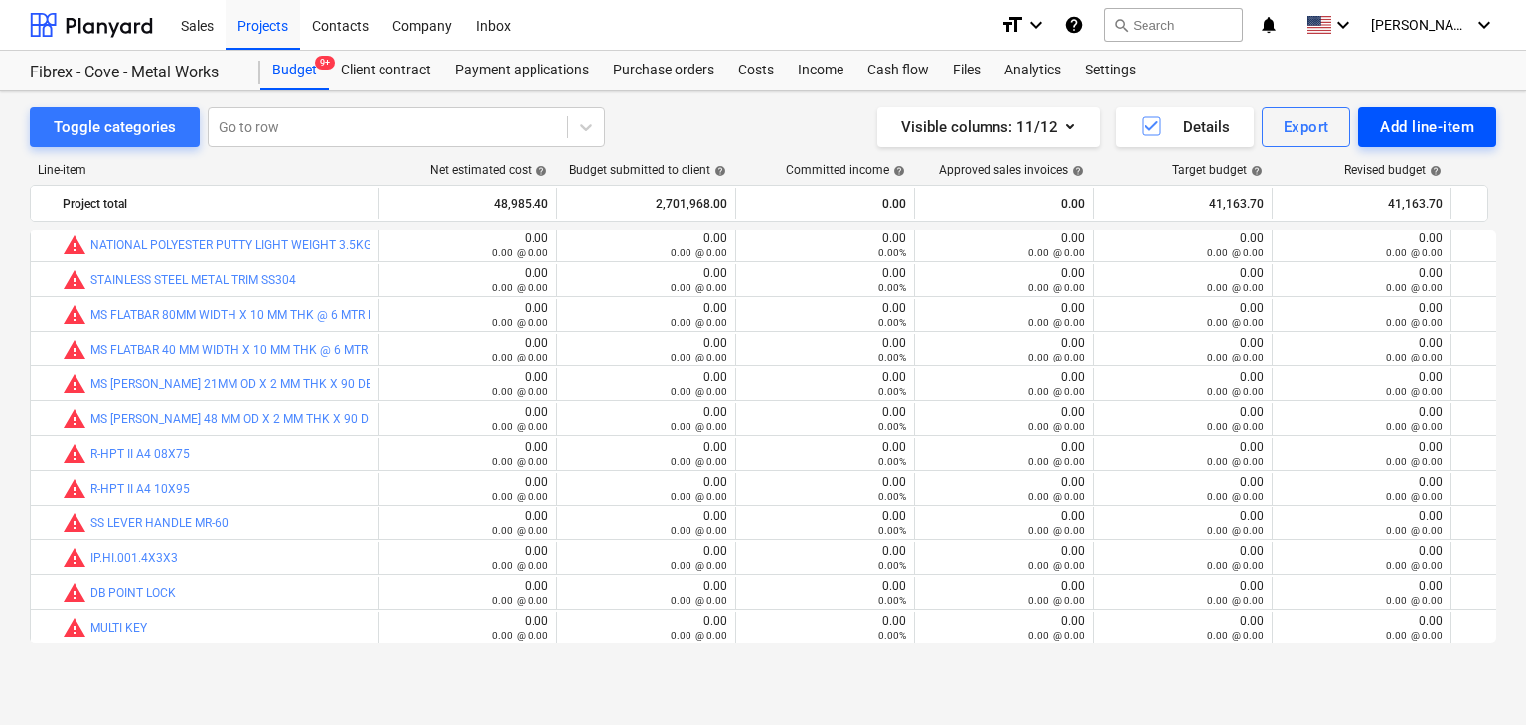
click at [1425, 122] on div "Add line-item" at bounding box center [1427, 127] width 94 height 26
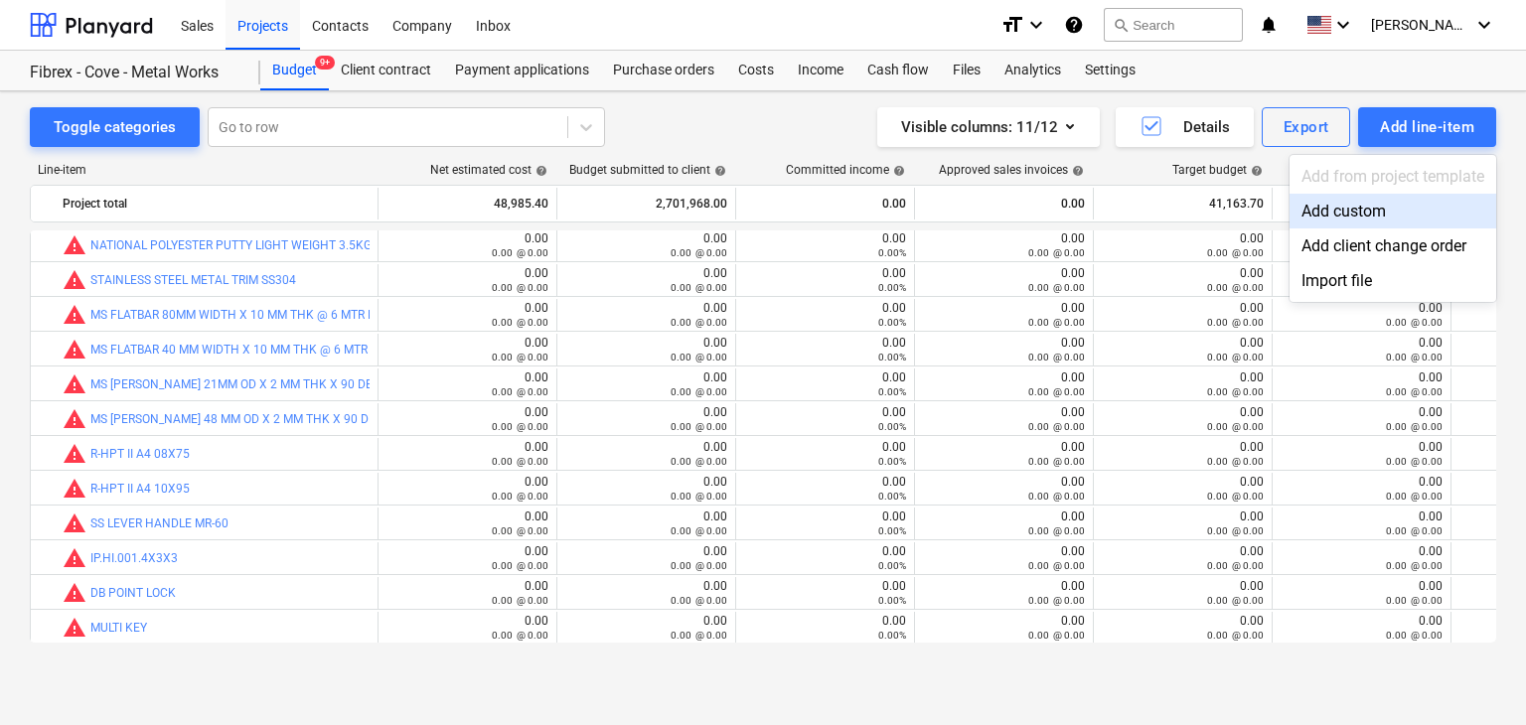
click at [1348, 205] on div "Add custom" at bounding box center [1393, 211] width 207 height 35
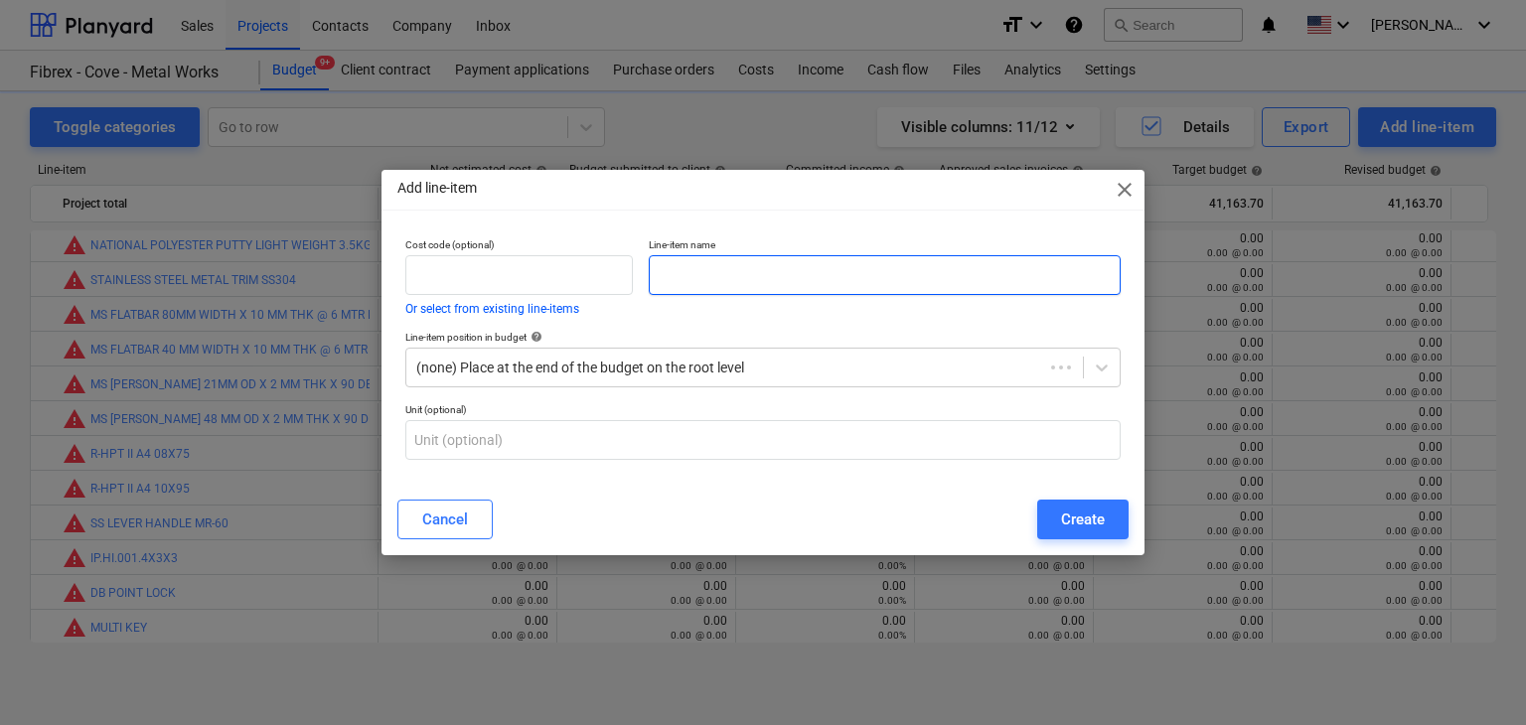
click at [751, 287] on input "text" at bounding box center [885, 275] width 472 height 40
paste input "MS [PERSON_NAME] 48MM OD X 2MM THK X 90 DEGREE"
type input "MS [PERSON_NAME] 48MM OD X 2MM THK X 90 DEGREE"
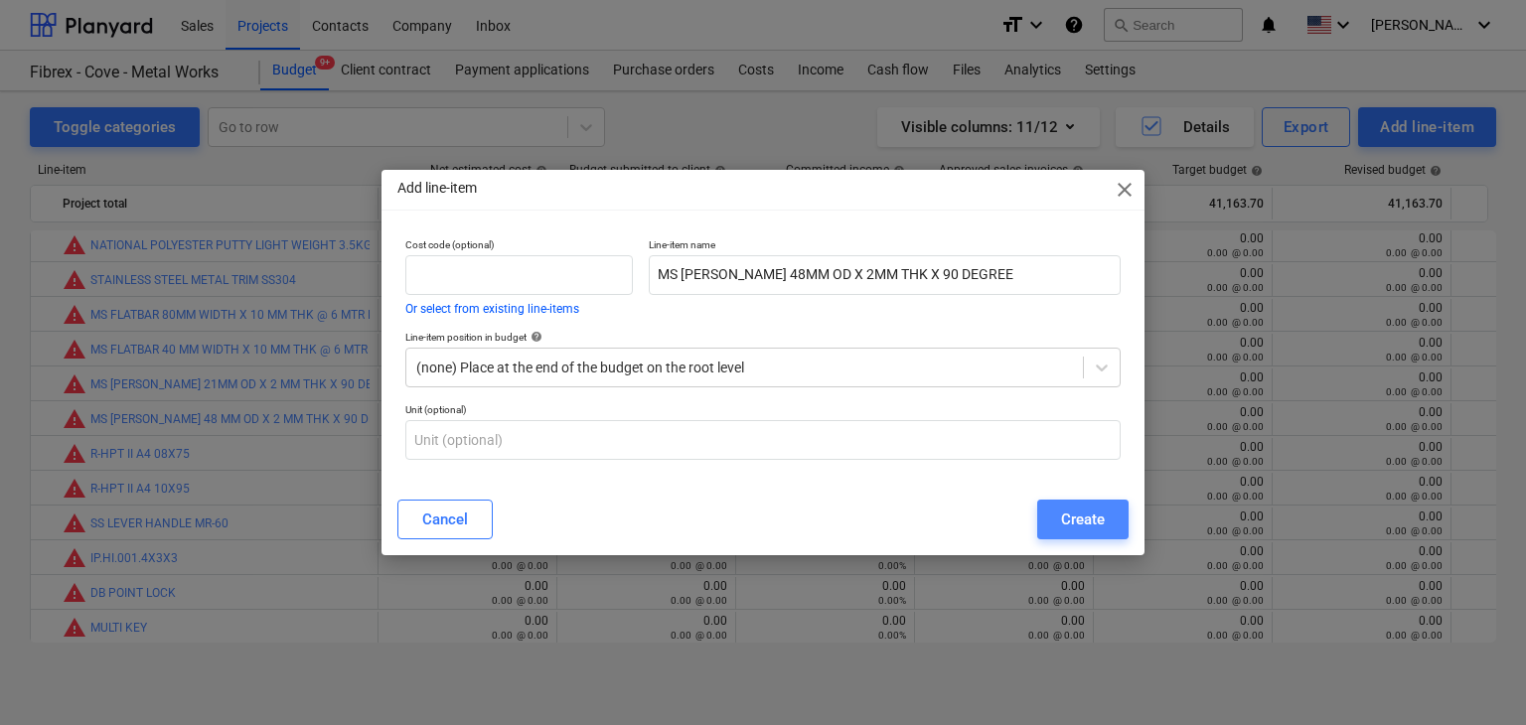
click at [1066, 528] on div "Create" at bounding box center [1083, 520] width 44 height 26
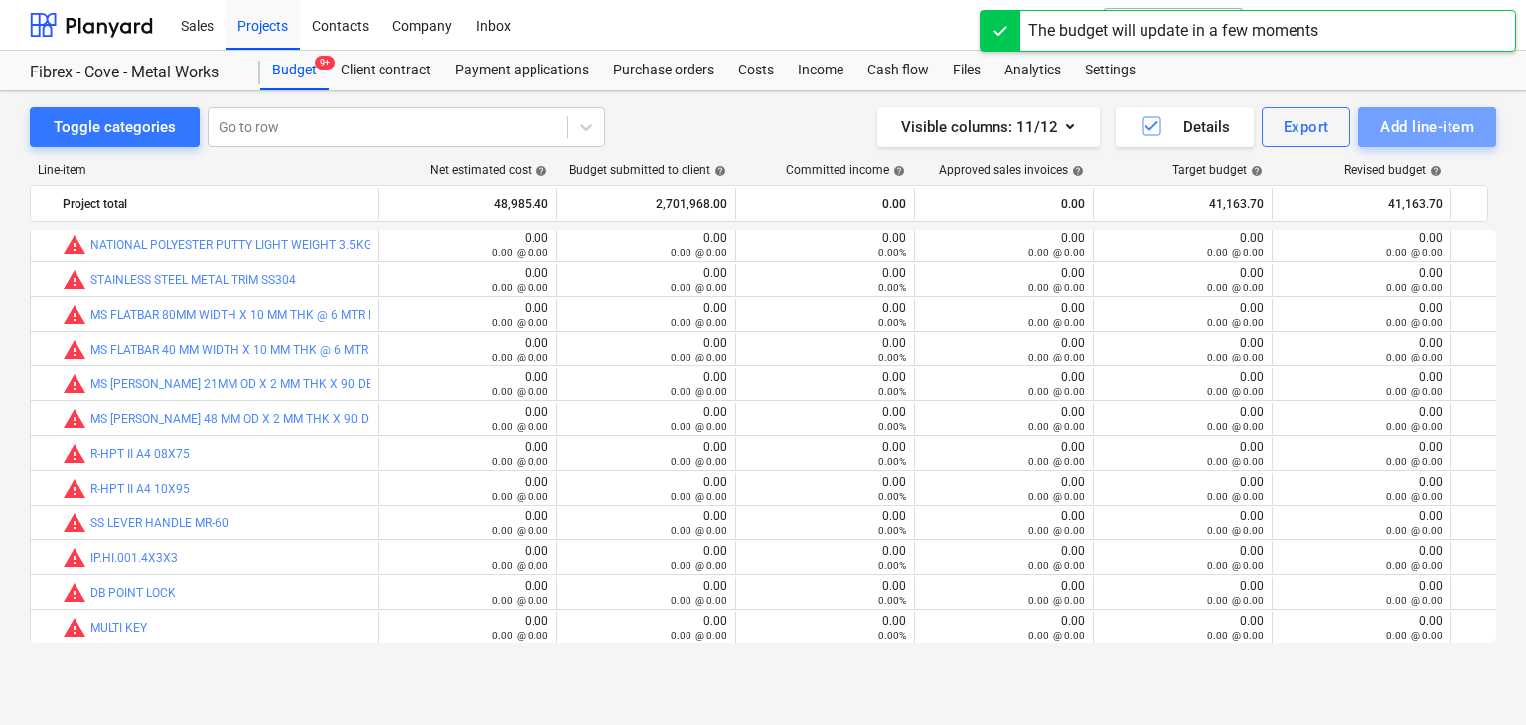
click at [1413, 132] on div "Add line-item" at bounding box center [1427, 127] width 94 height 26
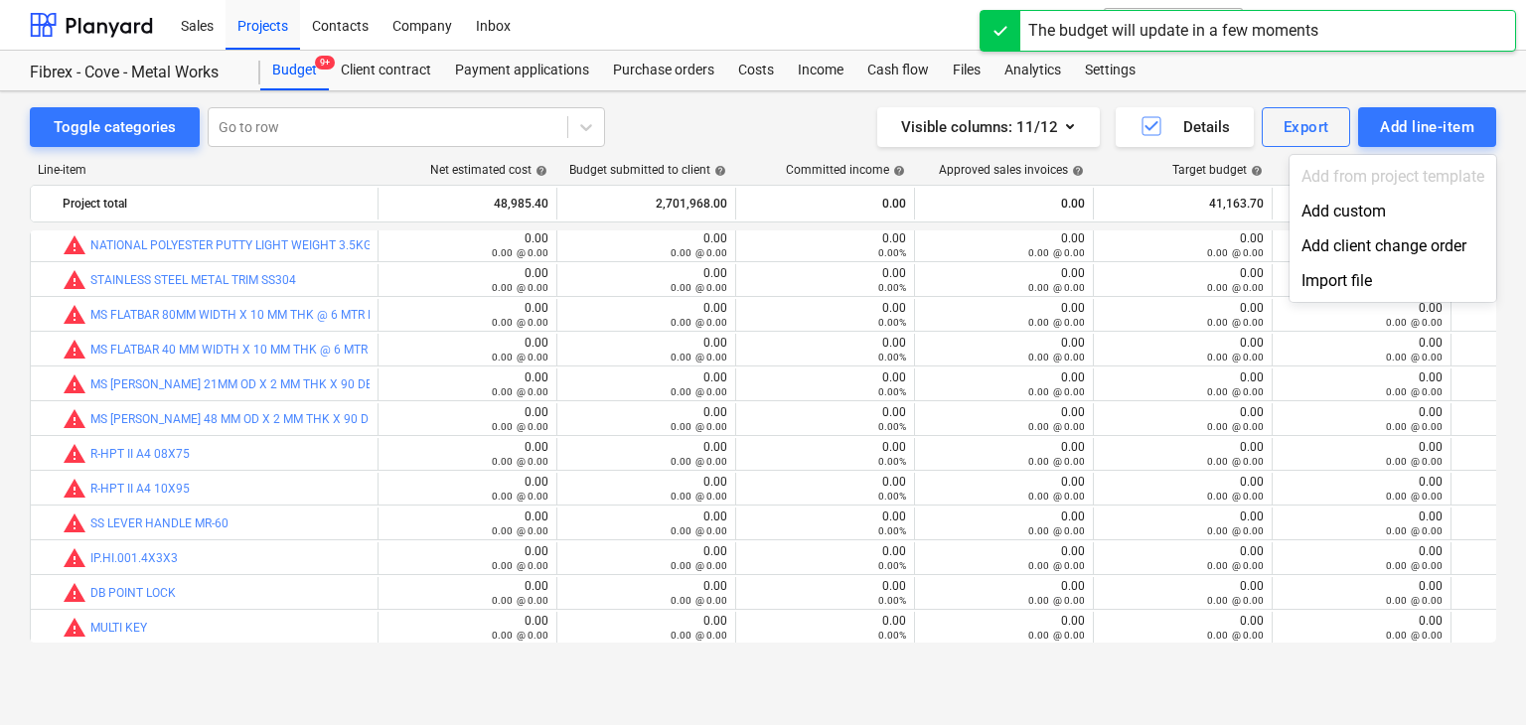
click at [1346, 214] on div "Add custom" at bounding box center [1393, 211] width 207 height 35
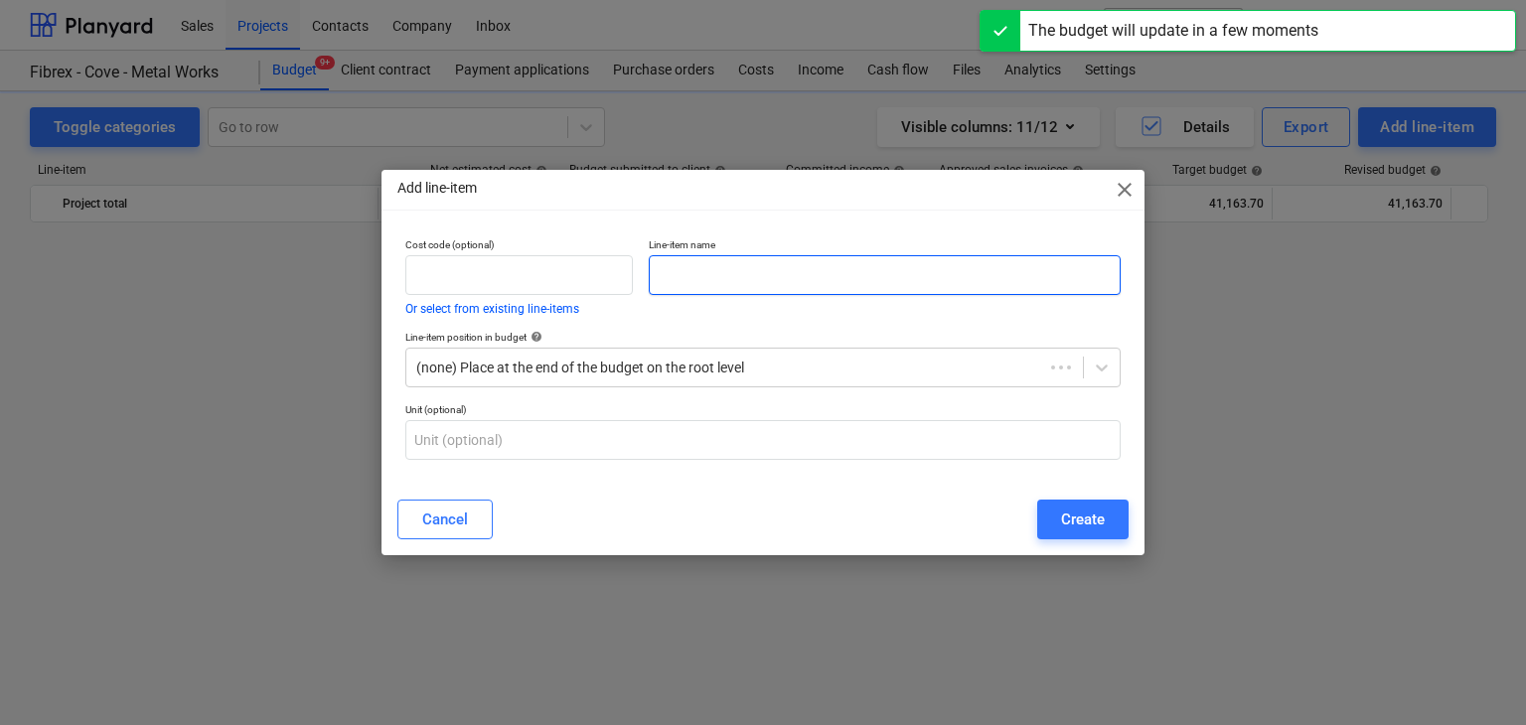
scroll to position [26398, 0]
click at [729, 266] on input "text" at bounding box center [885, 275] width 472 height 40
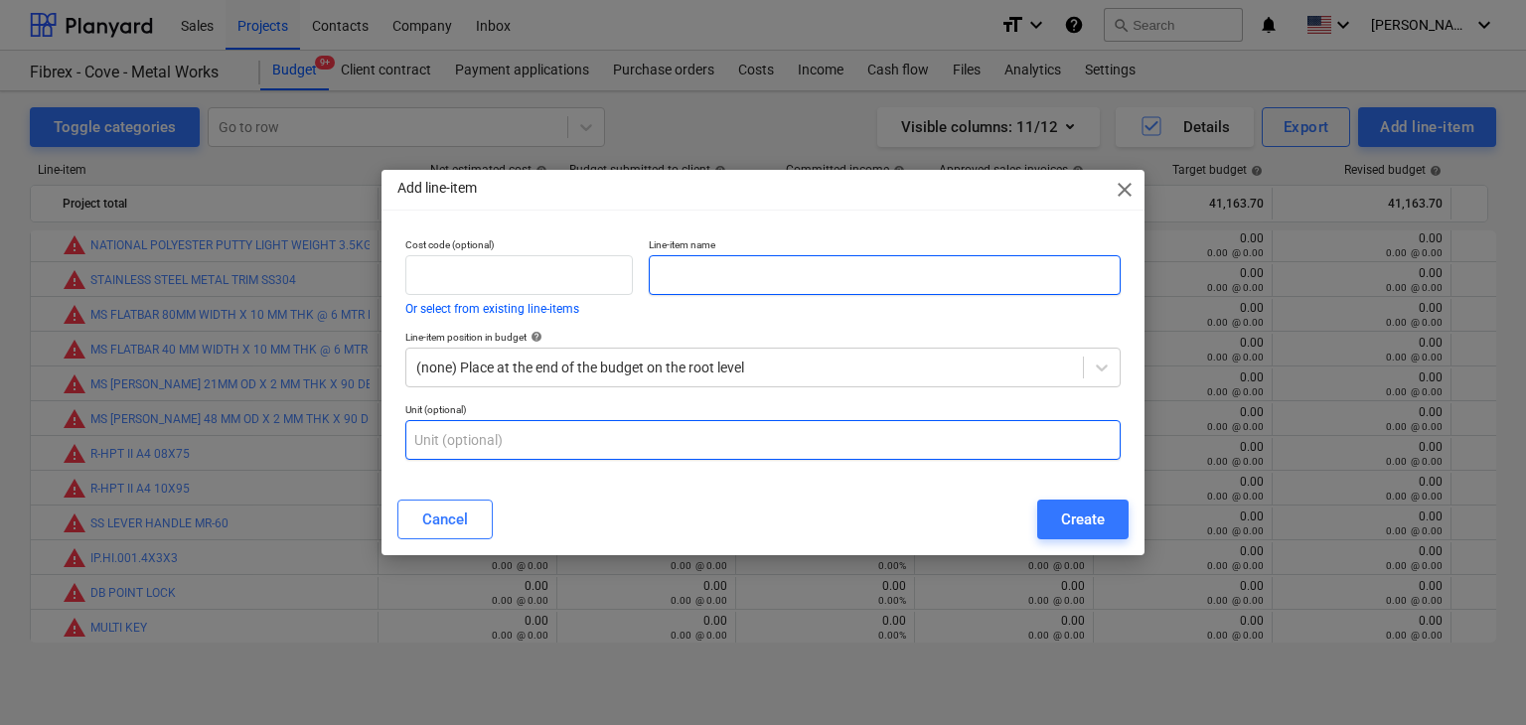
paste input "MS [PERSON_NAME] 21MM OD X 2MM THK X 90 DEGREE"
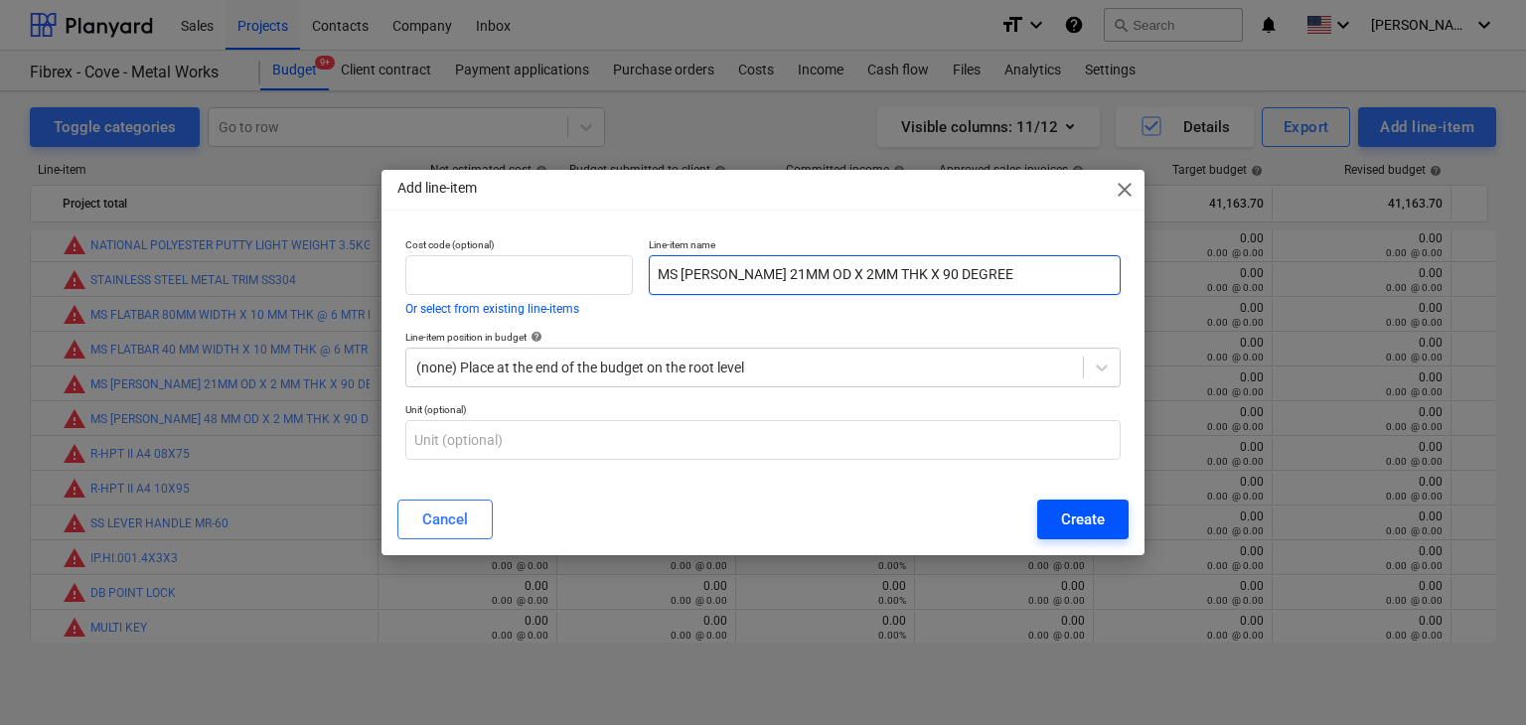
type input "MS [PERSON_NAME] 21MM OD X 2MM THK X 90 DEGREE"
click at [1062, 514] on div "Create" at bounding box center [1083, 520] width 44 height 26
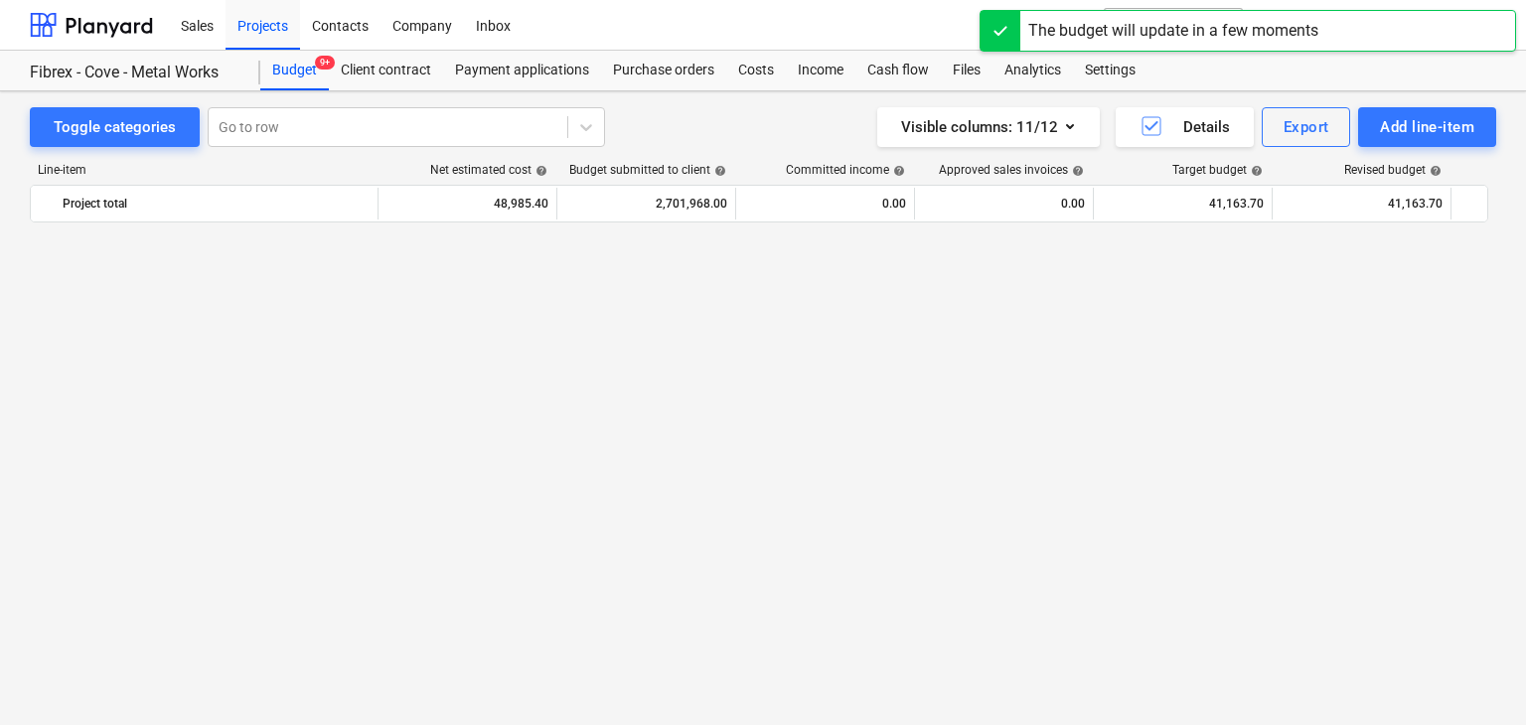
scroll to position [26398, 0]
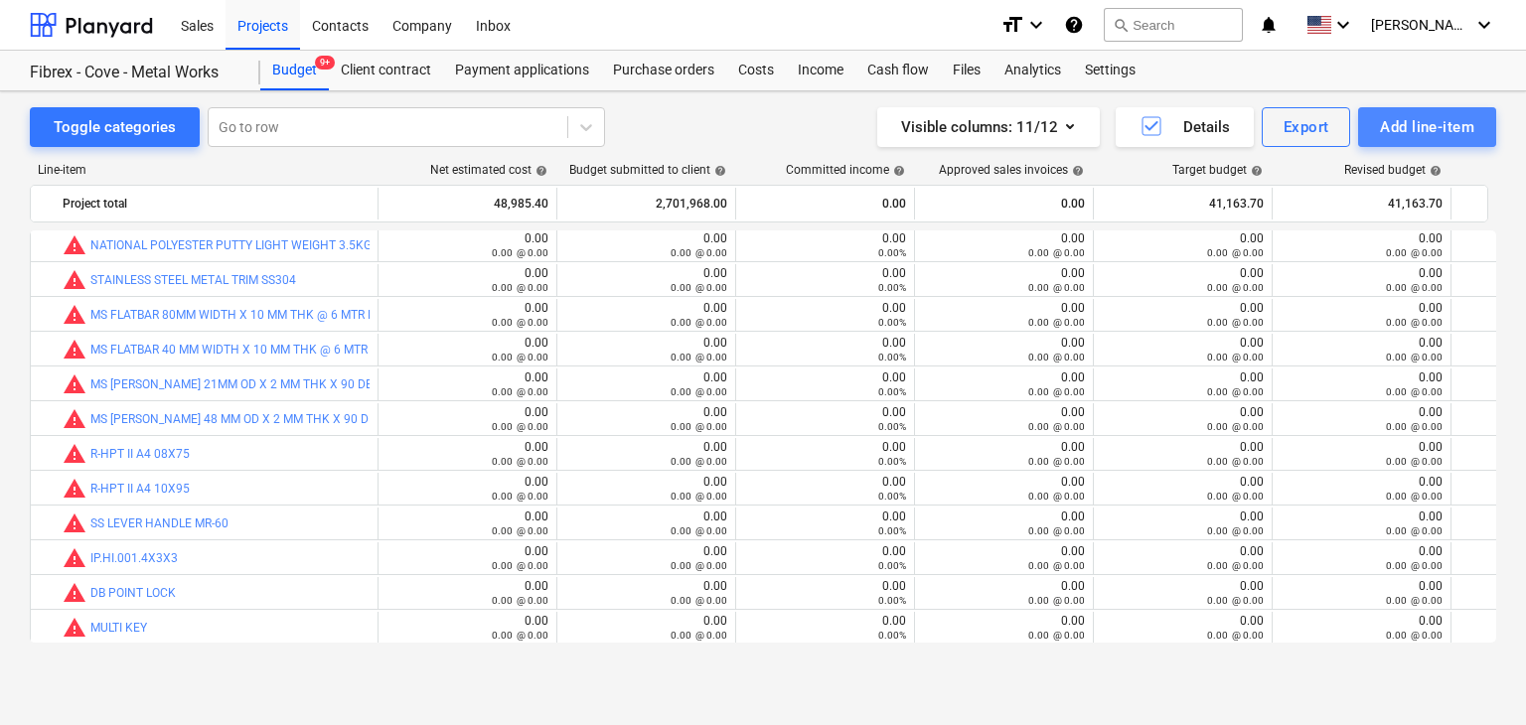
click at [1404, 116] on div "Add line-item" at bounding box center [1427, 127] width 94 height 26
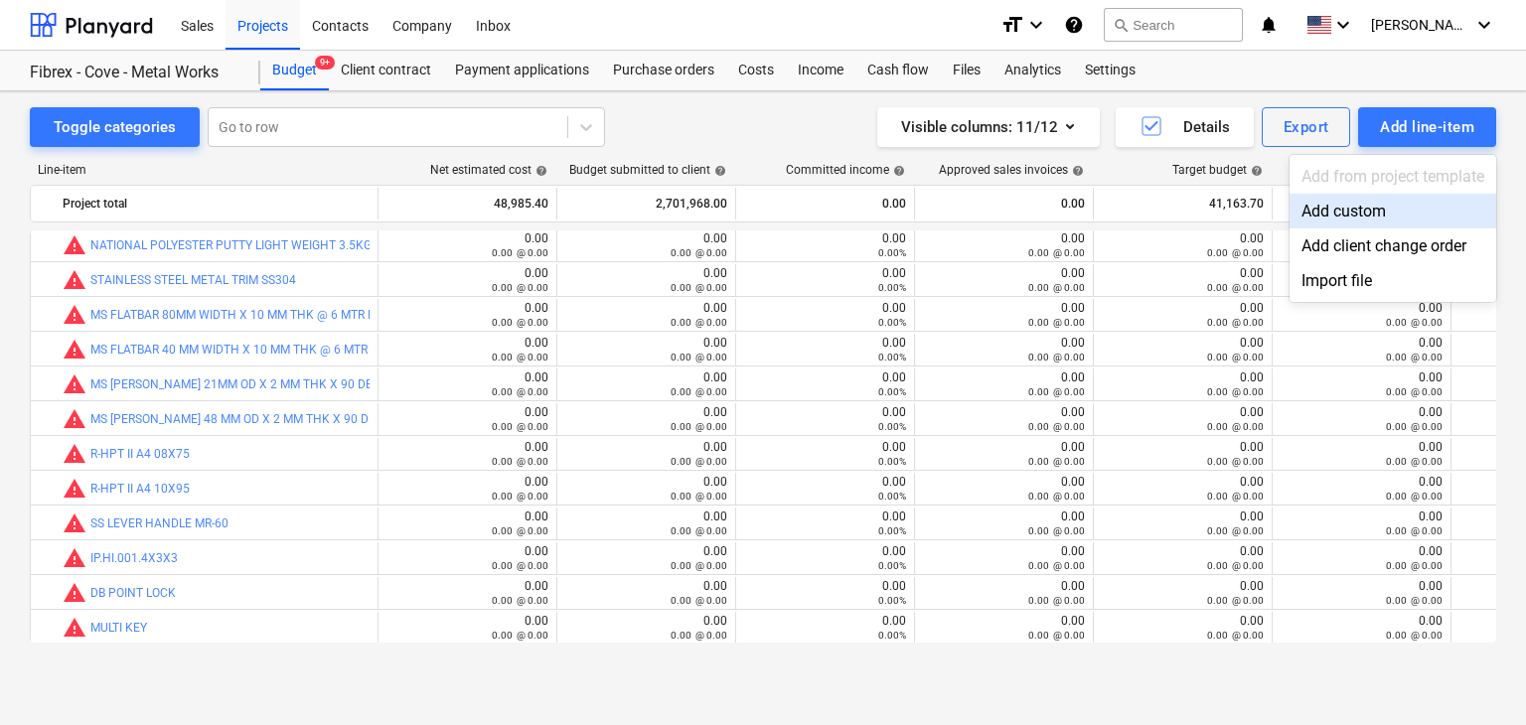
click at [1339, 211] on div "Add custom" at bounding box center [1393, 211] width 207 height 35
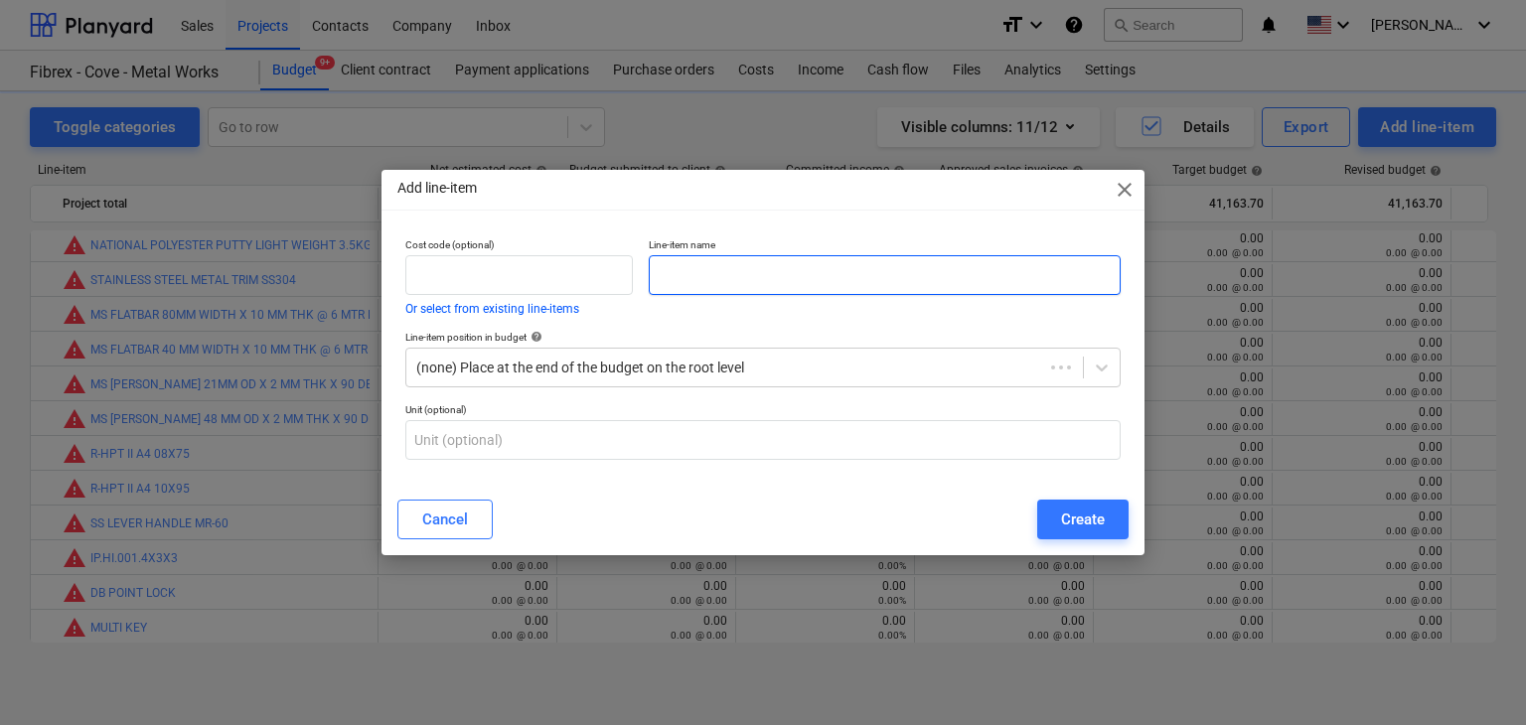
click at [727, 279] on input "text" at bounding box center [885, 275] width 472 height 40
paste input "EPDM RUBBER PROFILE AS PER SAMPLE 1 ZPR 1049"
type input "EPDM RUBBER PROFILE AS PER SAMPLE 1 ZPR 1049"
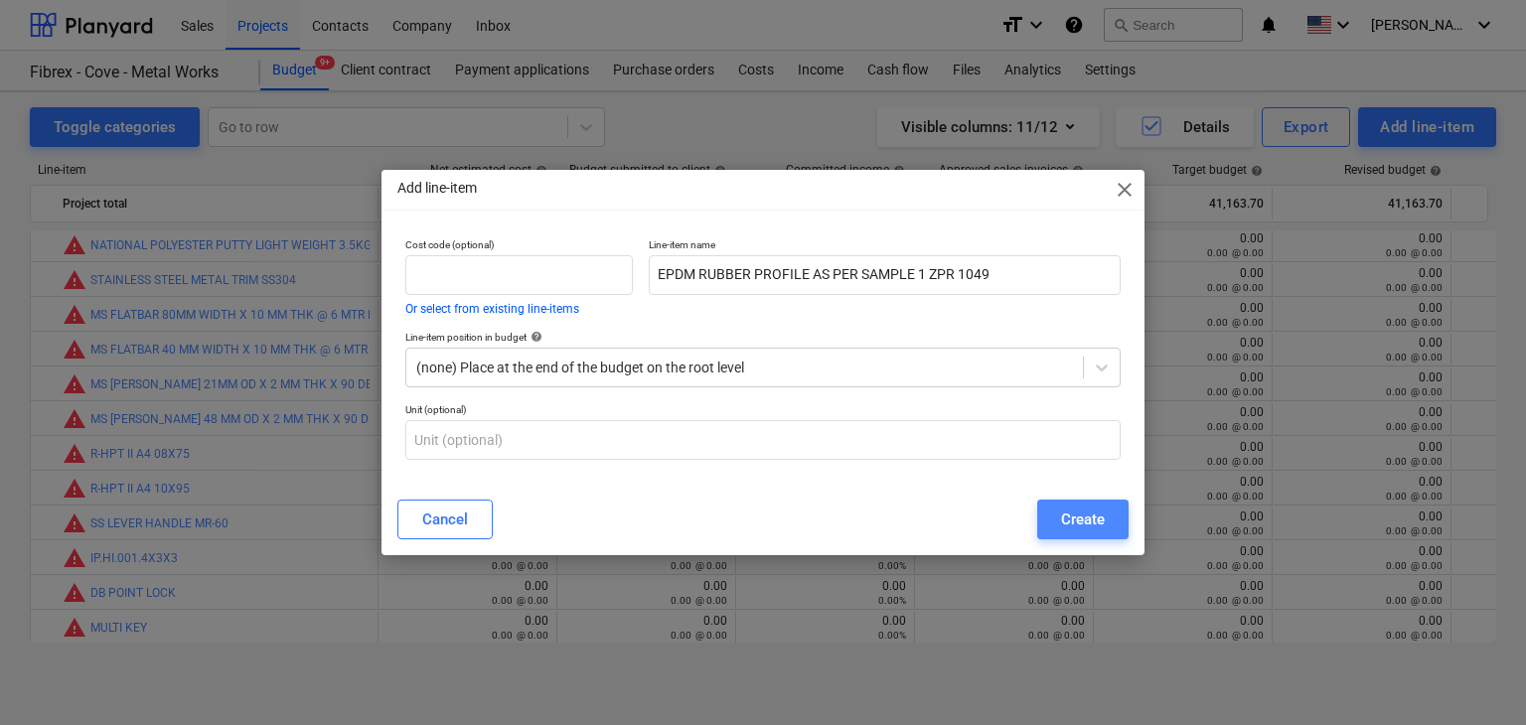
click at [1080, 518] on div "Create" at bounding box center [1083, 520] width 44 height 26
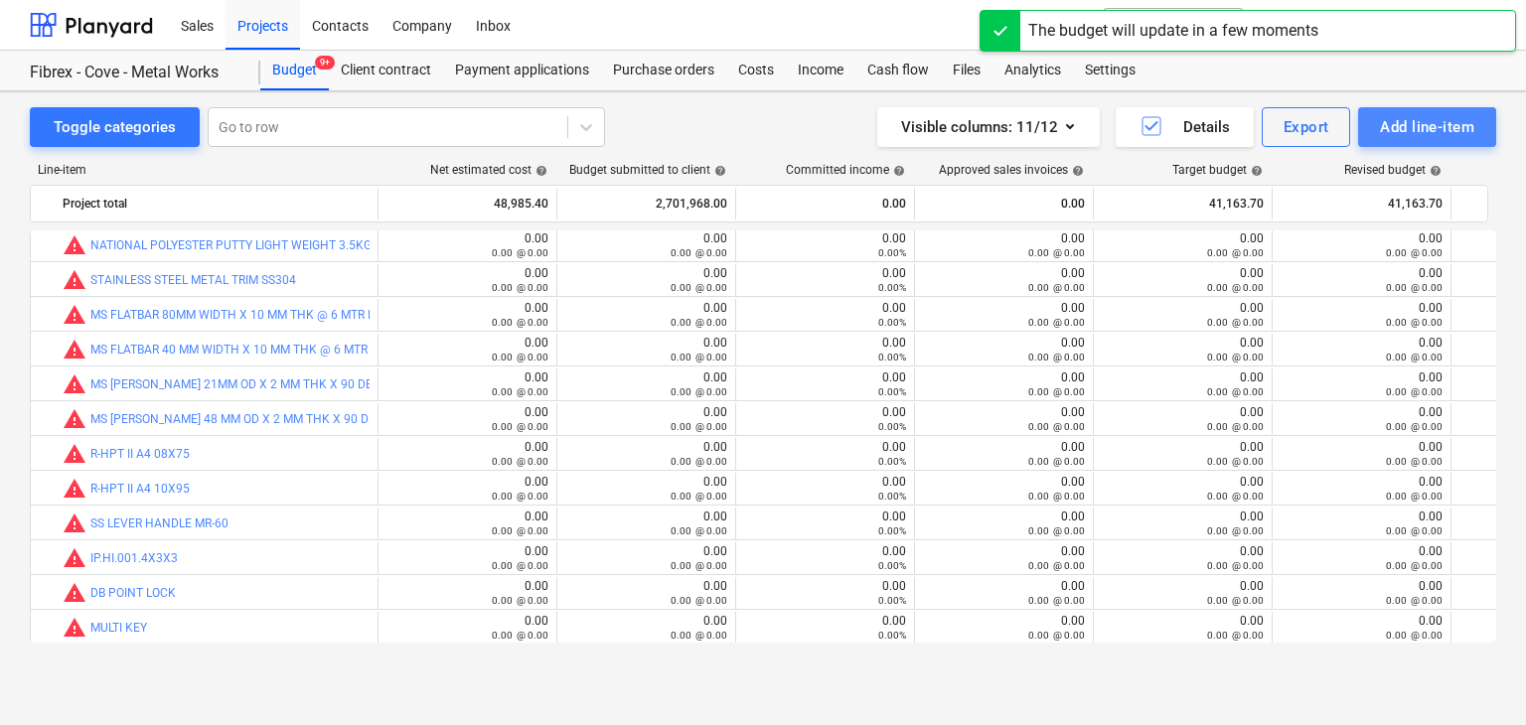
click at [1421, 116] on div "Add line-item" at bounding box center [1427, 127] width 94 height 26
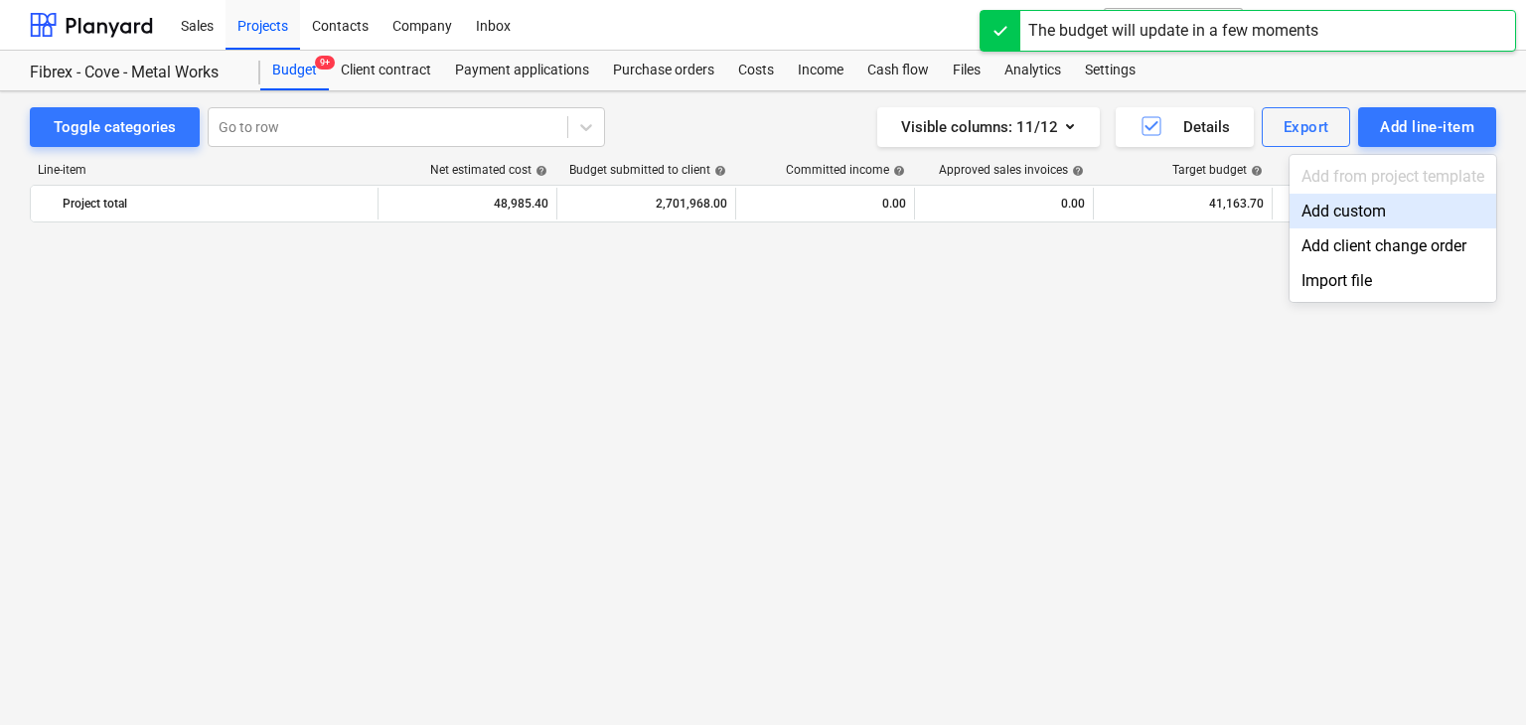
scroll to position [26398, 0]
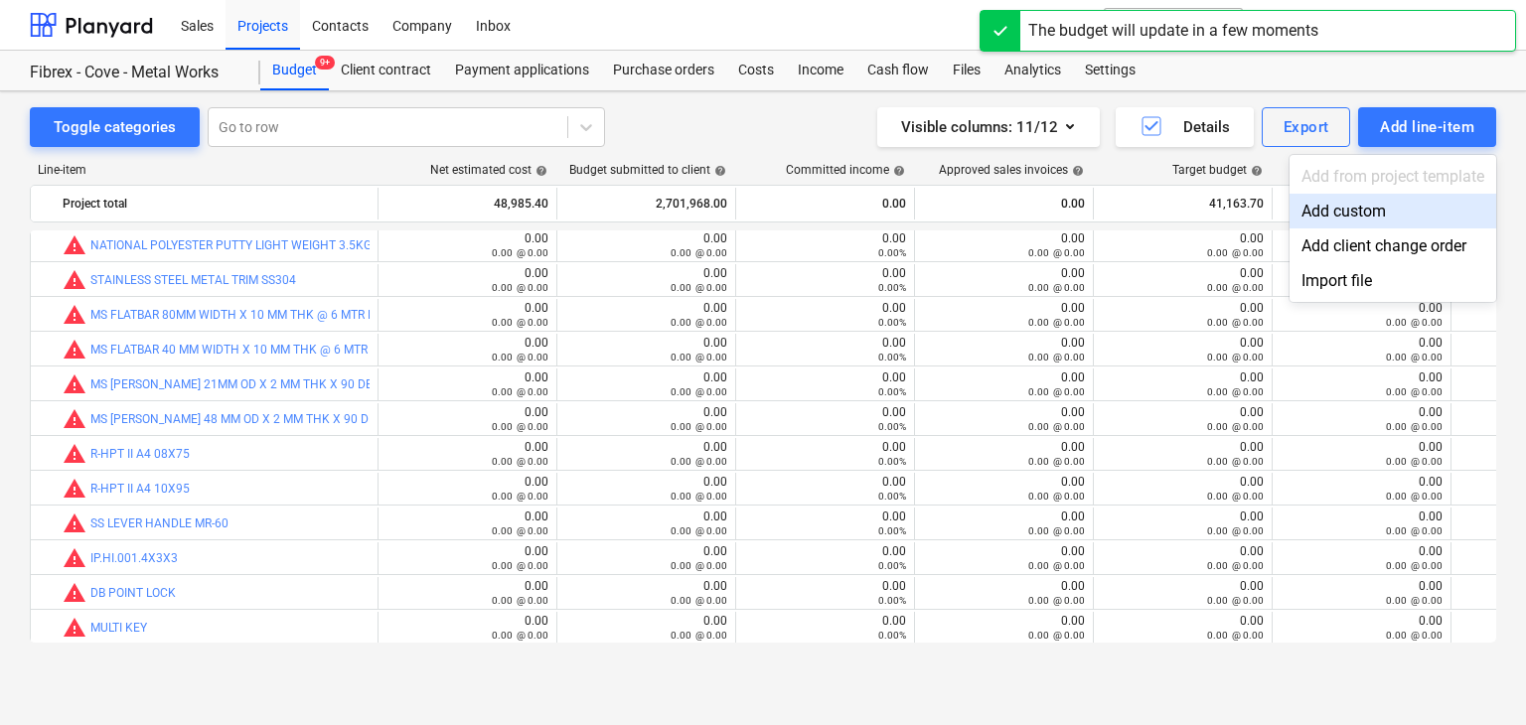
click at [1352, 211] on div "Add custom" at bounding box center [1393, 211] width 207 height 35
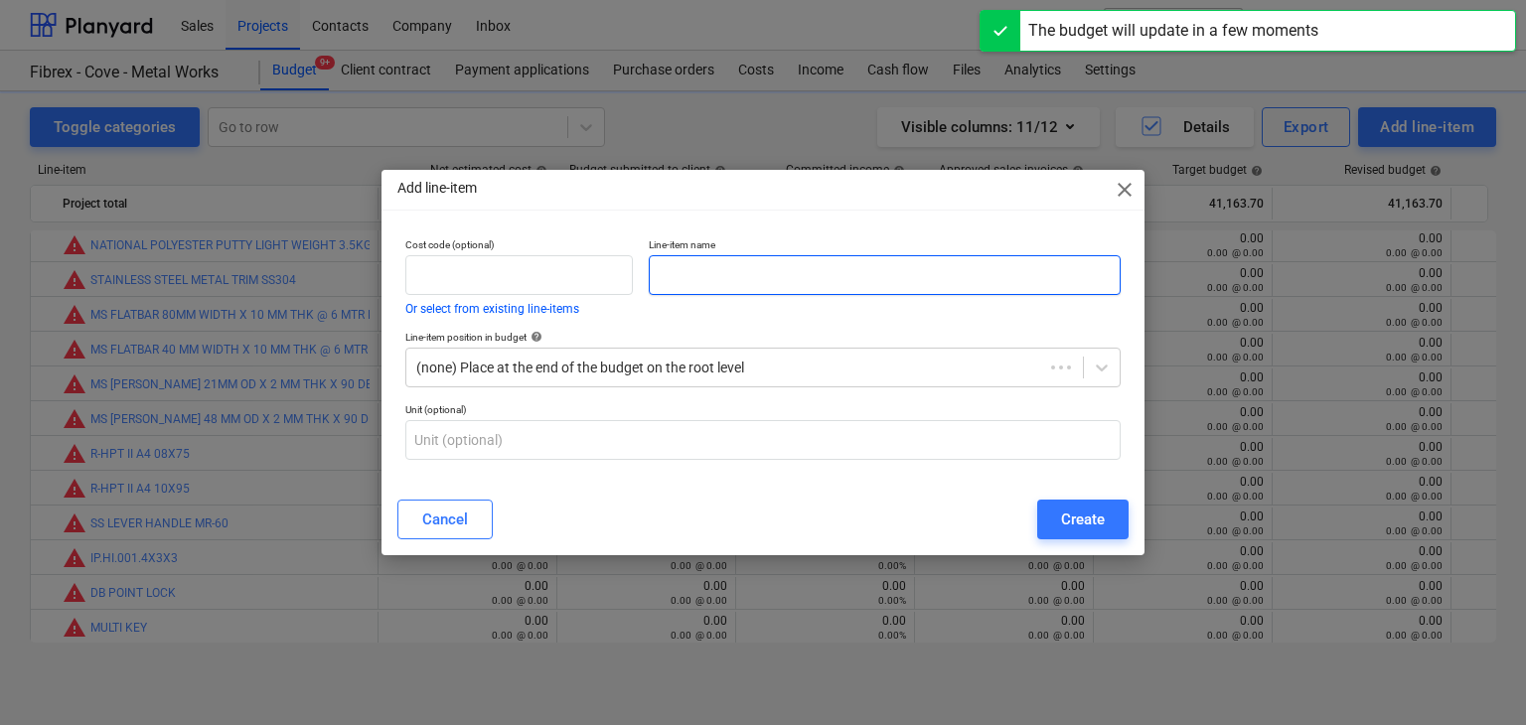
click at [763, 263] on input "text" at bounding box center [885, 275] width 472 height 40
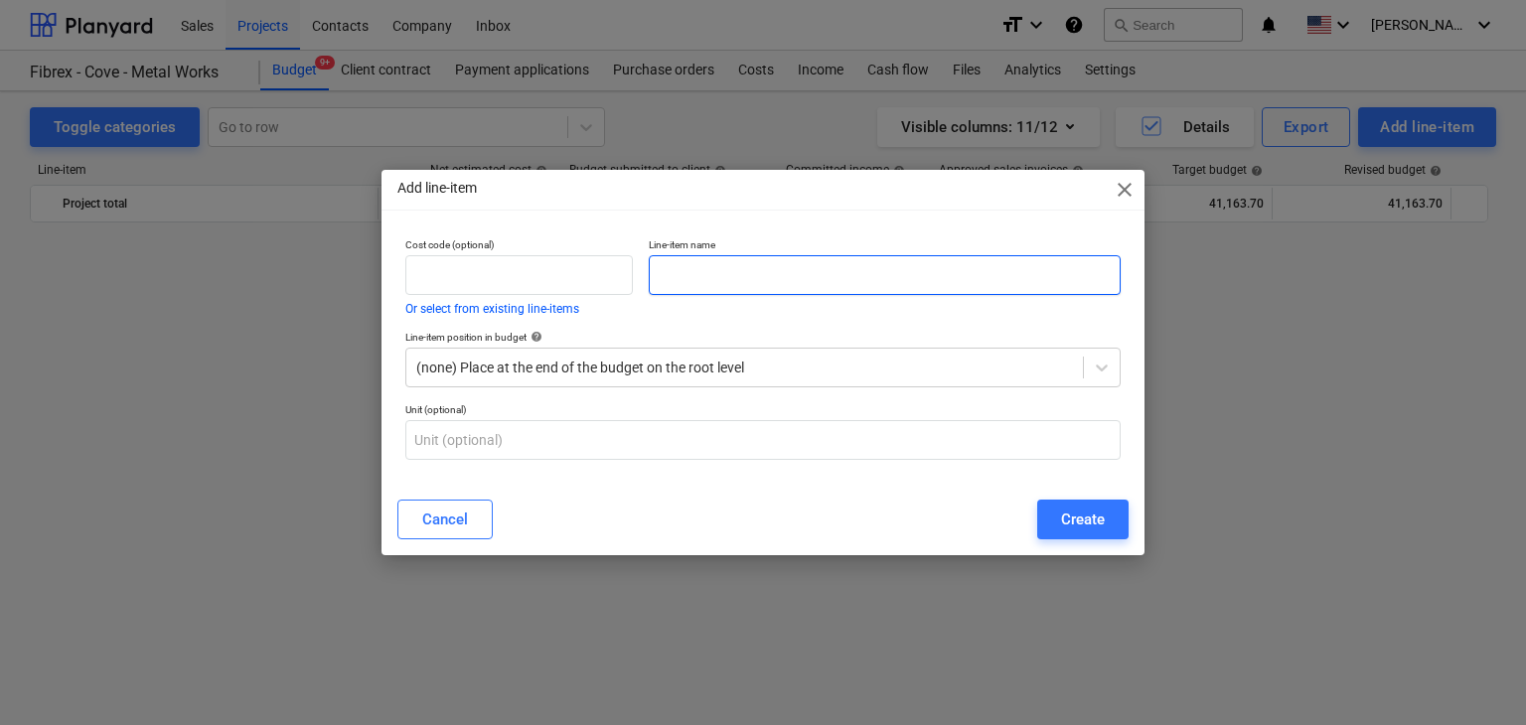
paste input "EPDM RUBBER PROFILE AS PER SAMPLE 2 ZPR 1050"
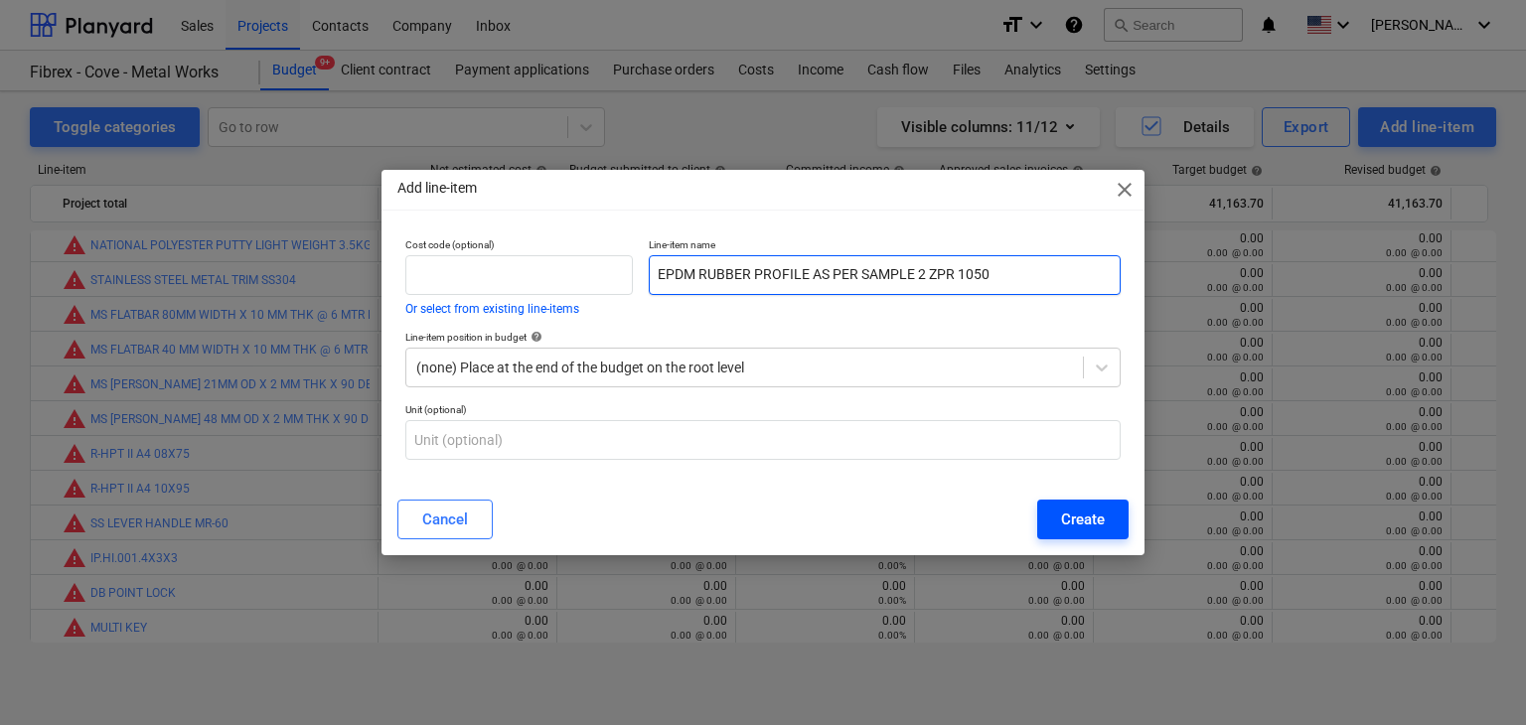
type input "EPDM RUBBER PROFILE AS PER SAMPLE 2 ZPR 1050"
click at [1054, 523] on button "Create" at bounding box center [1082, 520] width 91 height 40
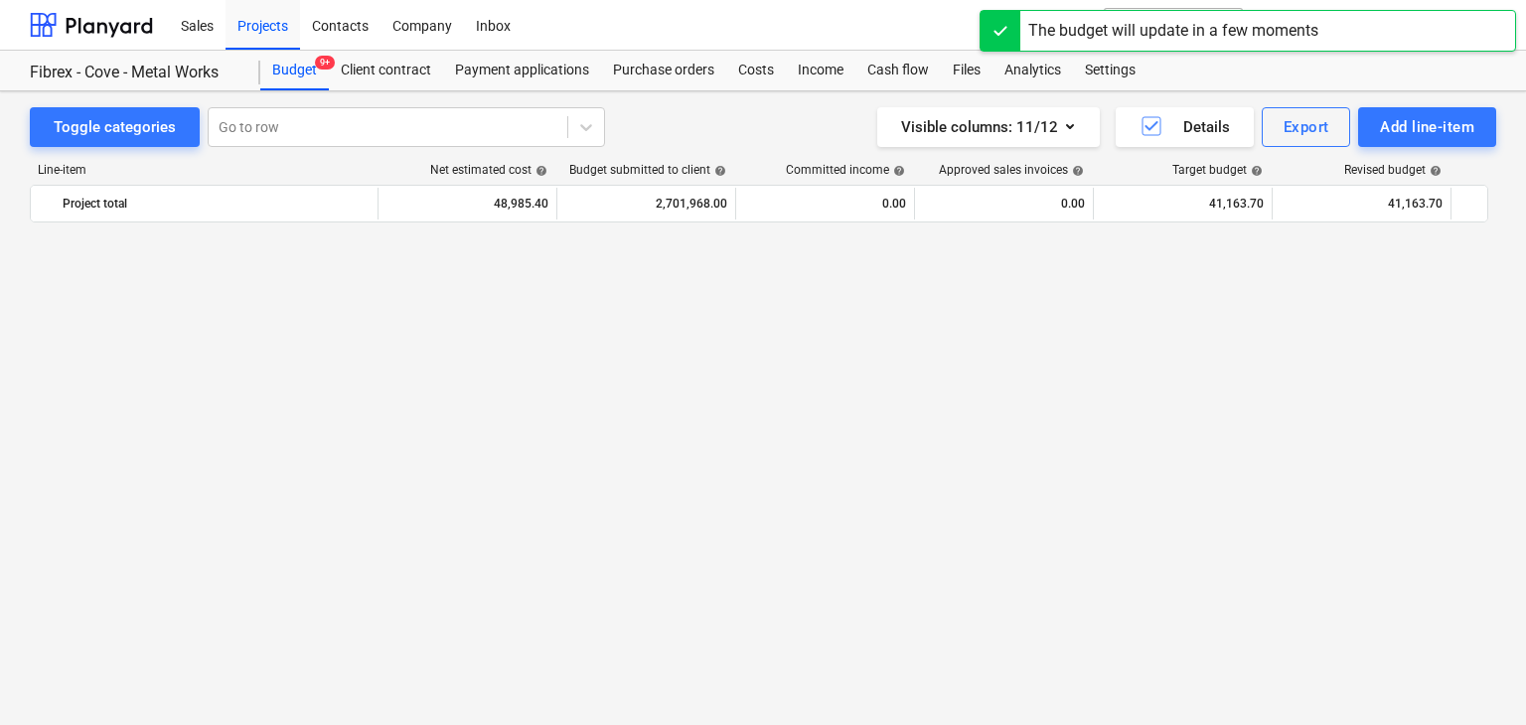
scroll to position [26398, 0]
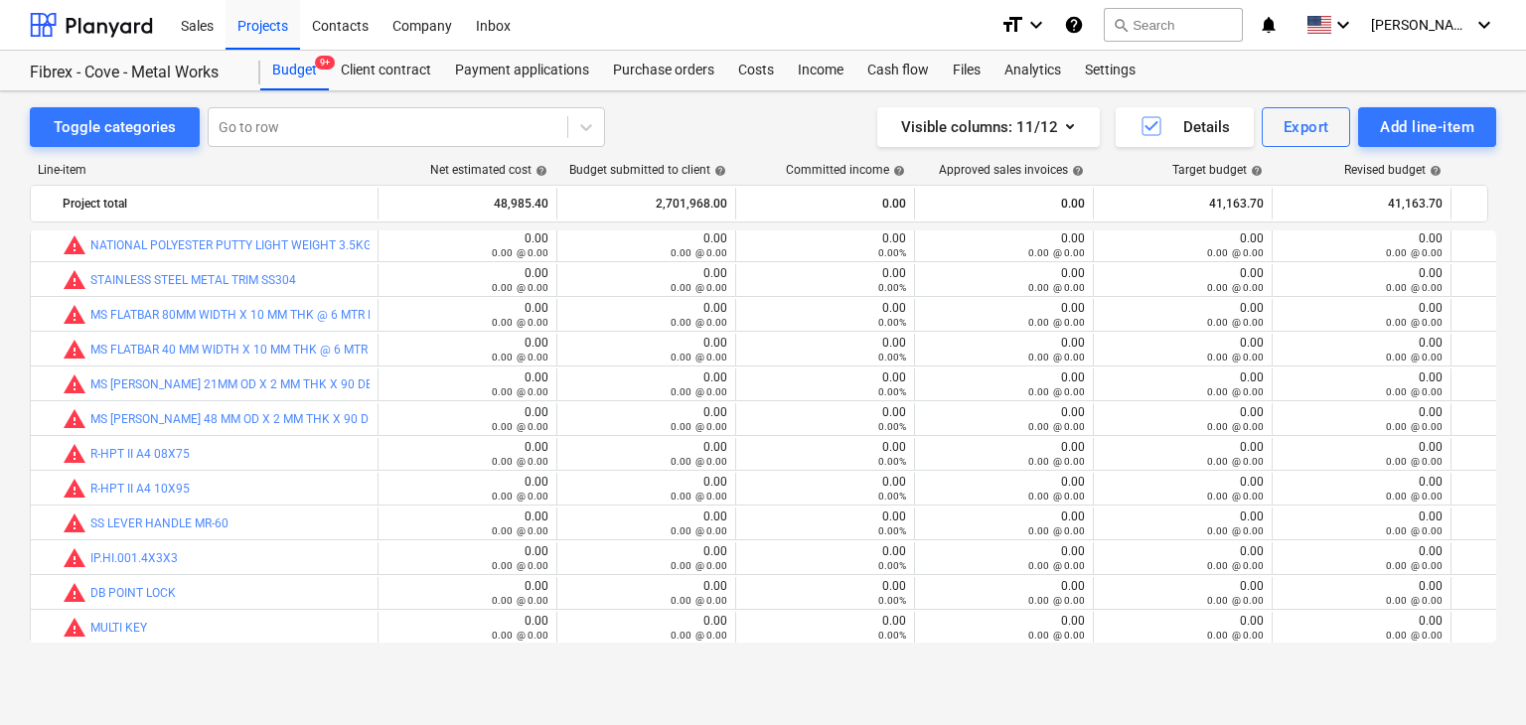
click at [1358, 107] on button "Add line-item" at bounding box center [1427, 127] width 138 height 40
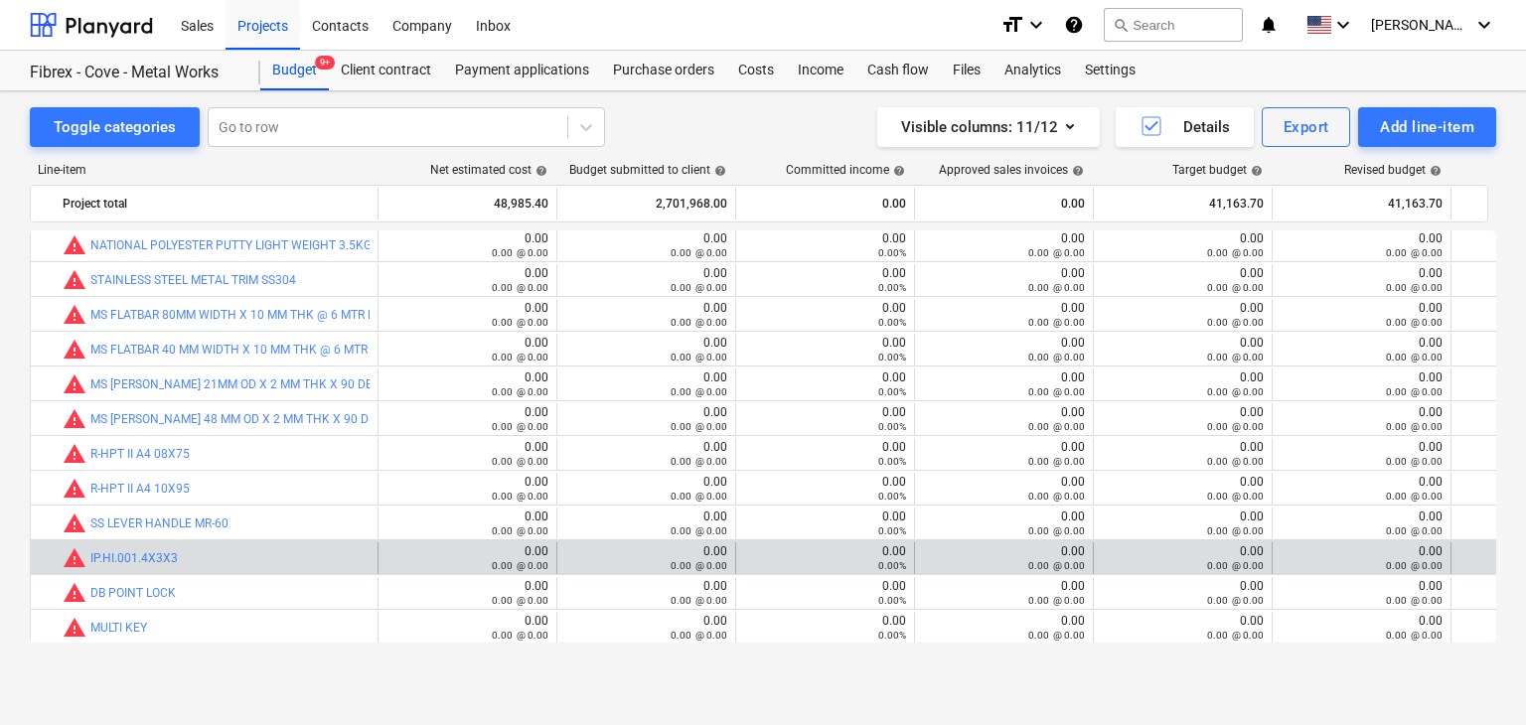
click at [1358, 107] on button "Add line-item" at bounding box center [1427, 127] width 138 height 40
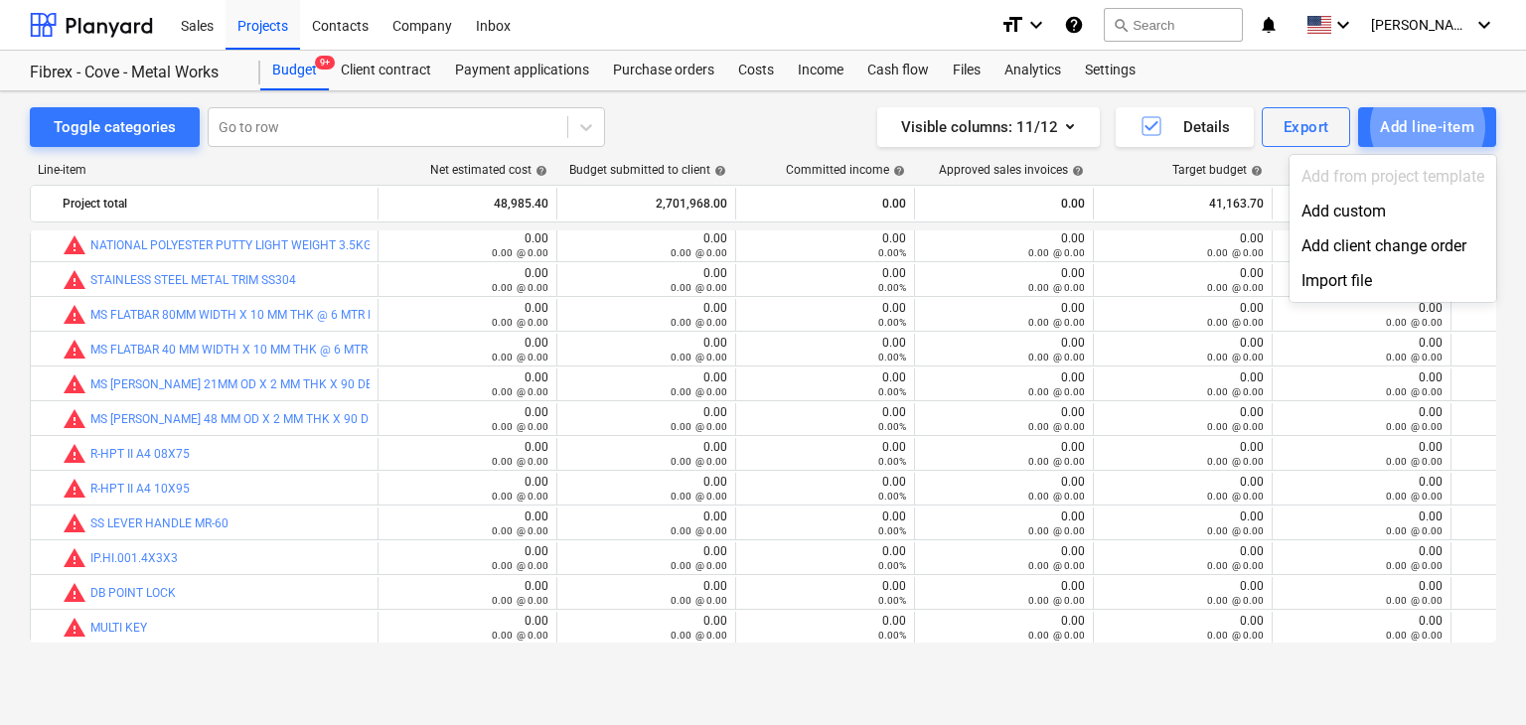
click at [1428, 124] on div at bounding box center [763, 362] width 1526 height 725
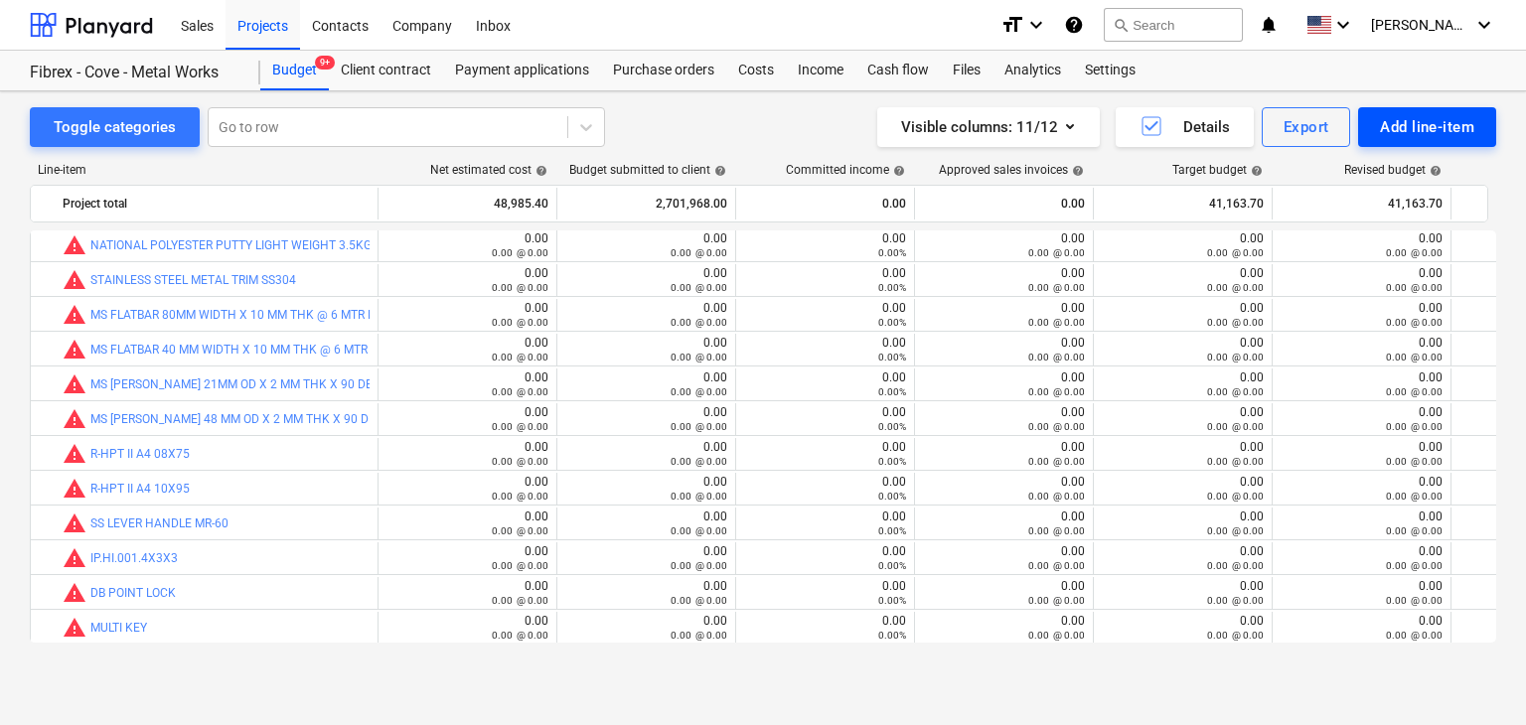
click at [1396, 128] on div "Add line-item" at bounding box center [1427, 127] width 94 height 26
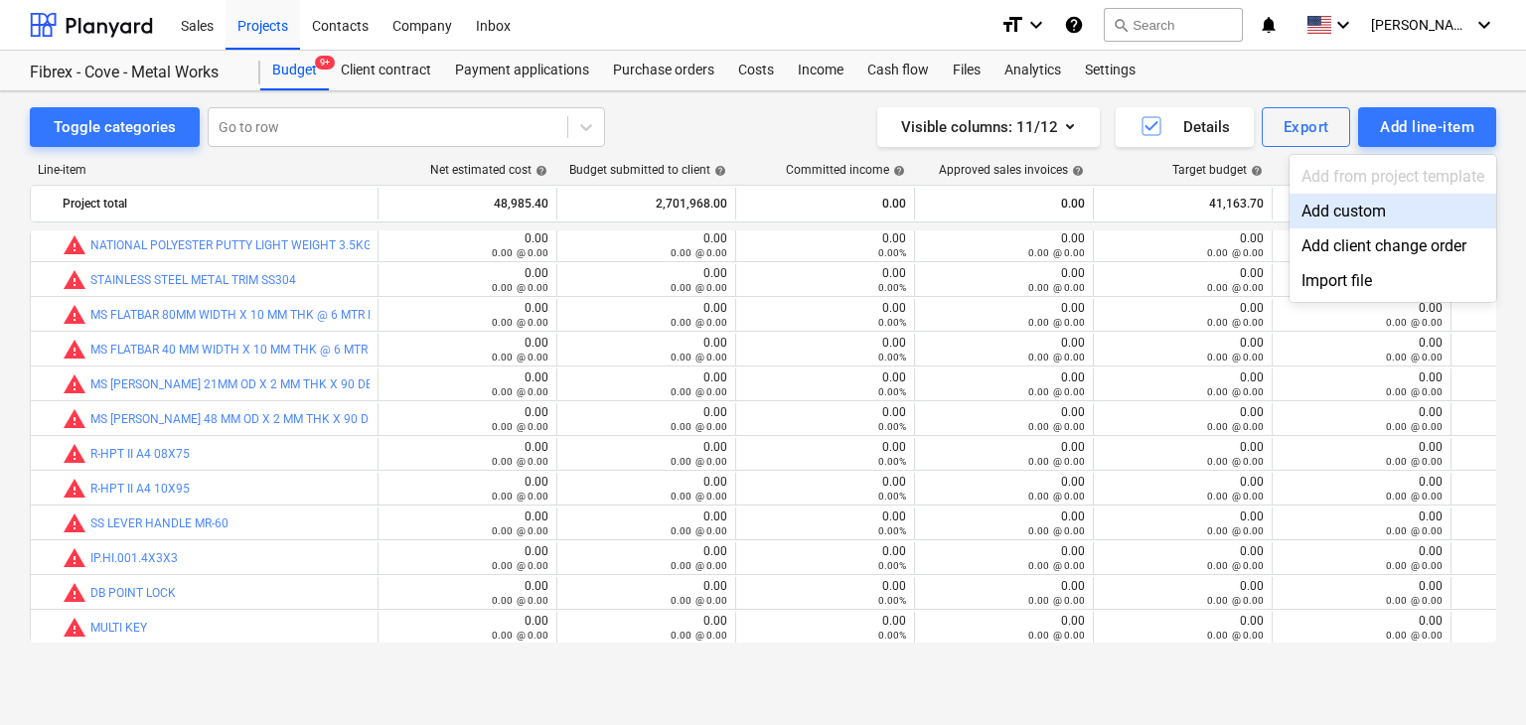
click at [1338, 206] on div "Add custom" at bounding box center [1393, 211] width 207 height 35
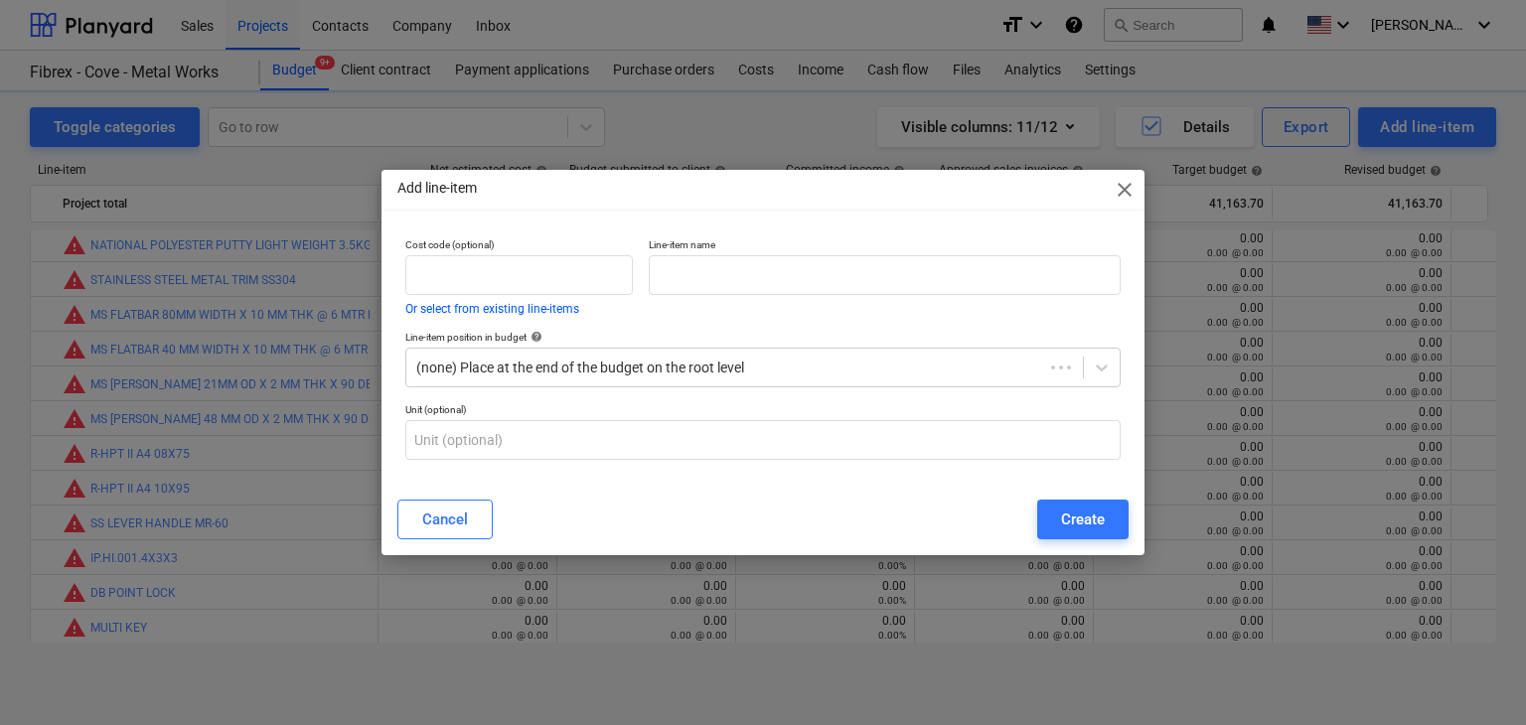
click at [722, 296] on div "Line-item name" at bounding box center [885, 277] width 488 height 92
click at [715, 280] on input "text" at bounding box center [885, 275] width 472 height 40
paste input "CUTTING DISC 4.5"
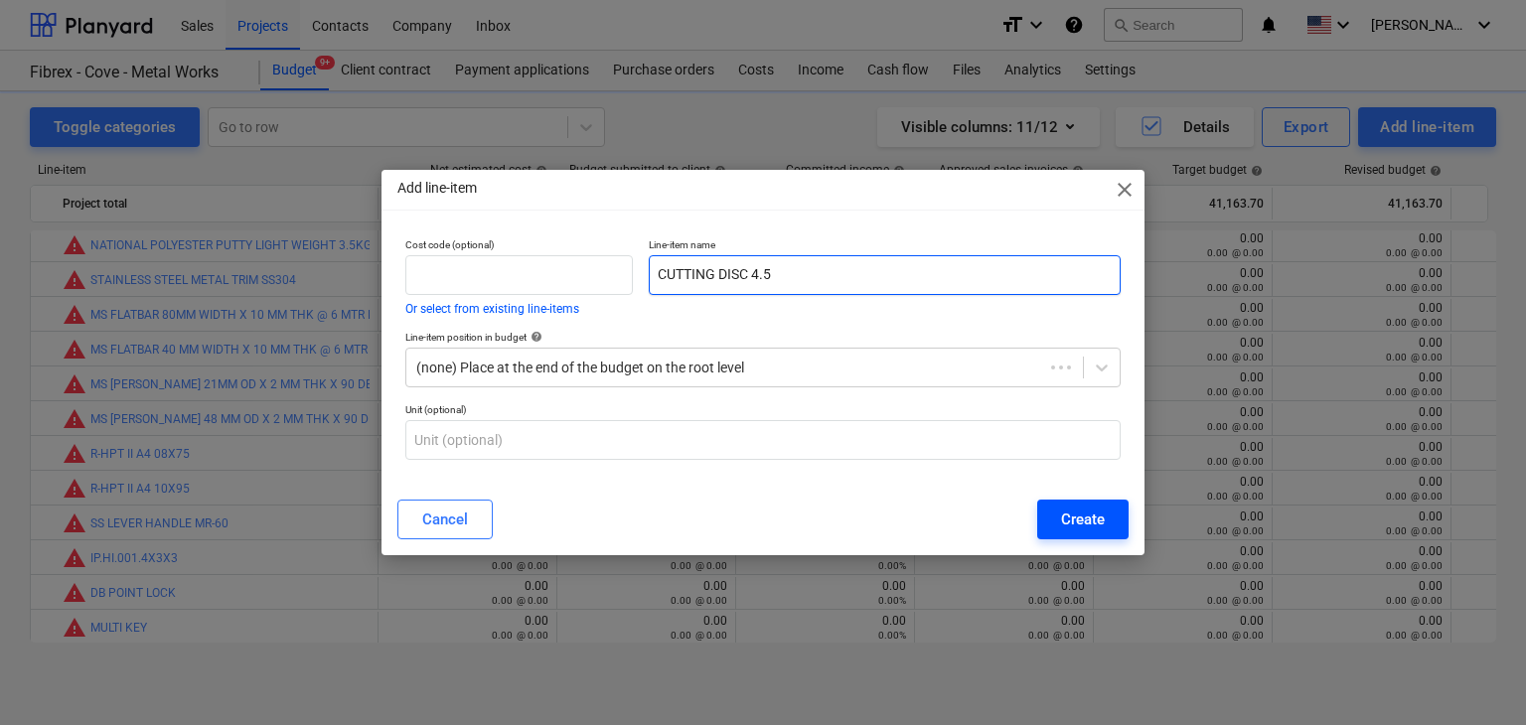
type input "CUTTING DISC 4.5"
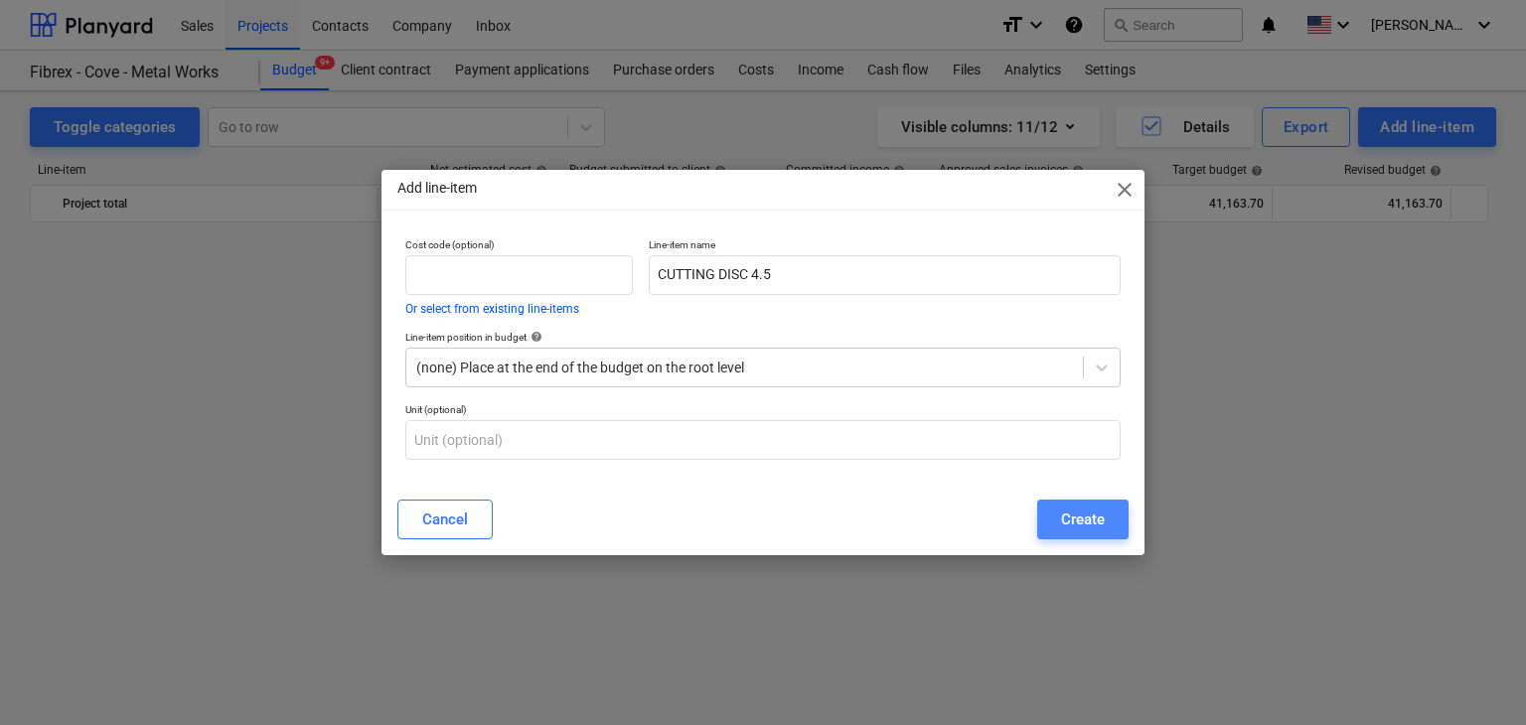
click at [1061, 514] on div "Create" at bounding box center [1083, 520] width 44 height 26
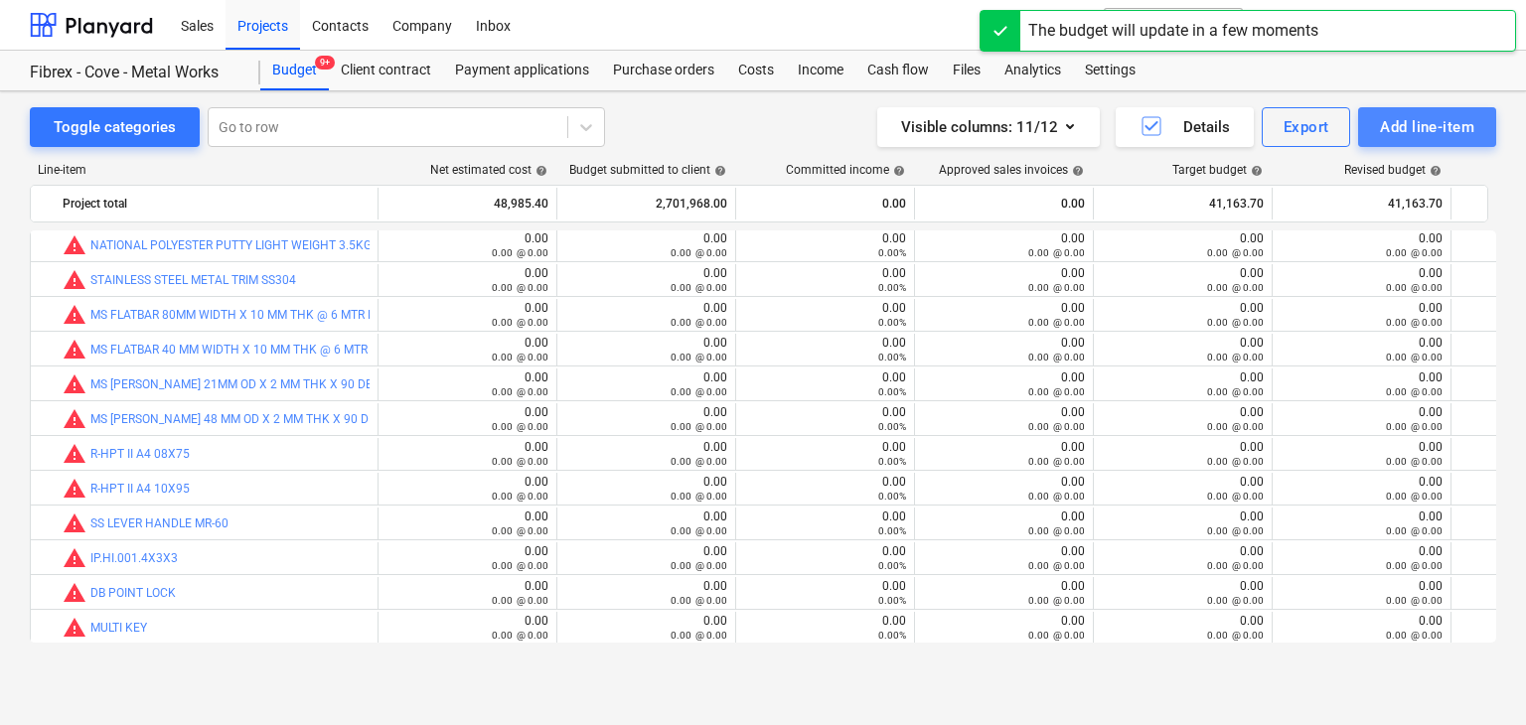
click at [1432, 125] on div "Add line-item" at bounding box center [1427, 127] width 94 height 26
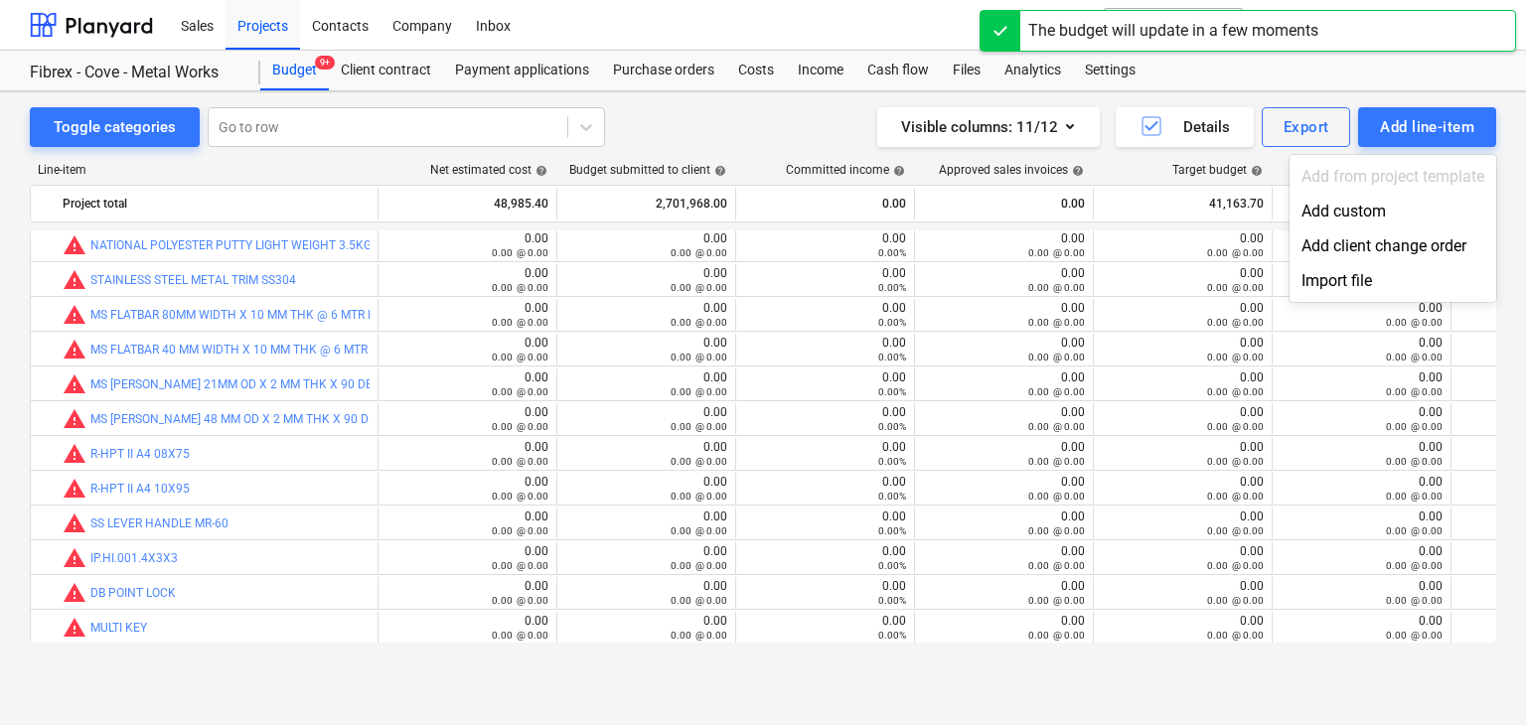
click at [1343, 216] on div "Add custom" at bounding box center [1393, 211] width 207 height 35
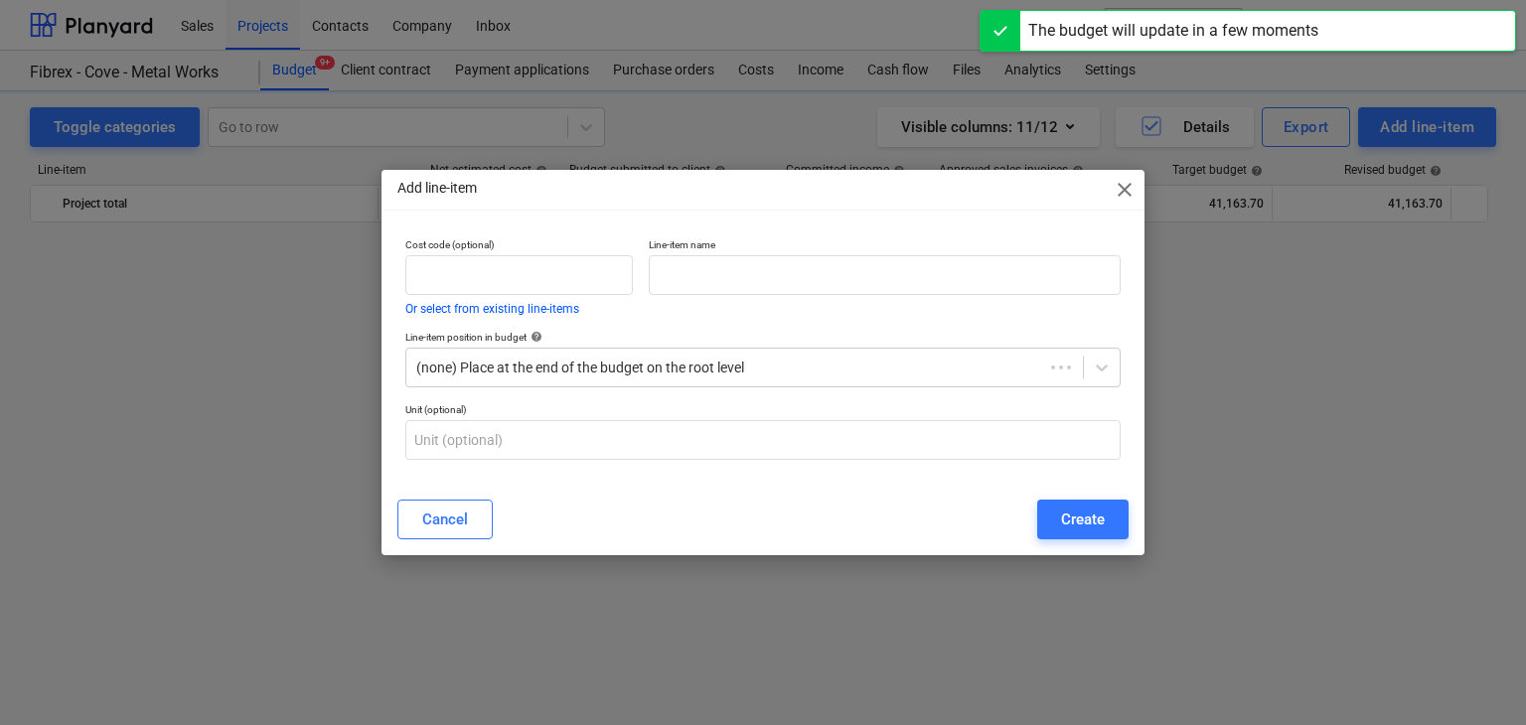
scroll to position [26398, 0]
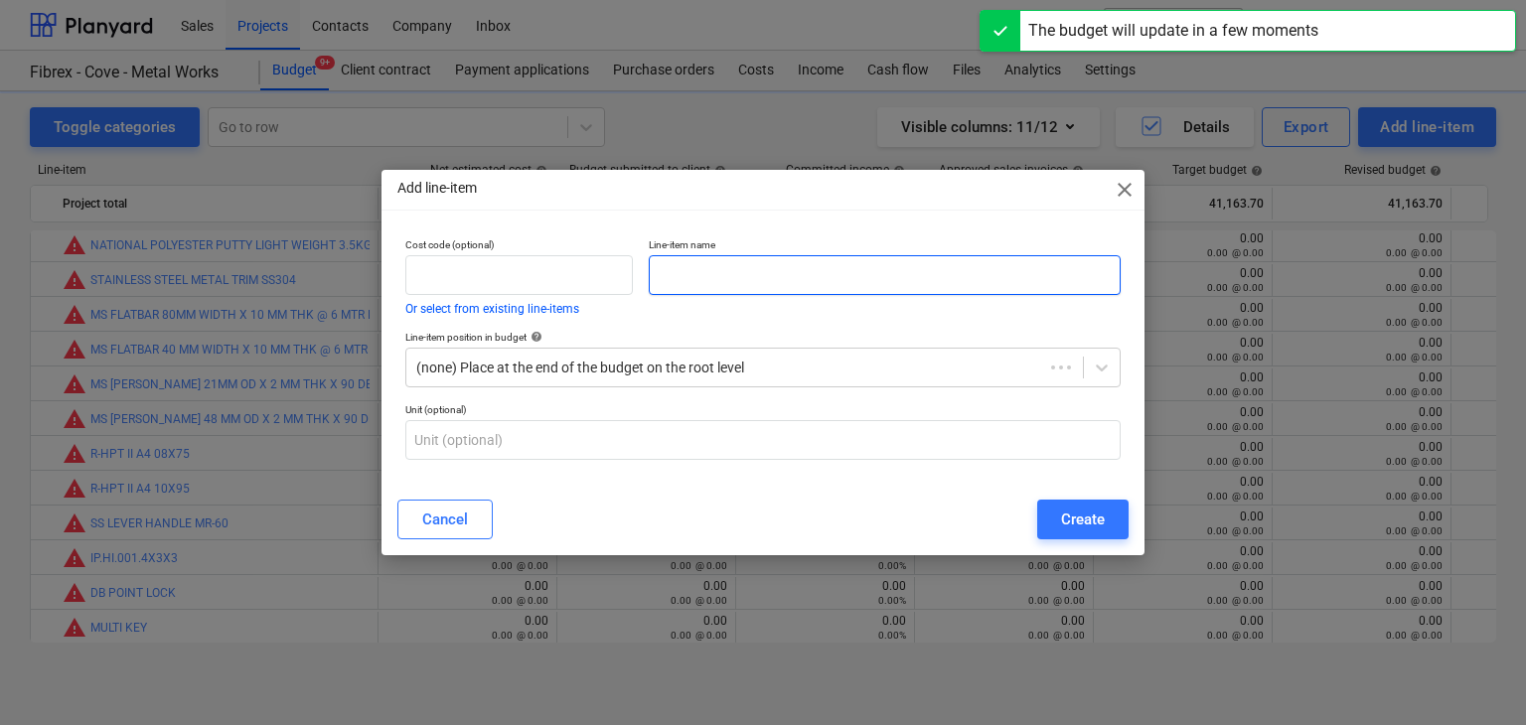
drag, startPoint x: 694, startPoint y: 281, endPoint x: 441, endPoint y: 720, distance: 506.5
click at [693, 281] on input "text" at bounding box center [885, 275] width 472 height 40
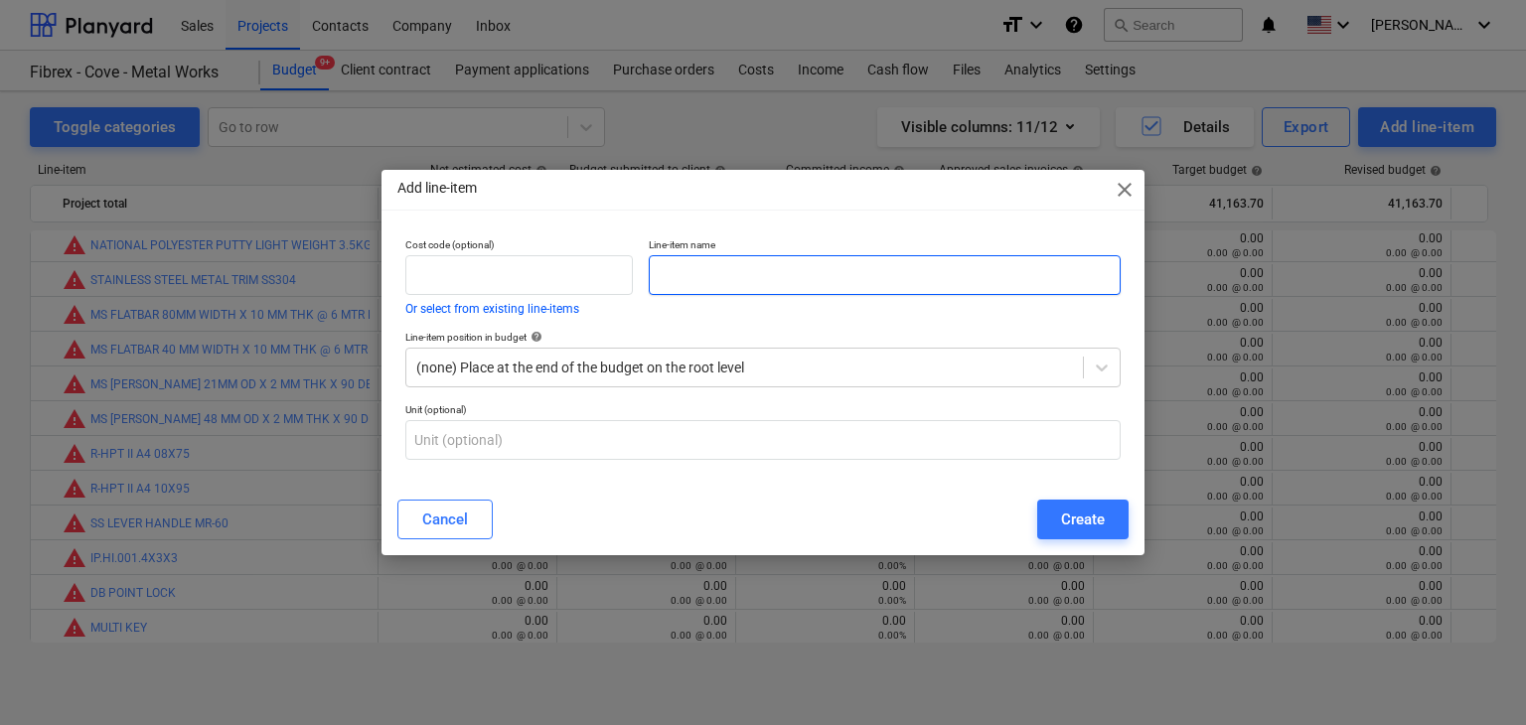
paste input "GRINDING DISC 4.5"
type input "GRINDING DISC 4.5"
click at [1059, 505] on button "Create" at bounding box center [1082, 520] width 91 height 40
click at [1065, 520] on div "Cancel Create" at bounding box center [762, 520] width 731 height 40
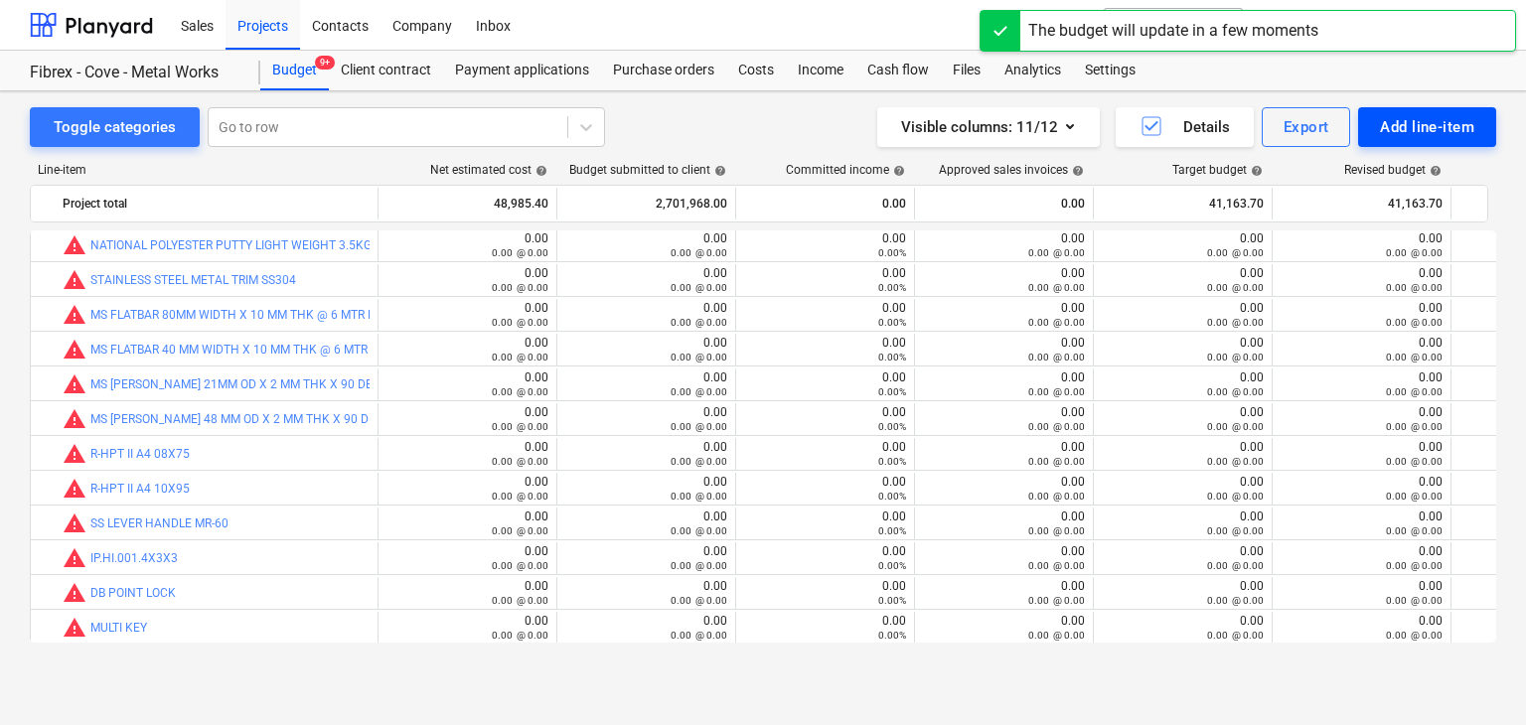
click at [1393, 137] on div "Add line-item" at bounding box center [1427, 127] width 94 height 26
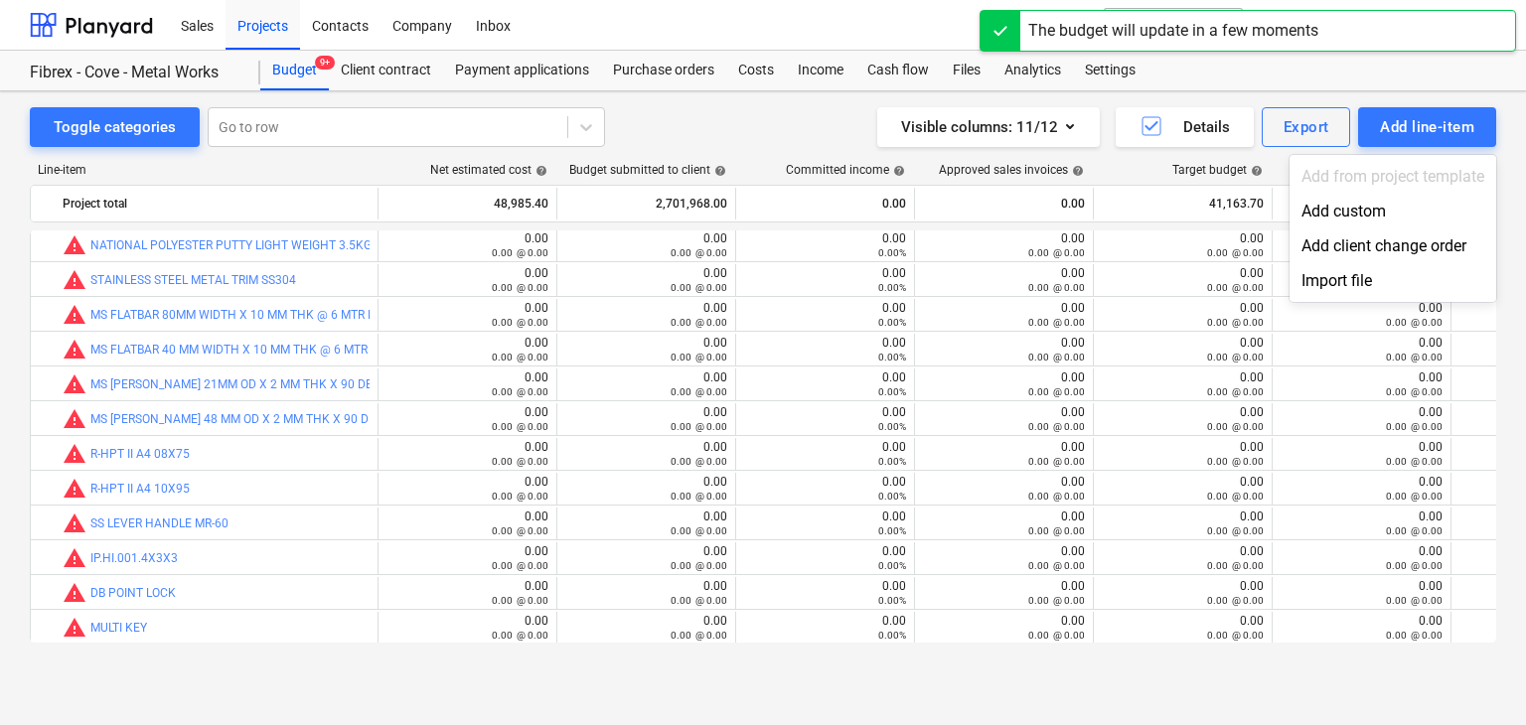
click at [1349, 215] on div "Add custom" at bounding box center [1393, 211] width 207 height 35
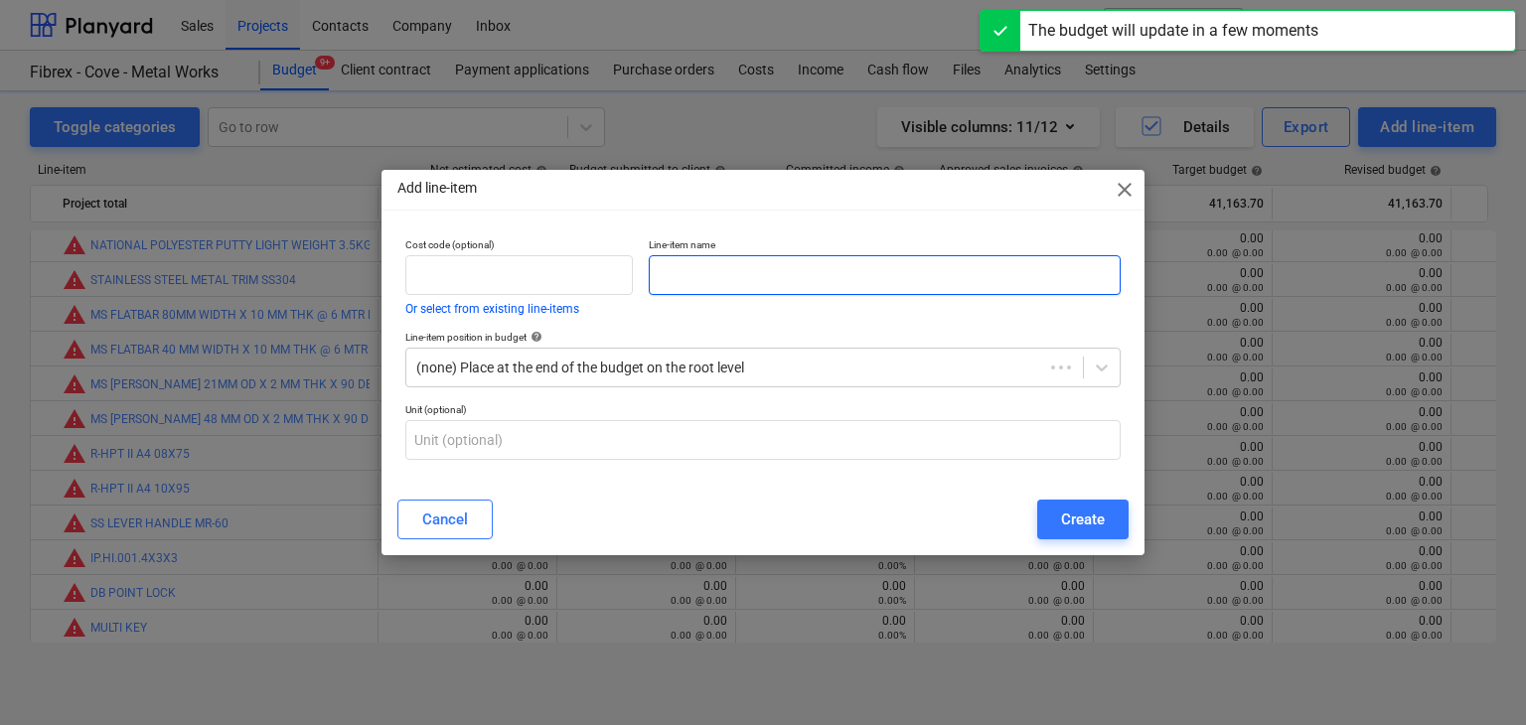
click at [727, 291] on input "text" at bounding box center [885, 275] width 472 height 40
click at [716, 278] on input "text" at bounding box center [885, 275] width 472 height 40
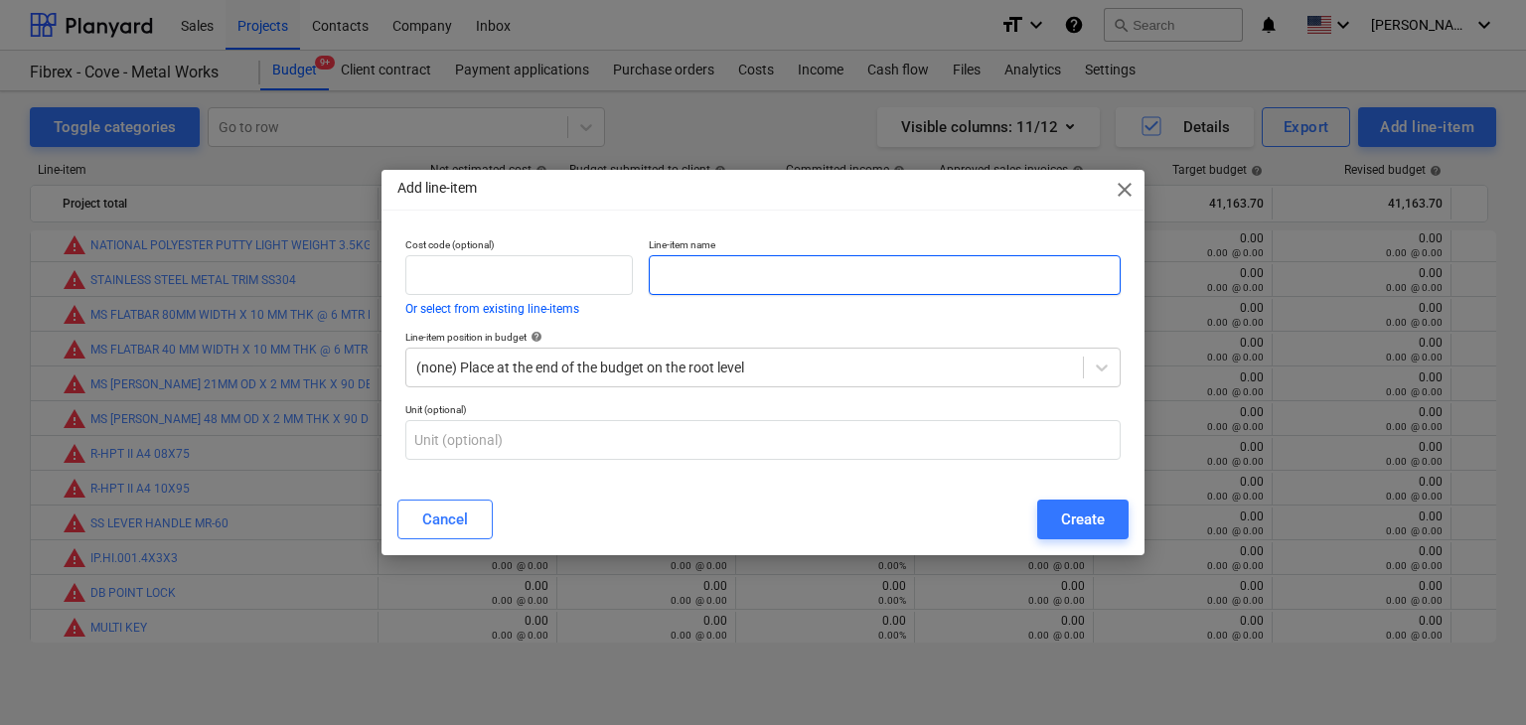
paste input "FLAP DISC 80 GRT"
type input "FLAP DISC 80 GRT"
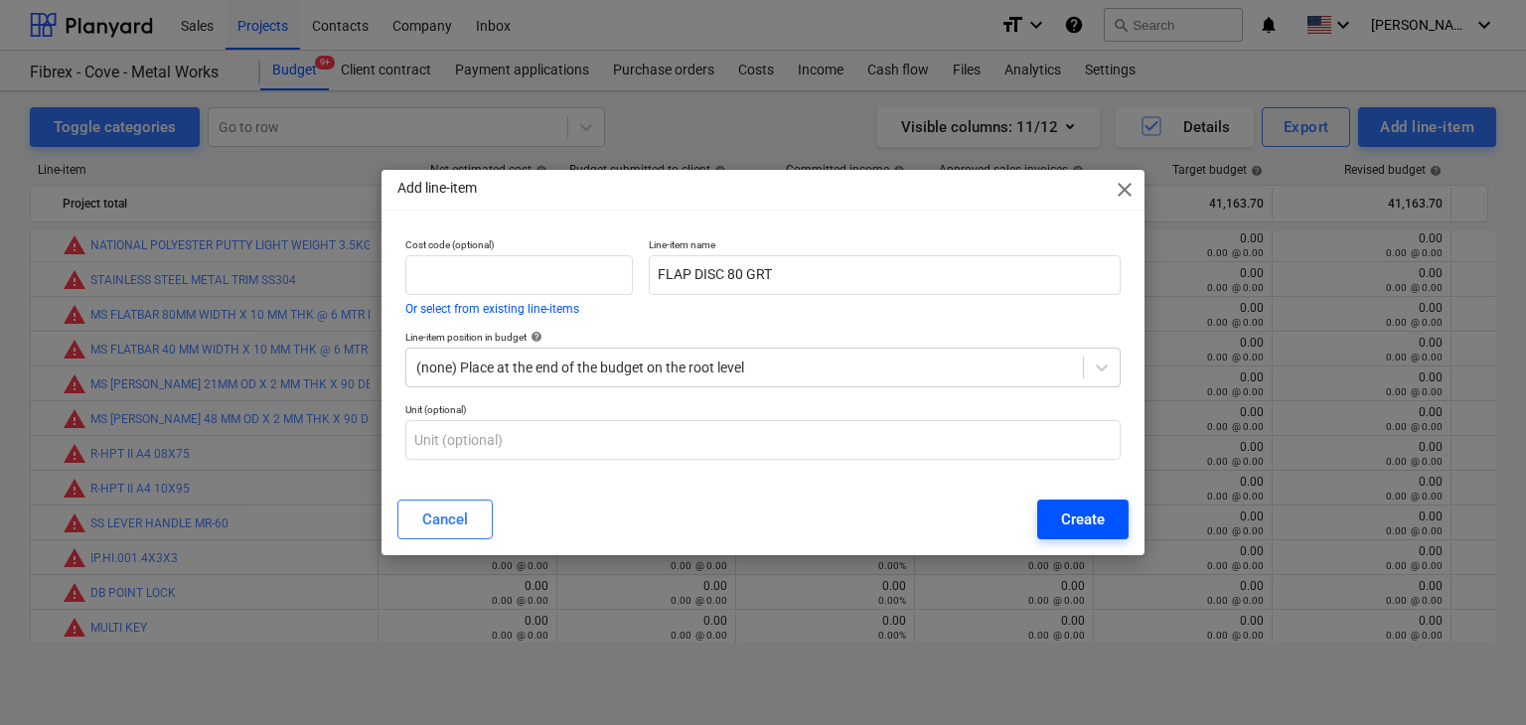
click at [1071, 527] on div "Create" at bounding box center [1083, 520] width 44 height 26
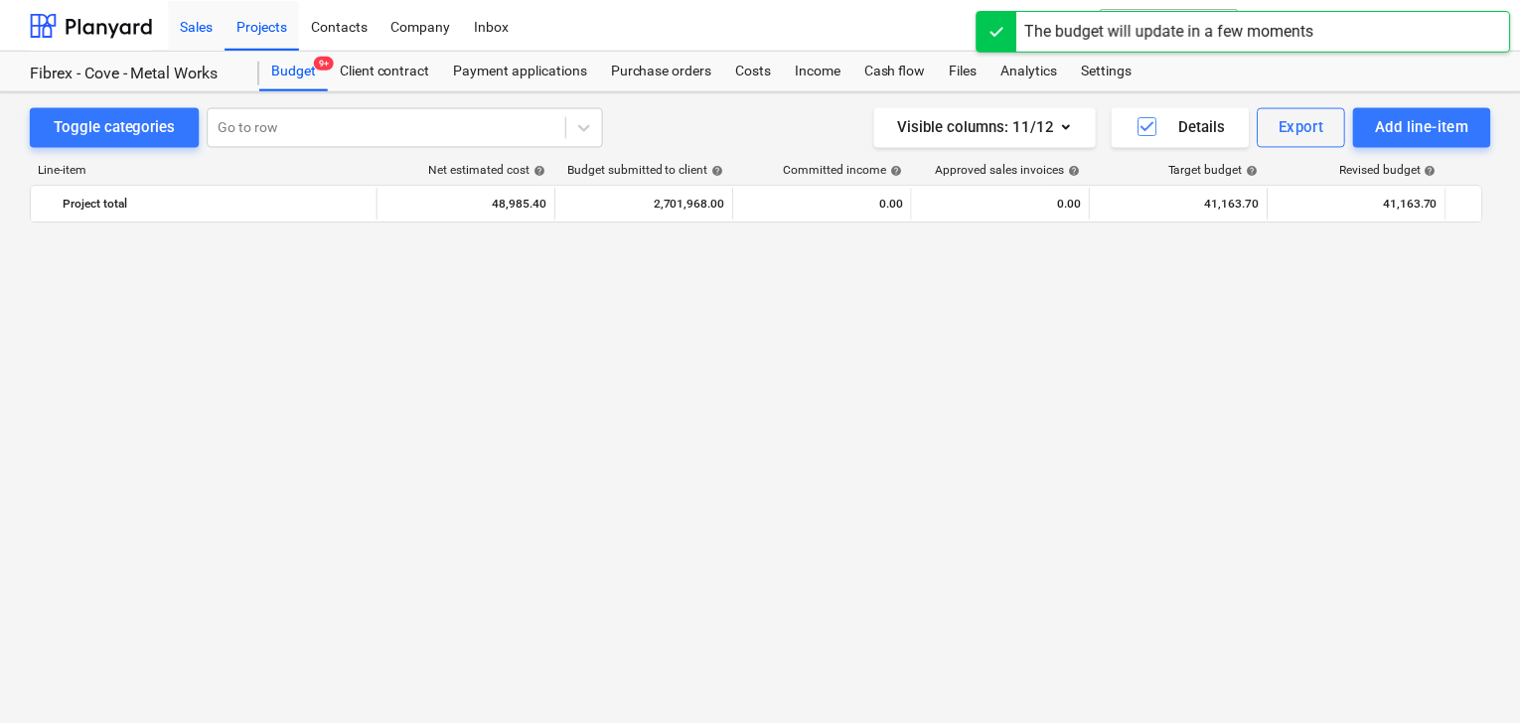
scroll to position [26398, 0]
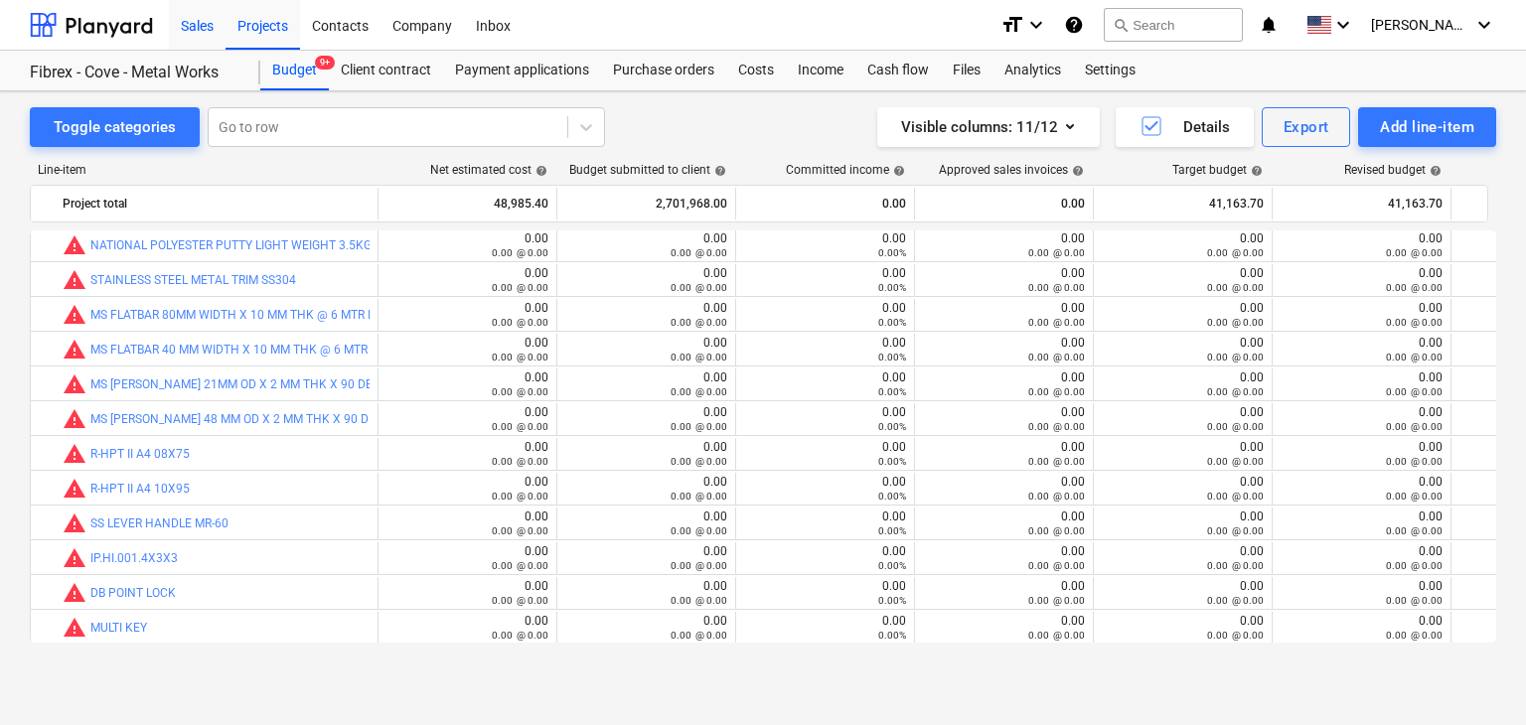
click at [1358, 107] on button "Add line-item" at bounding box center [1427, 127] width 138 height 40
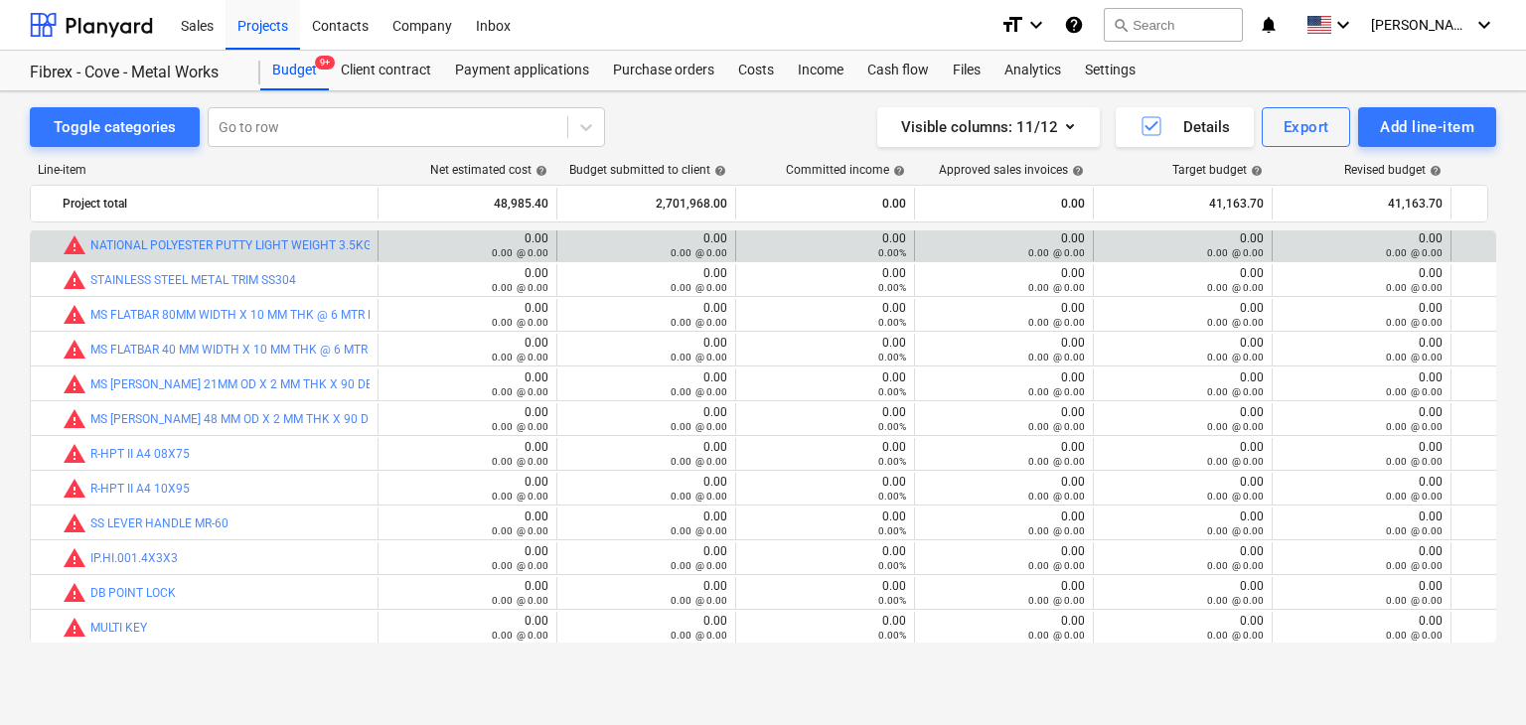
drag, startPoint x: 525, startPoint y: 158, endPoint x: 930, endPoint y: 232, distance: 412.0
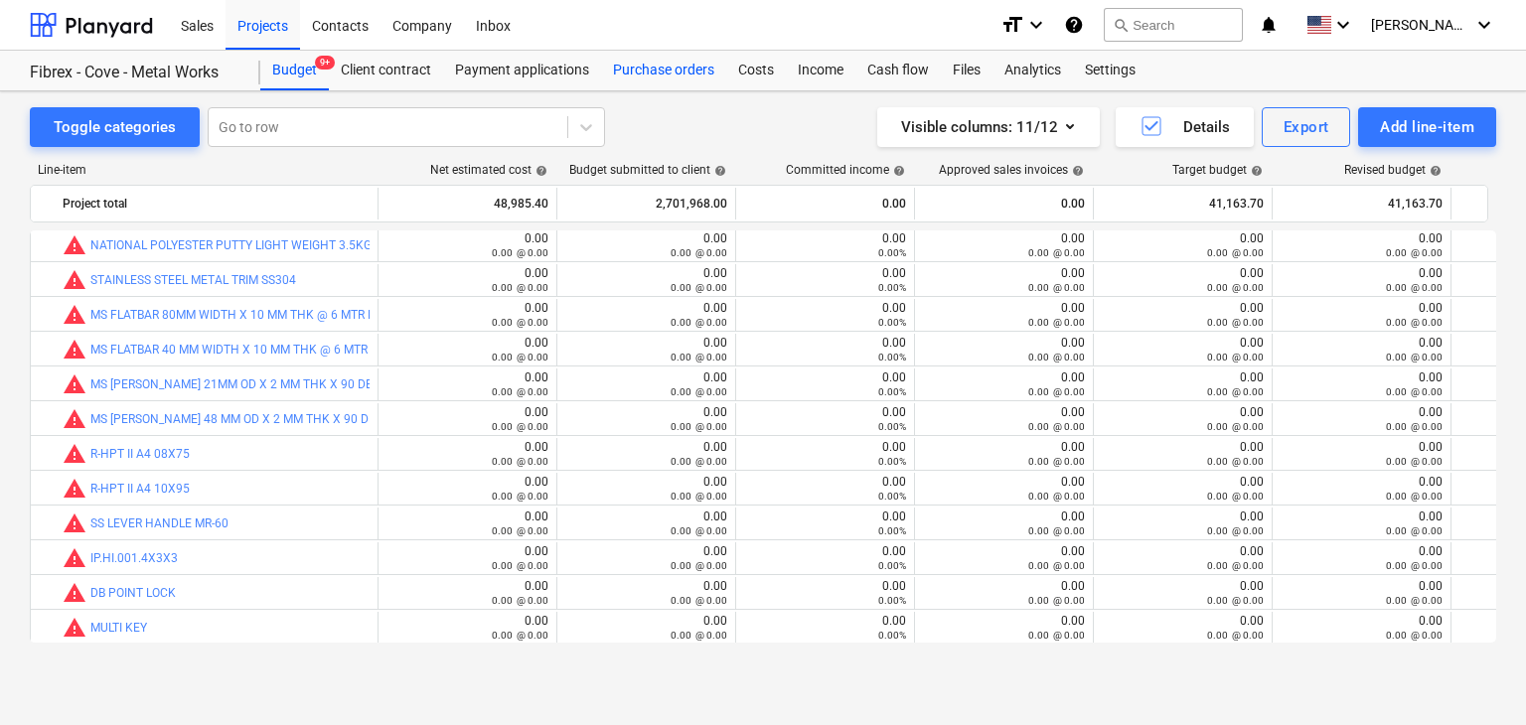
click at [670, 74] on div "Purchase orders" at bounding box center [663, 71] width 125 height 40
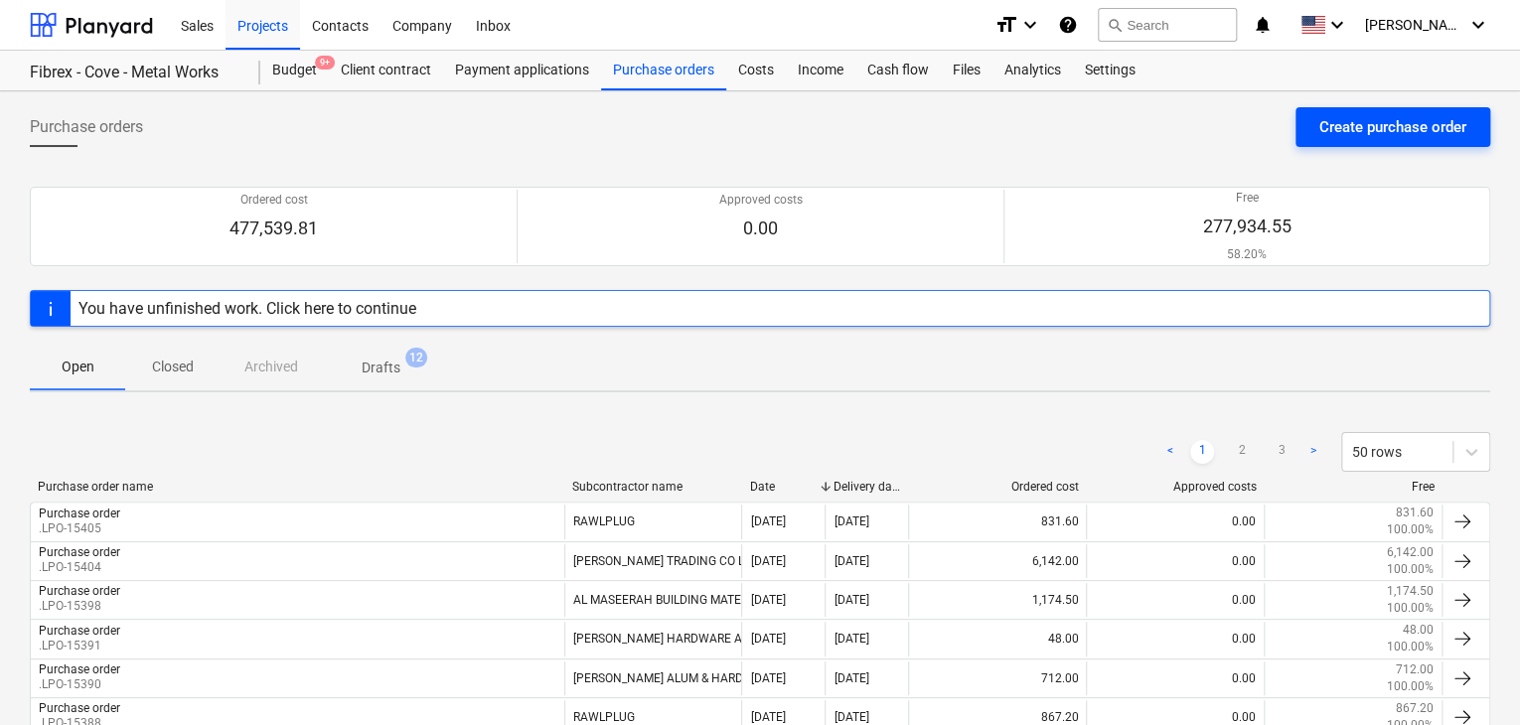
click at [1366, 138] on div "Create purchase order" at bounding box center [1392, 127] width 147 height 26
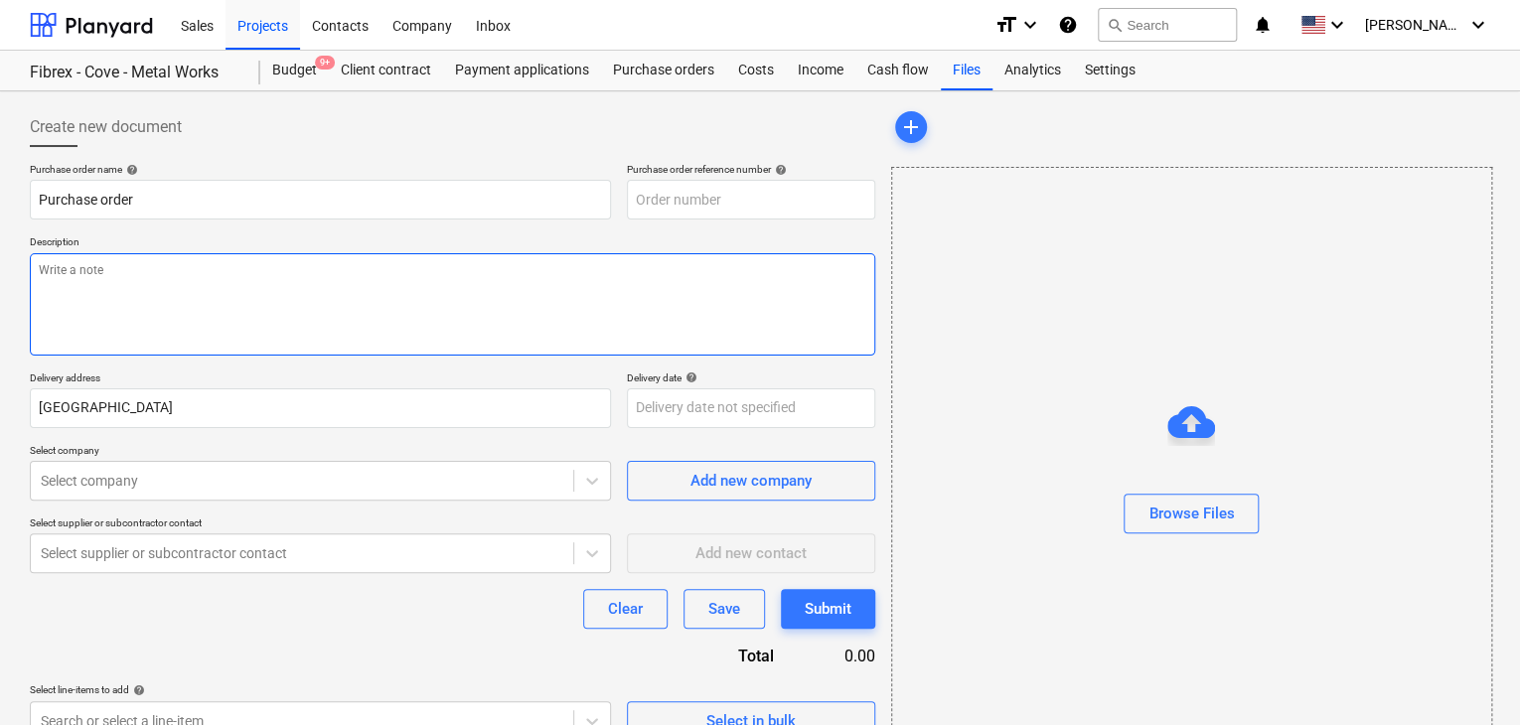
type textarea "x"
type input "FC-01-Metal-PO-280"
click at [627, 299] on textarea at bounding box center [453, 304] width 846 height 102
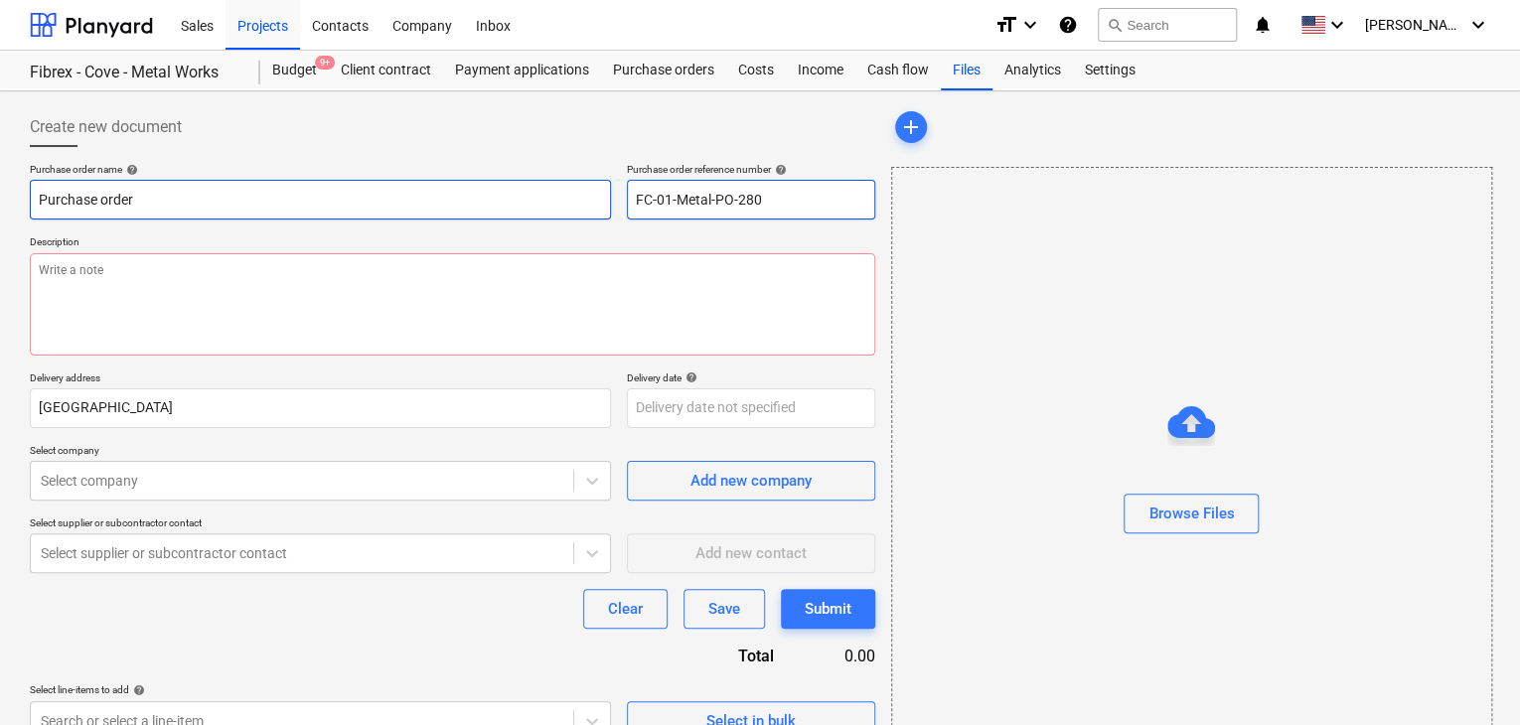
drag, startPoint x: 776, startPoint y: 197, endPoint x: 548, endPoint y: 203, distance: 227.6
click at [548, 203] on div "Purchase order name help Purchase order Purchase order reference number help FC…" at bounding box center [453, 191] width 846 height 57
type textarea "x"
type input "."
type textarea "x"
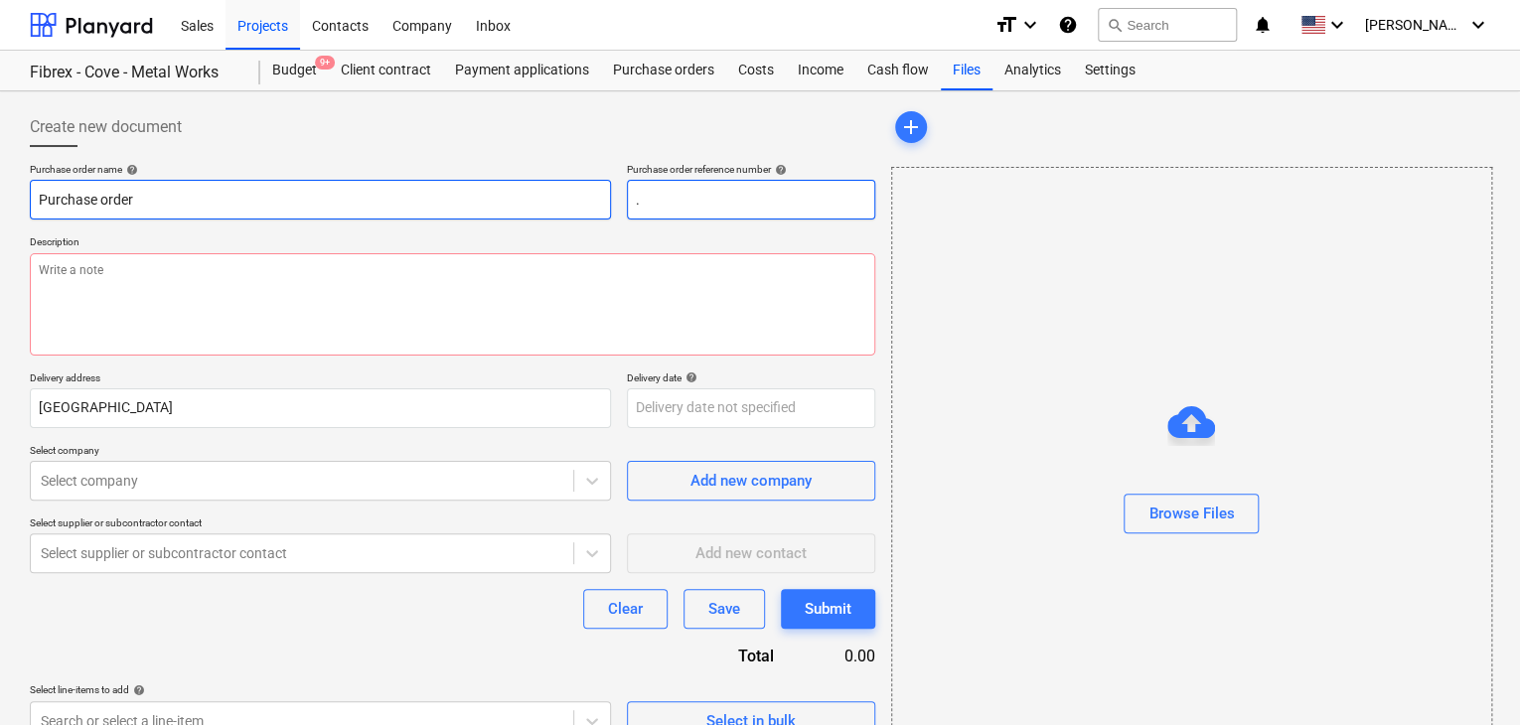
type input ".L"
type textarea "x"
type input ".LP"
type textarea "x"
type input ".LPO"
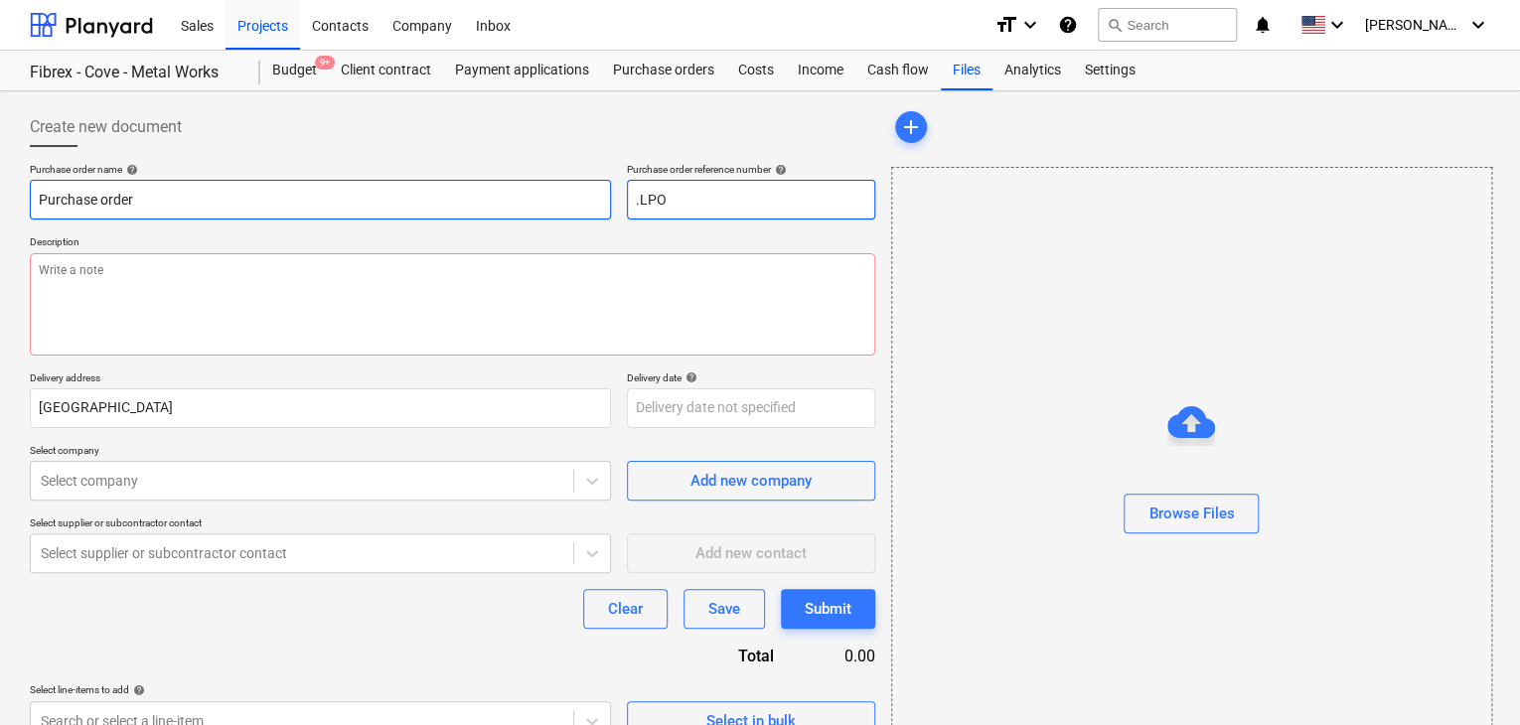
type textarea "x"
type input ".LPO-1"
type textarea "x"
type input ".LPO-15"
type textarea "x"
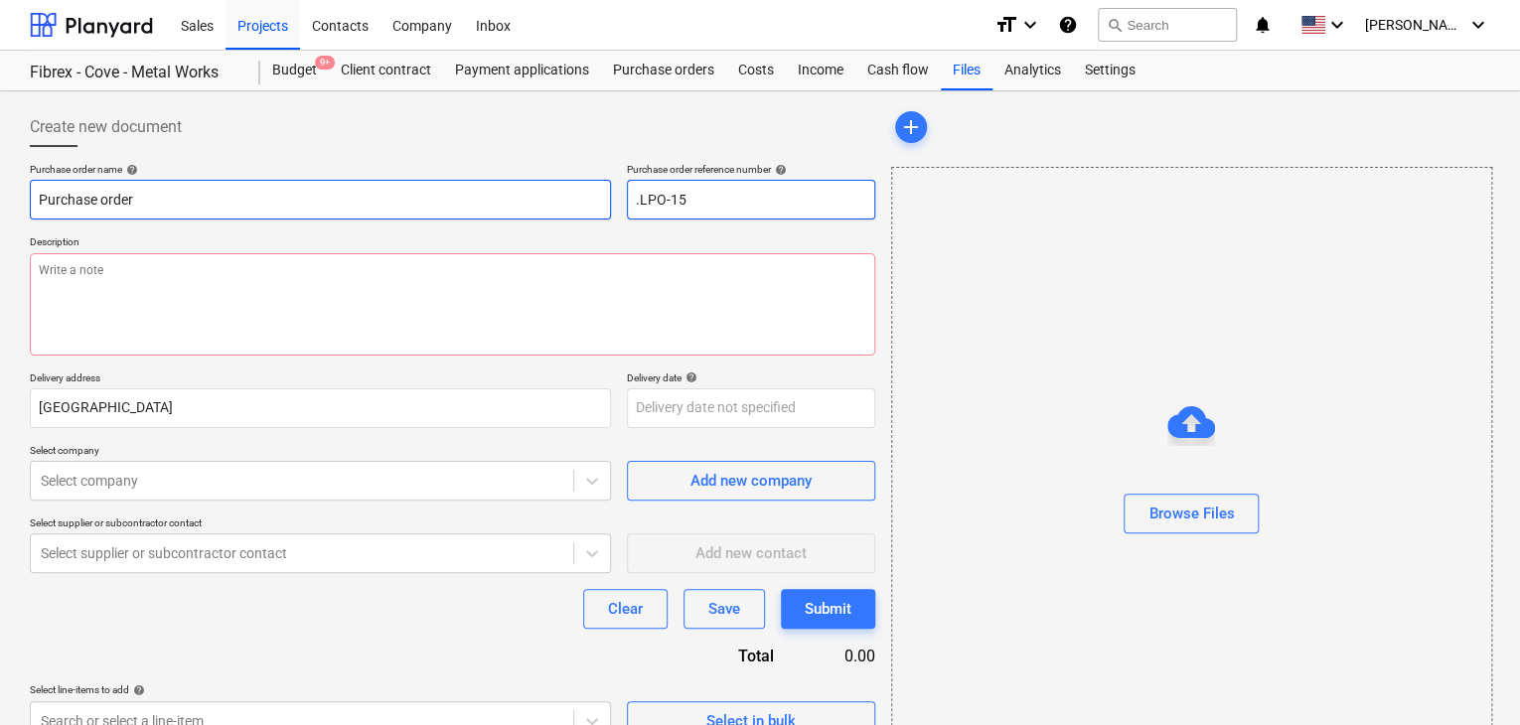
type input ".LPO-154"
type textarea "x"
type input ".LPO-1540"
type textarea "x"
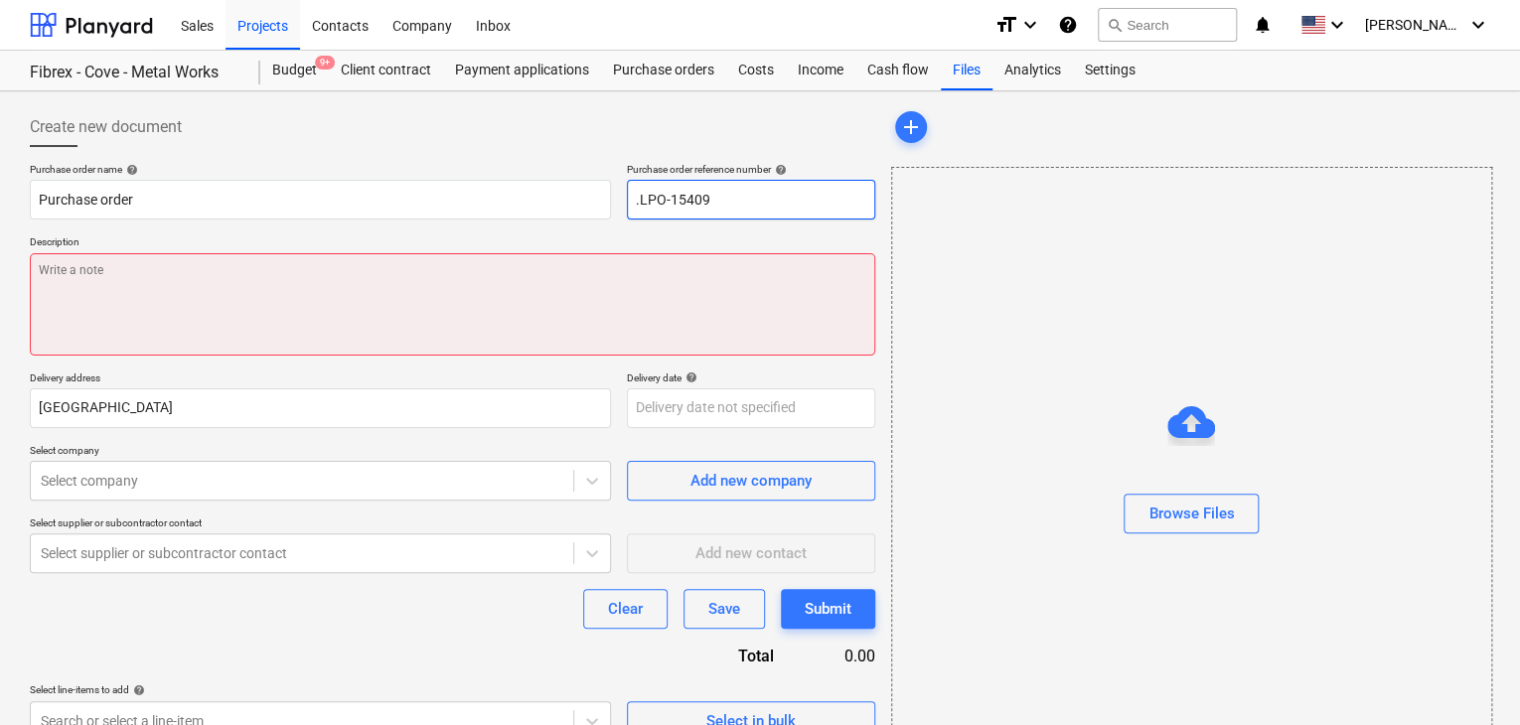
type input ".LPO-15409"
click at [85, 304] on textarea at bounding box center [453, 304] width 846 height 102
type textarea "x"
type textarea "2"
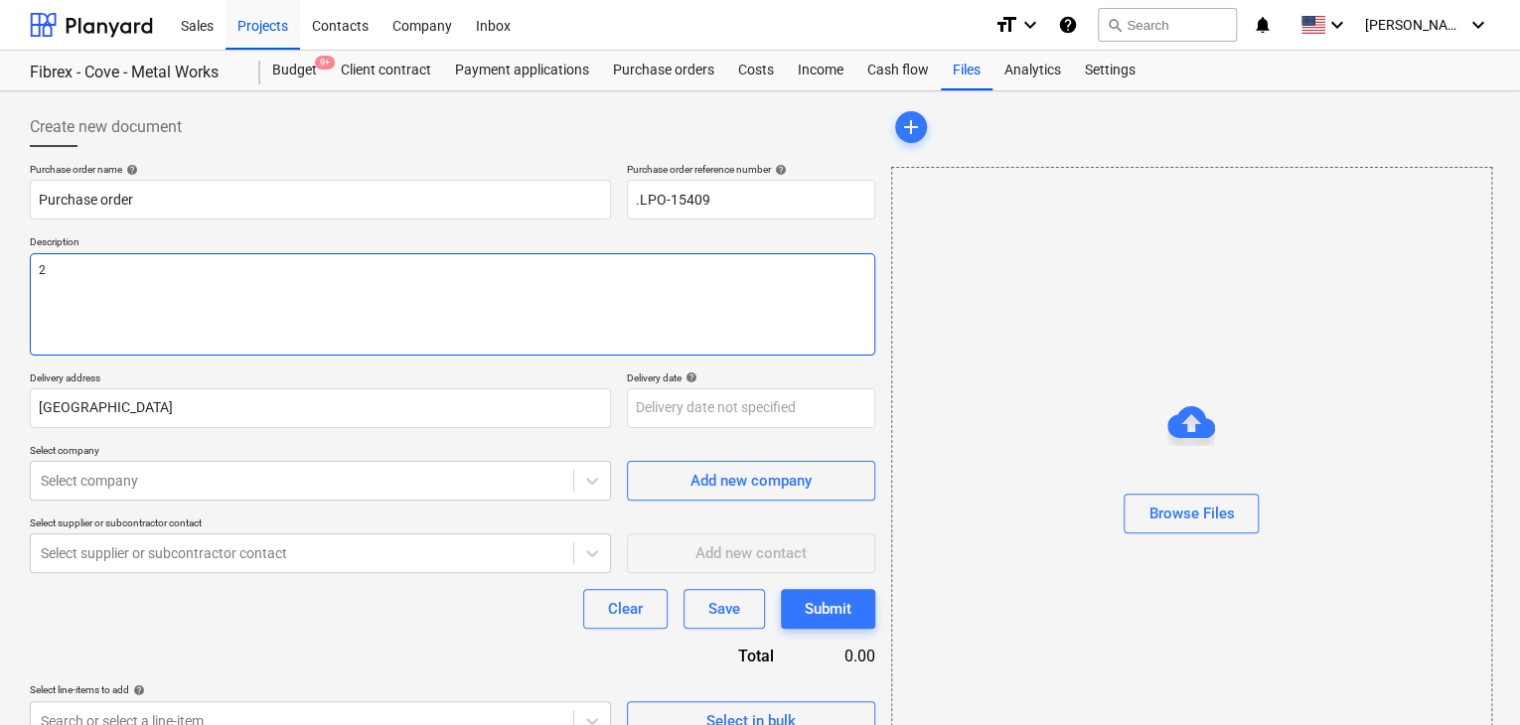
type textarea "x"
type textarea "27"
type textarea "x"
type textarea "27/"
type textarea "x"
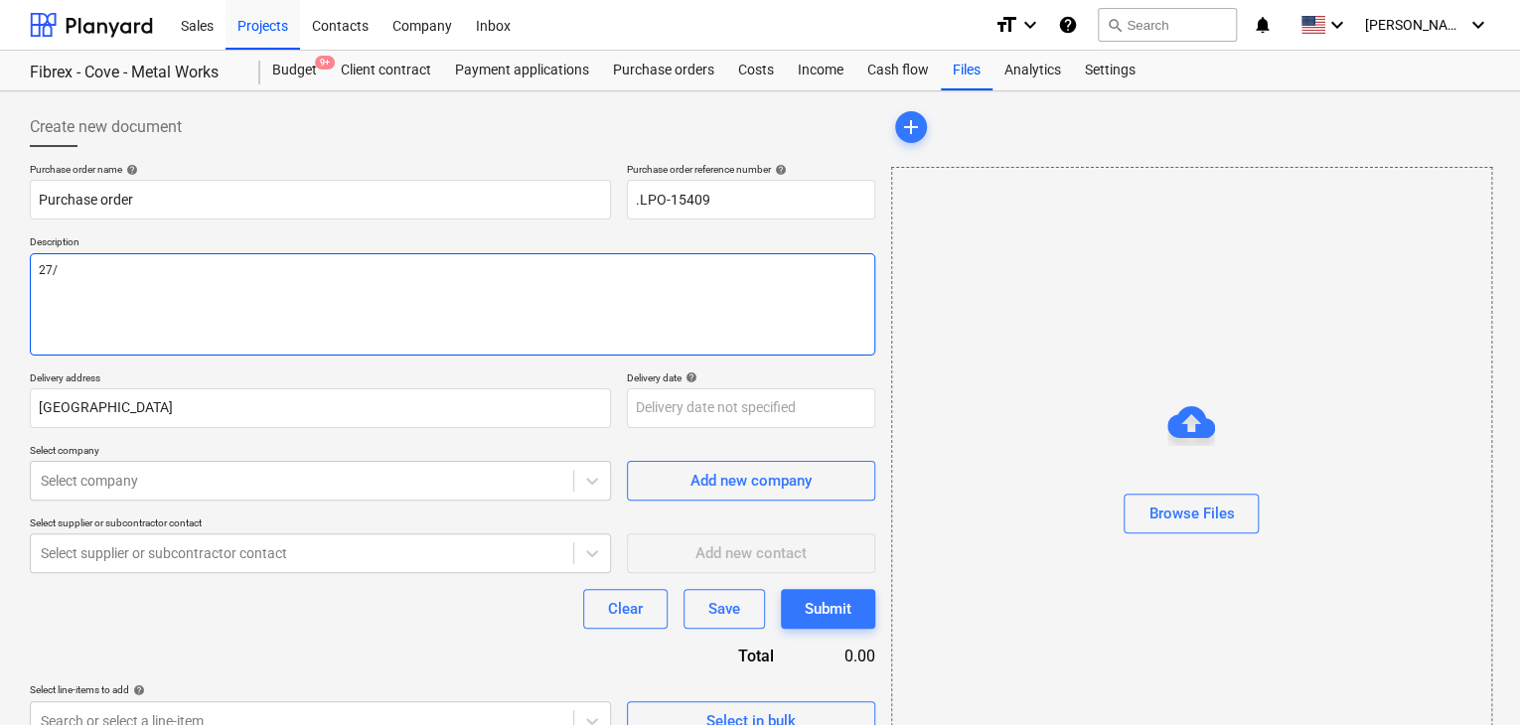
type textarea "27/A"
type textarea "x"
type textarea "27/AU"
type textarea "x"
type textarea "27/AUG"
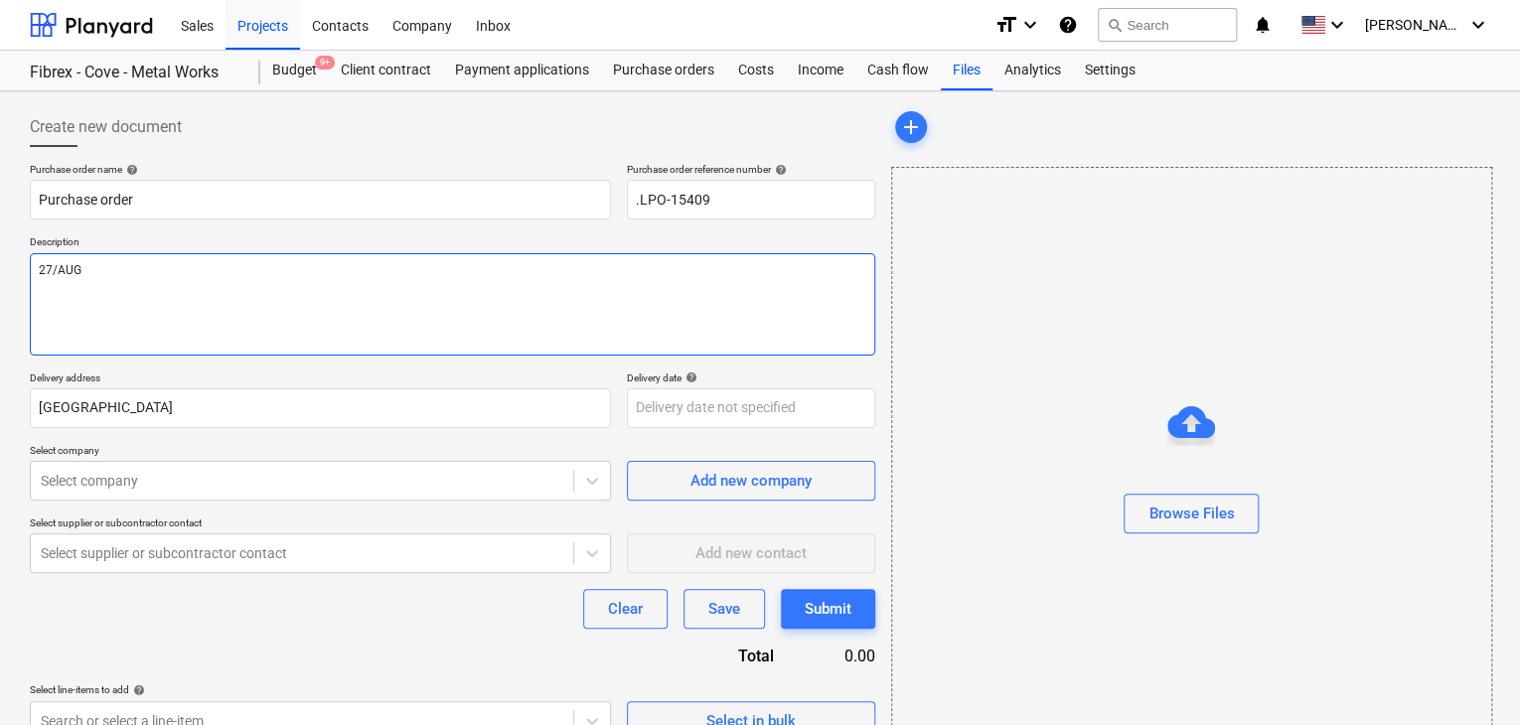
type textarea "x"
type textarea "27/AUG/"
type textarea "x"
type textarea "27/[DATE]"
type textarea "x"
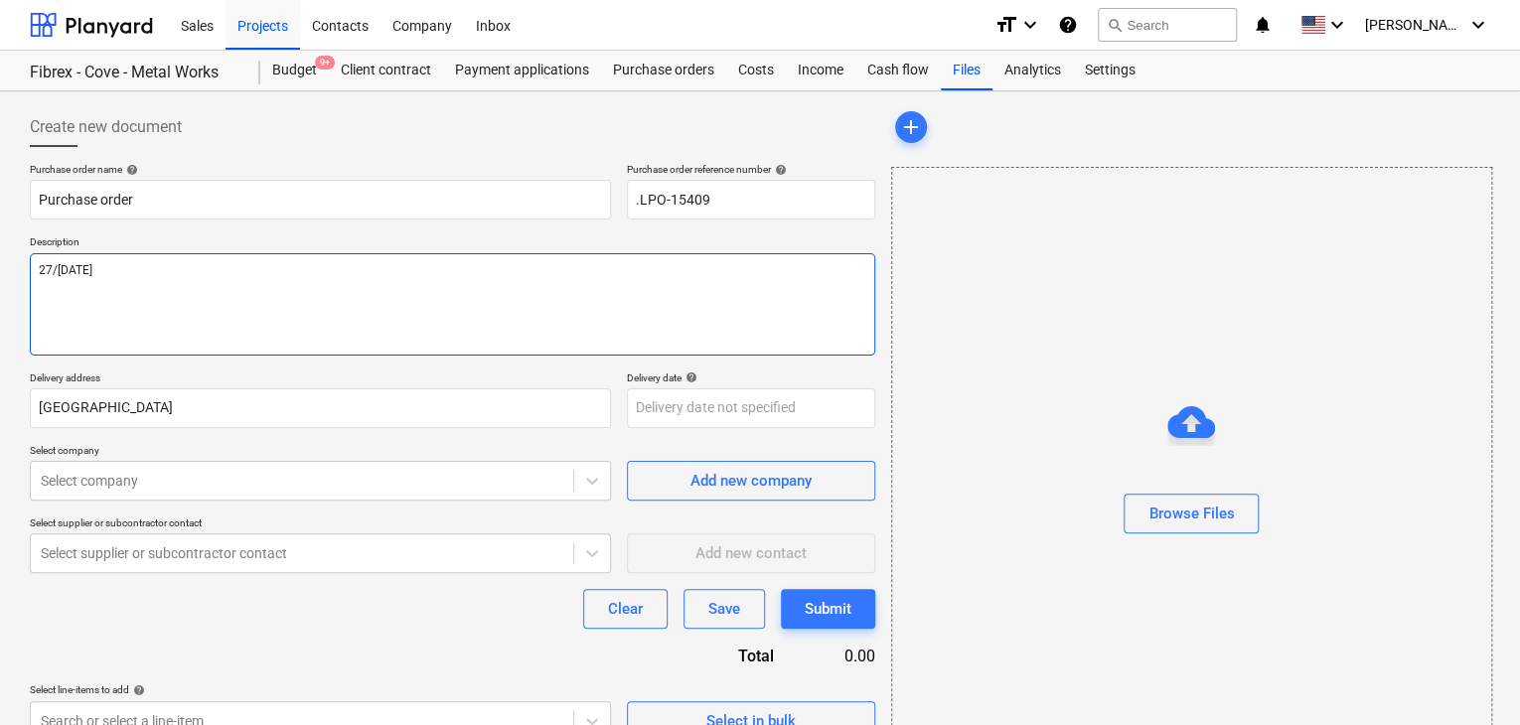
type textarea "[DATE]"
type textarea "x"
type textarea "[DATE]"
type textarea "x"
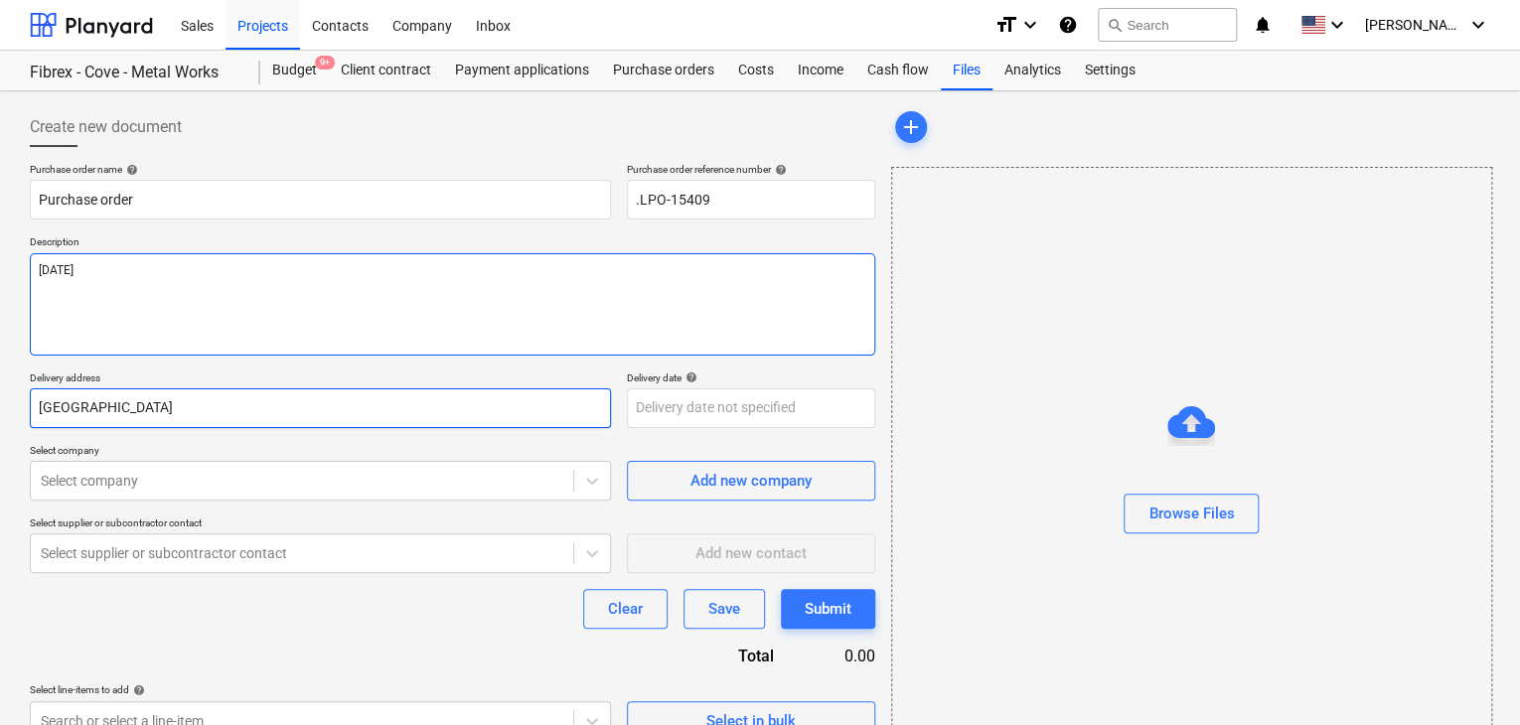
type textarea "[DATE]"
click at [97, 425] on input "[GEOGRAPHIC_DATA]" at bounding box center [320, 408] width 581 height 40
type textarea "x"
type input "Duba"
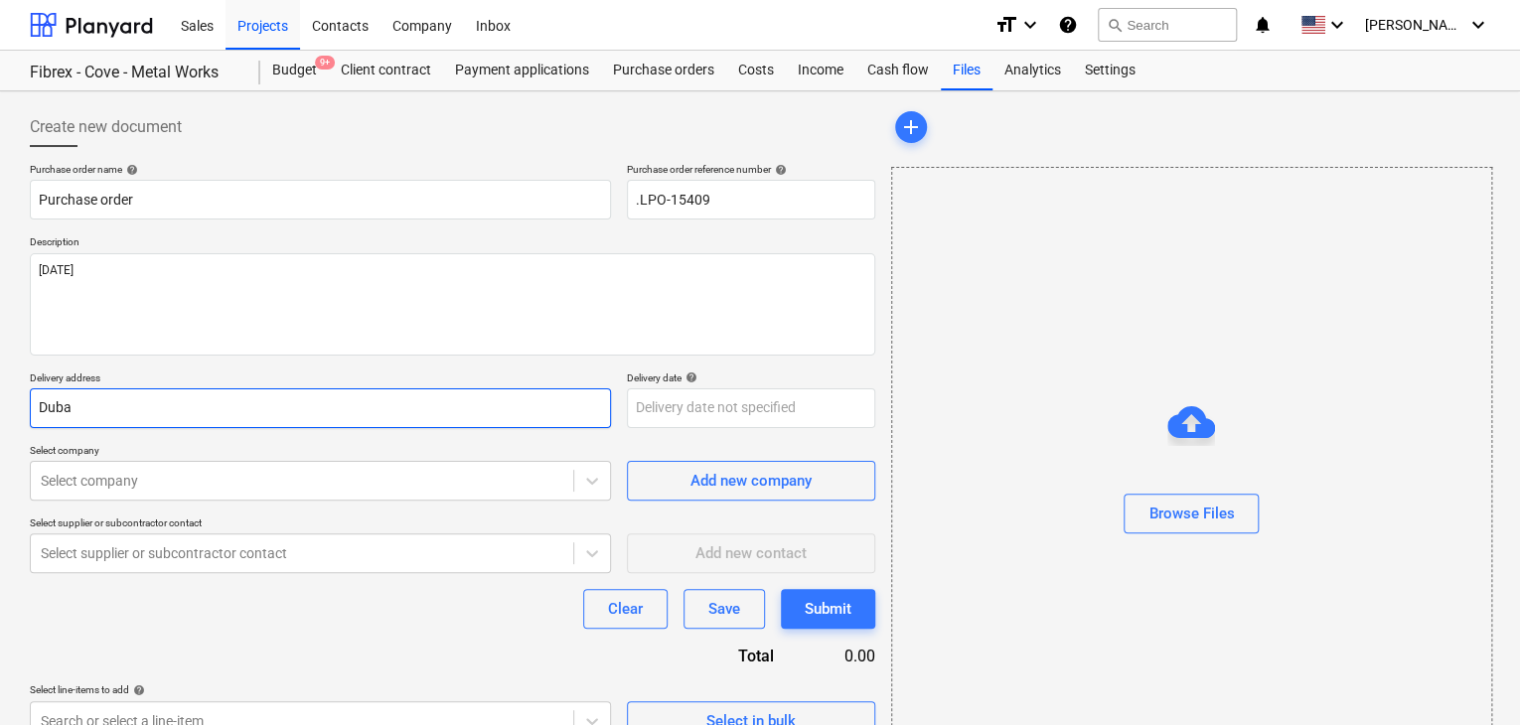
type textarea "x"
type input "Dub"
type textarea "x"
type input "Du"
type textarea "x"
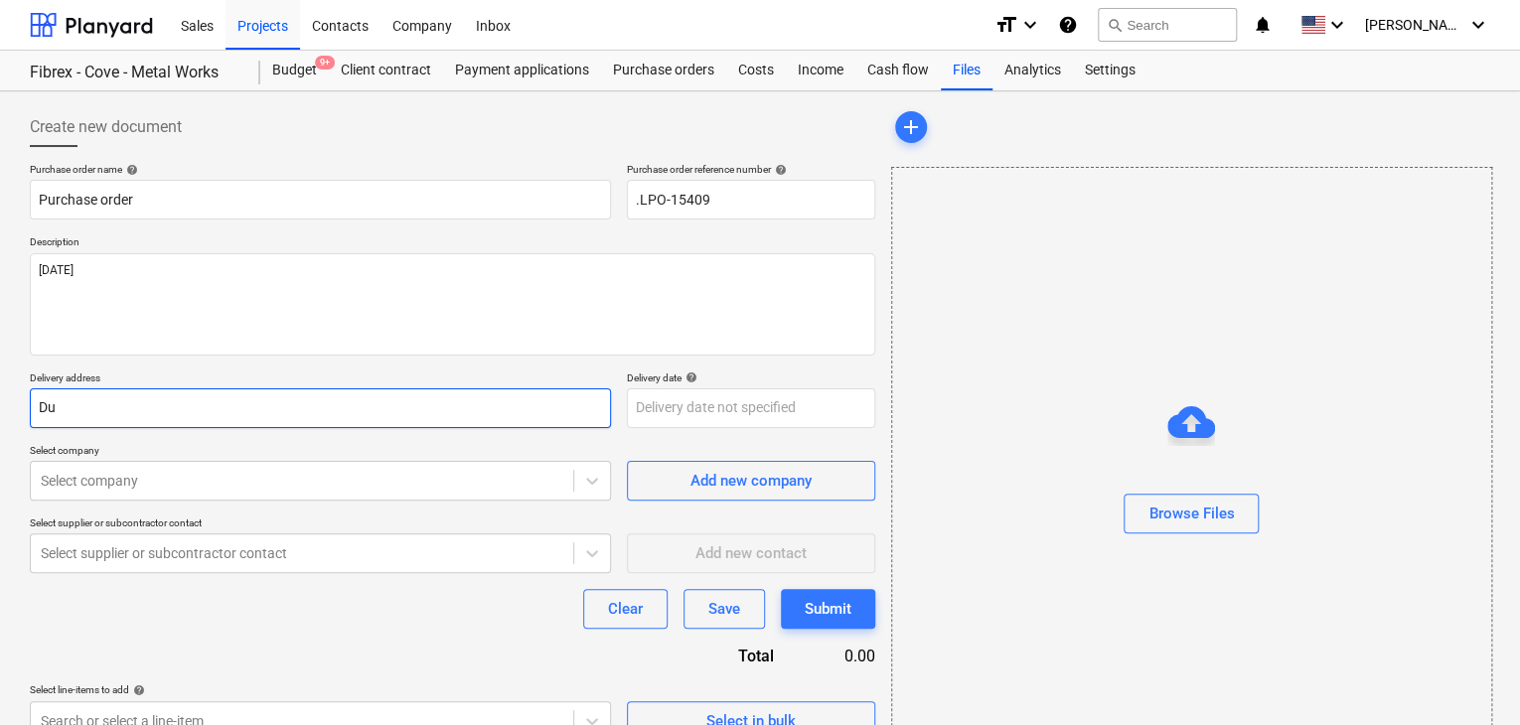
type input "D"
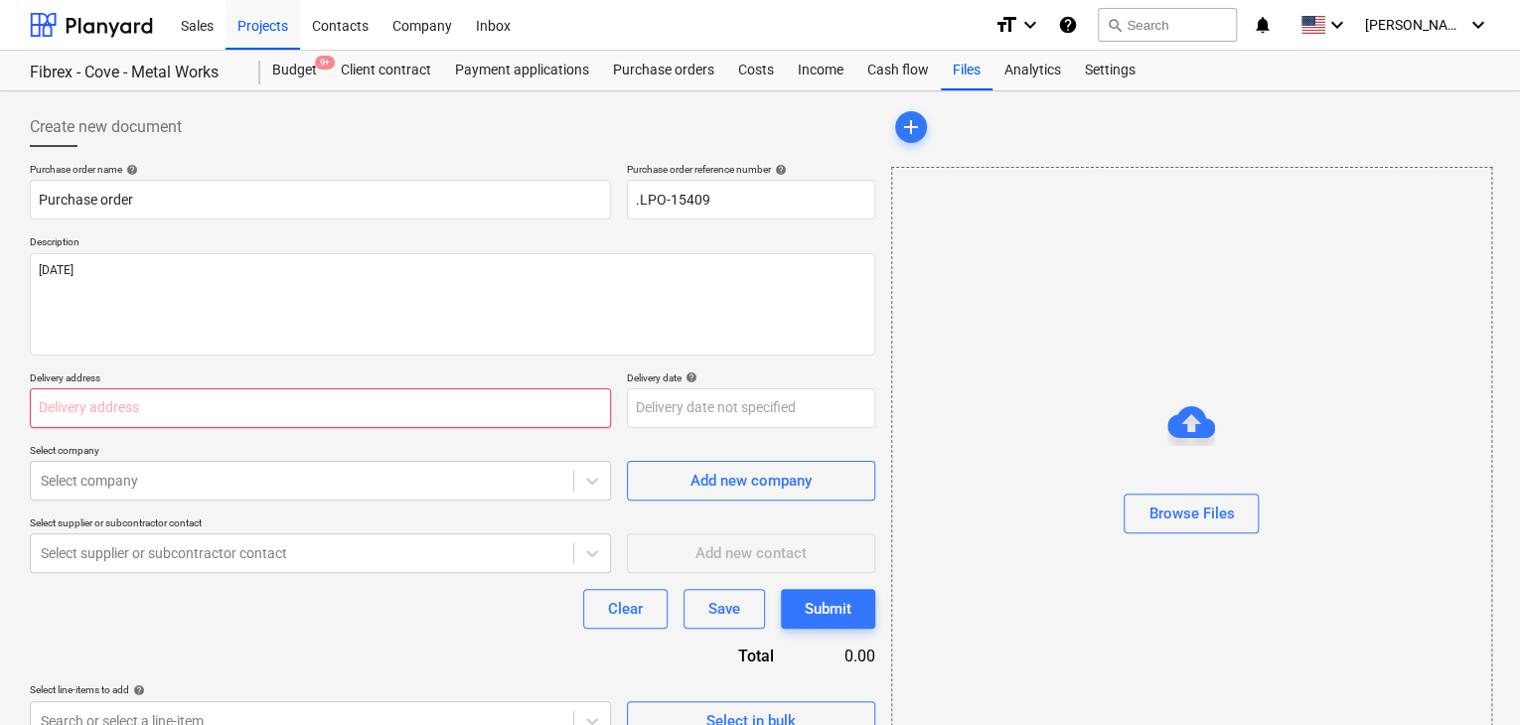
type textarea "x"
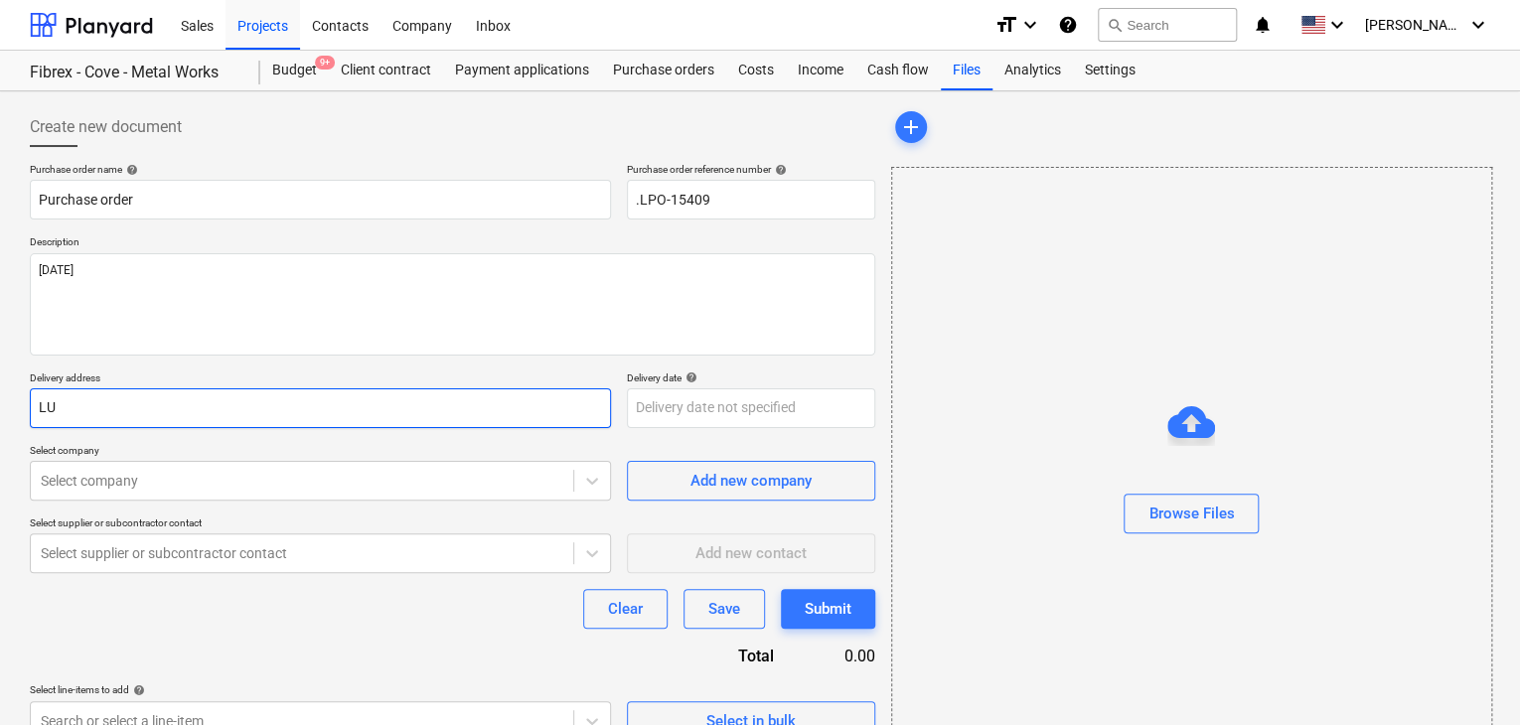
type input "LUC"
type textarea "x"
type input "LUCK"
type textarea "x"
type input "LUCKY"
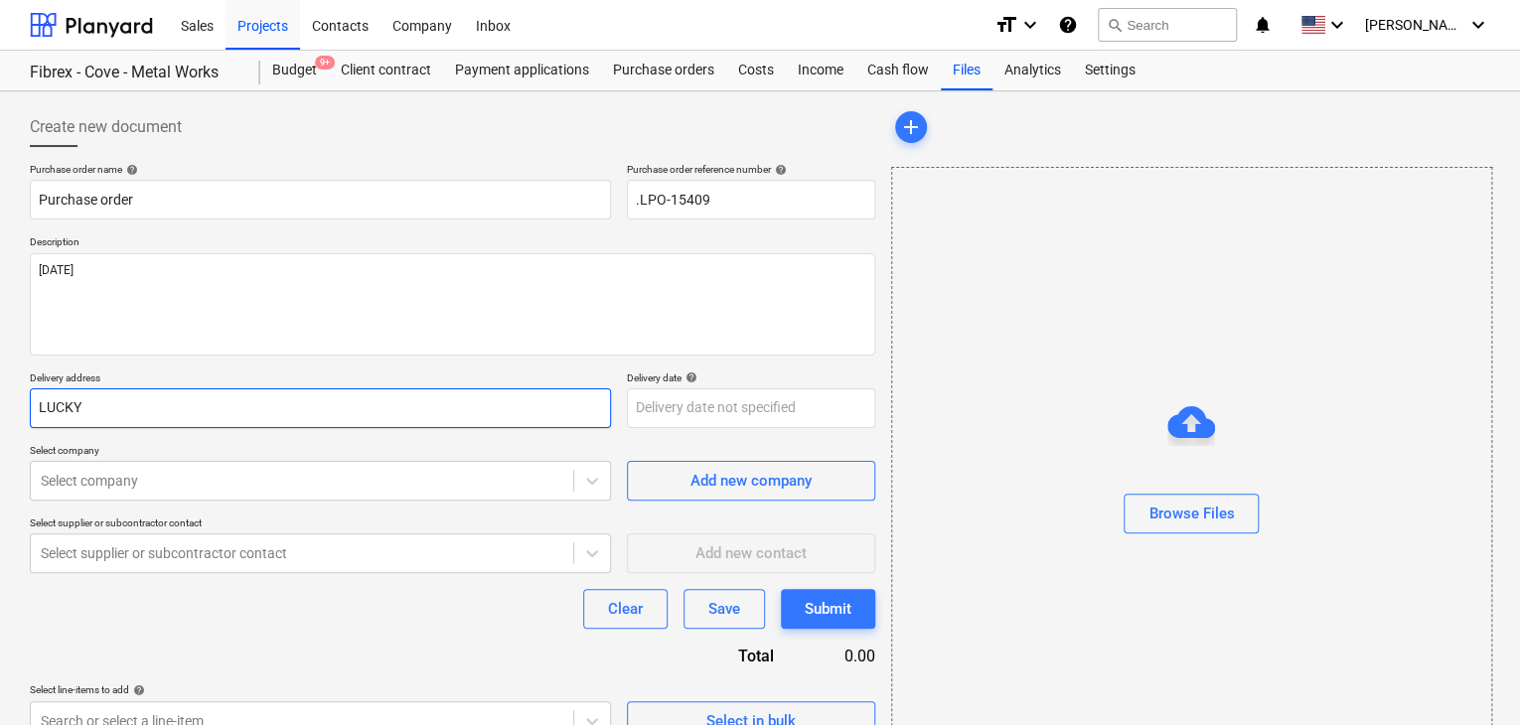
type textarea "x"
type input "LUCKY"
type textarea "x"
type input "LUCKY E"
type textarea "x"
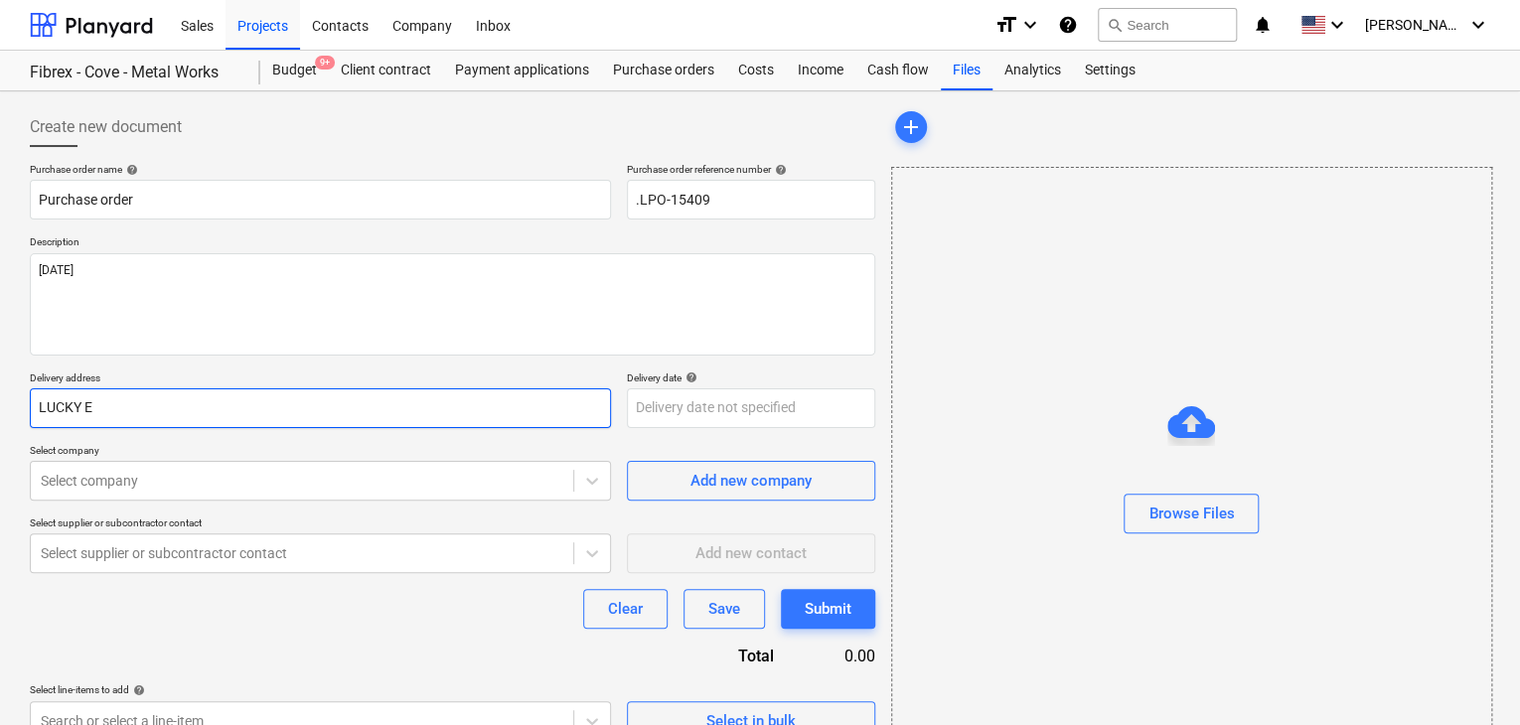
type input "LUCKY EN"
type textarea "x"
type input "LUCKY ENG"
type textarea "x"
type input "LUCKY ENGI"
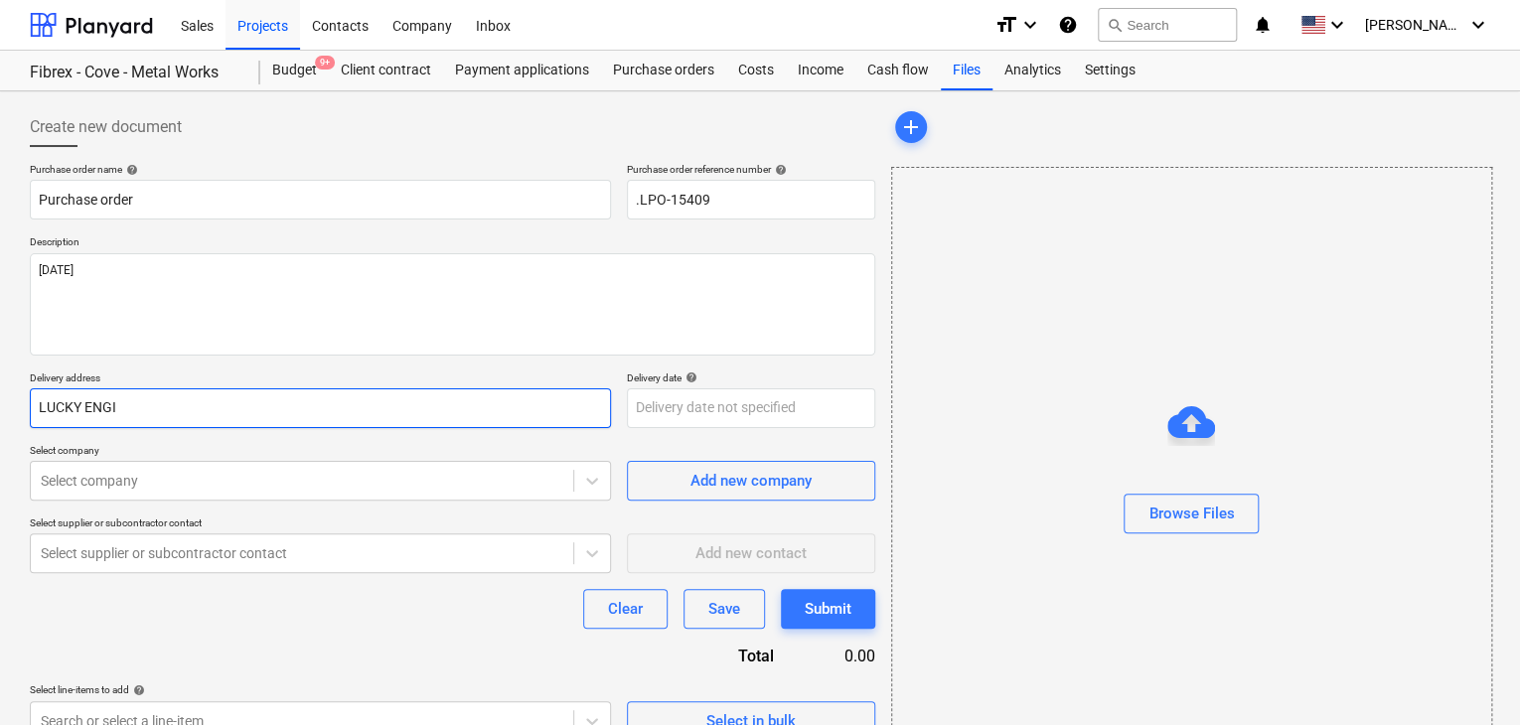
type textarea "x"
type input "LUCKY ENGIN"
type textarea "x"
type input "LUCKY ENGINE"
type textarea "x"
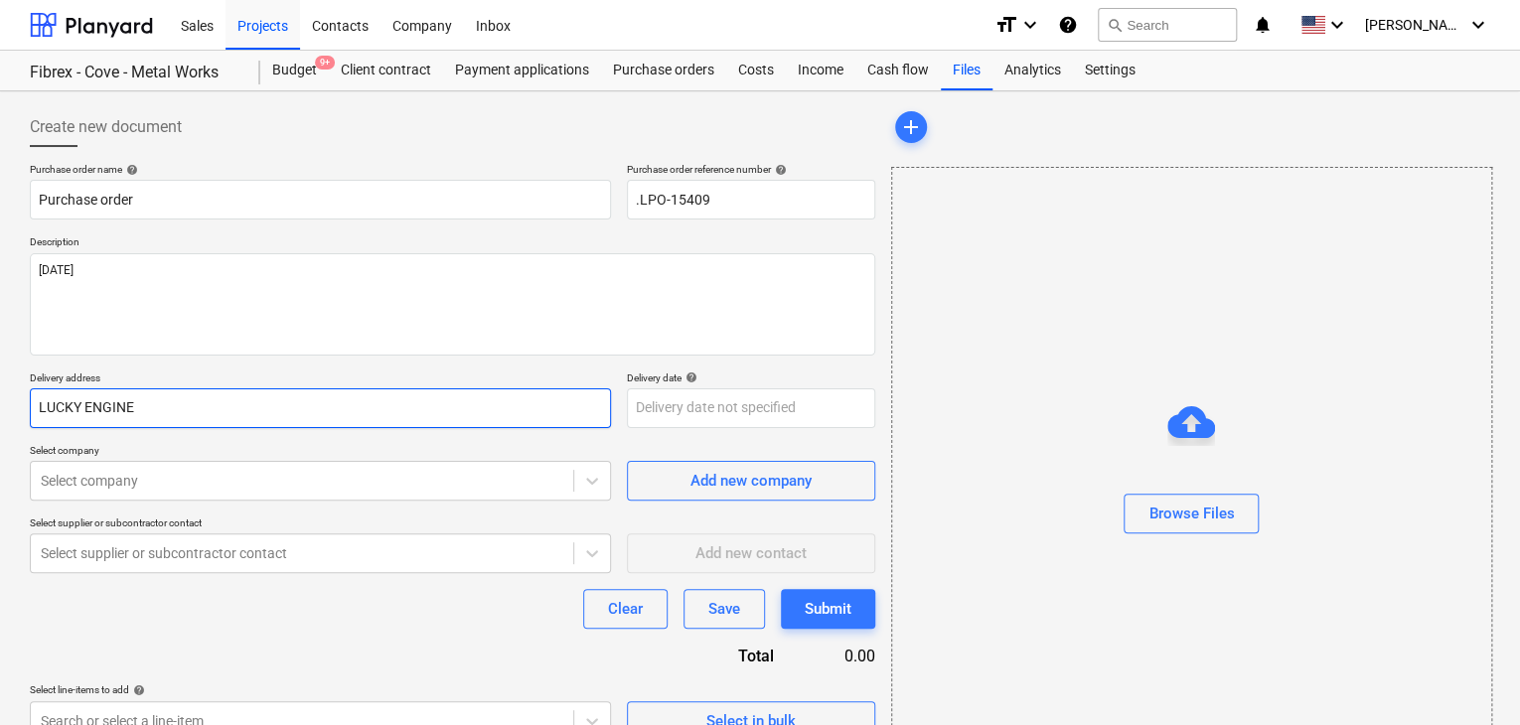
type input "LUCKY ENGINEE"
type textarea "x"
type input "LUCKY ENGINEER"
type textarea "x"
type input "LUCKY ENGINEERI"
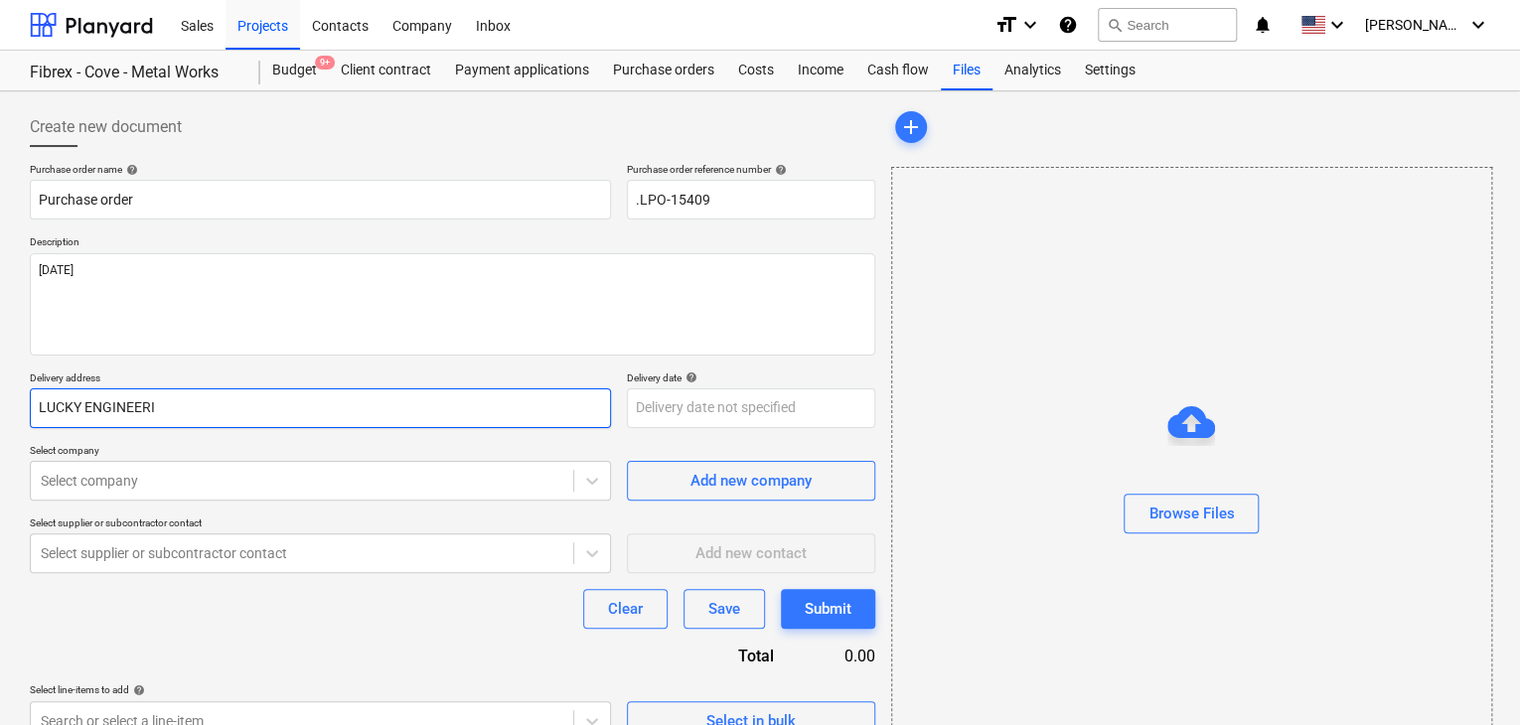
type textarea "x"
type input "LUCKY ENGINEERIN"
type textarea "x"
type input "LUCKY ENGINEERING"
type textarea "x"
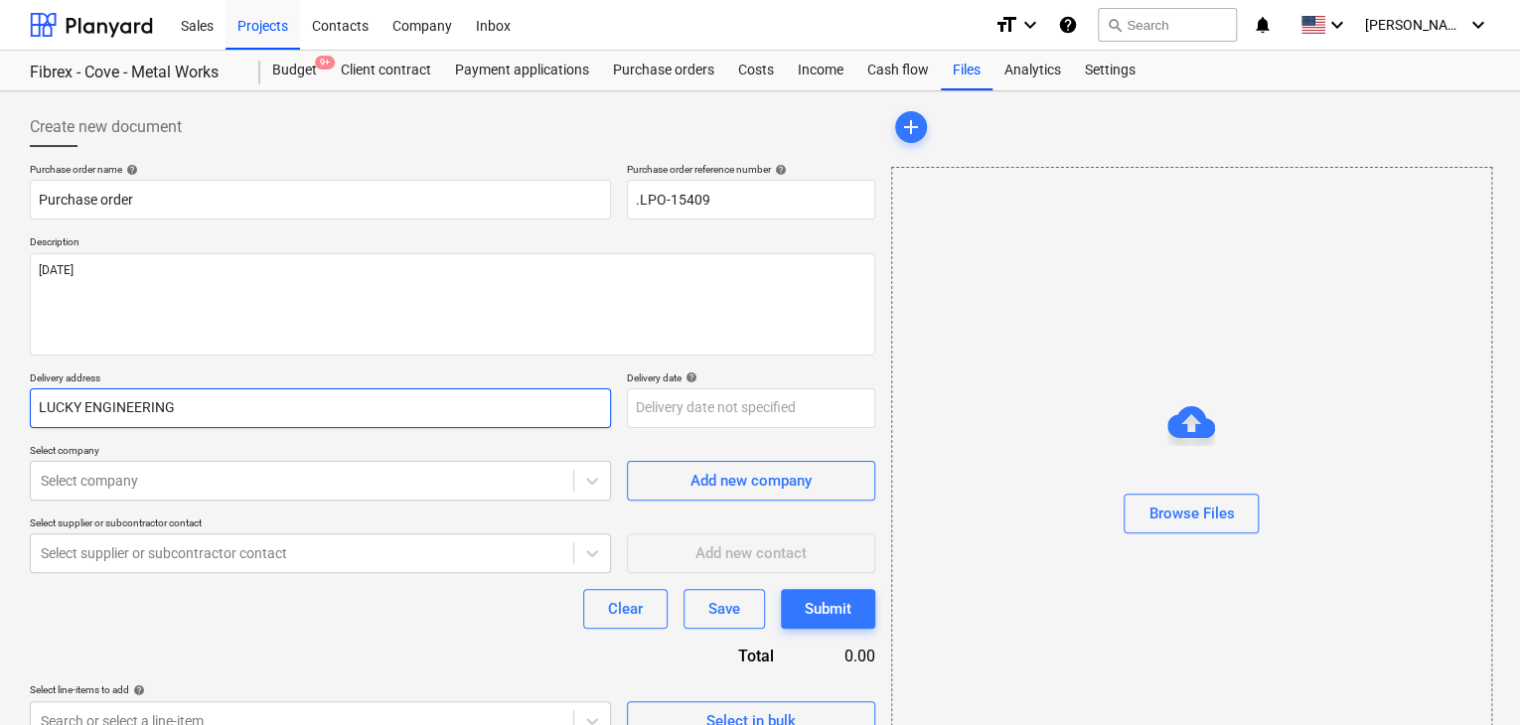
type input "LUCKY ENGINEERING"
type textarea "x"
type input "LUCKY ENGINEERING S"
type textarea "x"
type input "LUCKY ENGINEERING SE"
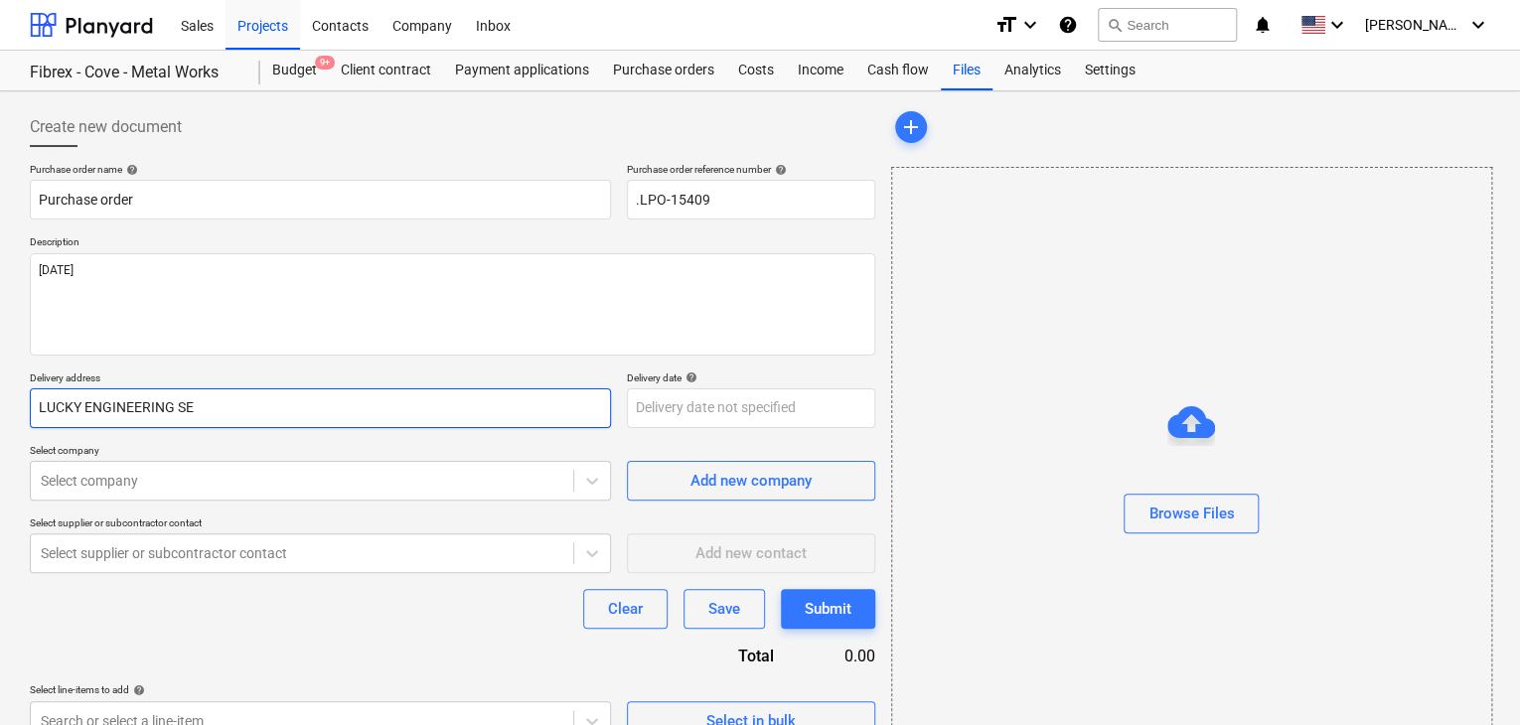
type textarea "x"
type input "LUCKY ENGINEERING SER"
type textarea "x"
type input "LUCKY ENGINEERING SERI"
type textarea "x"
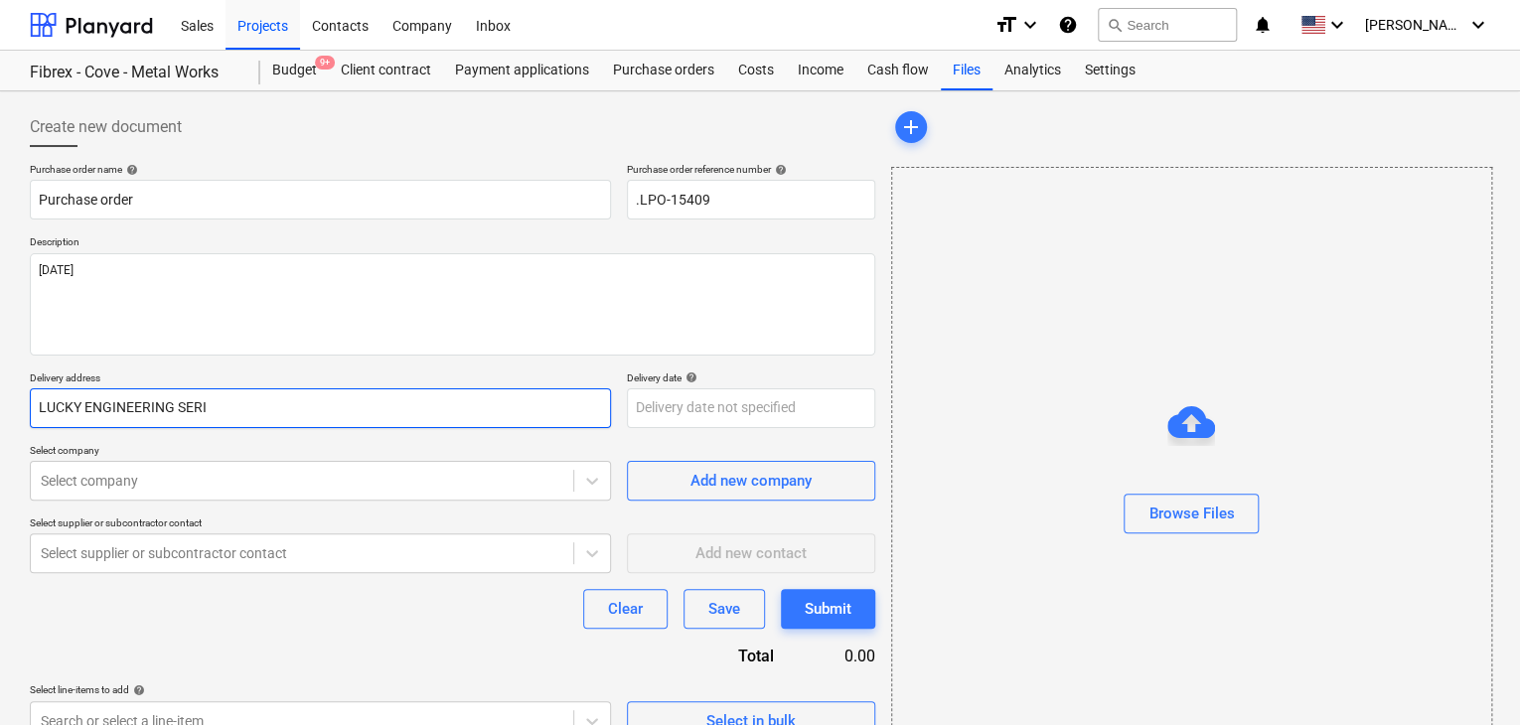
type input "LUCKY ENGINEERING SERIV"
type textarea "x"
type input "LUCKY ENGINEERING SERIVC"
type textarea "x"
type input "LUCKY ENGINEERING SERIVCE"
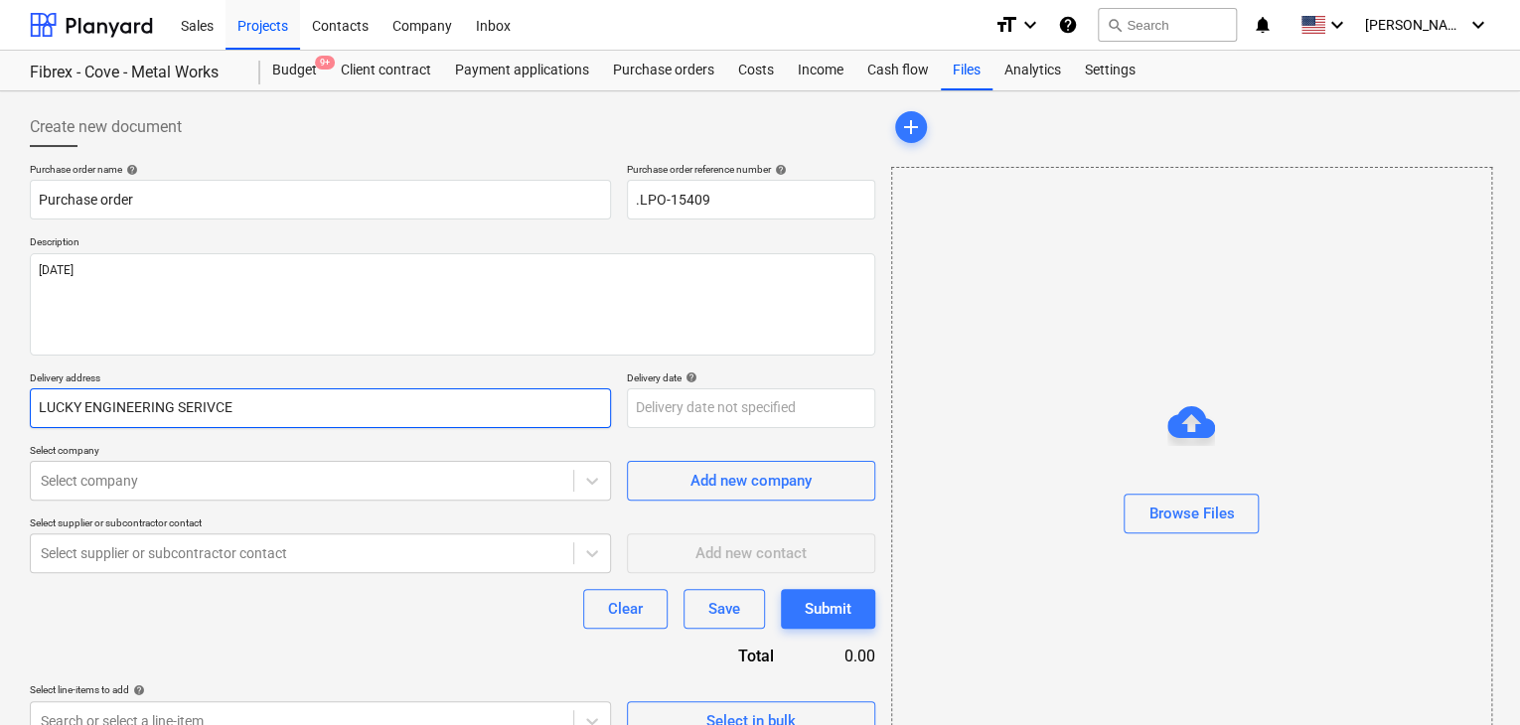
type textarea "x"
type input "LUCKY ENGINEERING SERIVCES"
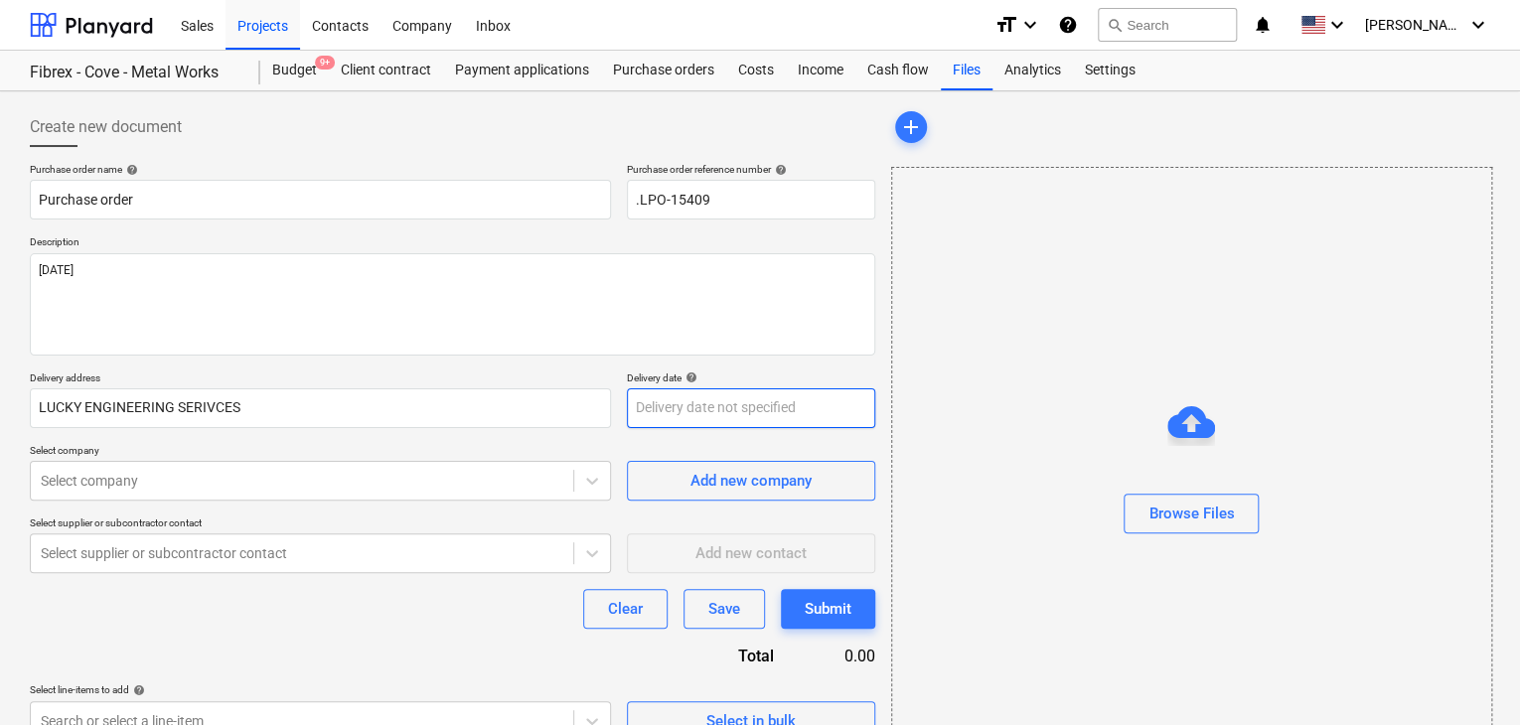
click at [638, 398] on body "Sales Projects Contacts Company Inbox format_size keyboard_arrow_down help sear…" at bounding box center [760, 362] width 1520 height 725
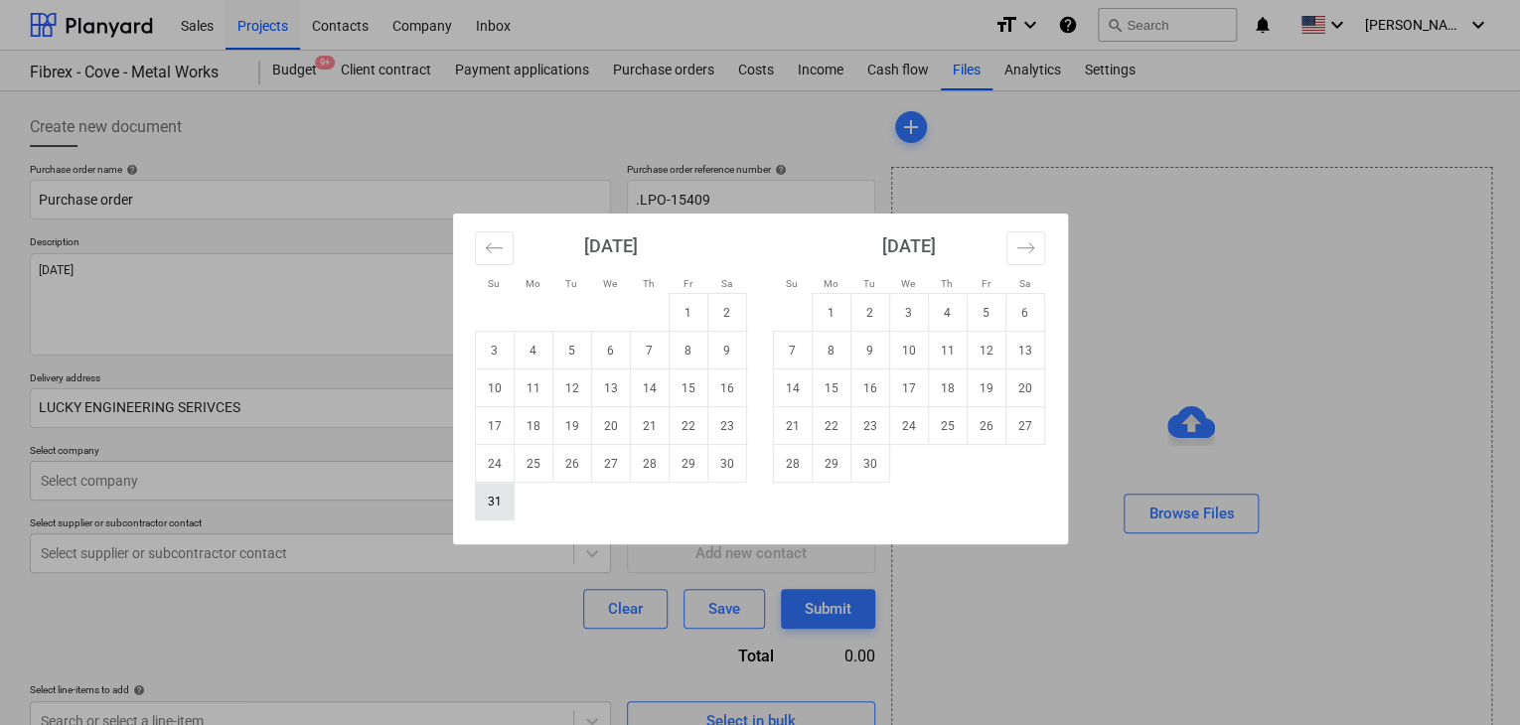
click at [502, 512] on td "31" at bounding box center [494, 502] width 39 height 38
type textarea "x"
type input "[DATE]"
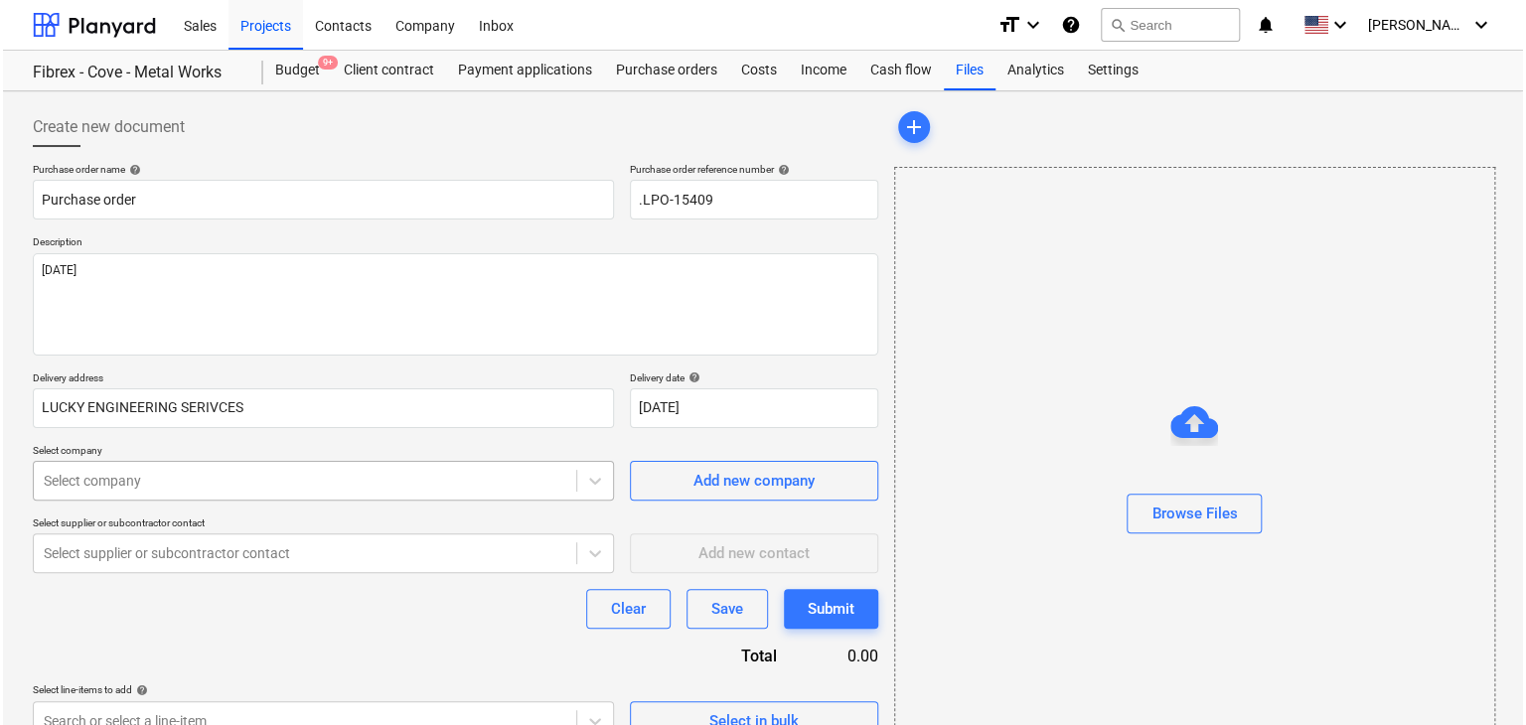
scroll to position [71, 0]
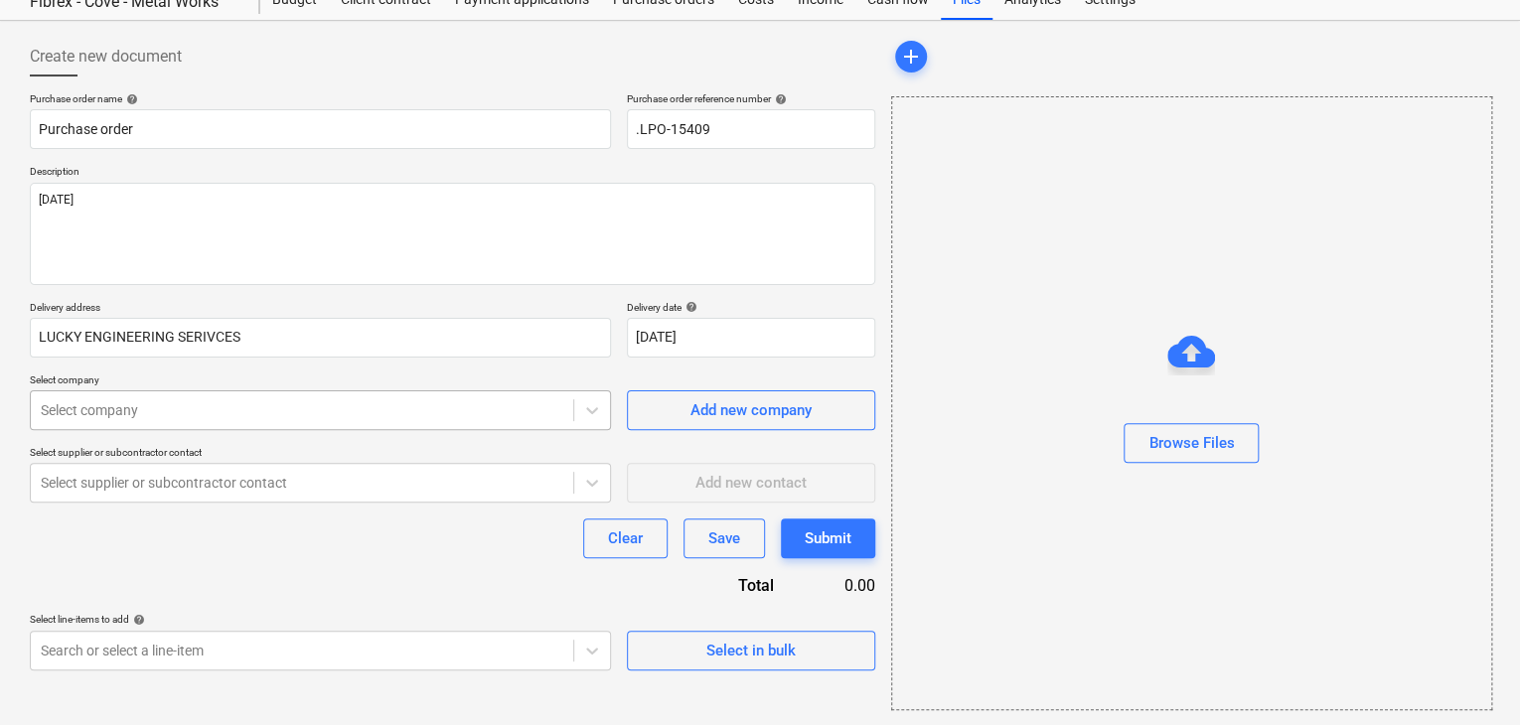
click at [201, 476] on body "Sales Projects Contacts Company Inbox format_size keyboard_arrow_down help sear…" at bounding box center [760, 291] width 1520 height 725
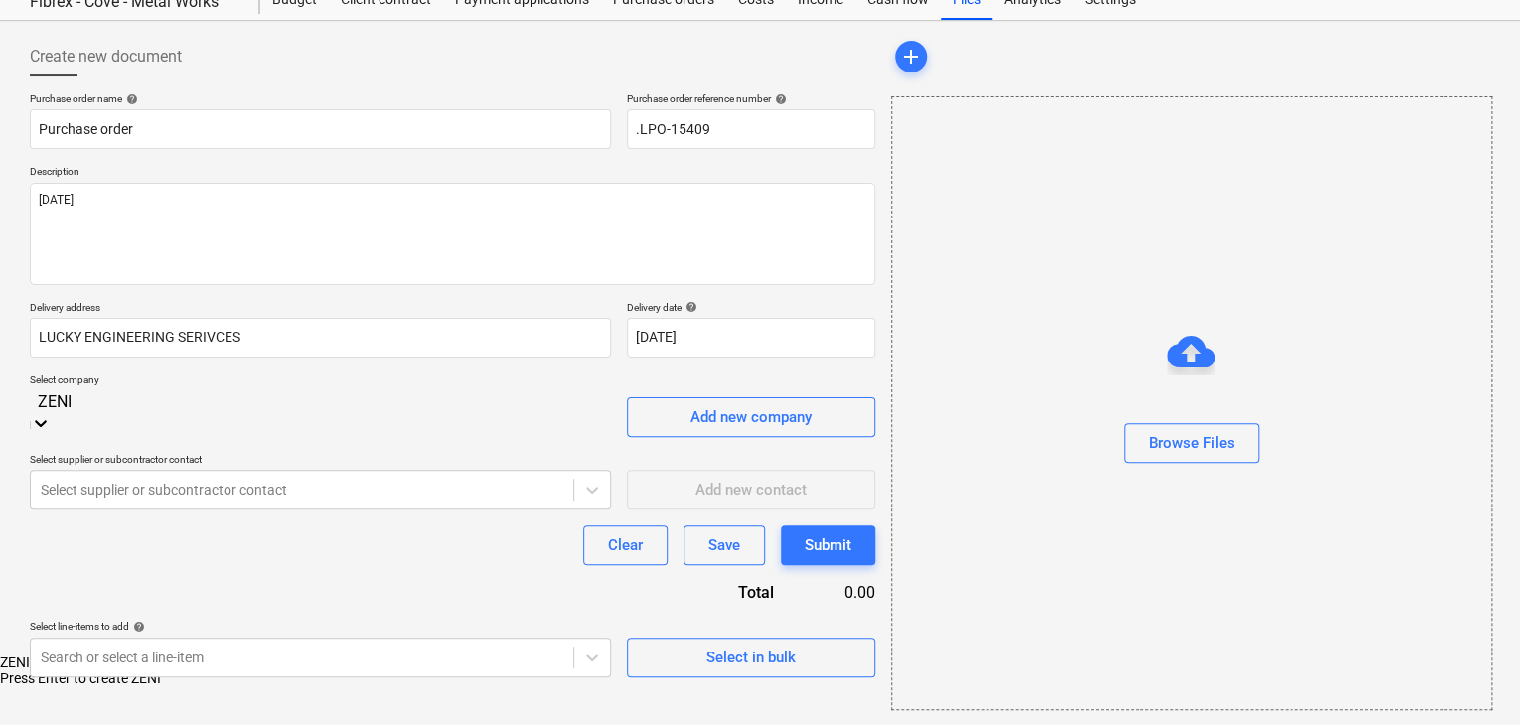
type input "ZENIT"
click at [223, 655] on div "ZENITH RUBBER INDUSTRIES MIDDLE EAST LLC" at bounding box center [760, 663] width 1520 height 16
type textarea "x"
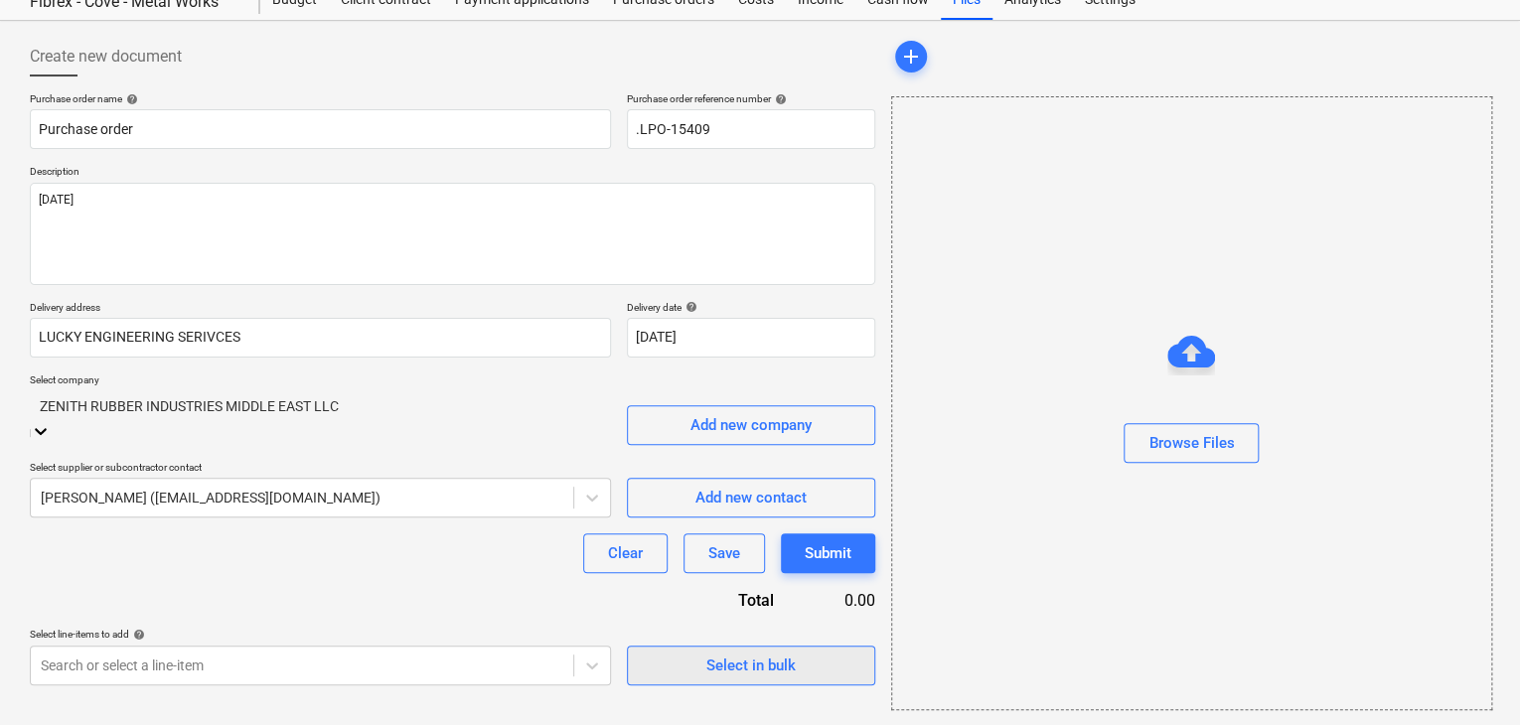
click at [723, 653] on div "Select in bulk" at bounding box center [750, 666] width 89 height 26
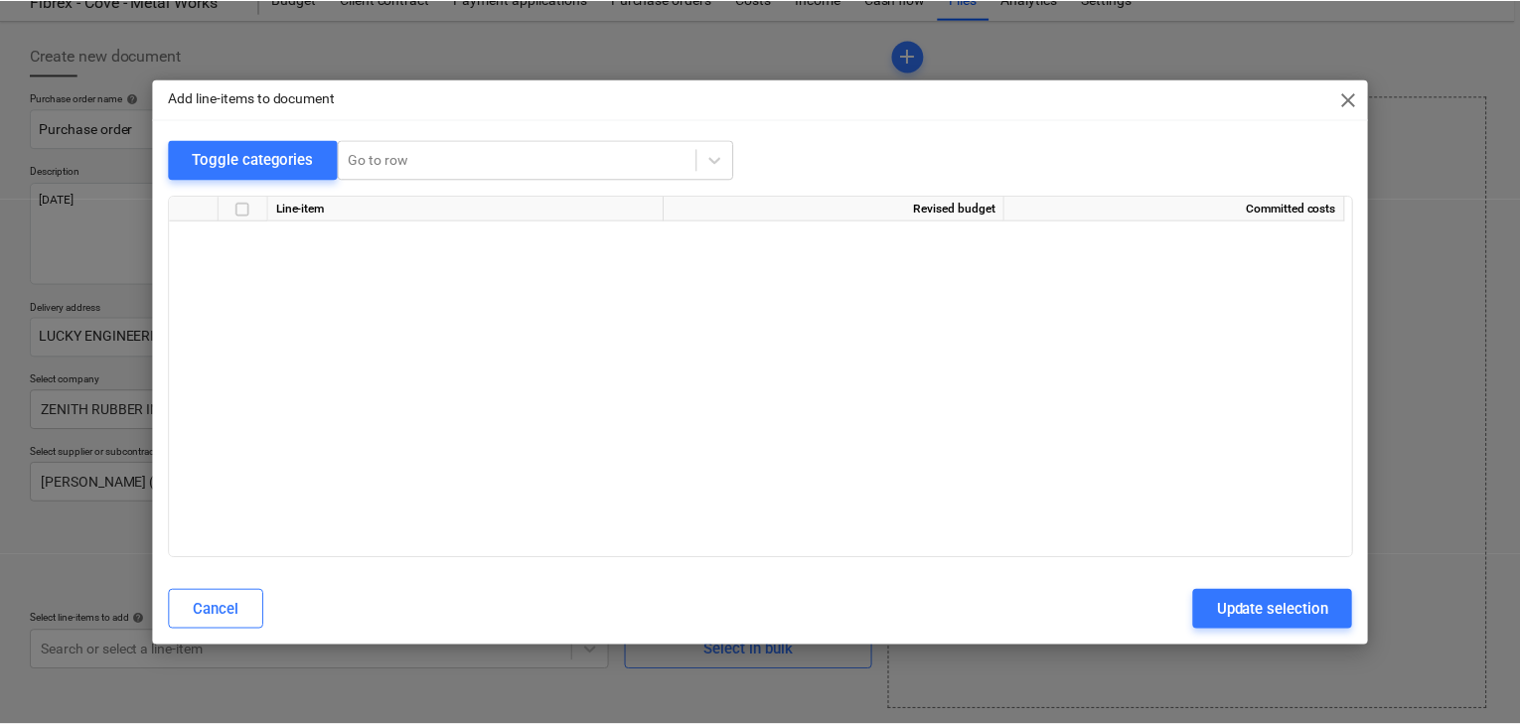
scroll to position [23087, 0]
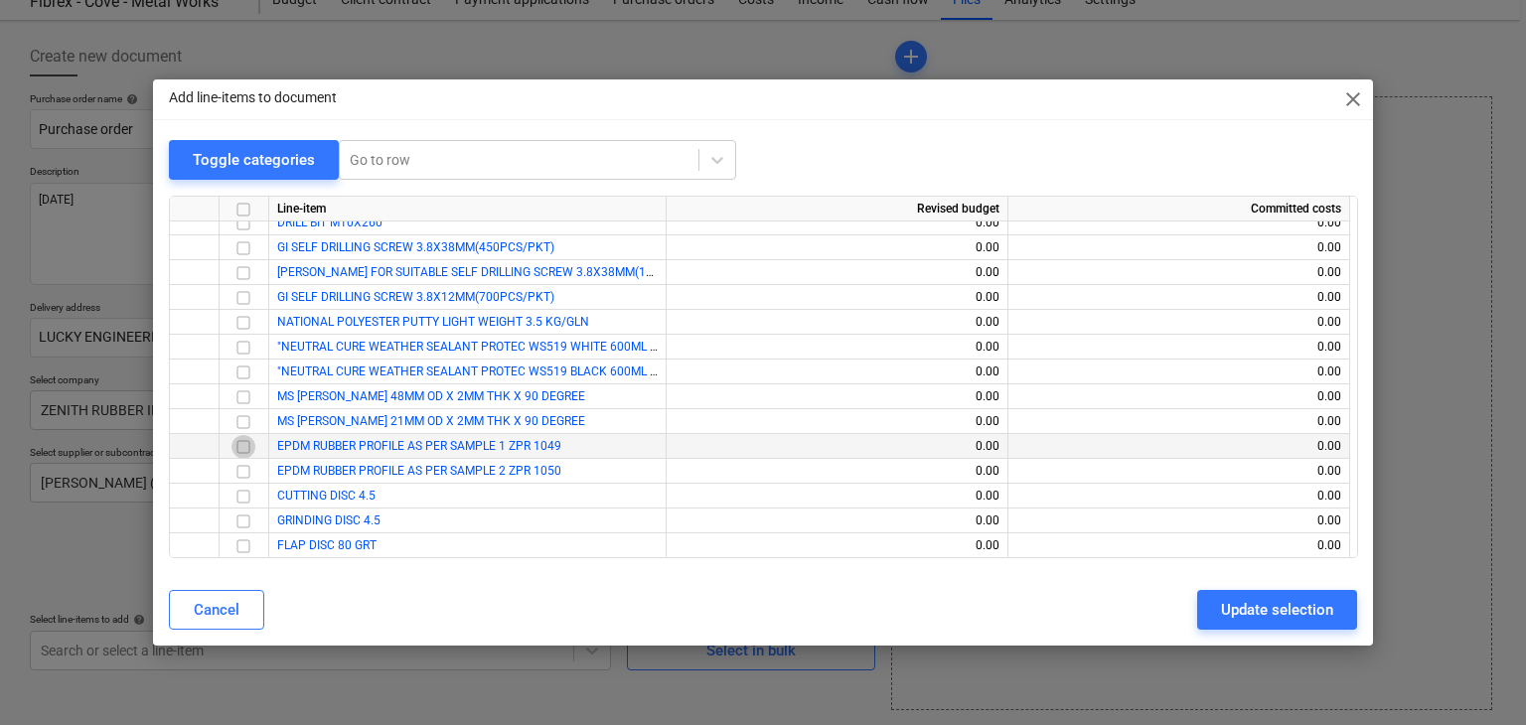
click at [243, 446] on input "checkbox" at bounding box center [244, 447] width 24 height 24
drag, startPoint x: 243, startPoint y: 446, endPoint x: 243, endPoint y: 474, distance: 27.8
click at [243, 474] on input "checkbox" at bounding box center [244, 472] width 24 height 24
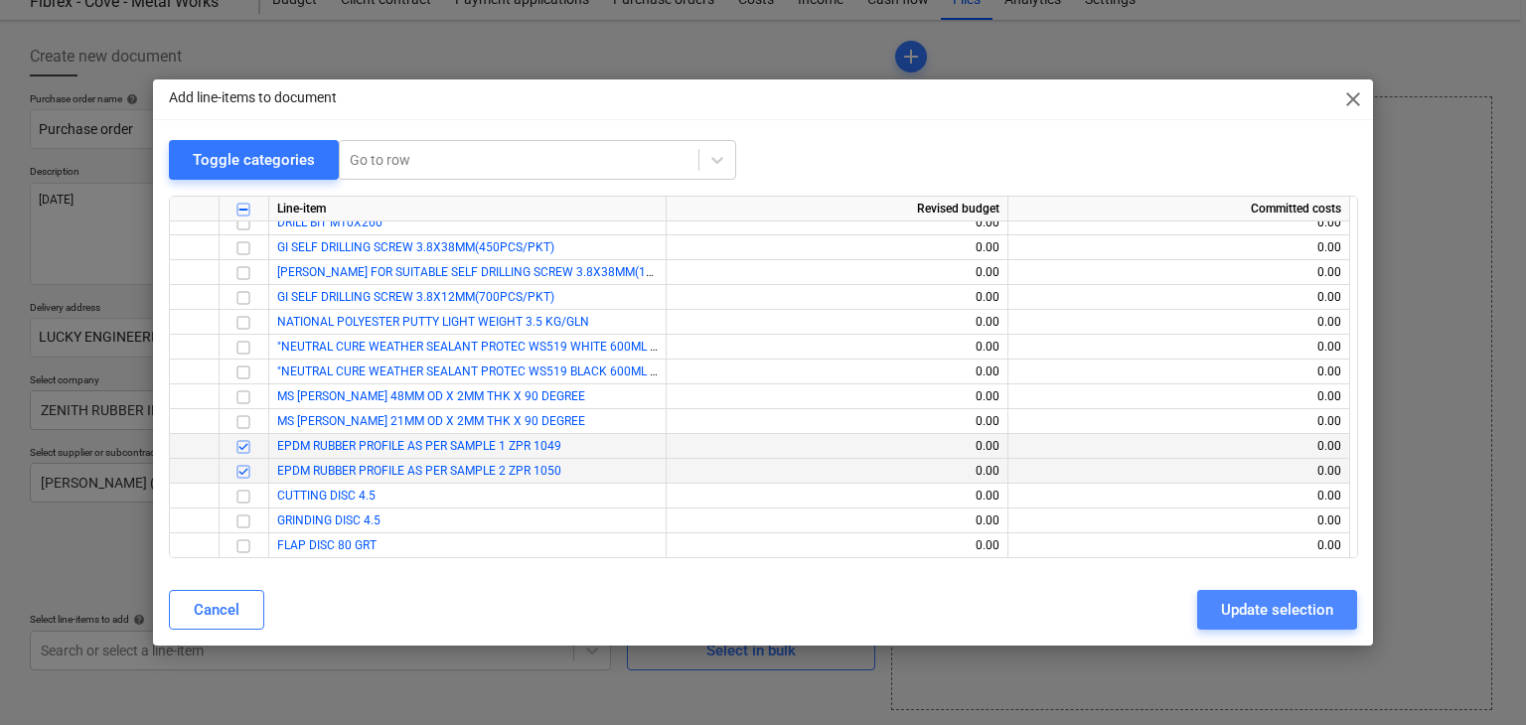
drag, startPoint x: 1218, startPoint y: 605, endPoint x: 342, endPoint y: 633, distance: 876.8
click at [1217, 605] on button "Update selection" at bounding box center [1277, 610] width 160 height 40
type textarea "x"
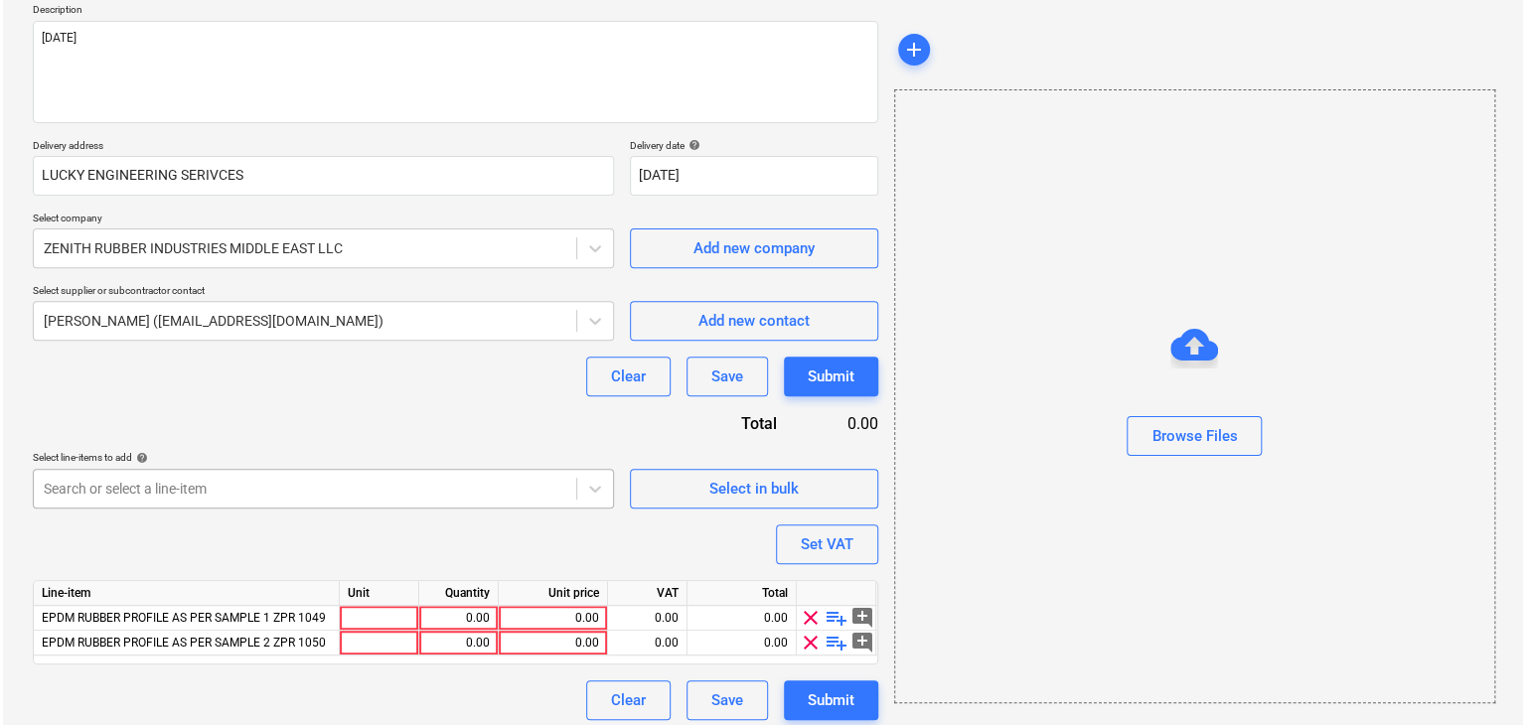
scroll to position [242, 0]
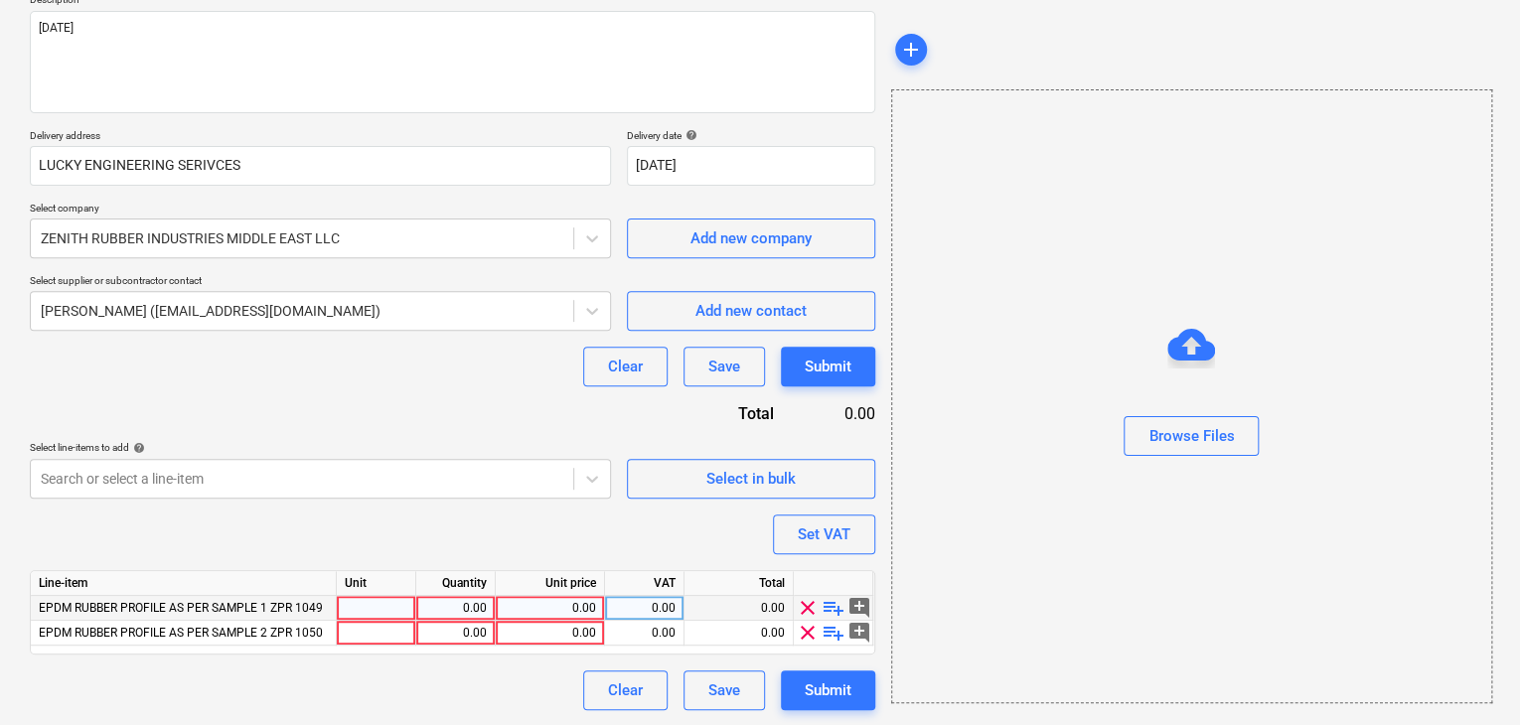
click at [343, 607] on div at bounding box center [376, 608] width 79 height 25
type input "MTR"
type textarea "x"
type input "MTR"
type textarea "x"
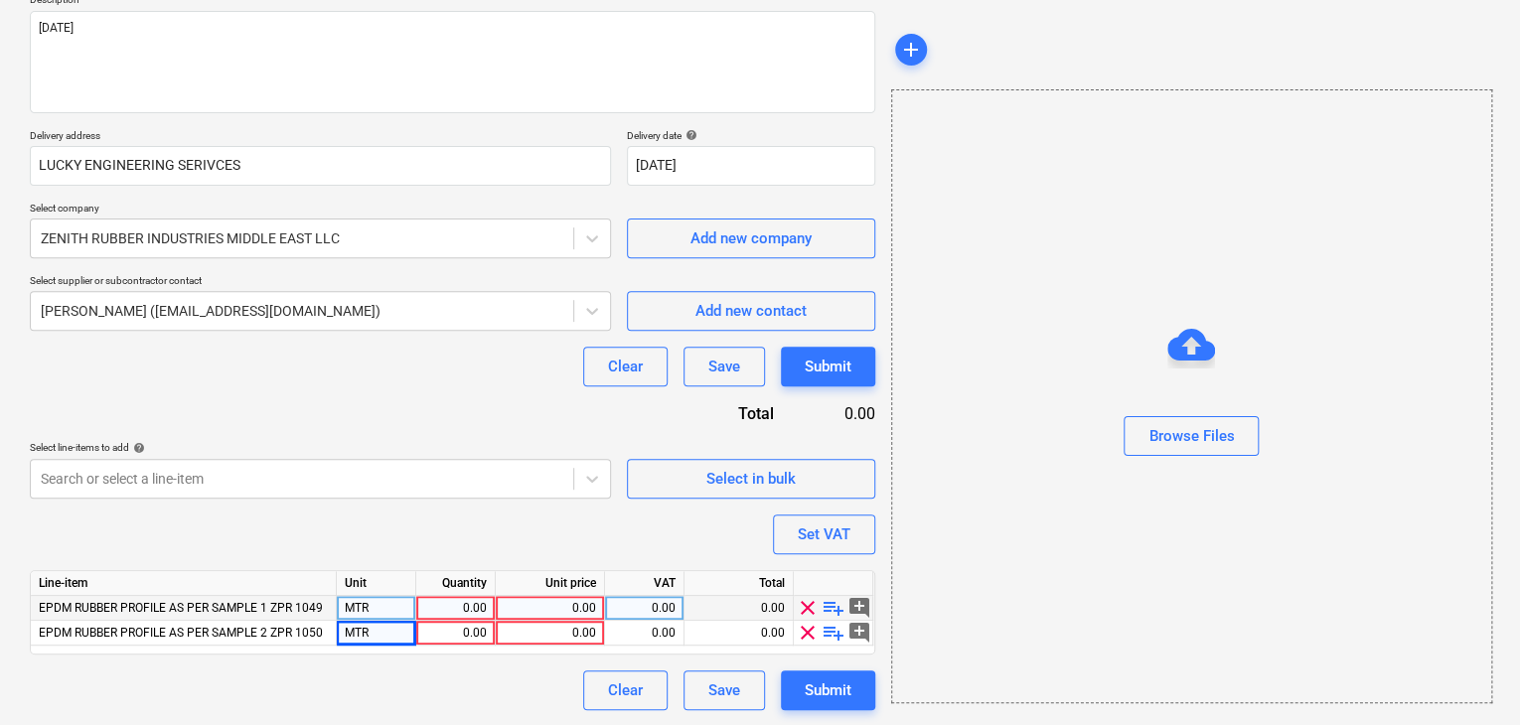
click at [439, 599] on div "0.00" at bounding box center [455, 608] width 63 height 25
type input "600"
type textarea "x"
type input "600"
type textarea "x"
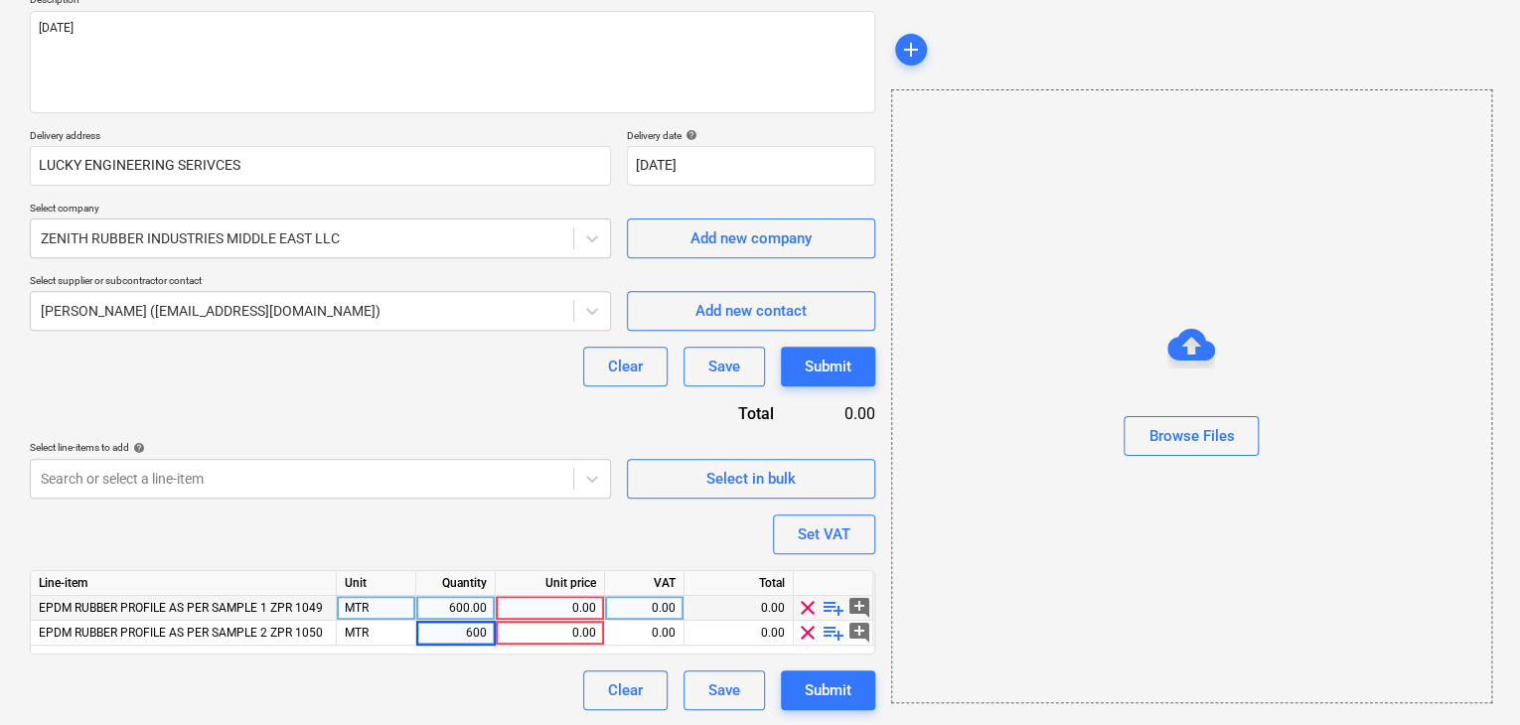
click at [547, 608] on div "0.00" at bounding box center [550, 608] width 92 height 25
type input "1.40"
type textarea "x"
drag, startPoint x: 954, startPoint y: 487, endPoint x: 862, endPoint y: 527, distance: 99.7
click at [953, 487] on div "Browse Files" at bounding box center [1191, 396] width 601 height 614
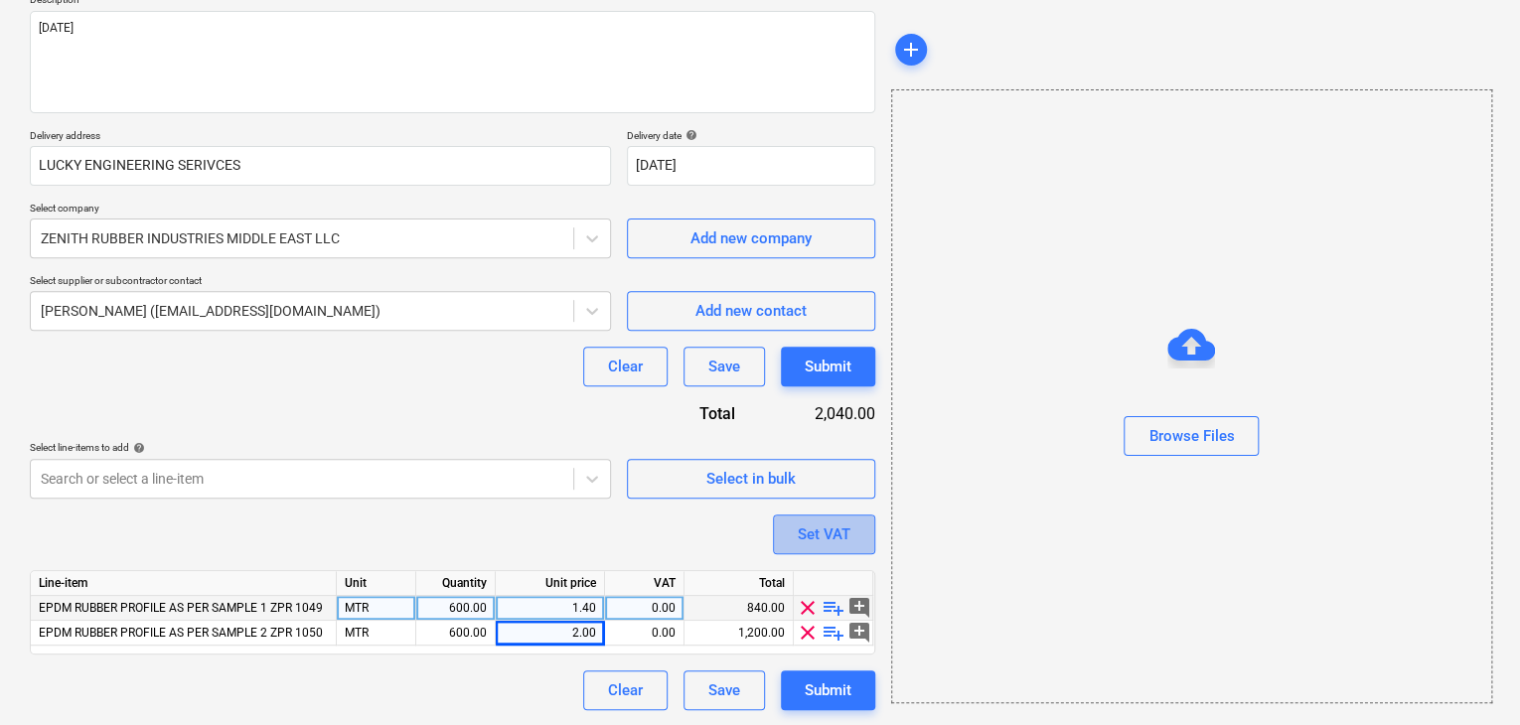
click at [862, 527] on button "Set VAT" at bounding box center [824, 535] width 102 height 40
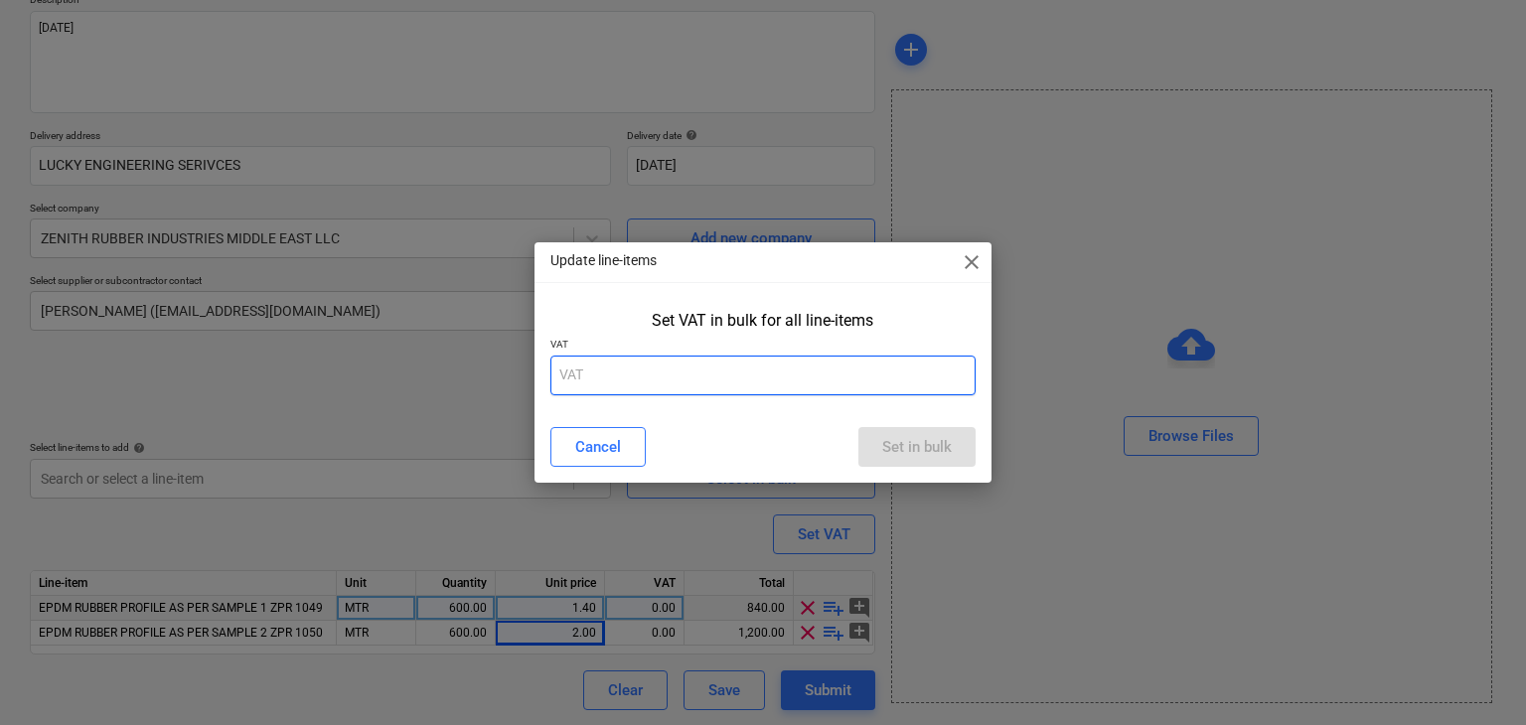
click at [687, 376] on input "text" at bounding box center [763, 376] width 426 height 40
type input "5"
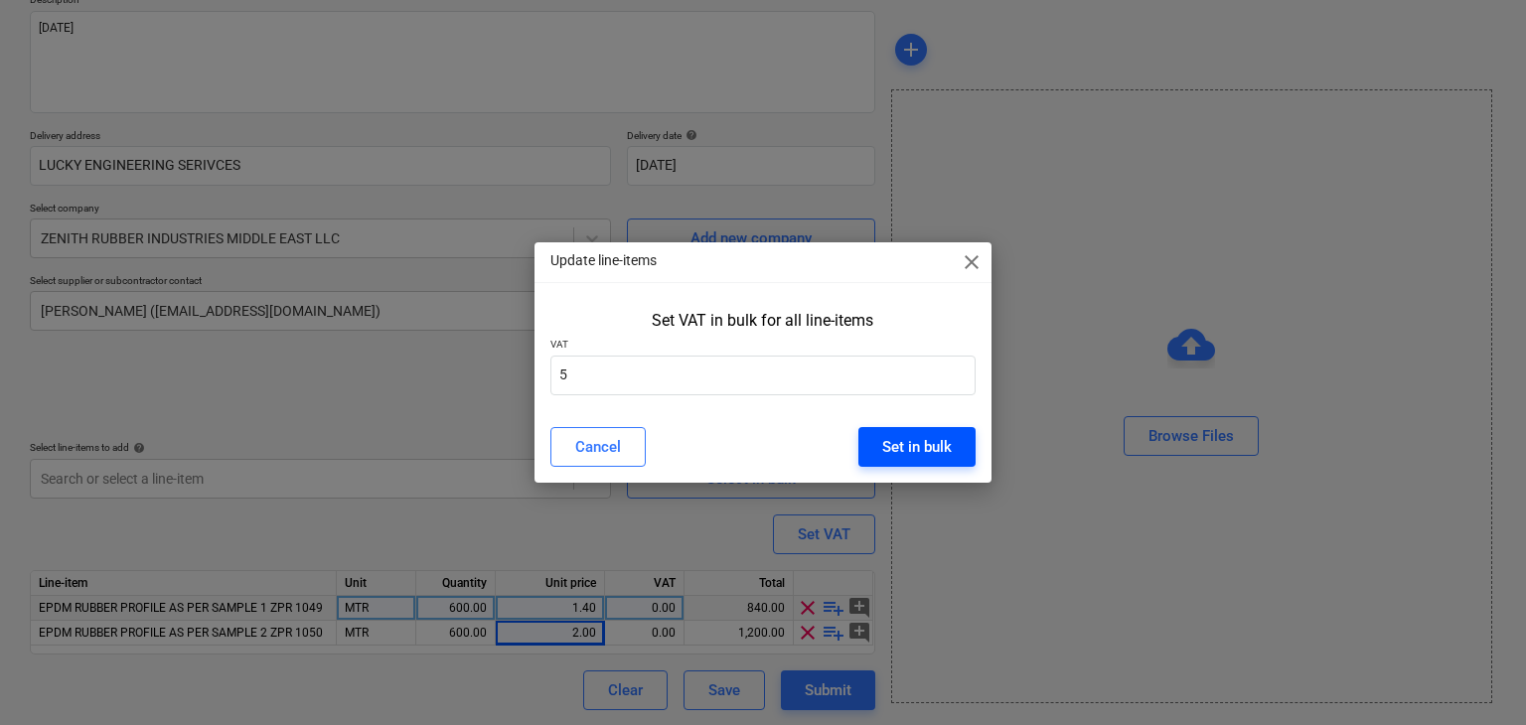
click at [891, 430] on button "Set in bulk" at bounding box center [916, 447] width 117 height 40
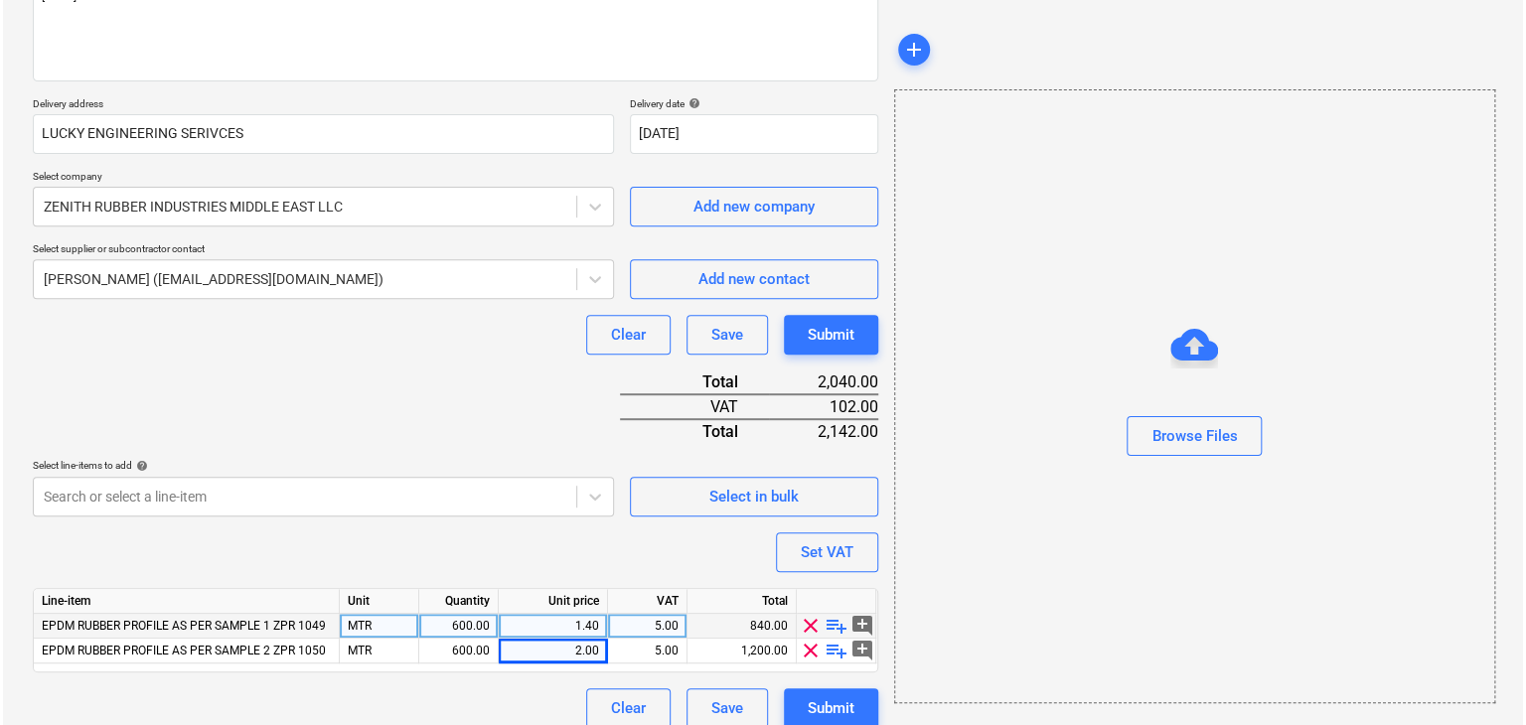
scroll to position [292, 0]
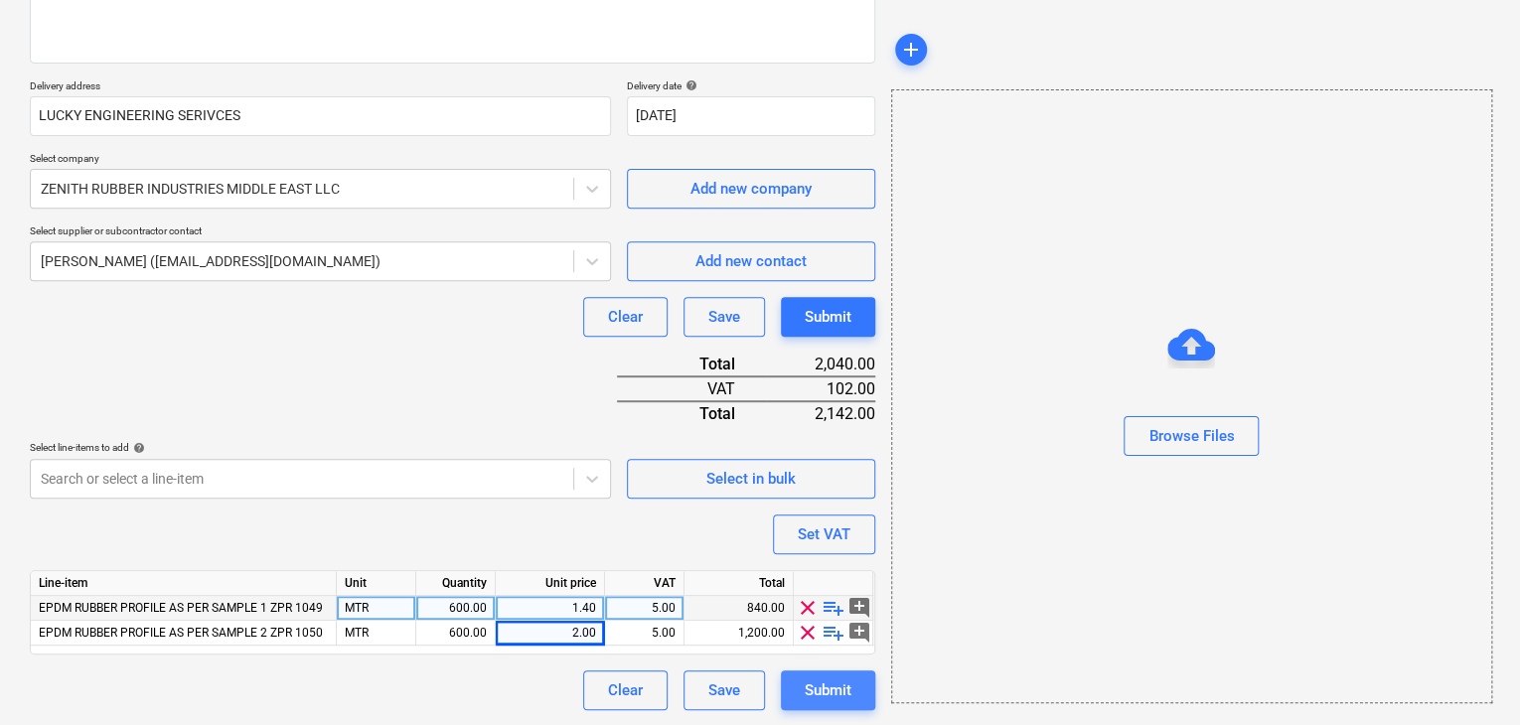
click at [822, 685] on div "Submit" at bounding box center [828, 691] width 47 height 26
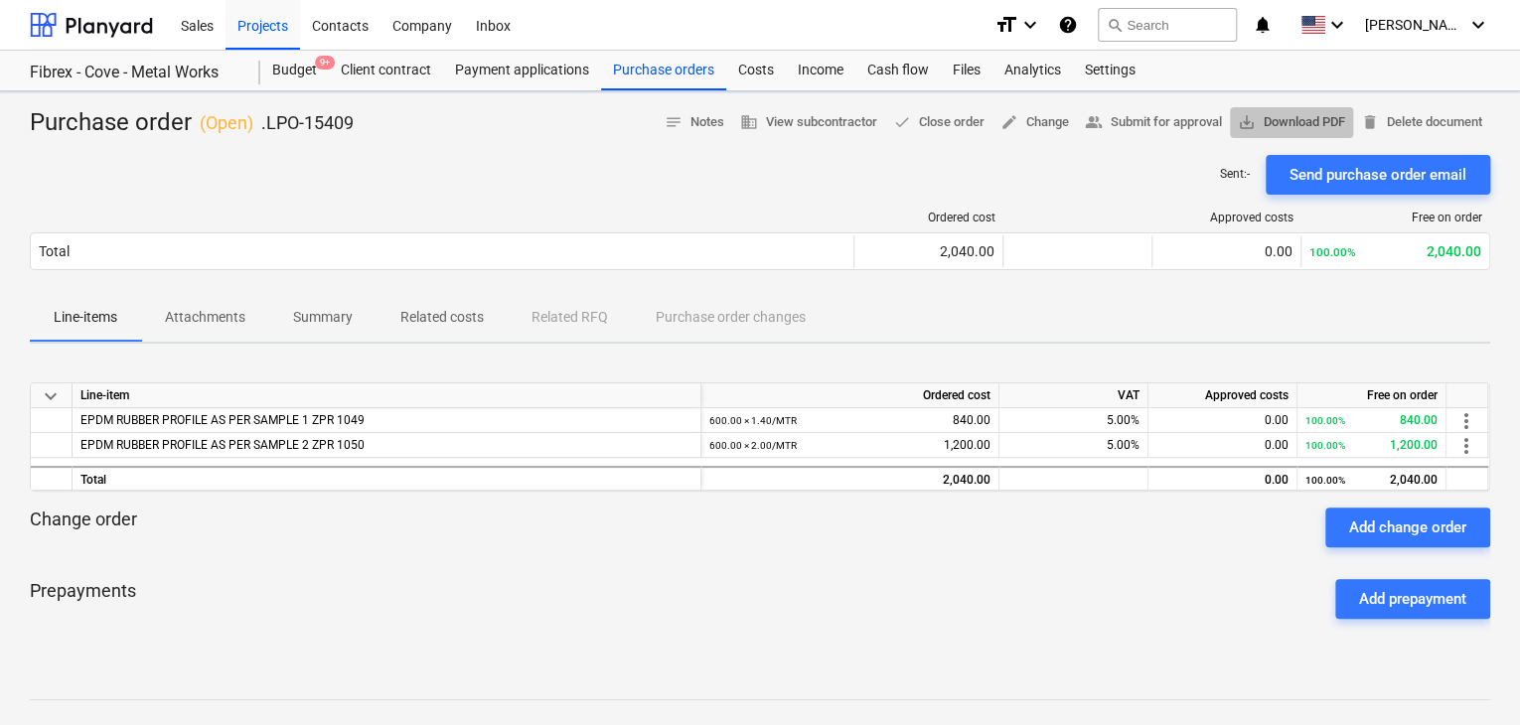
click at [1307, 117] on span "save_alt Download PDF" at bounding box center [1291, 122] width 107 height 23
drag, startPoint x: 668, startPoint y: 77, endPoint x: 696, endPoint y: 87, distance: 30.8
click at [668, 77] on div "Purchase orders" at bounding box center [663, 71] width 125 height 40
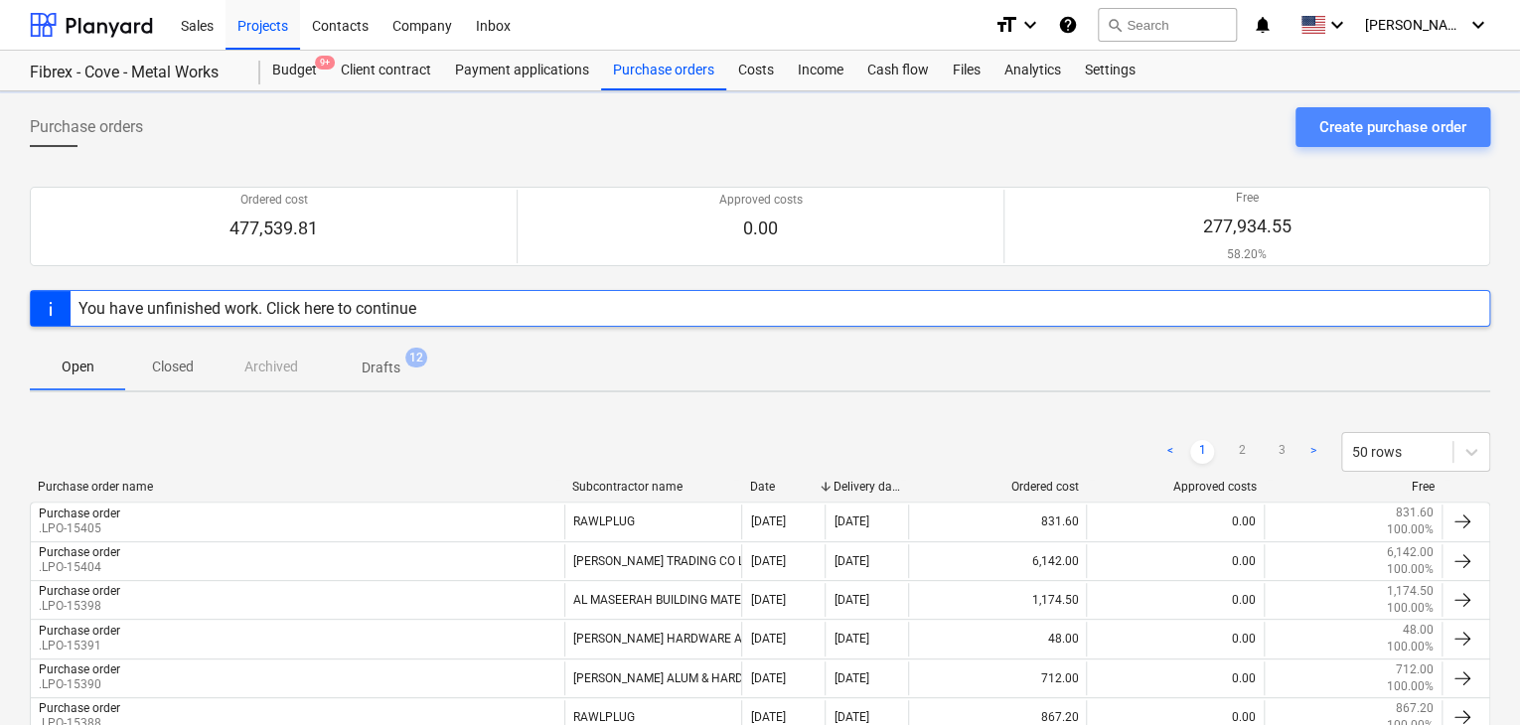
click at [1336, 108] on button "Create purchase order" at bounding box center [1393, 127] width 195 height 40
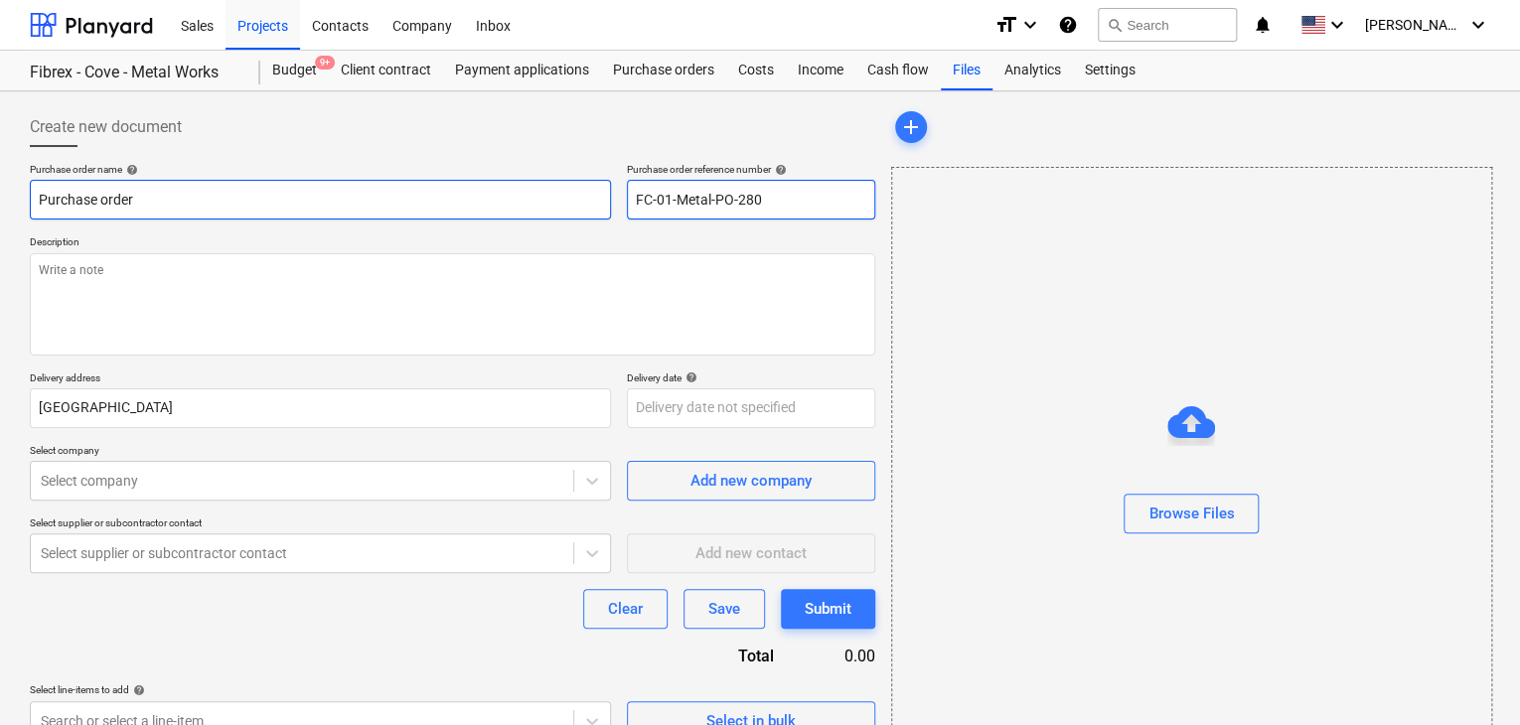
drag, startPoint x: 768, startPoint y: 200, endPoint x: 529, endPoint y: 200, distance: 239.5
click at [529, 200] on div "Purchase order name help Purchase order Purchase order reference number help FC…" at bounding box center [453, 191] width 846 height 57
type textarea "x"
type input "."
type textarea "x"
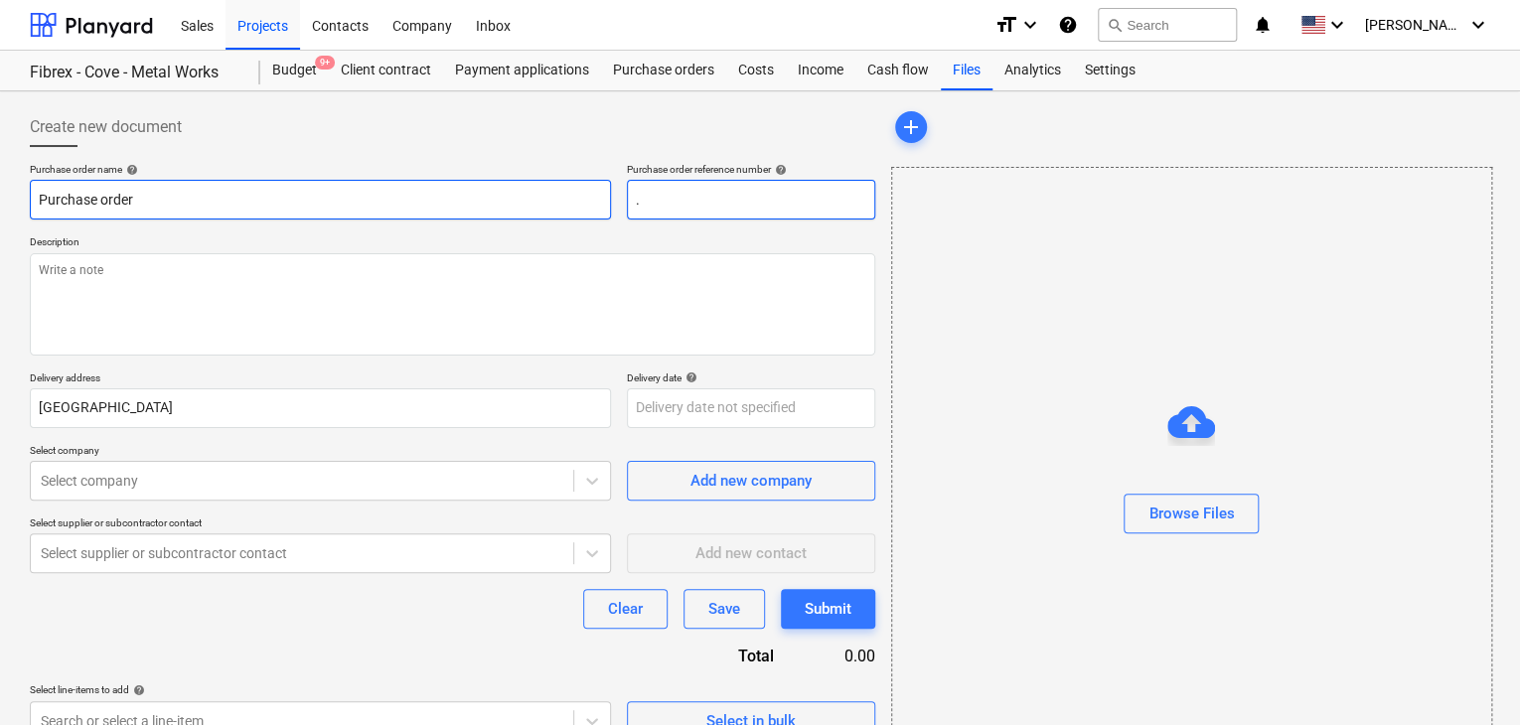
type input ".L"
type textarea "x"
type input ".LP"
type textarea "x"
type input ".LPO"
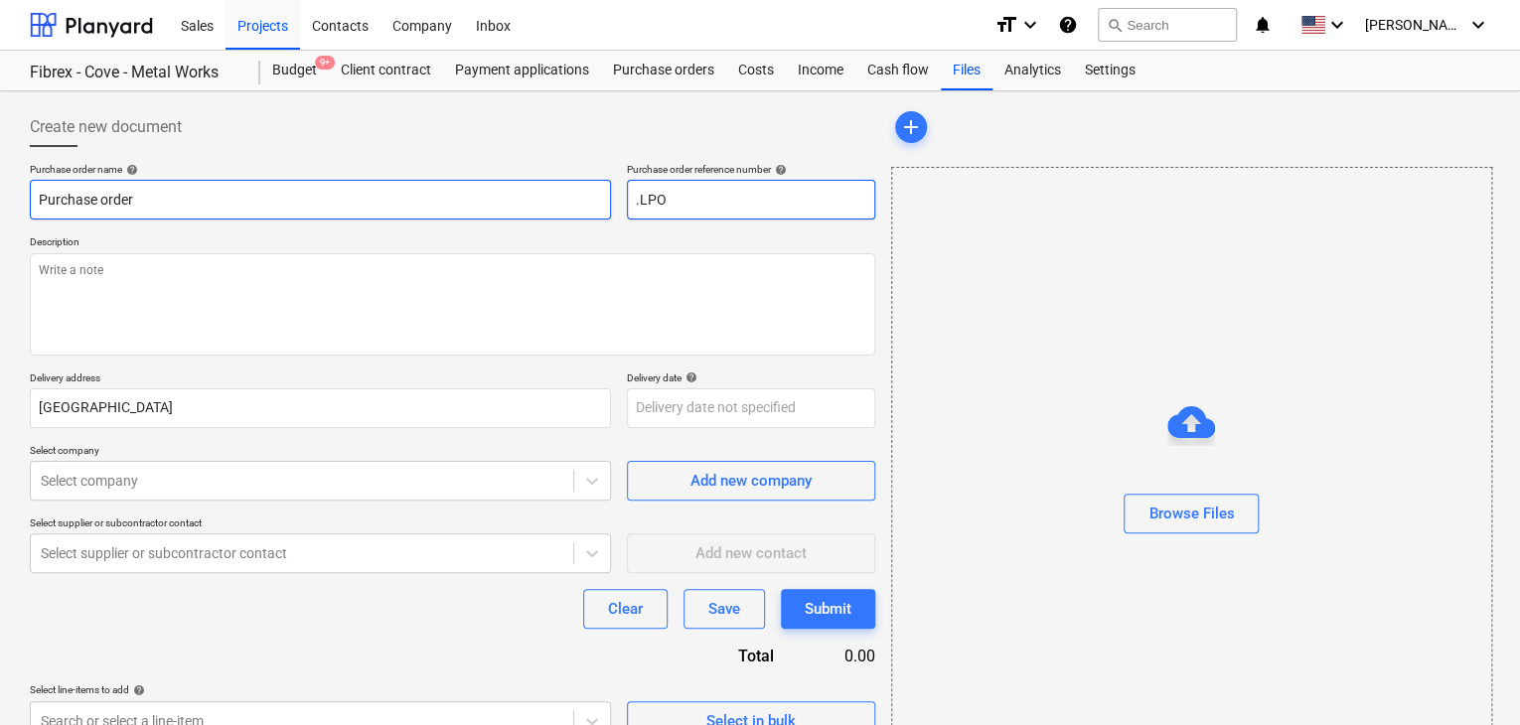
type textarea "x"
type input ".LPO-"
type textarea "x"
type input ".LPO-1"
type textarea "x"
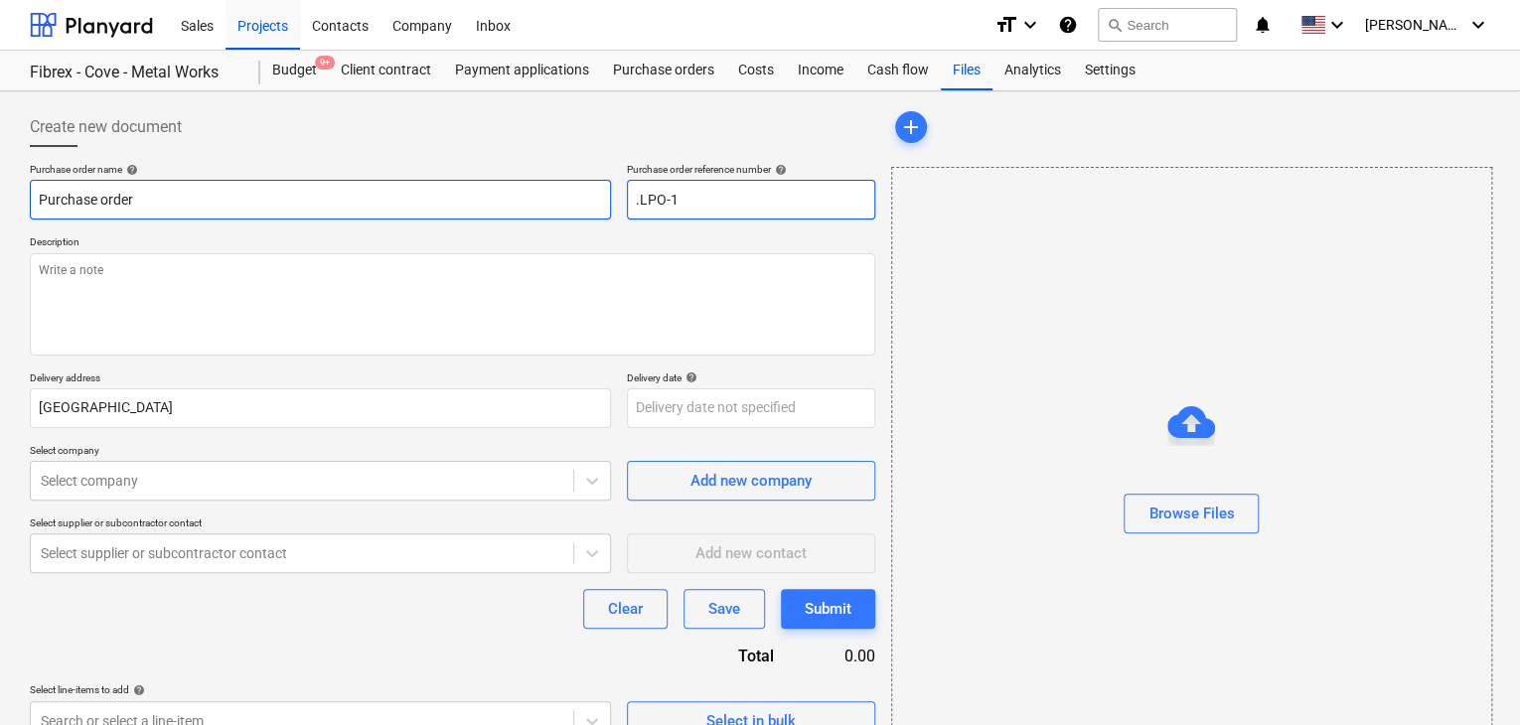
type input ".LPO-15"
type textarea "x"
type input ".LPO-154"
type textarea "x"
type input ".LPO-1541"
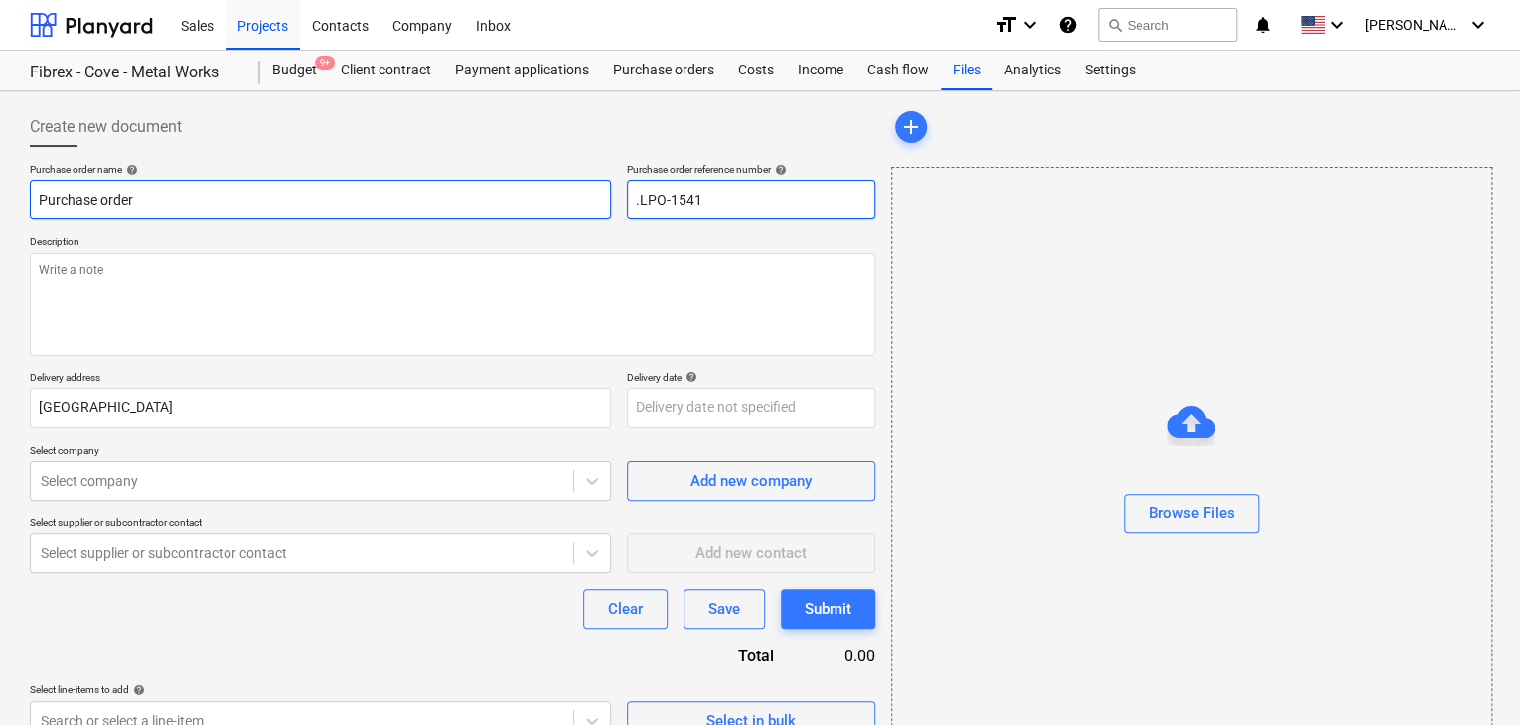
type textarea "x"
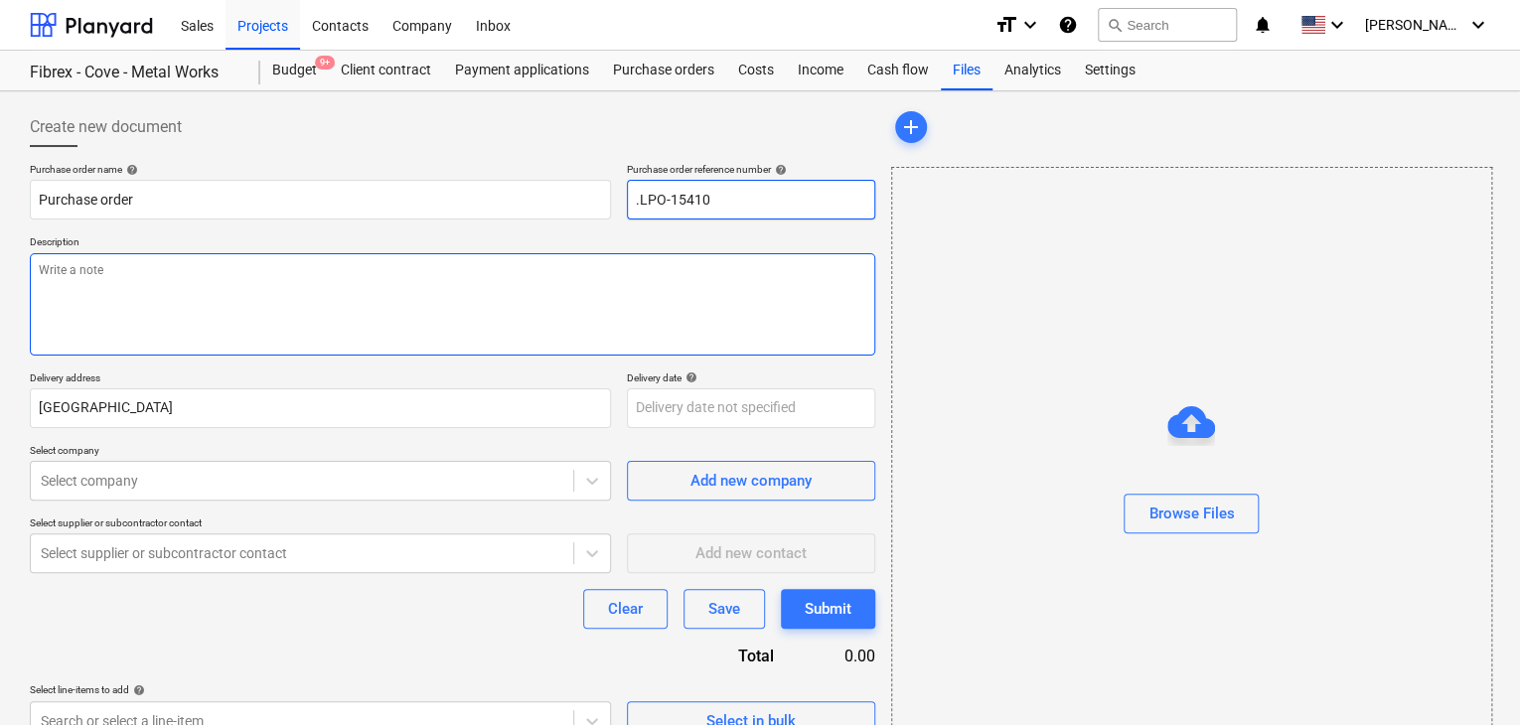
type input ".LPO-15410"
click at [145, 335] on textarea at bounding box center [453, 304] width 846 height 102
type textarea "x"
type textarea "27"
type textarea "x"
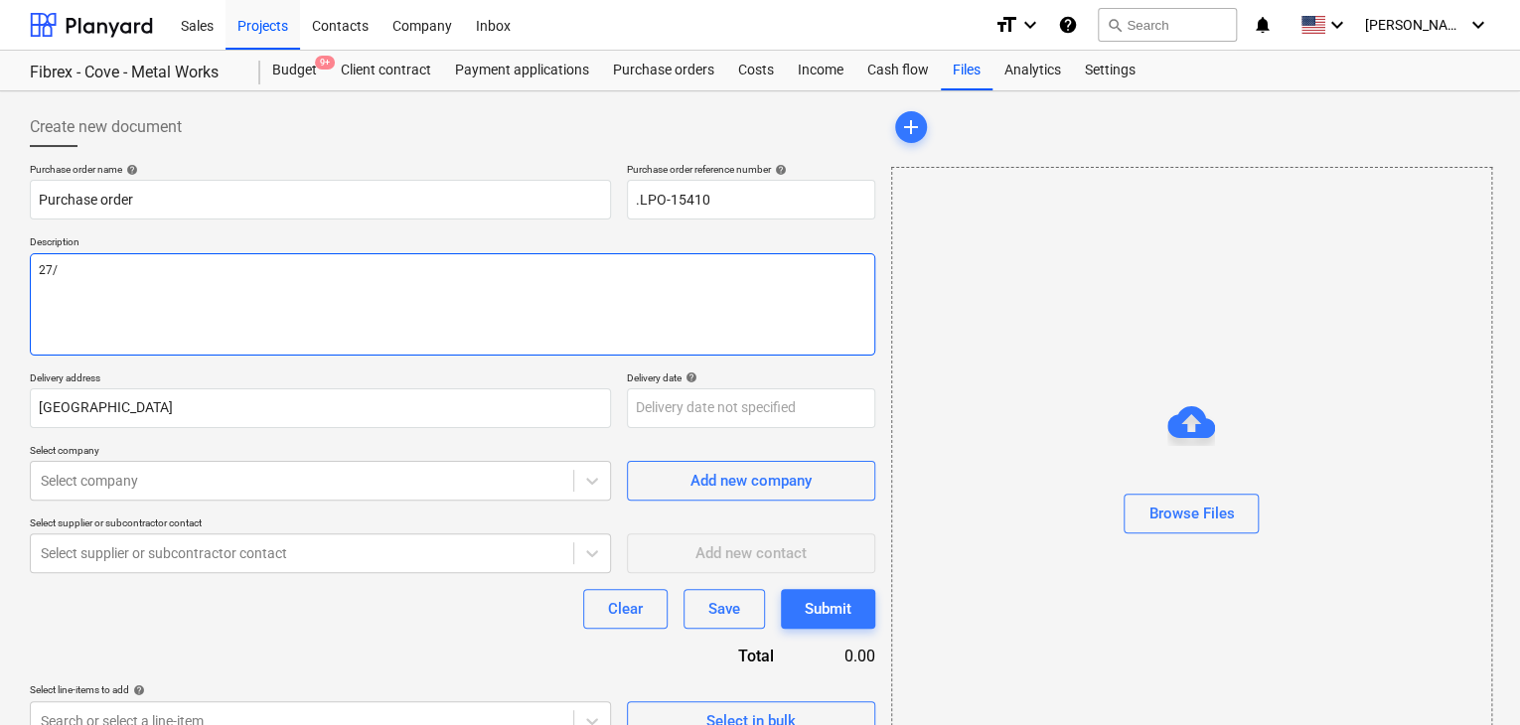
type textarea "27/A"
type textarea "x"
type textarea "27/AU"
type textarea "x"
type textarea "27/AUG"
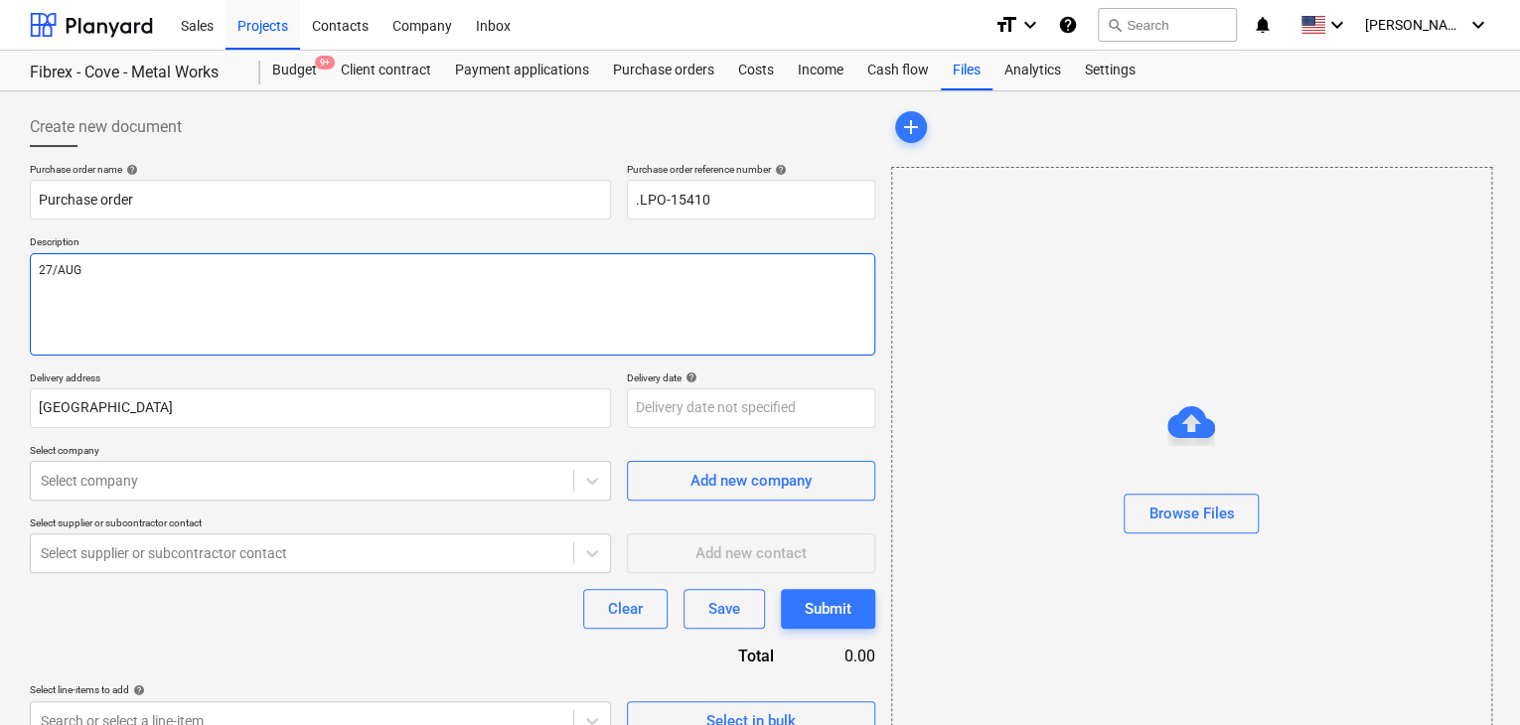
type textarea "x"
type textarea "27/AUG/"
type textarea "x"
type textarea "27/[DATE]"
type textarea "x"
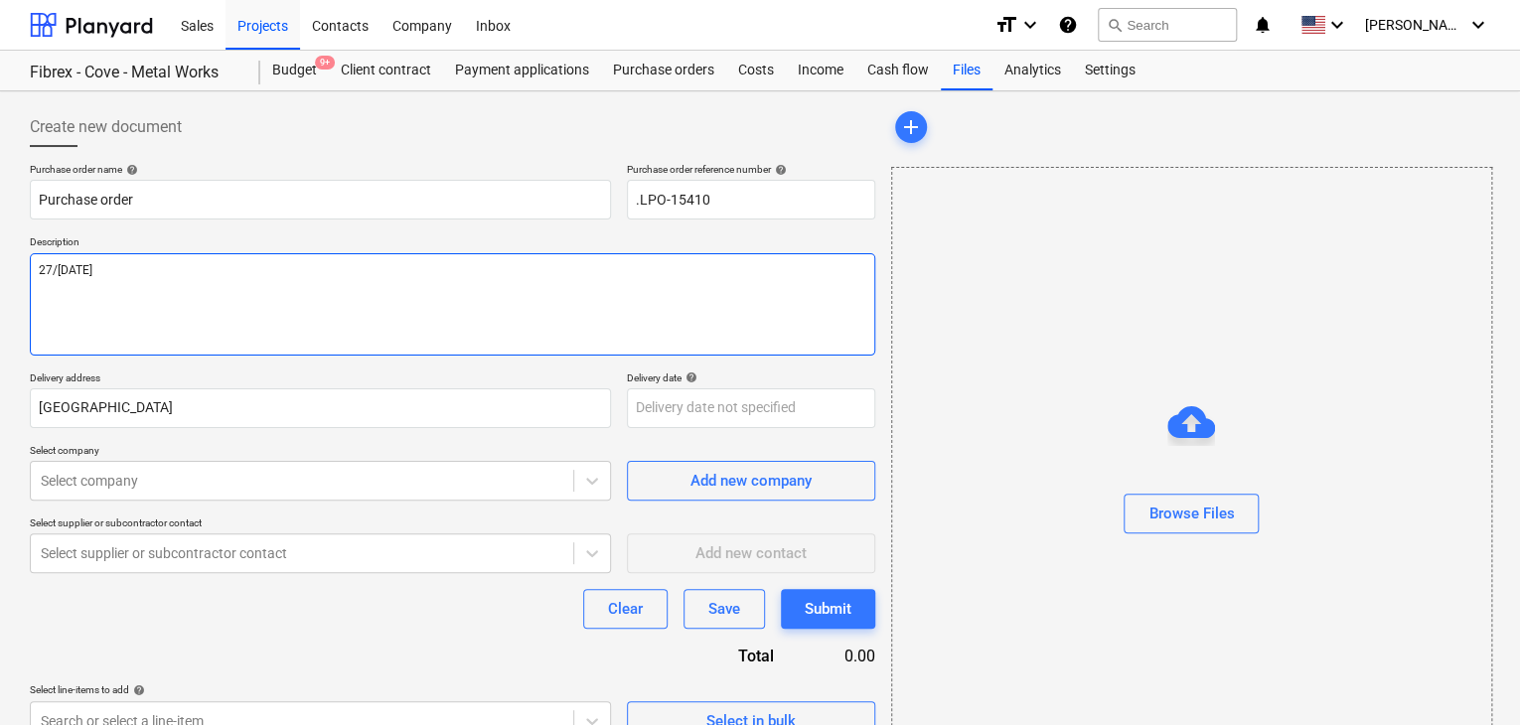
type textarea "[DATE]"
type textarea "x"
type textarea "[DATE]"
type textarea "x"
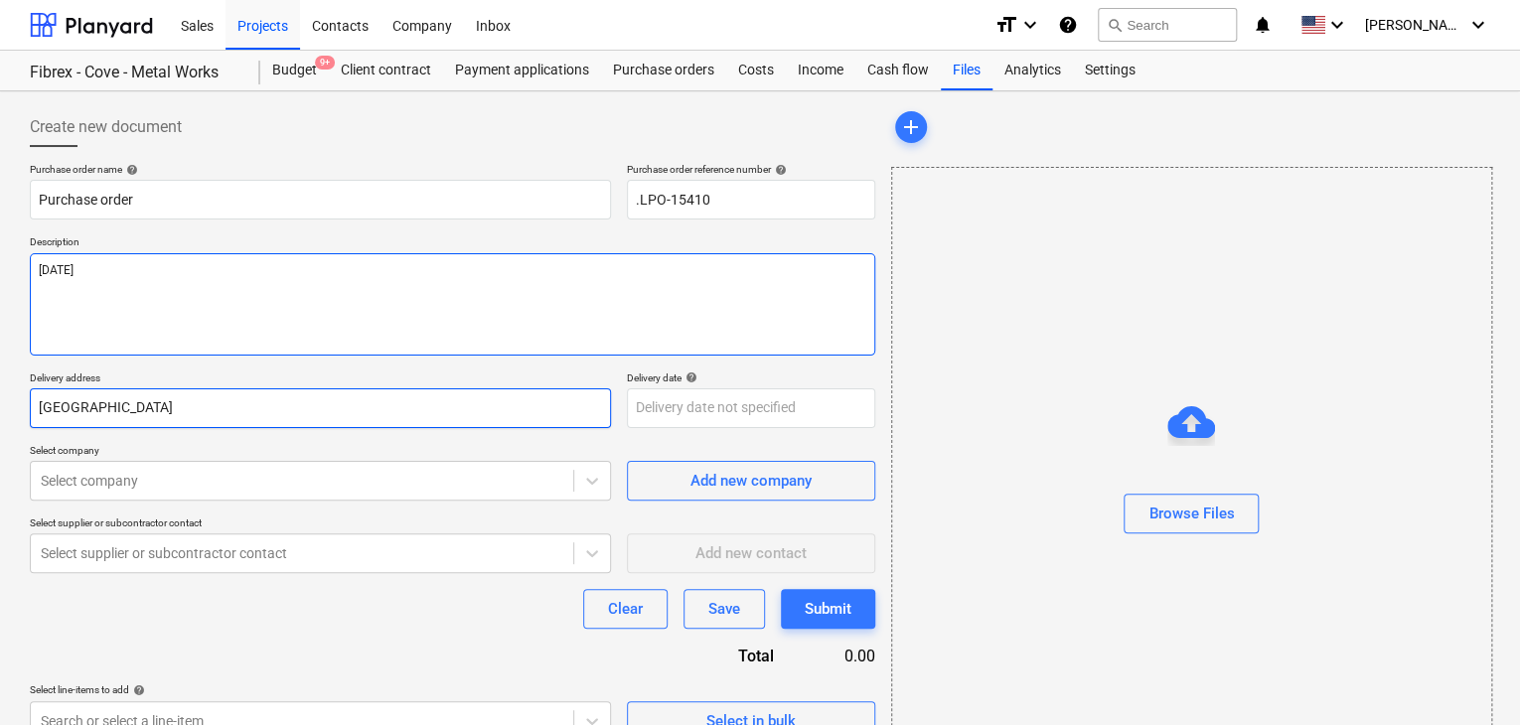
type textarea "[DATE]"
click at [131, 391] on input "[GEOGRAPHIC_DATA]" at bounding box center [320, 408] width 581 height 40
type textarea "x"
type input "Duba"
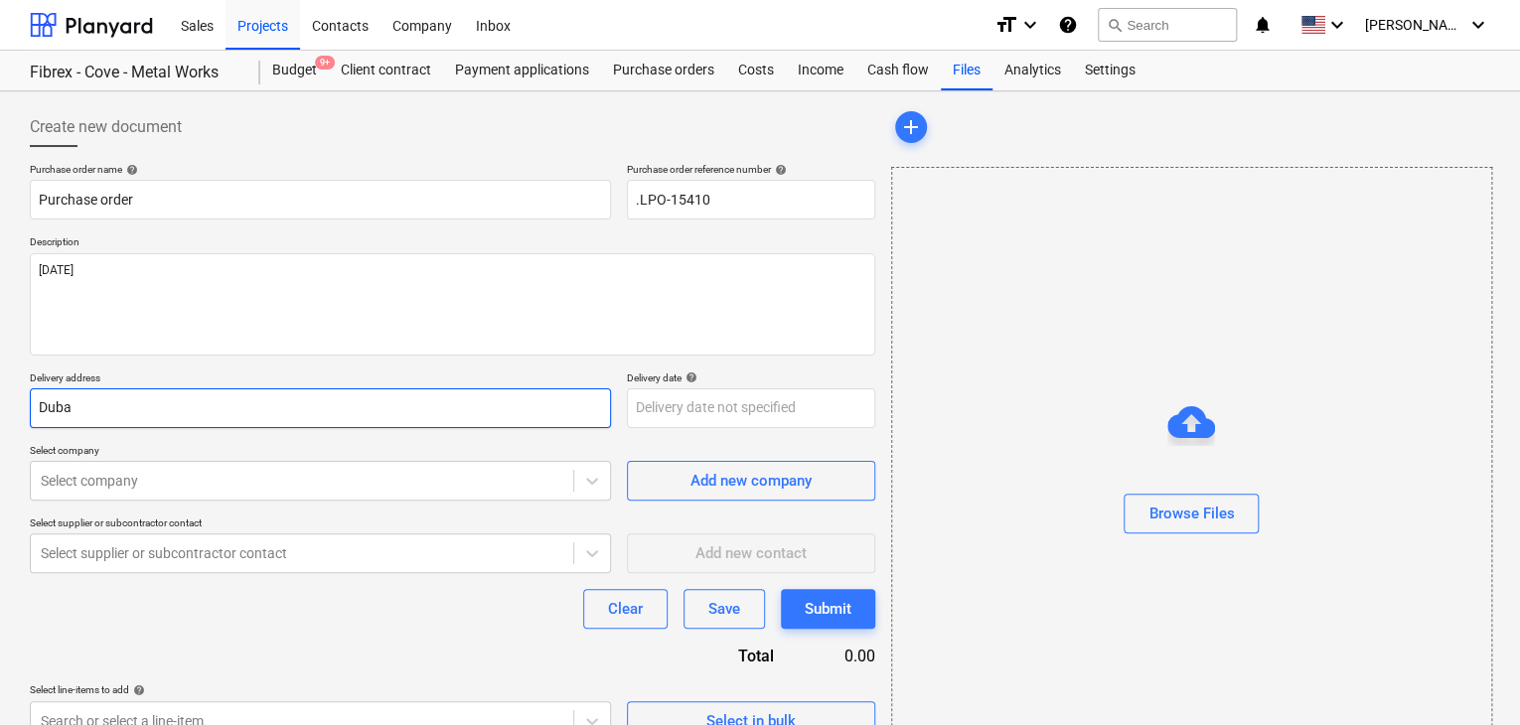
type textarea "x"
type input "Dub"
type textarea "x"
type input "Du"
type textarea "x"
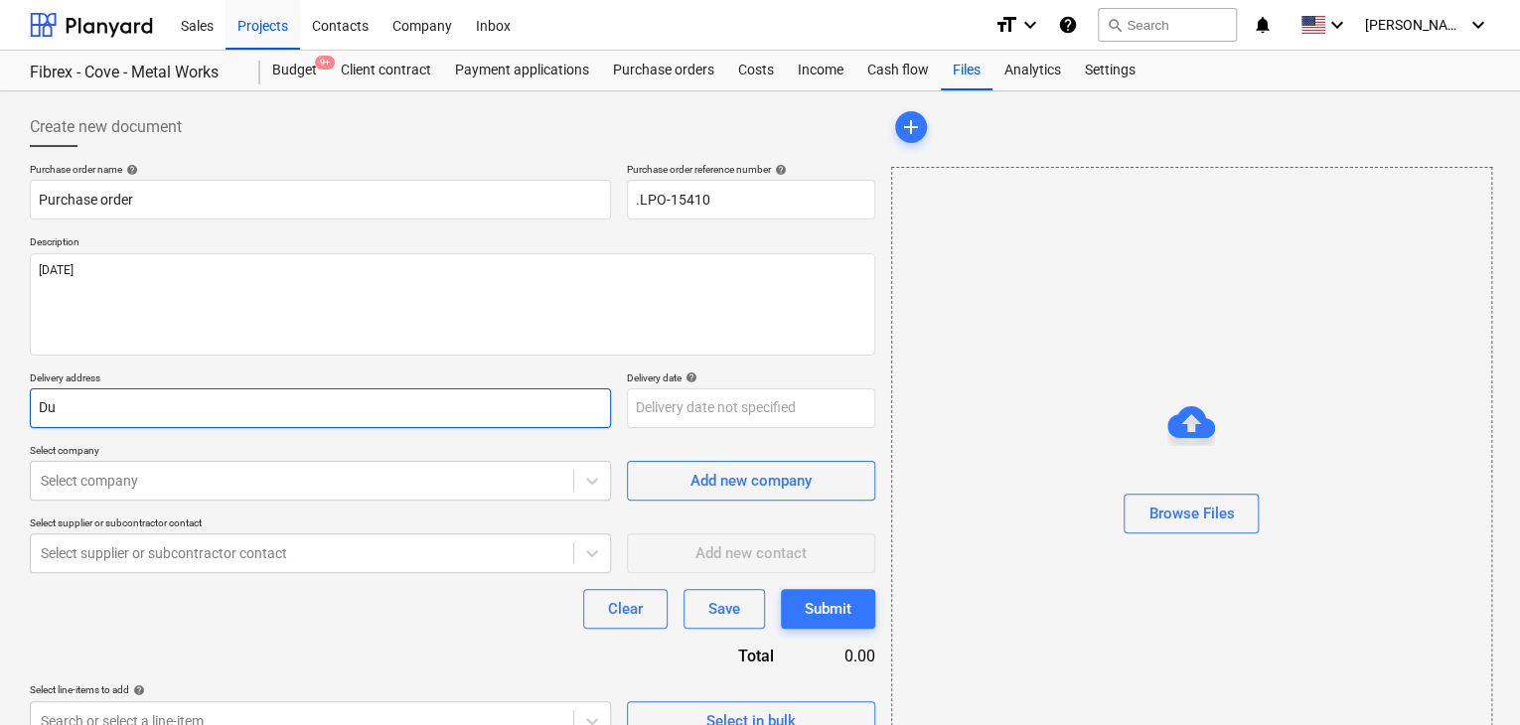
type input "D"
type textarea "x"
type input "L"
type textarea "x"
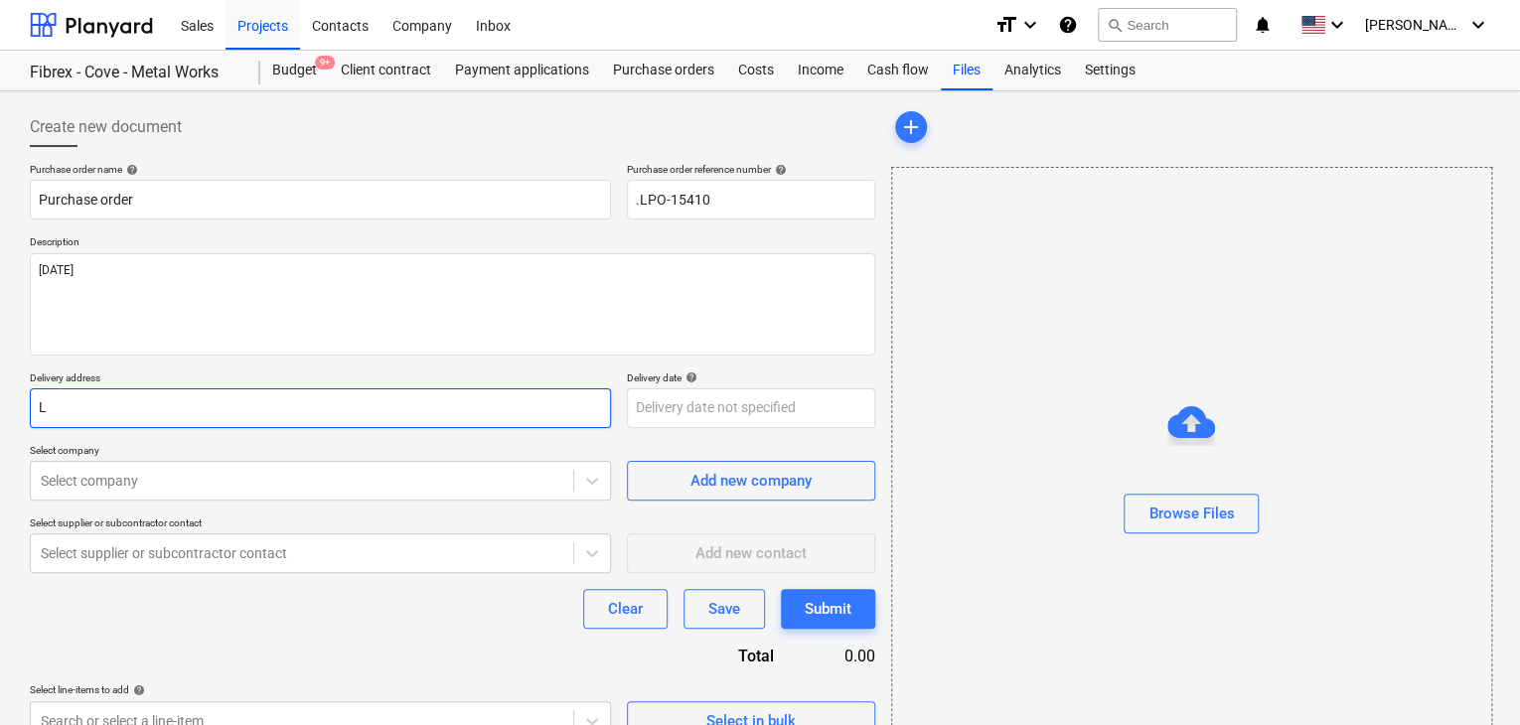
type input "LU"
type textarea "x"
type input "LUC"
type textarea "x"
type input "LUCK"
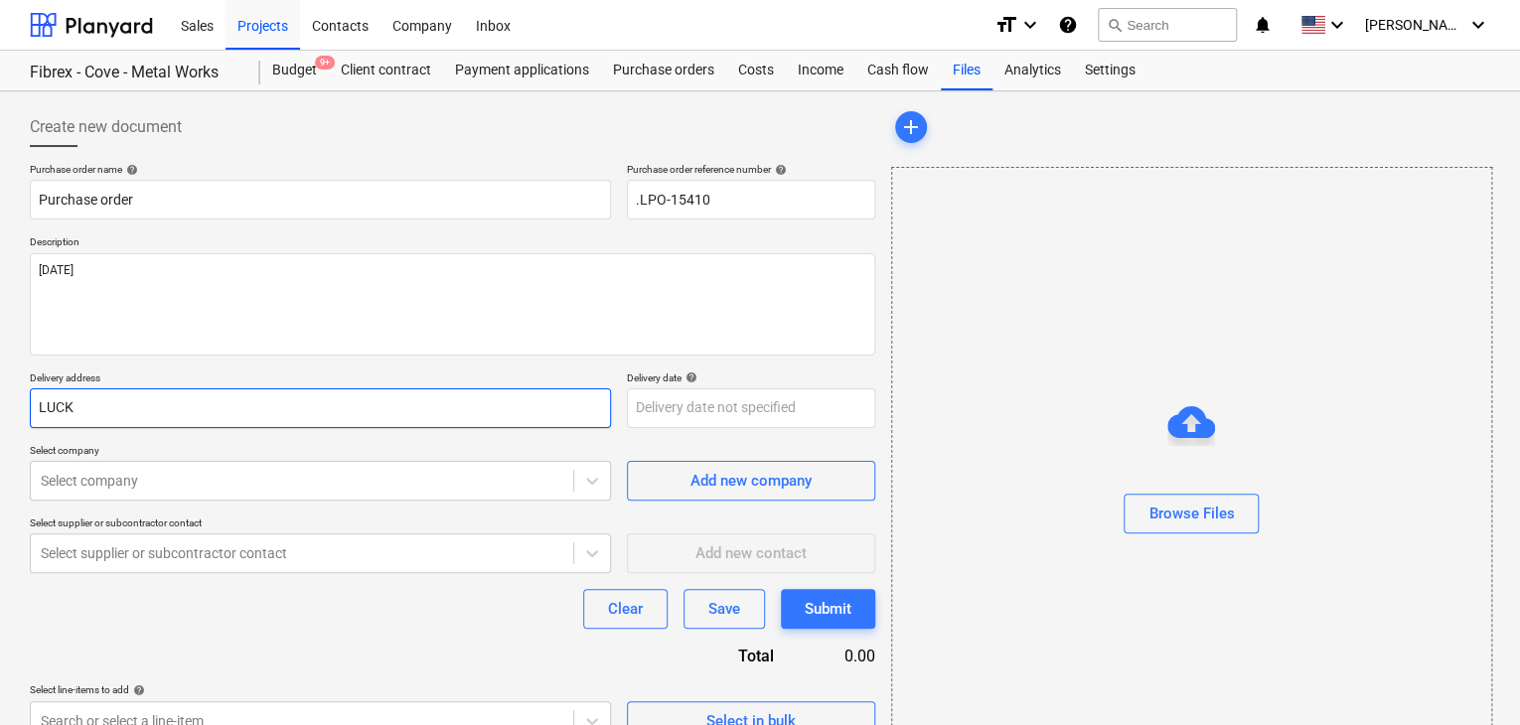
type textarea "x"
type input "LUCKY"
type textarea "x"
type input "LUCKY"
type textarea "x"
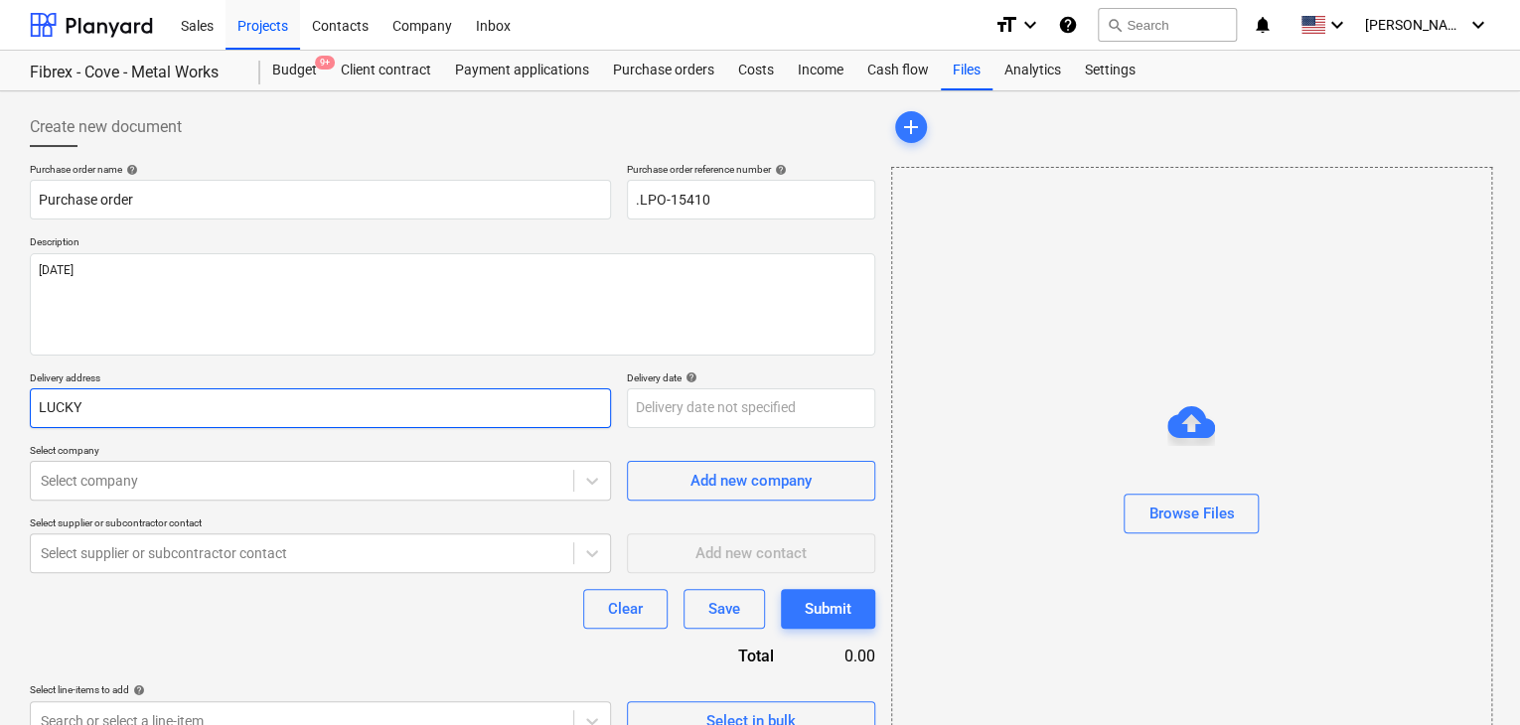
type input "LUCKY E"
type textarea "x"
type input "LUCKY EN"
type textarea "x"
type input "LUCKY ENG"
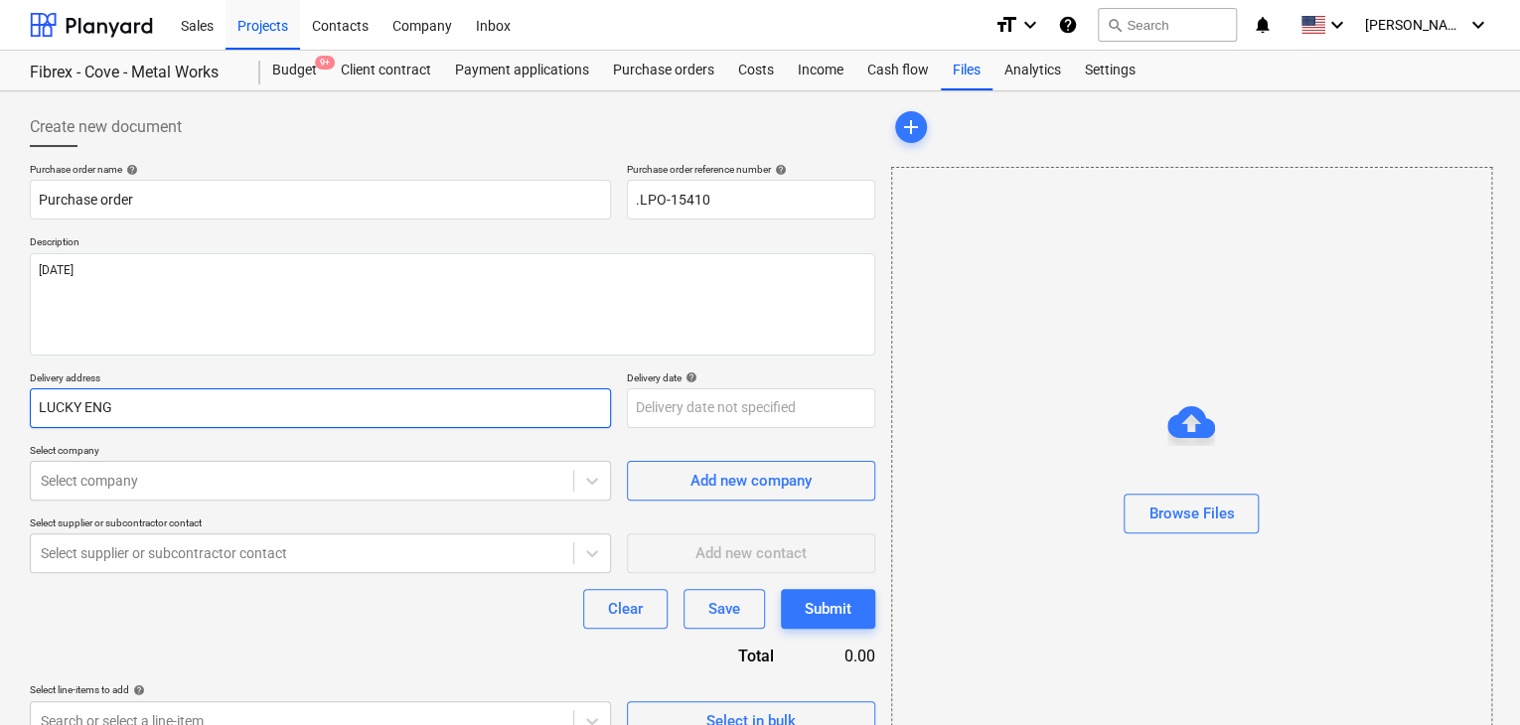
type textarea "x"
type input "LUCKY ENGI"
type textarea "x"
type input "LUCKY ENGIN"
type textarea "x"
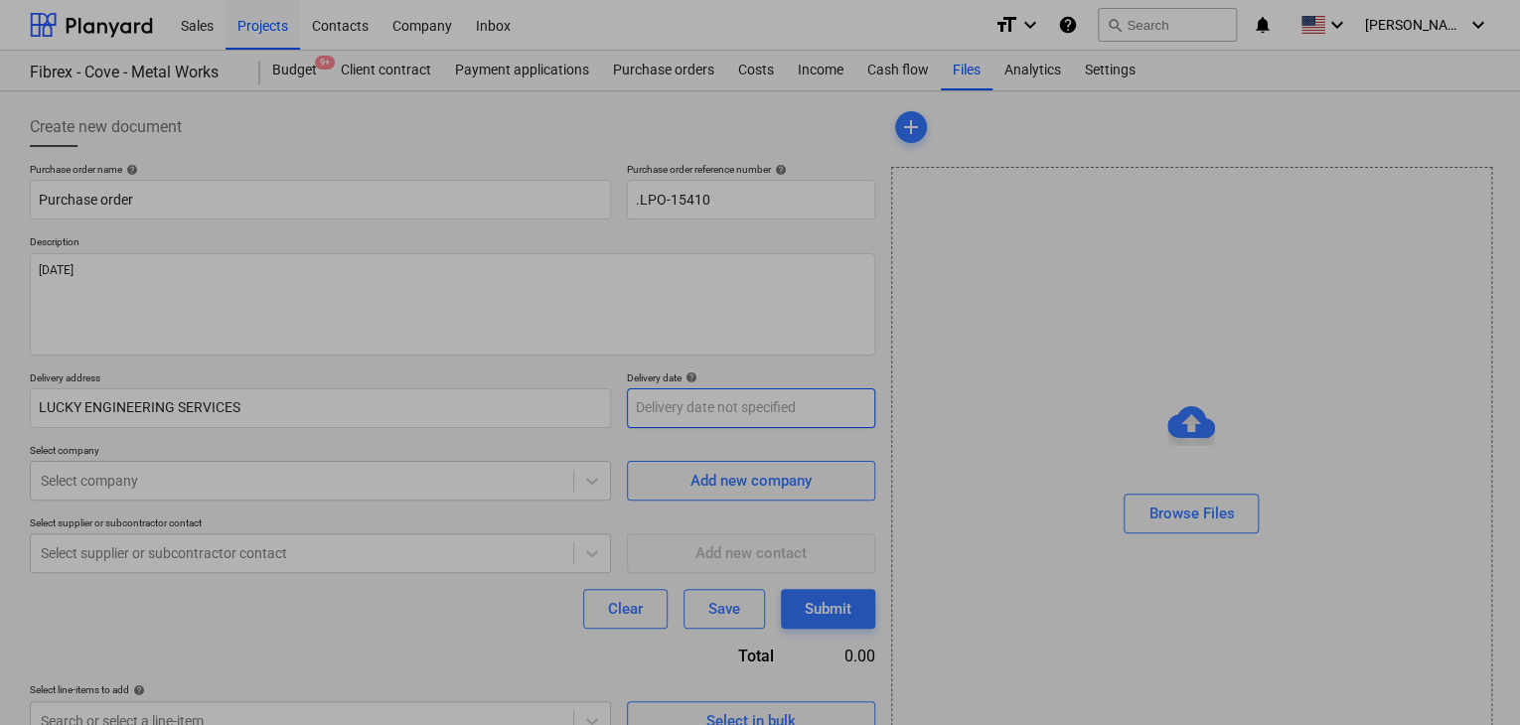
click at [676, 418] on body "Sales Projects Contacts Company Inbox format_size keyboard_arrow_down help sear…" at bounding box center [760, 362] width 1520 height 725
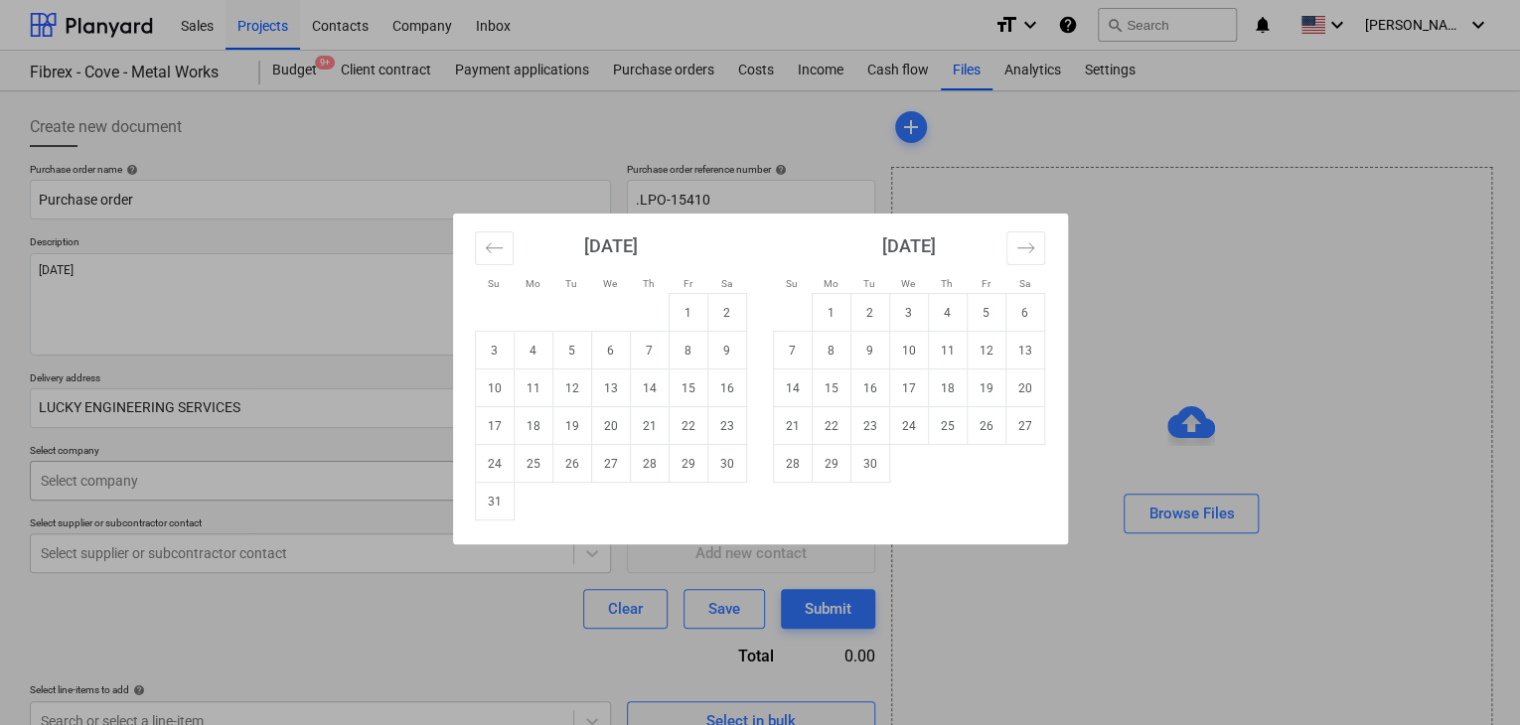
click at [498, 499] on td "31" at bounding box center [494, 502] width 39 height 38
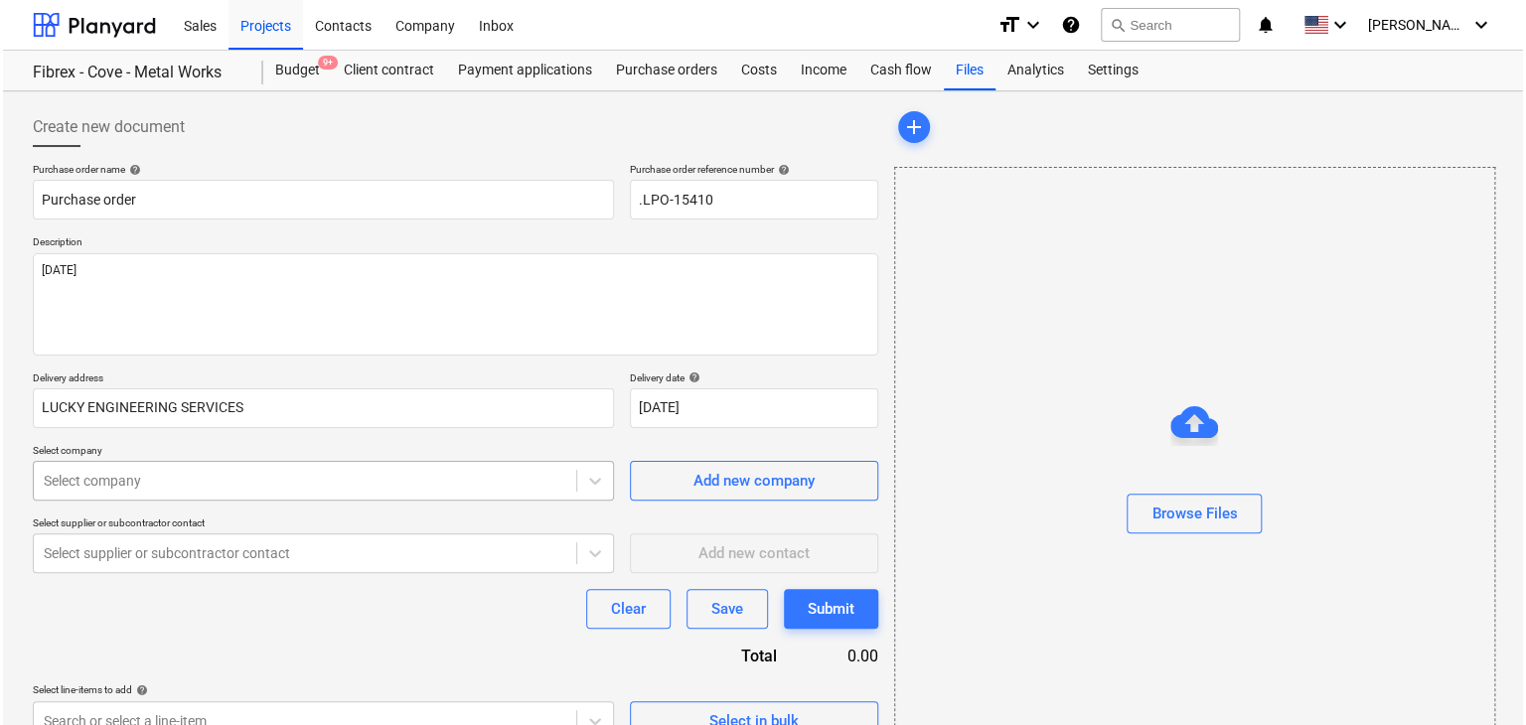
scroll to position [71, 0]
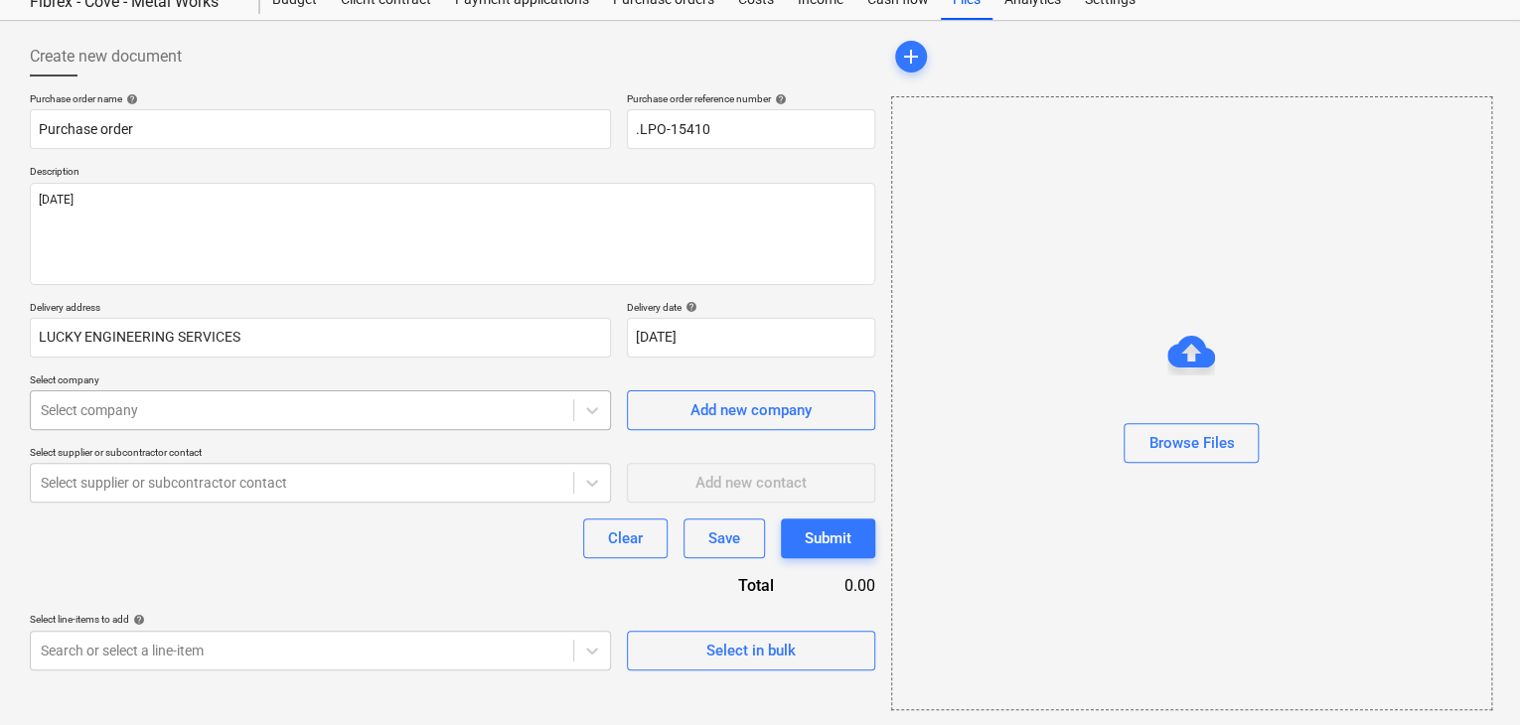
click at [106, 468] on body "Sales Projects Contacts Company Inbox format_size keyboard_arrow_down help sear…" at bounding box center [760, 291] width 1520 height 725
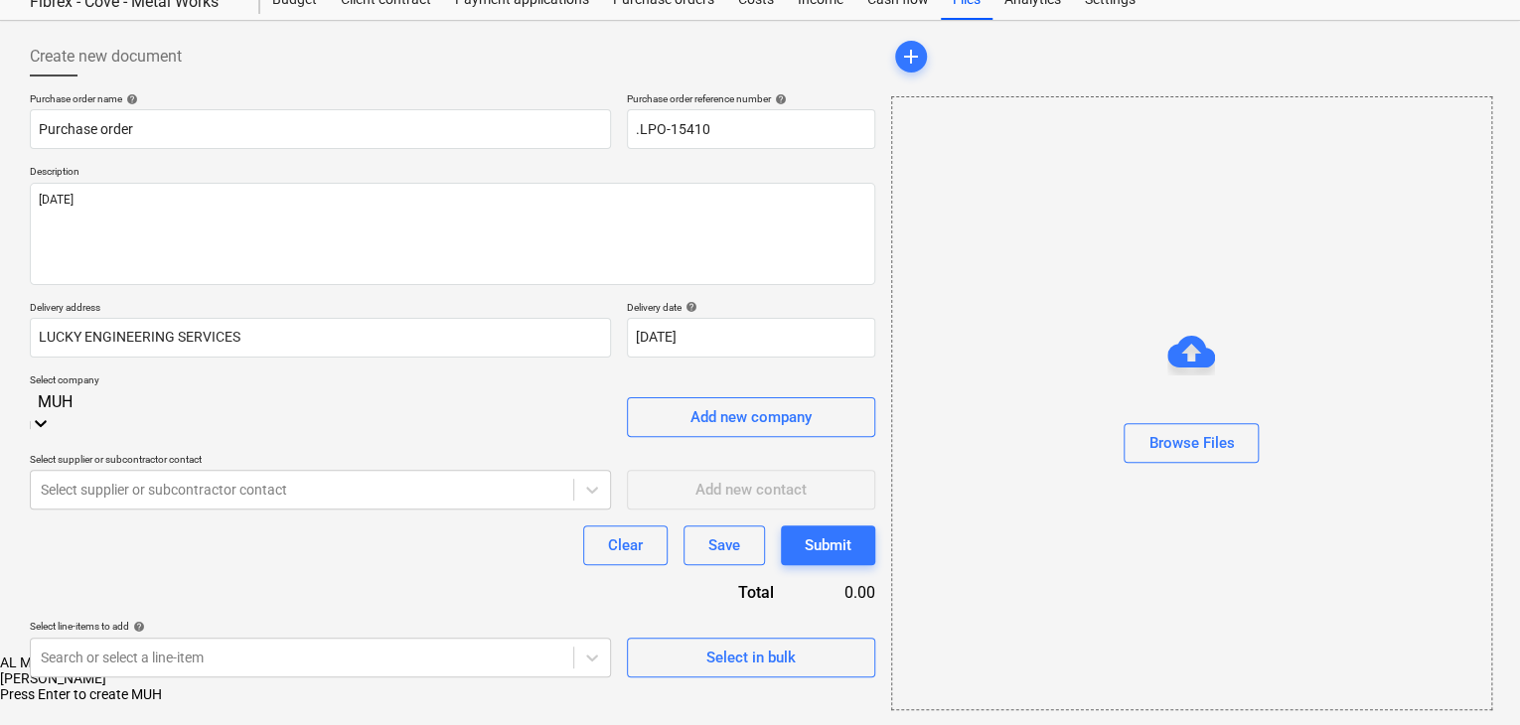
click at [111, 671] on div "[PERSON_NAME]" at bounding box center [760, 679] width 1520 height 16
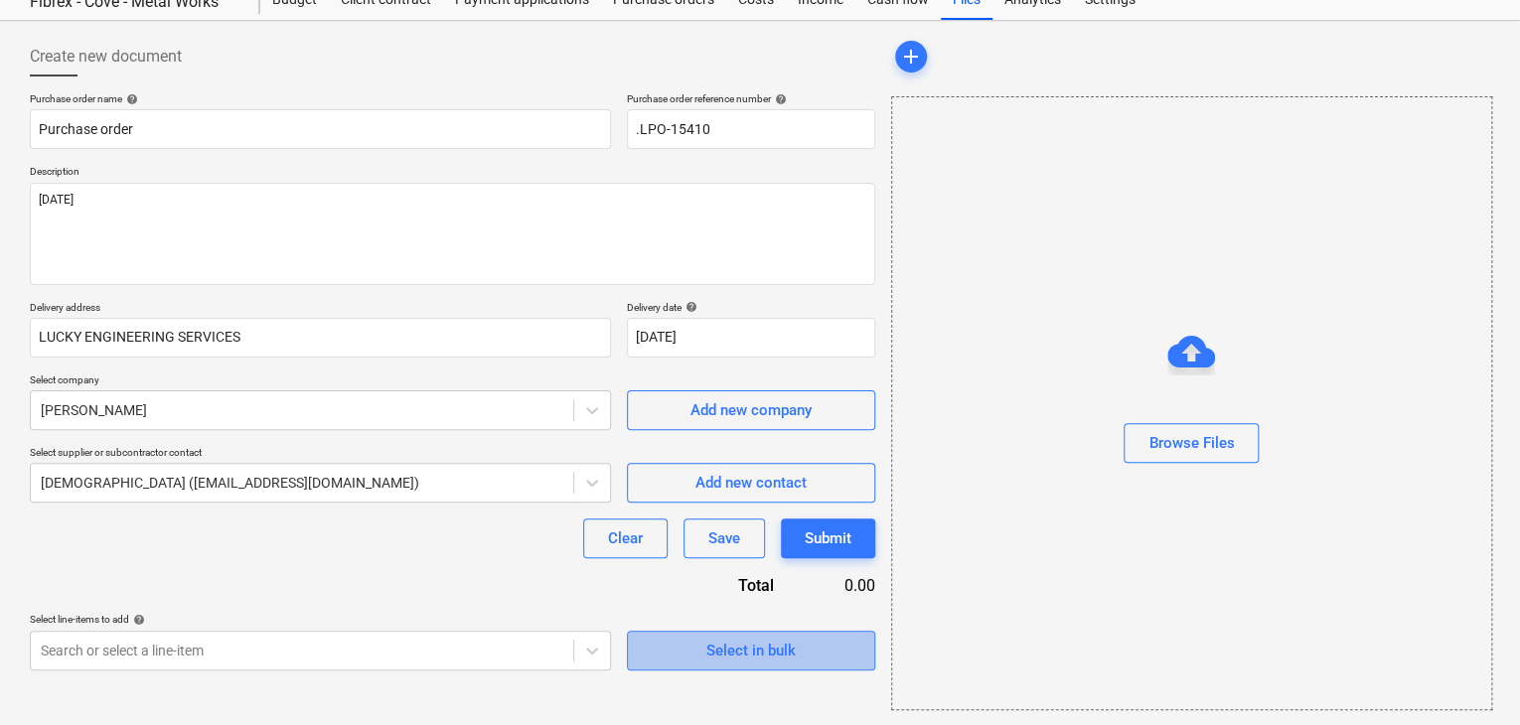
click at [684, 669] on button "Select in bulk" at bounding box center [751, 651] width 248 height 40
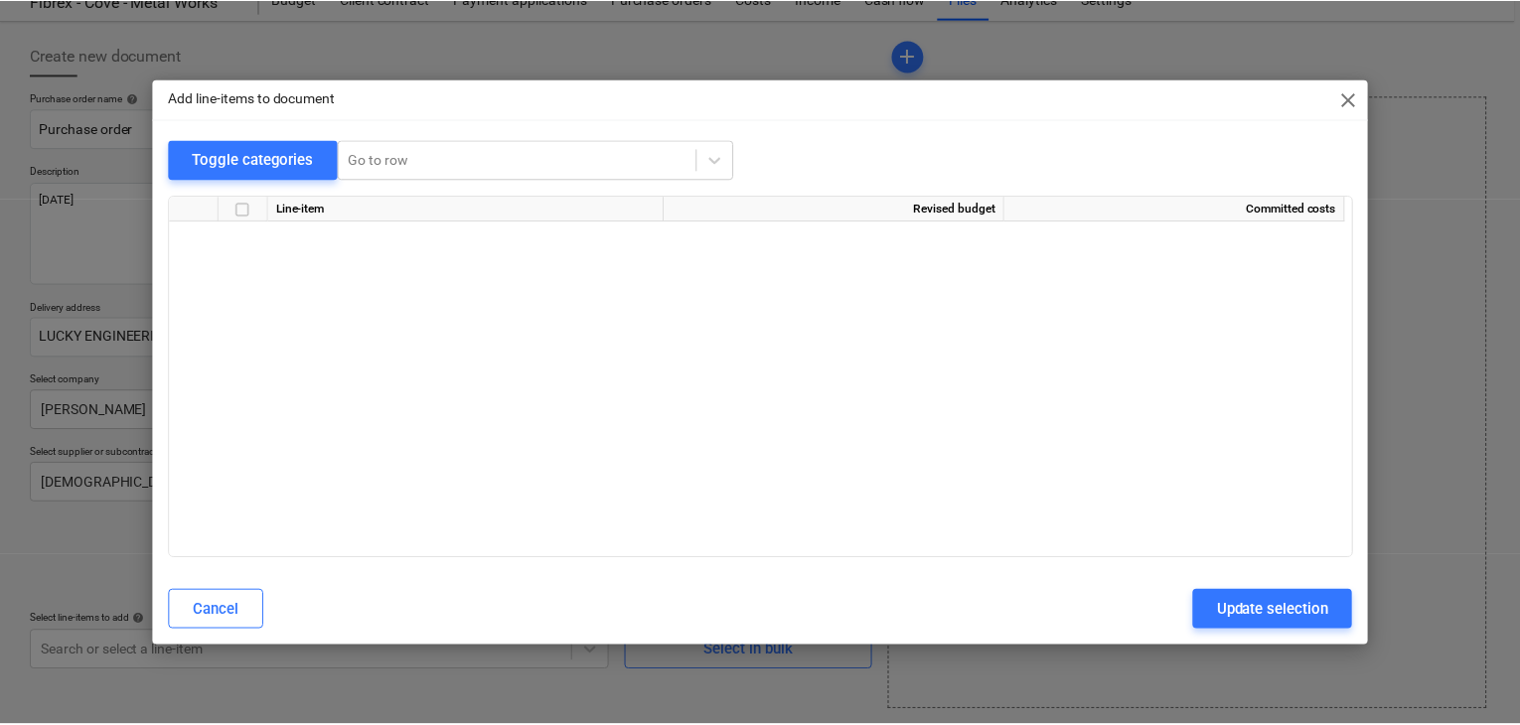
scroll to position [23087, 0]
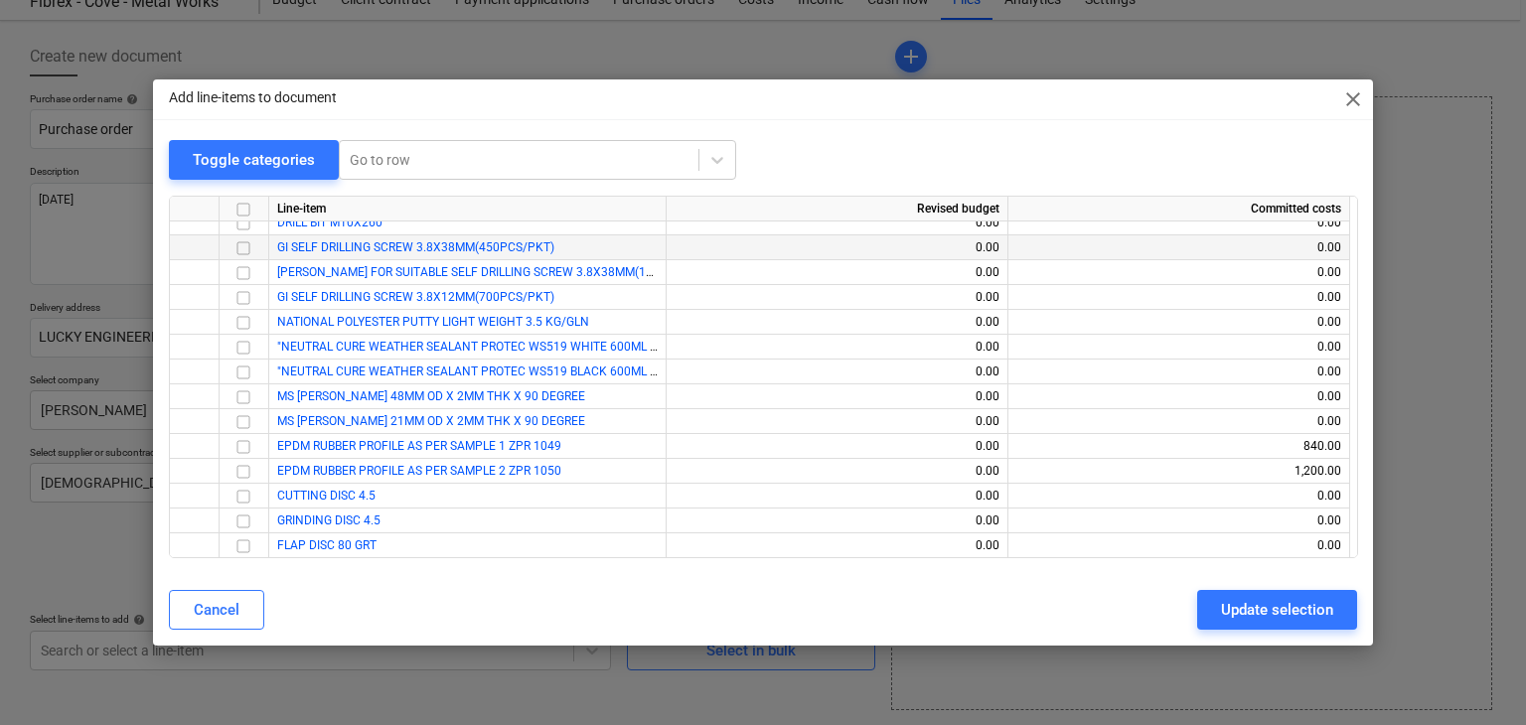
click at [250, 250] on input "checkbox" at bounding box center [244, 248] width 24 height 24
click at [248, 273] on input "checkbox" at bounding box center [244, 273] width 24 height 24
drag, startPoint x: 248, startPoint y: 273, endPoint x: 277, endPoint y: 327, distance: 60.9
click at [242, 299] on input "checkbox" at bounding box center [244, 298] width 24 height 24
click at [1224, 605] on div "Update selection" at bounding box center [1277, 610] width 112 height 26
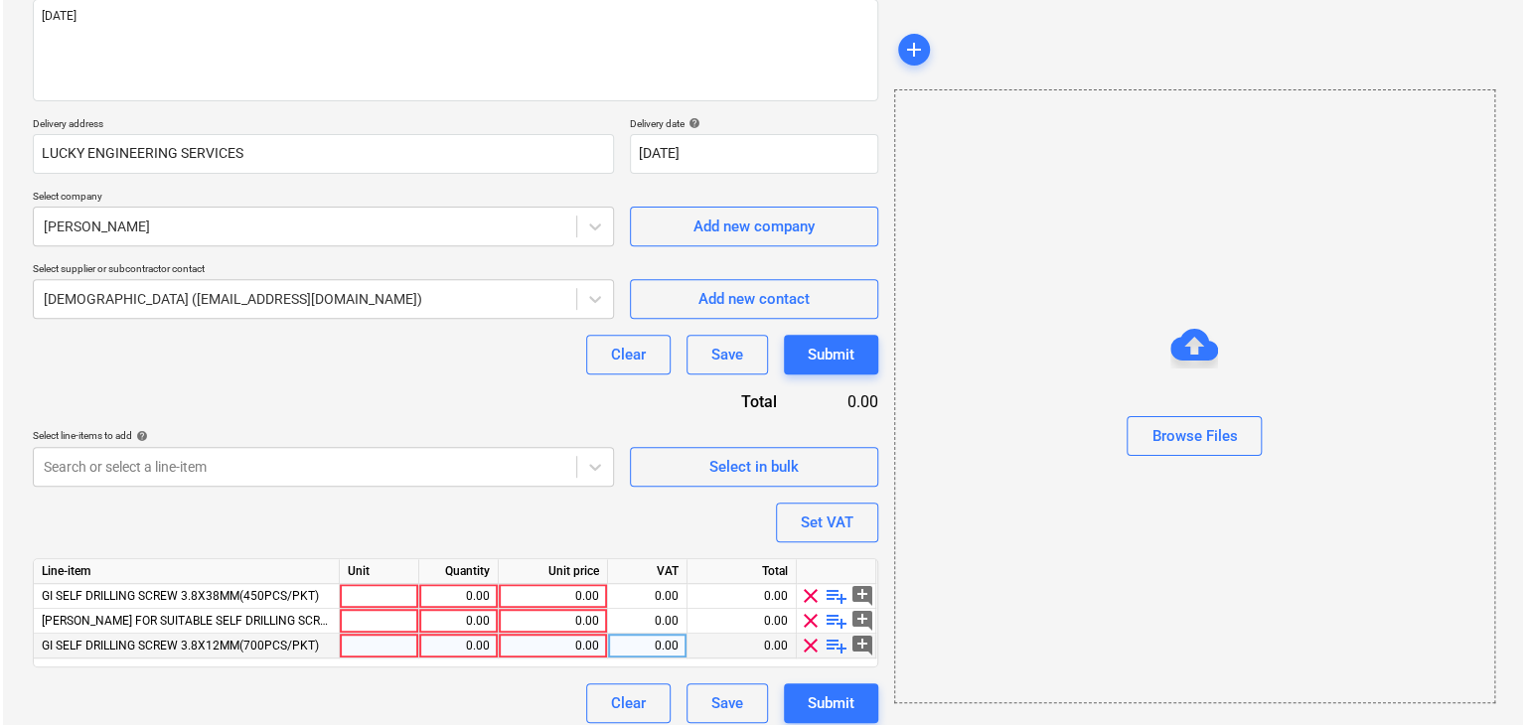
scroll to position [267, 0]
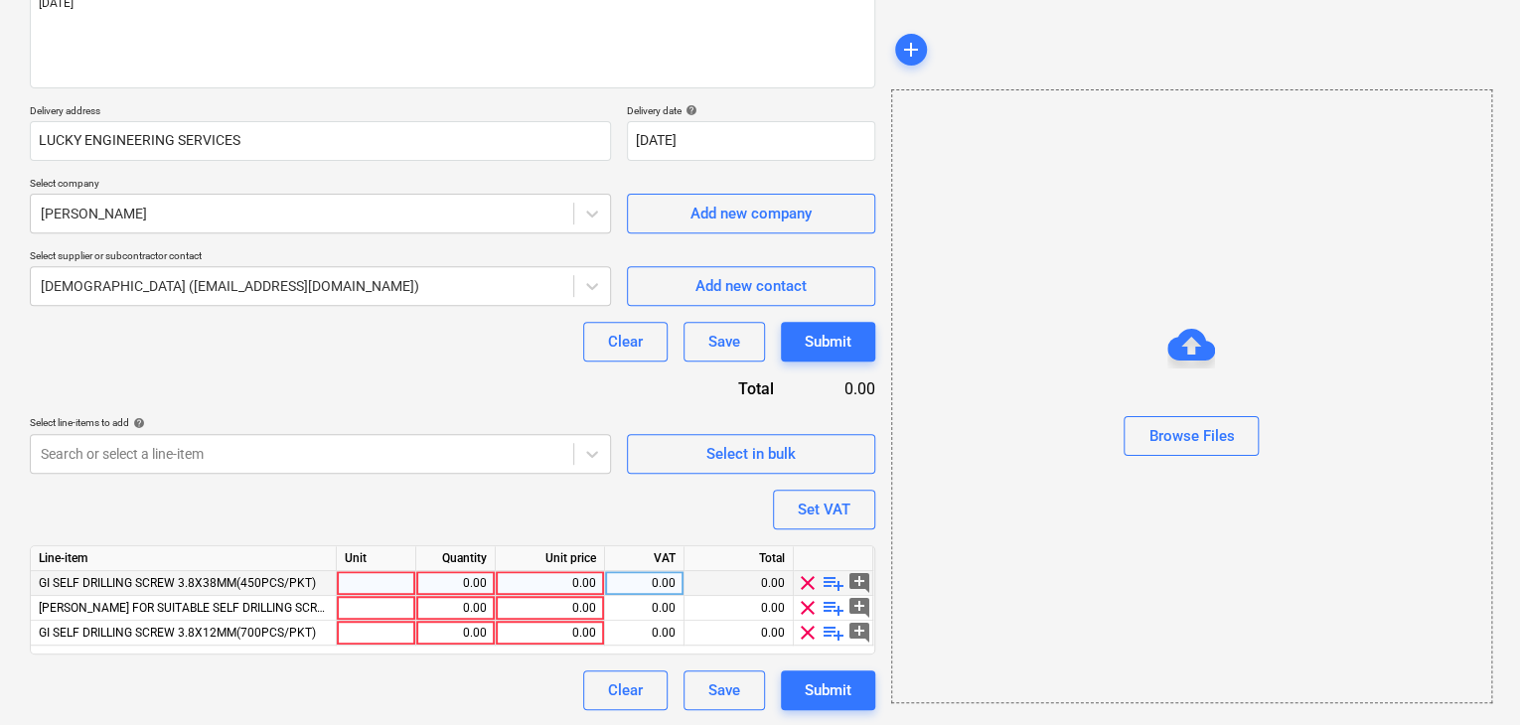
click at [384, 589] on div at bounding box center [376, 583] width 79 height 25
click at [485, 587] on div "0.00" at bounding box center [455, 583] width 63 height 25
click at [584, 574] on div "0.00" at bounding box center [550, 583] width 92 height 25
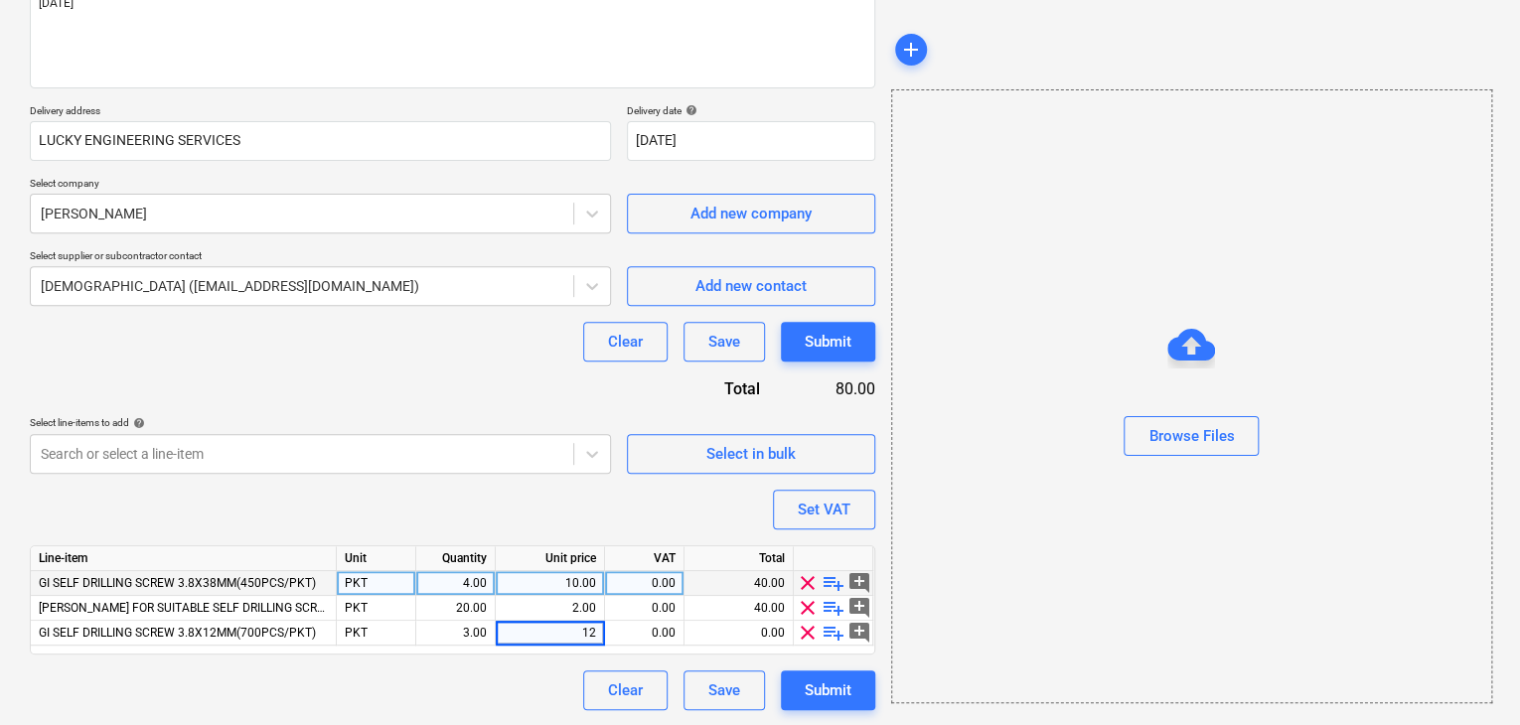
click at [1065, 468] on div at bounding box center [1191, 464] width 599 height 16
click at [831, 510] on div "Set VAT" at bounding box center [824, 510] width 53 height 26
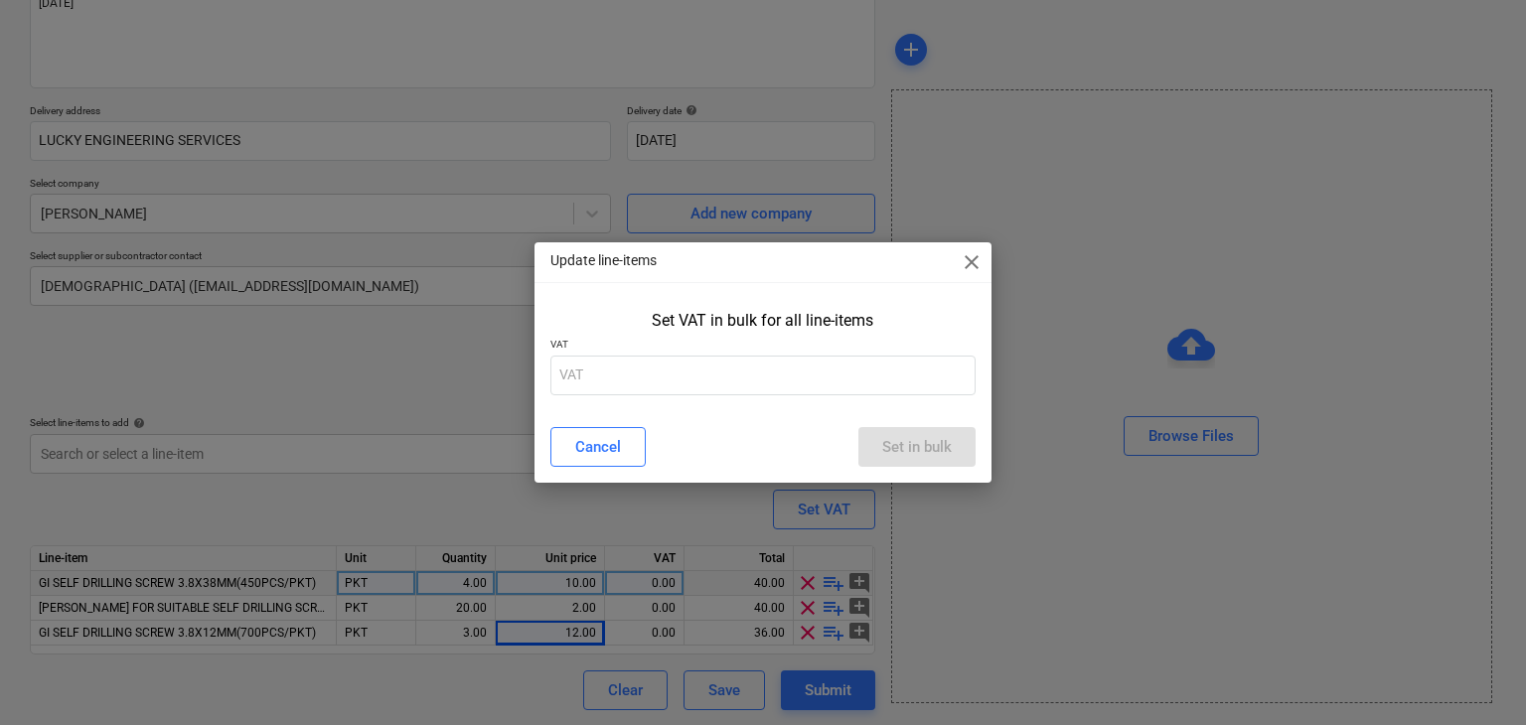
click at [1051, 536] on div "Update line-items close Set VAT in bulk for all line-items VAT Cancel Set in bu…" at bounding box center [763, 362] width 1526 height 725
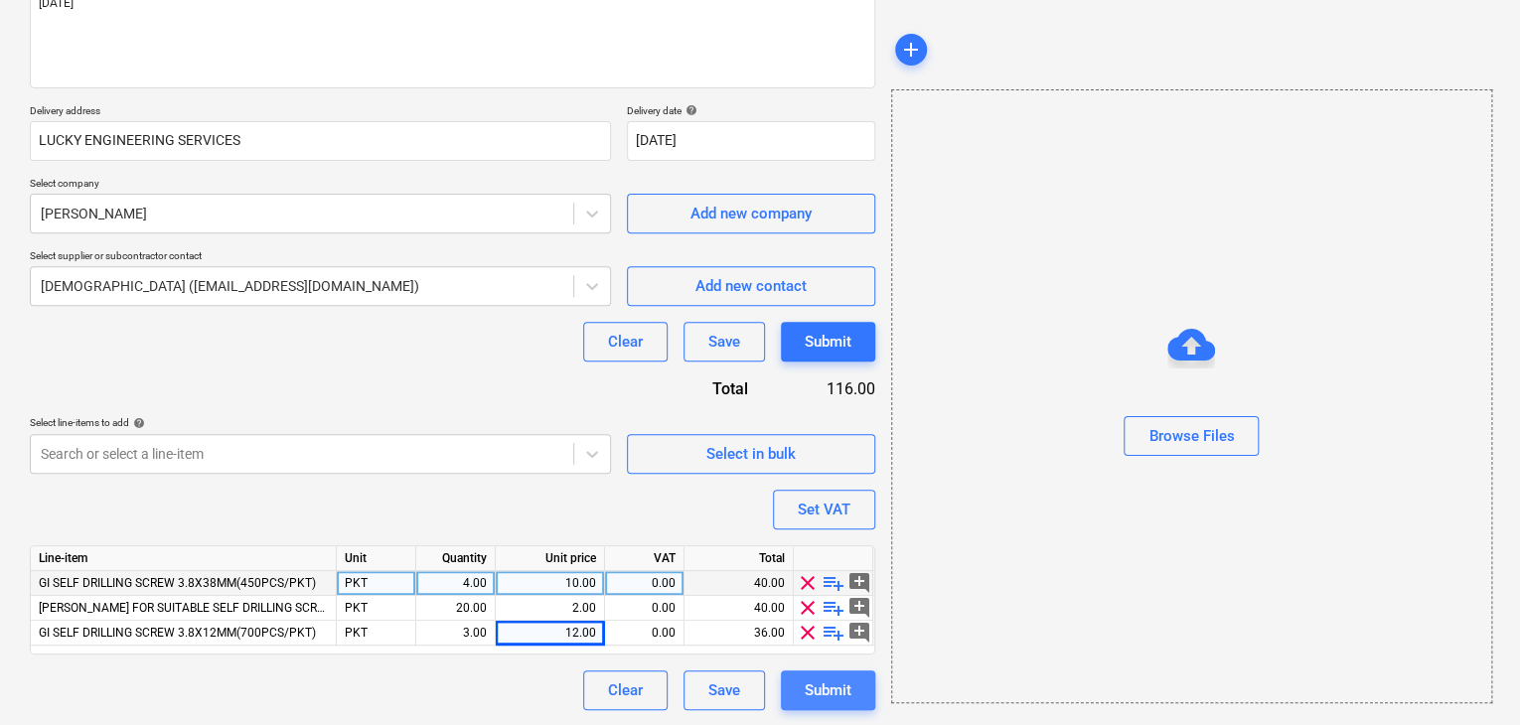
click at [847, 678] on div "Submit" at bounding box center [828, 691] width 47 height 26
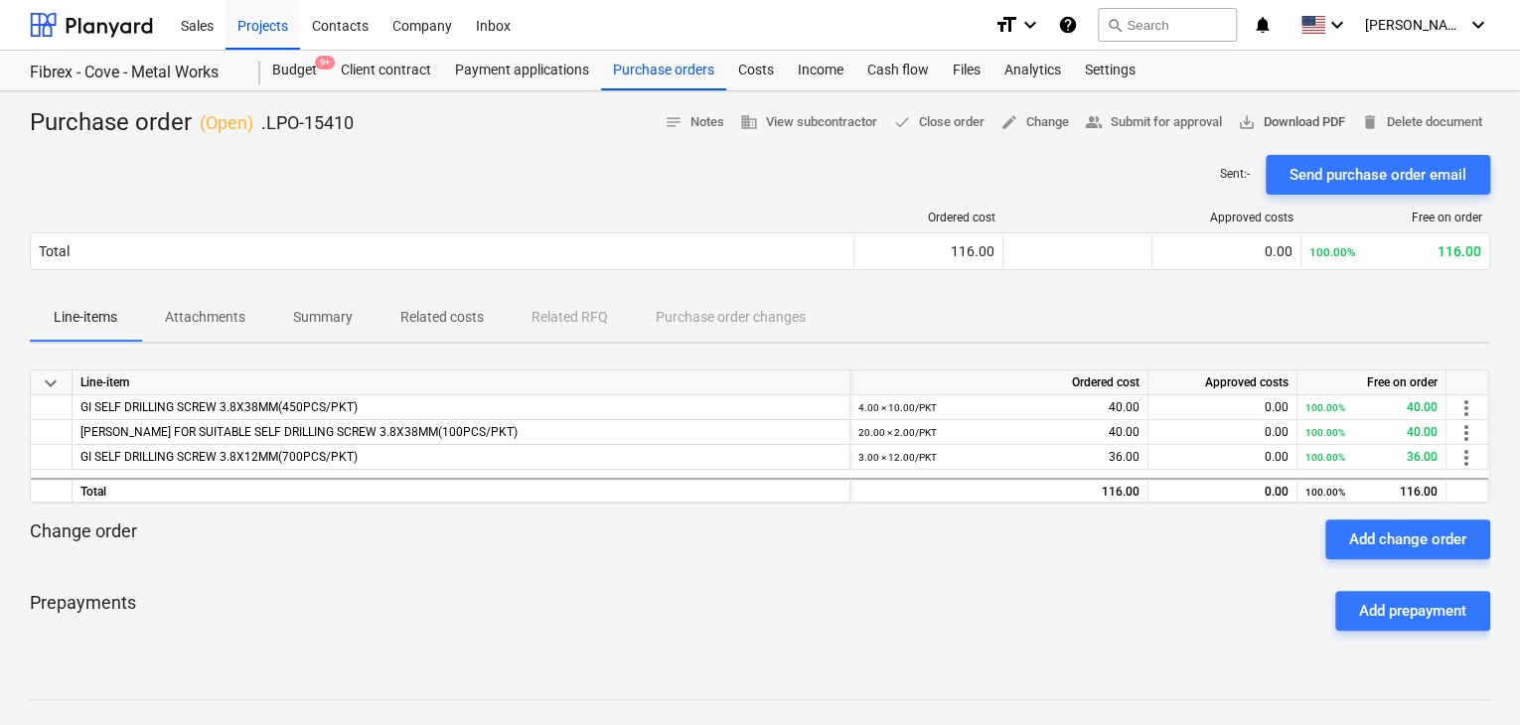
click at [1313, 109] on button "save_alt Download PDF" at bounding box center [1291, 122] width 123 height 31
click at [684, 67] on div "Purchase orders" at bounding box center [663, 71] width 125 height 40
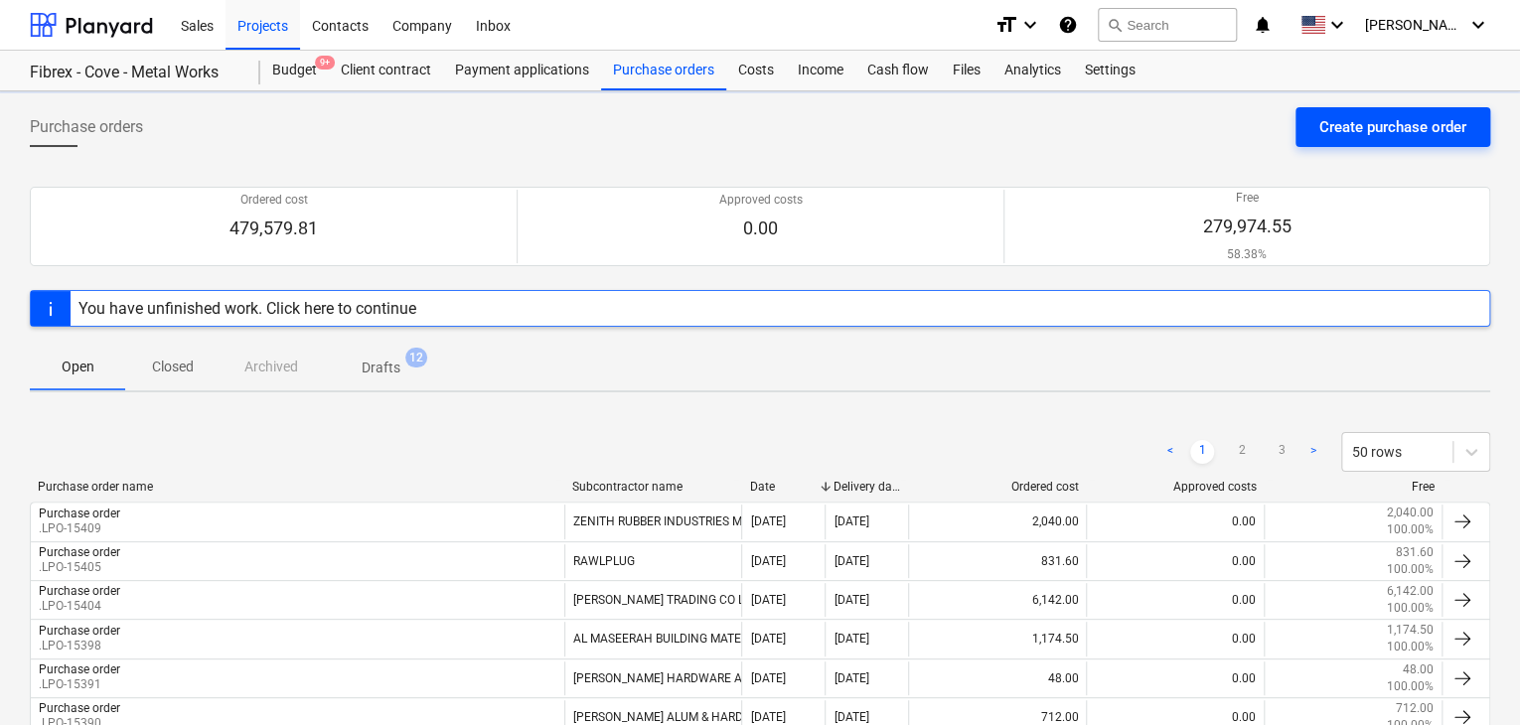
click at [1341, 121] on div "Create purchase order" at bounding box center [1392, 127] width 147 height 26
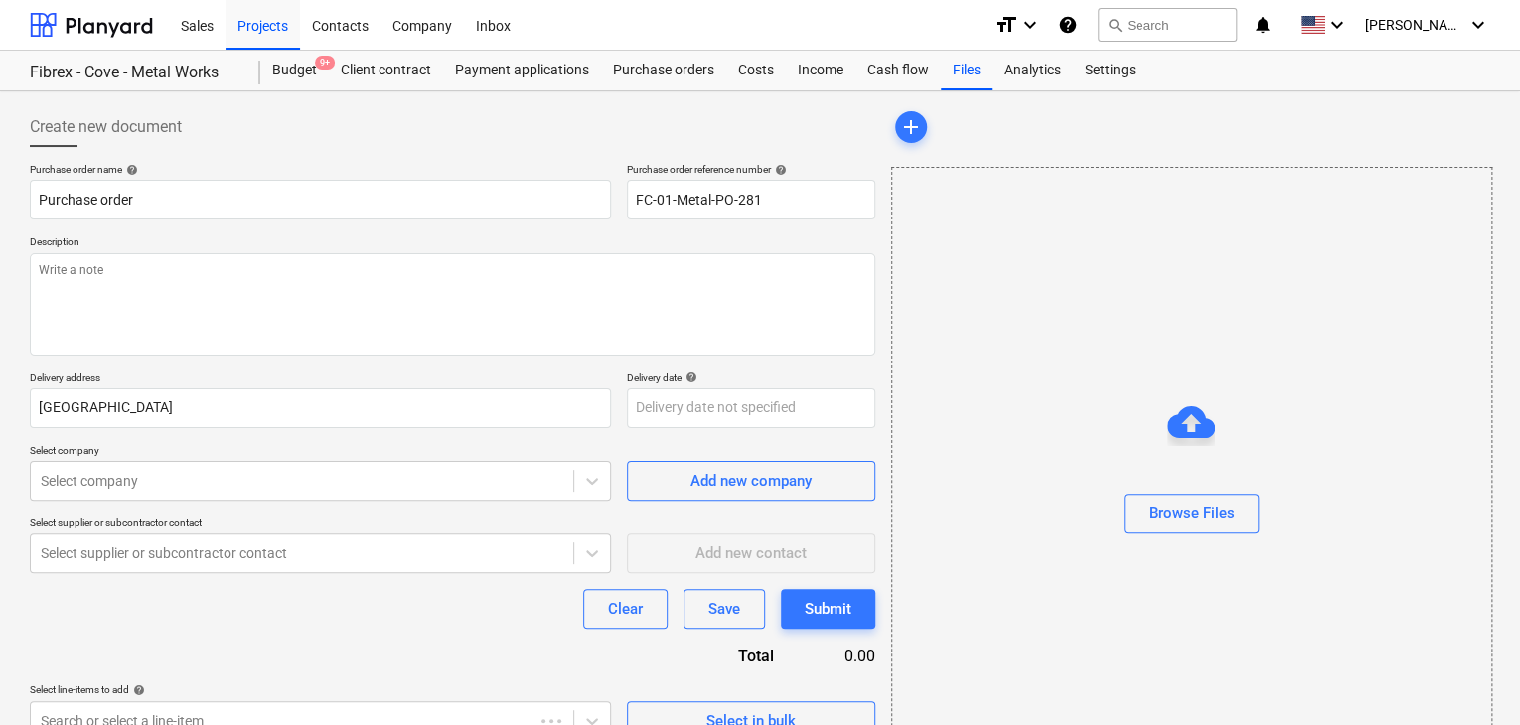
click at [580, 238] on p "Description" at bounding box center [453, 243] width 846 height 17
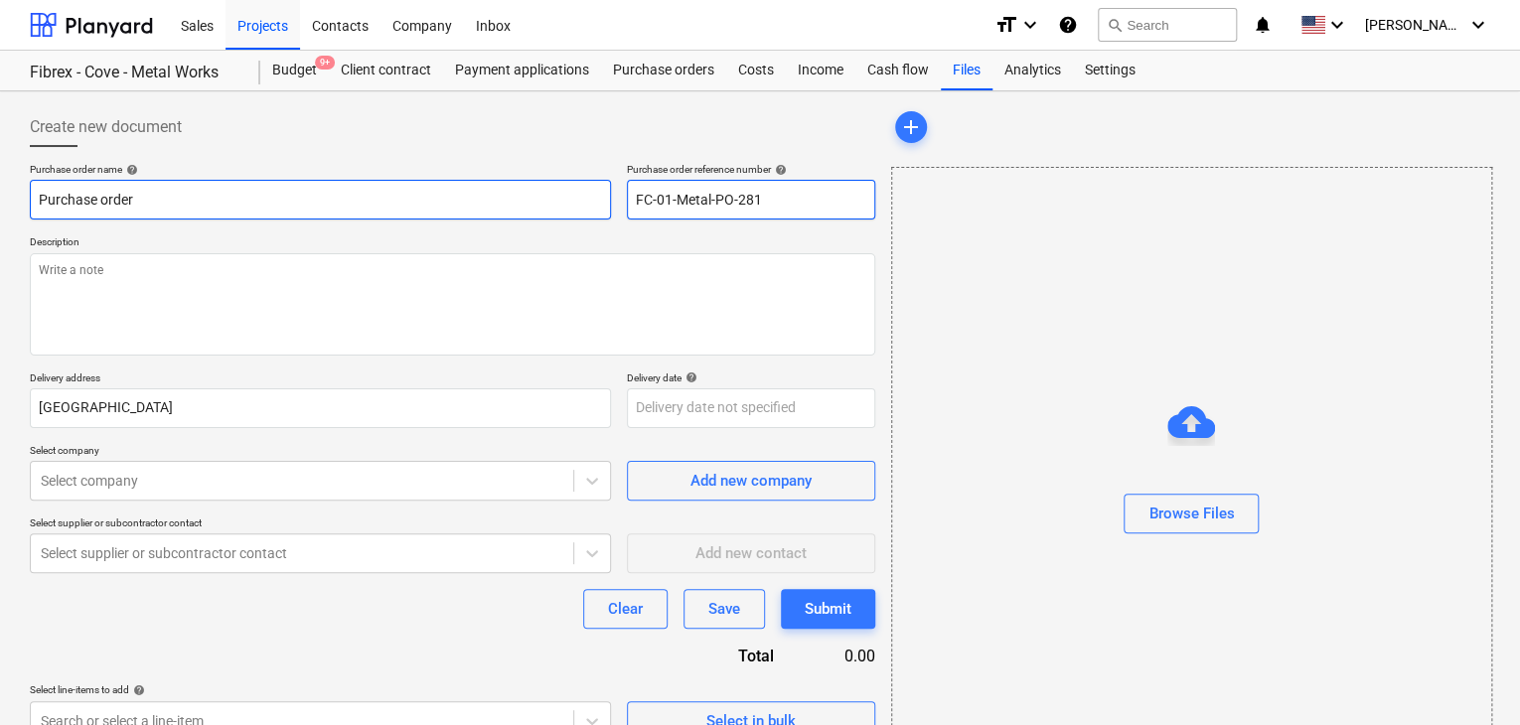
drag, startPoint x: 786, startPoint y: 200, endPoint x: 608, endPoint y: 200, distance: 177.8
click at [608, 200] on div "Purchase order name help Purchase order Purchase order reference number help FC…" at bounding box center [453, 191] width 846 height 57
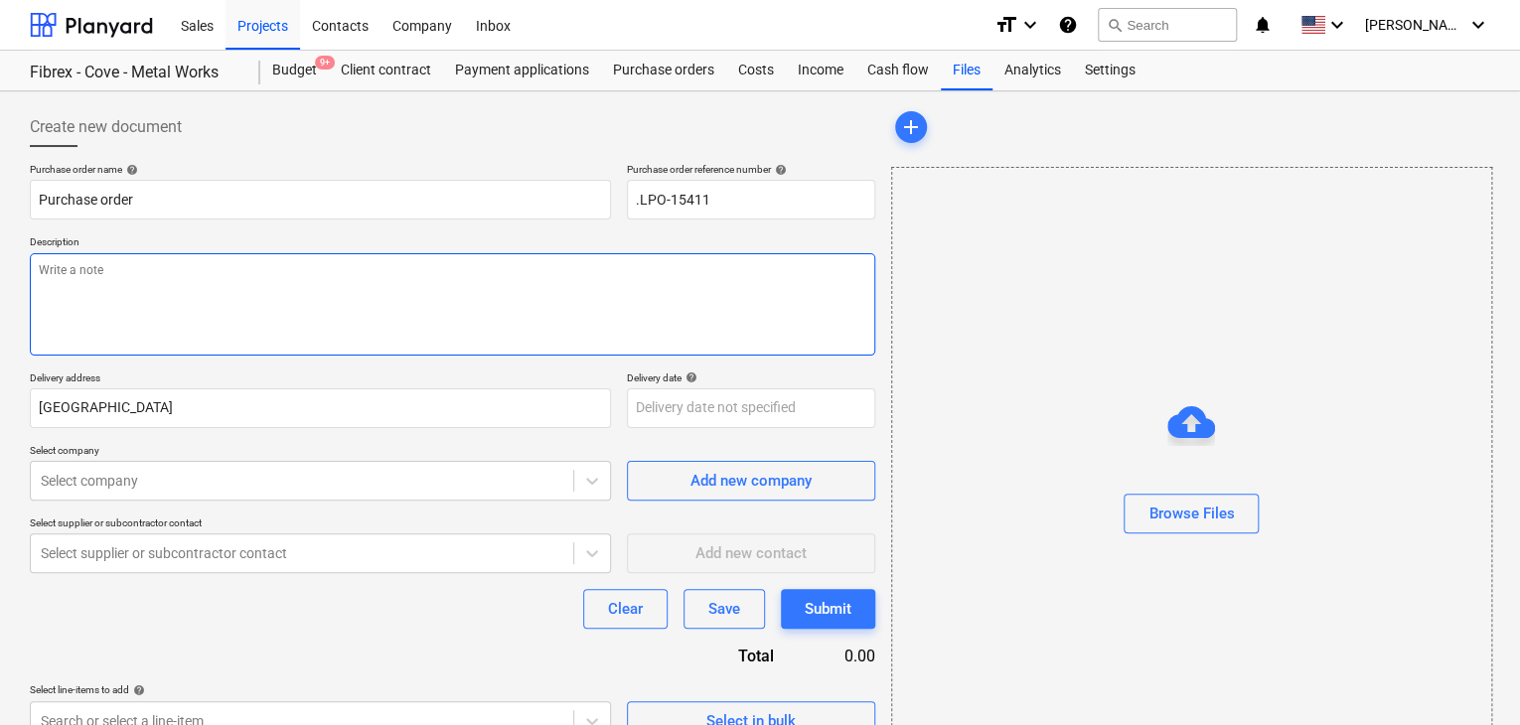
click at [309, 277] on textarea at bounding box center [453, 304] width 846 height 102
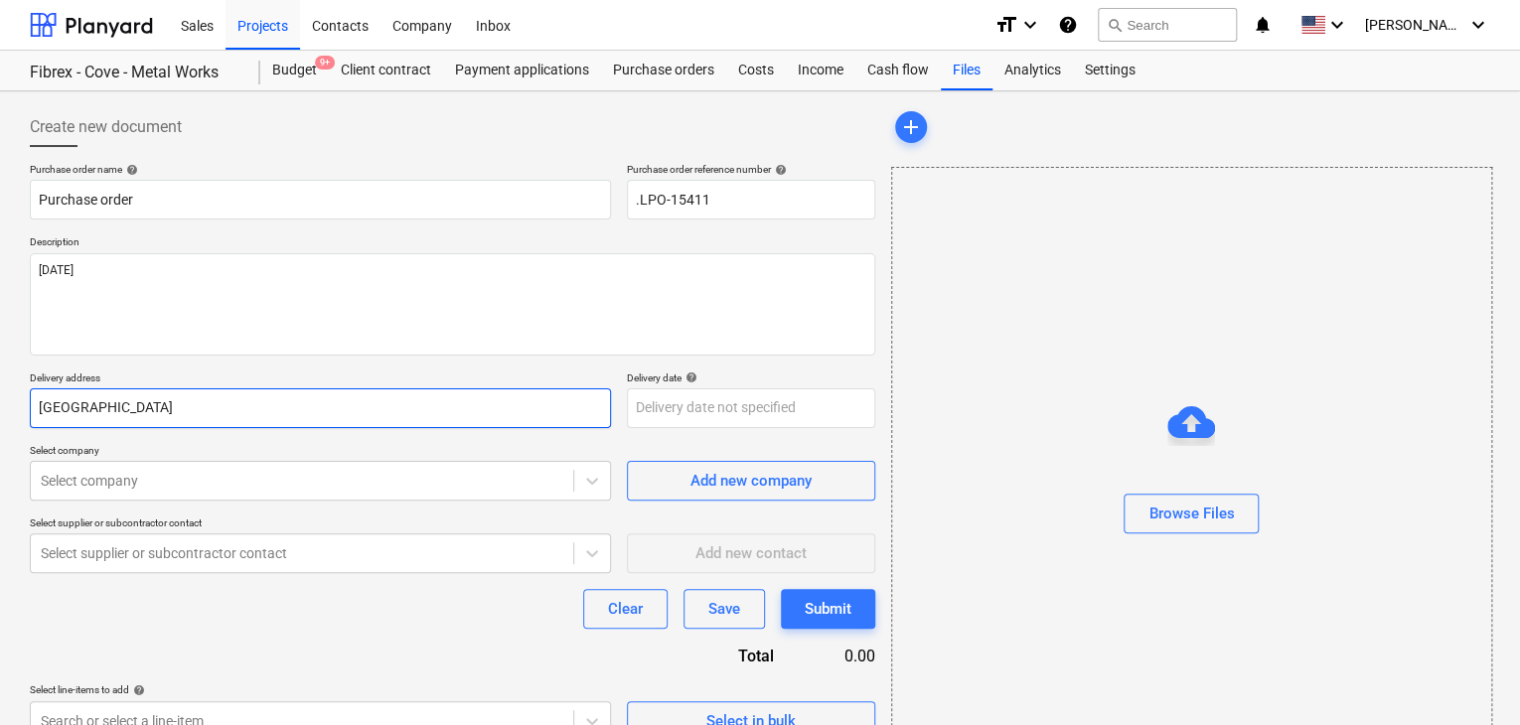
click at [95, 402] on input "[GEOGRAPHIC_DATA]" at bounding box center [320, 408] width 581 height 40
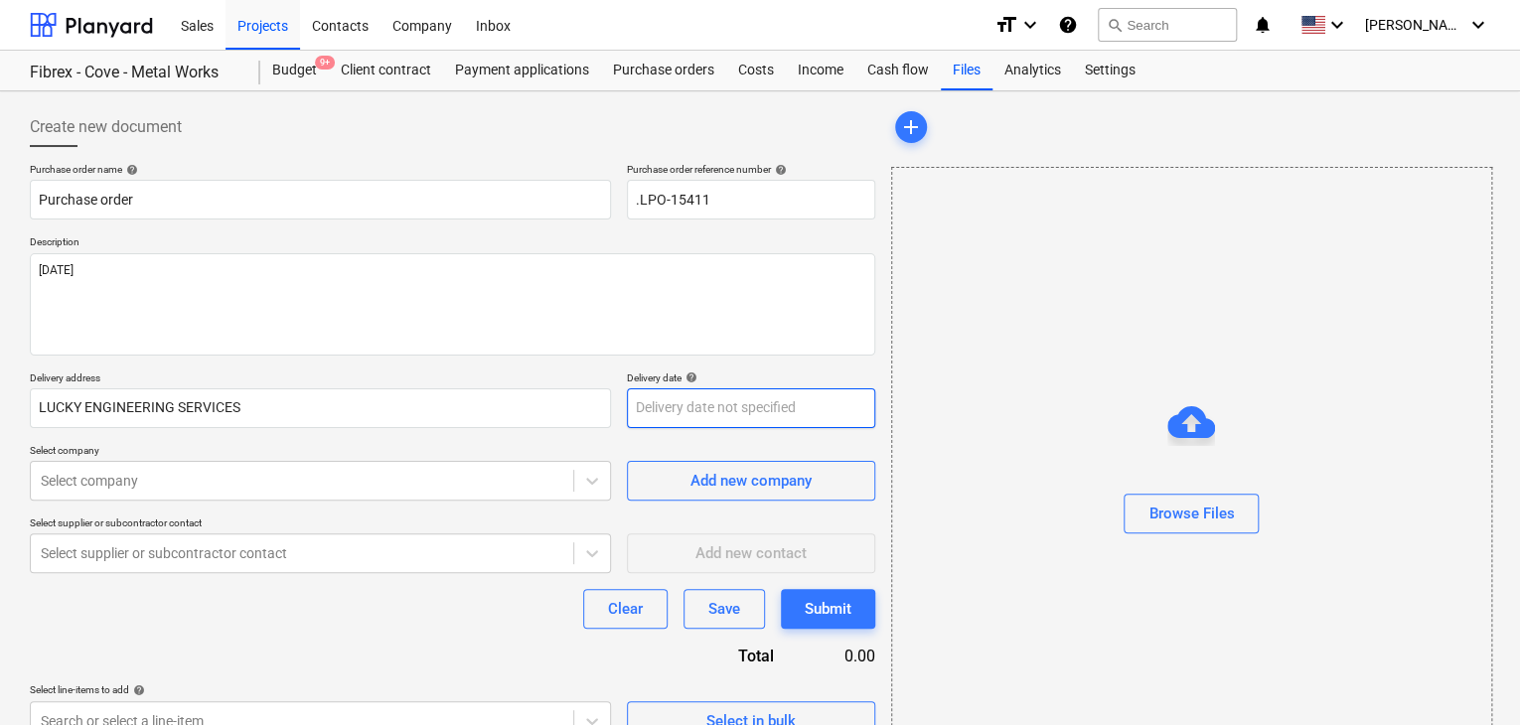
click at [673, 419] on body "Sales Projects Contacts Company Inbox format_size keyboard_arrow_down help sear…" at bounding box center [760, 362] width 1520 height 725
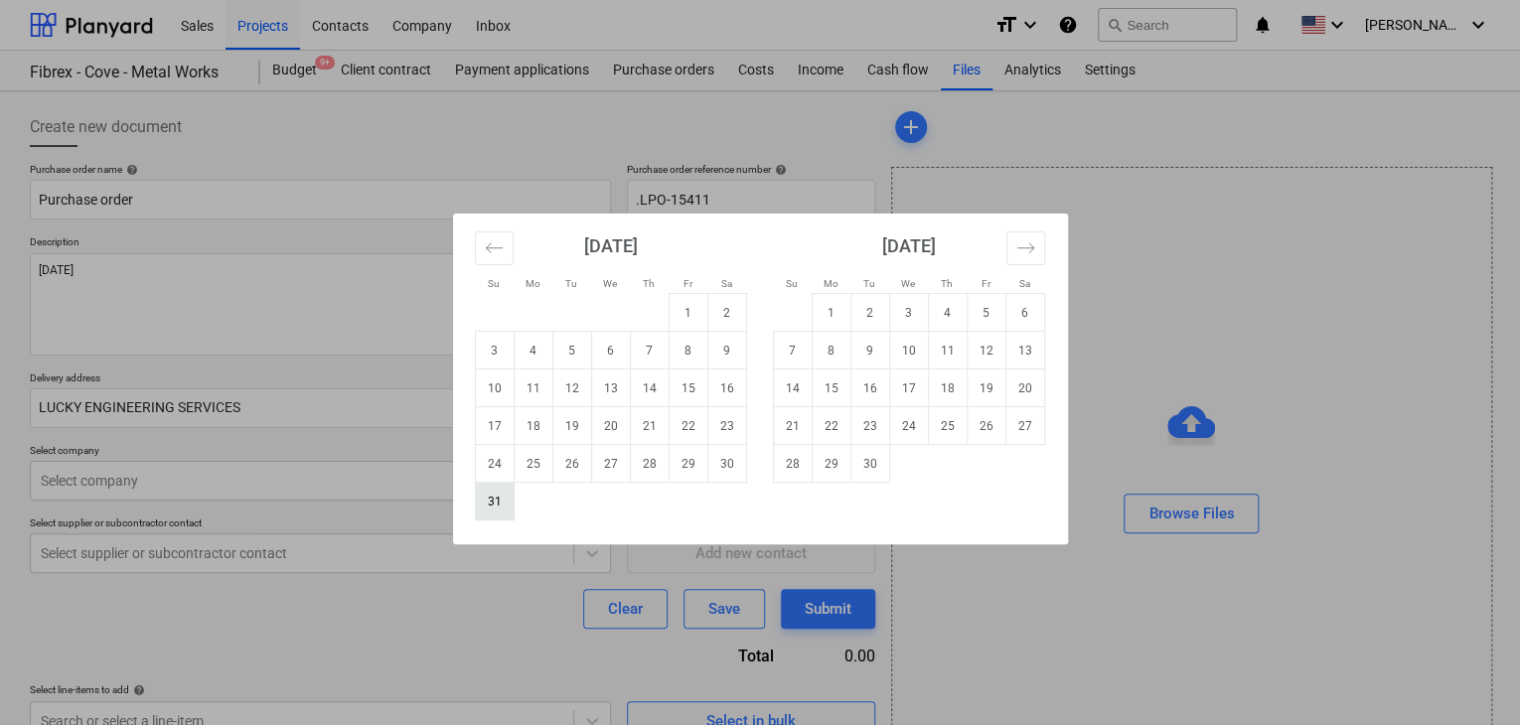
drag, startPoint x: 500, startPoint y: 500, endPoint x: 172, endPoint y: 506, distance: 327.9
click at [491, 500] on td "31" at bounding box center [494, 502] width 39 height 38
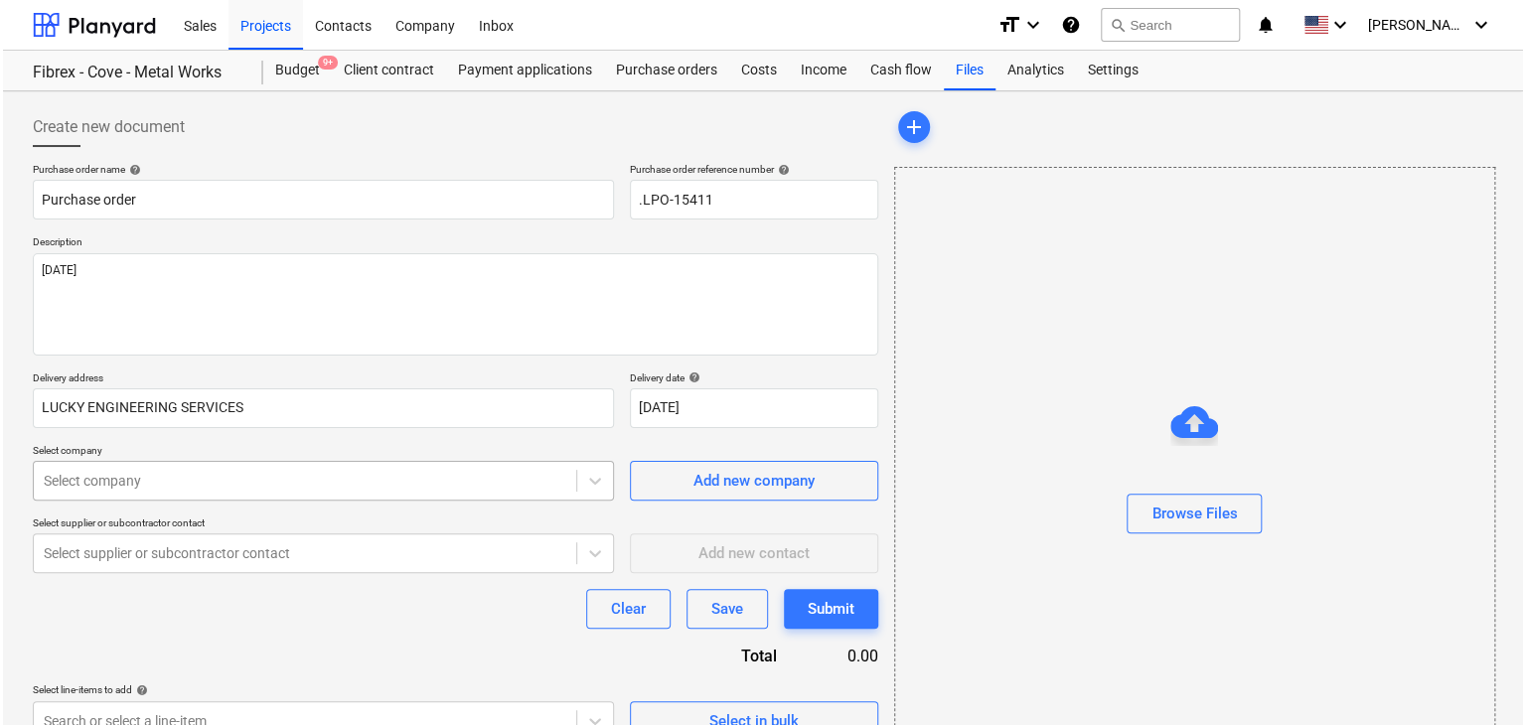
scroll to position [71, 0]
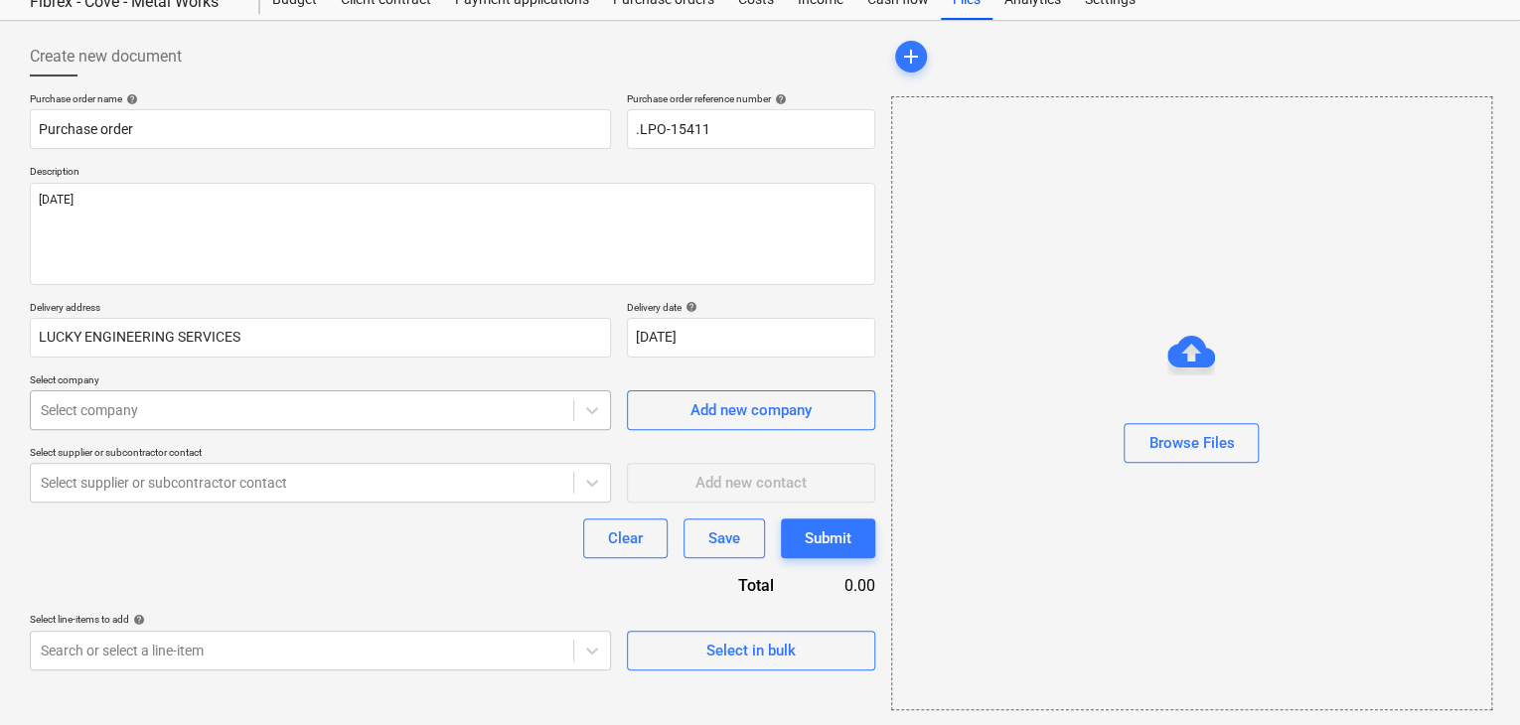
click at [172, 482] on body "Sales Projects Contacts Company Inbox format_size keyboard_arrow_down help sear…" at bounding box center [760, 291] width 1520 height 725
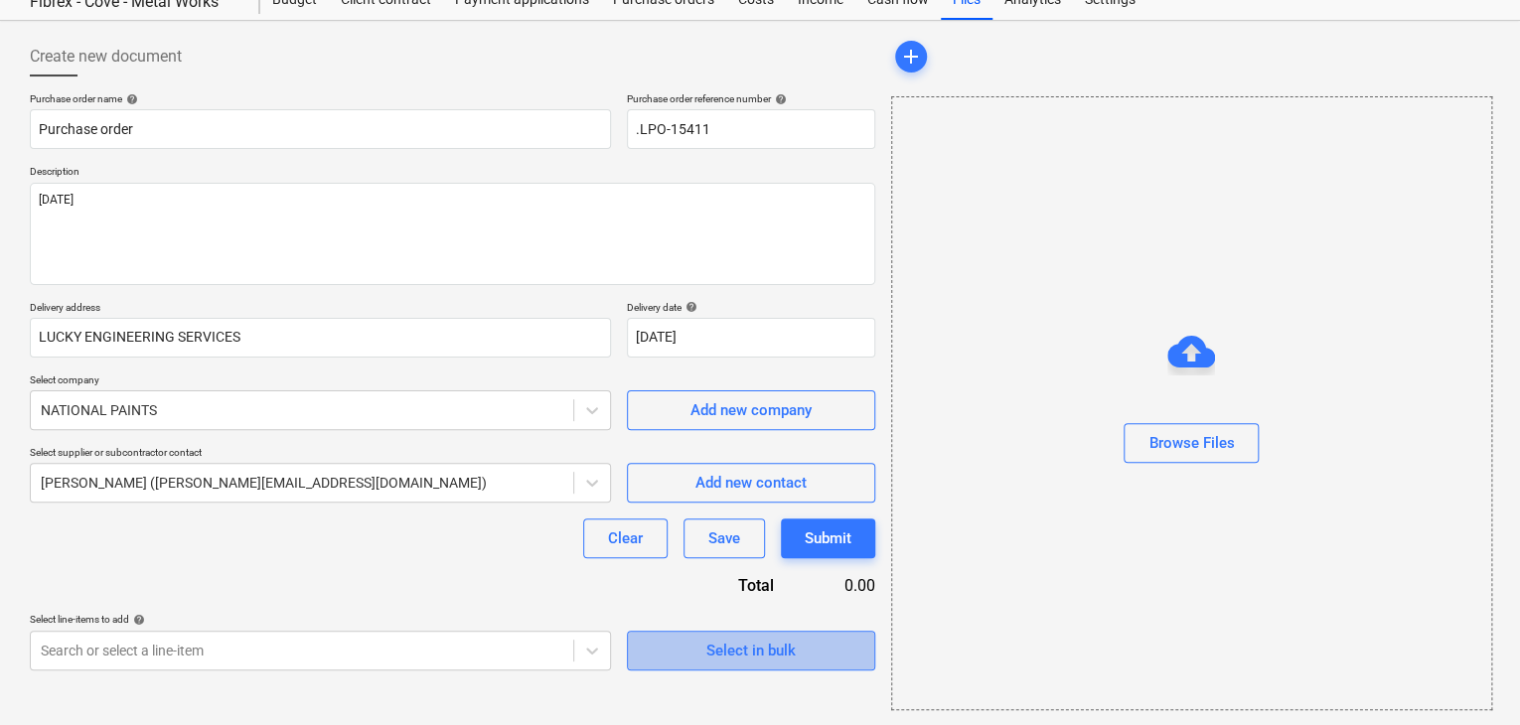
click at [701, 661] on span "Select in bulk" at bounding box center [751, 651] width 199 height 26
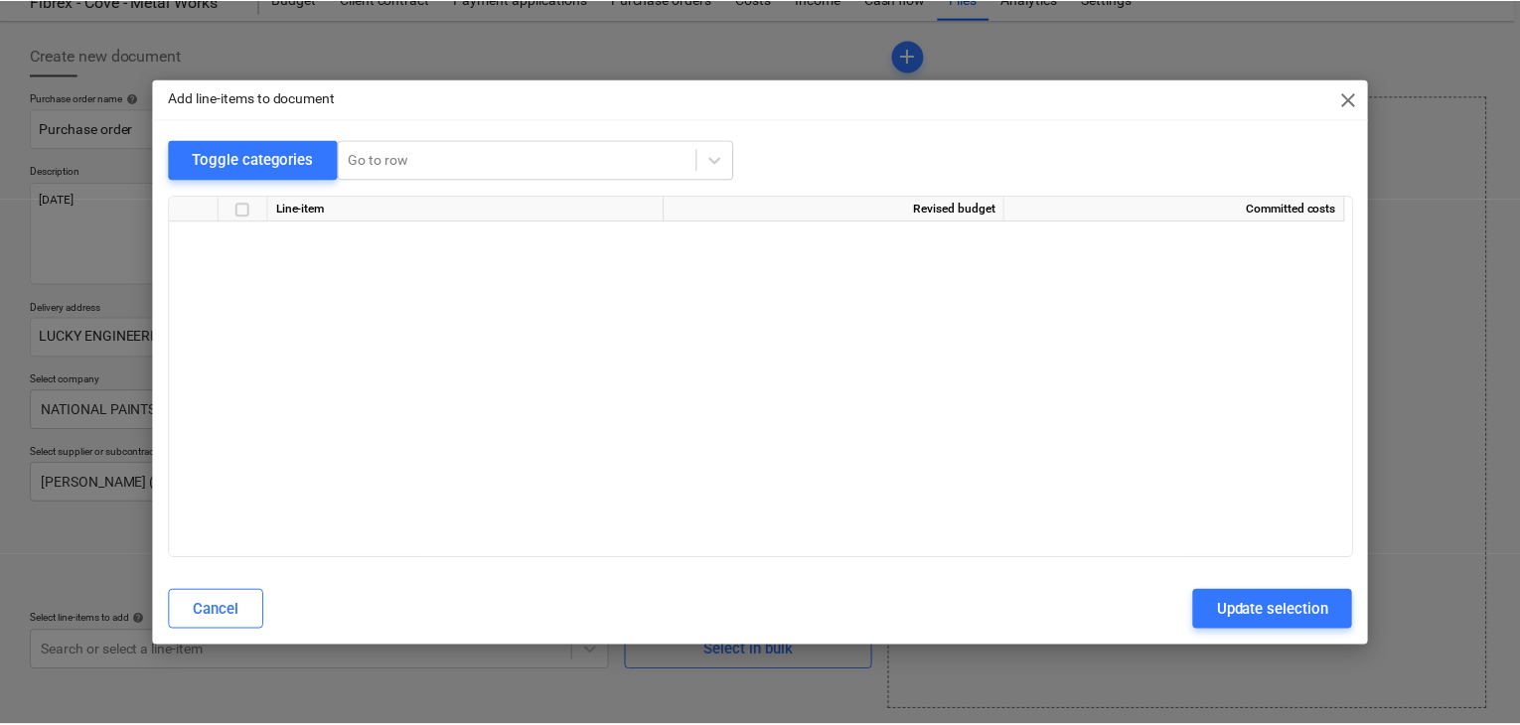
scroll to position [23087, 0]
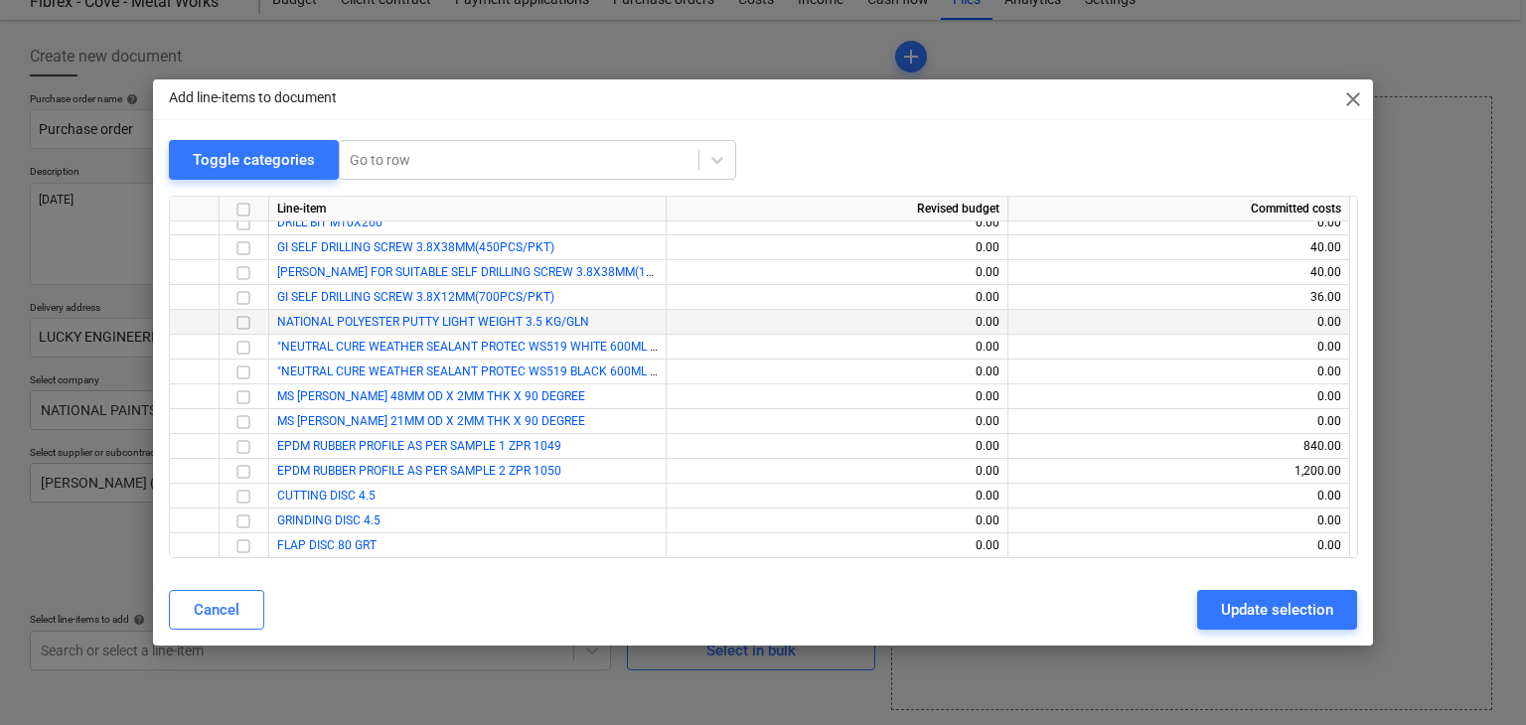
click at [240, 323] on input "checkbox" at bounding box center [244, 323] width 24 height 24
drag, startPoint x: 1242, startPoint y: 616, endPoint x: 441, endPoint y: 590, distance: 801.2
click at [1236, 613] on div "Update selection" at bounding box center [1277, 610] width 112 height 26
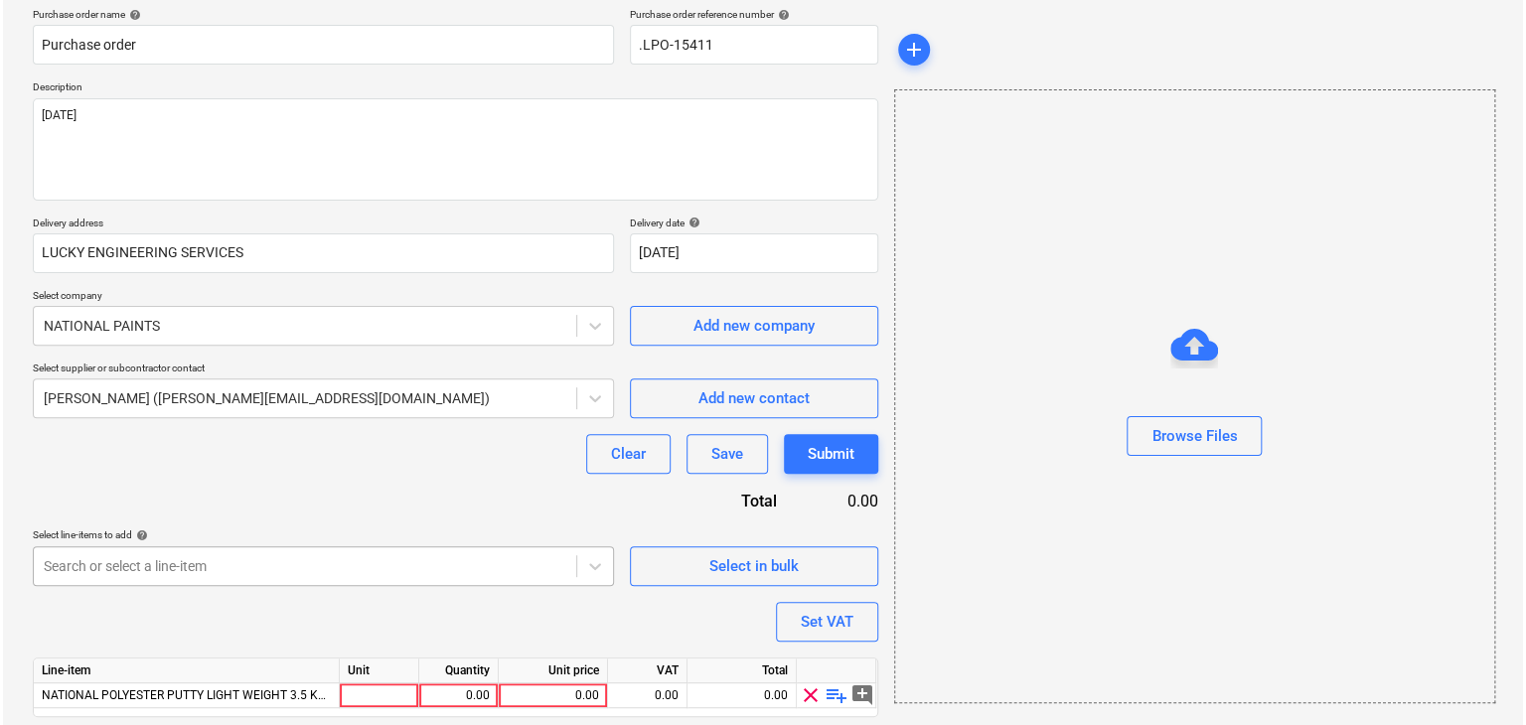
scroll to position [219, 0]
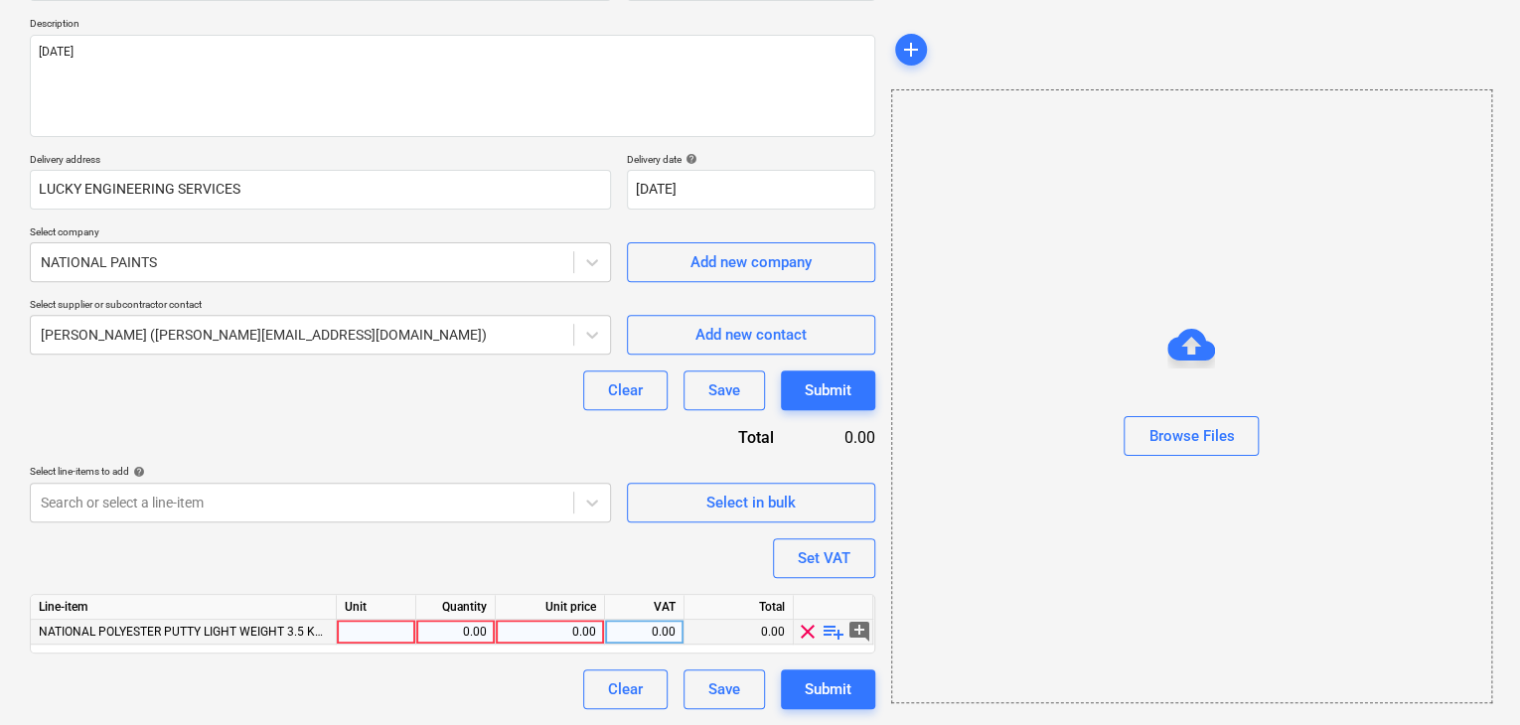
click at [354, 629] on div at bounding box center [376, 632] width 79 height 25
click at [434, 632] on div "0.00" at bounding box center [455, 632] width 63 height 25
click at [548, 631] on div "0.00" at bounding box center [550, 632] width 92 height 25
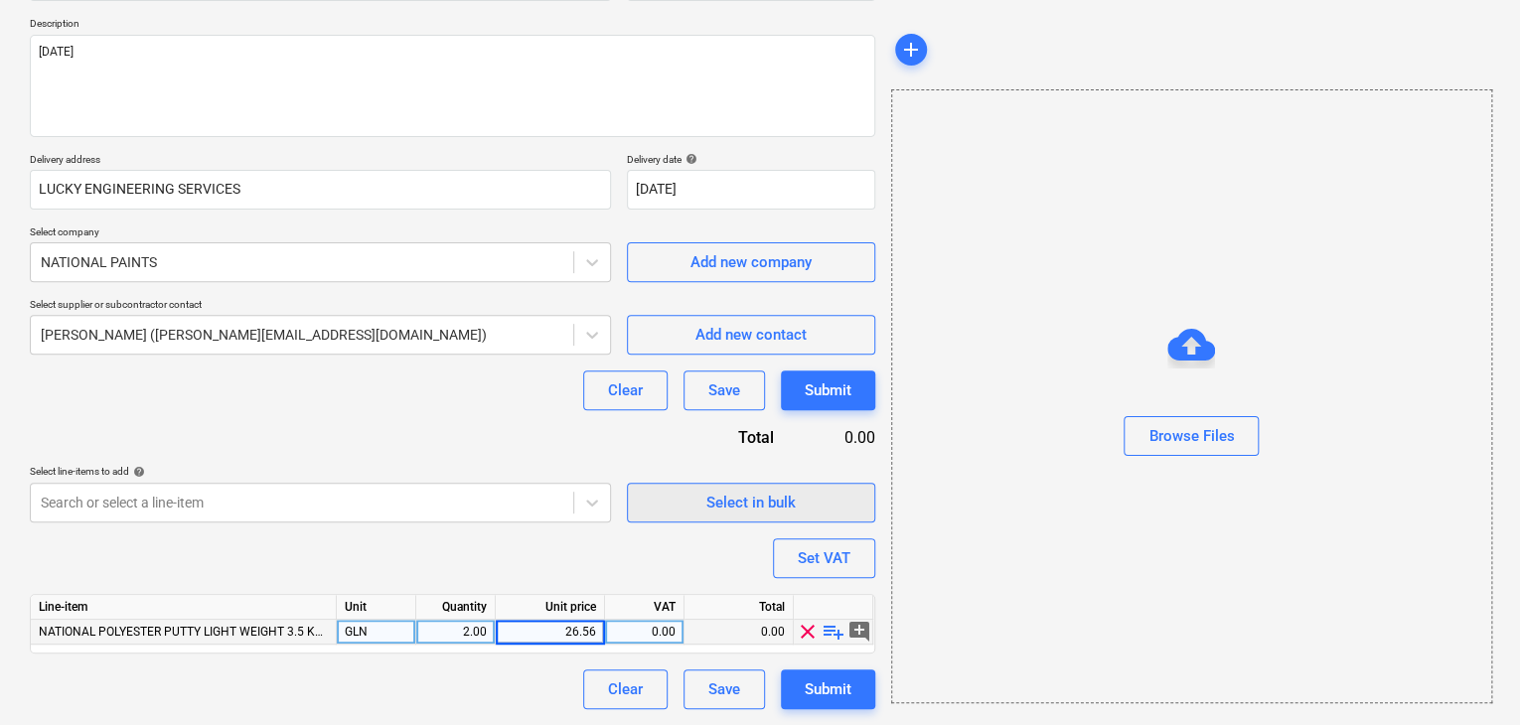
drag, startPoint x: 963, startPoint y: 513, endPoint x: 869, endPoint y: 519, distance: 93.6
click at [960, 515] on div "Browse Files" at bounding box center [1191, 396] width 601 height 614
click at [833, 546] on div "Set VAT" at bounding box center [824, 558] width 53 height 26
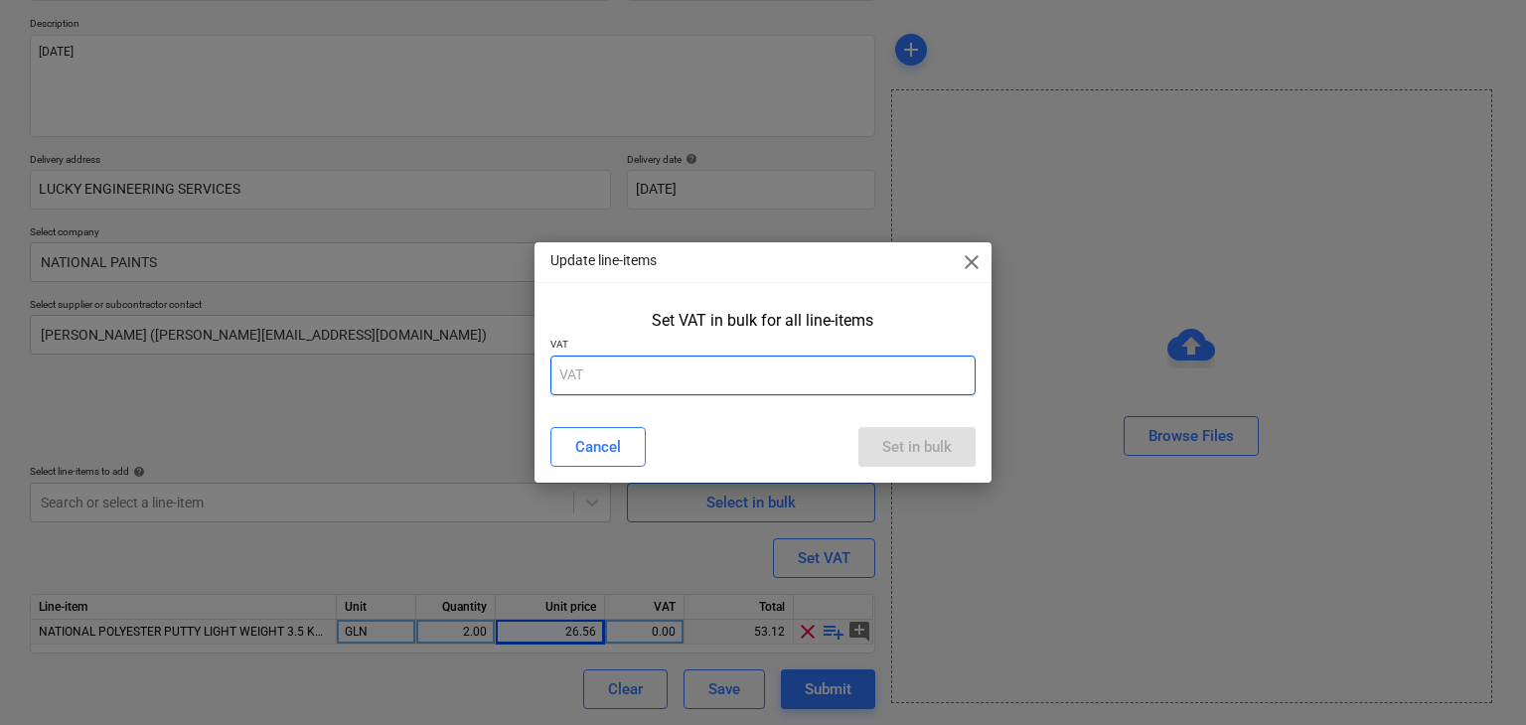
click at [699, 363] on input "text" at bounding box center [763, 376] width 426 height 40
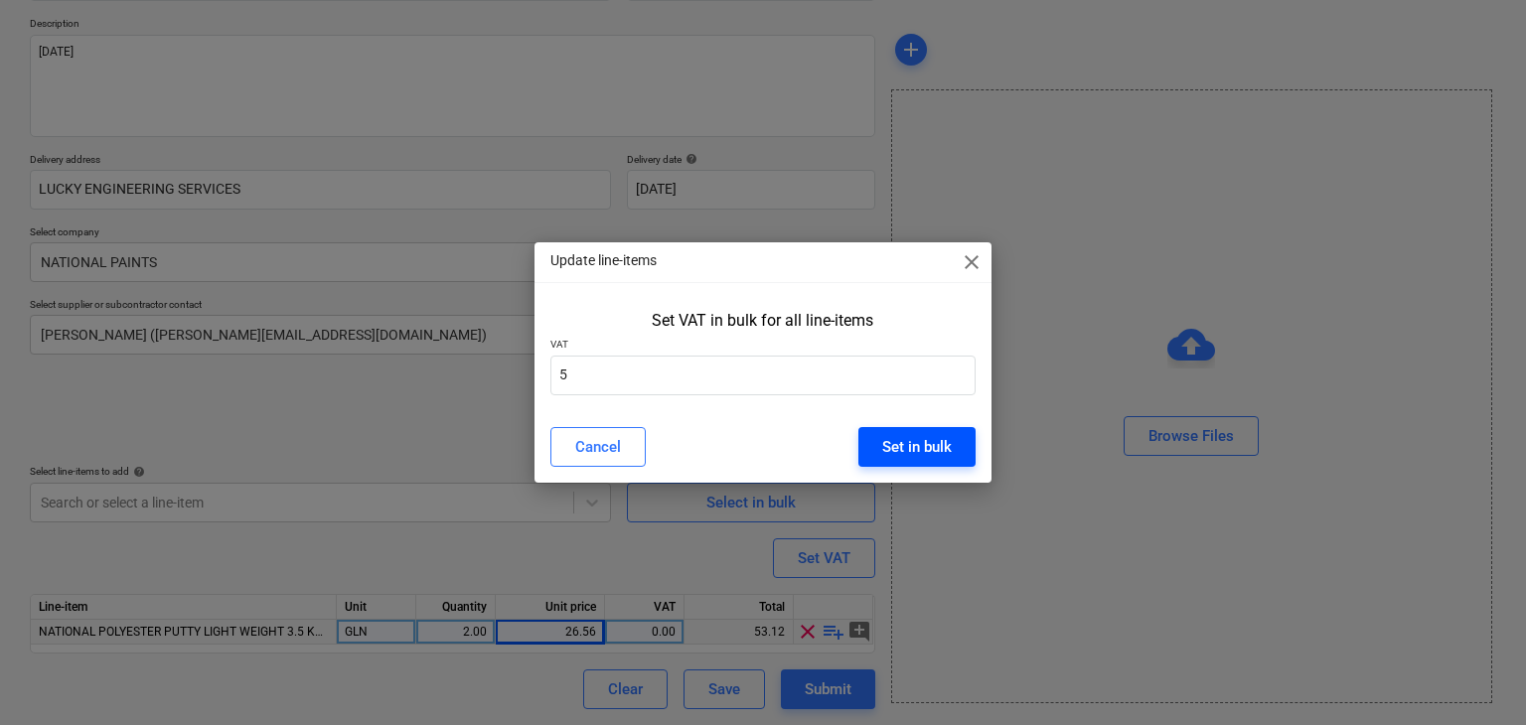
click at [963, 452] on button "Set in bulk" at bounding box center [916, 447] width 117 height 40
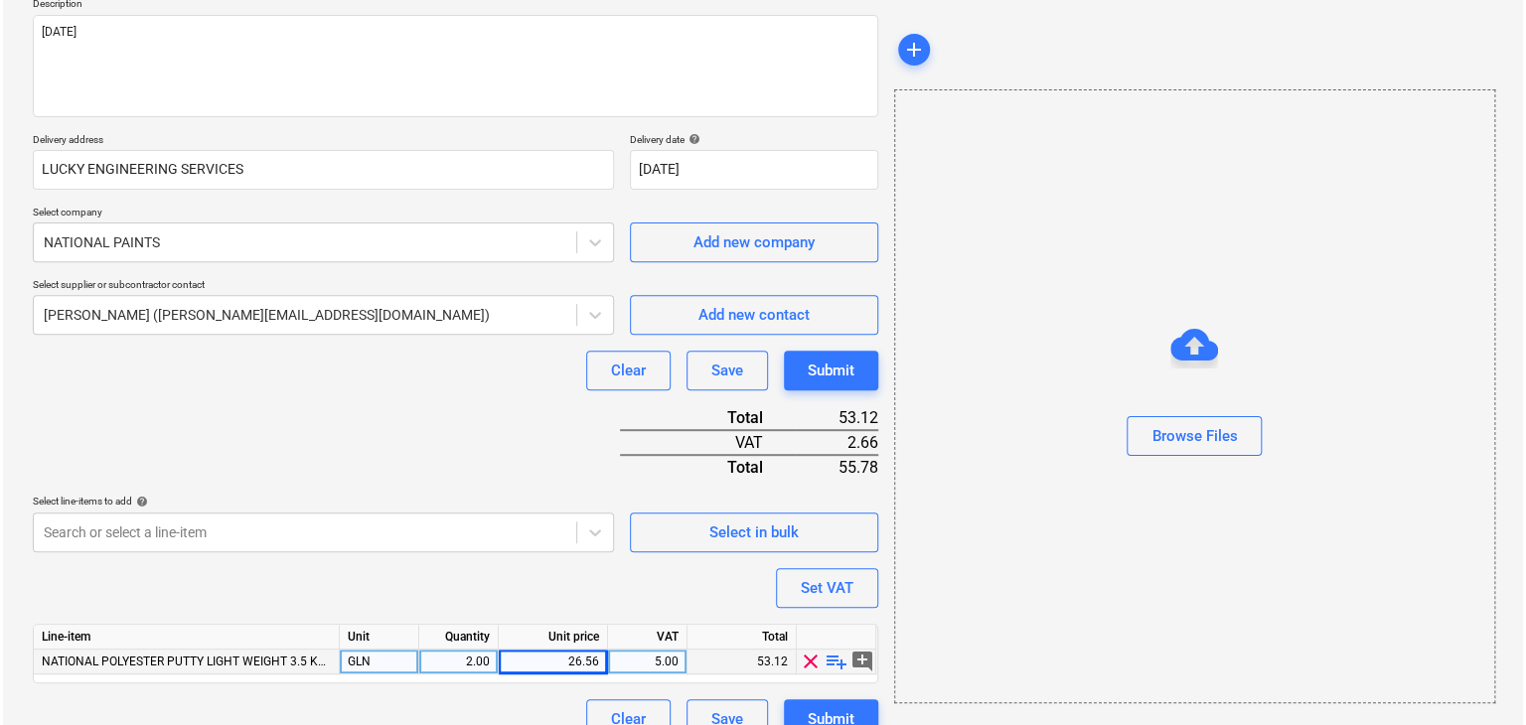
scroll to position [267, 0]
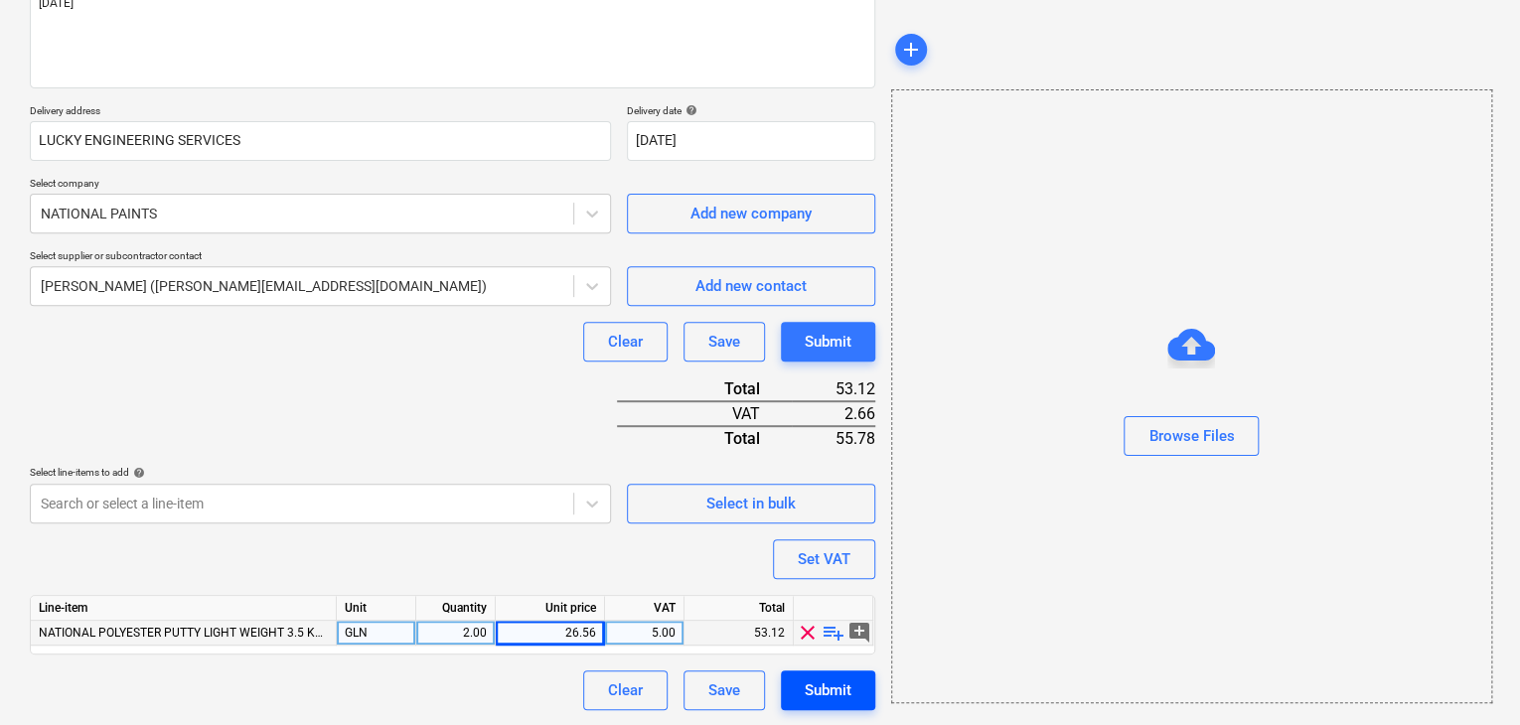
click at [820, 695] on div "Submit" at bounding box center [828, 691] width 47 height 26
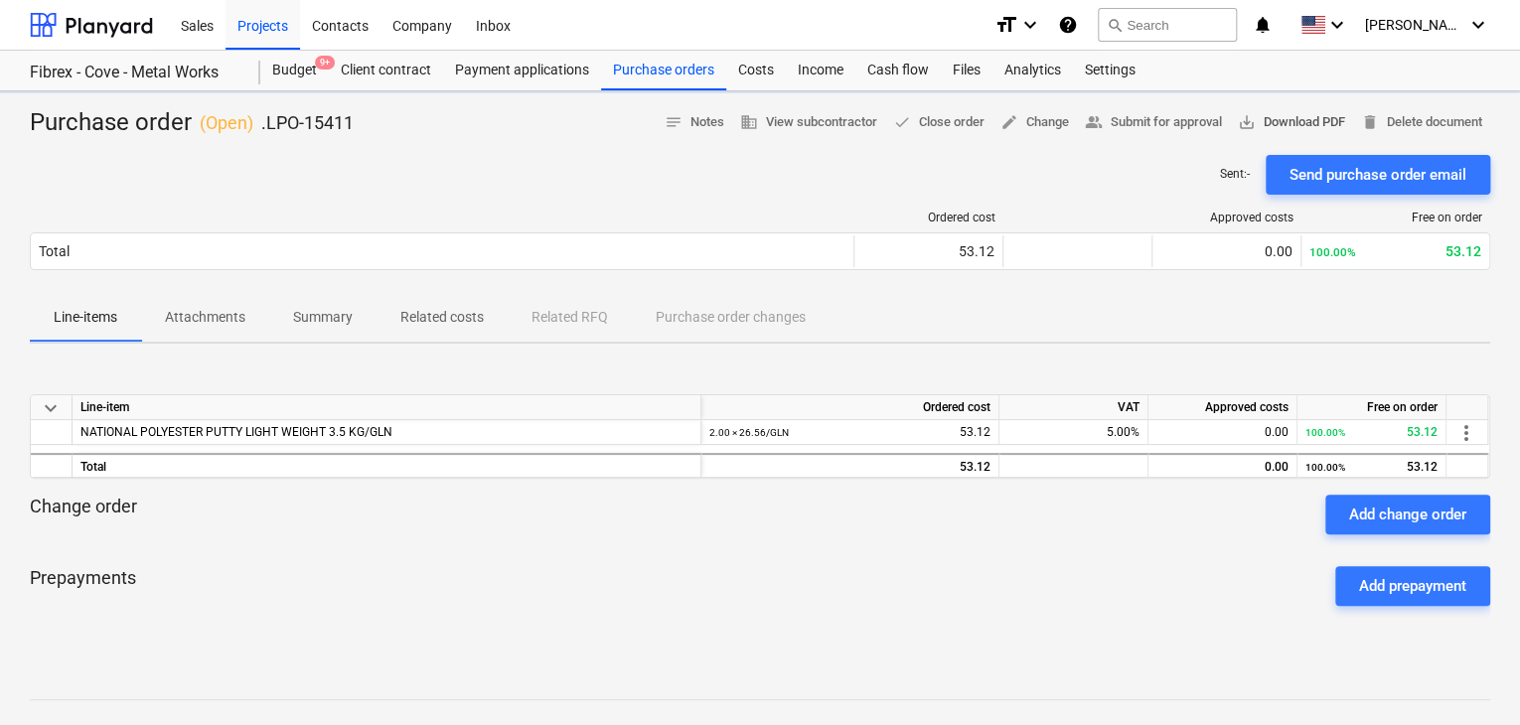
click at [1297, 121] on span "save_alt Download PDF" at bounding box center [1291, 122] width 107 height 23
